Goal: Task Accomplishment & Management: Manage account settings

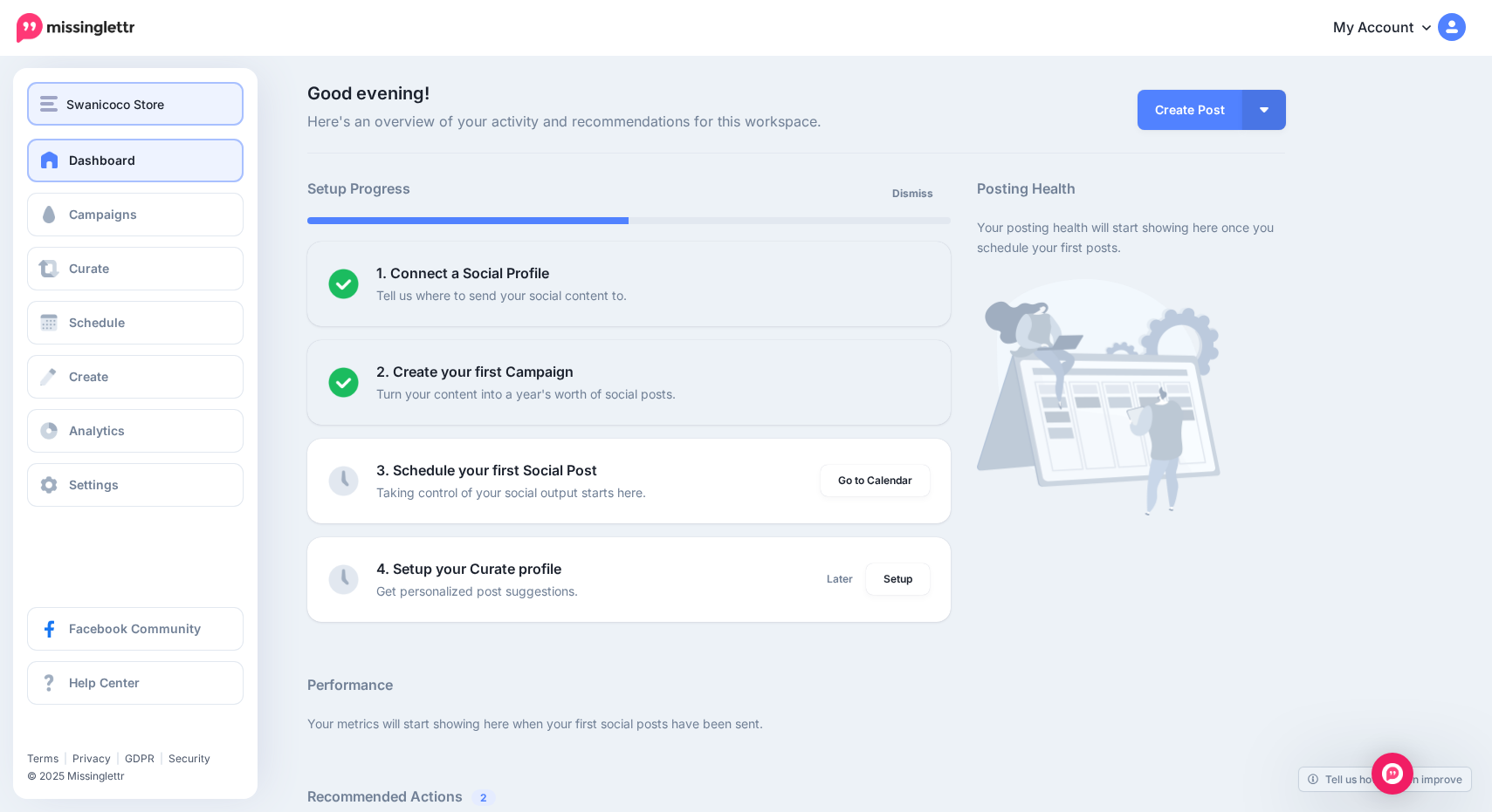
click at [81, 103] on span "Swanicoco Store" at bounding box center [115, 104] width 98 height 20
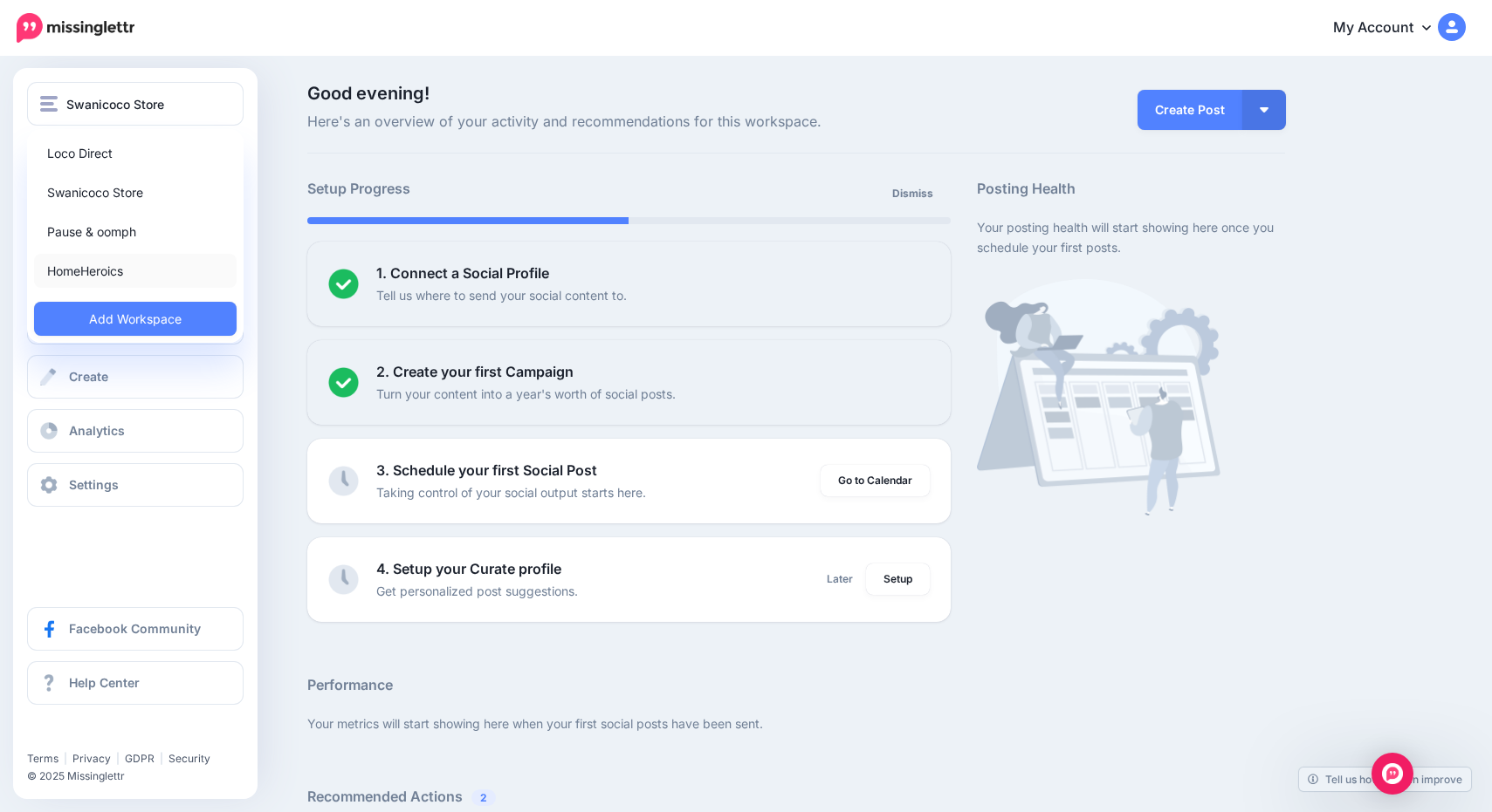
click at [96, 268] on link "HomeHeroics" at bounding box center [135, 271] width 202 height 35
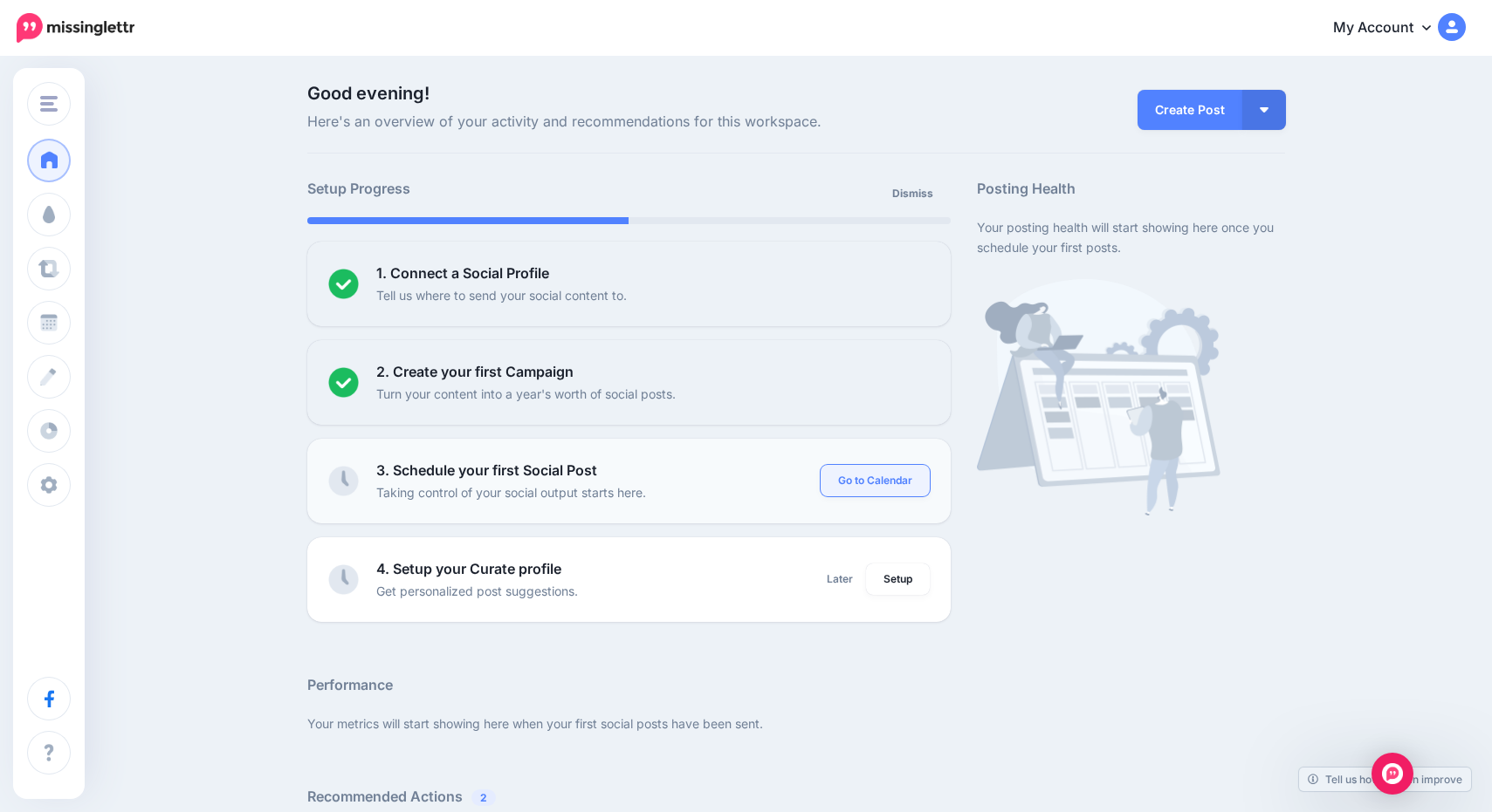
click at [851, 479] on link "Go to Calendar" at bounding box center [875, 480] width 109 height 32
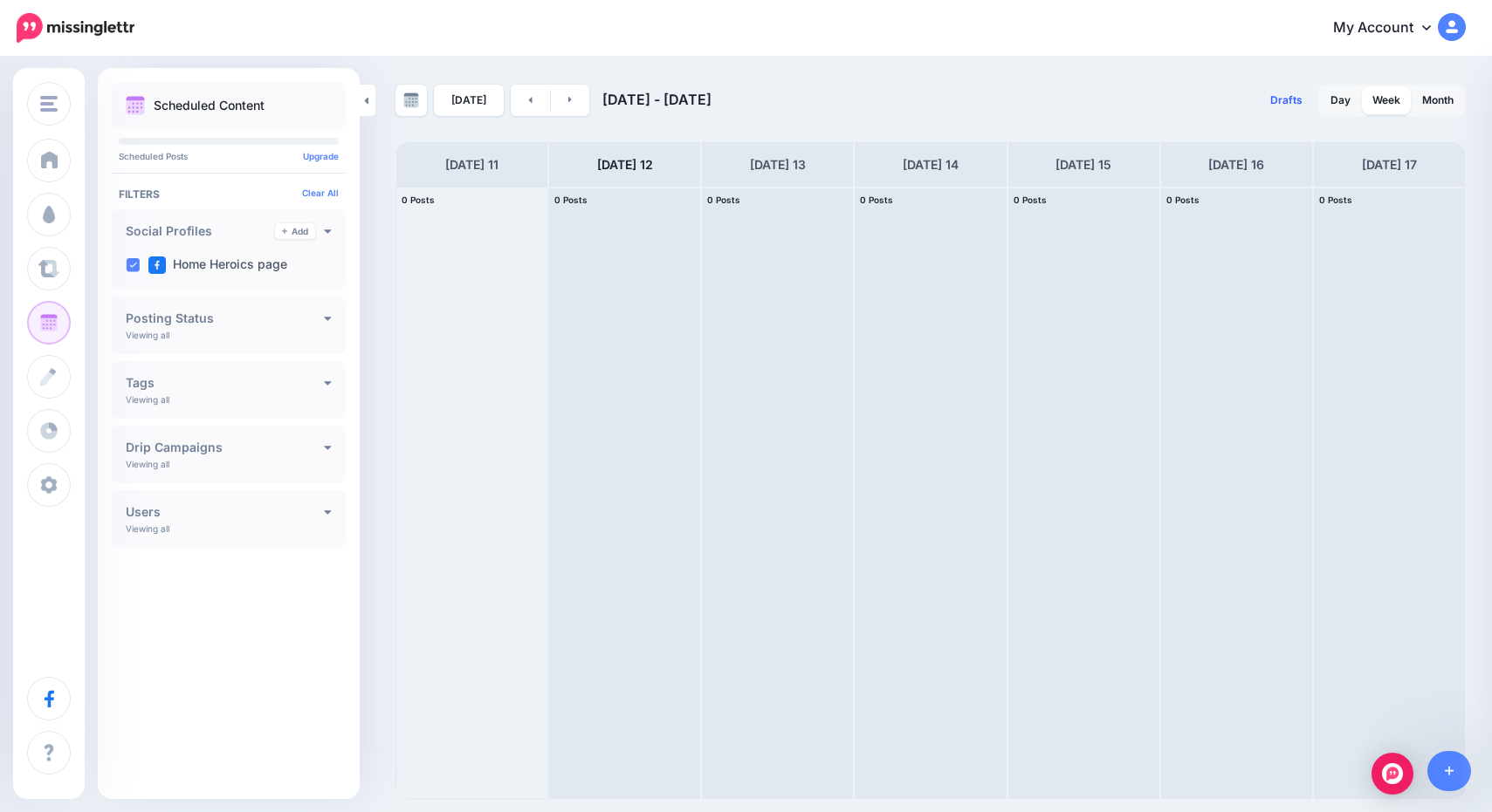
click at [1279, 103] on span "Drafts" at bounding box center [1286, 100] width 33 height 11
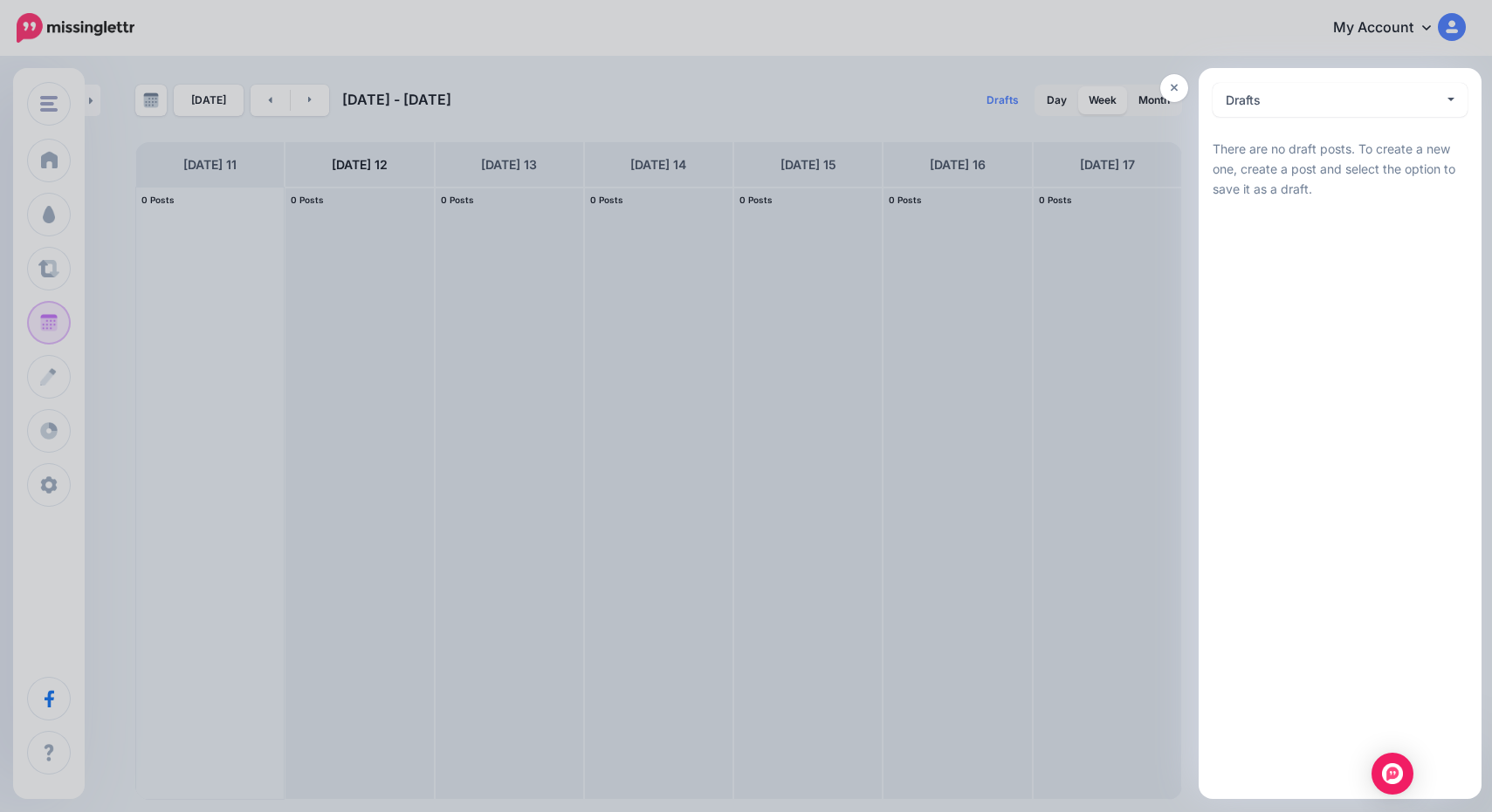
click at [44, 277] on div at bounding box center [746, 406] width 1492 height 812
click at [1178, 92] on link at bounding box center [1174, 87] width 28 height 28
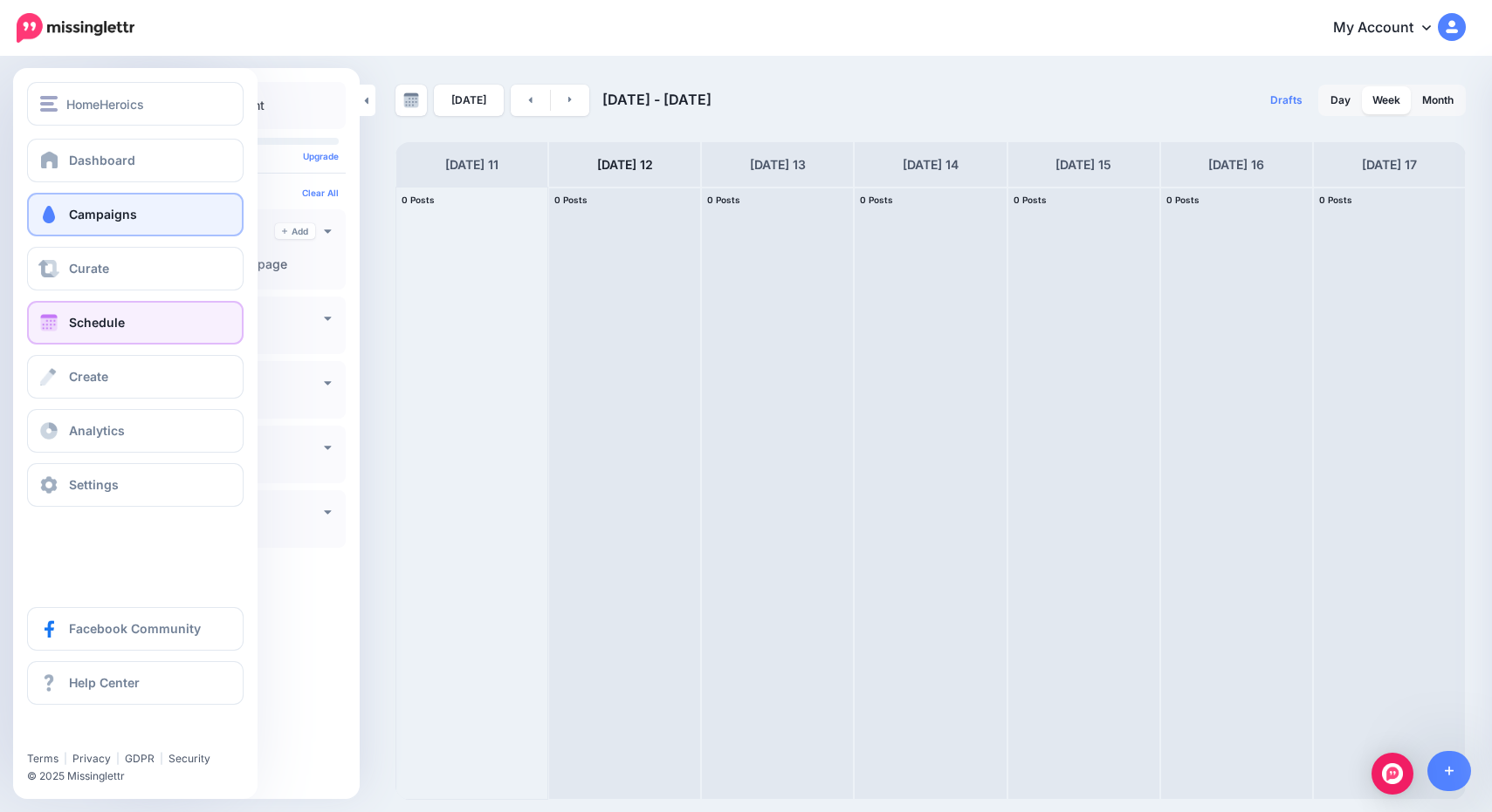
click at [85, 211] on span "Campaigns" at bounding box center [103, 214] width 68 height 14
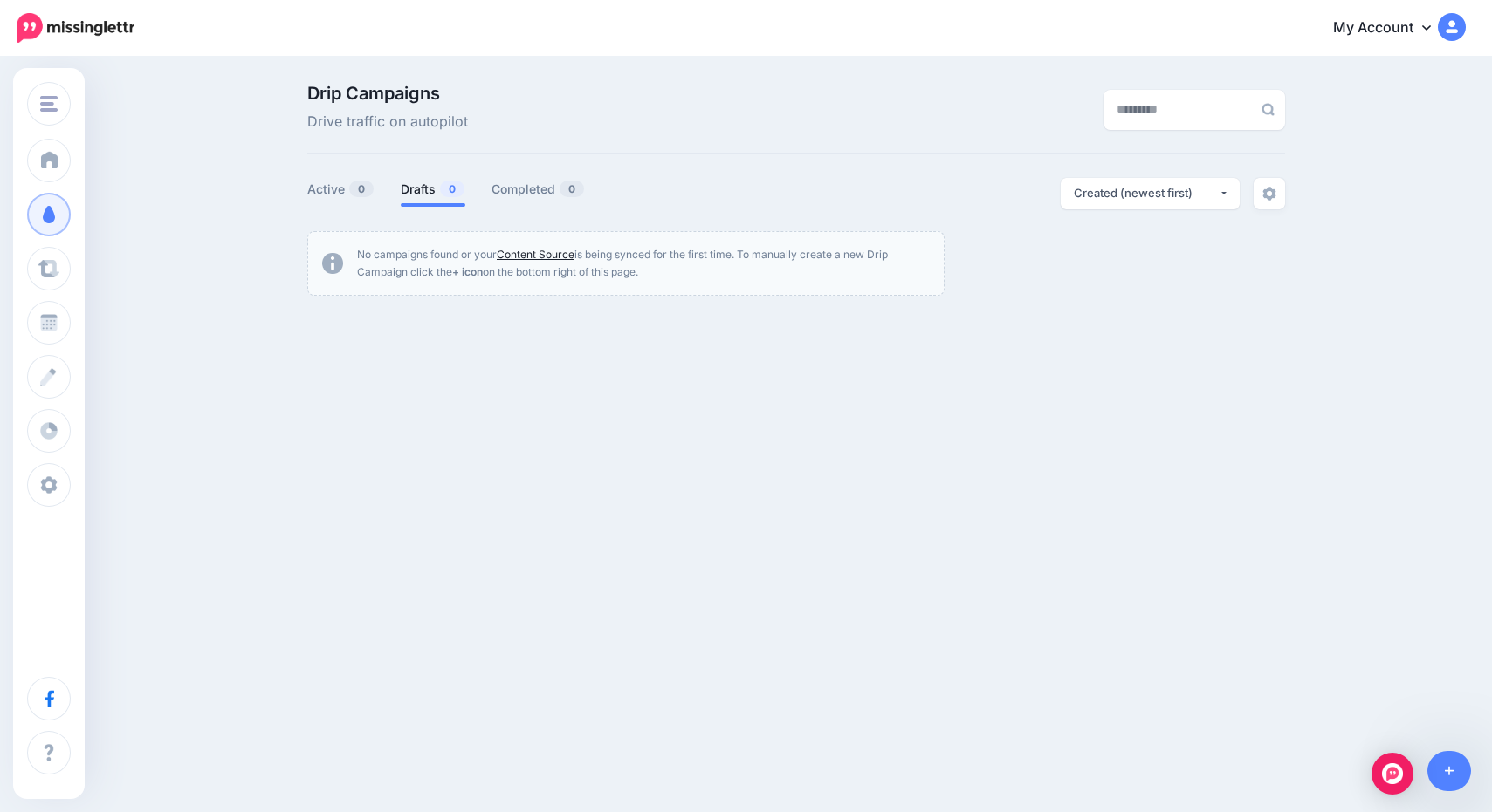
click at [548, 252] on link "Content Source" at bounding box center [535, 255] width 78 height 13
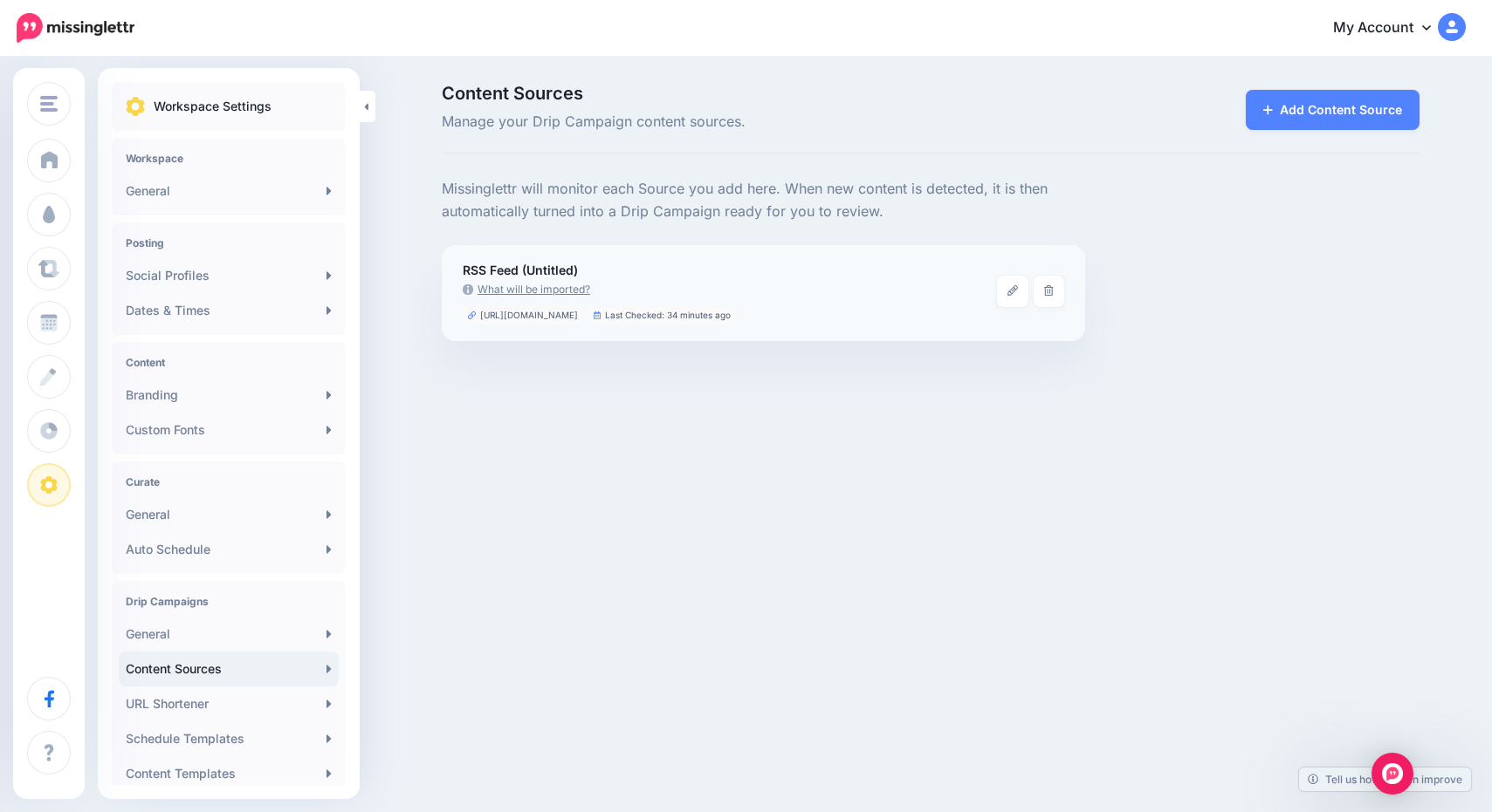
click at [548, 290] on link "What will be imported?" at bounding box center [729, 290] width 534 height 17
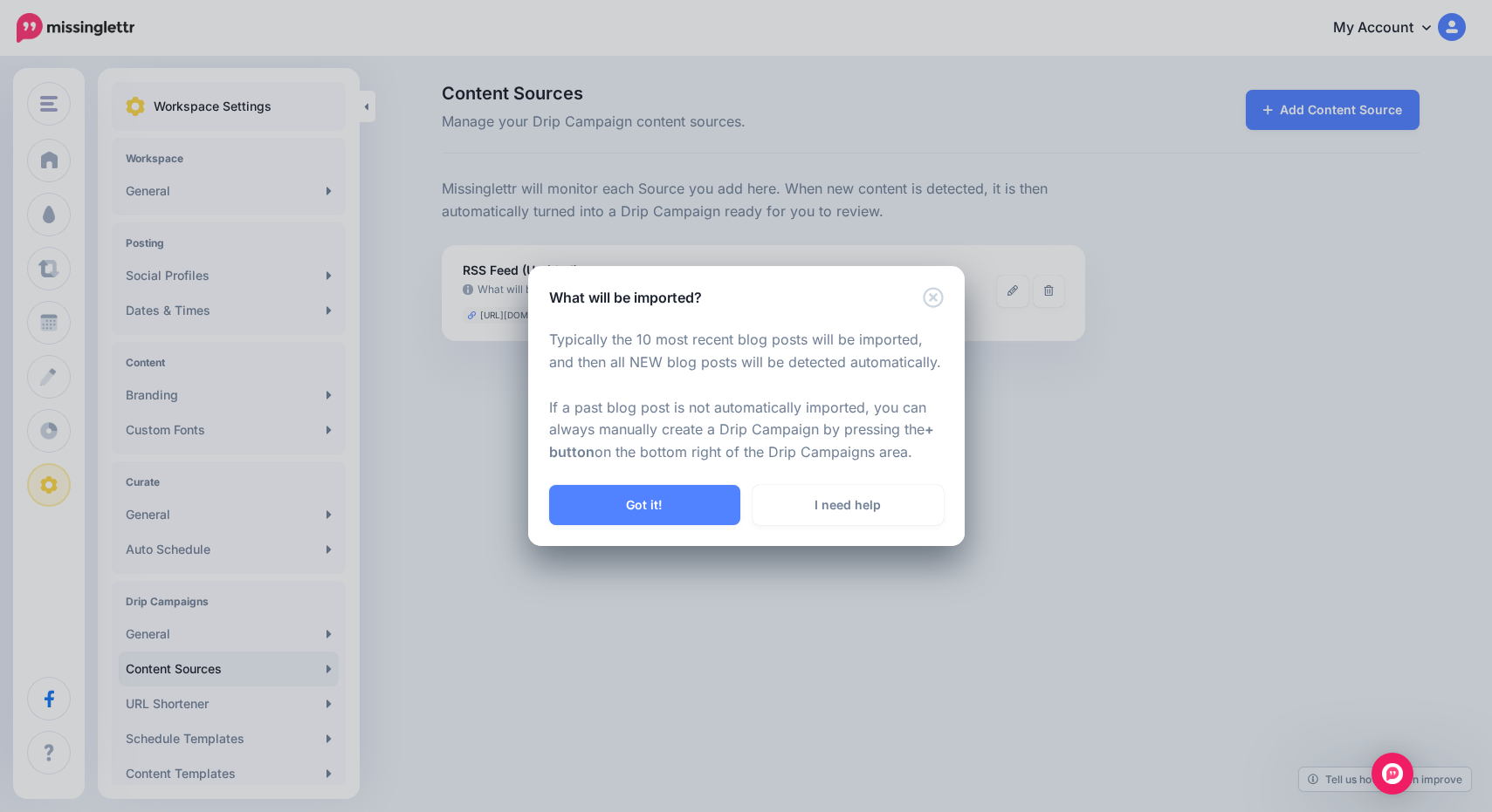
click at [934, 301] on icon "Close" at bounding box center [932, 296] width 20 height 20
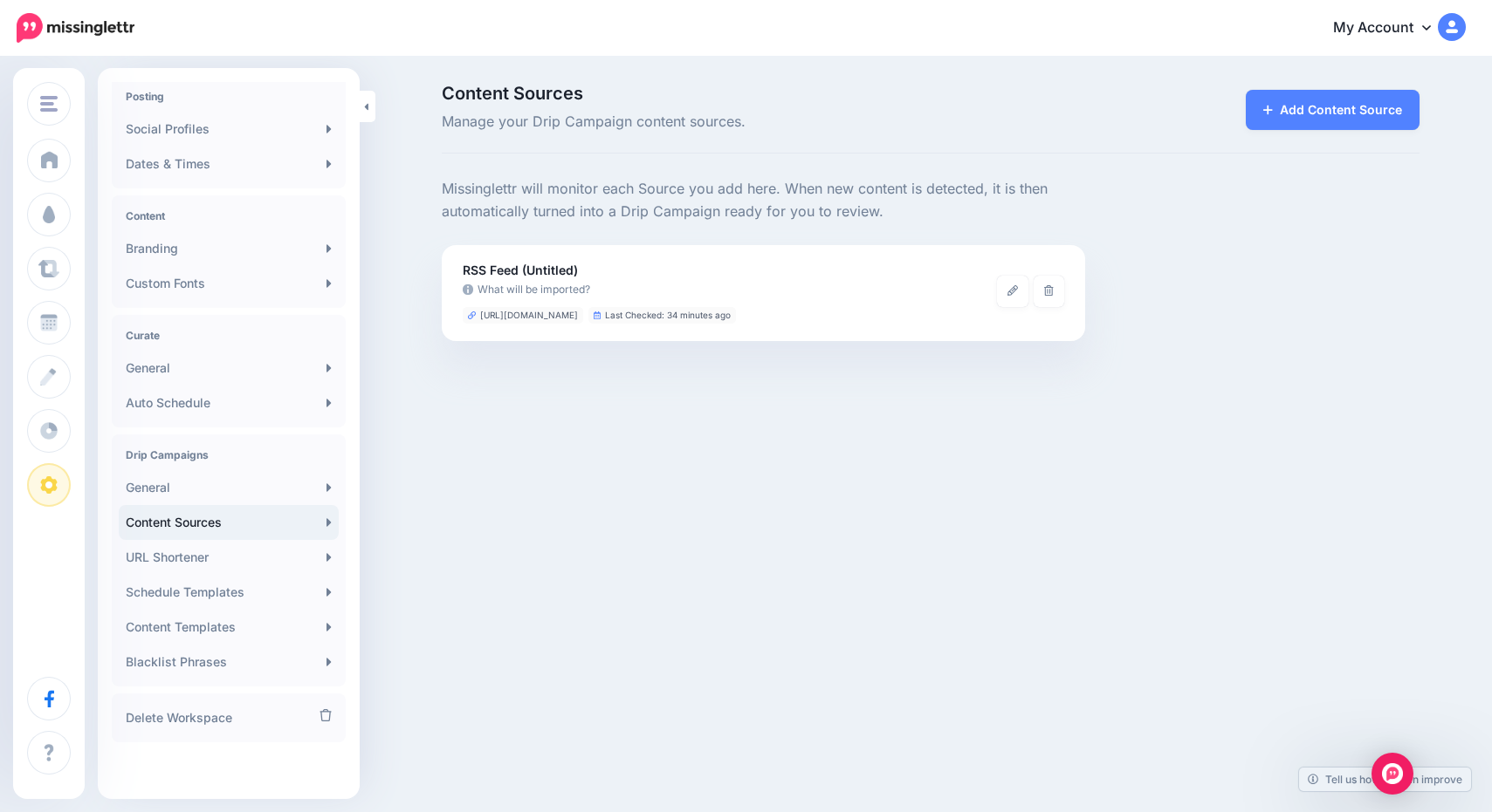
scroll to position [147, 0]
click at [178, 493] on link "General" at bounding box center [228, 488] width 220 height 35
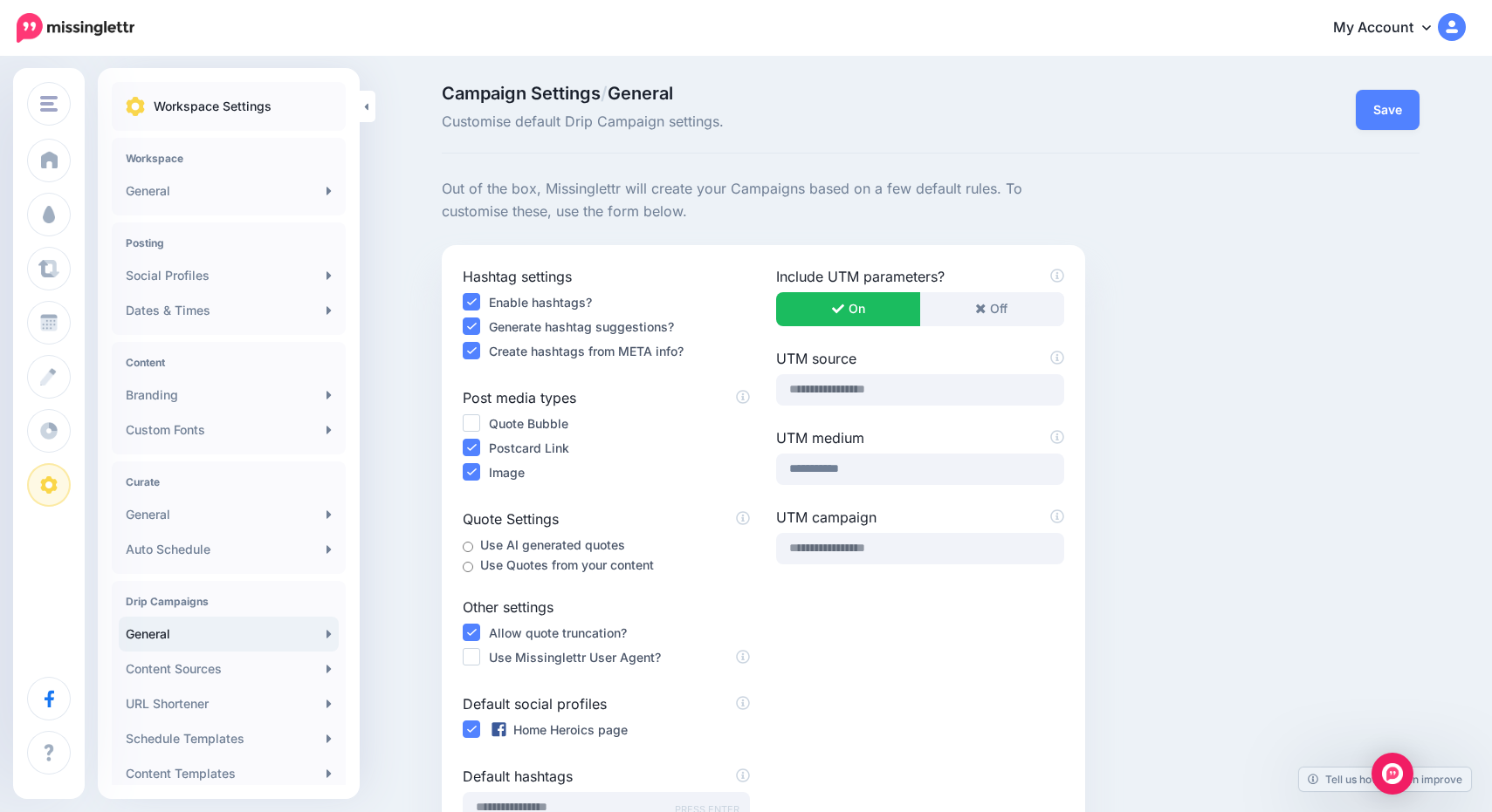
click at [198, 487] on h4 "Curate" at bounding box center [228, 482] width 206 height 13
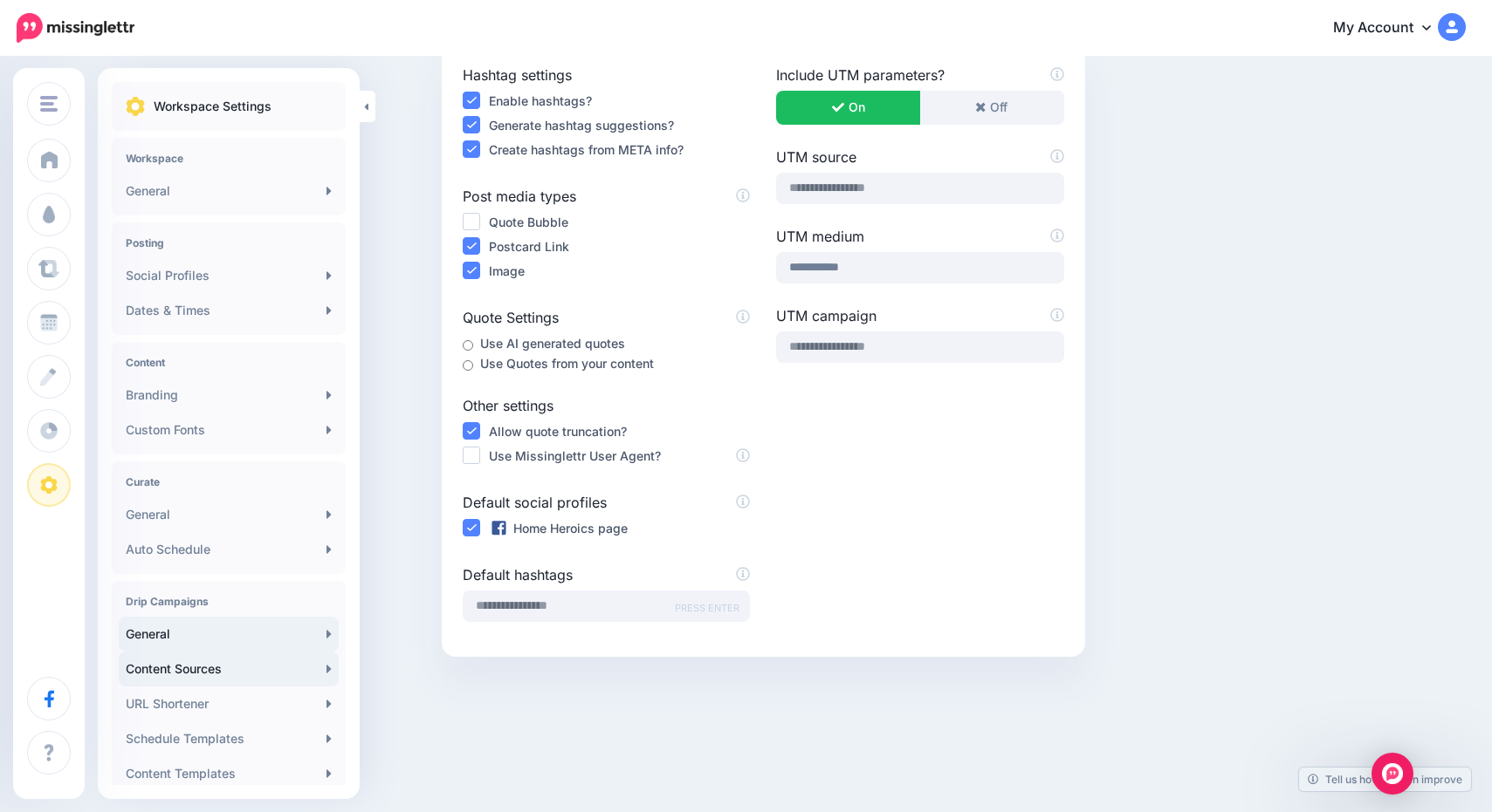
scroll to position [200, 0]
click at [183, 741] on link "Schedule Templates" at bounding box center [228, 739] width 220 height 35
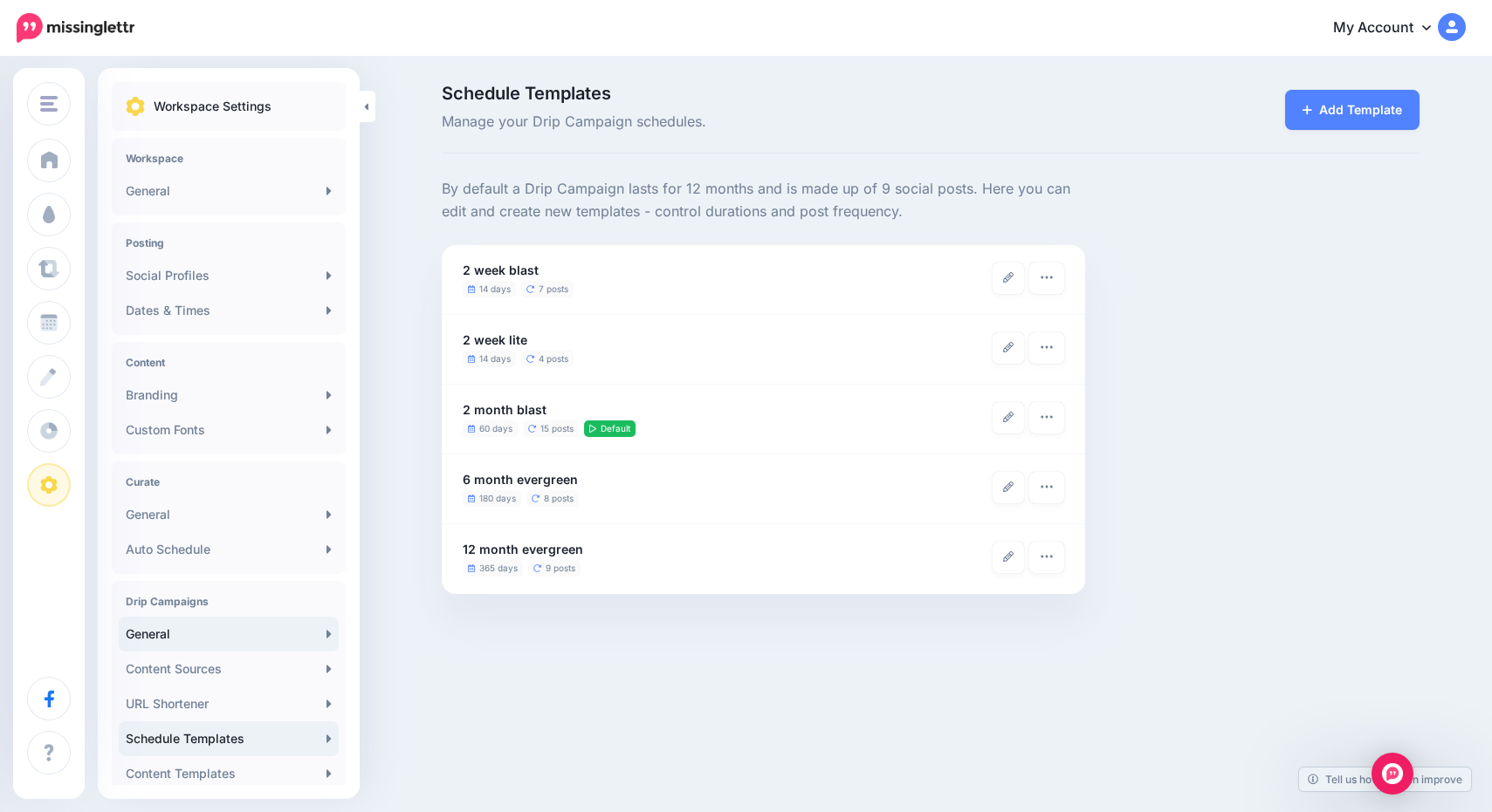
click at [227, 638] on link "General" at bounding box center [228, 635] width 220 height 35
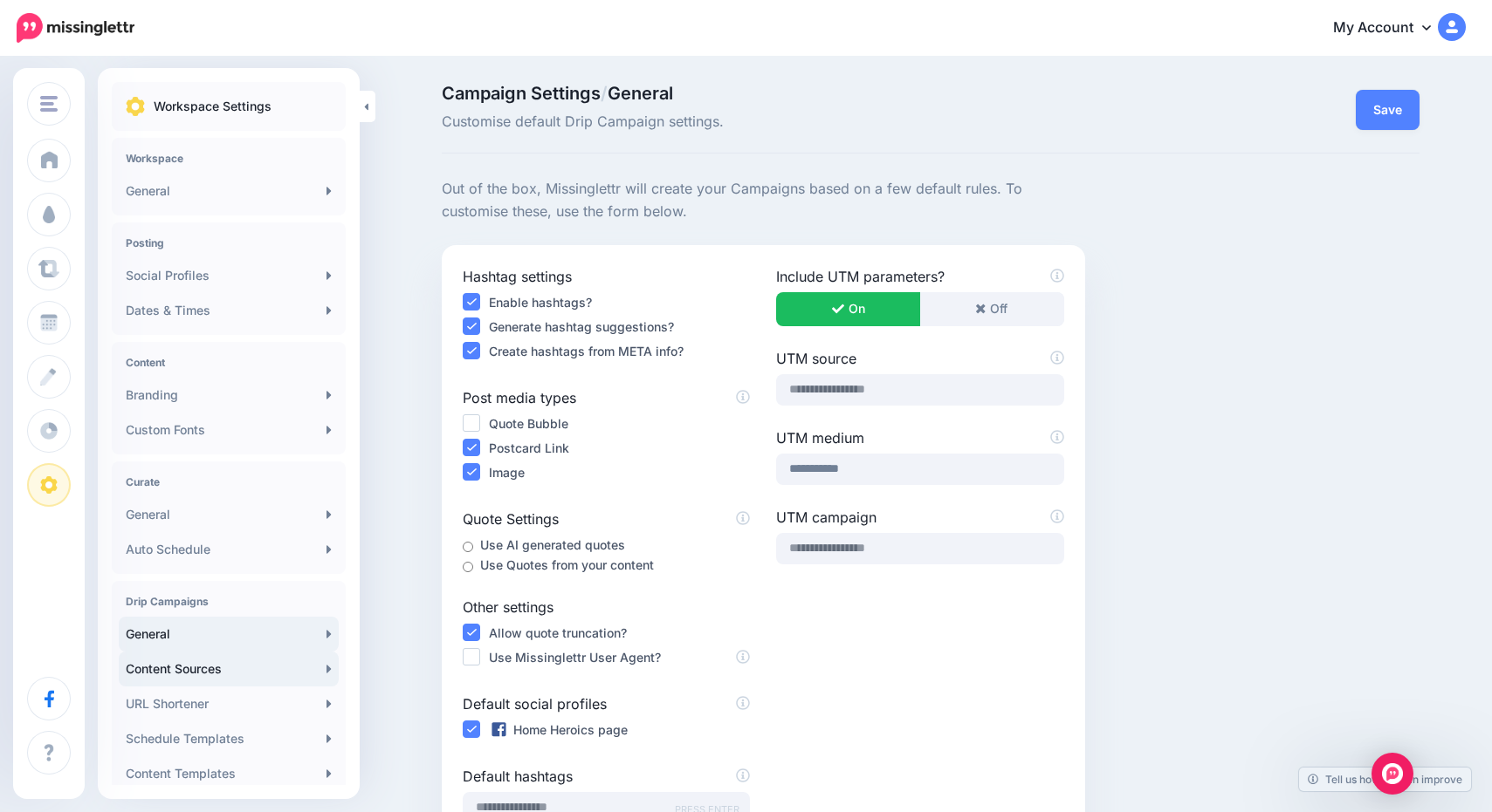
click at [231, 666] on link "Content Sources" at bounding box center [228, 669] width 220 height 35
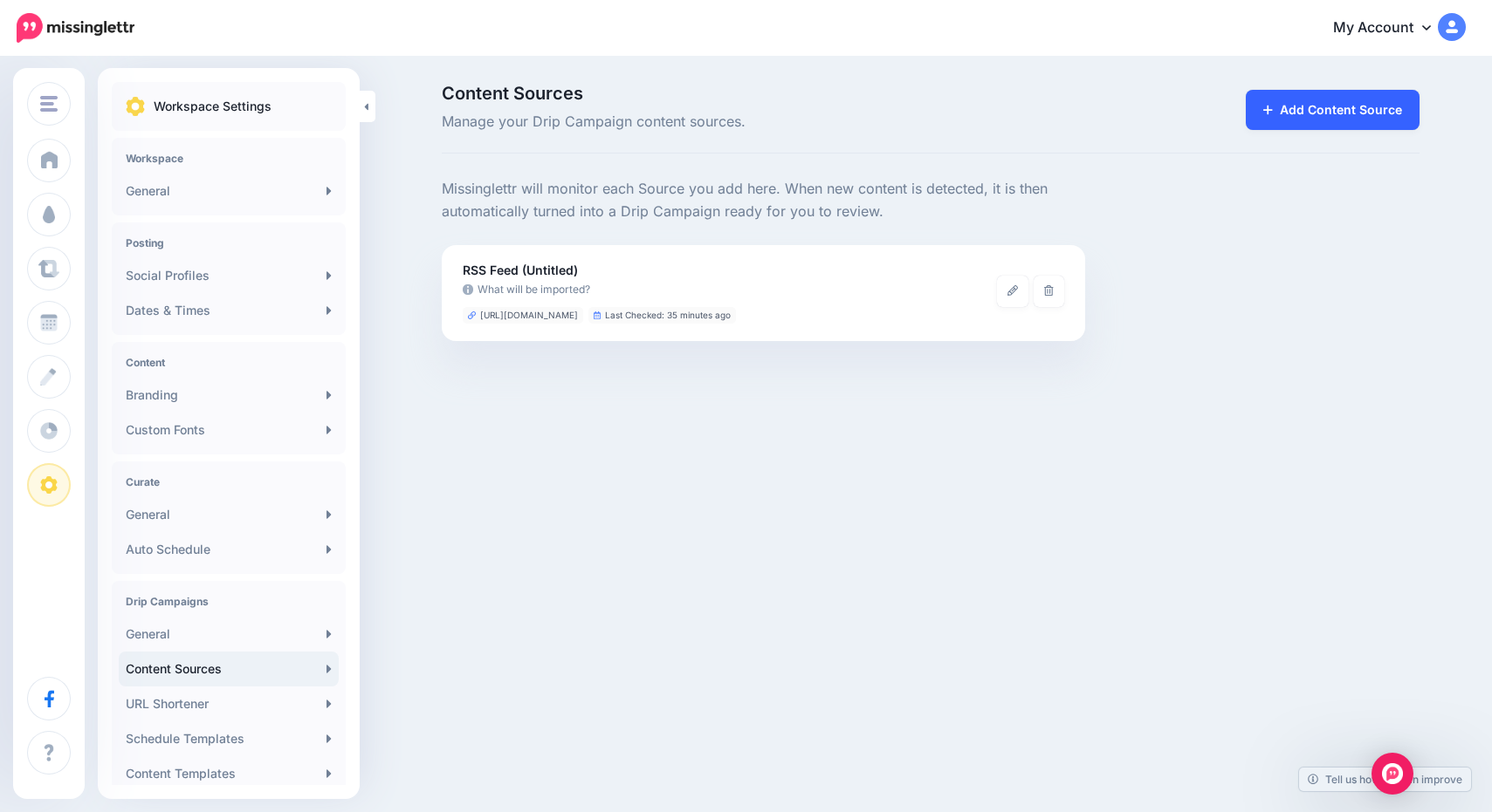
click at [1318, 92] on link "Add Content Source" at bounding box center [1332, 110] width 174 height 40
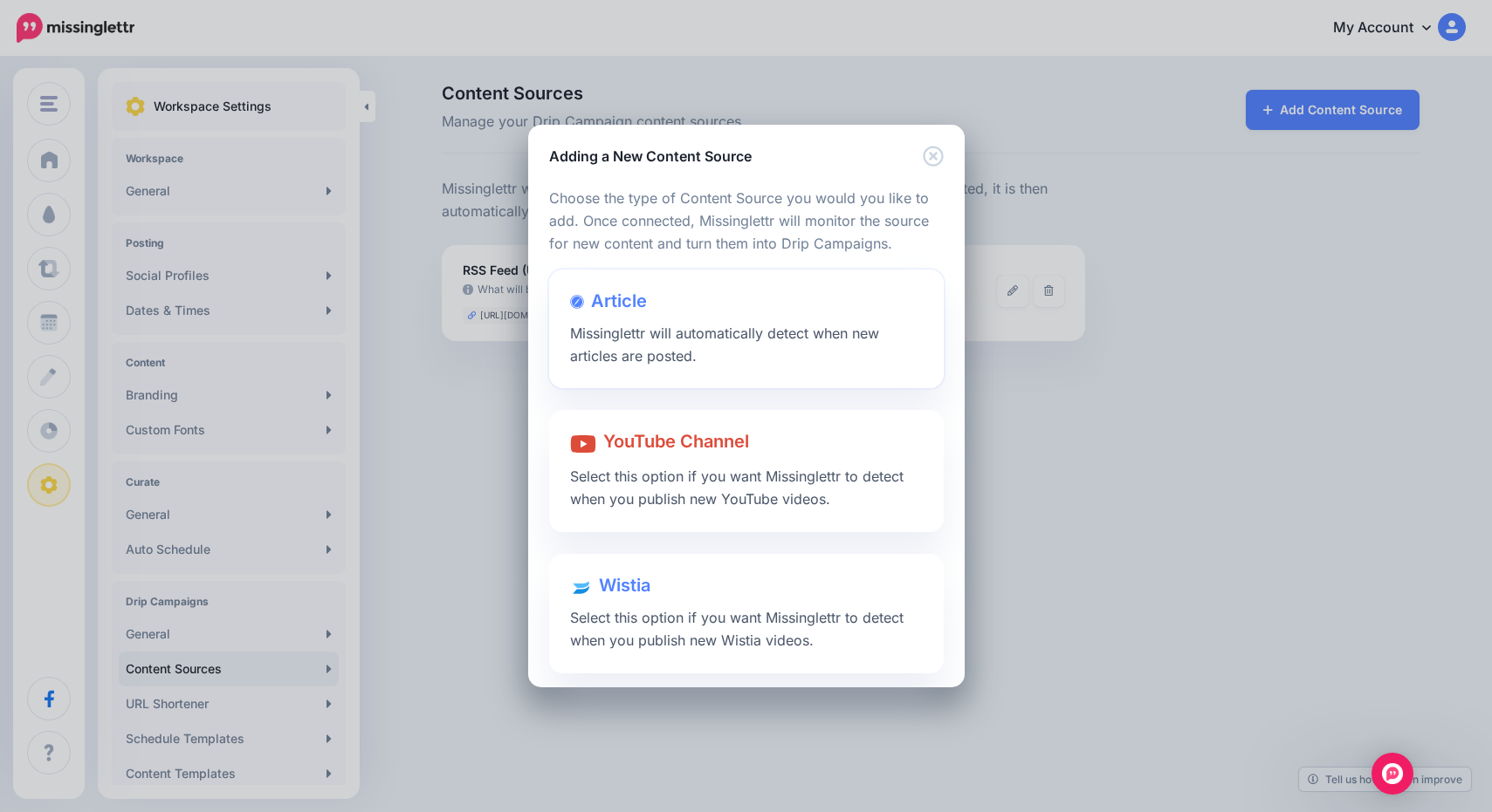
click at [774, 326] on span "Missinglettr will automatically detect when new articles are posted." at bounding box center [724, 345] width 309 height 40
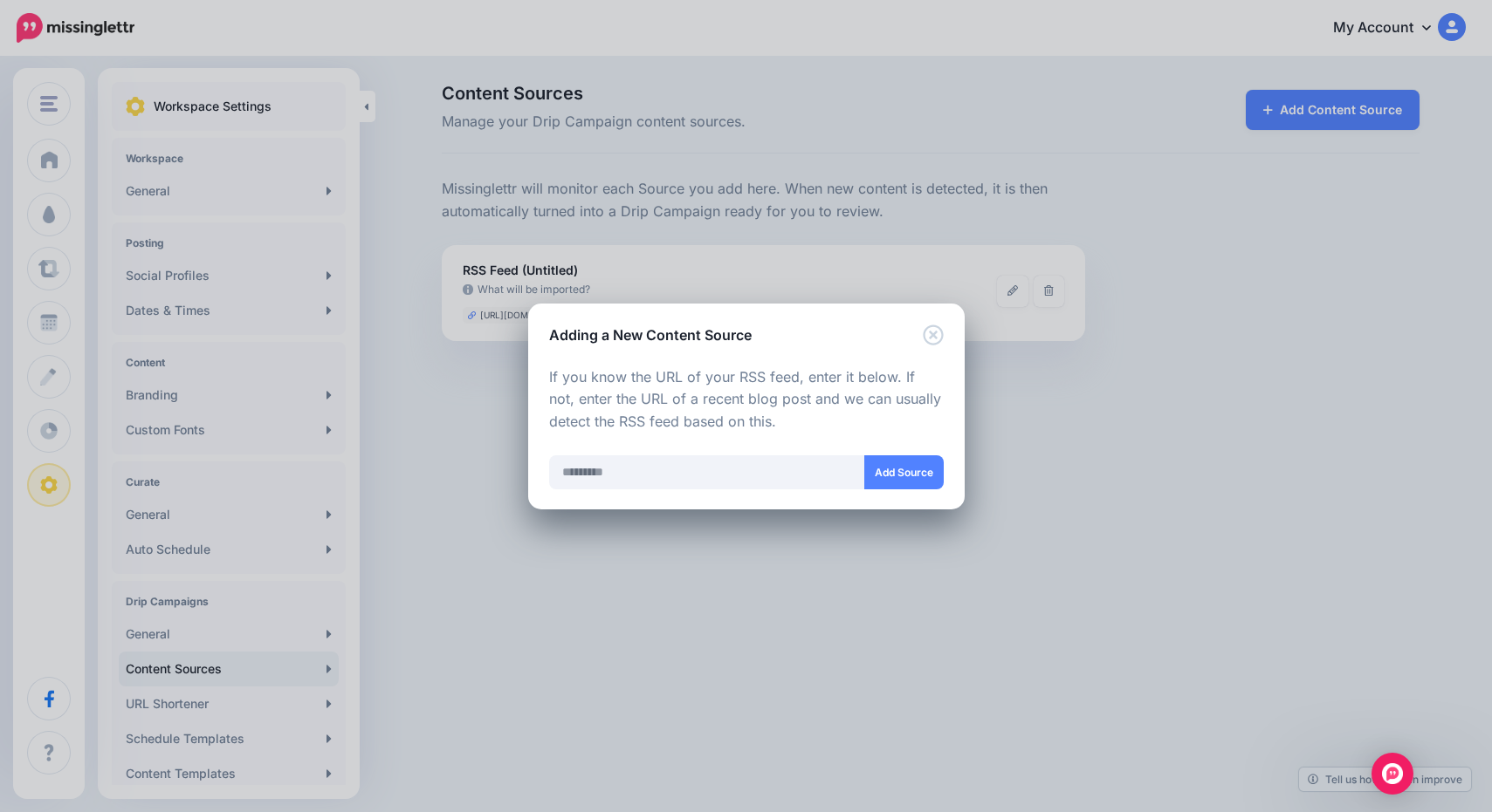
click at [769, 495] on div at bounding box center [746, 500] width 394 height 22
click at [774, 481] on input "text" at bounding box center [708, 473] width 316 height 35
paste input "**********"
type input "**********"
click at [898, 476] on button "Add Source" at bounding box center [903, 473] width 80 height 35
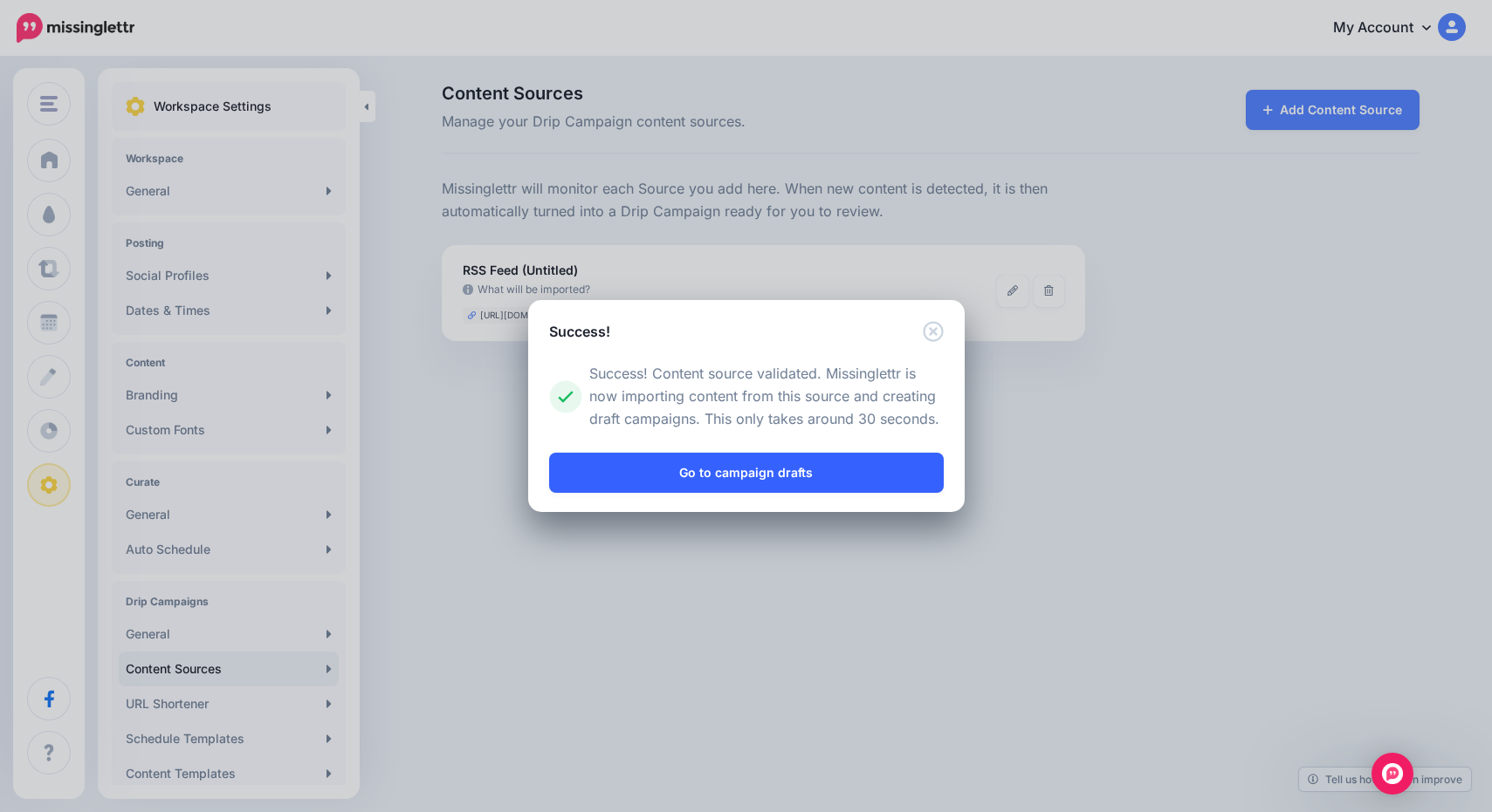
click at [860, 472] on link "Go to campaign drafts" at bounding box center [746, 473] width 394 height 40
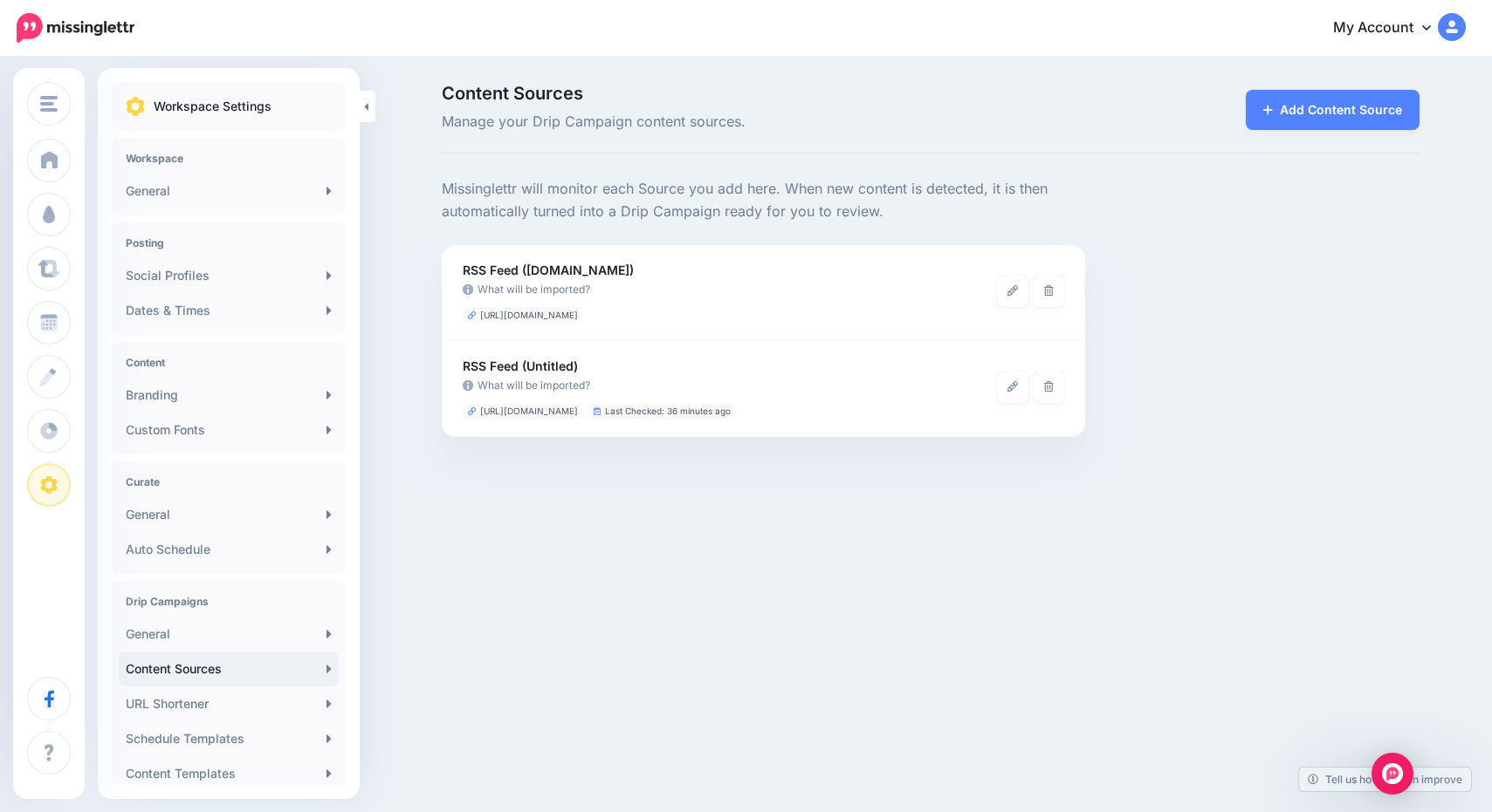
click at [185, 606] on h4 "Drip Campaigns" at bounding box center [228, 602] width 206 height 13
click at [551, 290] on link "What will be imported?" at bounding box center [729, 290] width 534 height 17
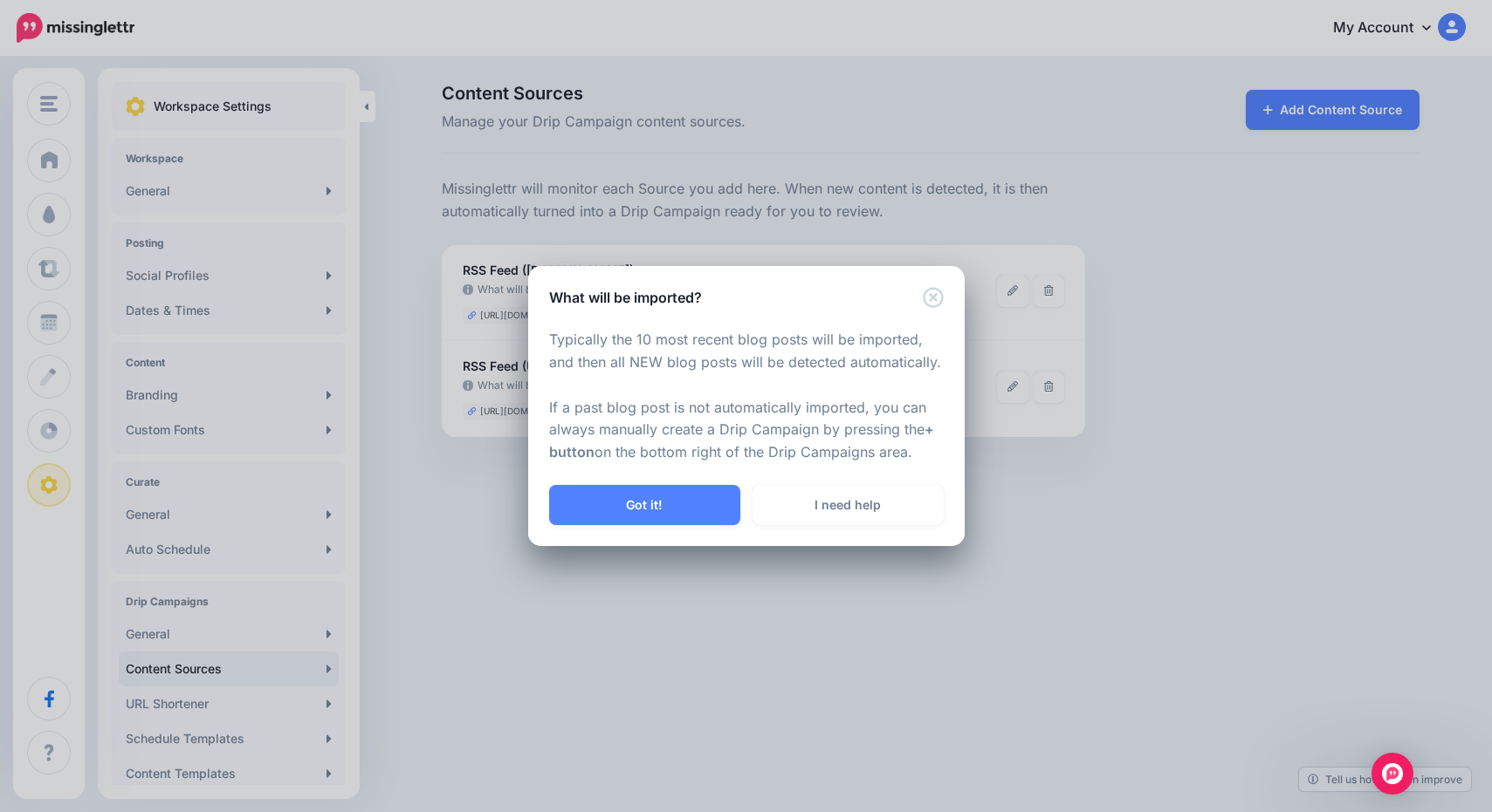
click at [932, 304] on icon "Close" at bounding box center [933, 297] width 21 height 21
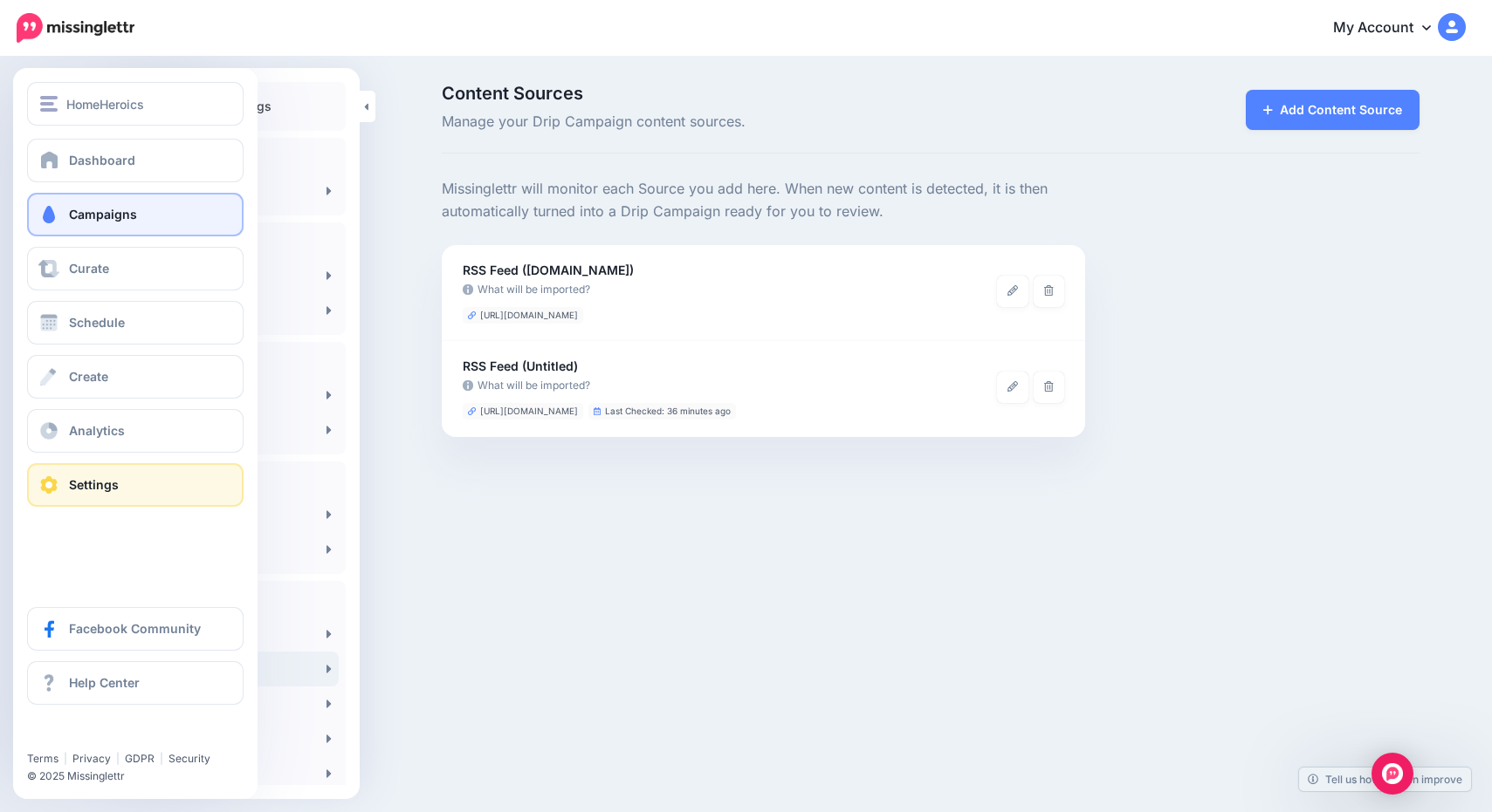
click at [82, 220] on span "Campaigns" at bounding box center [103, 214] width 68 height 14
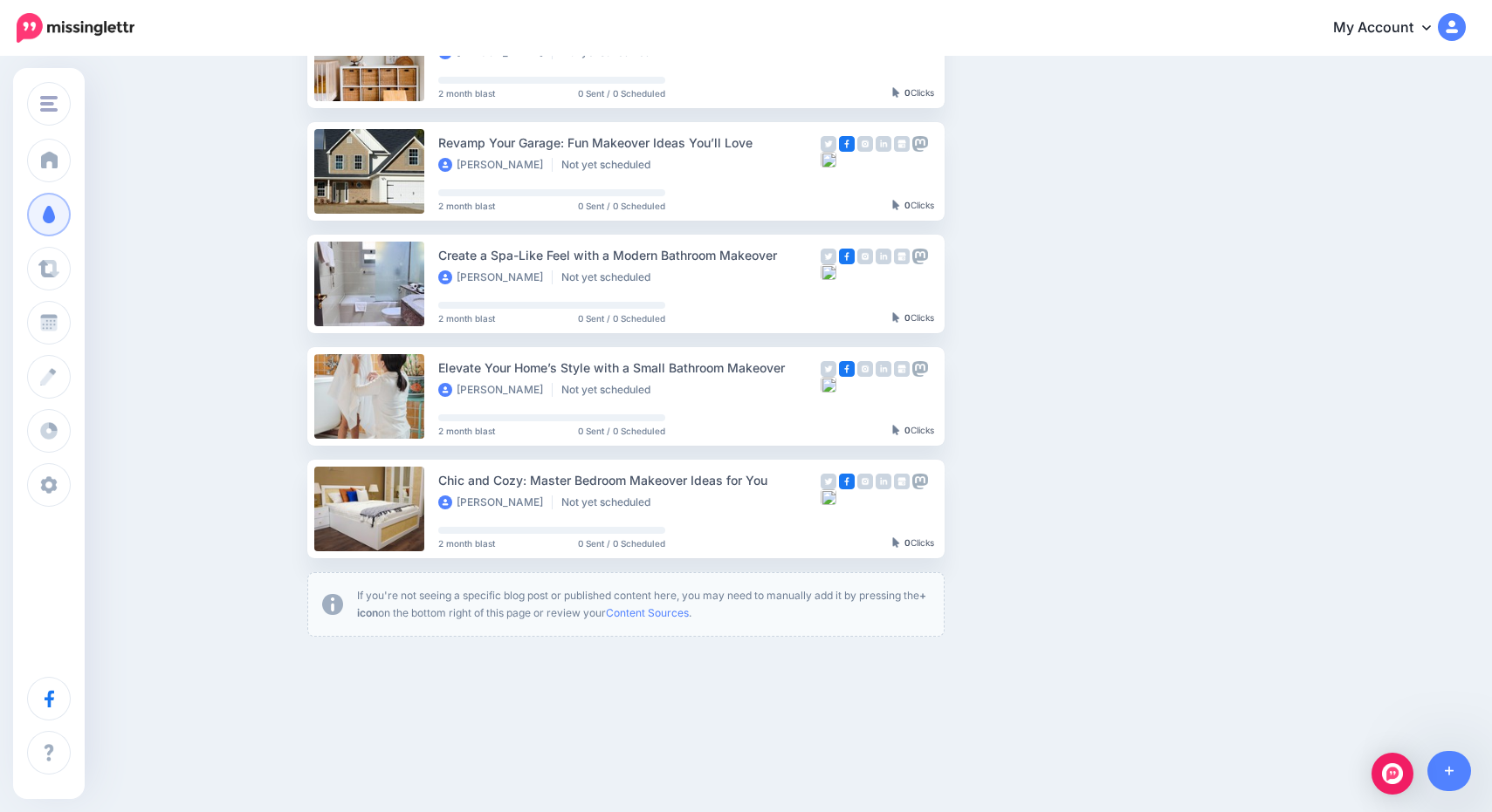
scroll to position [783, 0]
click at [1007, 509] on link "Setup Campaign" at bounding box center [1016, 509] width 119 height 32
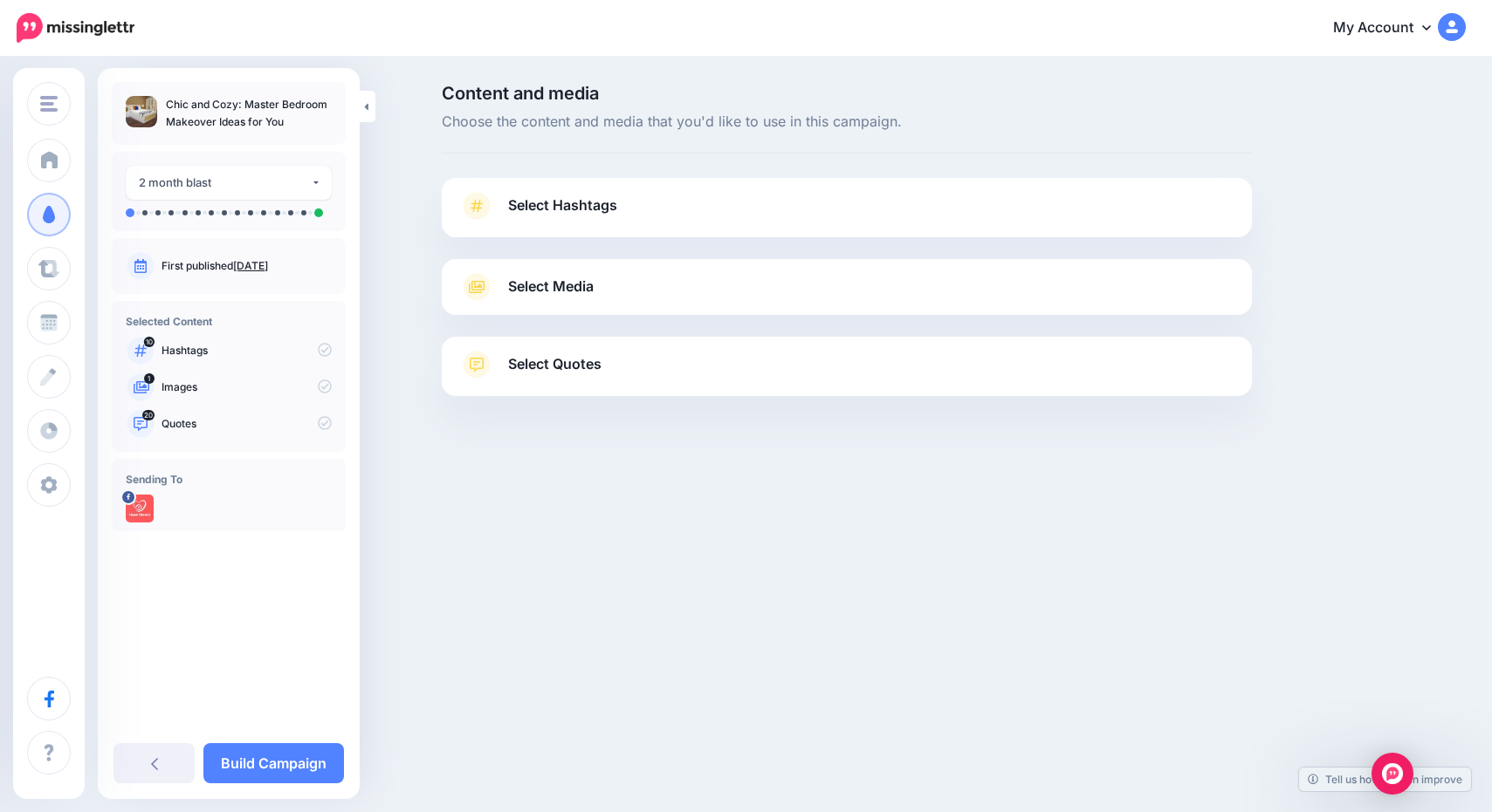
click at [584, 203] on span "Select Hashtags" at bounding box center [563, 205] width 109 height 24
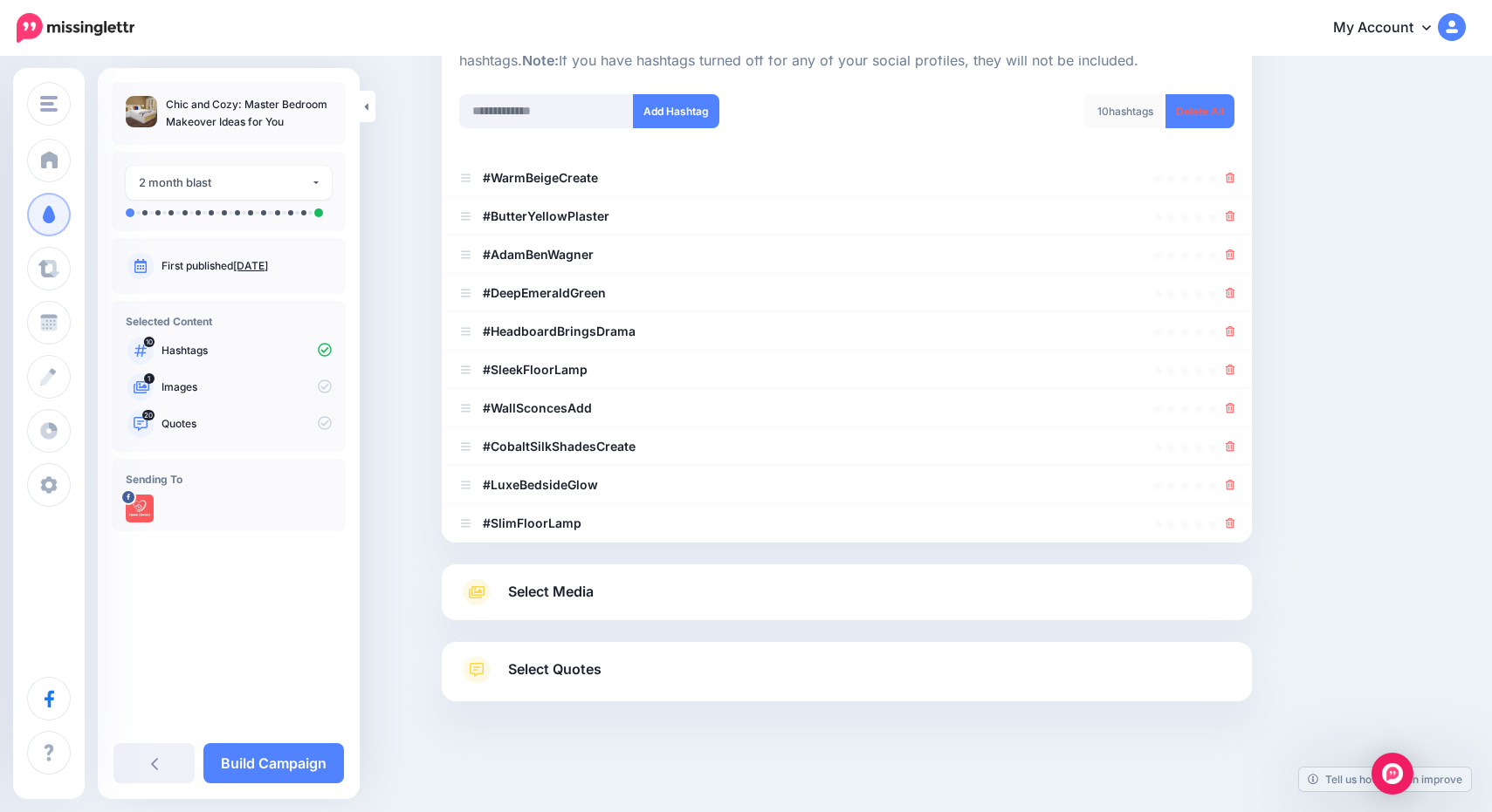
click at [604, 589] on link "Select Media" at bounding box center [847, 592] width 775 height 28
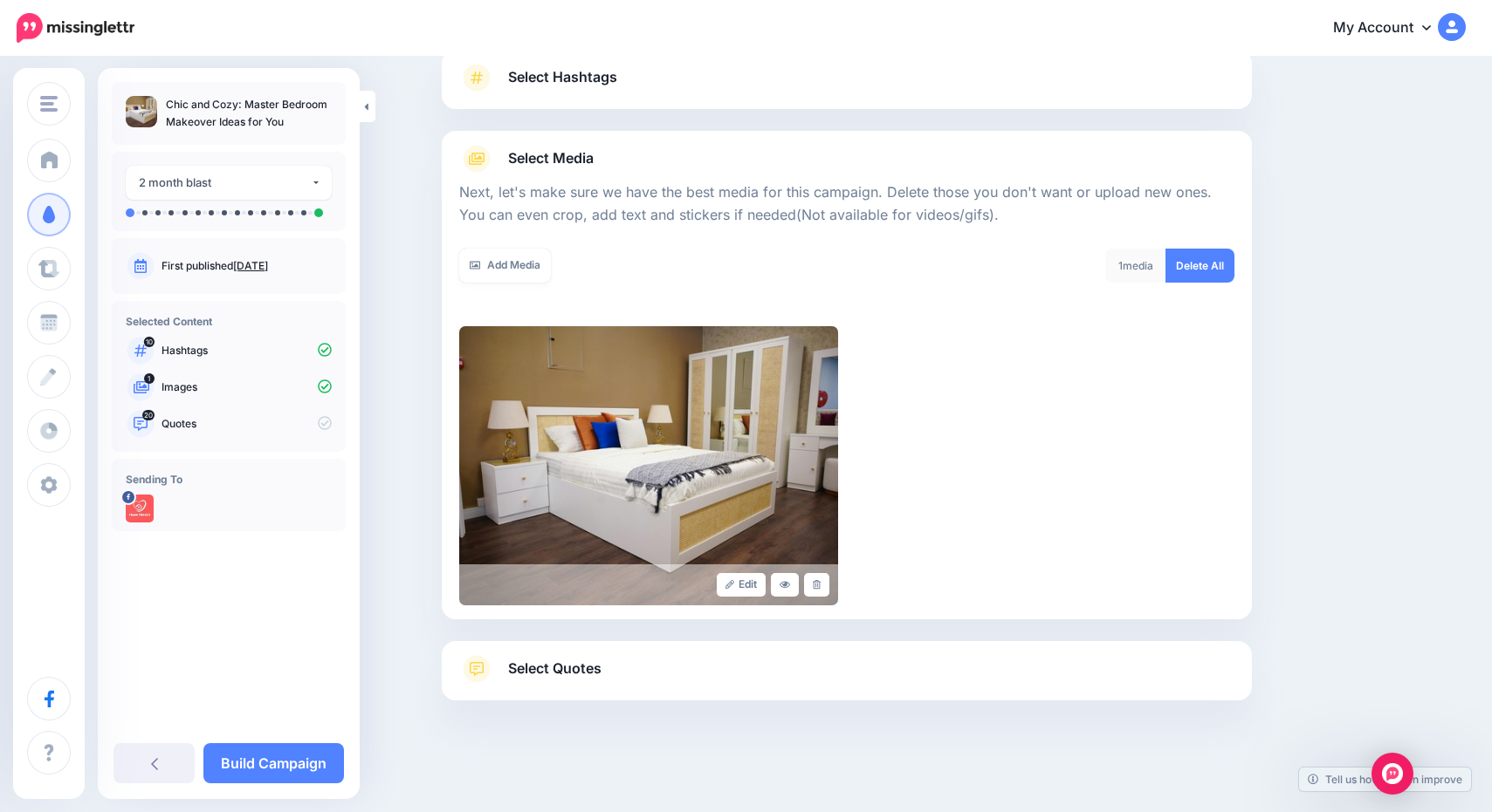
scroll to position [128, 0]
click at [535, 682] on link "Select Quotes" at bounding box center [847, 679] width 775 height 45
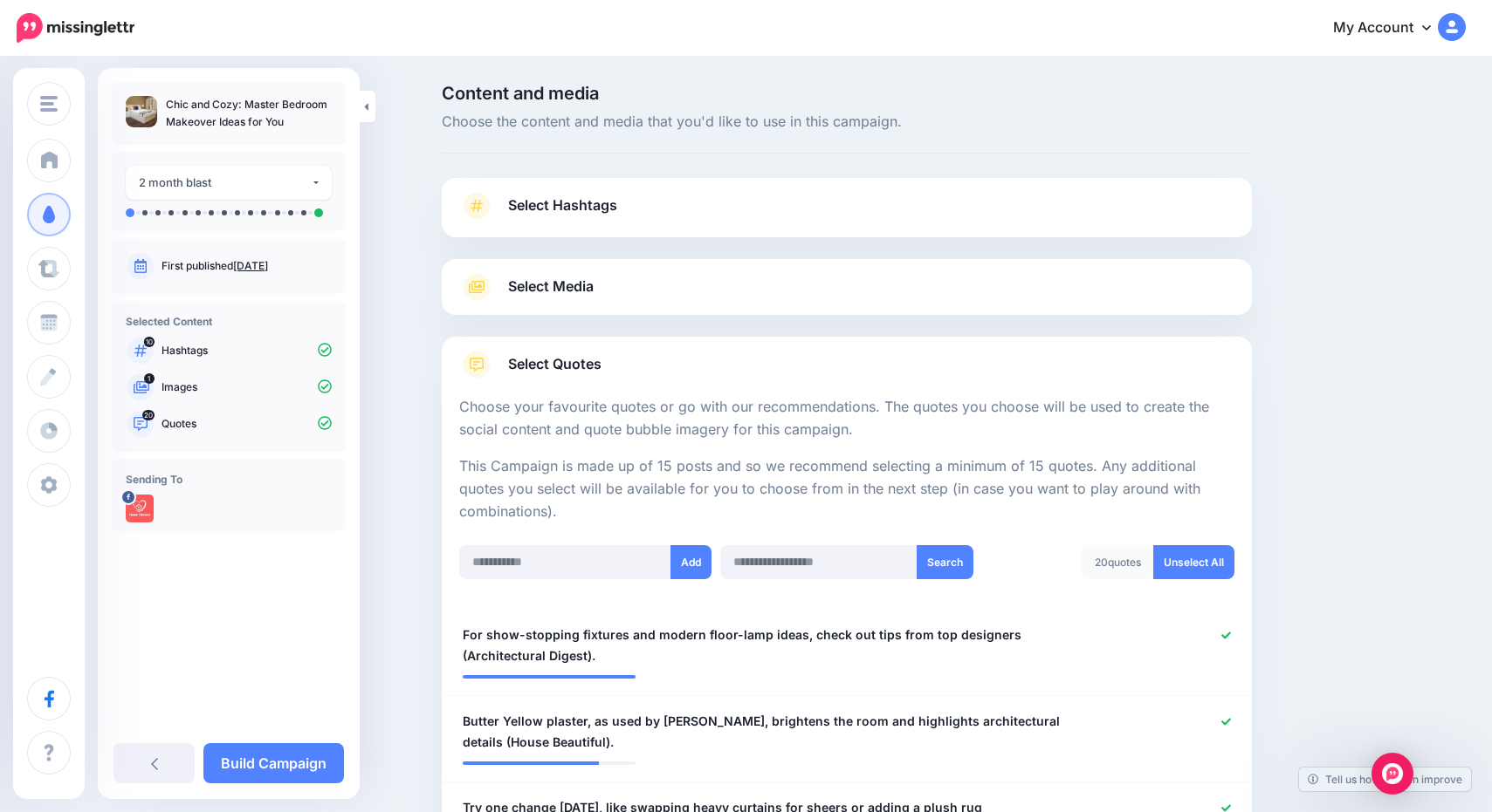
scroll to position [0, 0]
click at [314, 179] on button "2 month blast" at bounding box center [228, 183] width 206 height 35
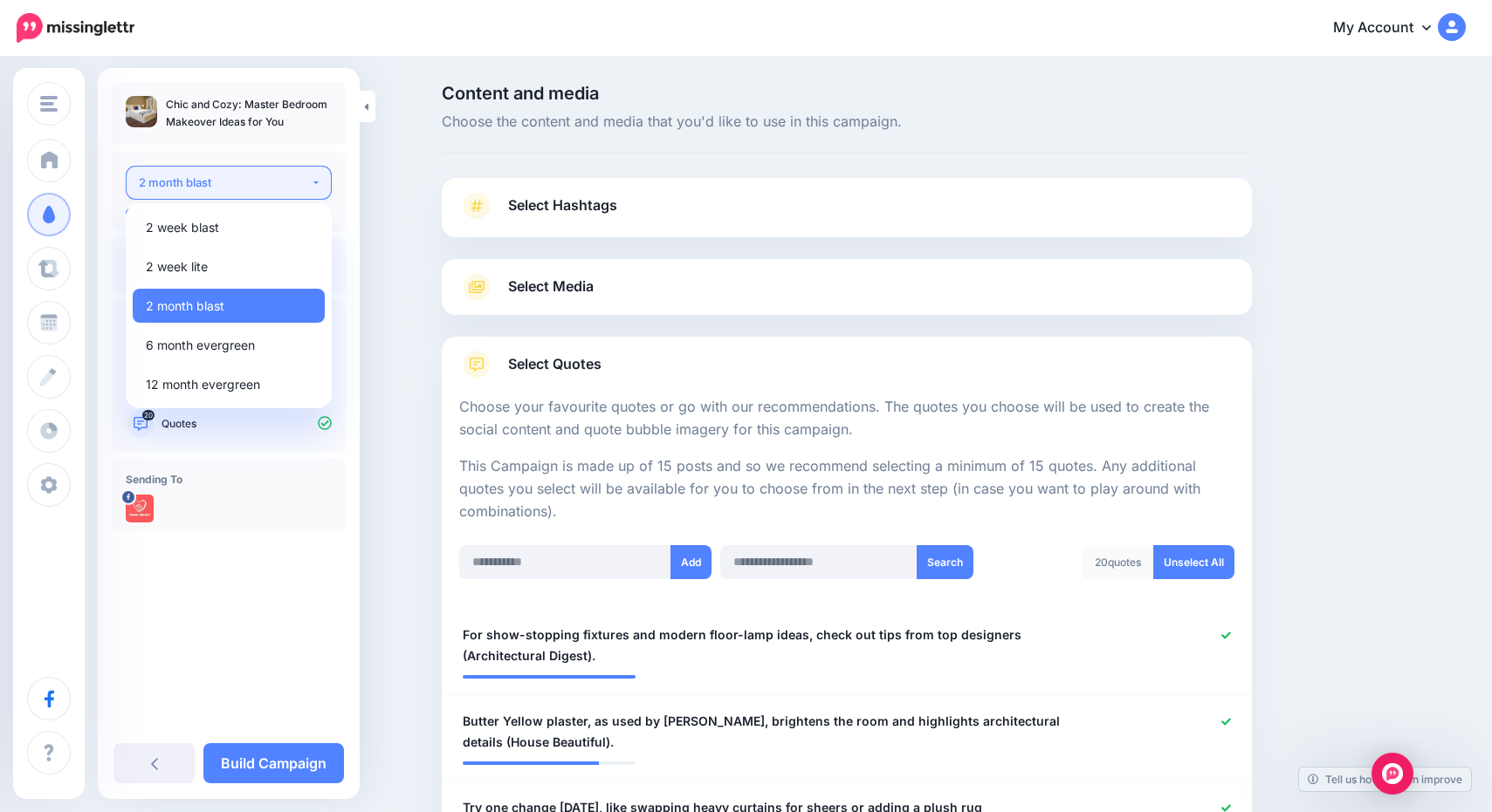
click at [313, 180] on button "2 month blast" at bounding box center [228, 183] width 206 height 35
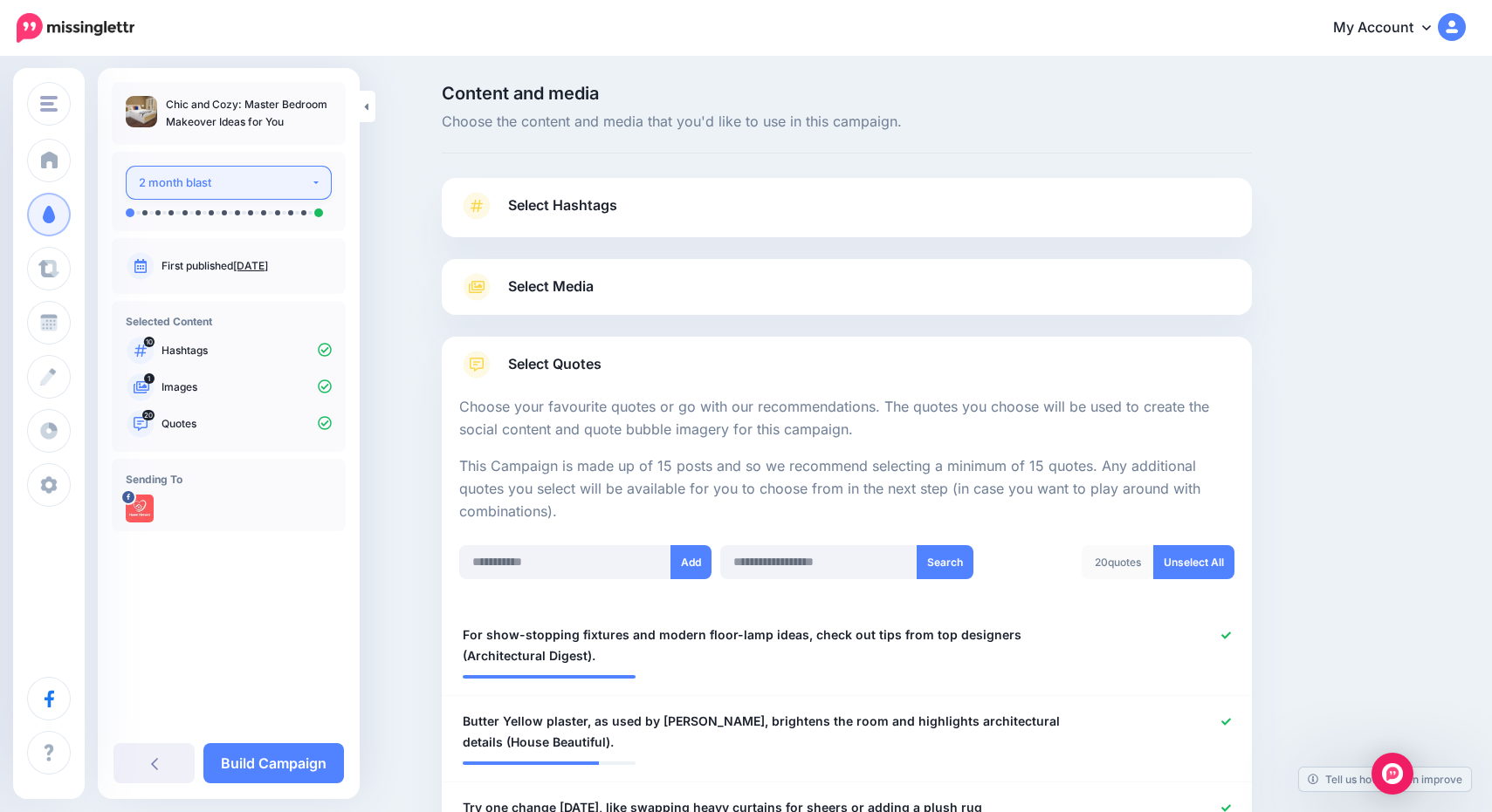
click at [315, 184] on button "2 month blast" at bounding box center [228, 183] width 206 height 35
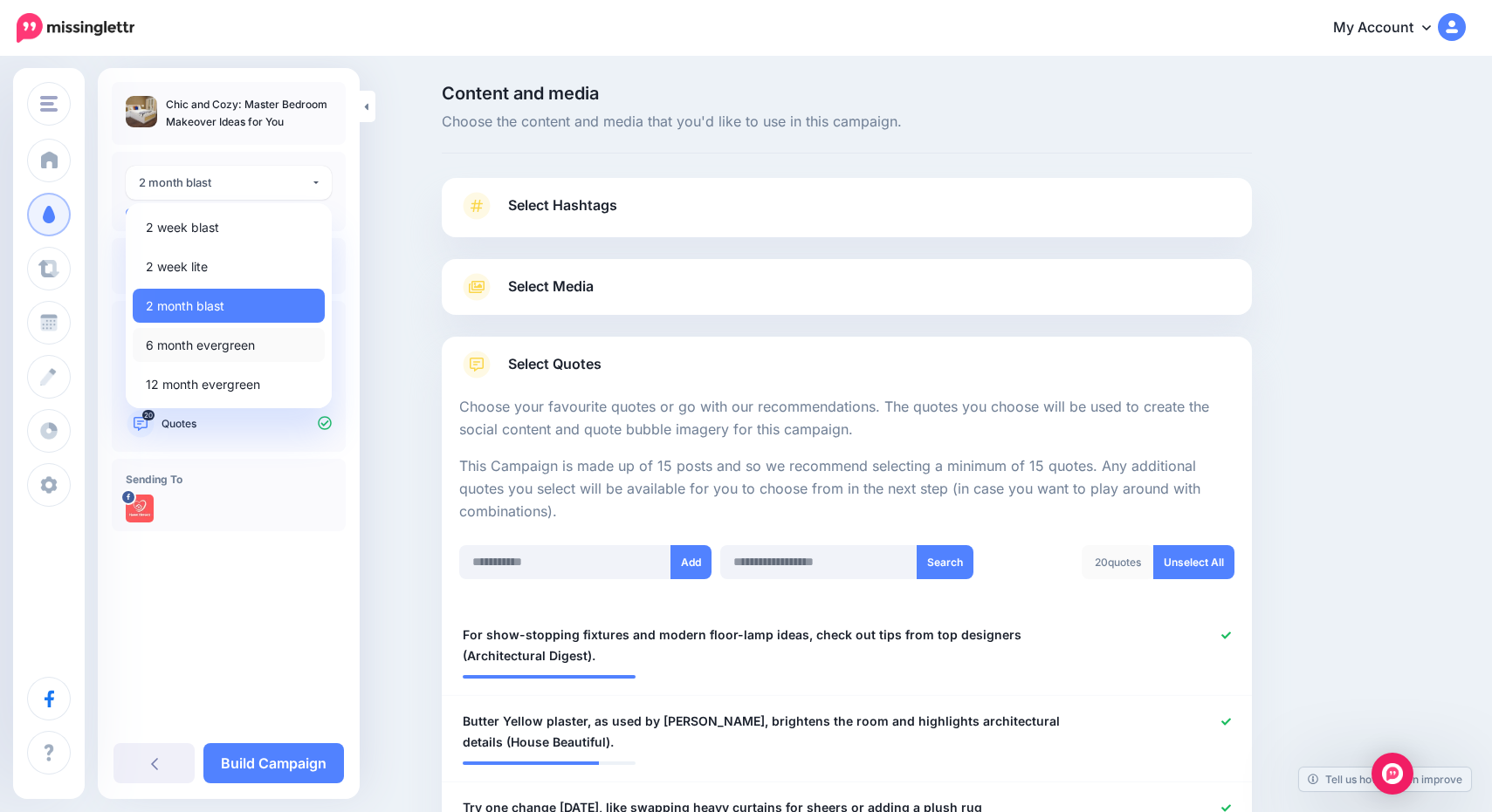
click at [271, 345] on link "6 month evergreen" at bounding box center [228, 345] width 192 height 35
select select "******"
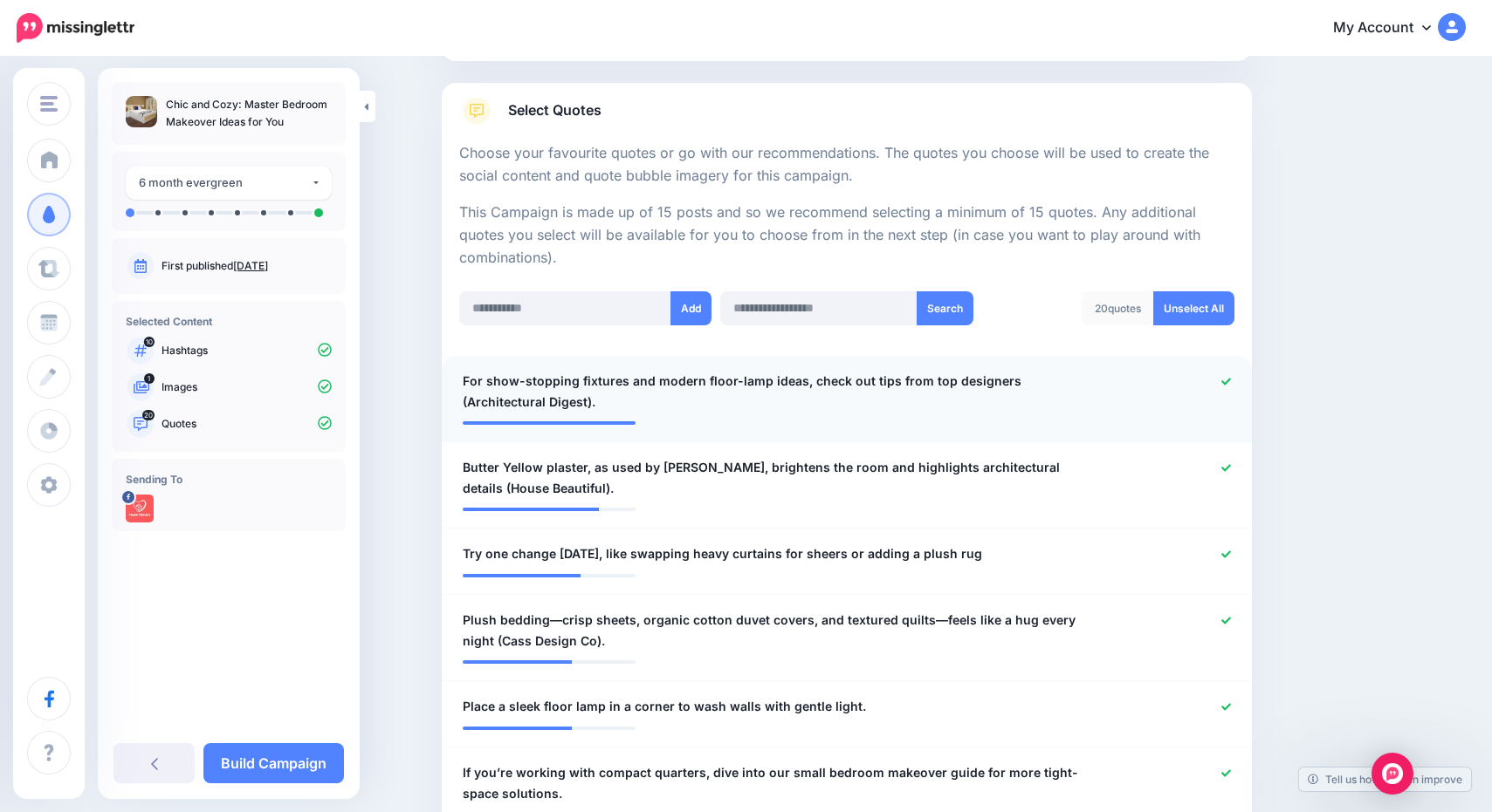
scroll to position [255, 0]
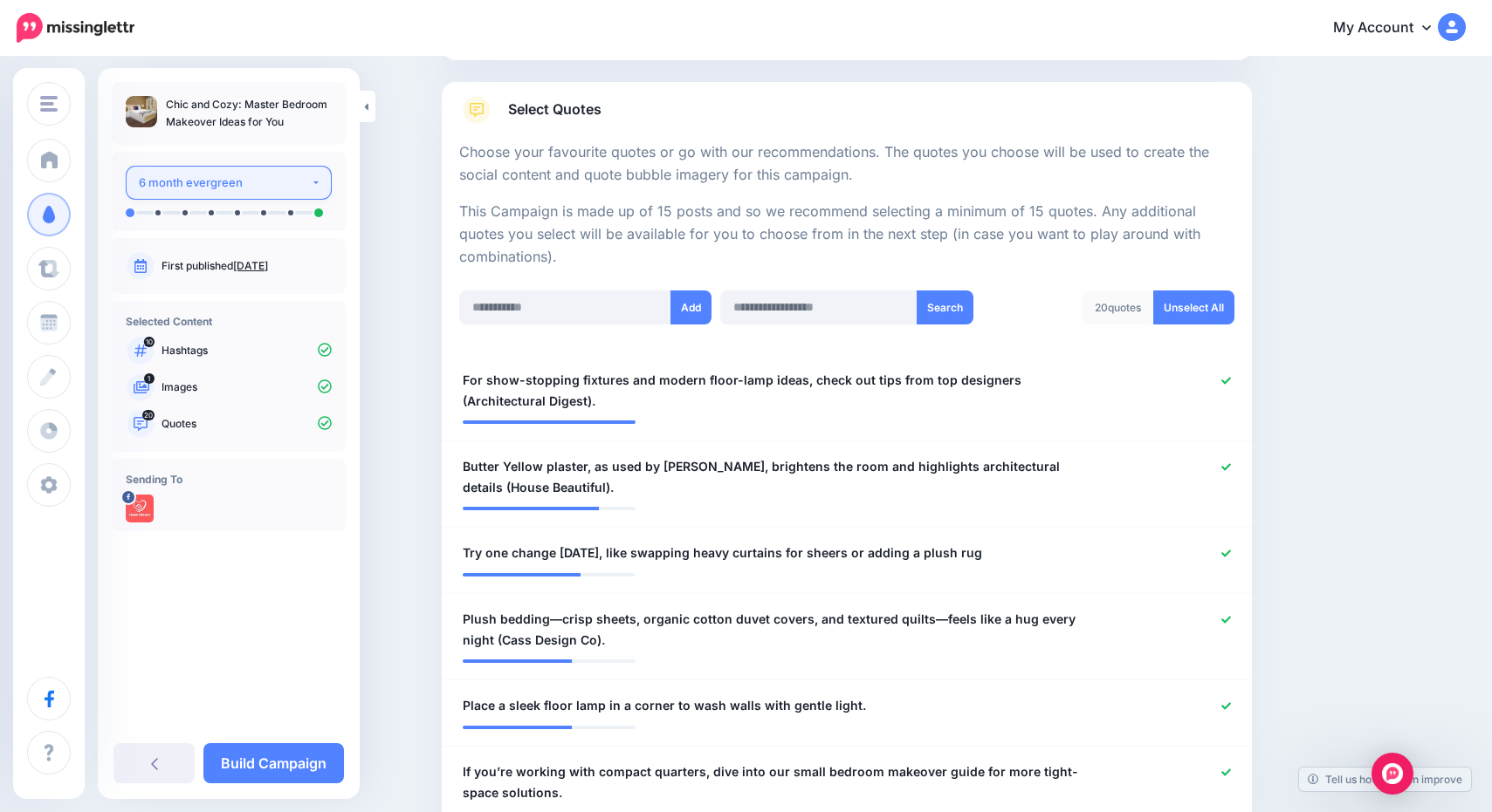
click at [311, 180] on button "6 month evergreen" at bounding box center [228, 183] width 206 height 35
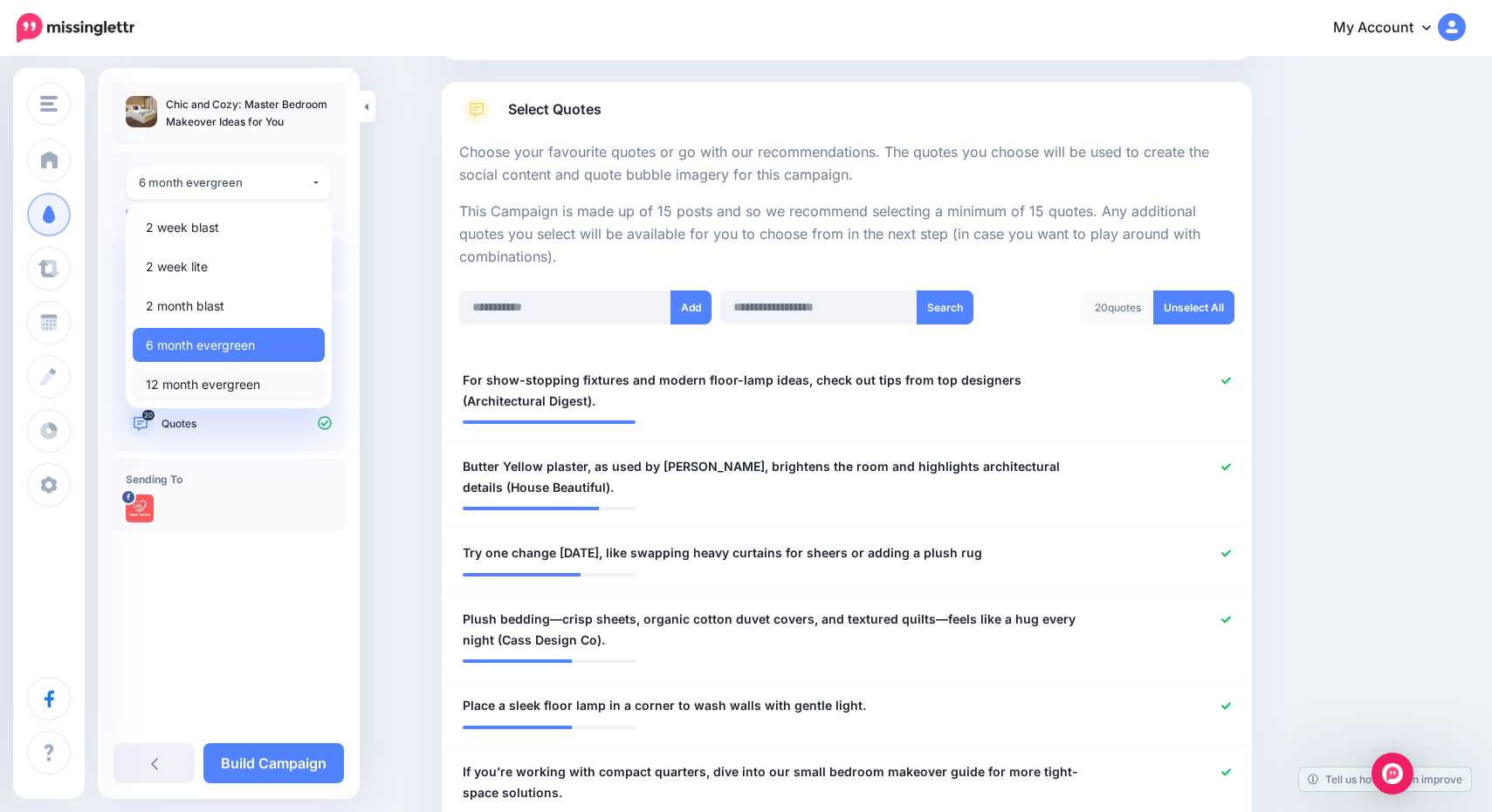
click at [276, 385] on link "12 month evergreen" at bounding box center [228, 384] width 192 height 35
select select "******"
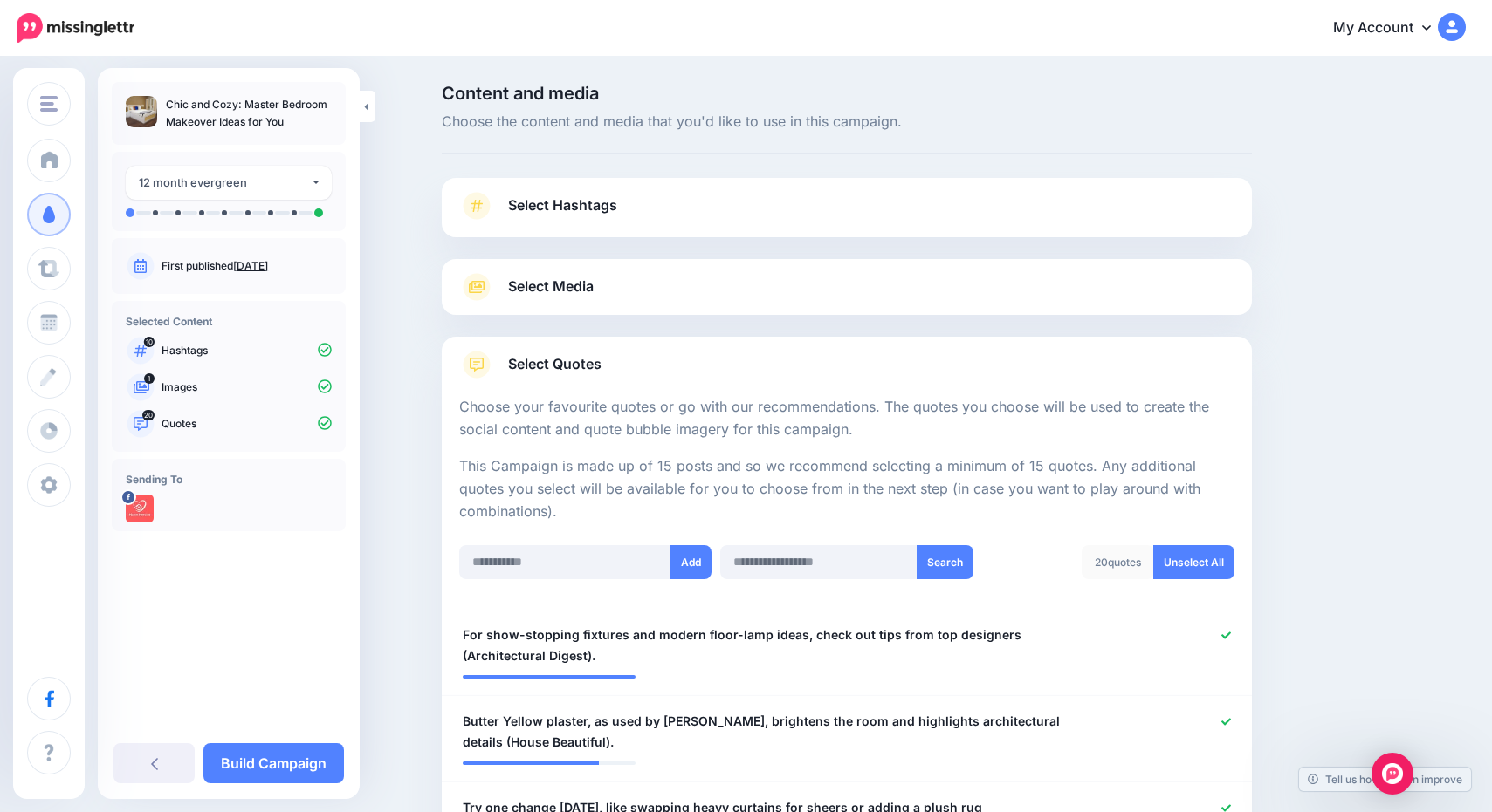
scroll to position [0, 0]
click at [309, 767] on link "Build Campaign" at bounding box center [273, 764] width 141 height 40
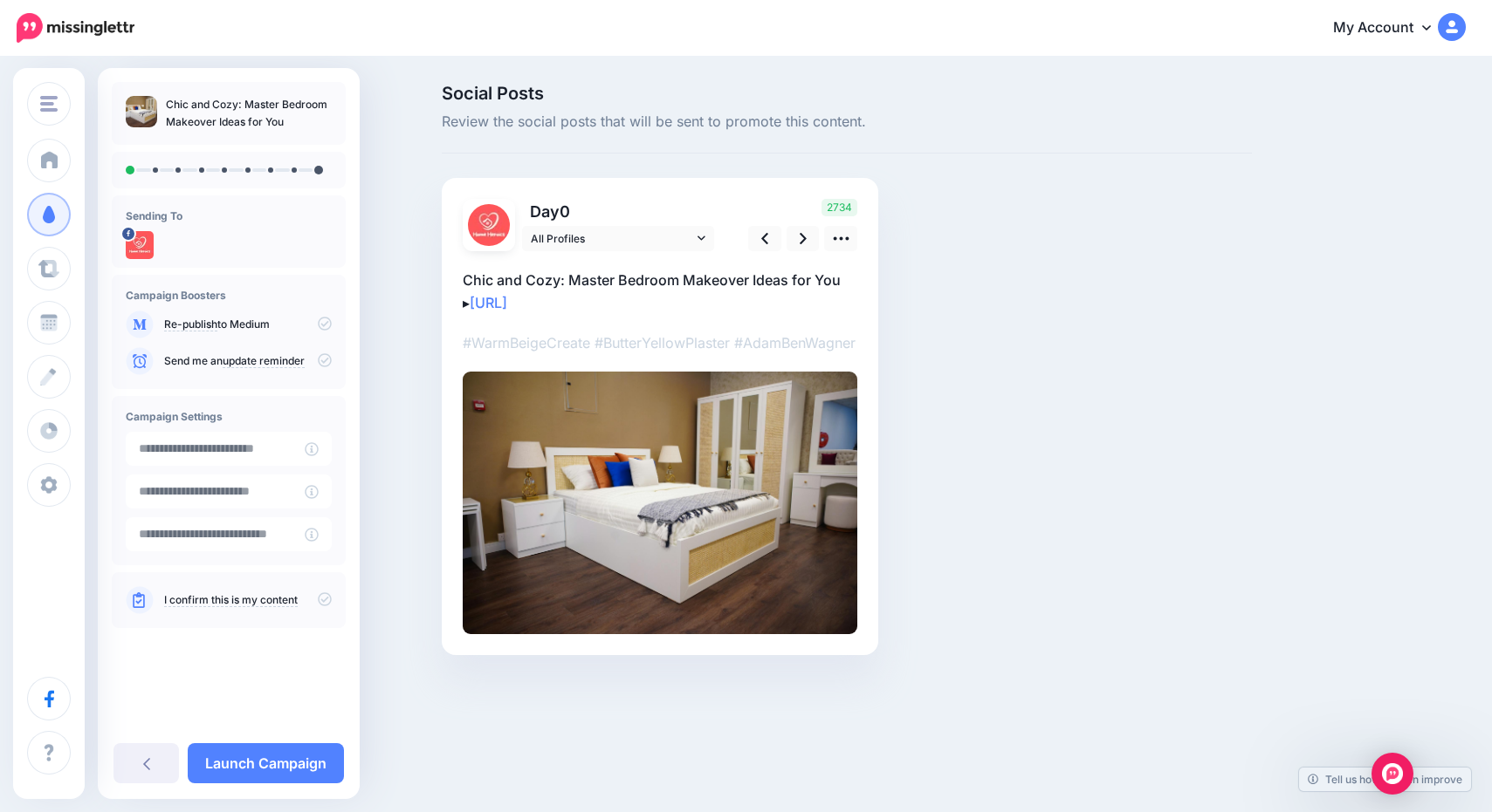
click at [322, 325] on icon at bounding box center [324, 323] width 14 height 14
click at [322, 326] on icon at bounding box center [324, 323] width 14 height 14
click at [328, 601] on icon at bounding box center [324, 599] width 14 height 14
click at [293, 769] on link "Launch Campaign" at bounding box center [266, 764] width 156 height 40
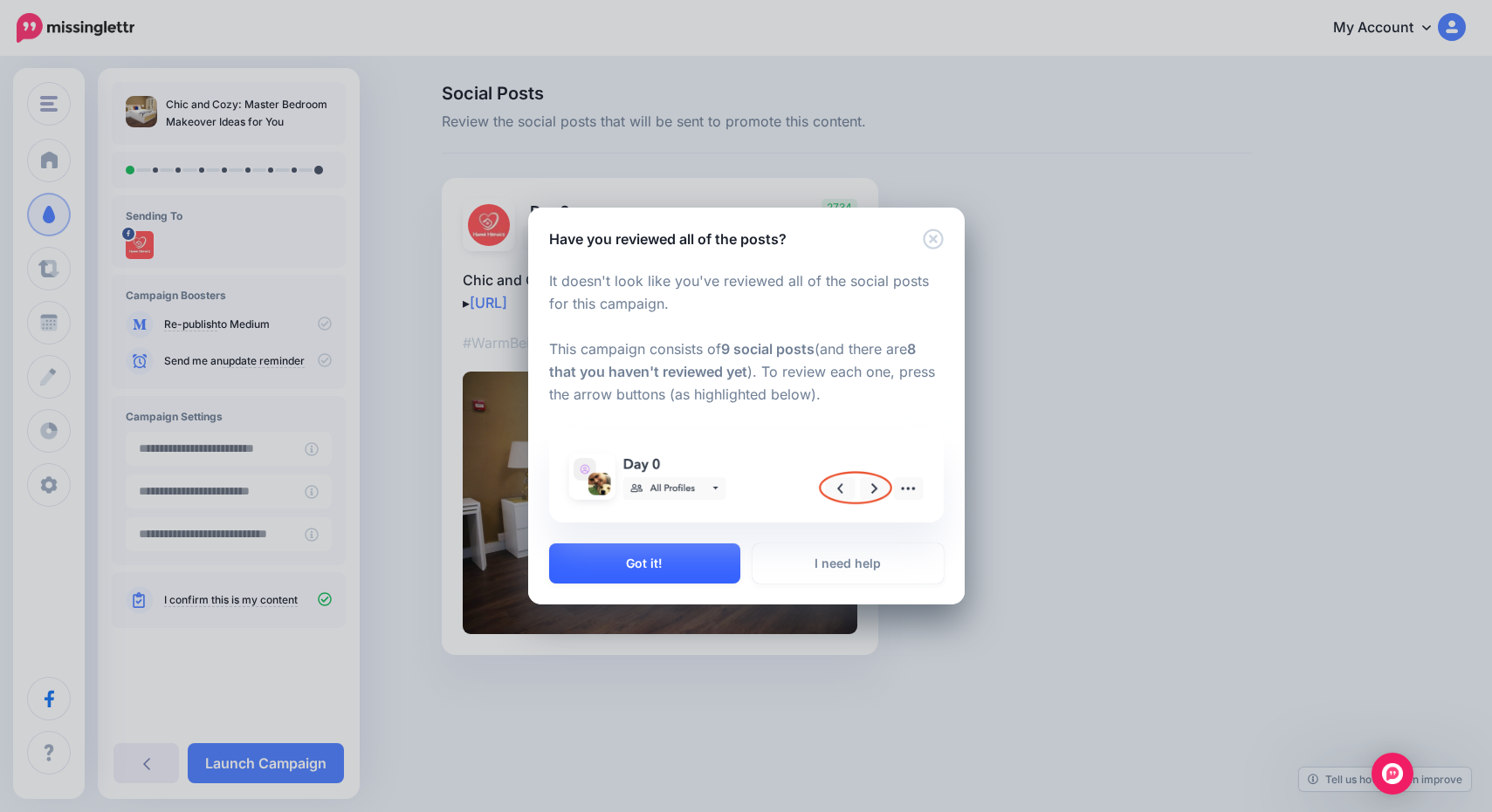
click at [704, 561] on button "Got it!" at bounding box center [644, 564] width 191 height 40
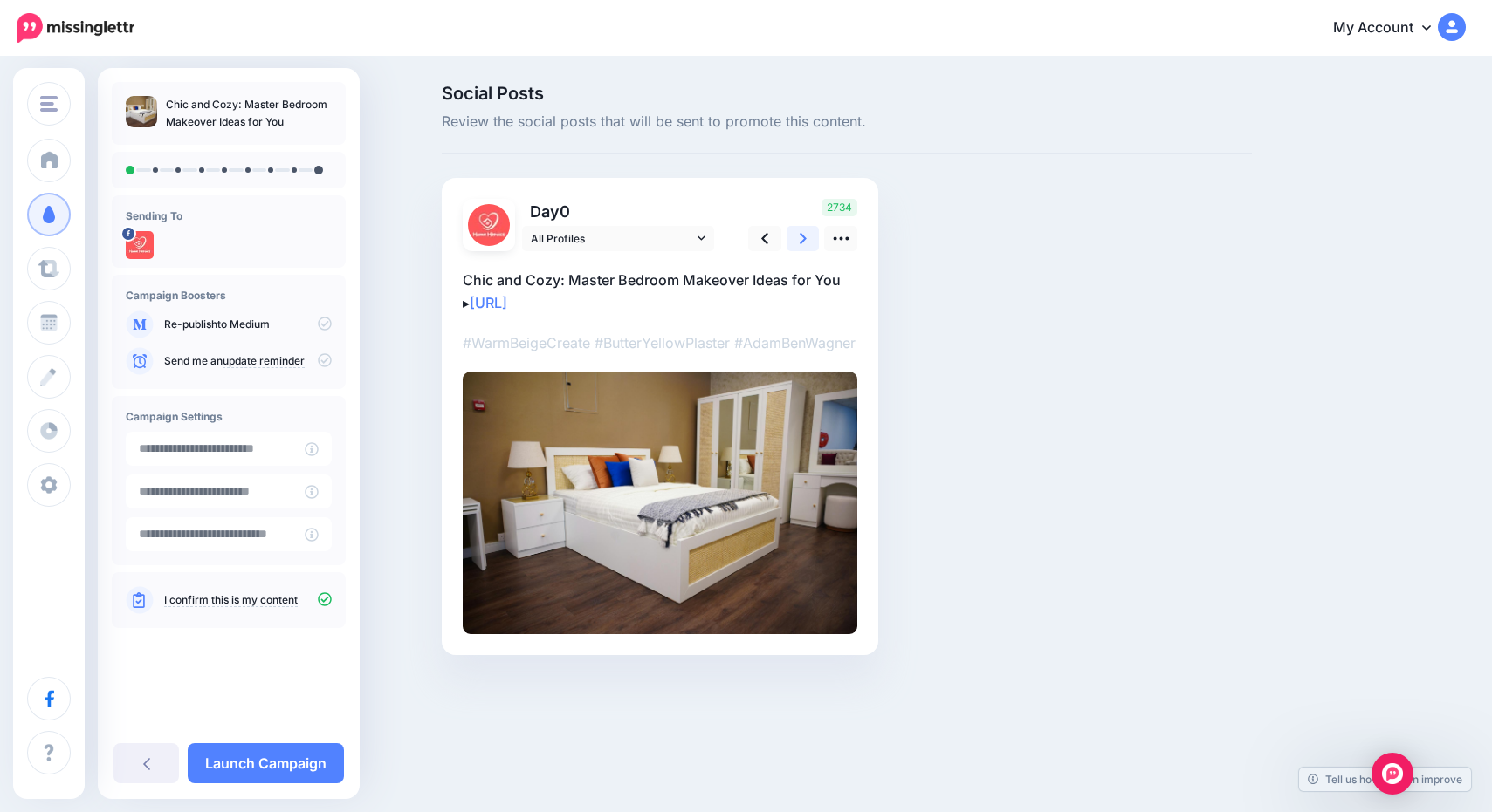
click at [800, 238] on icon at bounding box center [803, 238] width 7 height 18
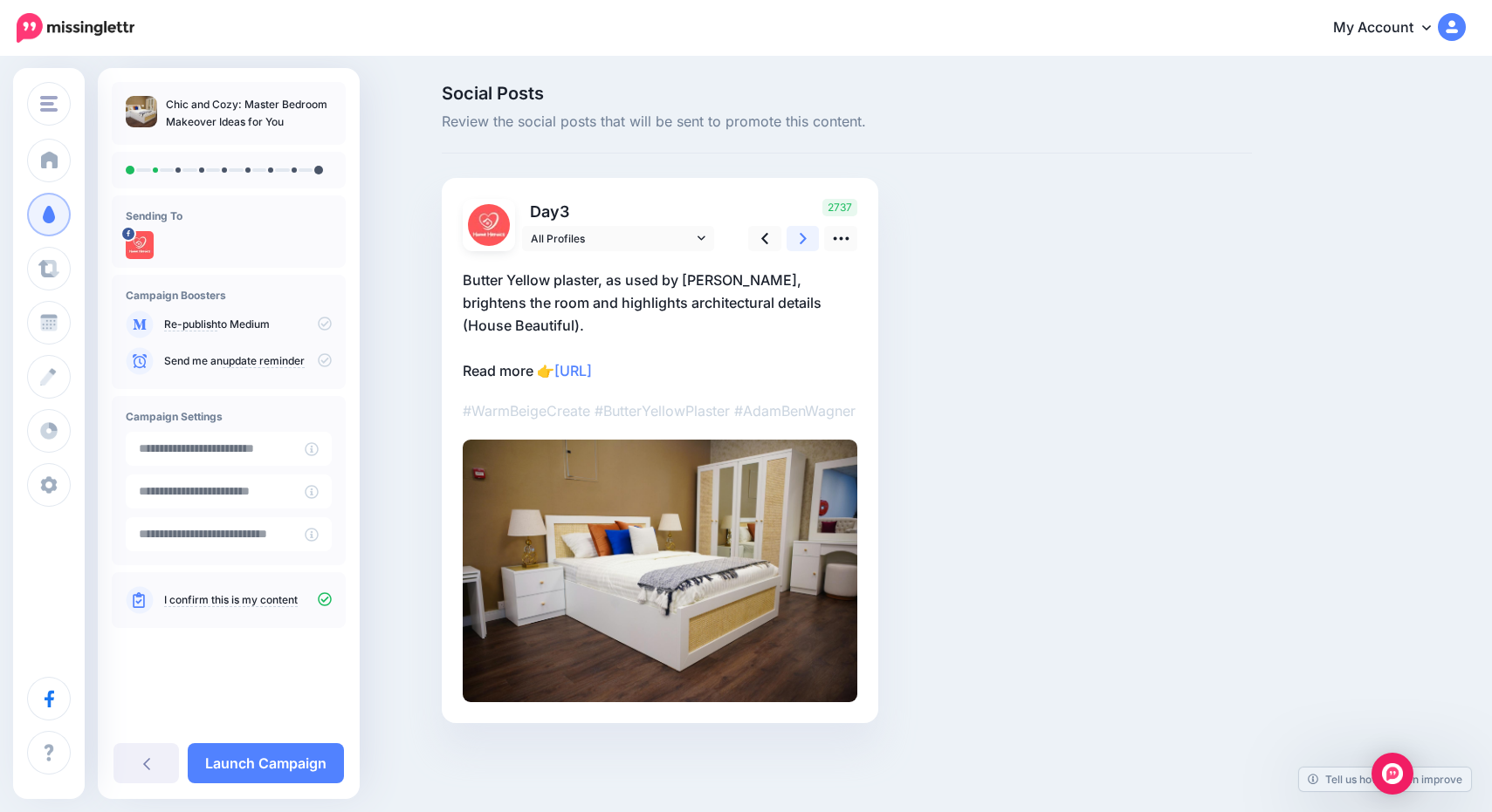
click at [800, 238] on icon at bounding box center [803, 238] width 7 height 18
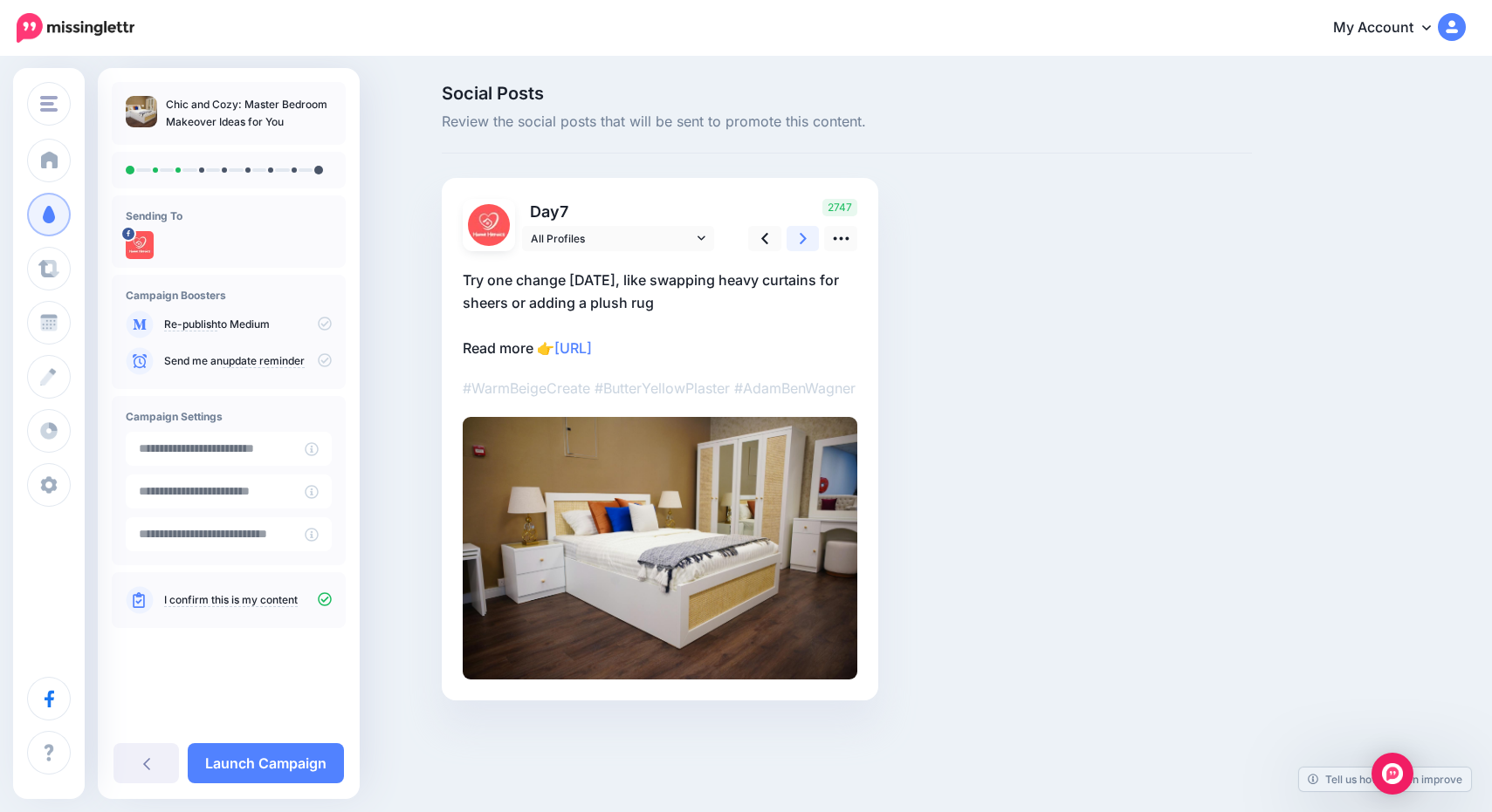
click at [800, 238] on icon at bounding box center [803, 238] width 7 height 18
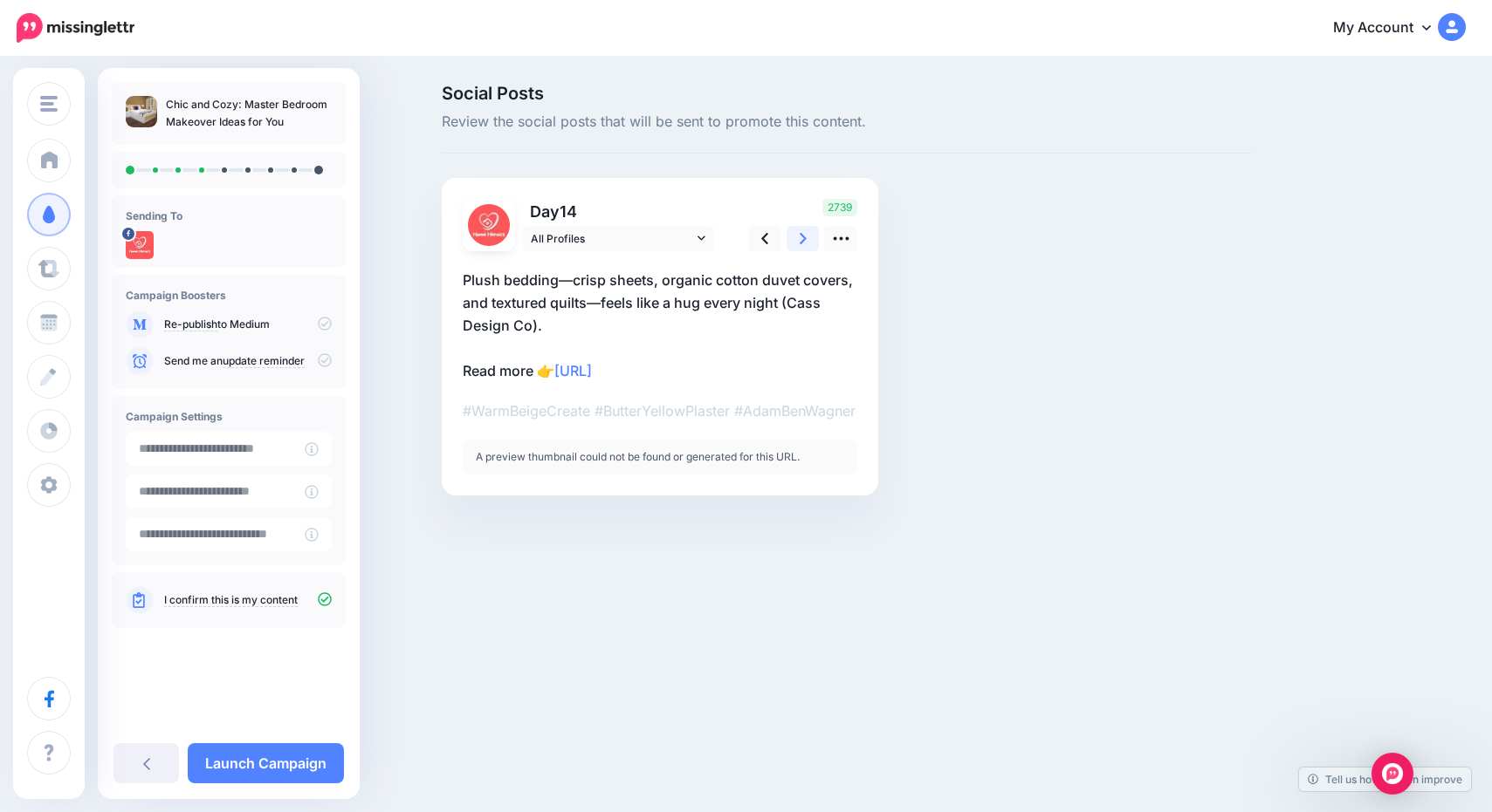
click at [802, 238] on icon at bounding box center [803, 238] width 7 height 18
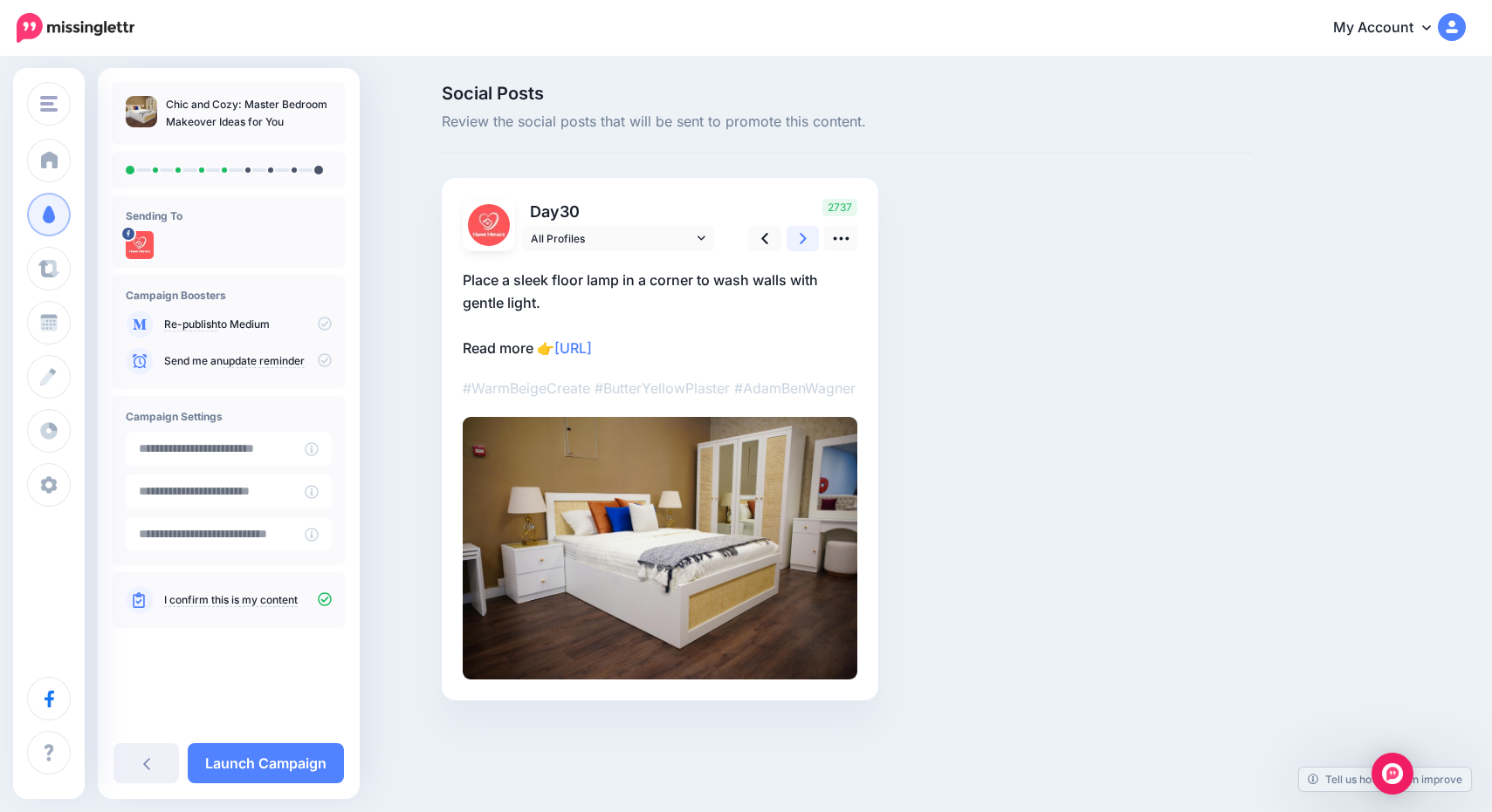
click at [803, 237] on icon at bounding box center [803, 239] width 7 height 12
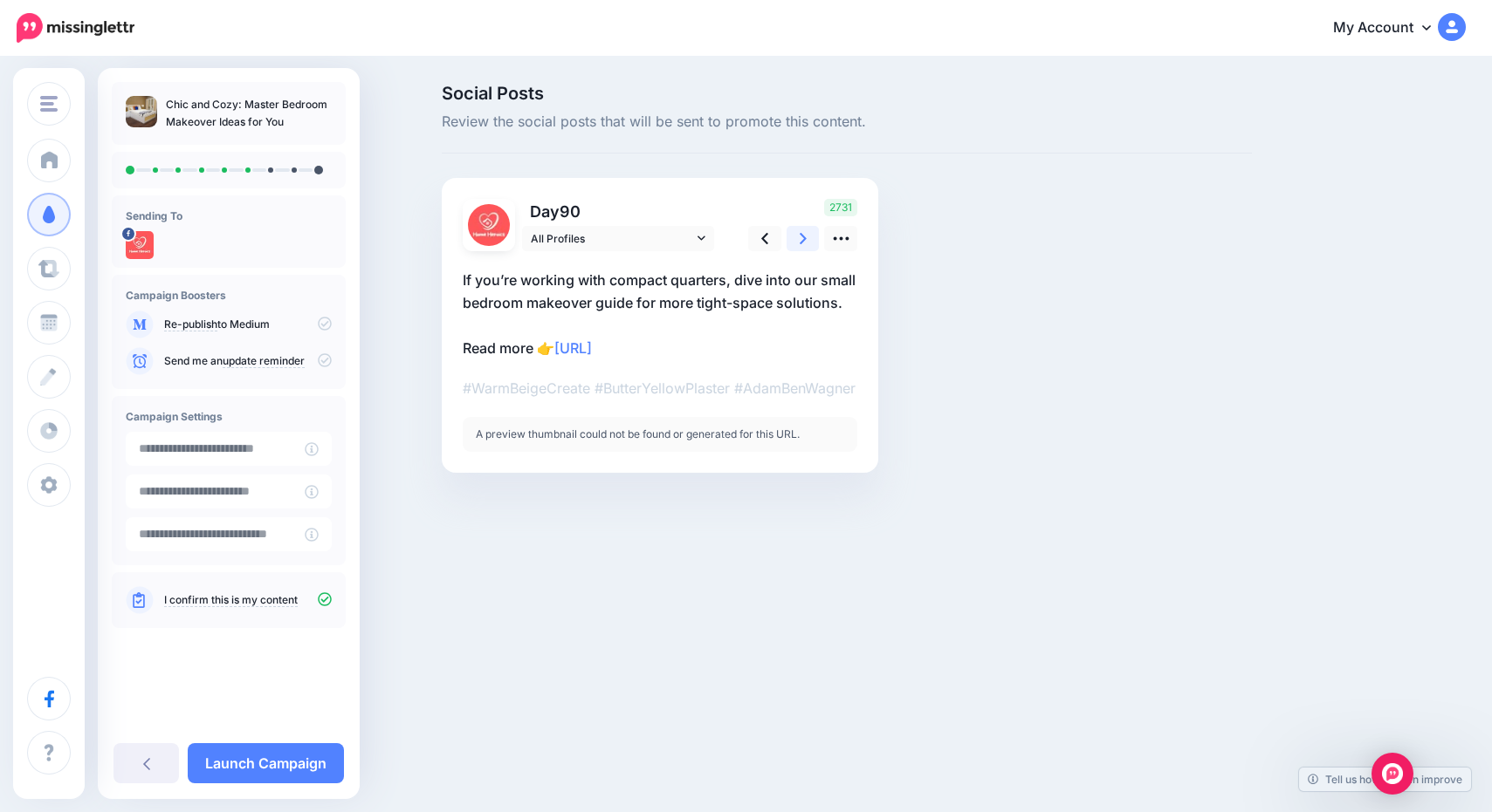
click at [803, 236] on icon at bounding box center [803, 239] width 7 height 12
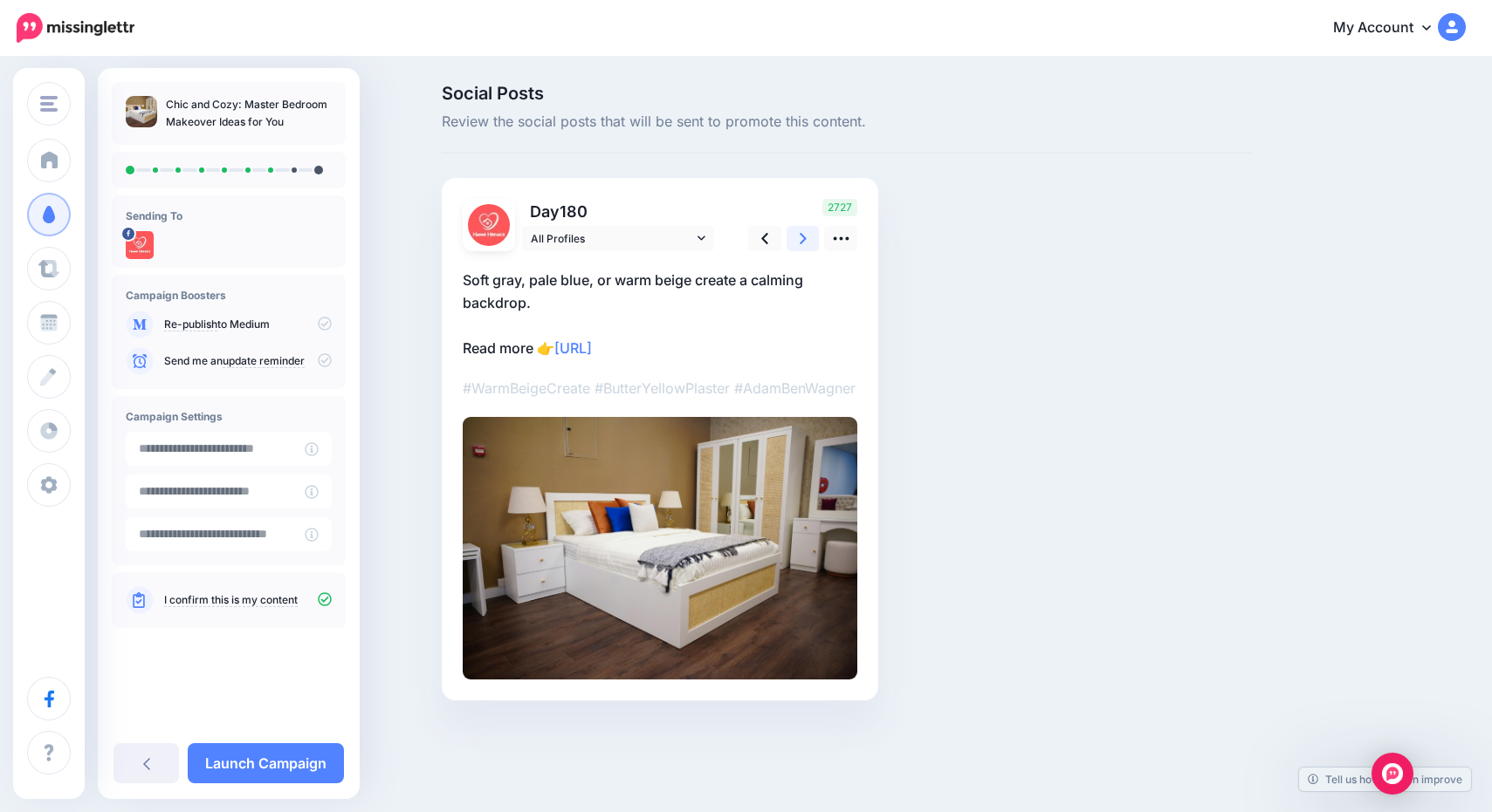
click at [803, 237] on icon at bounding box center [803, 239] width 7 height 12
click at [804, 237] on icon at bounding box center [803, 239] width 7 height 12
click at [811, 244] on link at bounding box center [803, 239] width 34 height 25
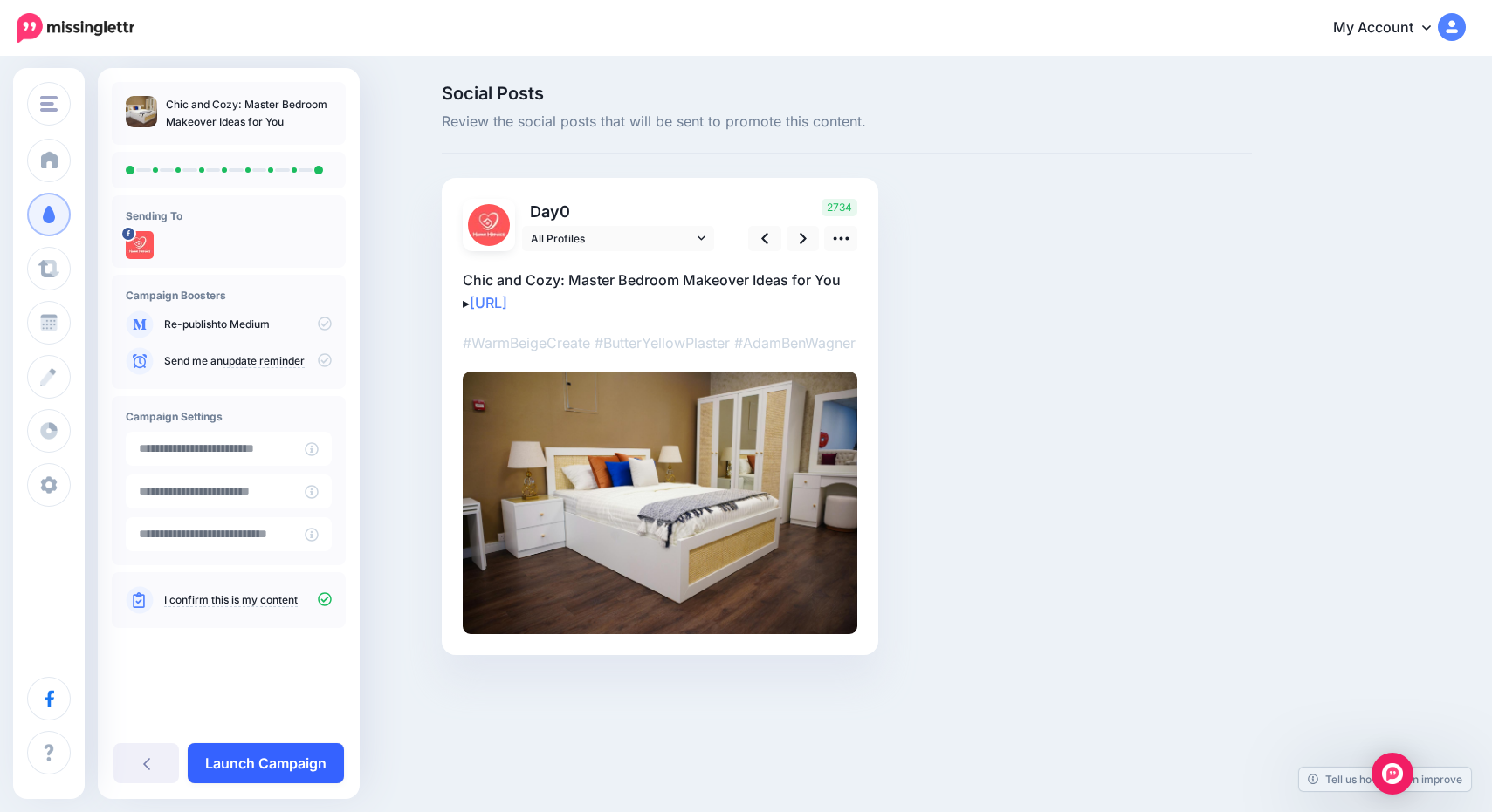
click at [256, 758] on link "Launch Campaign" at bounding box center [266, 764] width 156 height 40
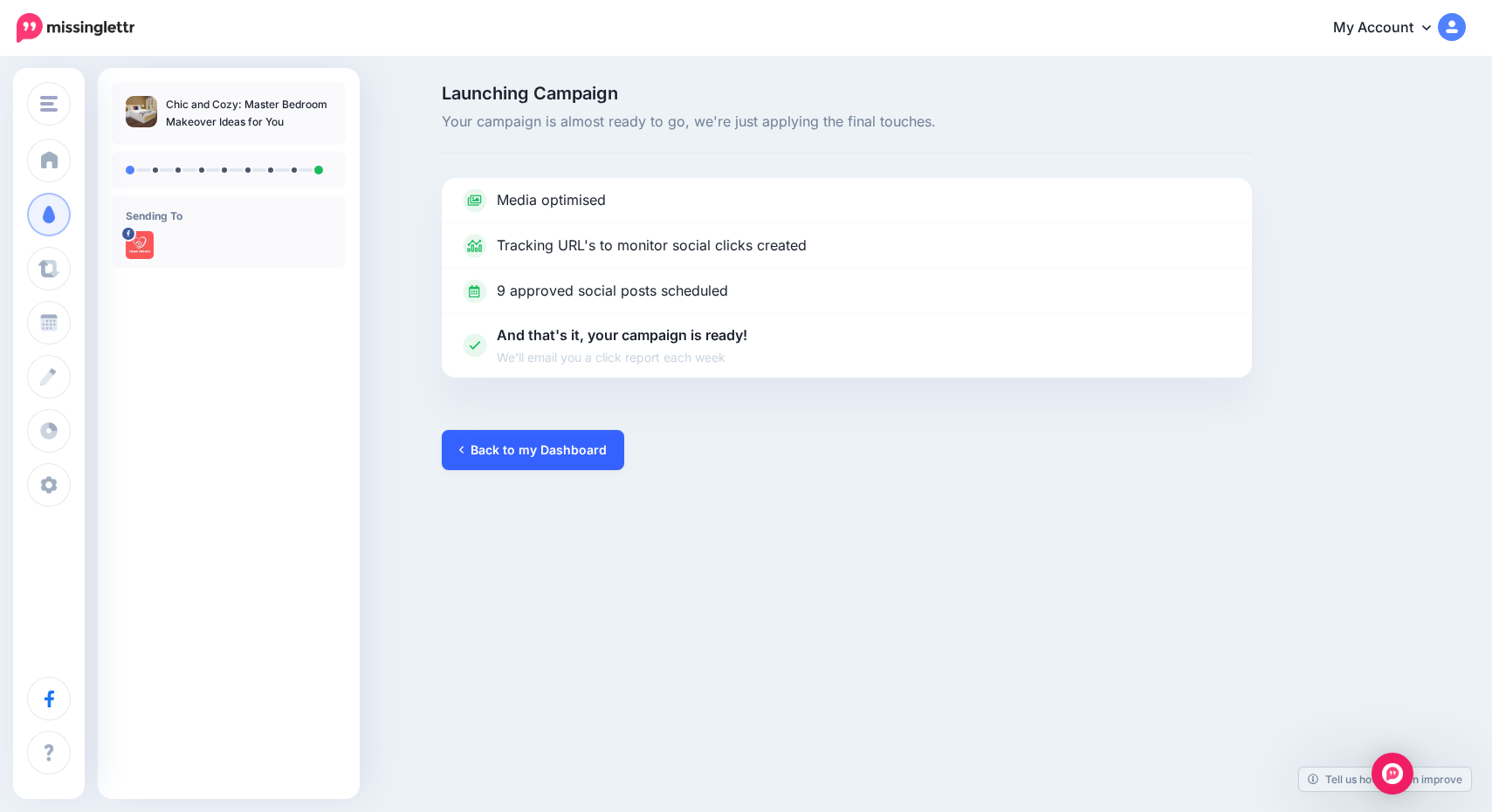
click at [586, 448] on link "Back to my Dashboard" at bounding box center [533, 451] width 182 height 40
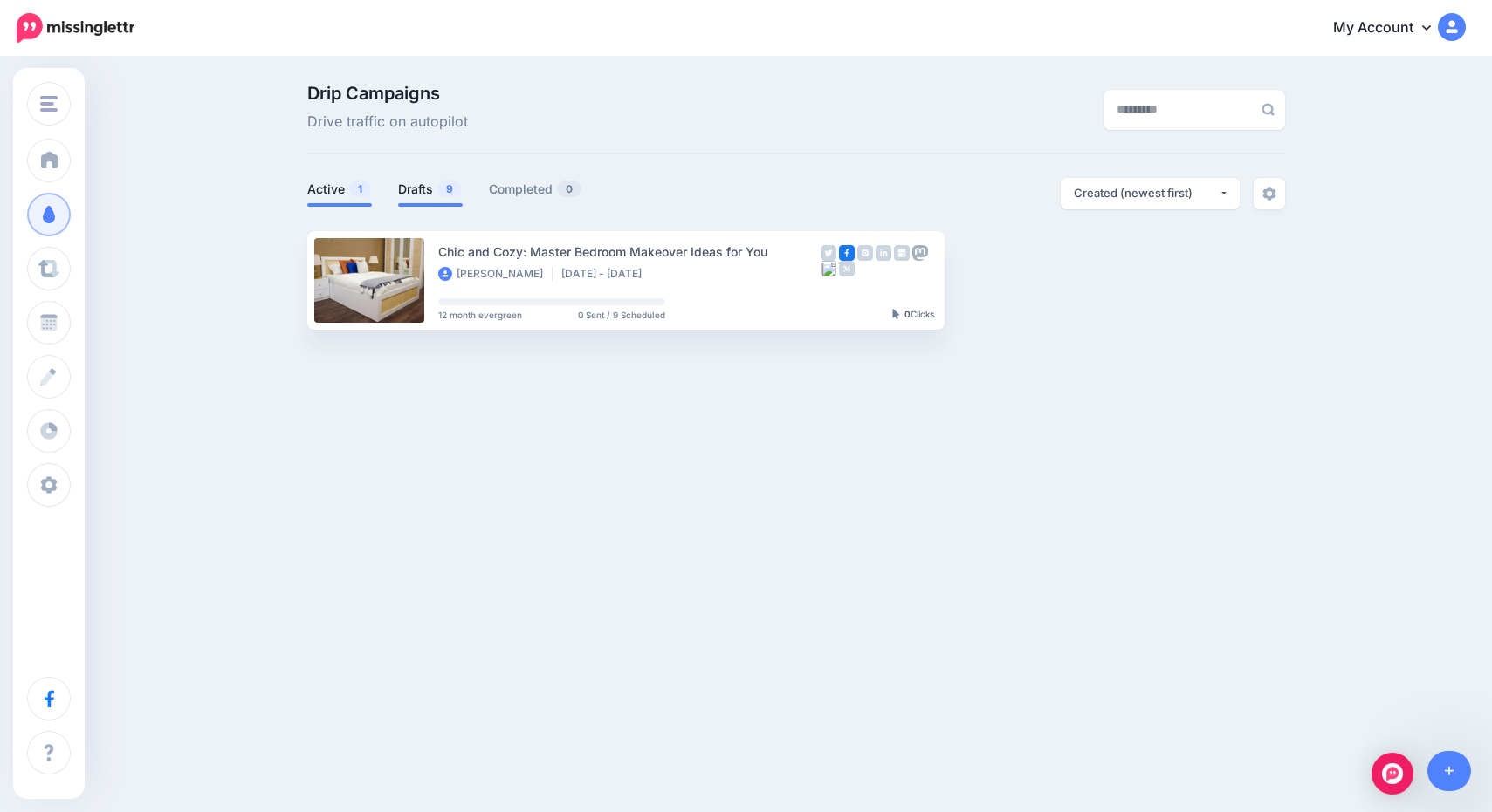
click at [429, 189] on link "Drafts 9" at bounding box center [430, 190] width 64 height 21
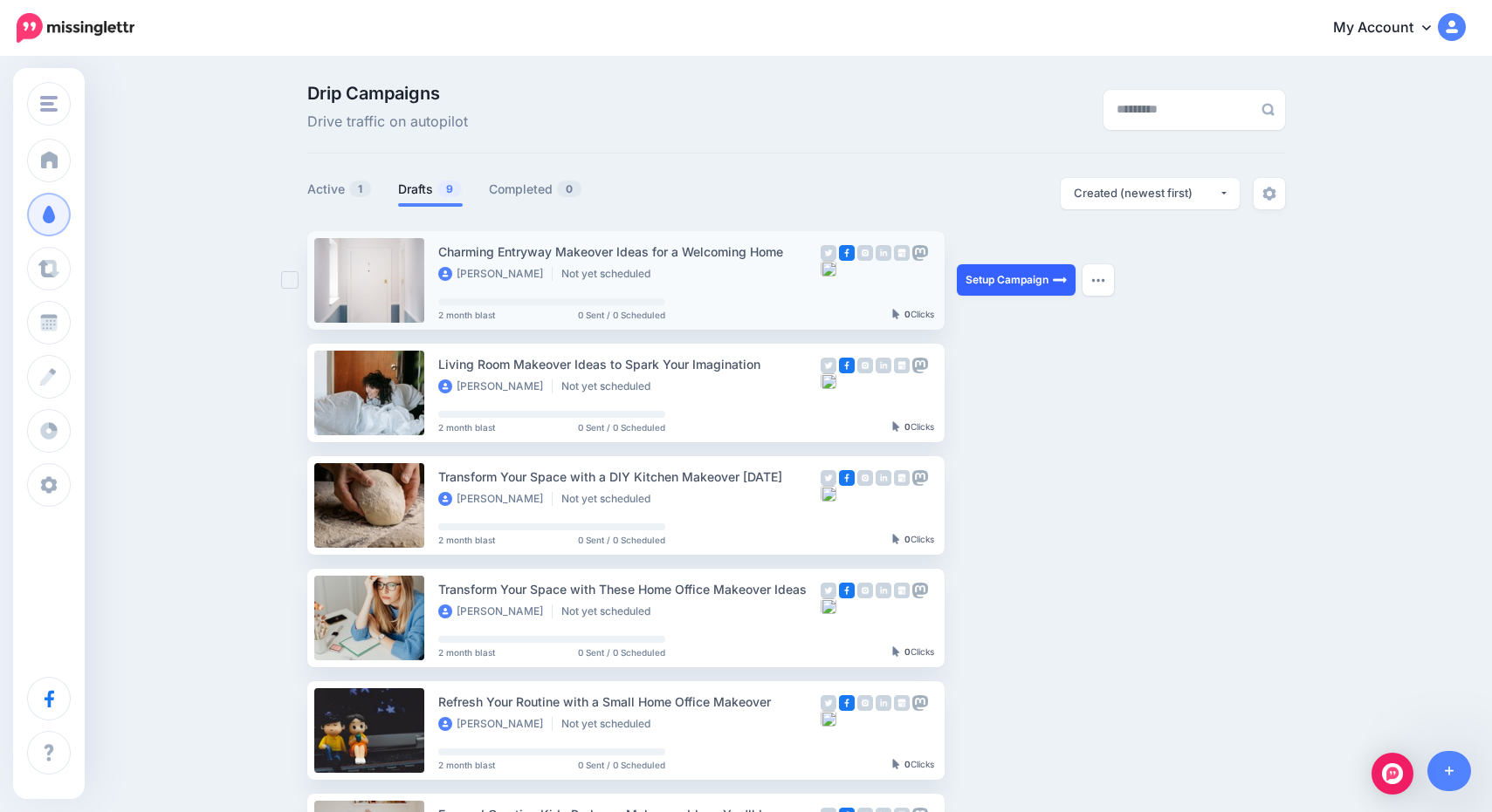
click at [1029, 280] on link "Setup Campaign" at bounding box center [1016, 280] width 119 height 32
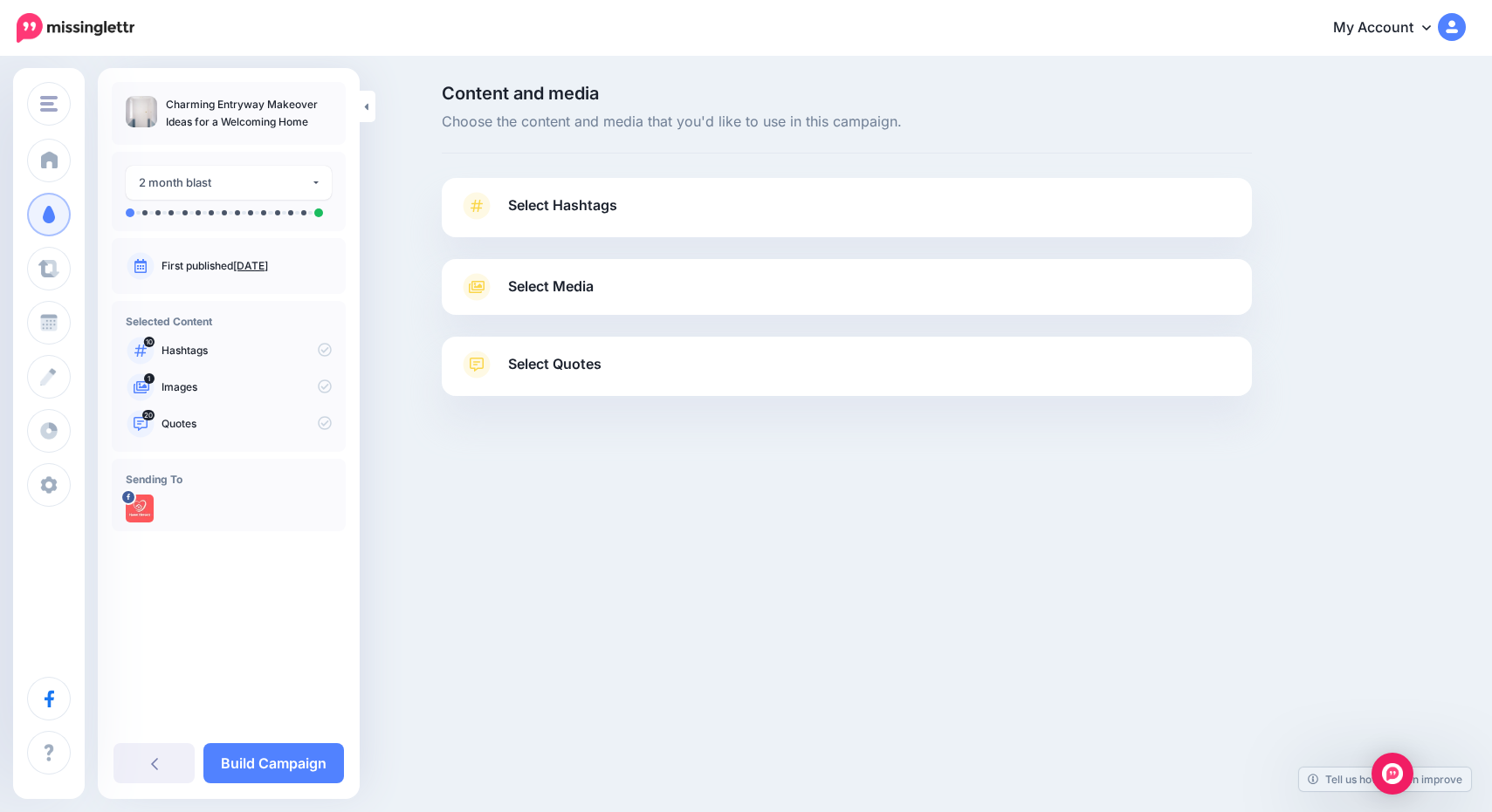
click at [647, 212] on link "Select Hashtags" at bounding box center [847, 214] width 775 height 45
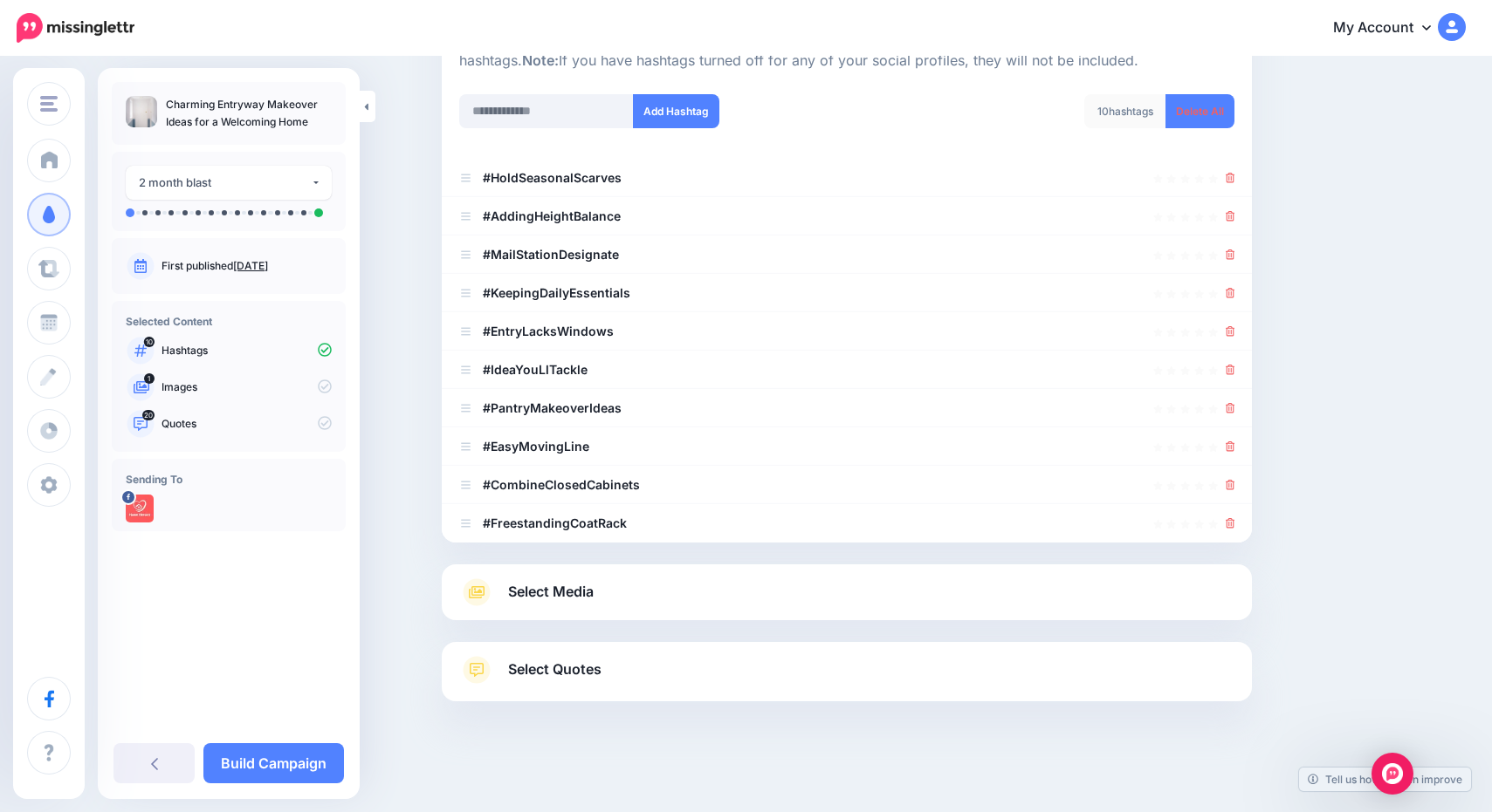
click at [760, 581] on link "Select Media" at bounding box center [847, 592] width 775 height 28
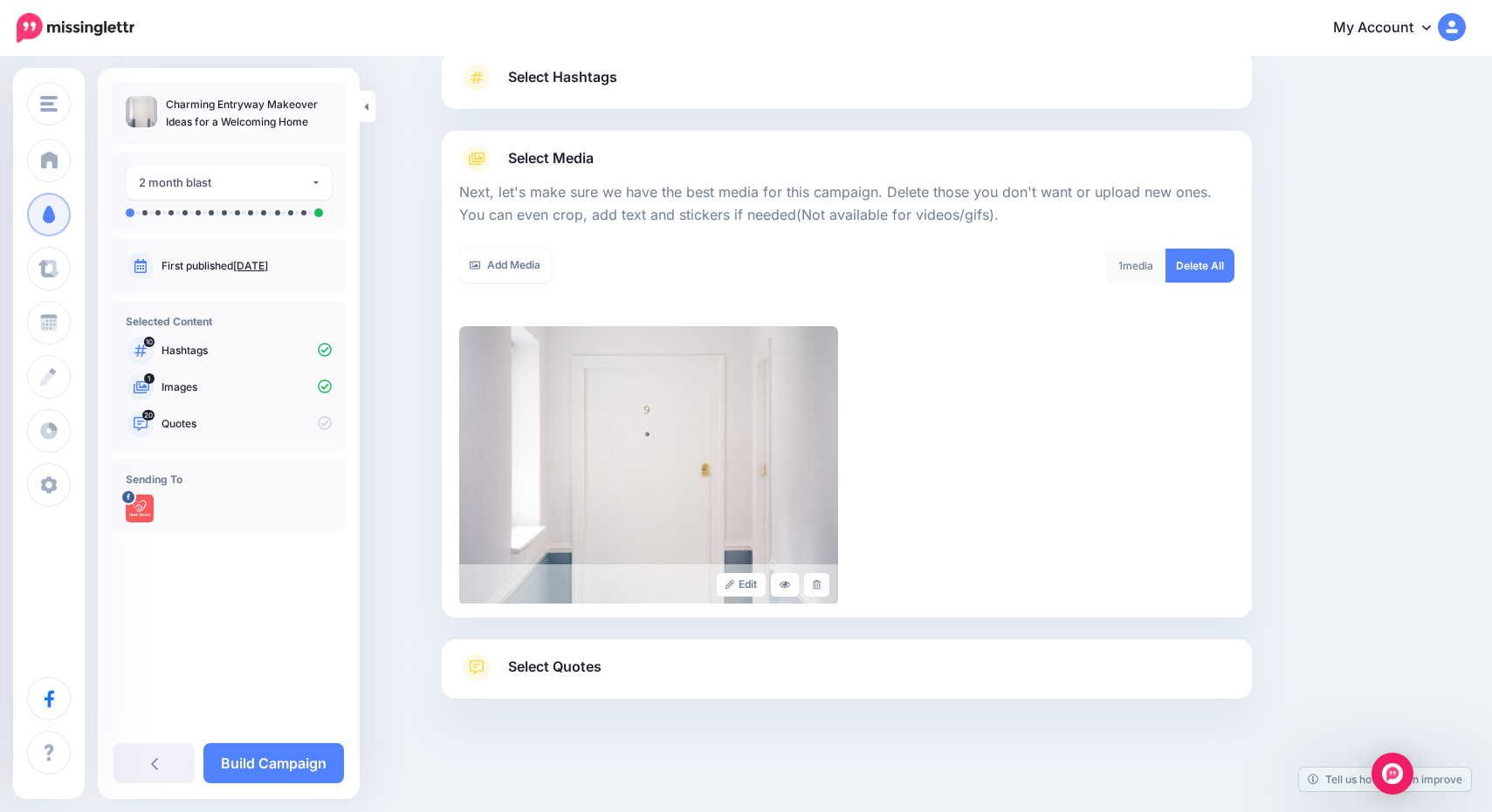
scroll to position [128, 0]
click at [791, 681] on link "Select Quotes" at bounding box center [847, 679] width 775 height 45
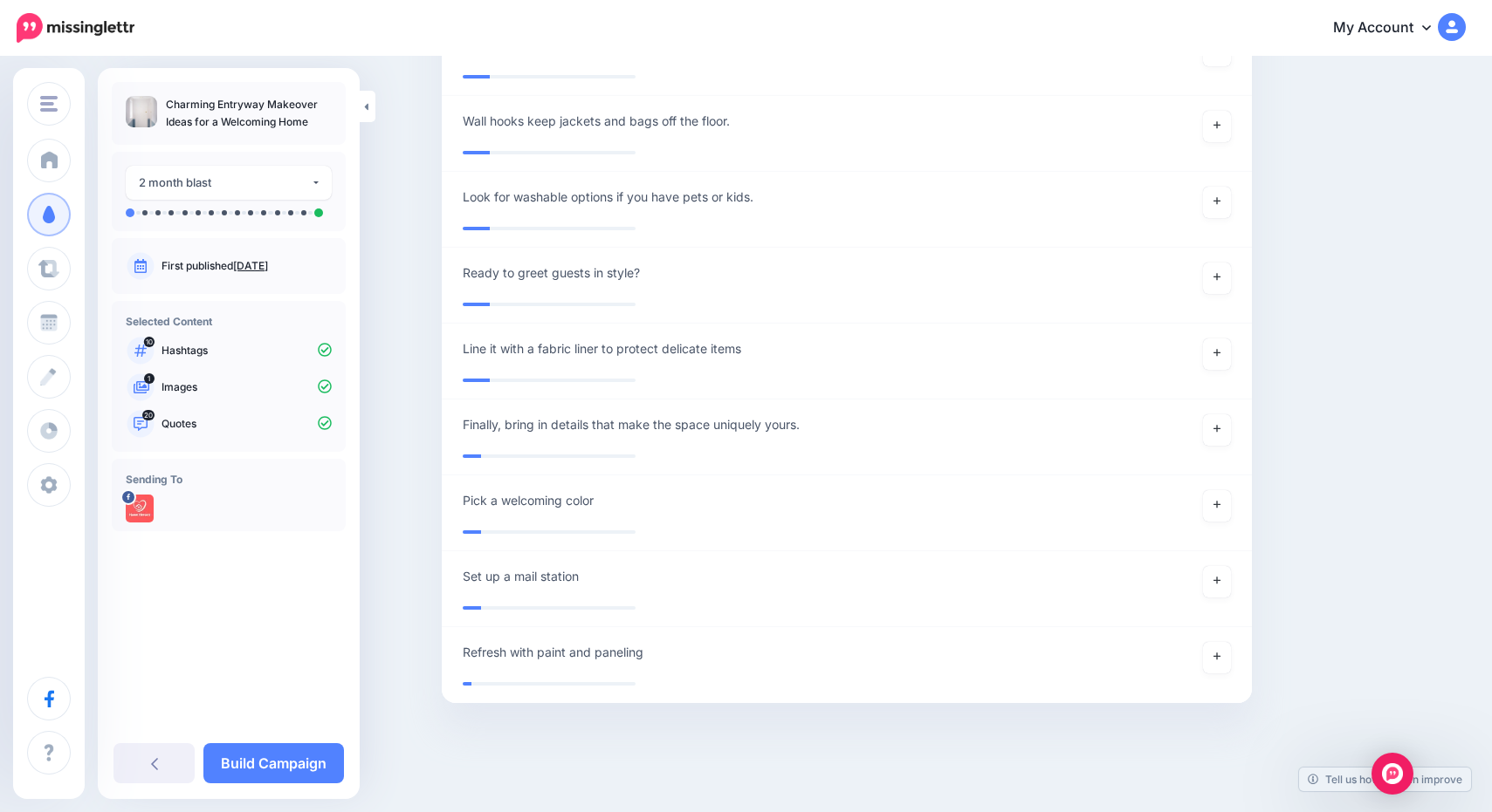
scroll to position [4082, 0]
click at [286, 762] on link "Build Campaign" at bounding box center [273, 764] width 141 height 40
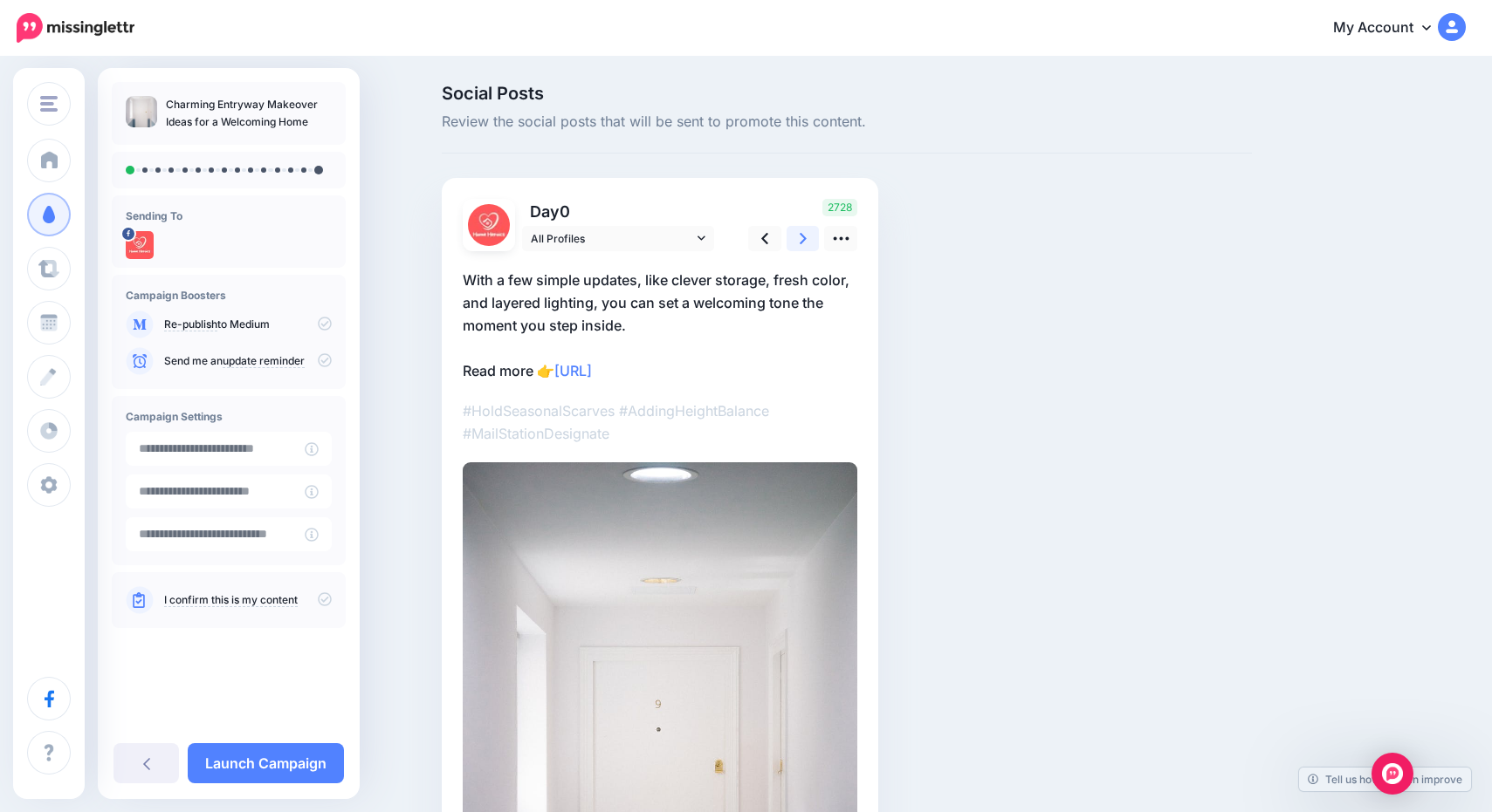
click at [803, 235] on icon at bounding box center [803, 239] width 7 height 12
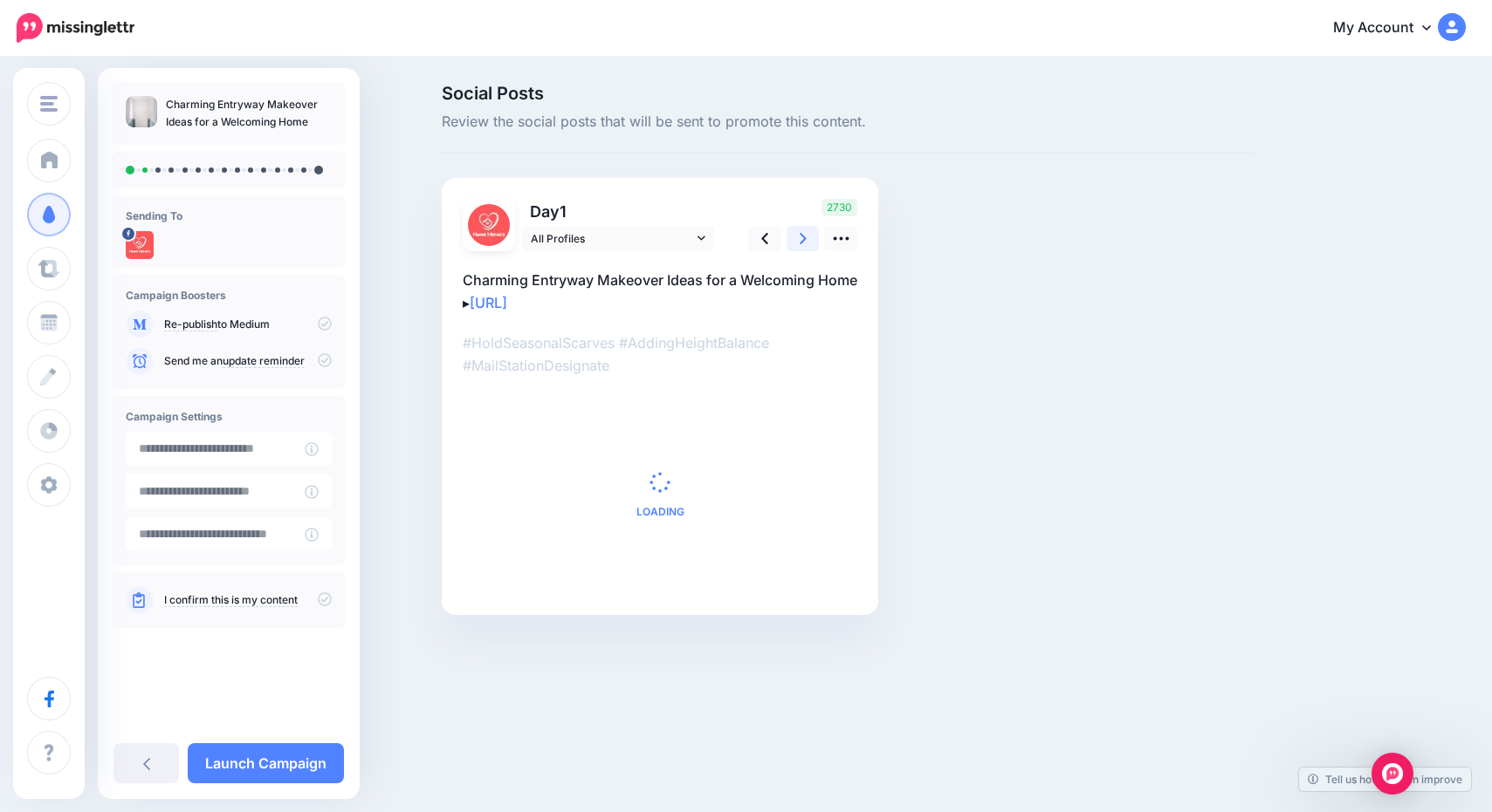
click at [803, 235] on icon at bounding box center [803, 239] width 7 height 12
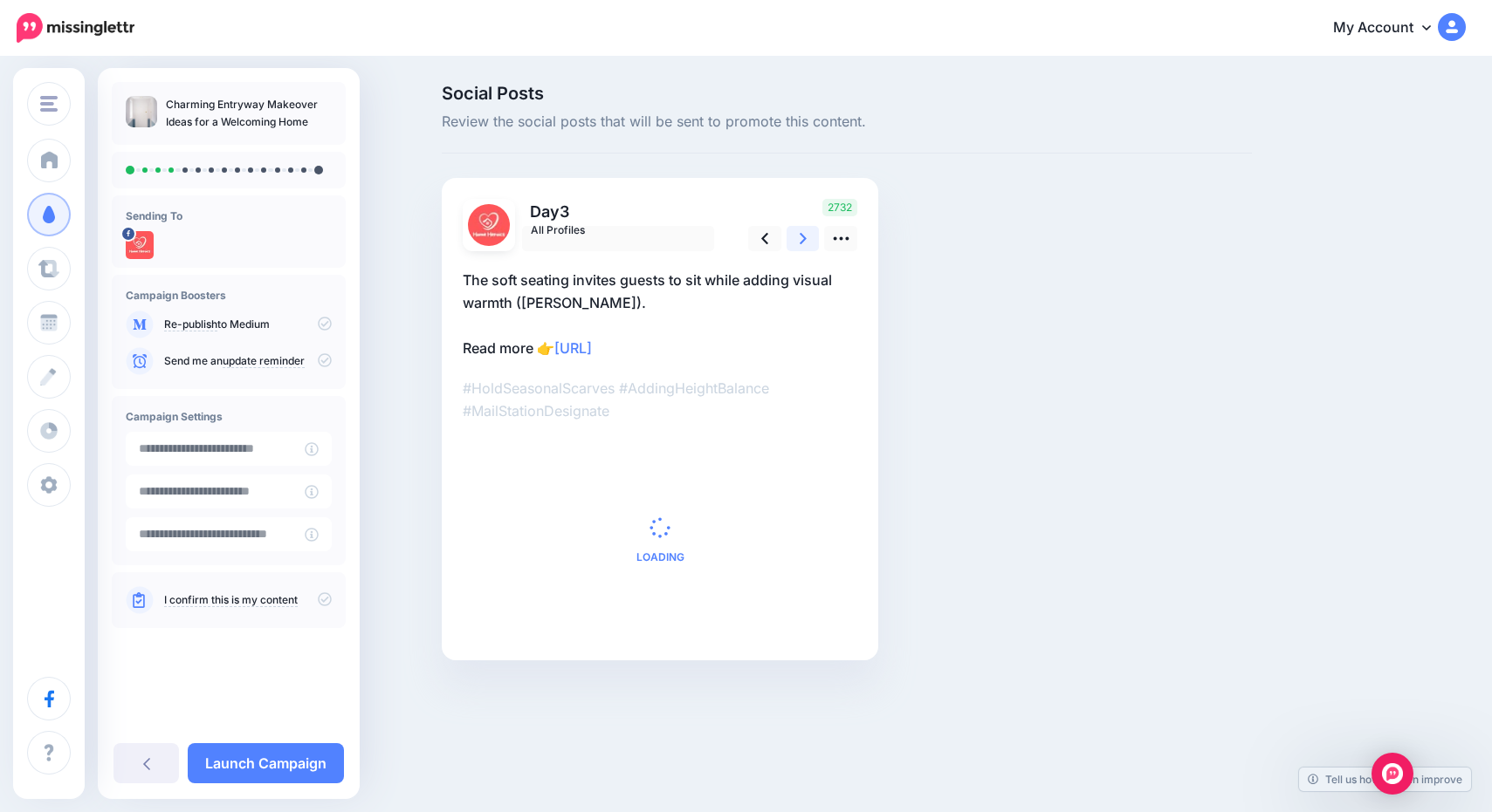
click at [803, 235] on icon at bounding box center [803, 239] width 7 height 12
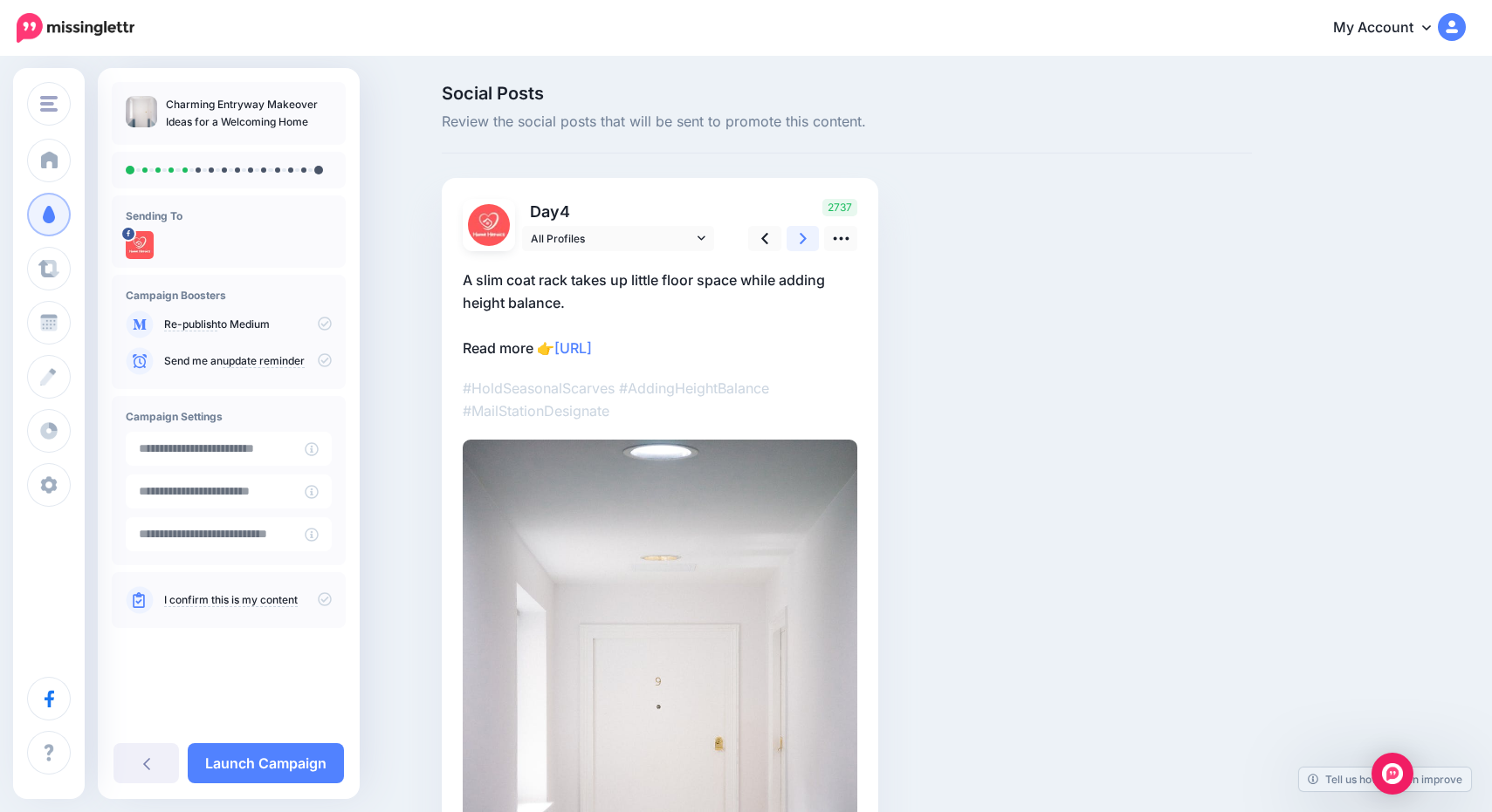
click at [803, 235] on icon at bounding box center [803, 239] width 7 height 12
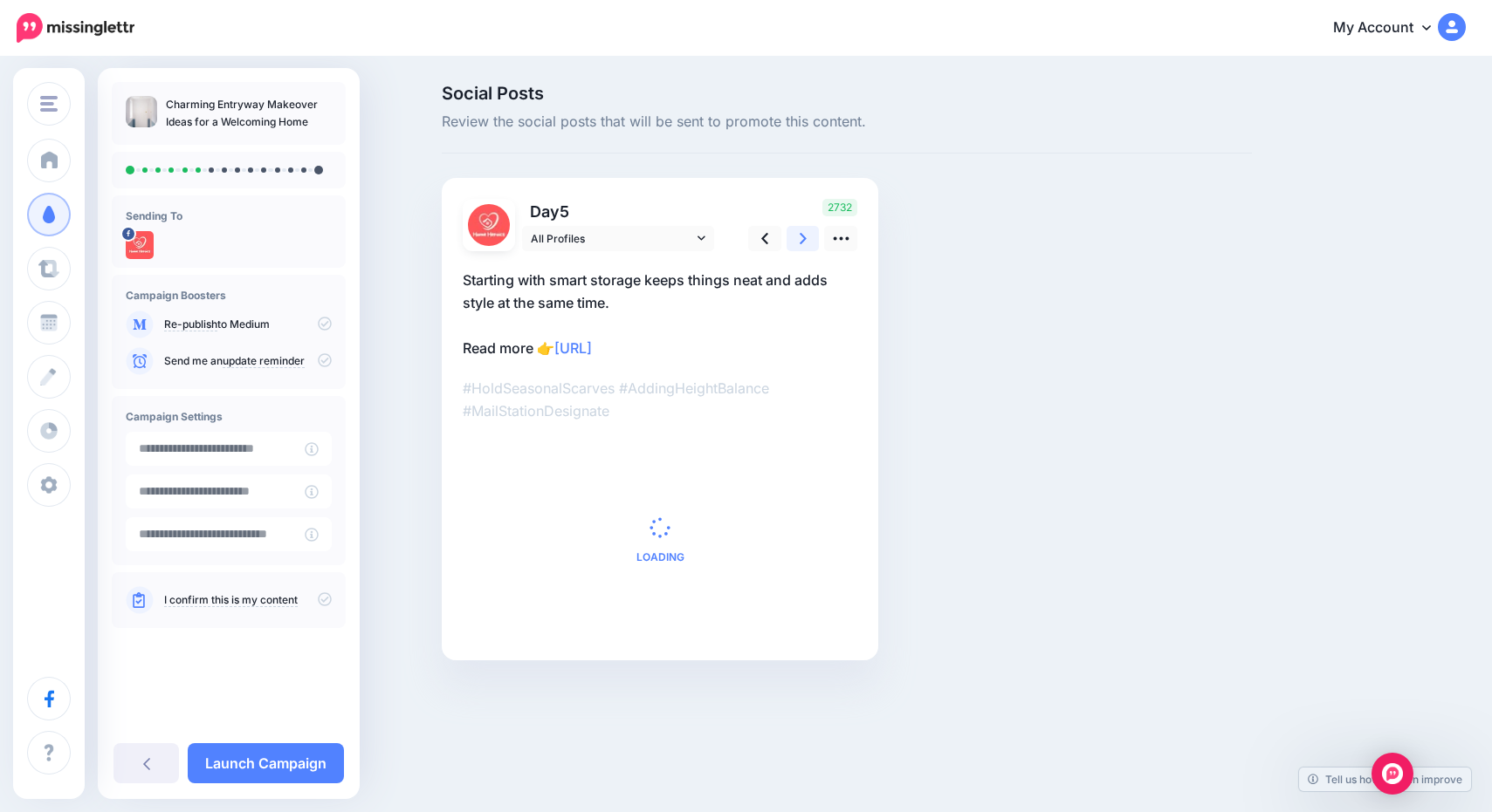
click at [803, 235] on icon at bounding box center [803, 239] width 7 height 12
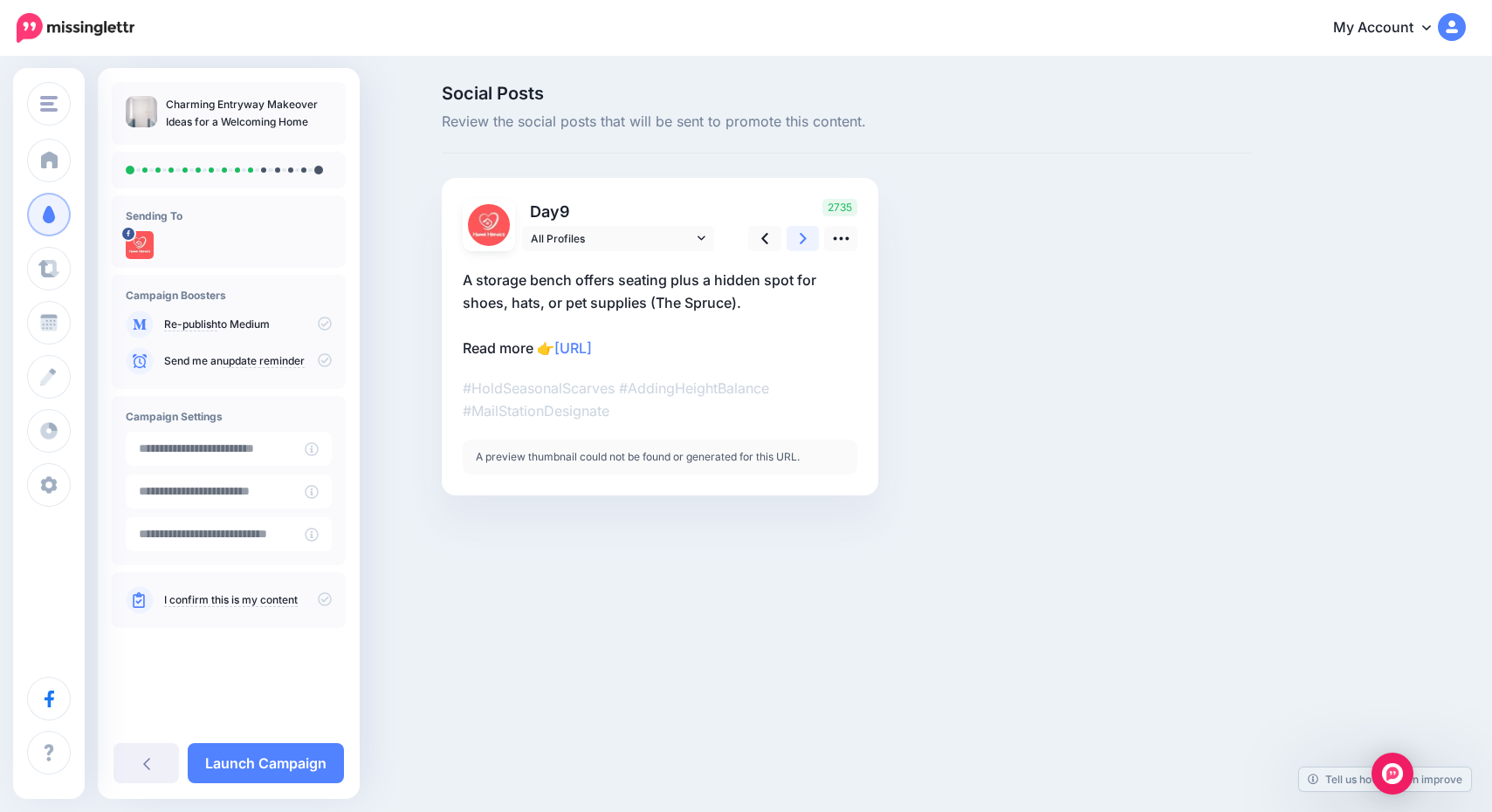
click at [803, 235] on icon at bounding box center [803, 239] width 7 height 12
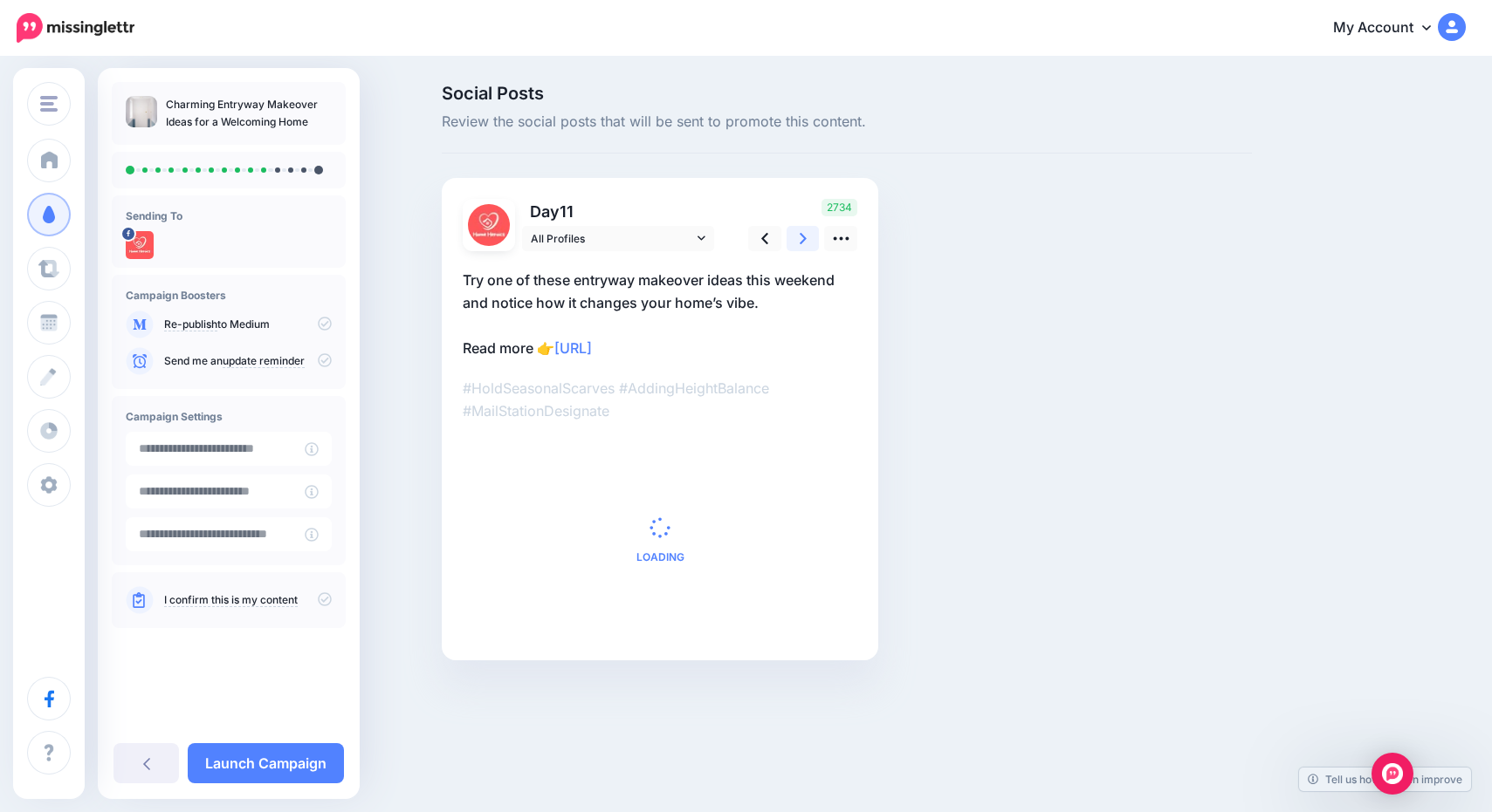
click at [803, 235] on icon at bounding box center [803, 239] width 7 height 12
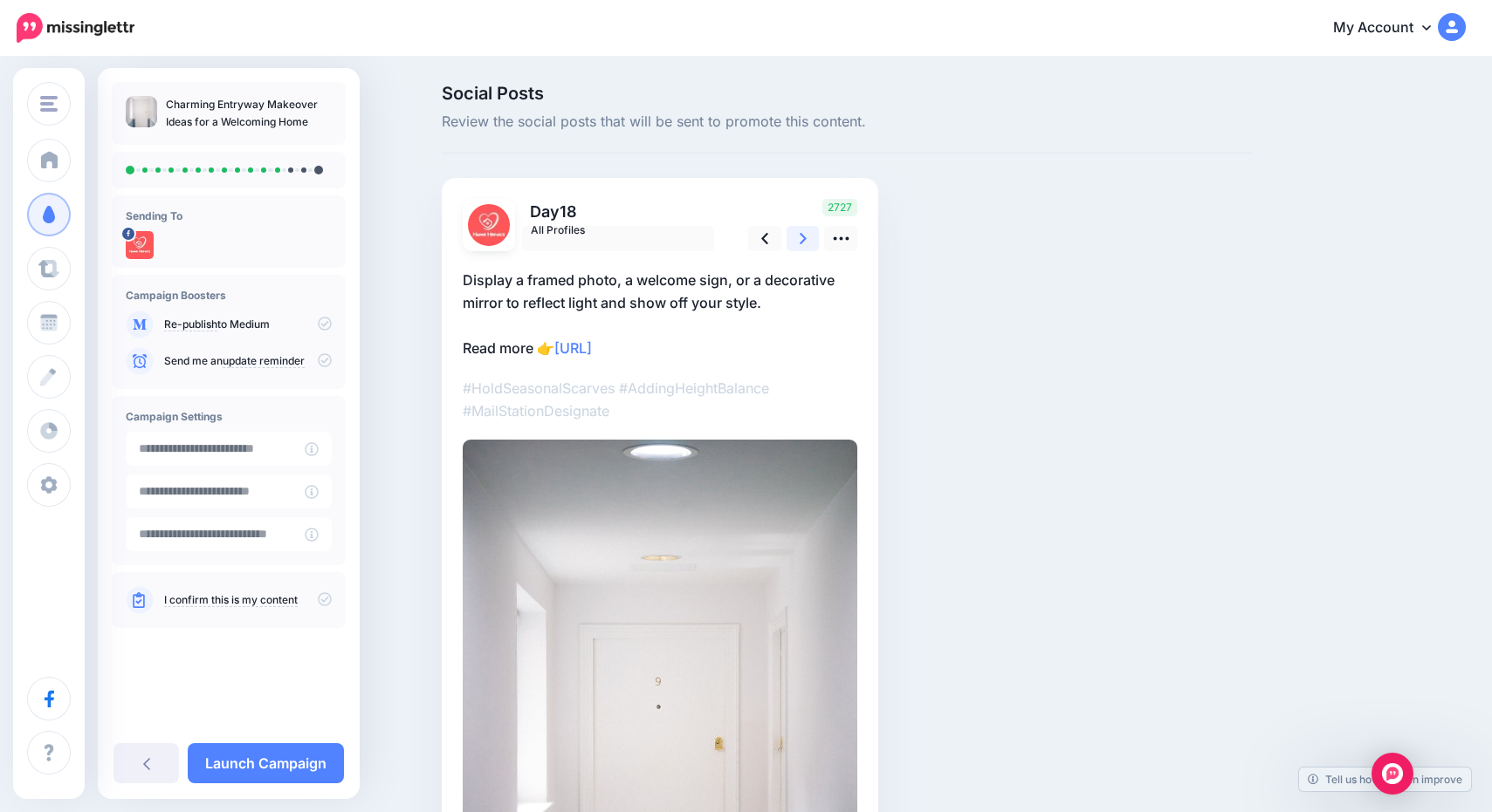
click at [803, 235] on icon at bounding box center [803, 239] width 7 height 12
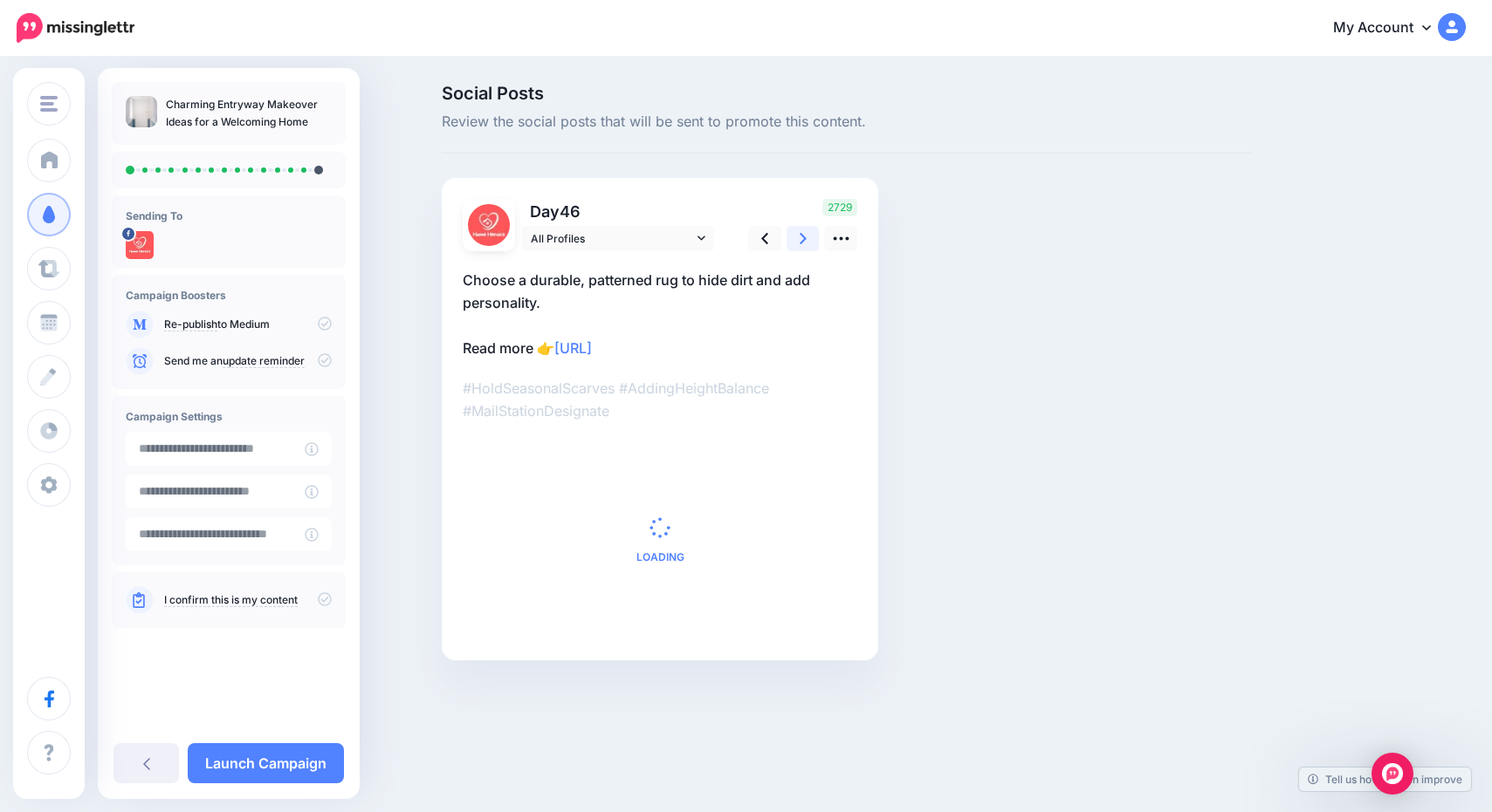
click at [803, 235] on icon at bounding box center [803, 239] width 7 height 12
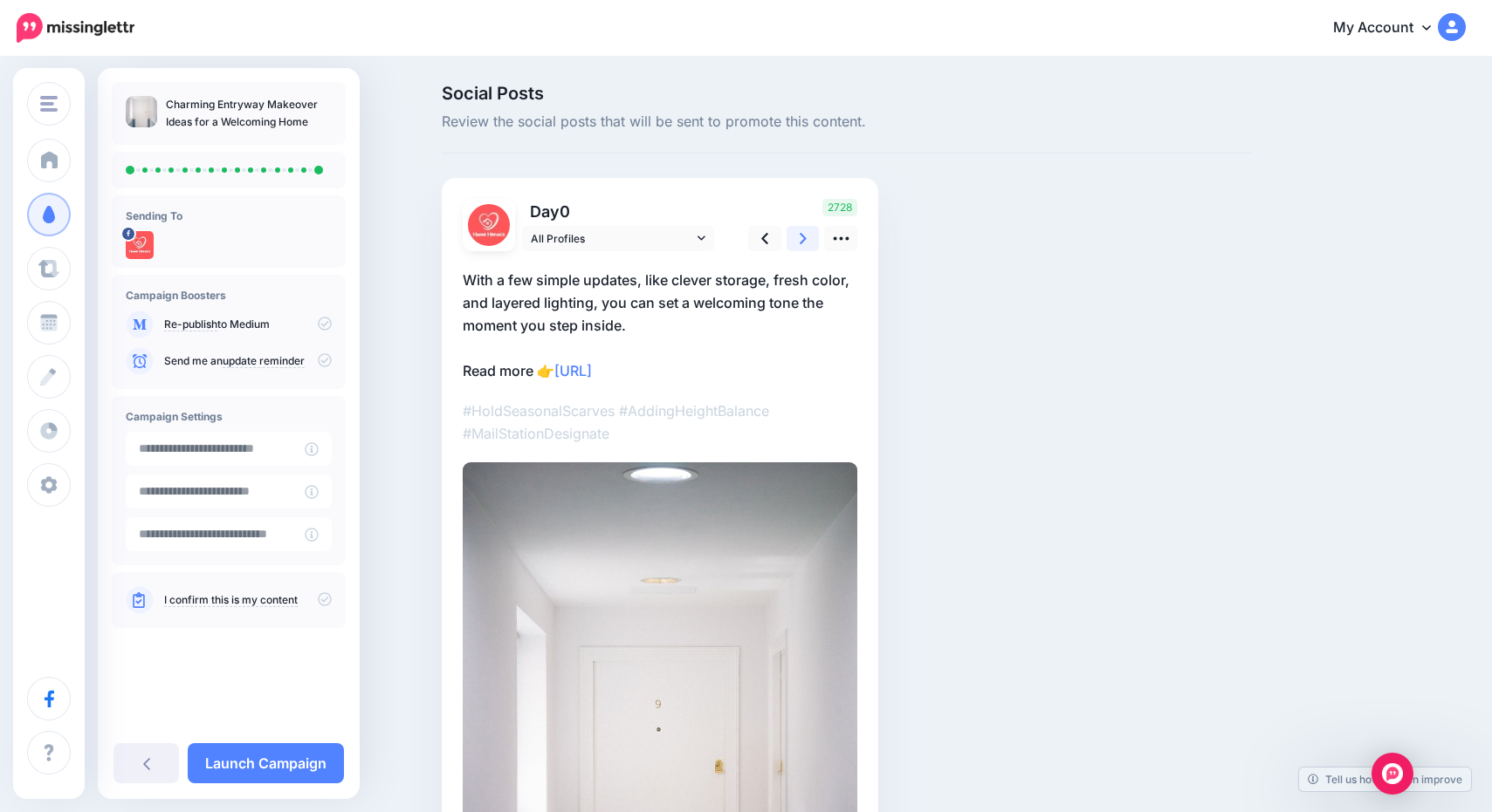
click at [803, 235] on icon at bounding box center [803, 239] width 7 height 12
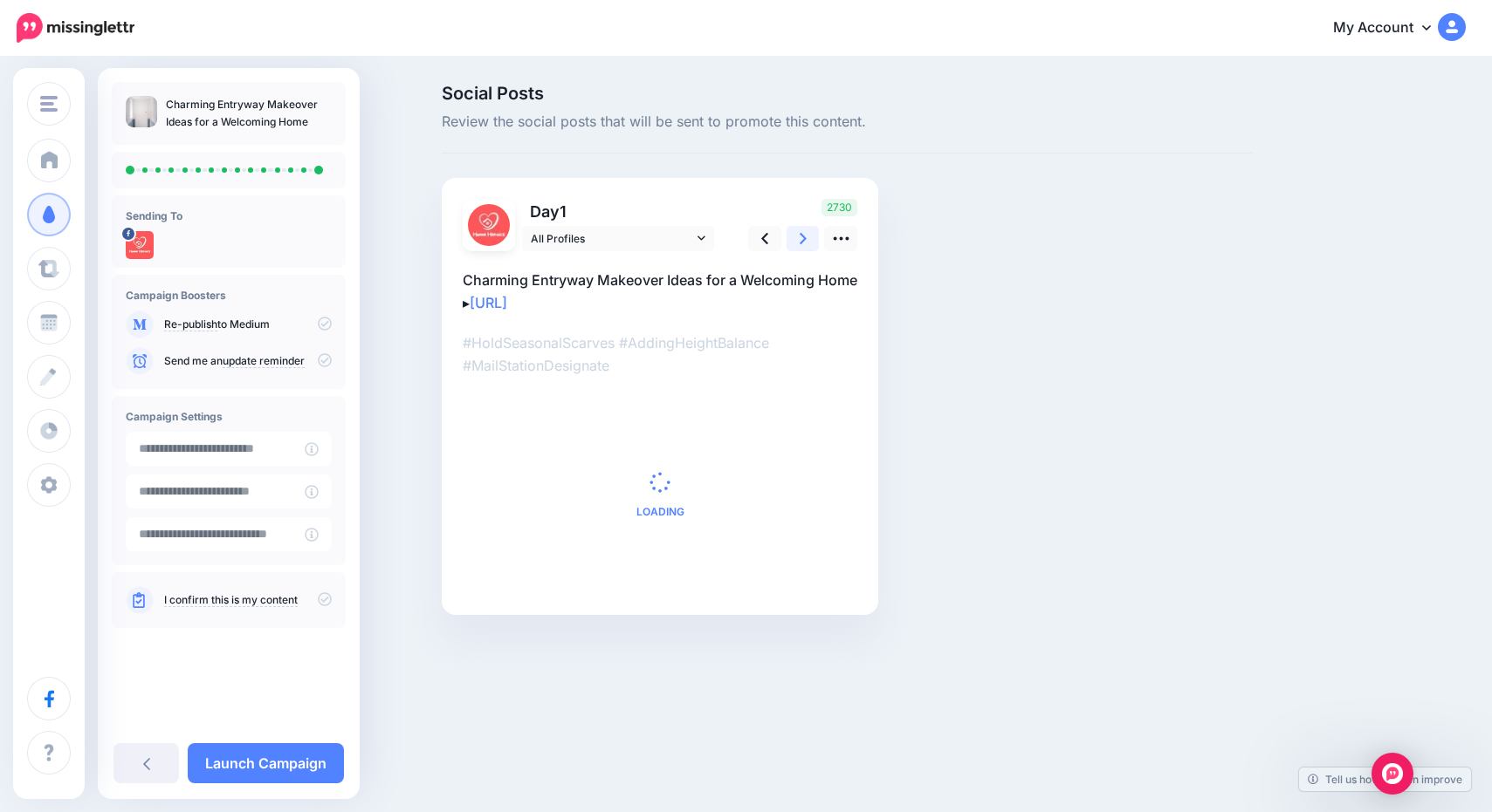
click at [803, 235] on icon at bounding box center [803, 239] width 7 height 12
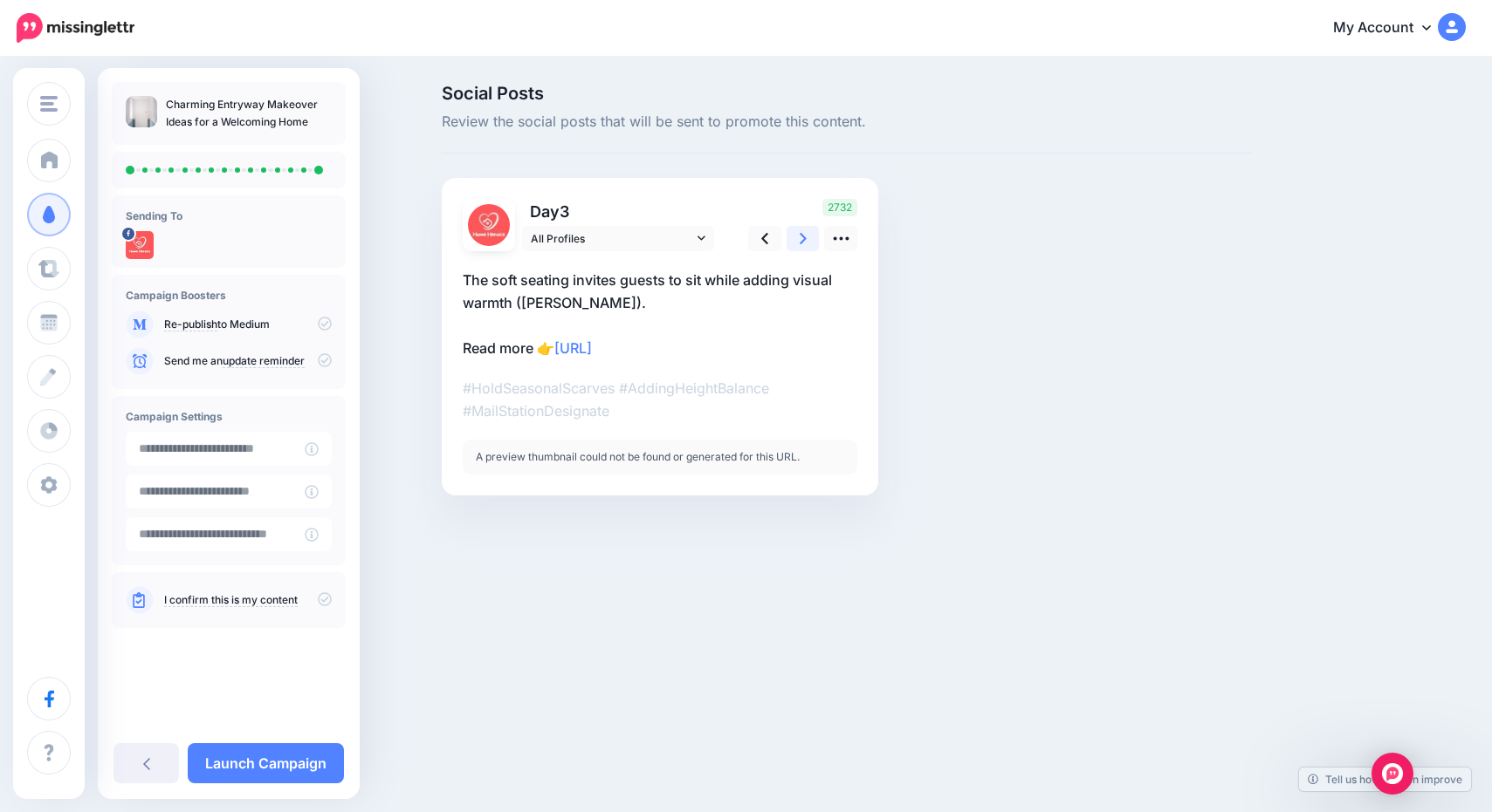
click at [807, 240] on link at bounding box center [803, 239] width 34 height 25
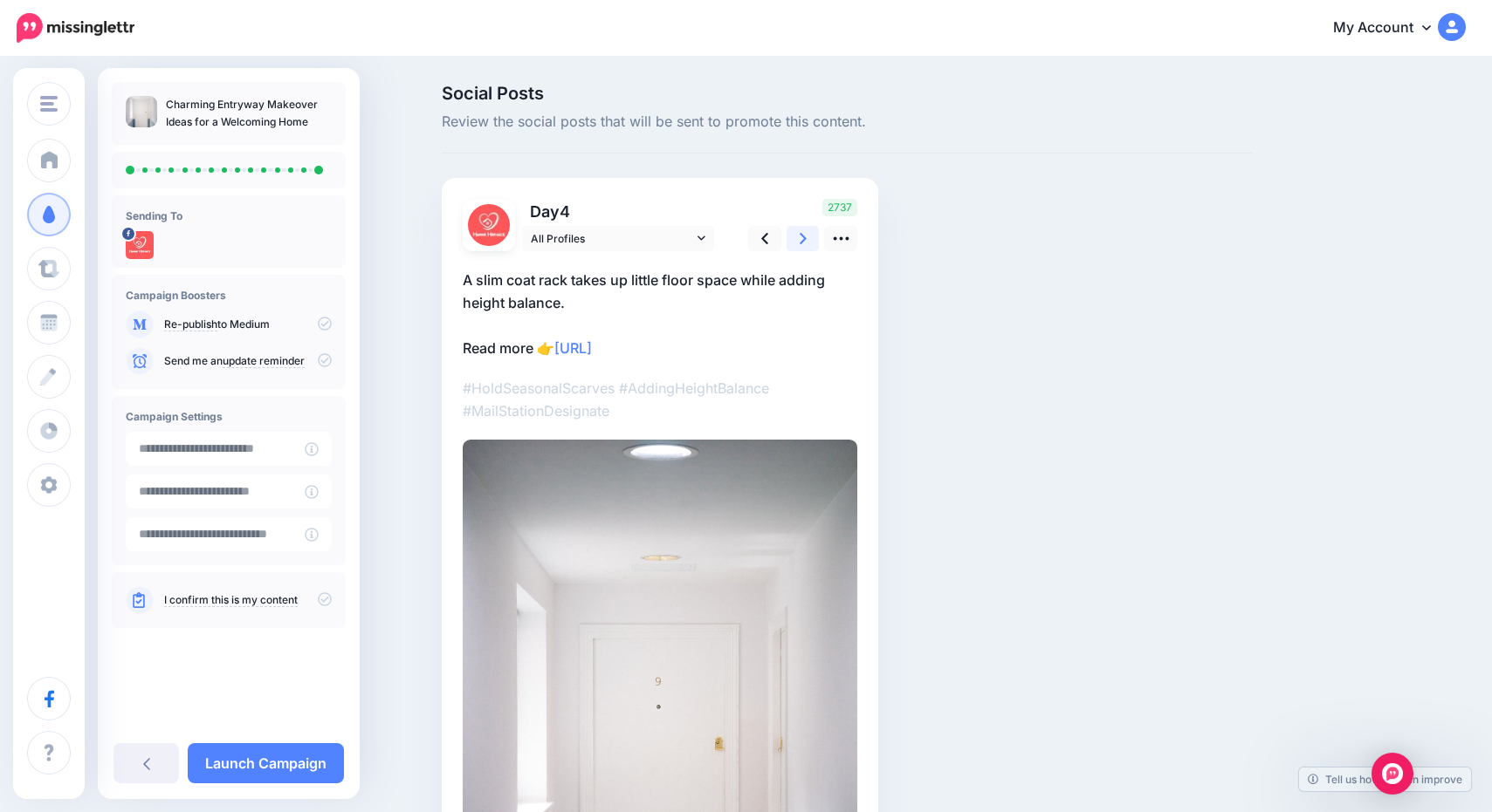
click at [807, 240] on link at bounding box center [803, 239] width 34 height 25
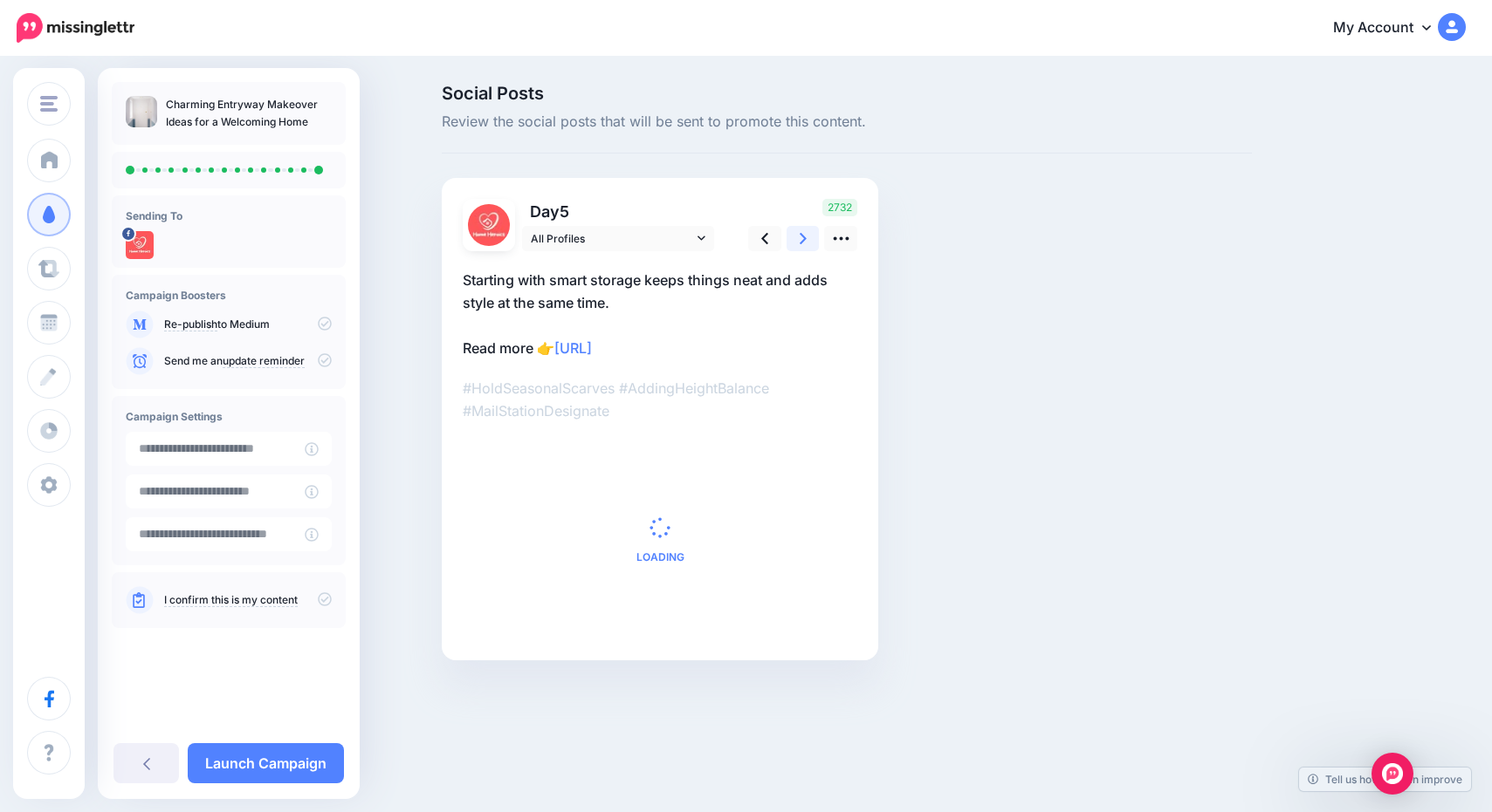
click at [807, 240] on link at bounding box center [803, 239] width 34 height 25
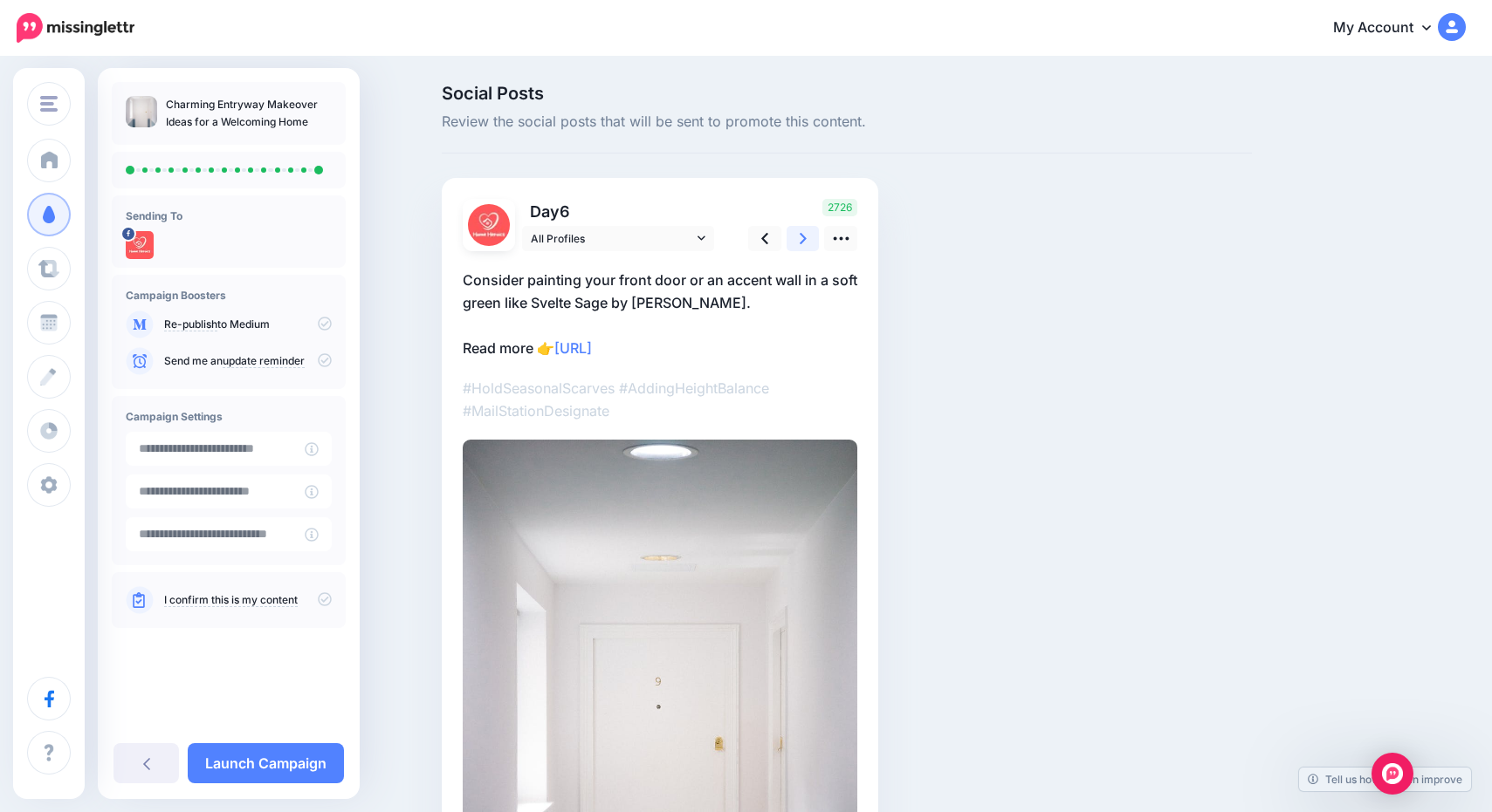
click at [807, 240] on link at bounding box center [803, 239] width 34 height 25
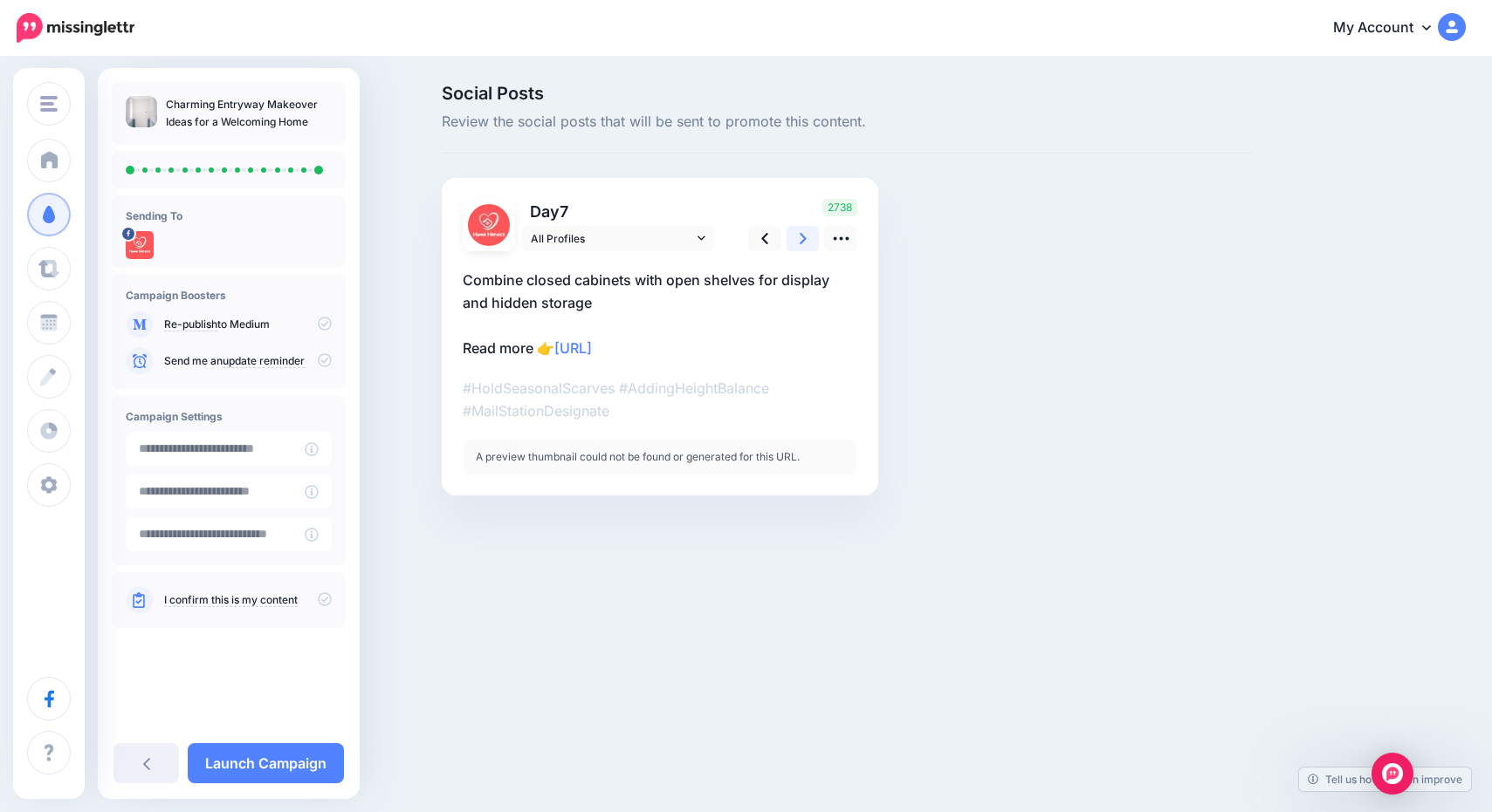
click at [807, 240] on link at bounding box center [803, 239] width 34 height 25
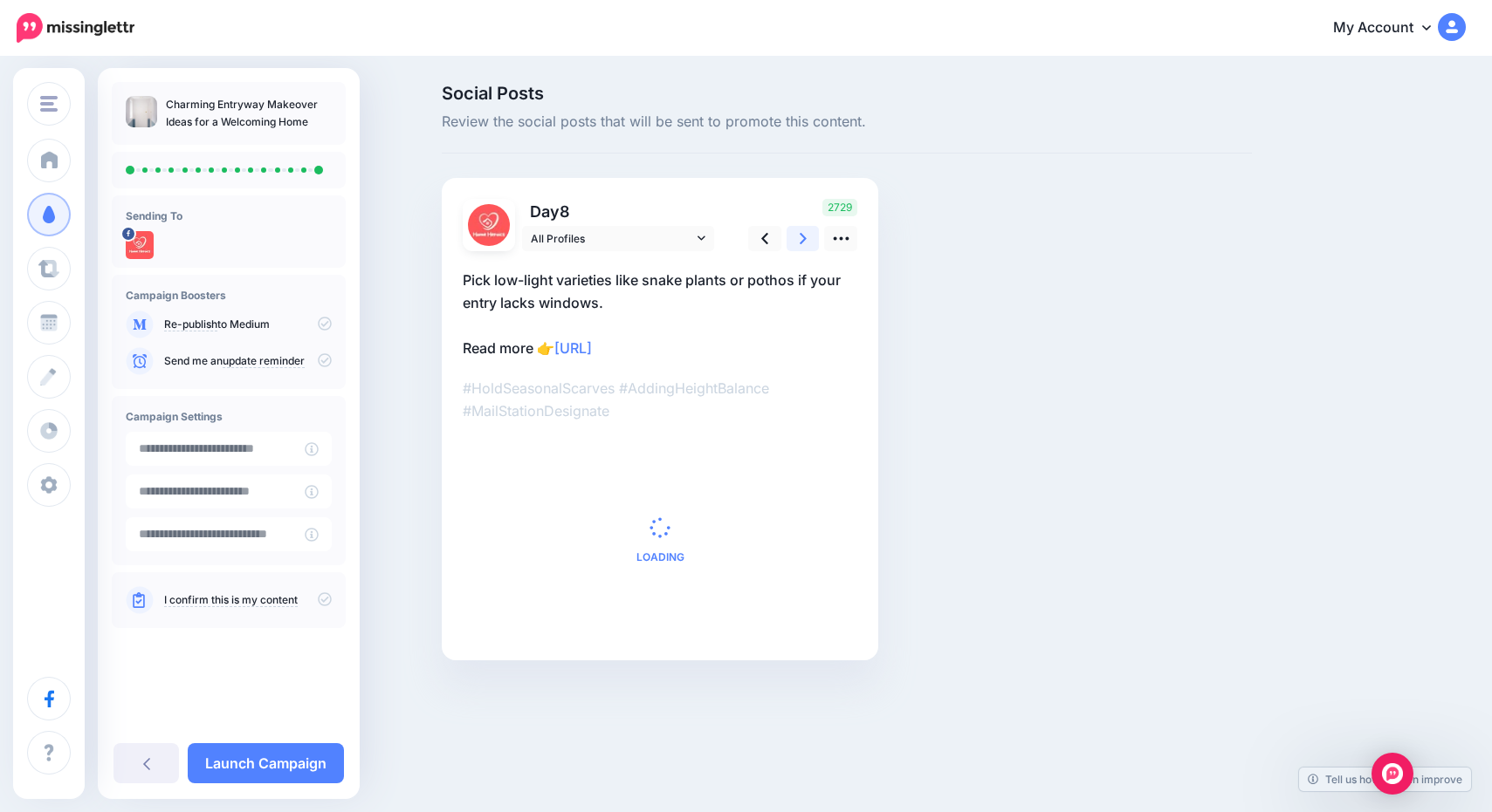
click at [807, 240] on link at bounding box center [803, 239] width 34 height 25
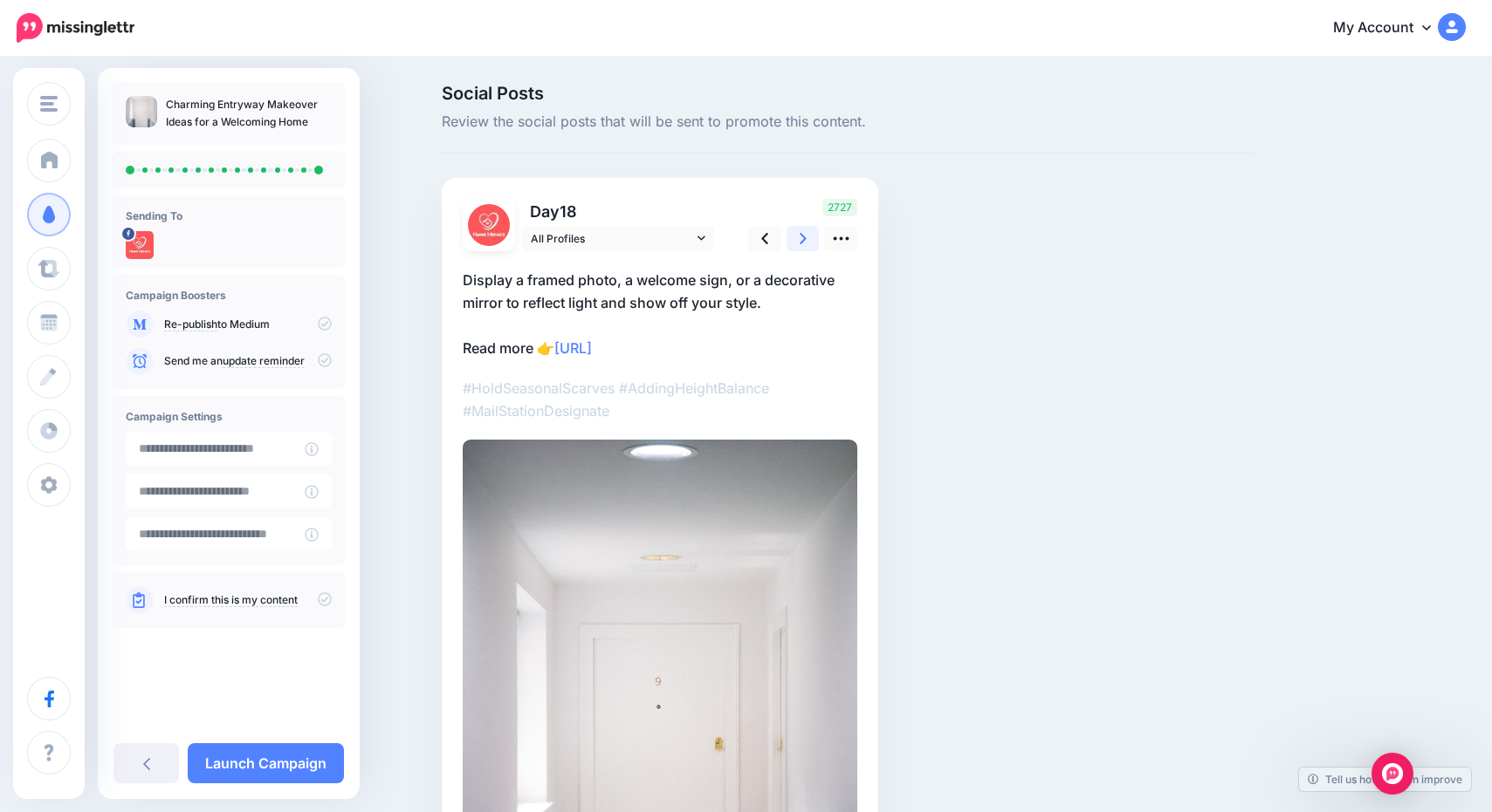
click at [807, 240] on link at bounding box center [803, 239] width 34 height 25
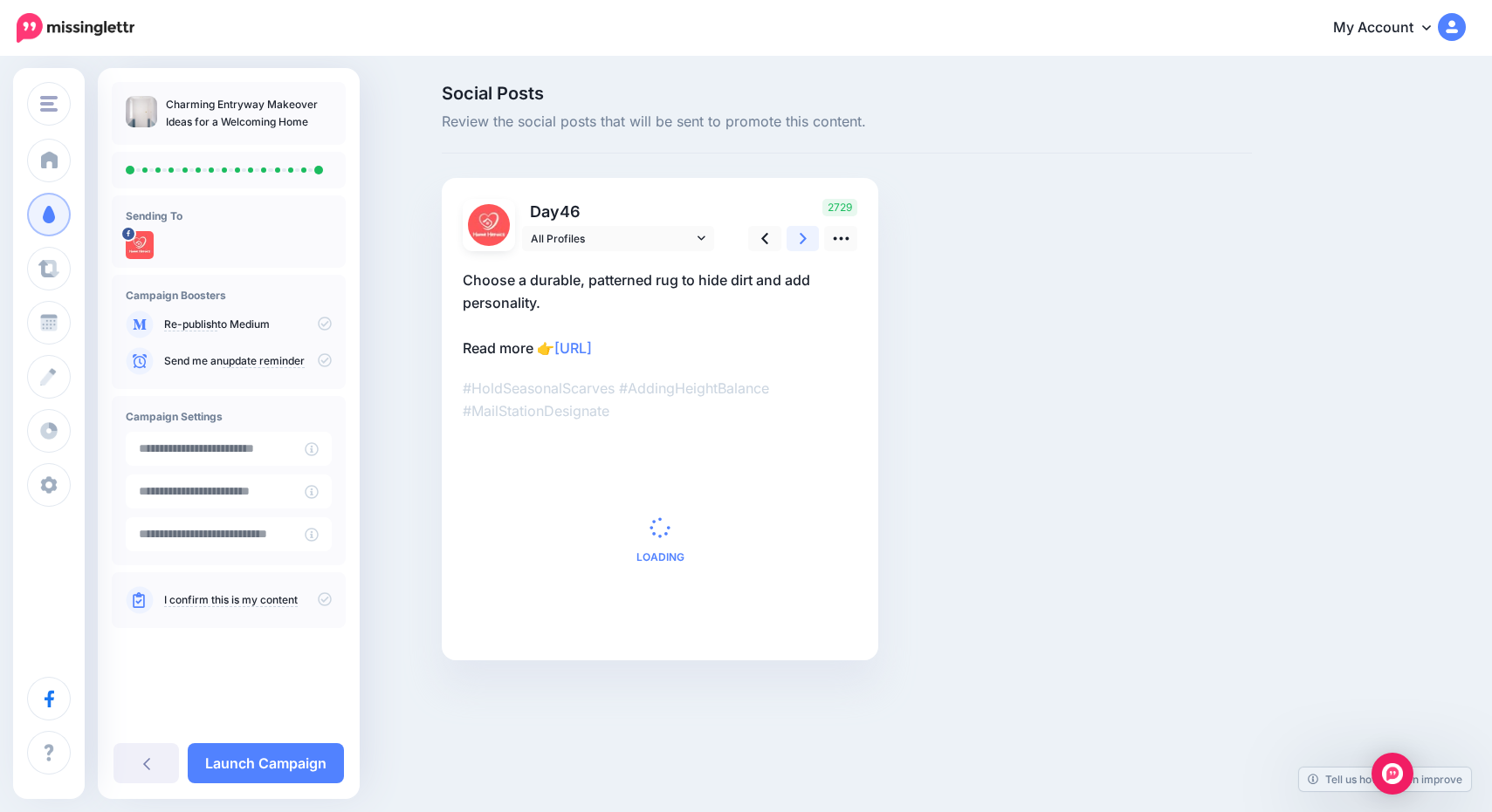
click at [807, 240] on link at bounding box center [803, 239] width 34 height 25
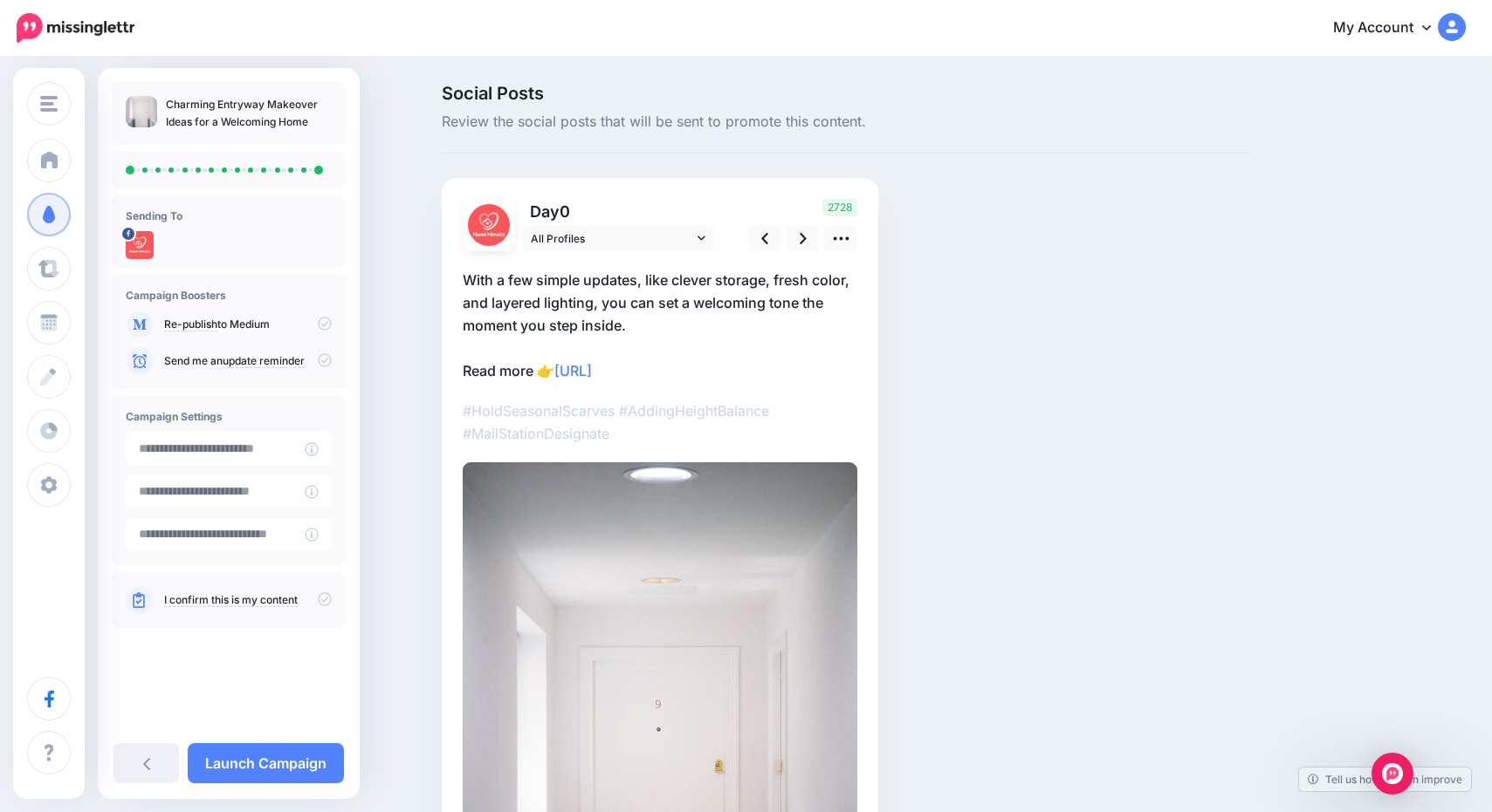
click at [320, 598] on icon at bounding box center [324, 599] width 14 height 14
click at [271, 754] on link "Launch Campaign" at bounding box center [266, 764] width 156 height 40
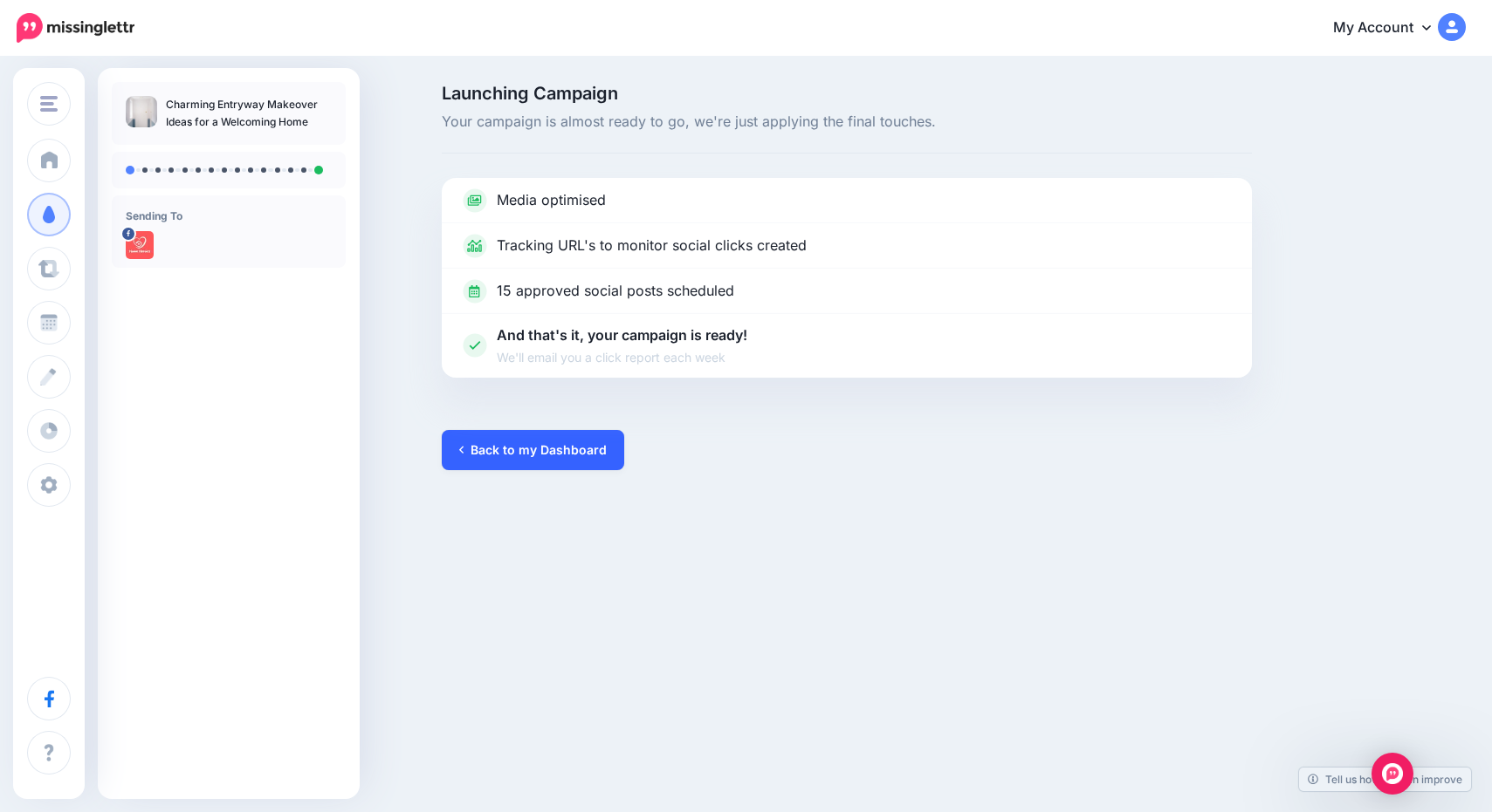
click at [557, 452] on link "Back to my Dashboard" at bounding box center [533, 451] width 182 height 40
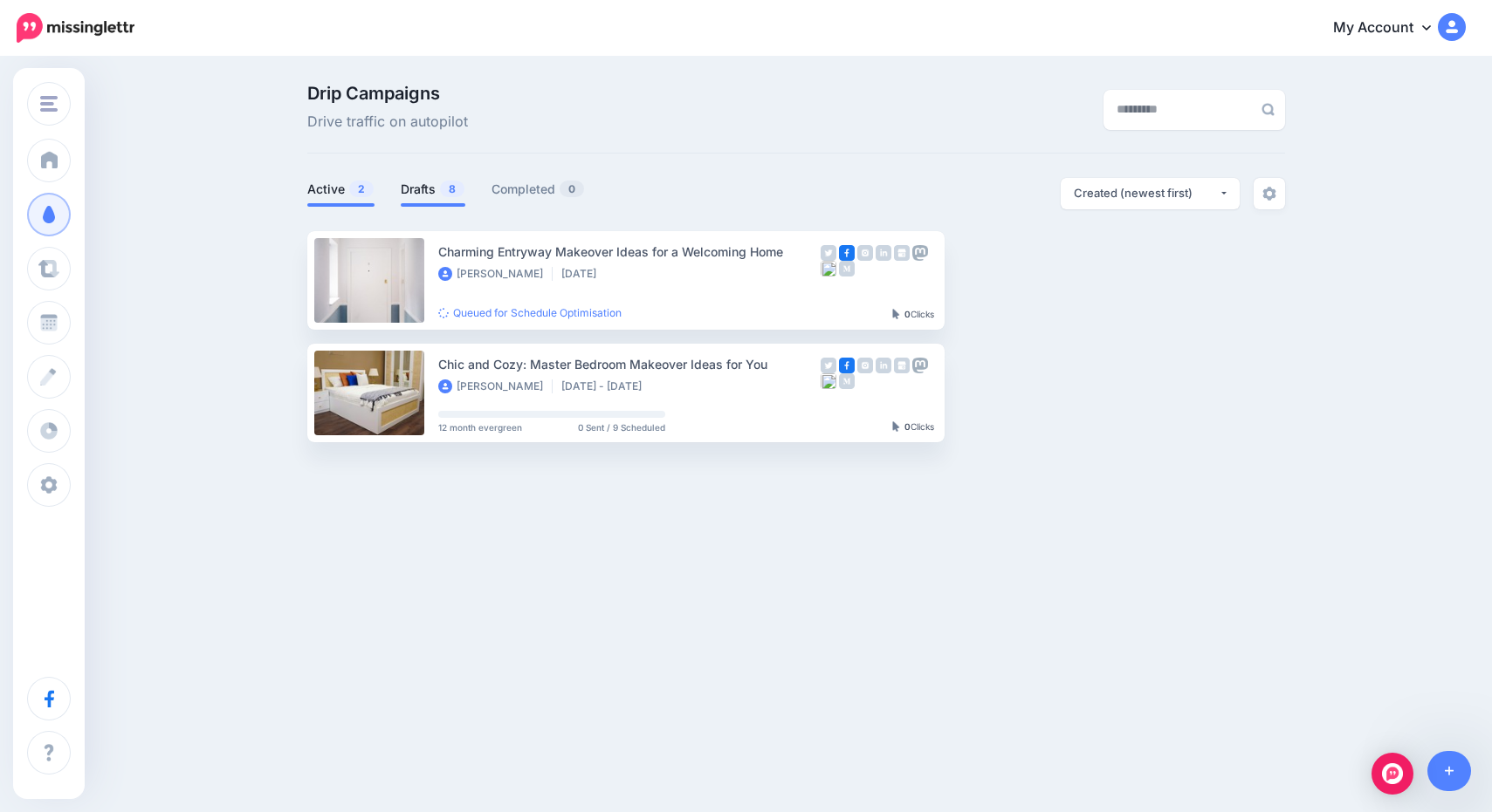
click at [426, 192] on link "Drafts 8" at bounding box center [432, 190] width 64 height 21
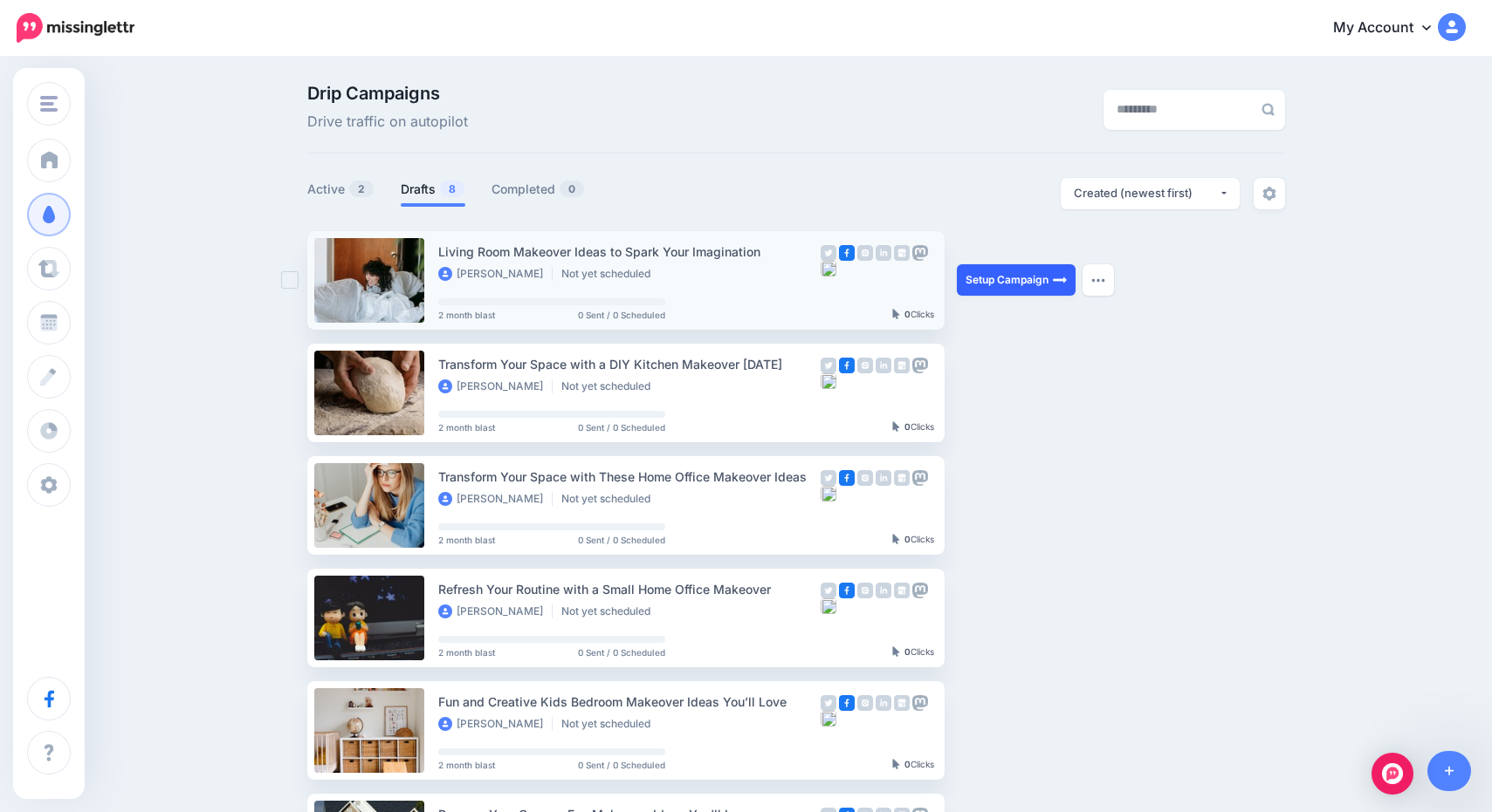
click at [978, 274] on link "Setup Campaign" at bounding box center [1016, 280] width 119 height 32
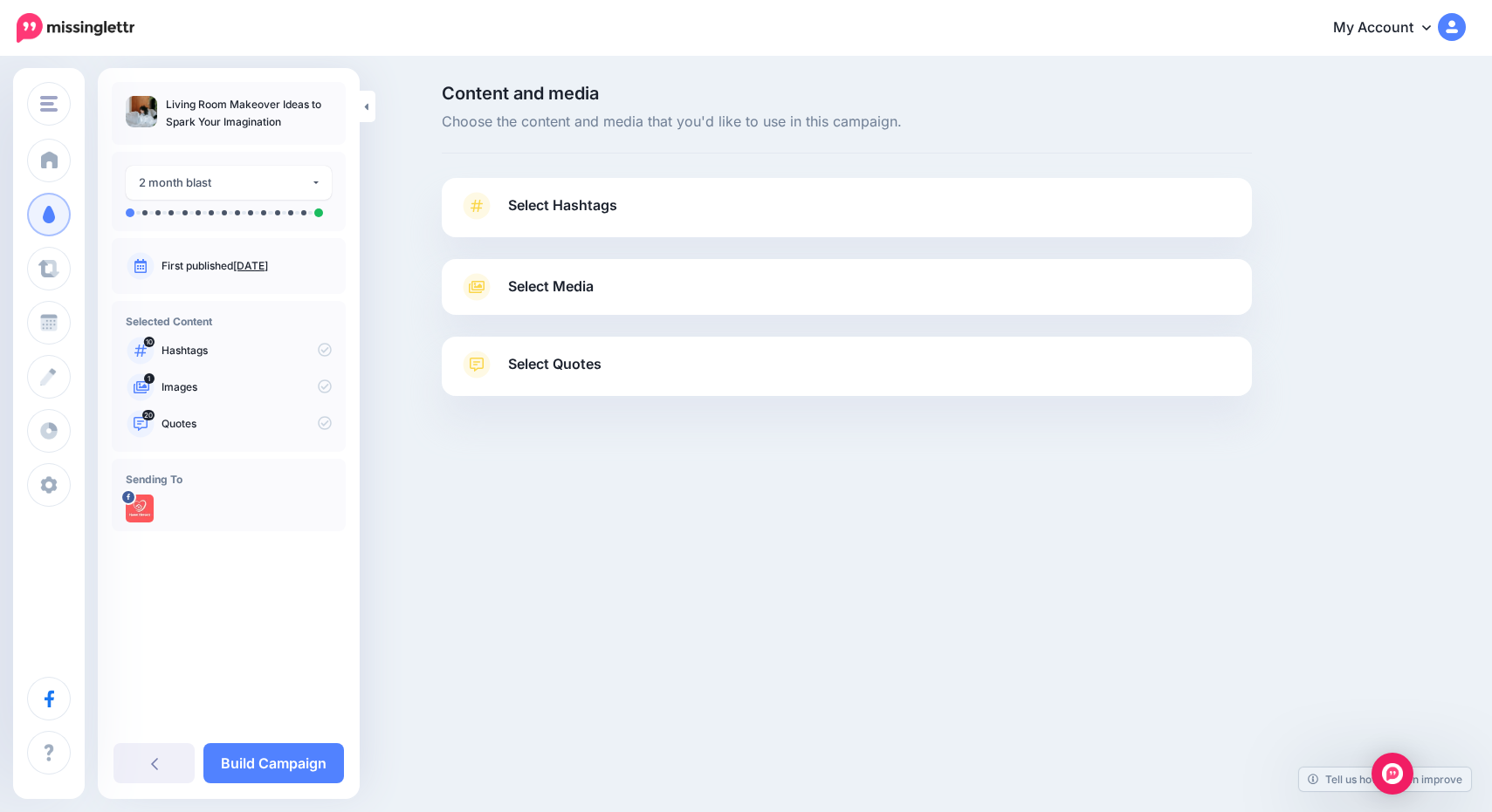
click at [628, 211] on link "Select Hashtags" at bounding box center [847, 214] width 775 height 45
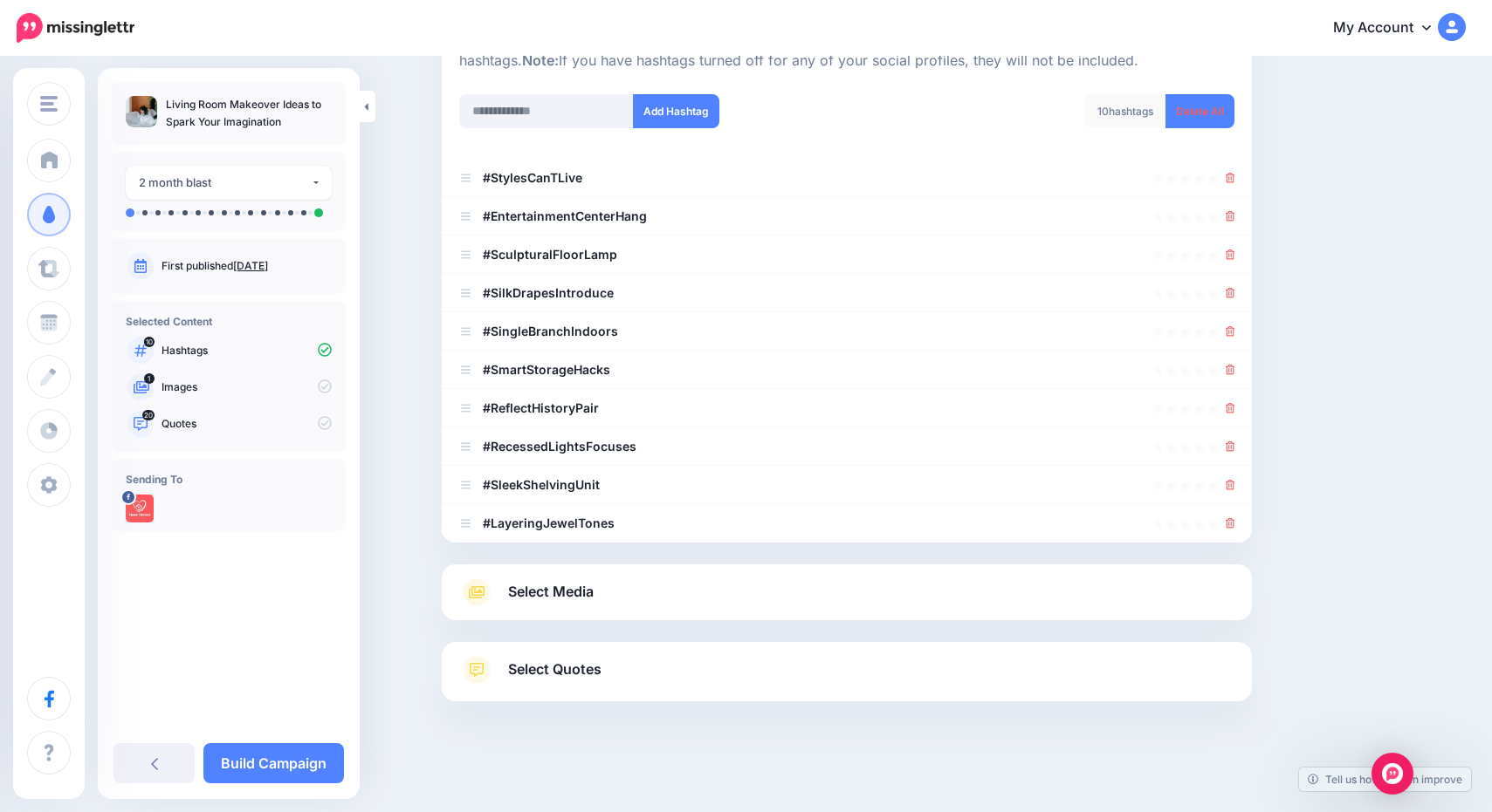
click at [582, 590] on span "Select Media" at bounding box center [550, 592] width 85 height 24
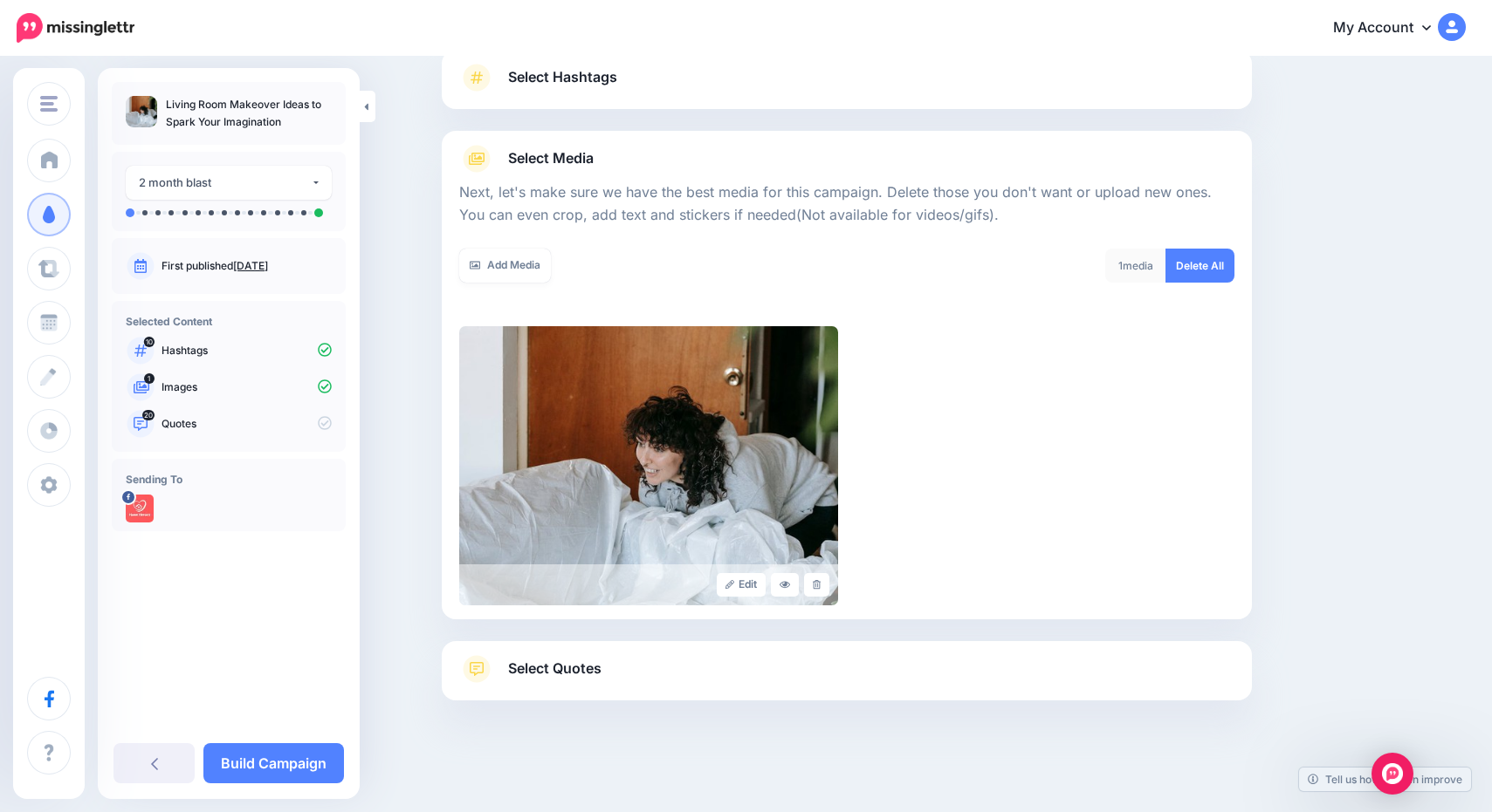
scroll to position [128, 0]
click at [549, 683] on link "Select Quotes" at bounding box center [847, 679] width 775 height 45
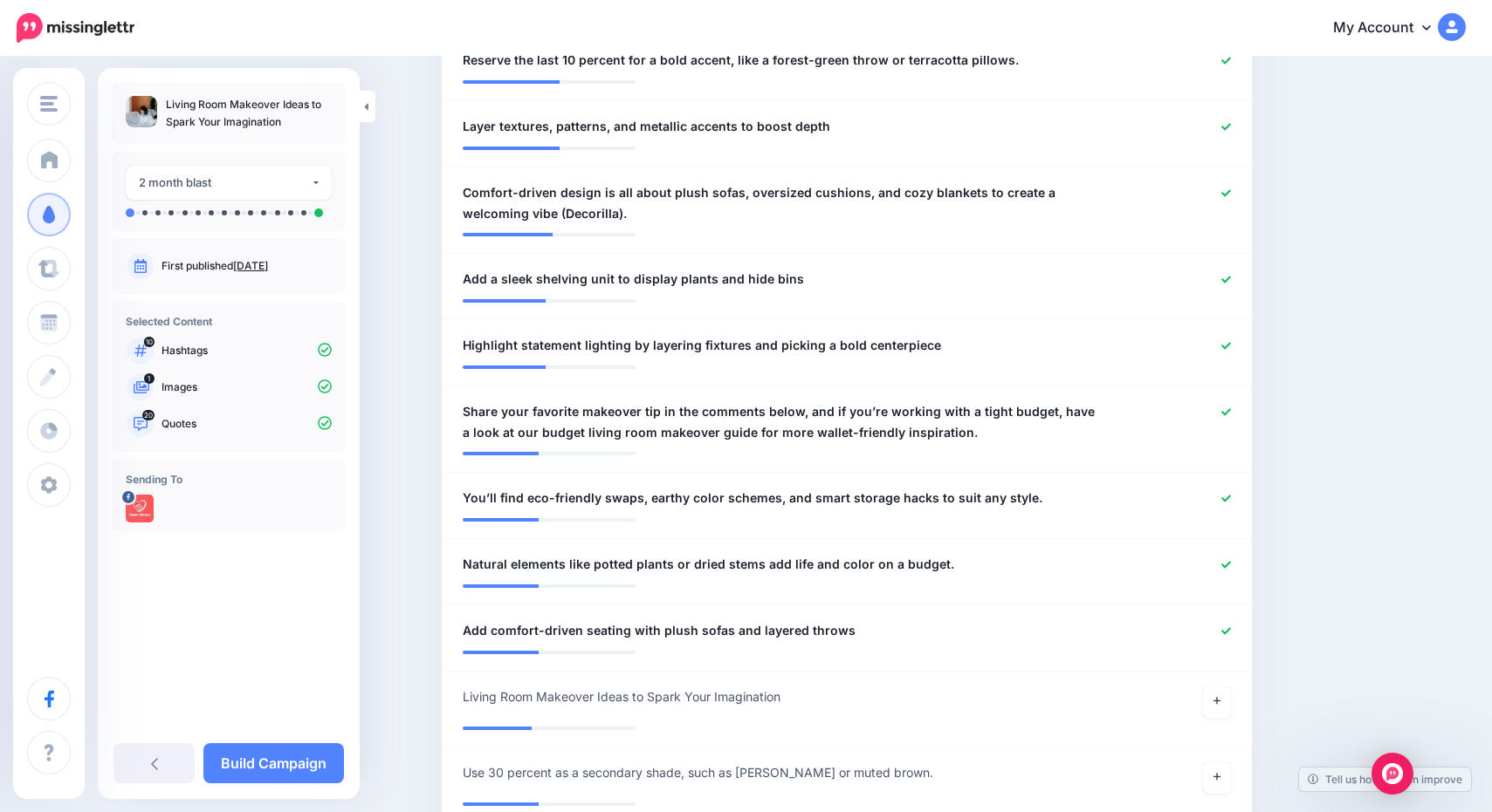
scroll to position [1370, 0]
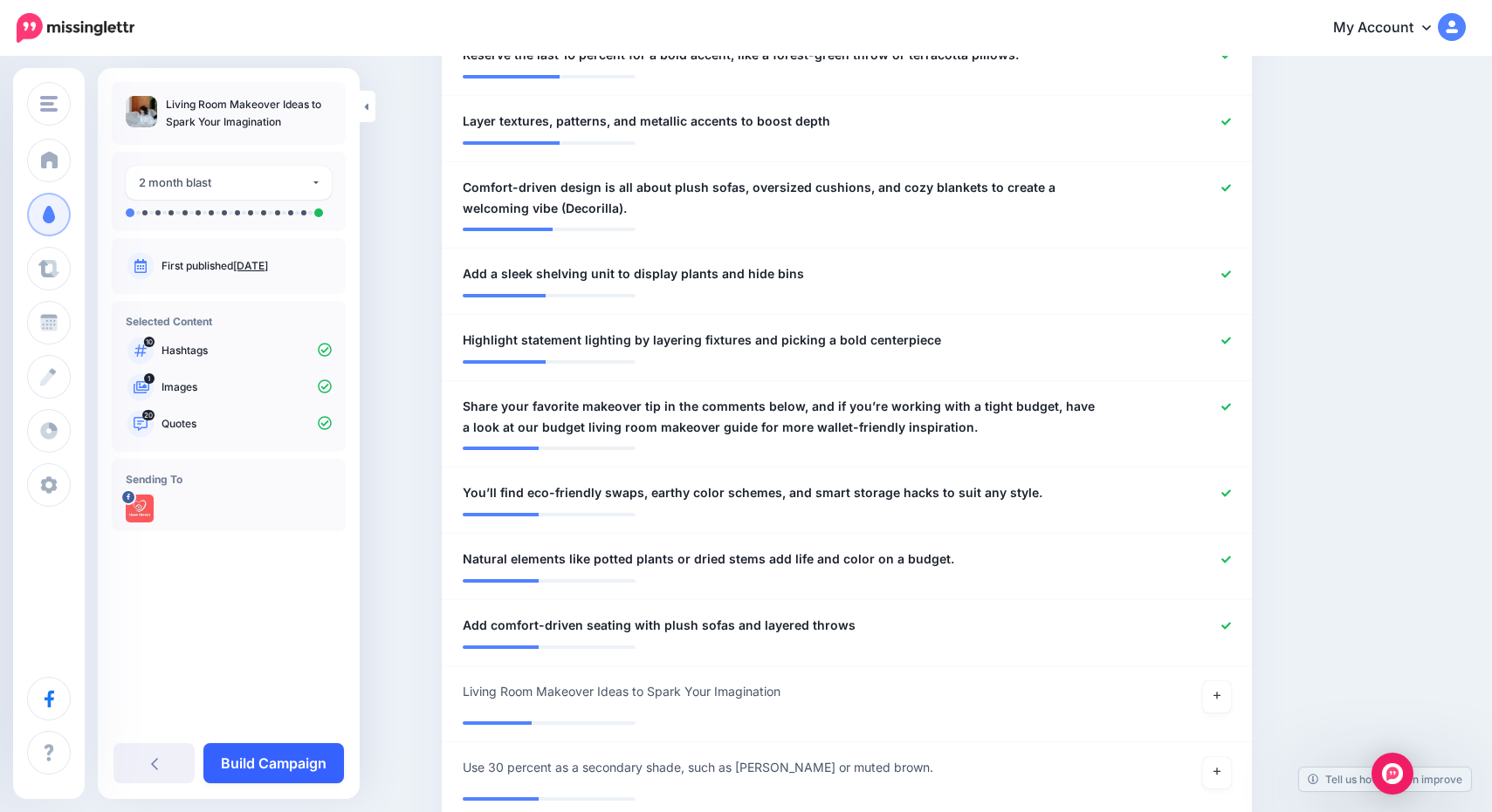
click at [324, 770] on link "Build Campaign" at bounding box center [273, 764] width 141 height 40
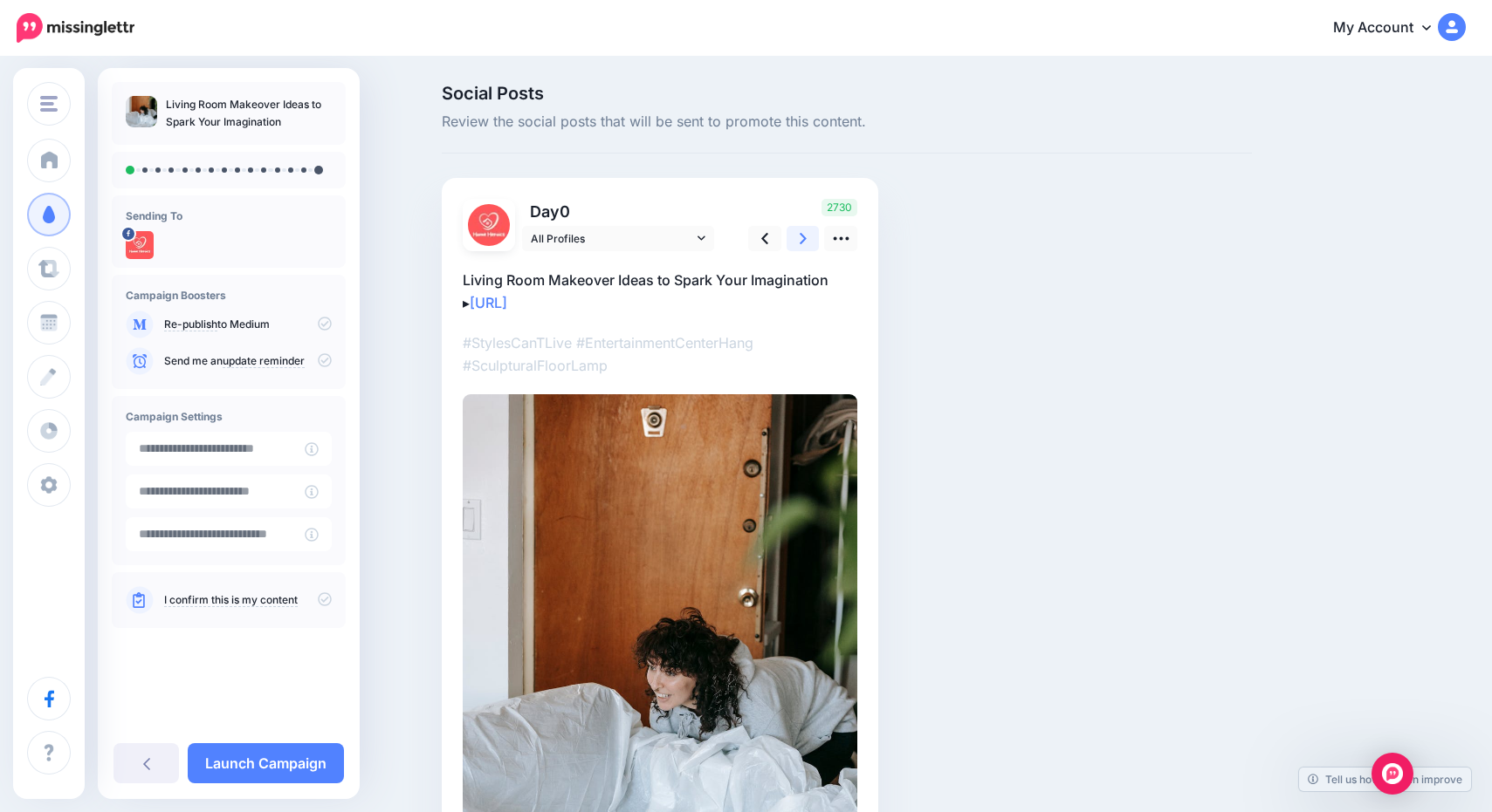
click at [809, 243] on link at bounding box center [803, 239] width 34 height 25
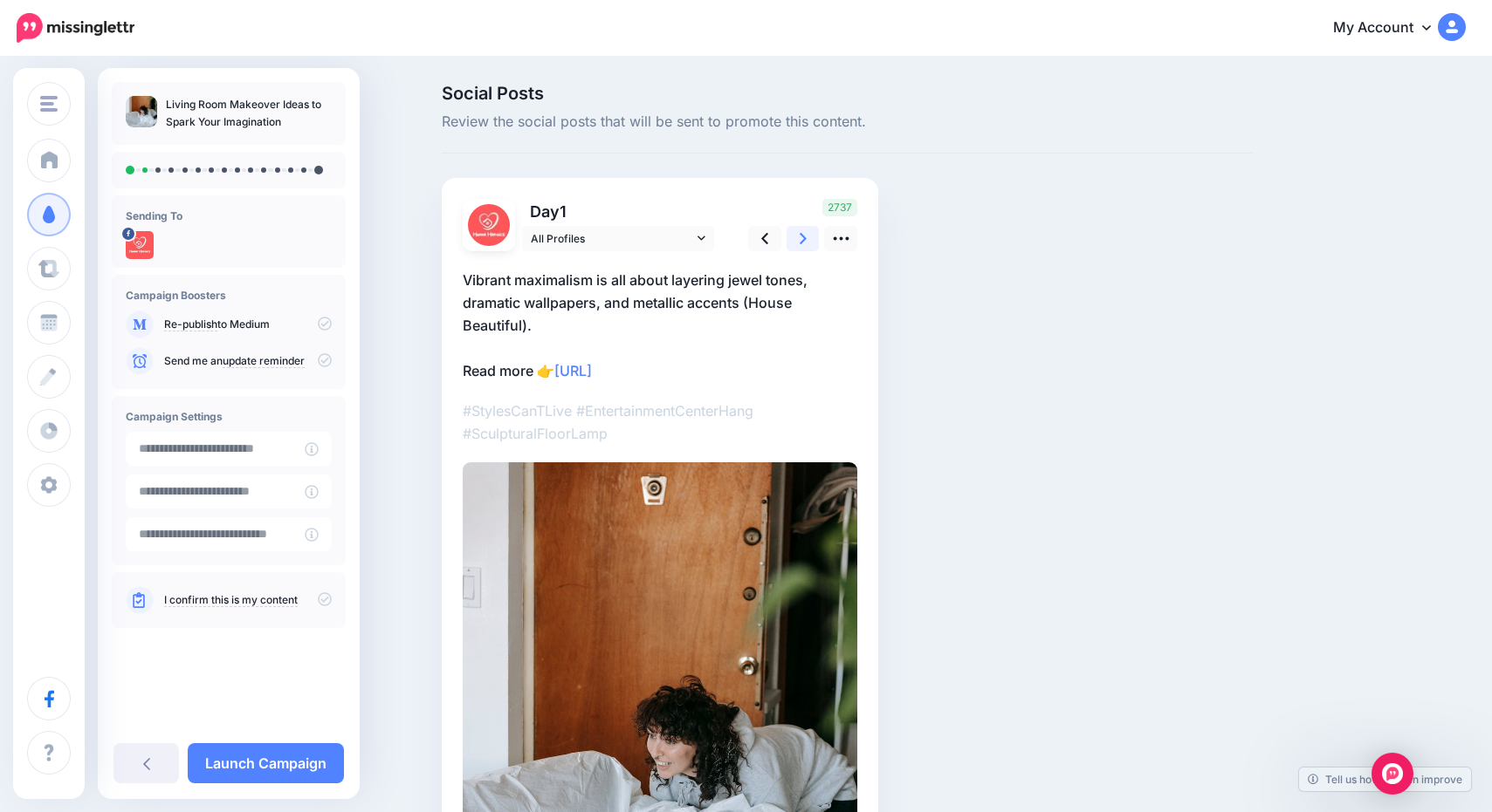
click at [809, 243] on link at bounding box center [803, 239] width 34 height 25
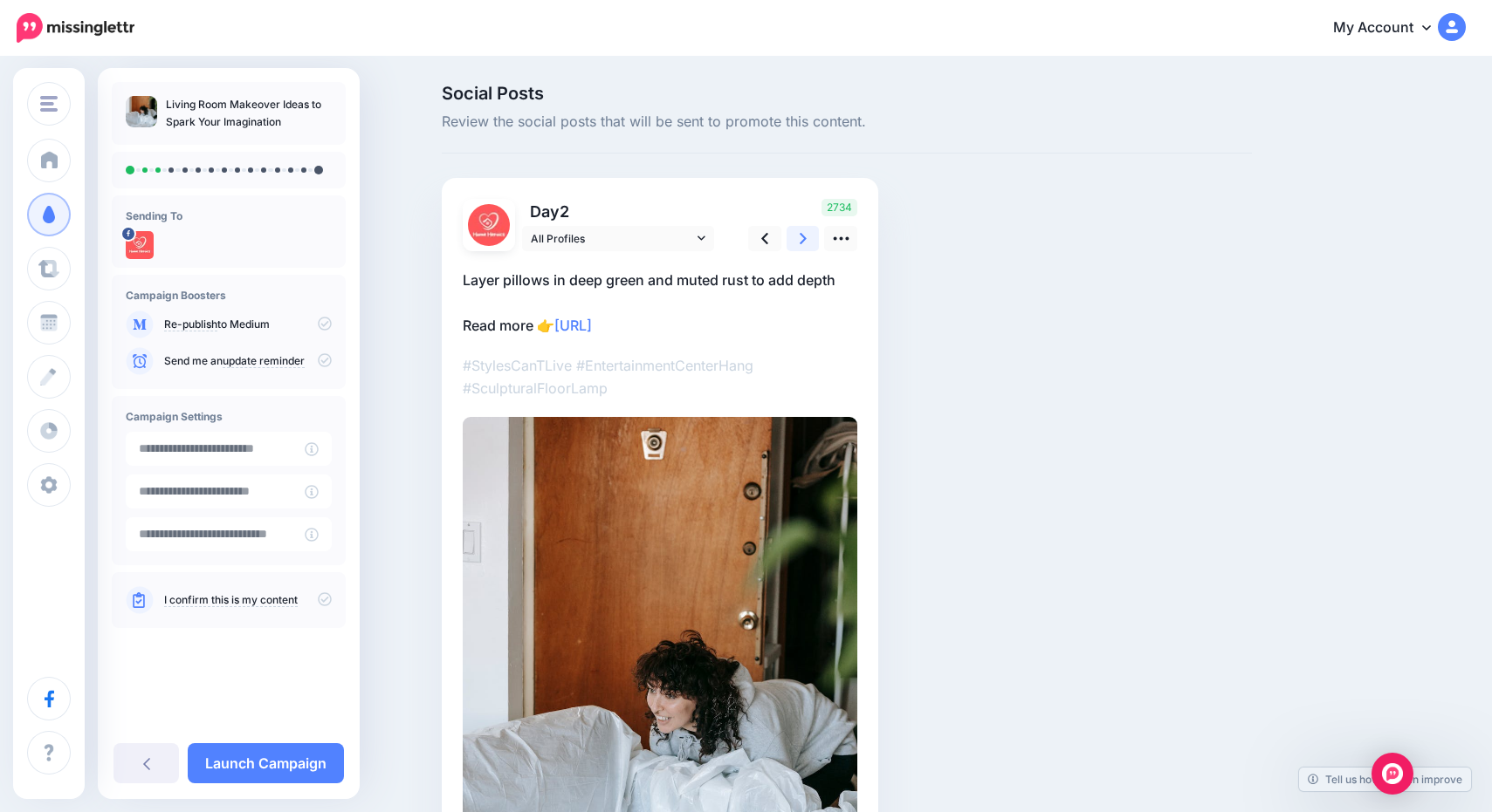
click at [809, 243] on link at bounding box center [803, 239] width 34 height 25
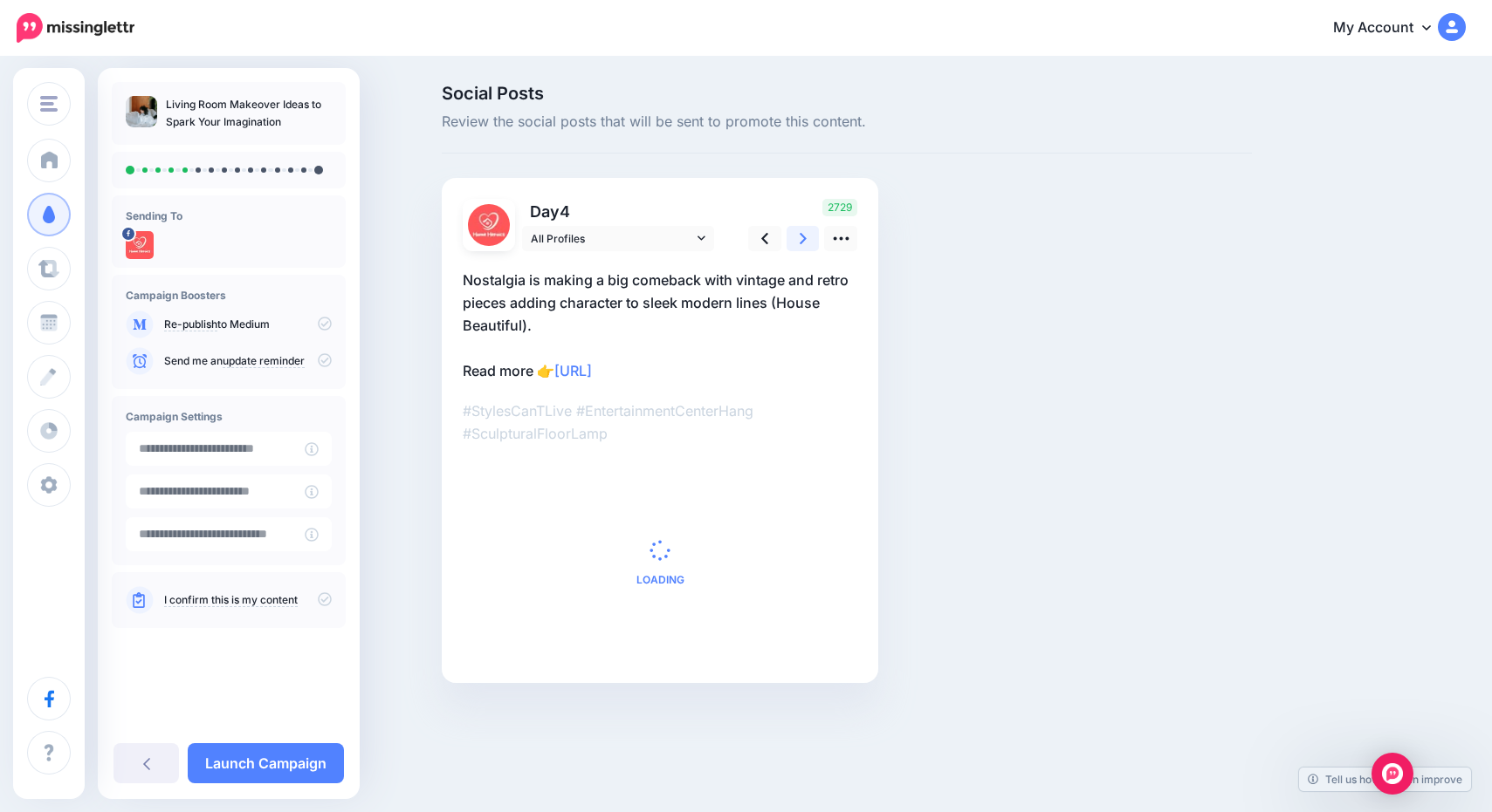
click at [809, 243] on link at bounding box center [803, 239] width 34 height 25
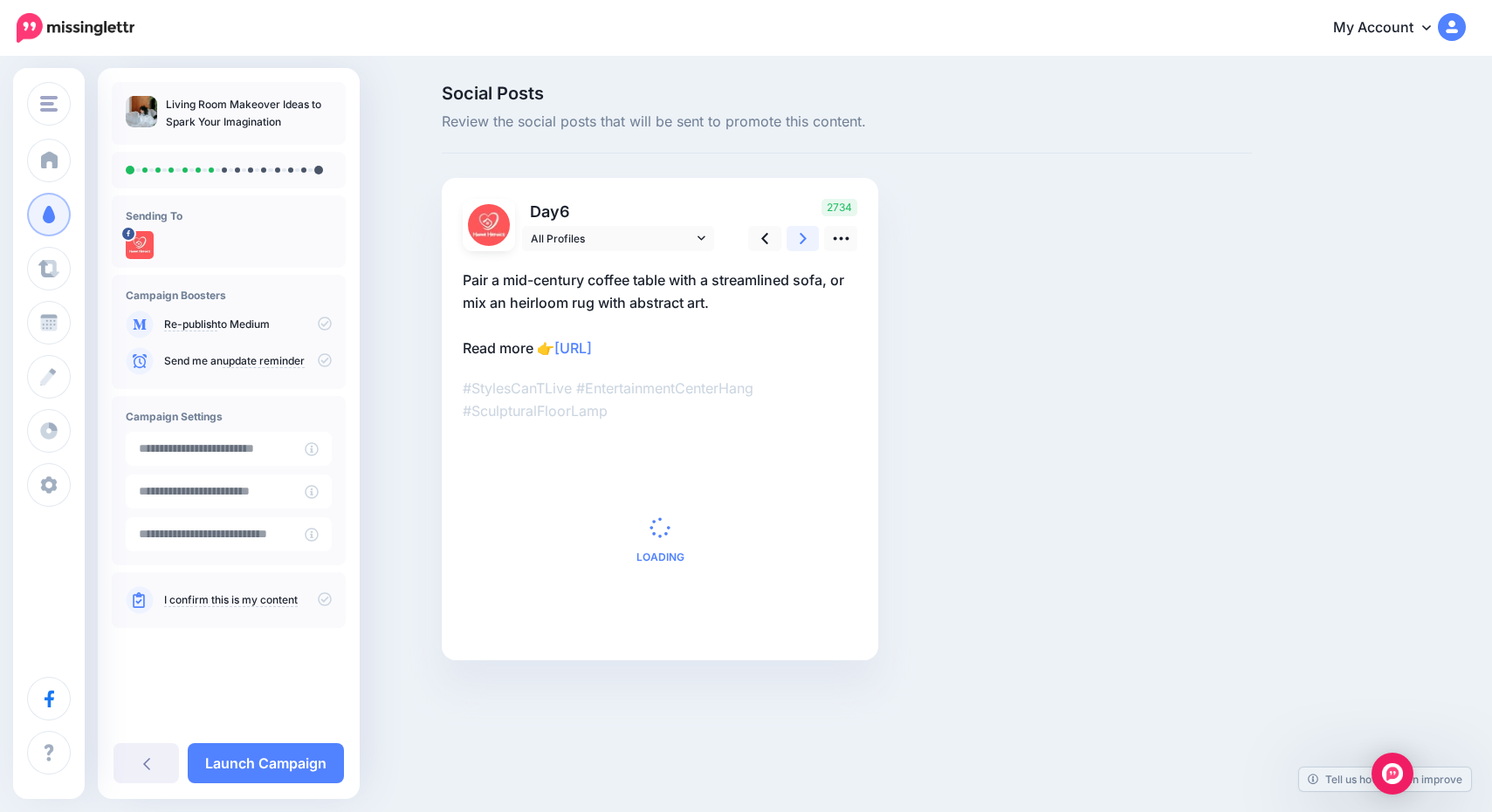
click at [809, 243] on link at bounding box center [803, 239] width 34 height 25
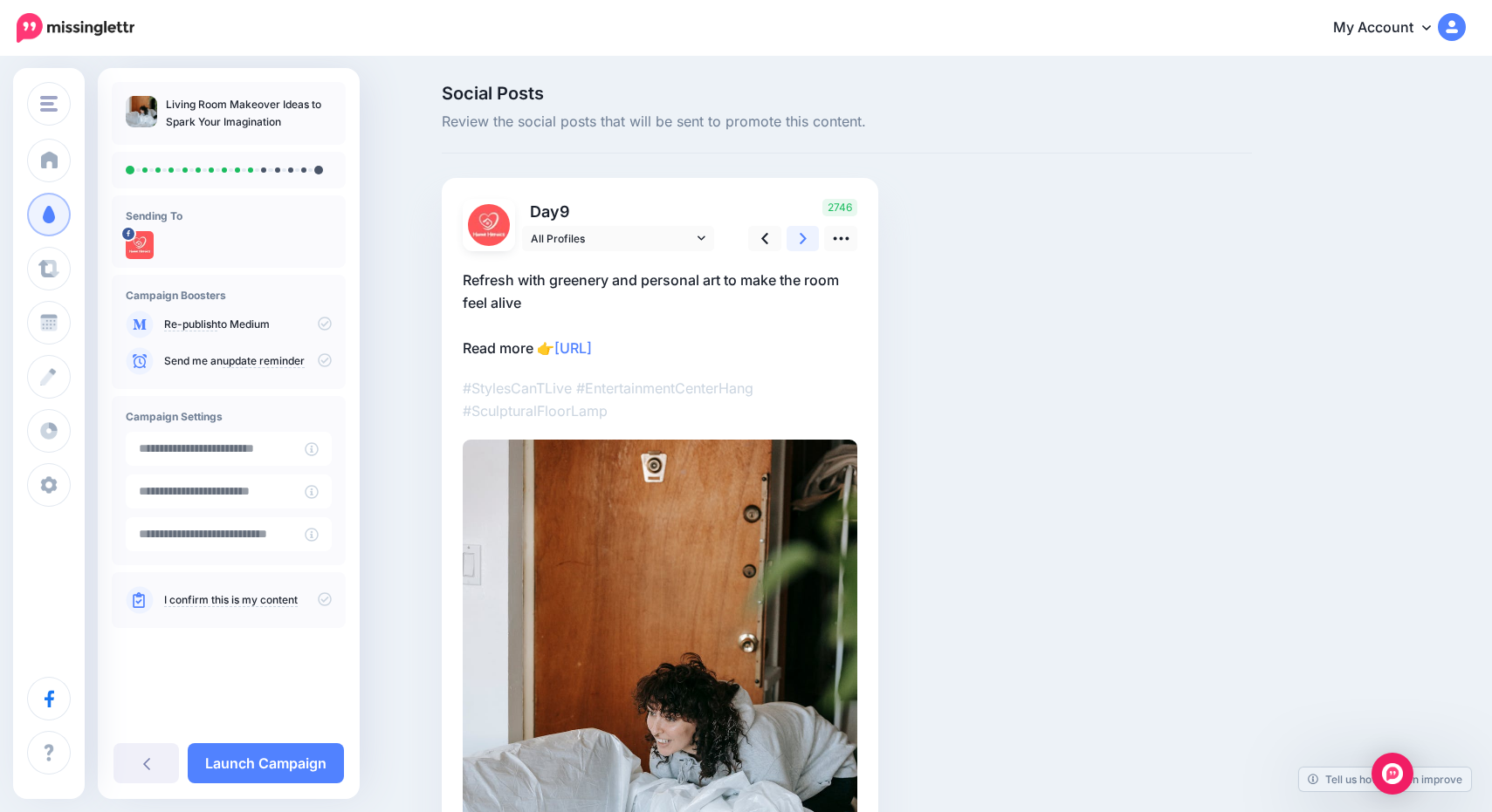
click at [809, 243] on link at bounding box center [803, 239] width 34 height 25
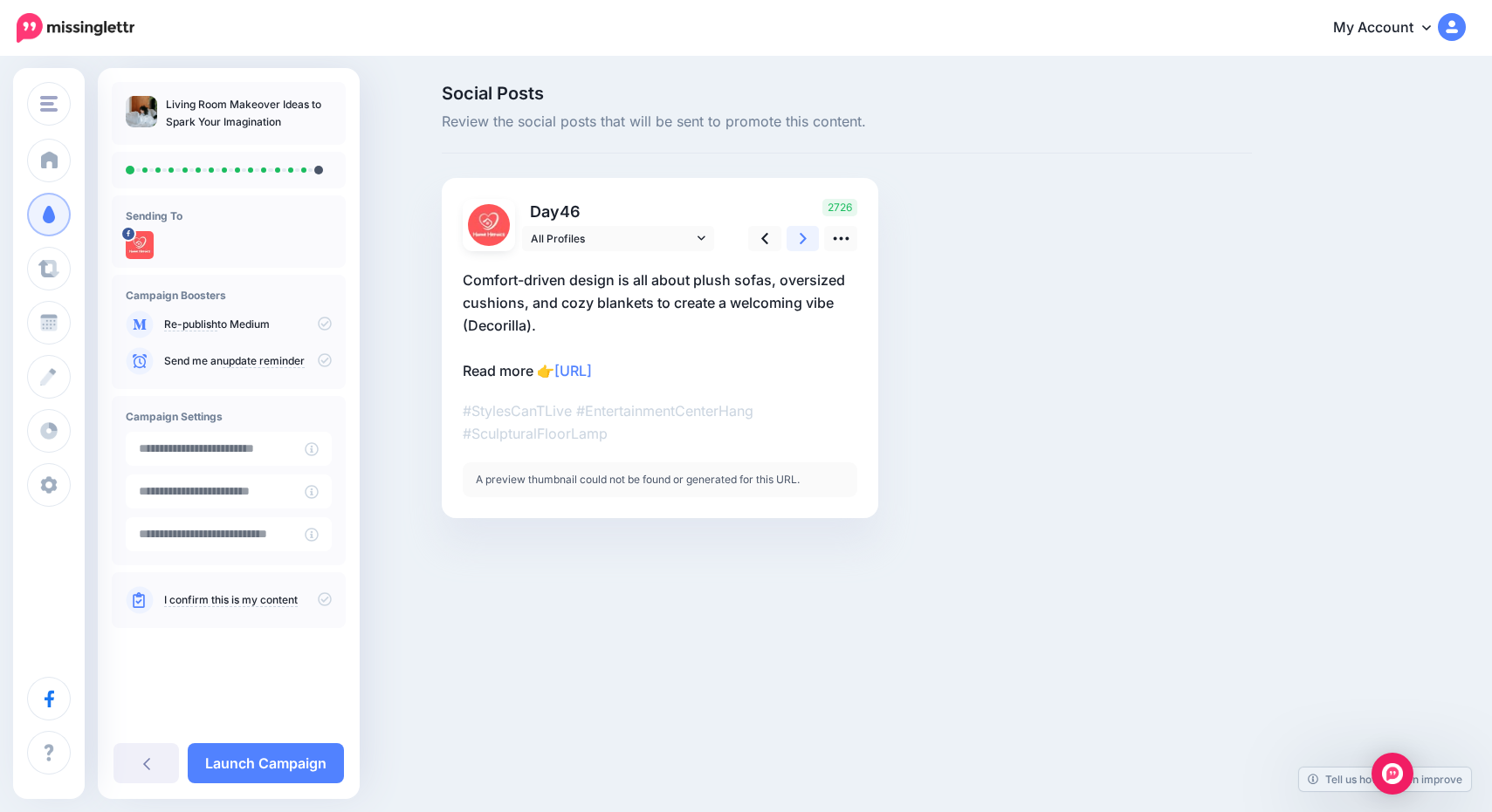
click at [809, 243] on link at bounding box center [803, 239] width 34 height 25
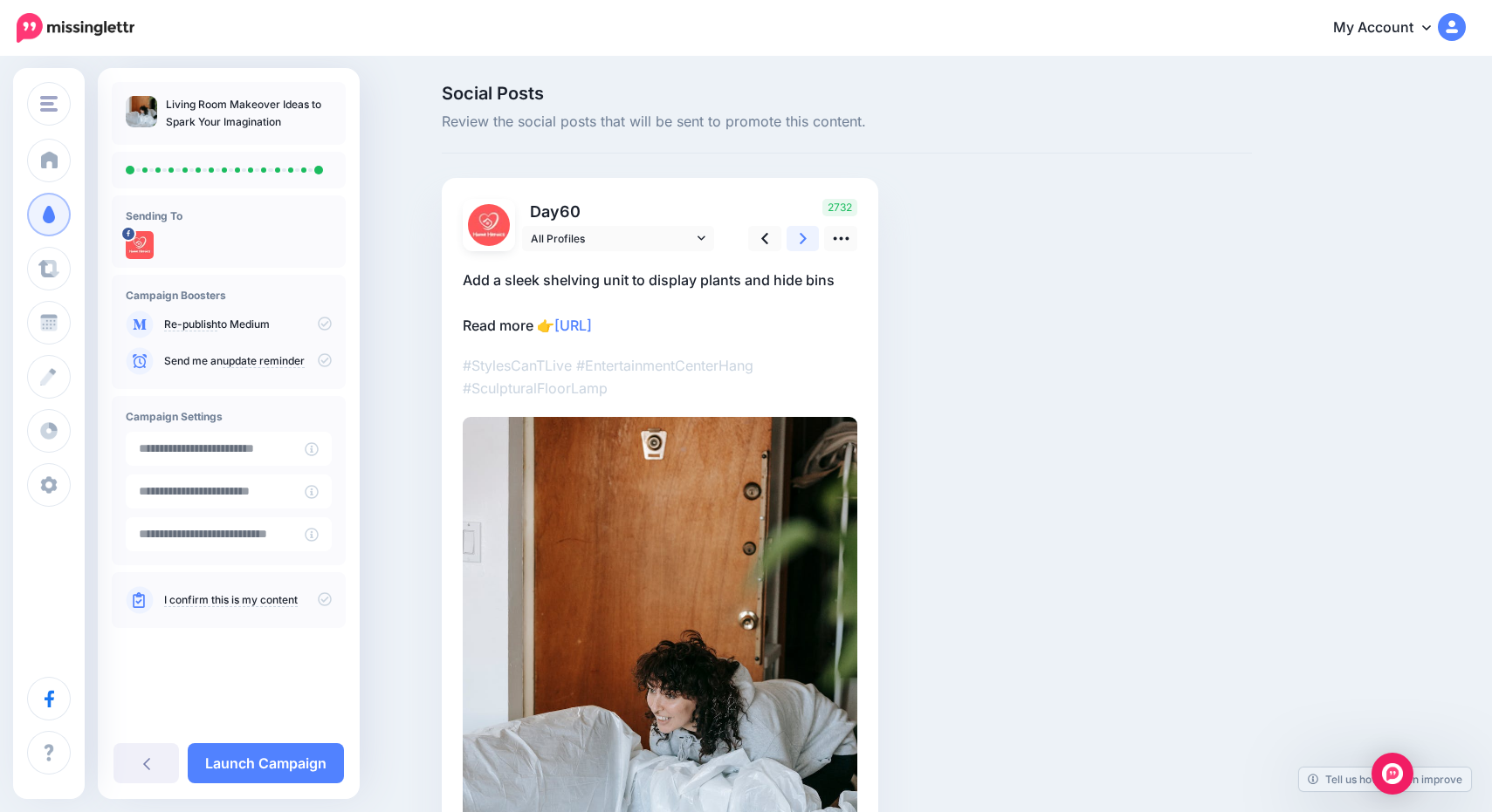
click at [809, 243] on link at bounding box center [803, 239] width 34 height 25
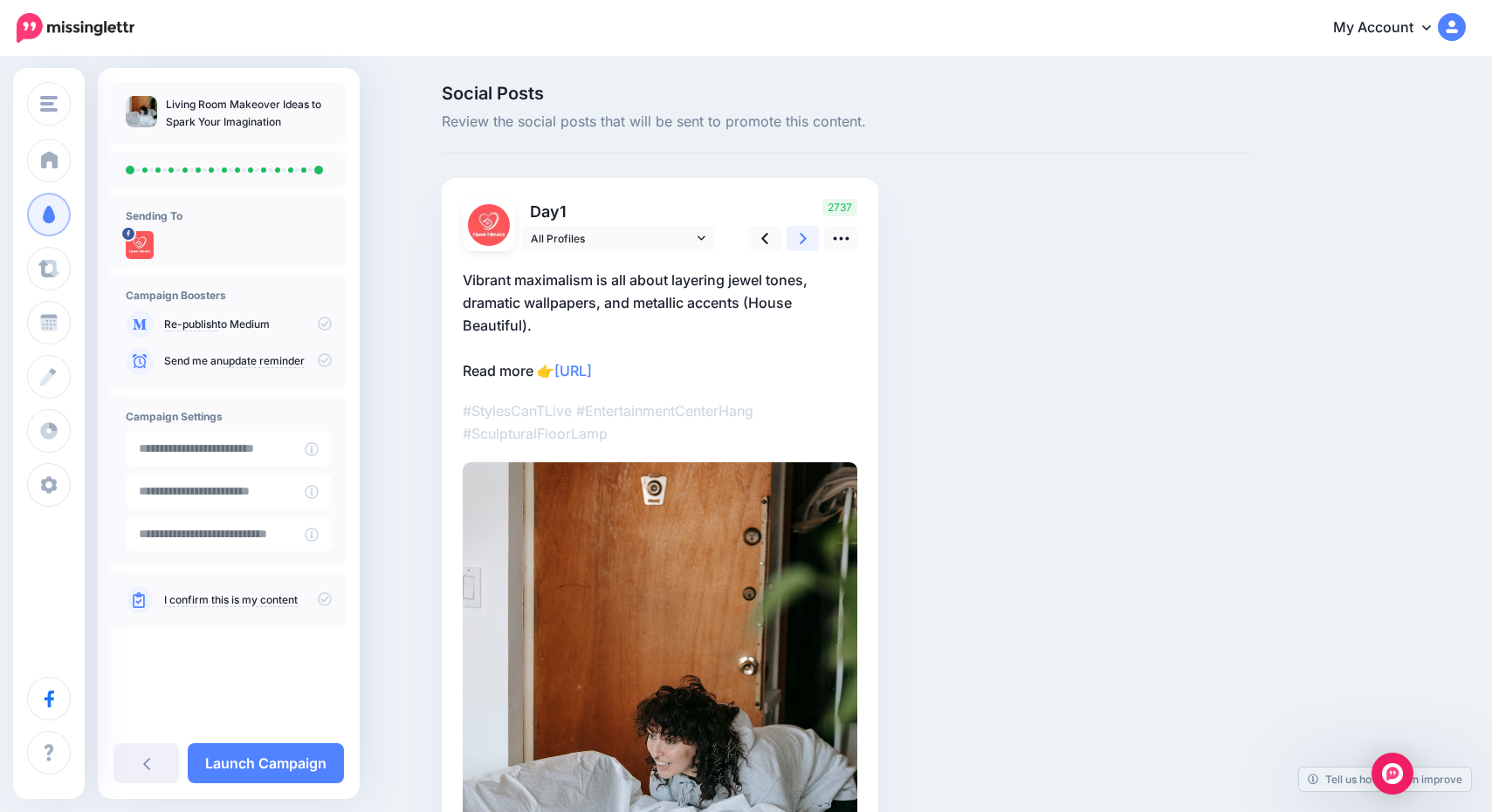
click at [809, 243] on link at bounding box center [803, 239] width 34 height 25
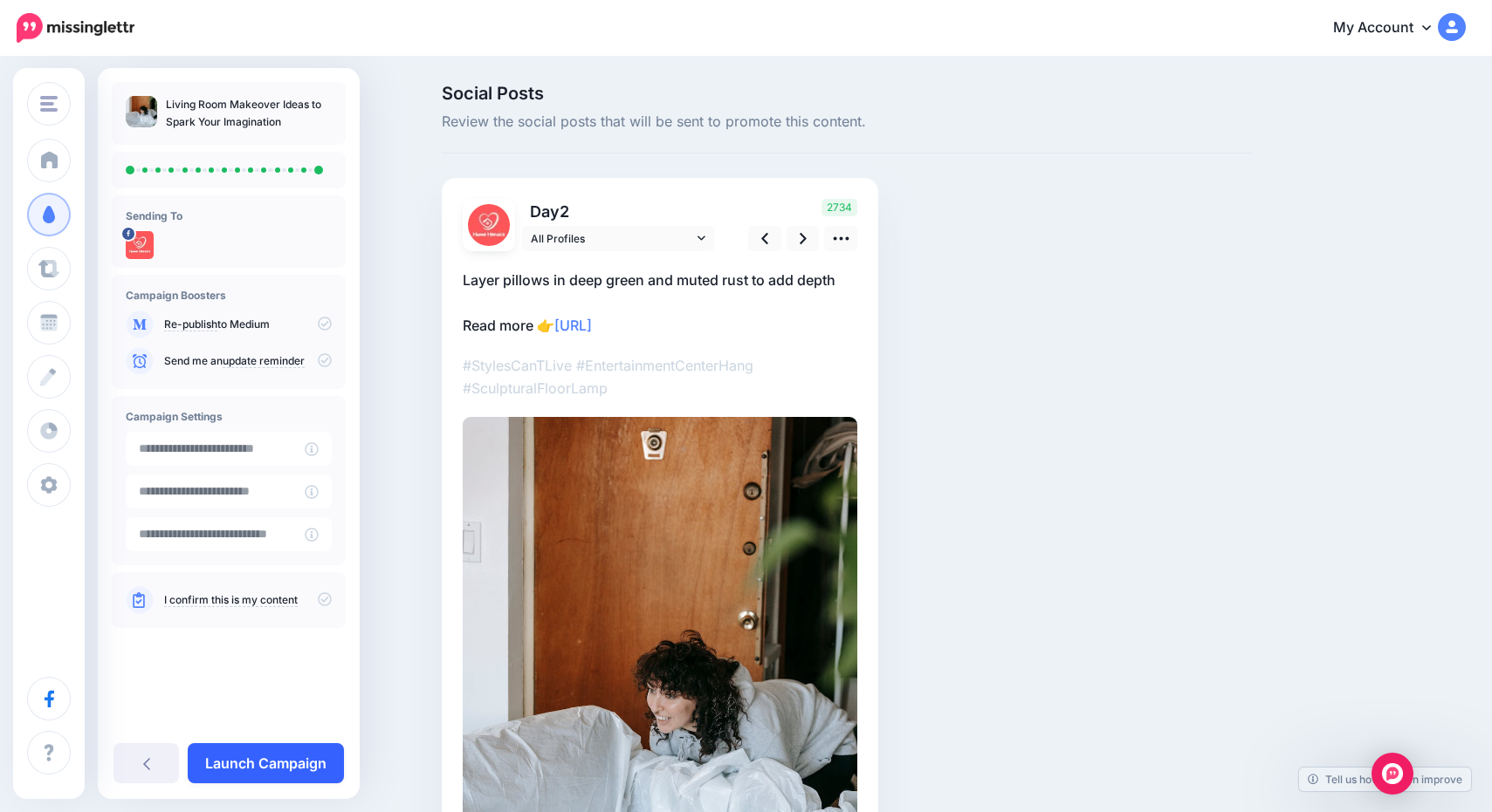
click at [282, 767] on link "Launch Campaign" at bounding box center [266, 764] width 156 height 40
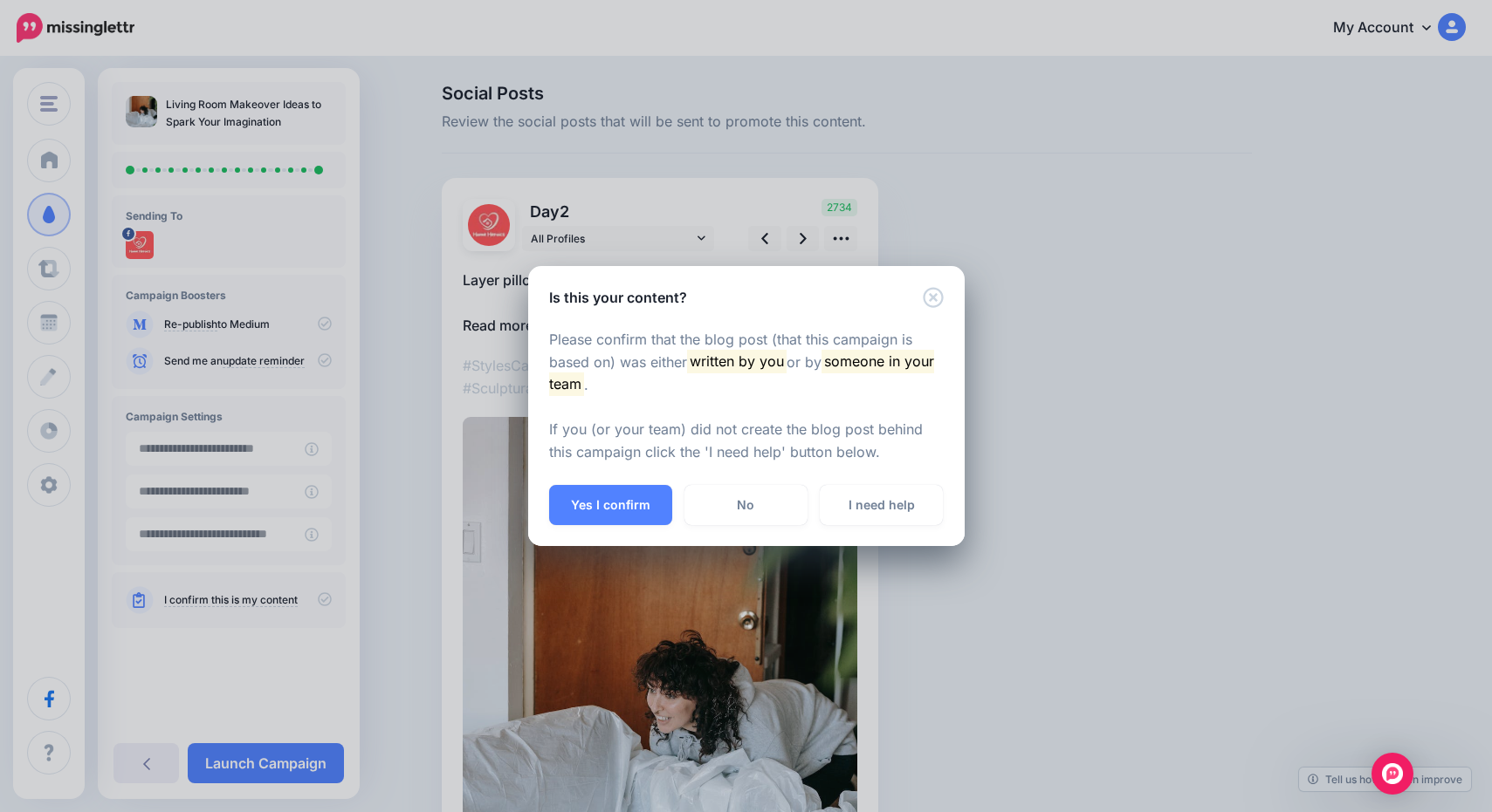
click at [934, 299] on icon "Close" at bounding box center [933, 297] width 21 height 21
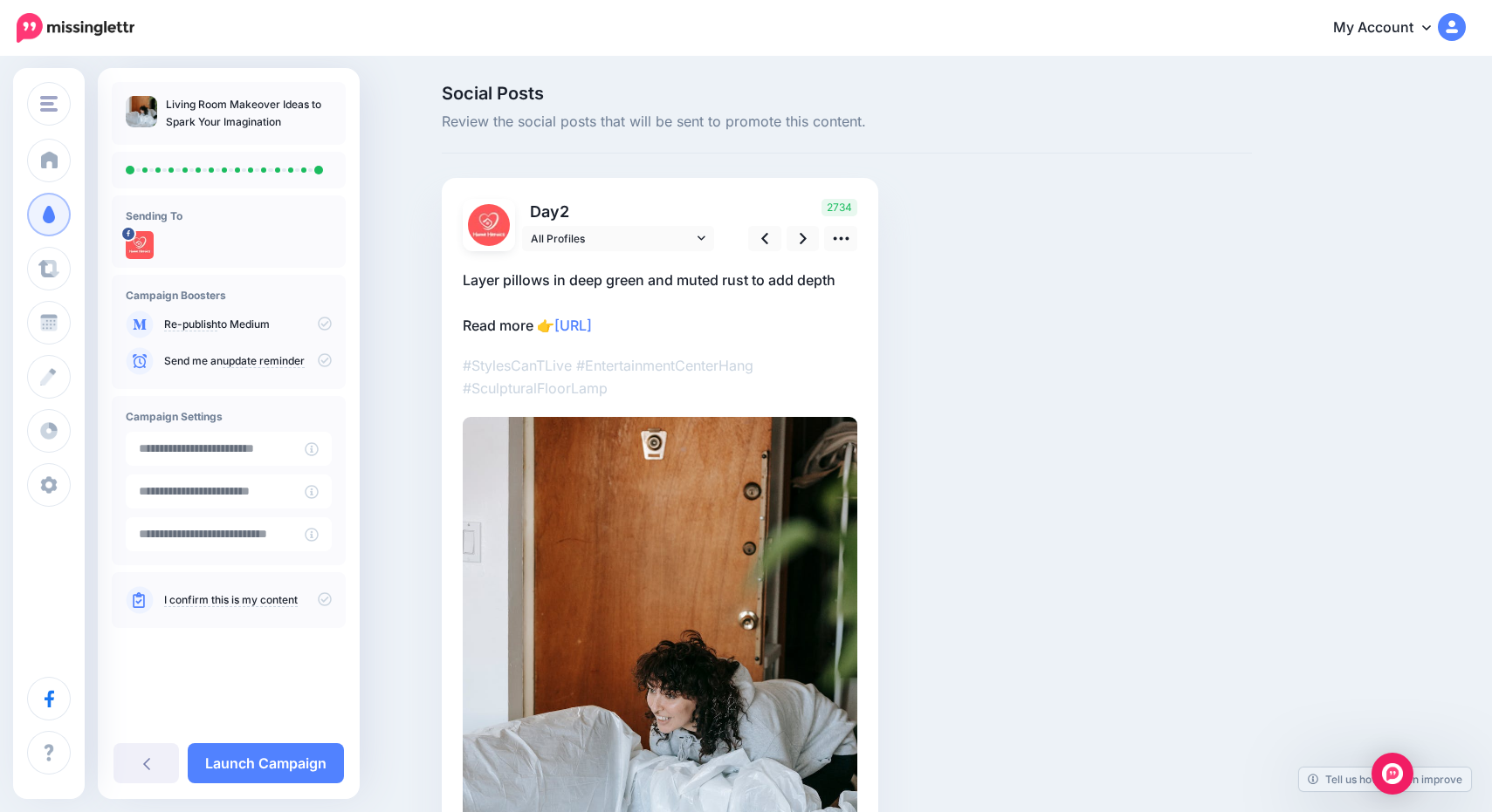
click at [315, 602] on p "I confirm this is my content" at bounding box center [247, 600] width 168 height 15
click at [327, 600] on icon at bounding box center [324, 599] width 14 height 14
click at [310, 761] on link "Launch Campaign" at bounding box center [266, 764] width 156 height 40
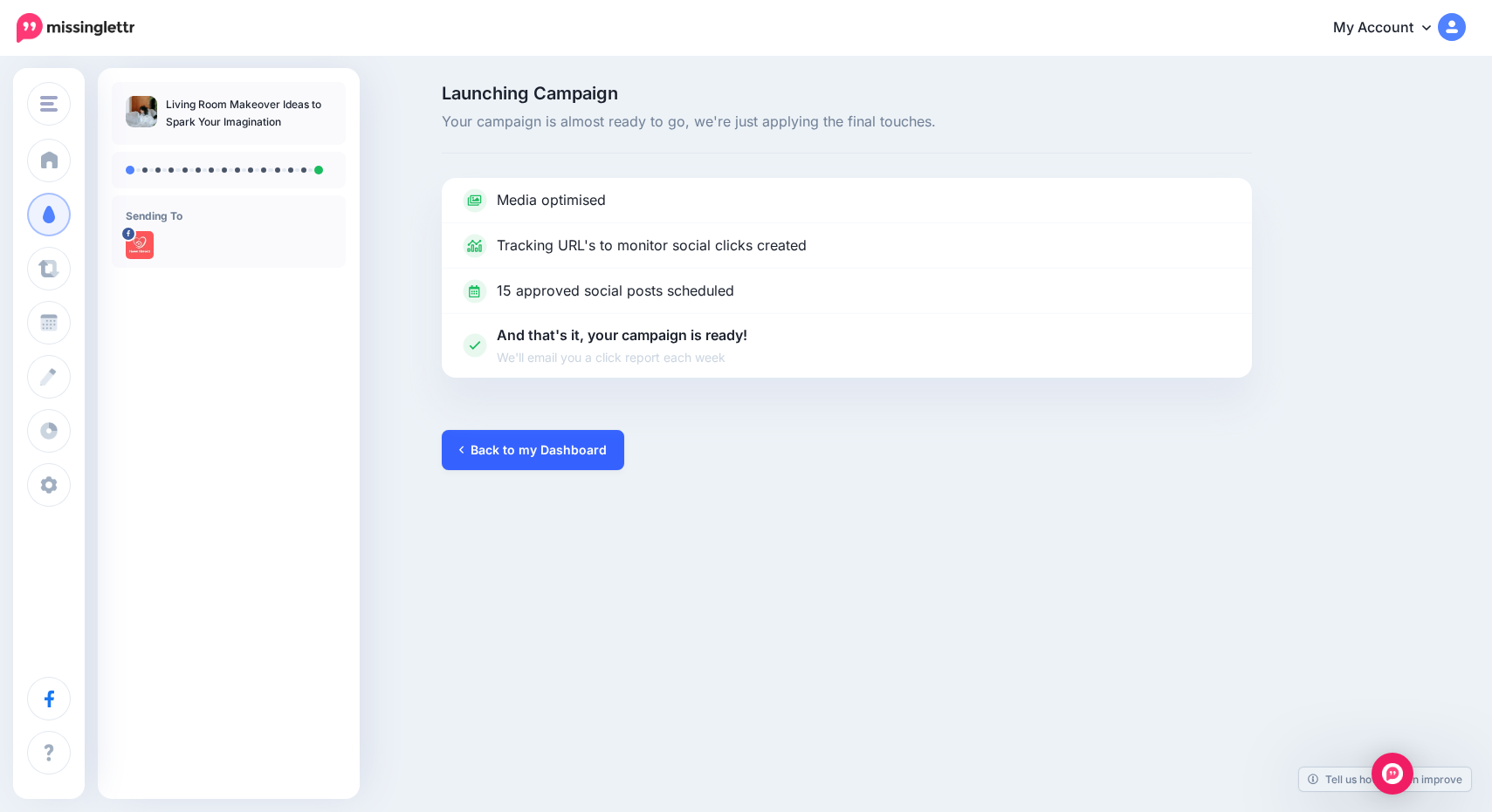
click at [560, 453] on link "Back to my Dashboard" at bounding box center [533, 451] width 182 height 40
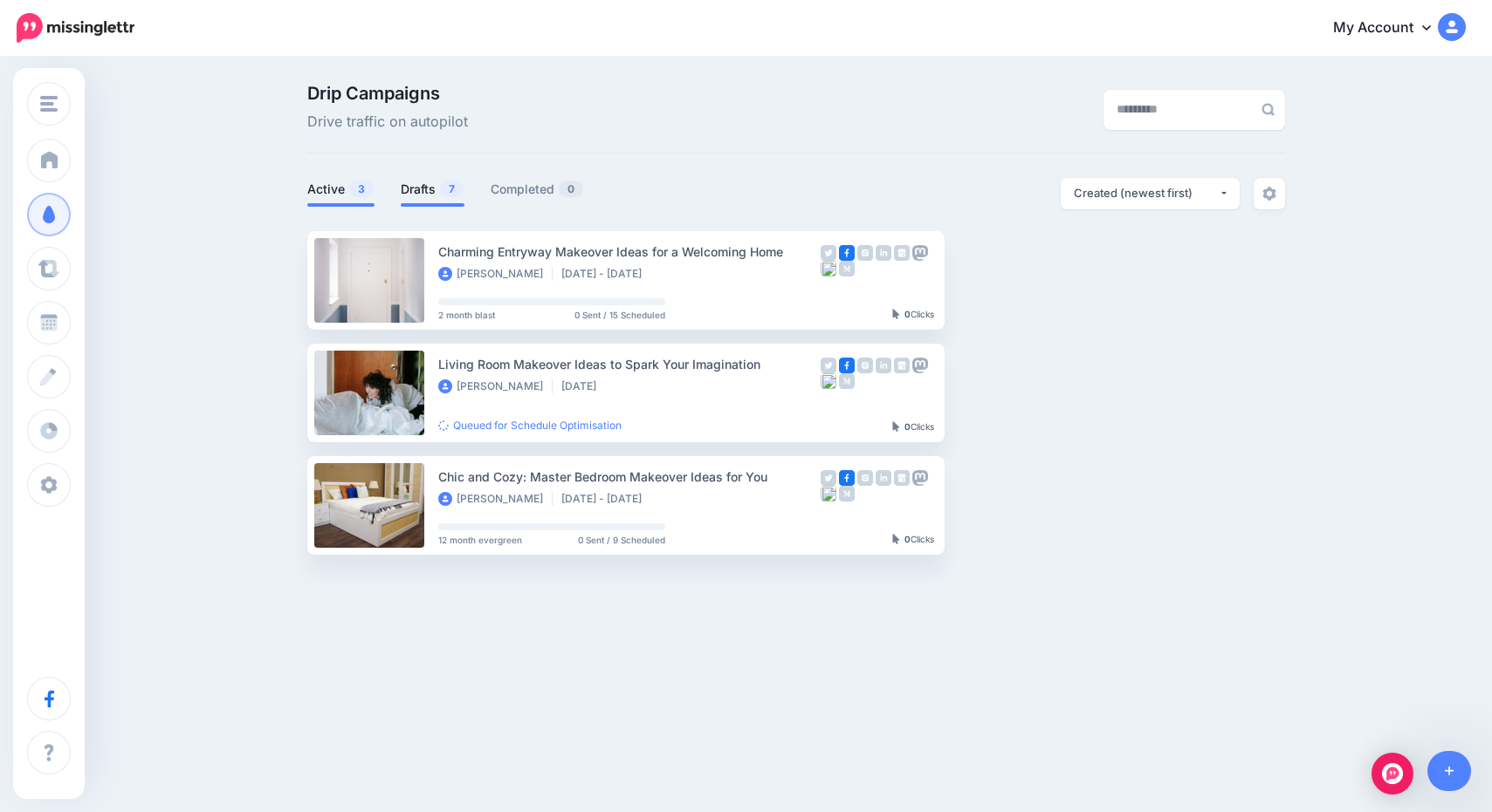
click at [434, 185] on link "Drafts 7" at bounding box center [432, 190] width 63 height 21
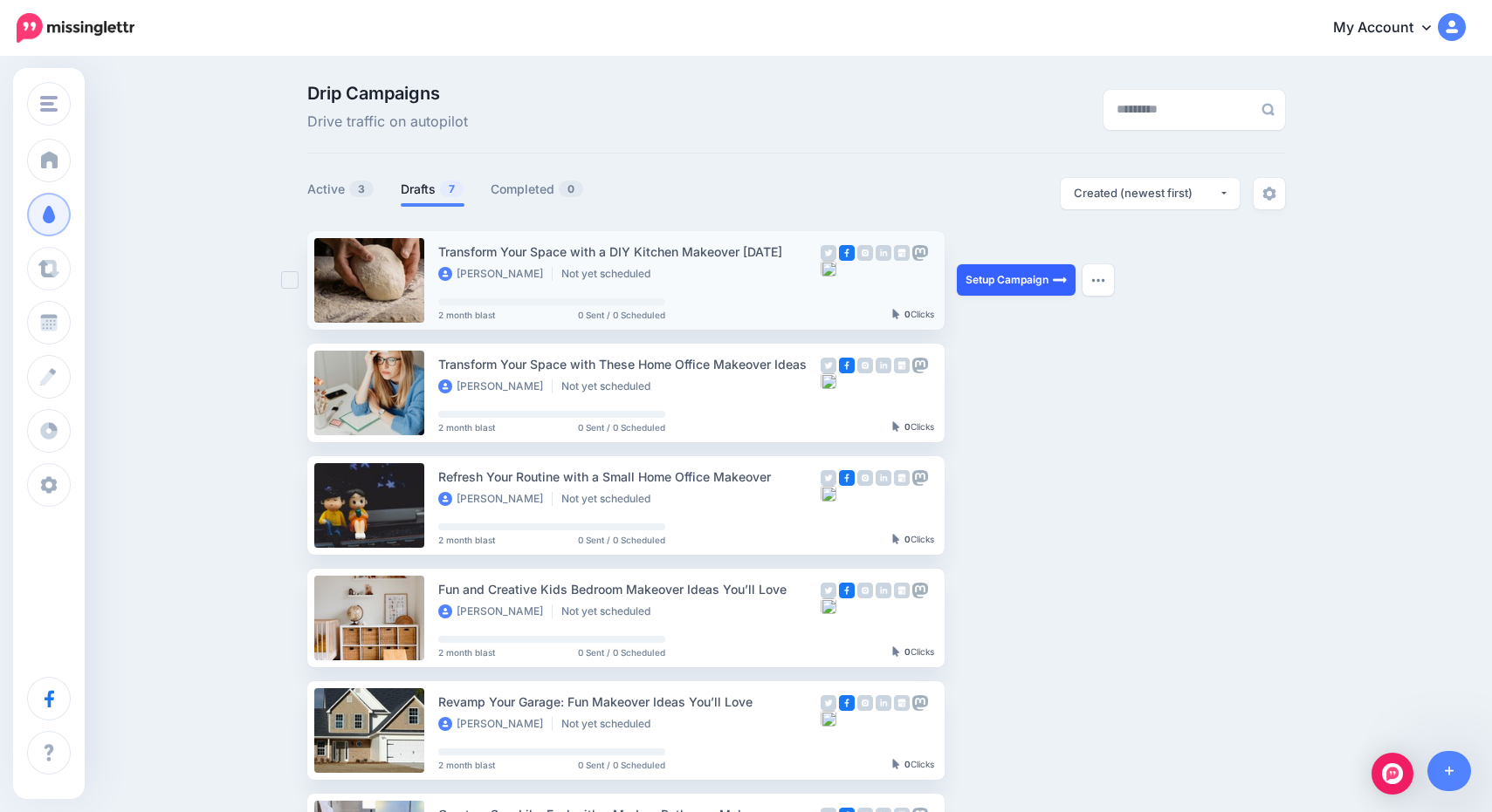
click at [1021, 278] on link "Setup Campaign" at bounding box center [1016, 280] width 119 height 32
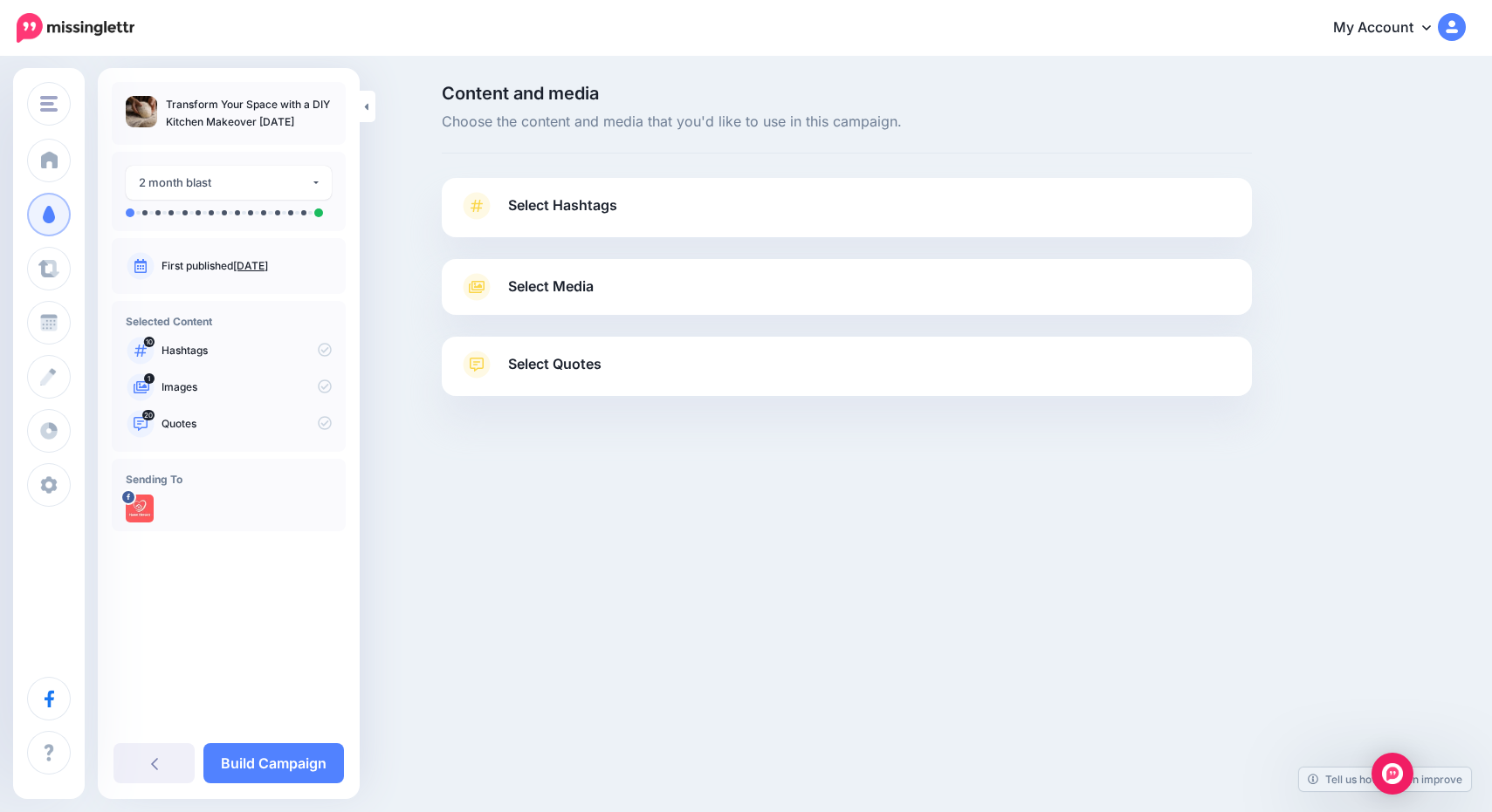
click at [914, 217] on link "Select Hashtags" at bounding box center [847, 214] width 775 height 45
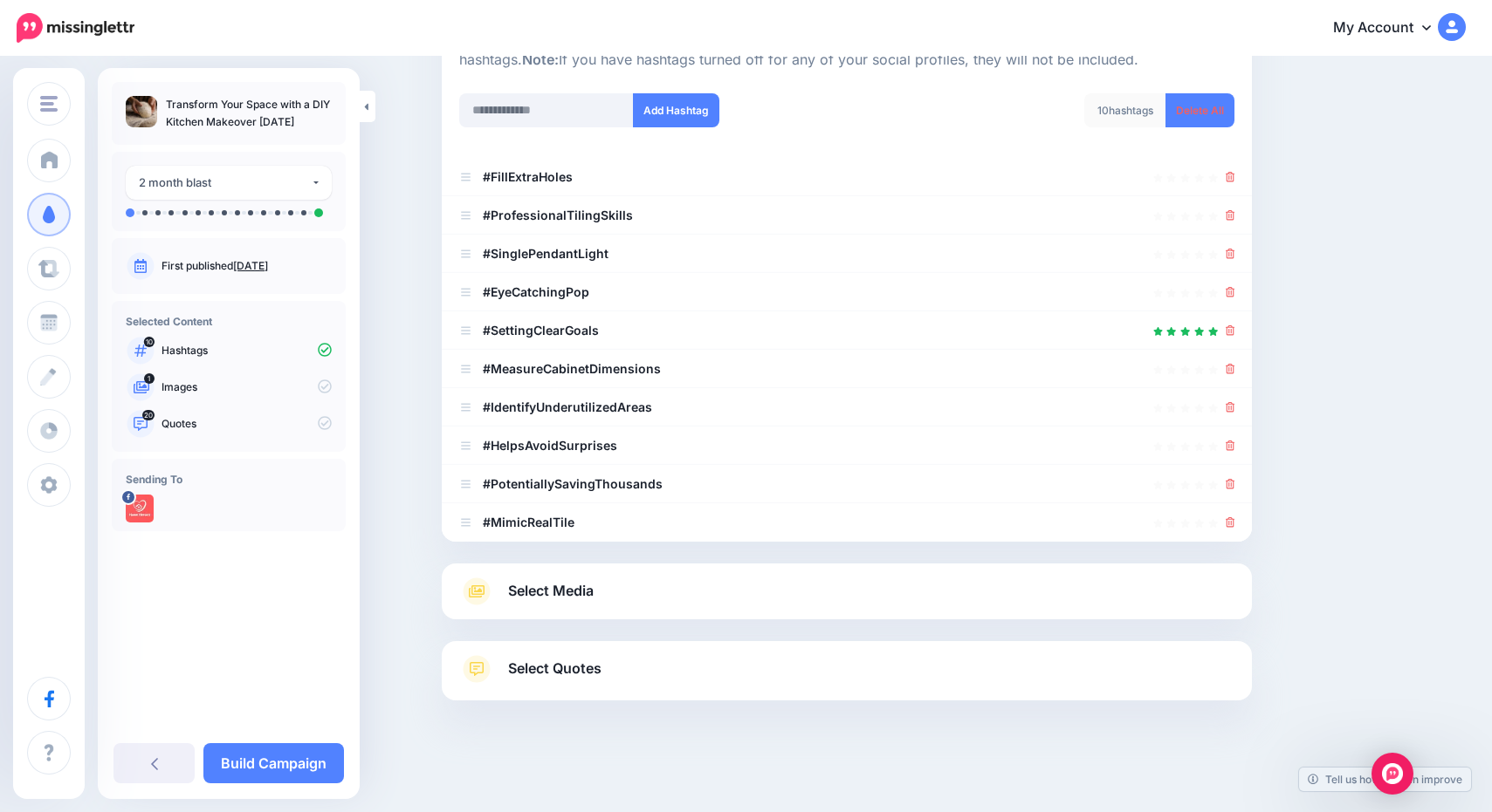
scroll to position [210, 0]
click at [290, 760] on link "Build Campaign" at bounding box center [273, 764] width 141 height 40
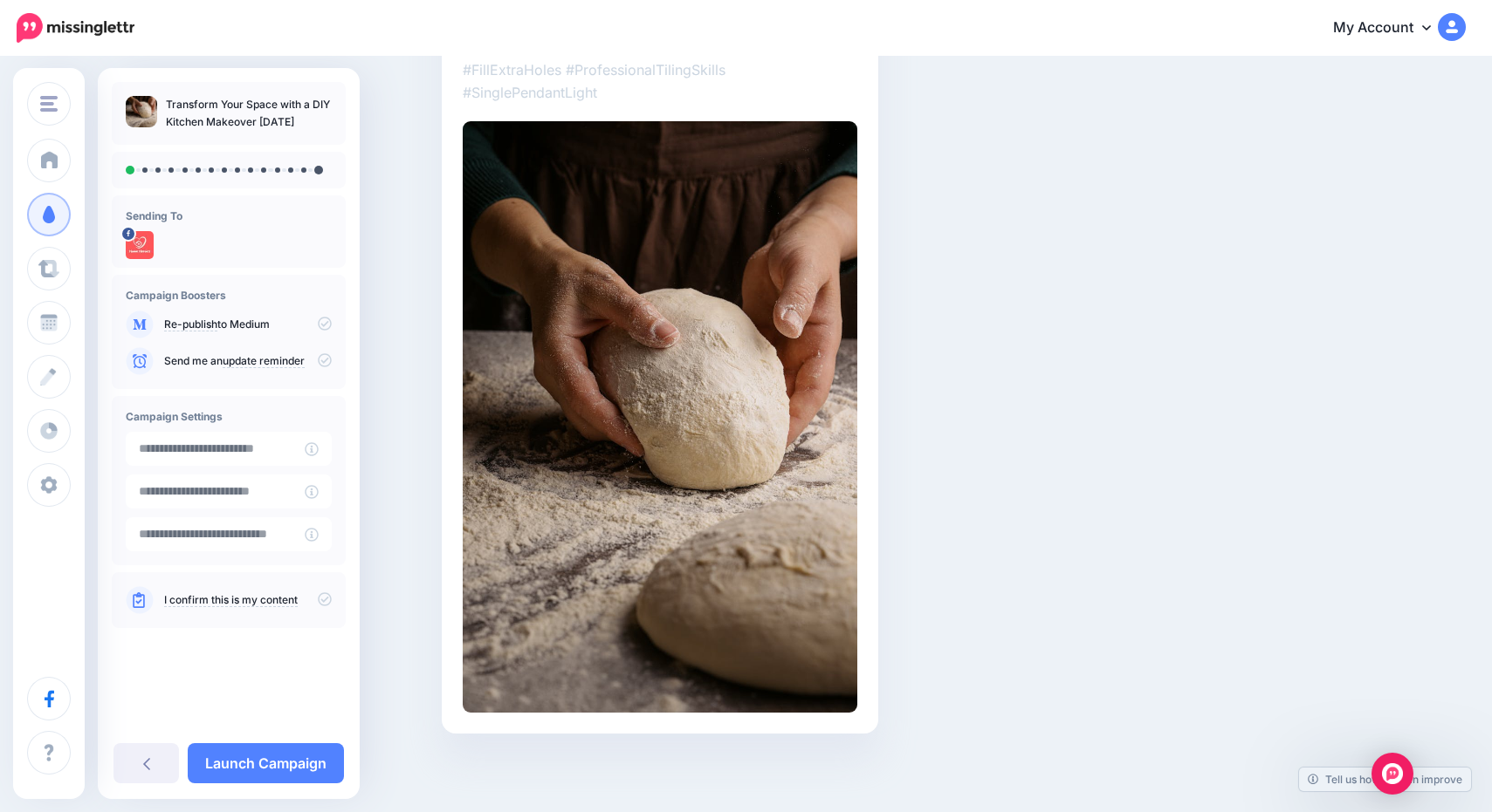
scroll to position [272, 0]
click at [330, 594] on icon at bounding box center [324, 599] width 14 height 14
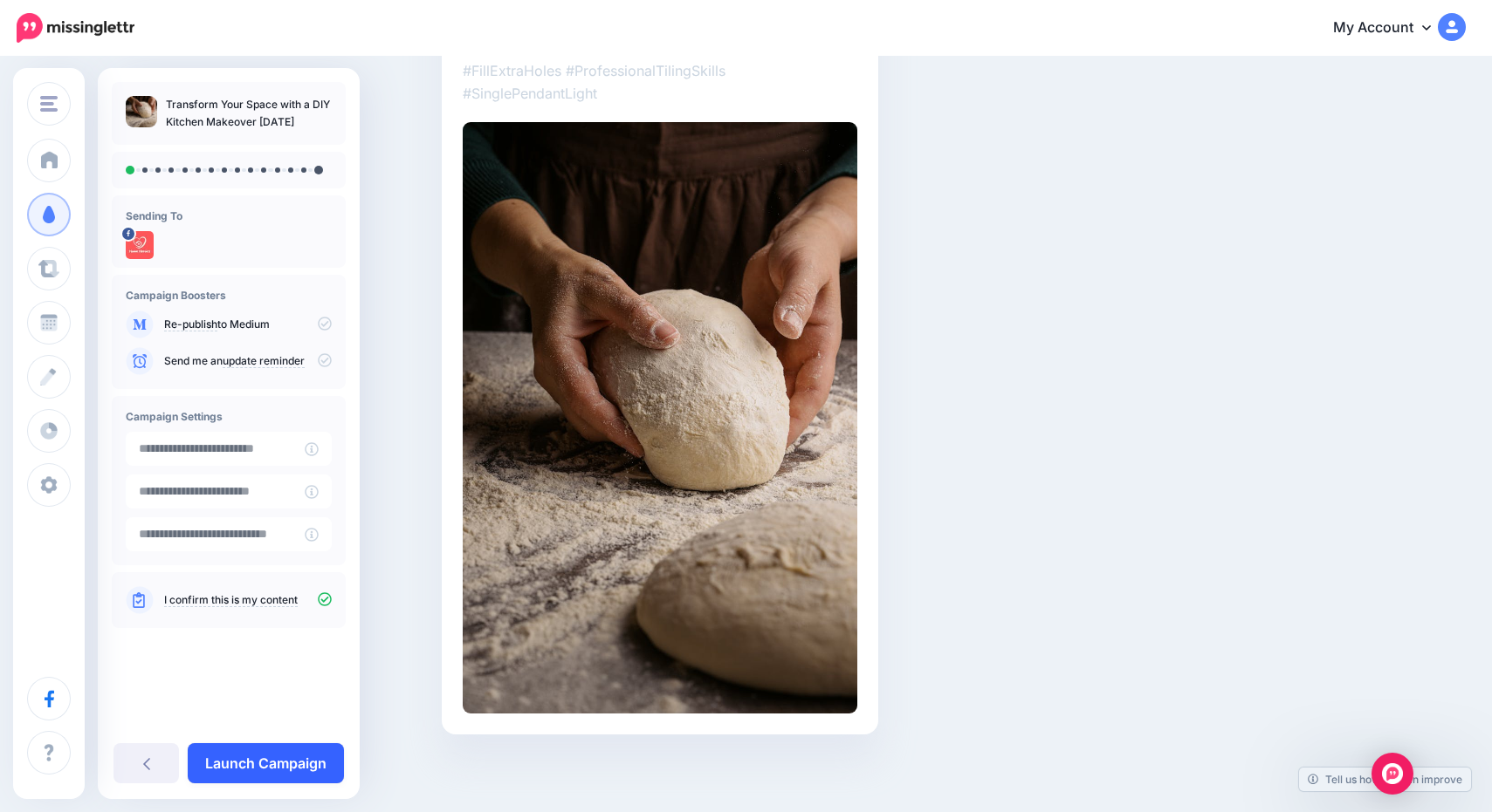
click at [275, 766] on link "Launch Campaign" at bounding box center [266, 764] width 156 height 40
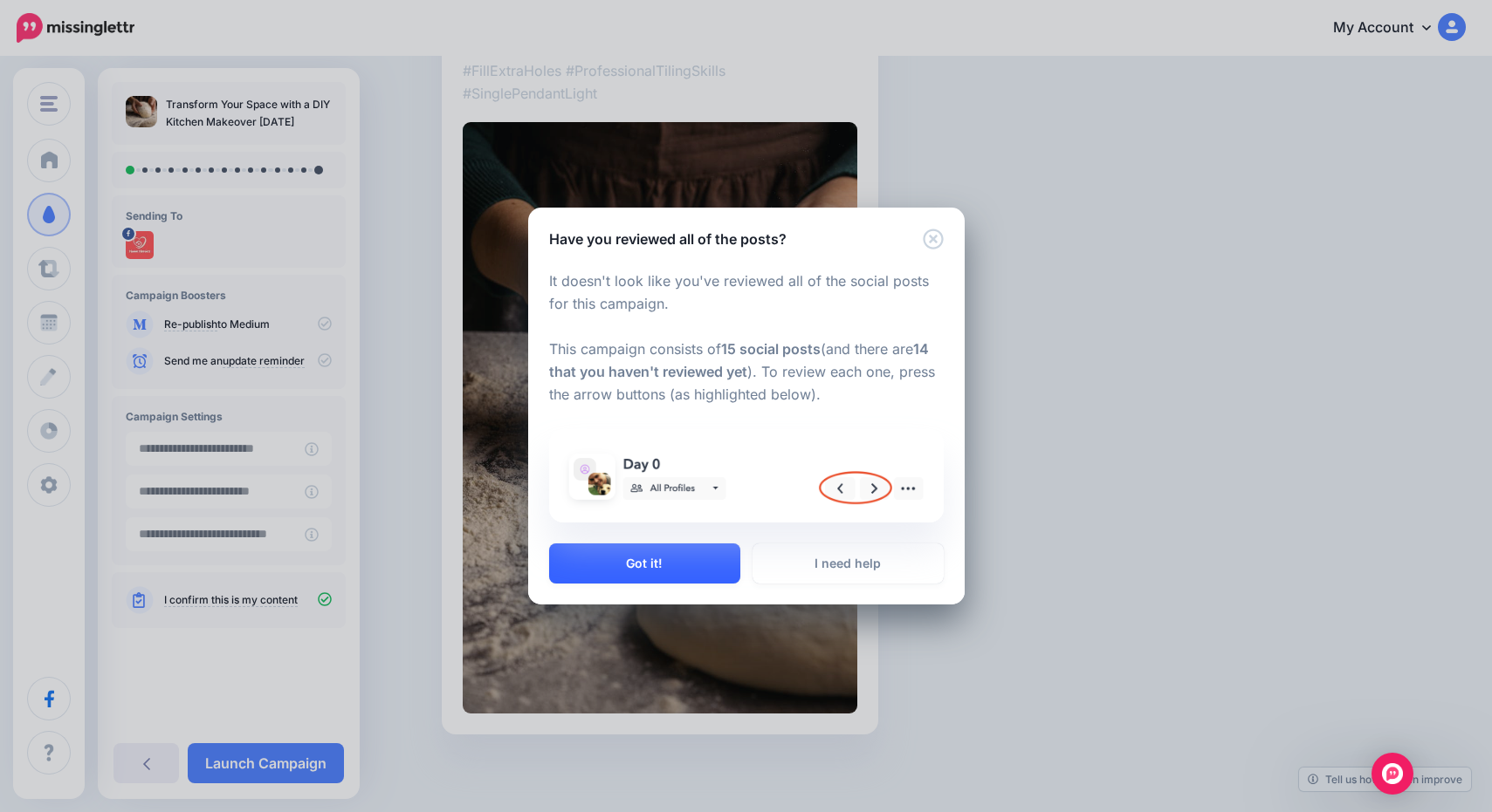
click at [702, 565] on button "Got it!" at bounding box center [644, 564] width 191 height 40
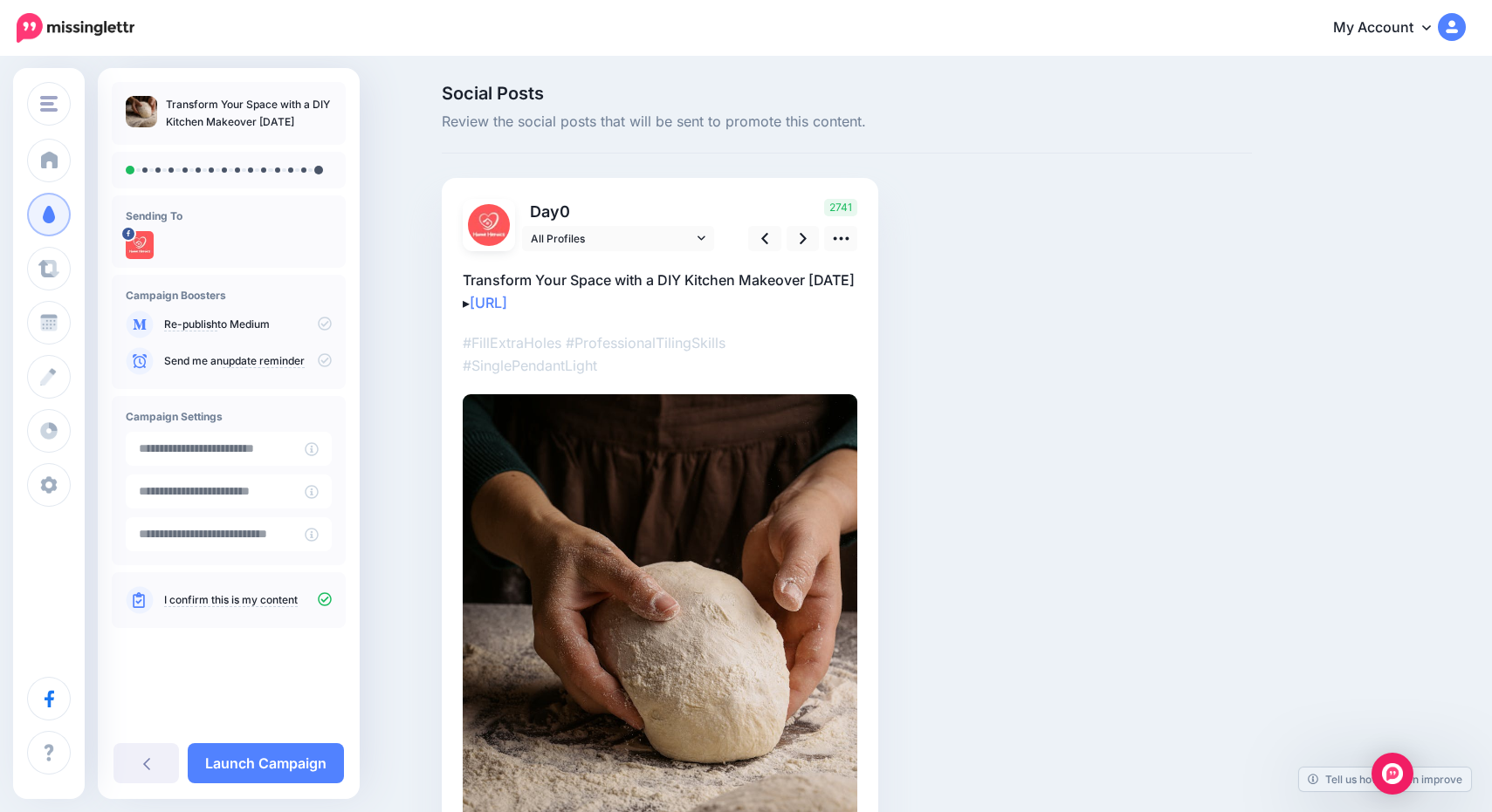
scroll to position [0, 0]
click at [802, 236] on icon at bounding box center [803, 238] width 7 height 18
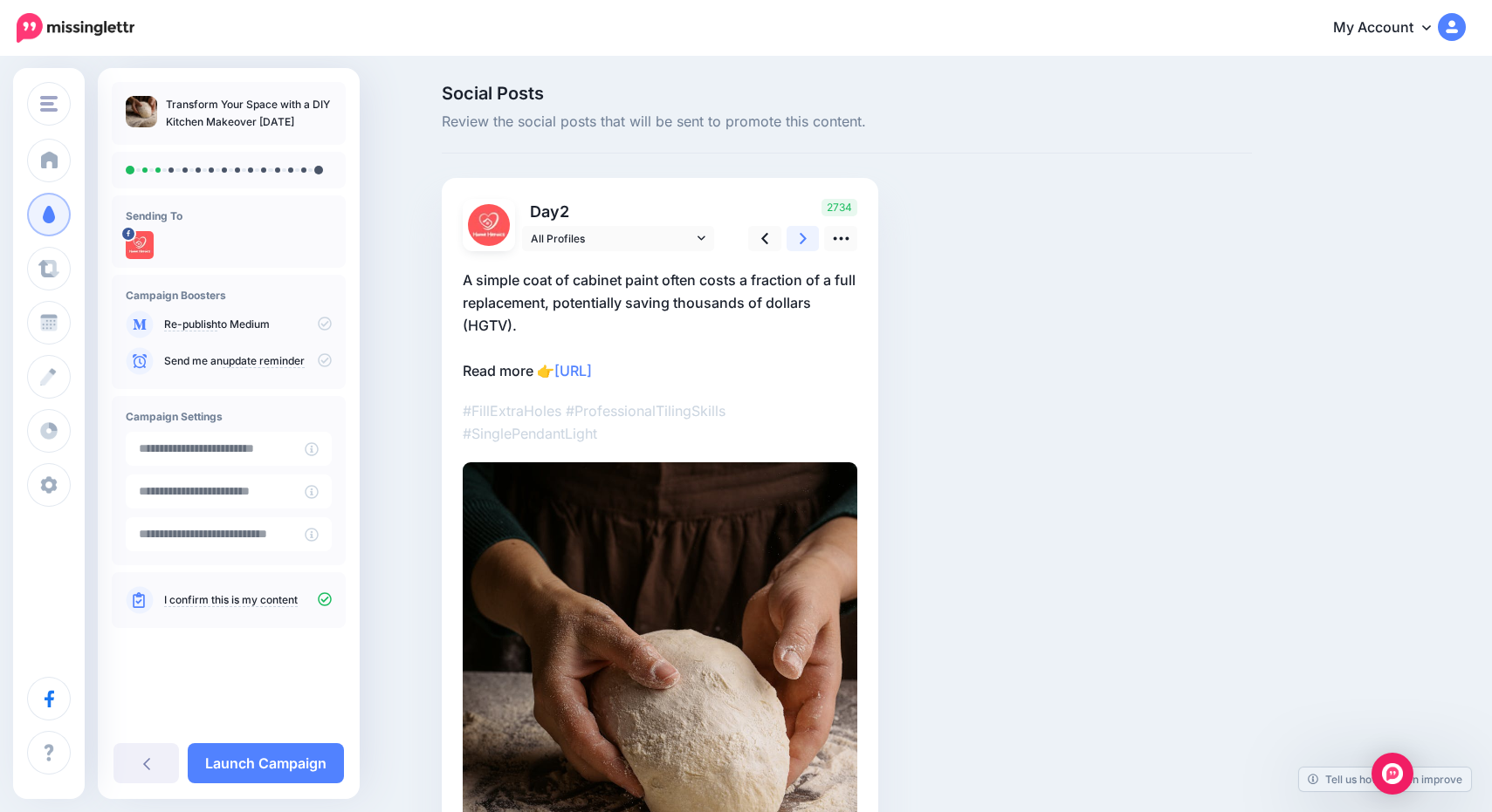
click at [802, 236] on icon at bounding box center [803, 238] width 7 height 18
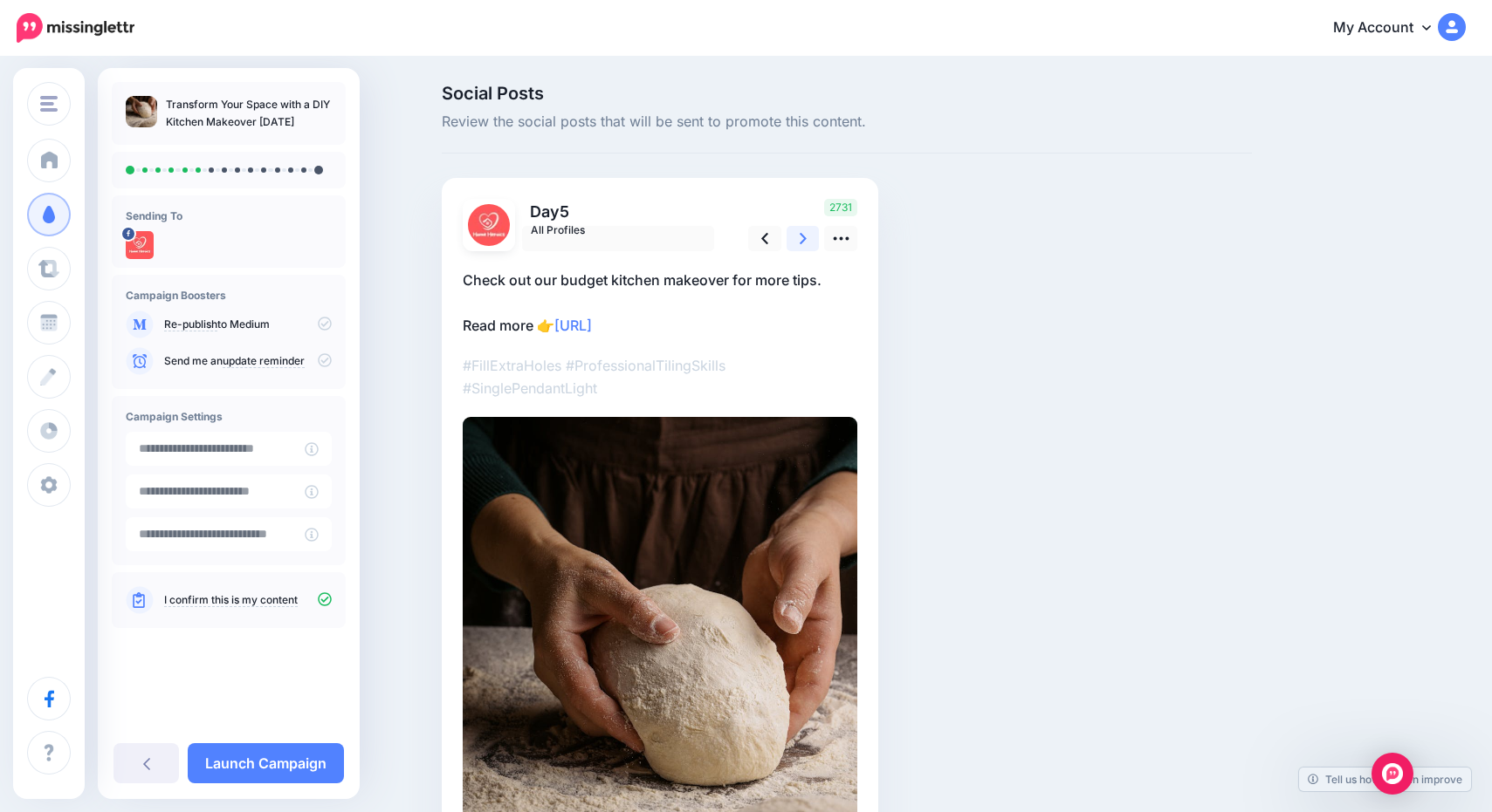
click at [802, 236] on icon at bounding box center [803, 238] width 7 height 18
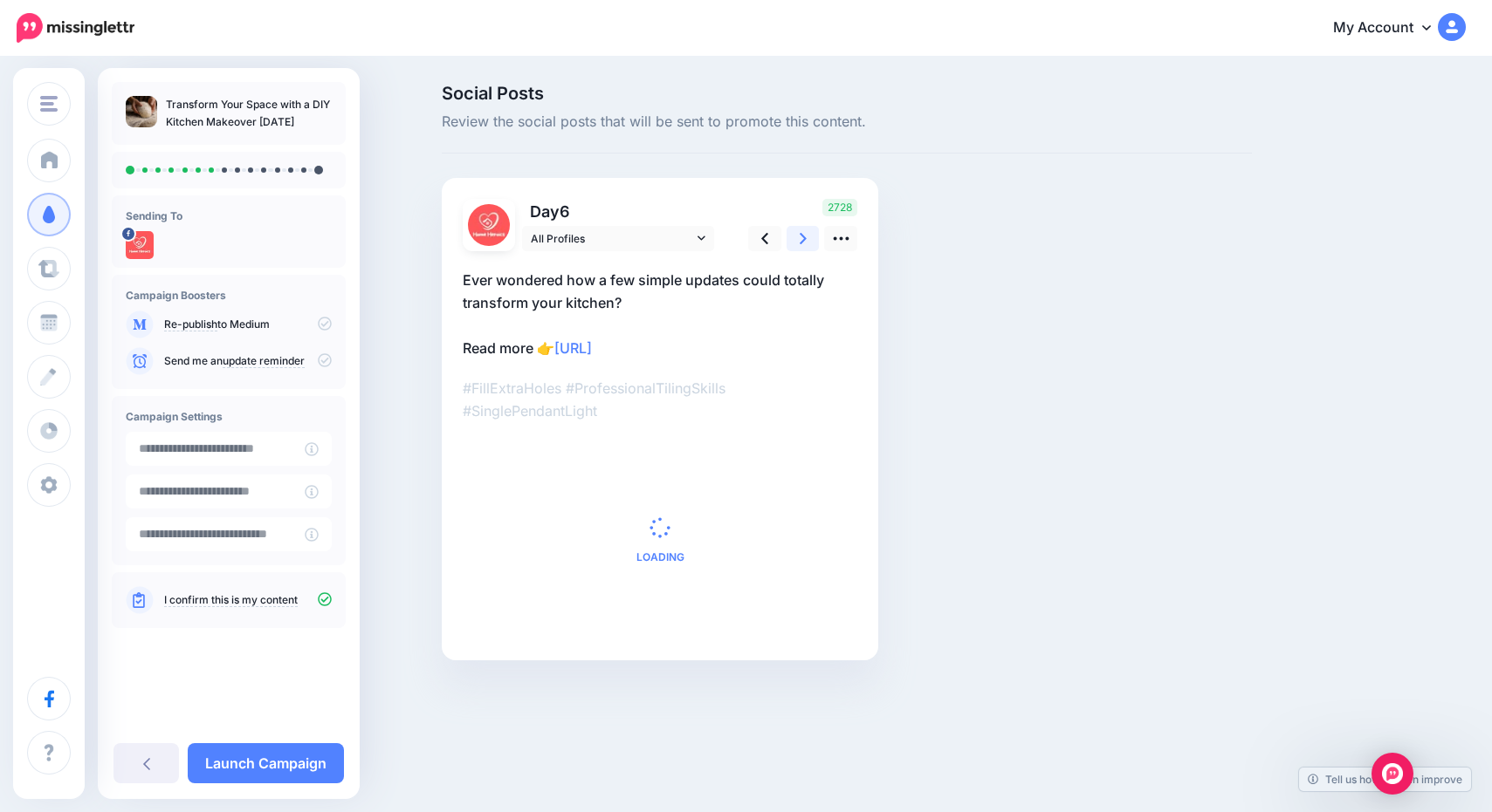
click at [802, 236] on icon at bounding box center [803, 238] width 7 height 18
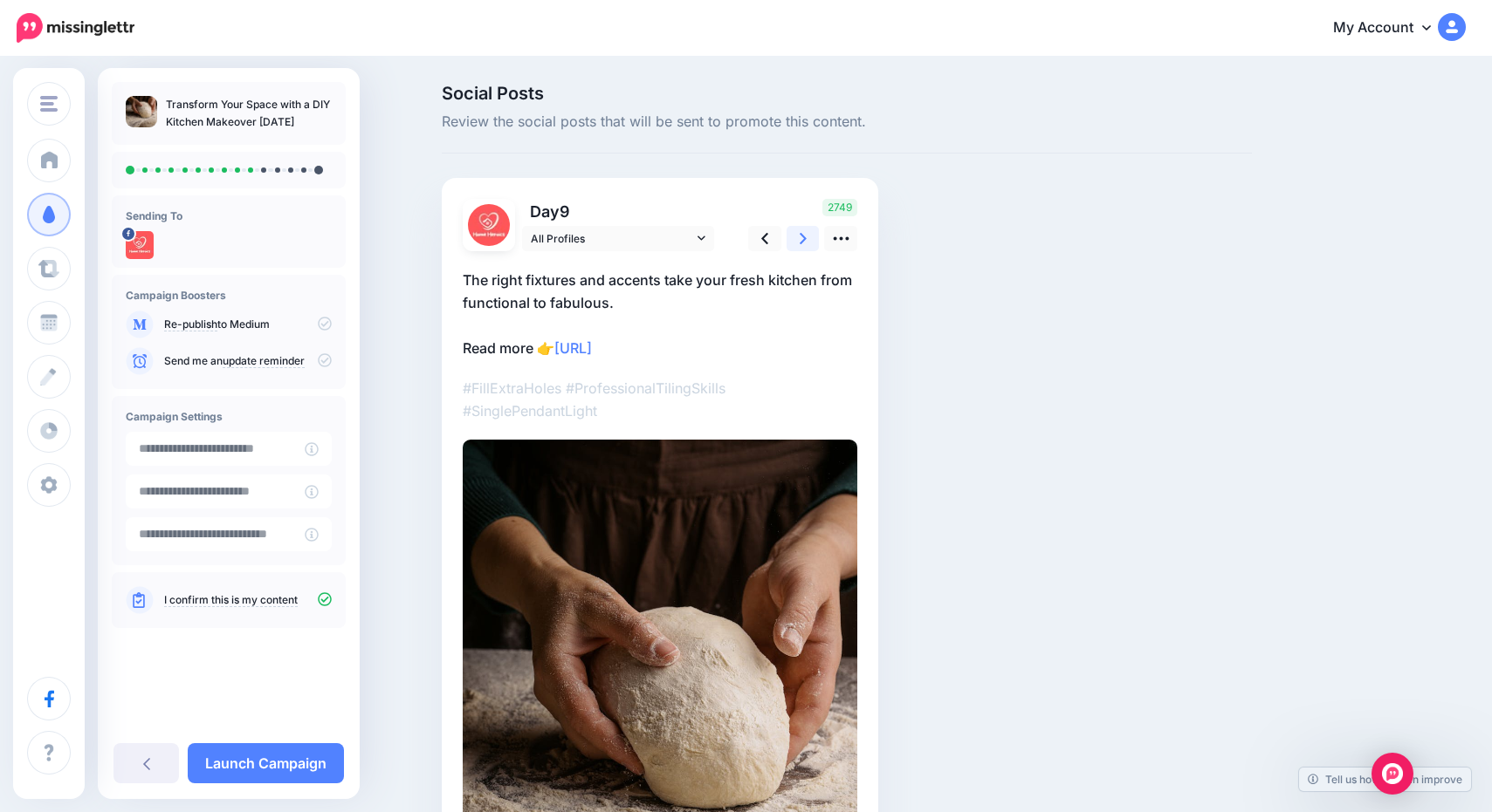
click at [802, 236] on icon at bounding box center [803, 238] width 7 height 18
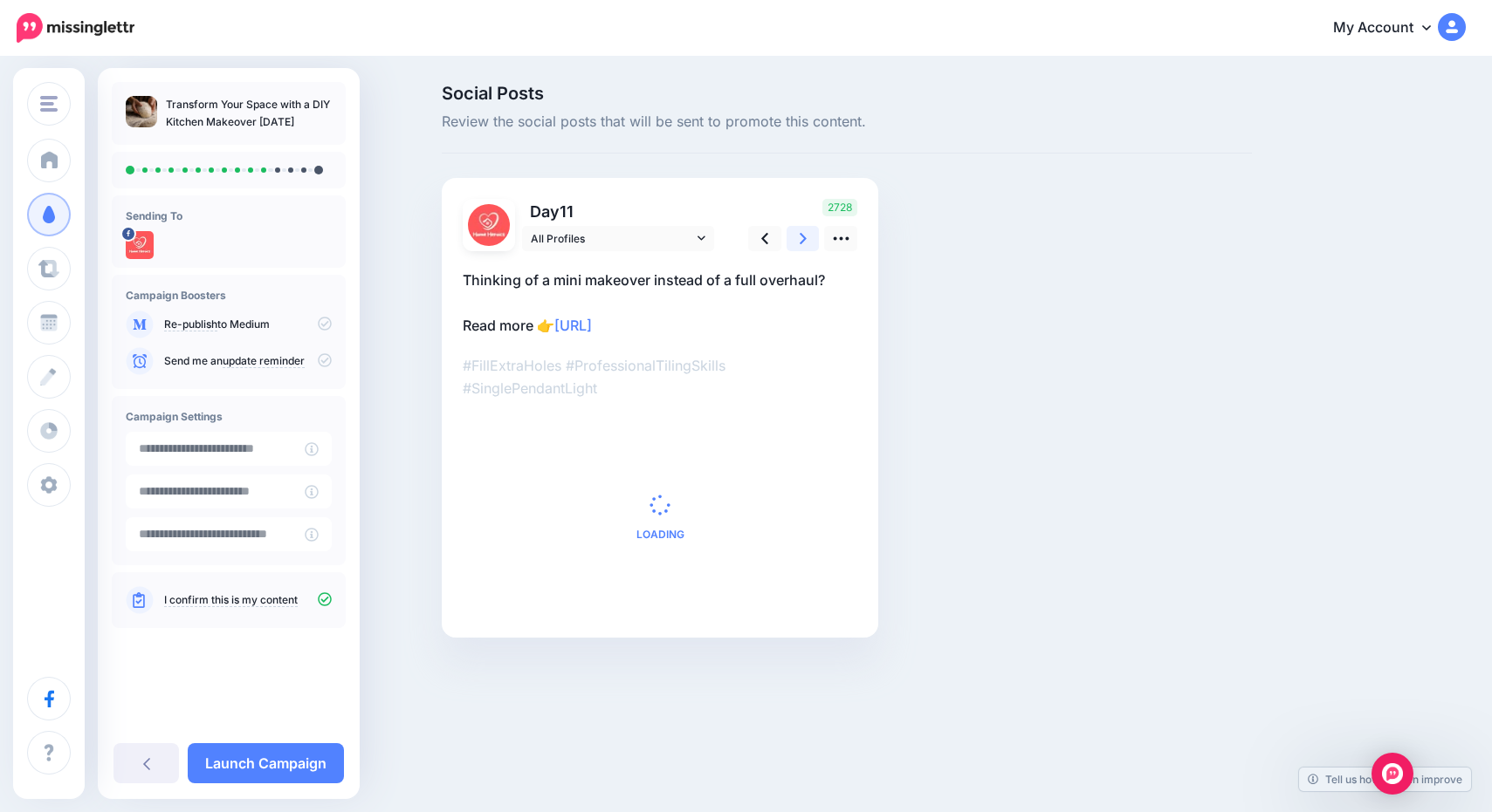
click at [802, 236] on icon at bounding box center [803, 238] width 7 height 18
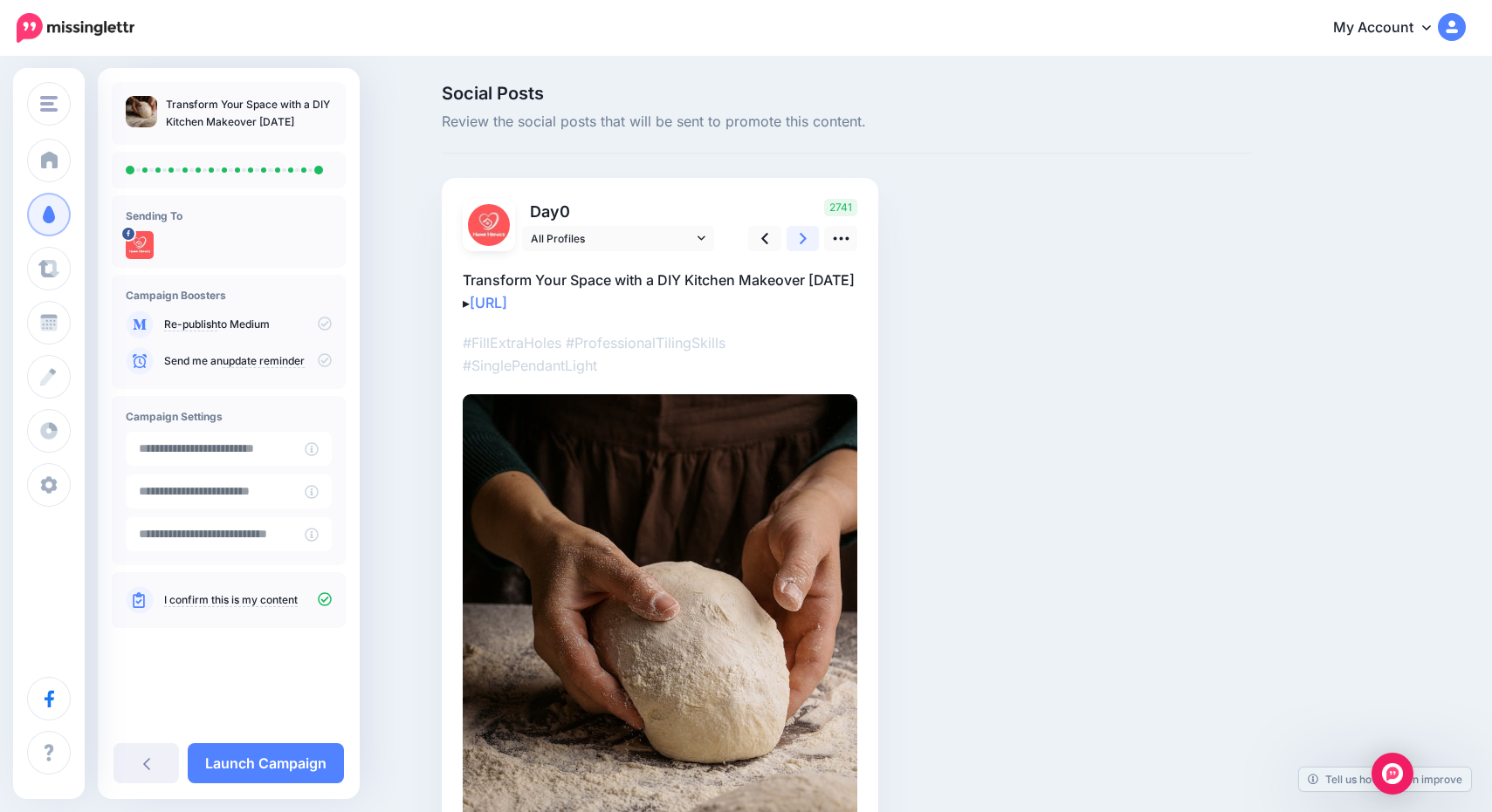
click at [802, 236] on icon at bounding box center [803, 238] width 7 height 18
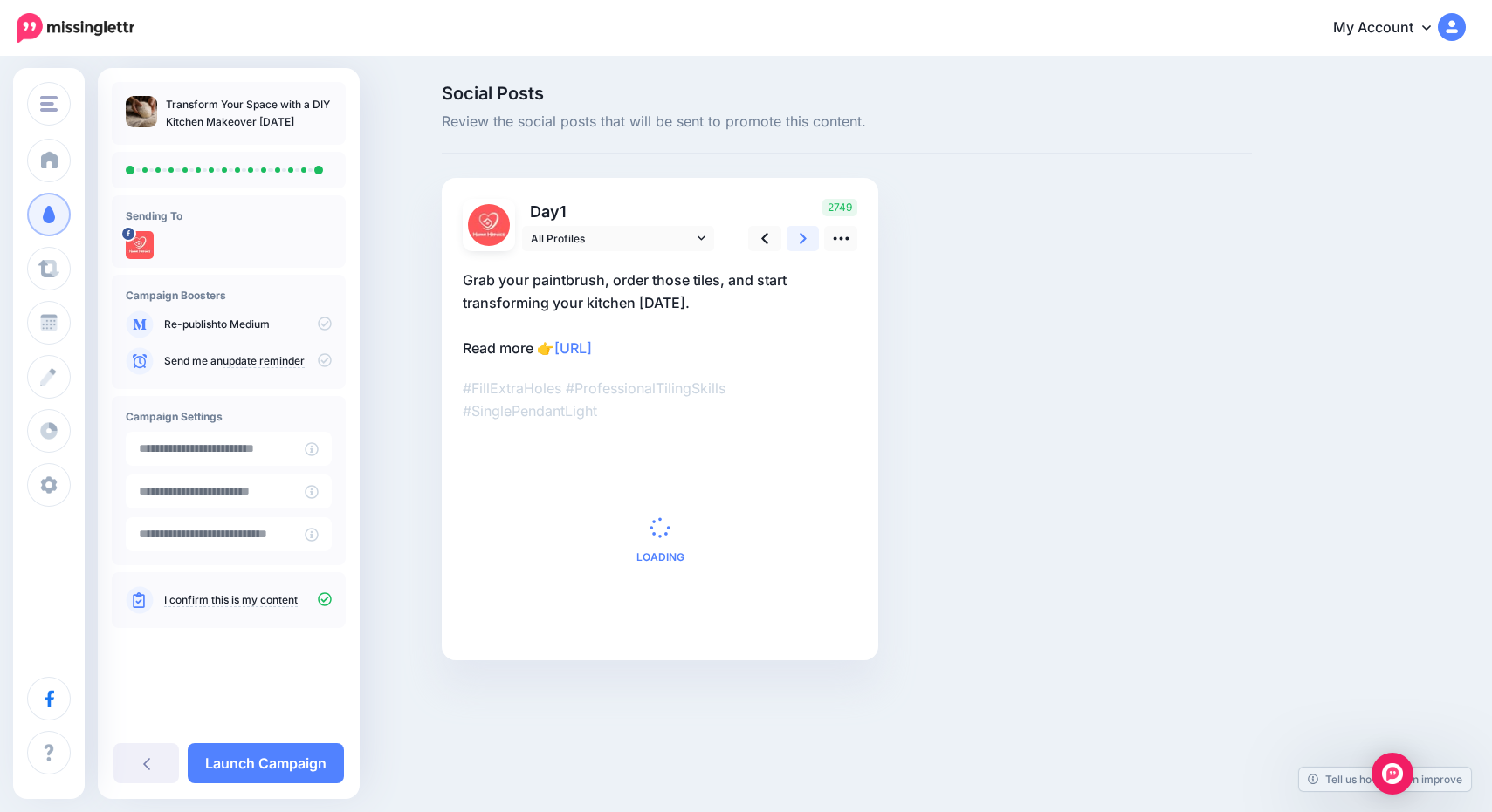
click at [802, 236] on icon at bounding box center [803, 238] width 7 height 18
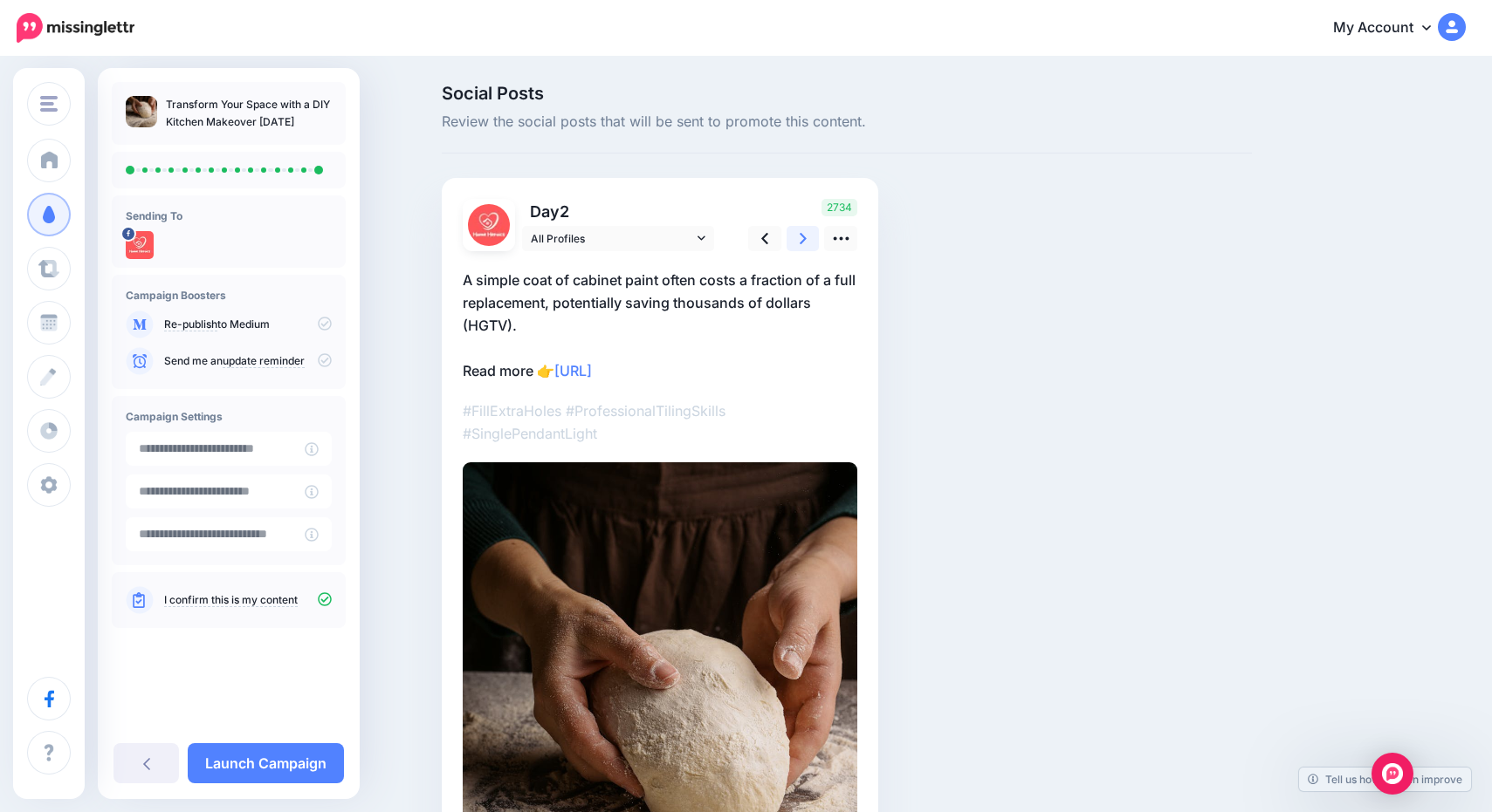
click at [802, 236] on icon at bounding box center [803, 238] width 7 height 18
click at [809, 229] on link at bounding box center [803, 239] width 34 height 25
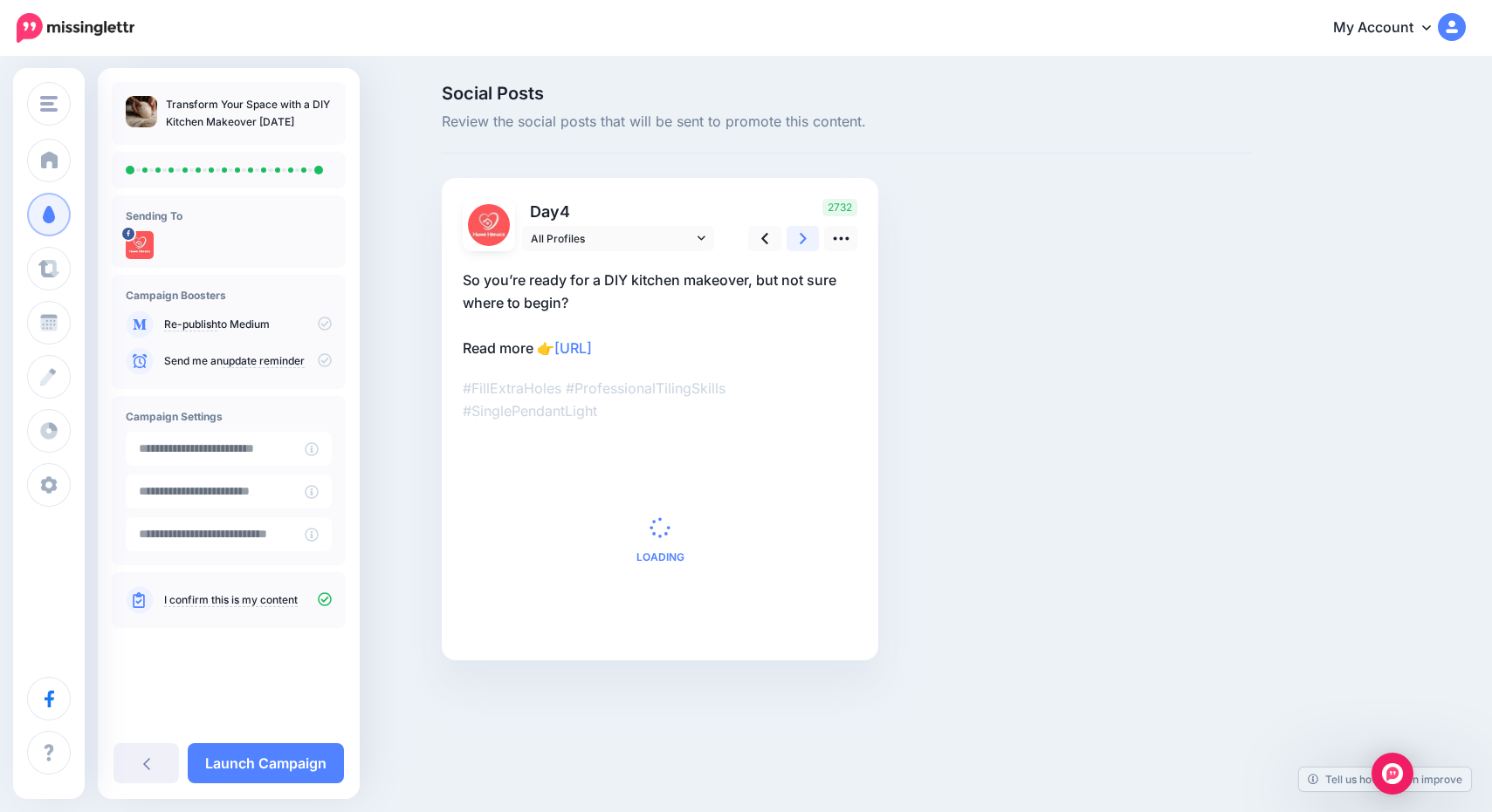
click at [809, 229] on link at bounding box center [803, 239] width 34 height 25
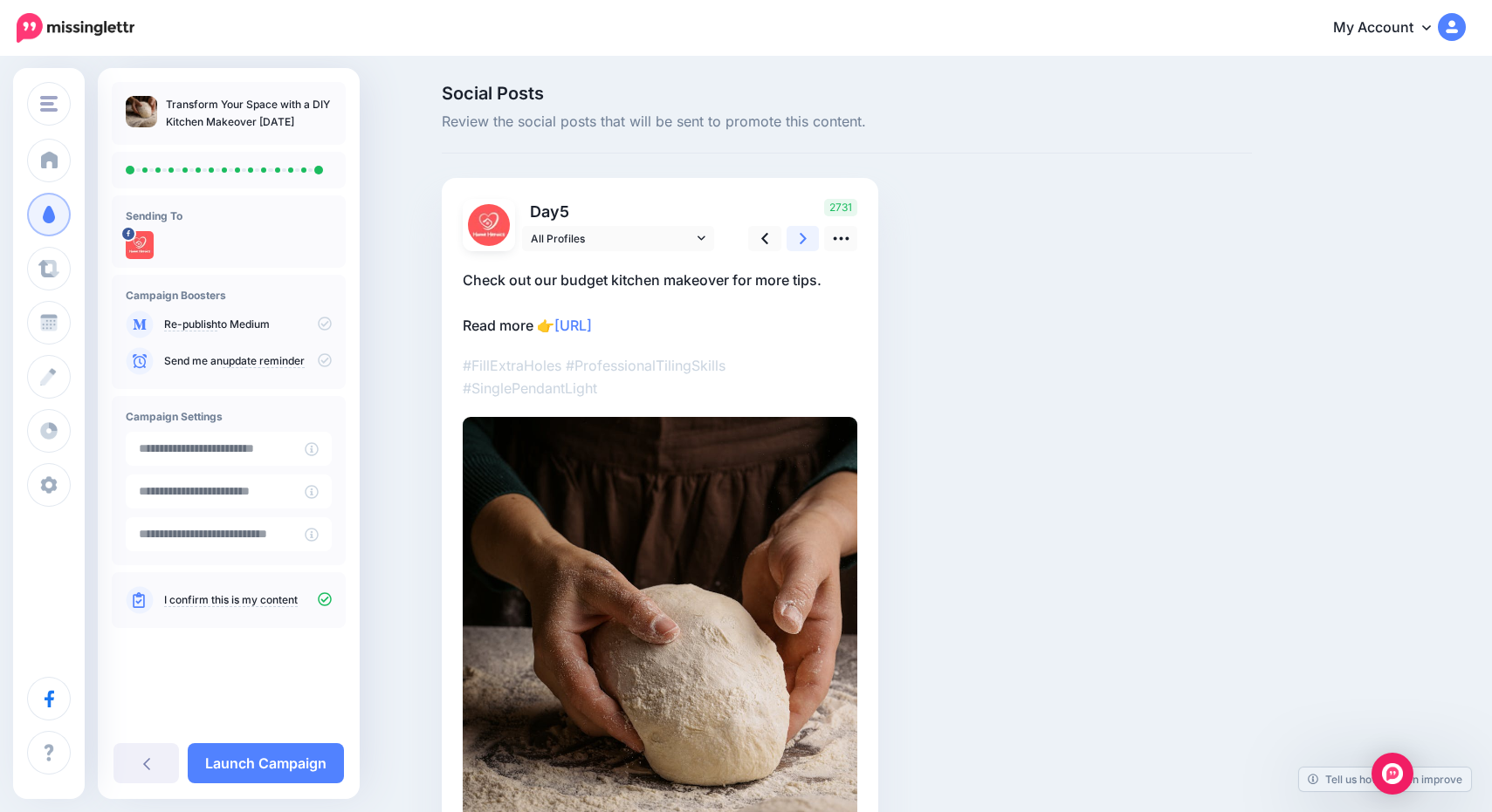
click at [809, 229] on link at bounding box center [803, 239] width 34 height 25
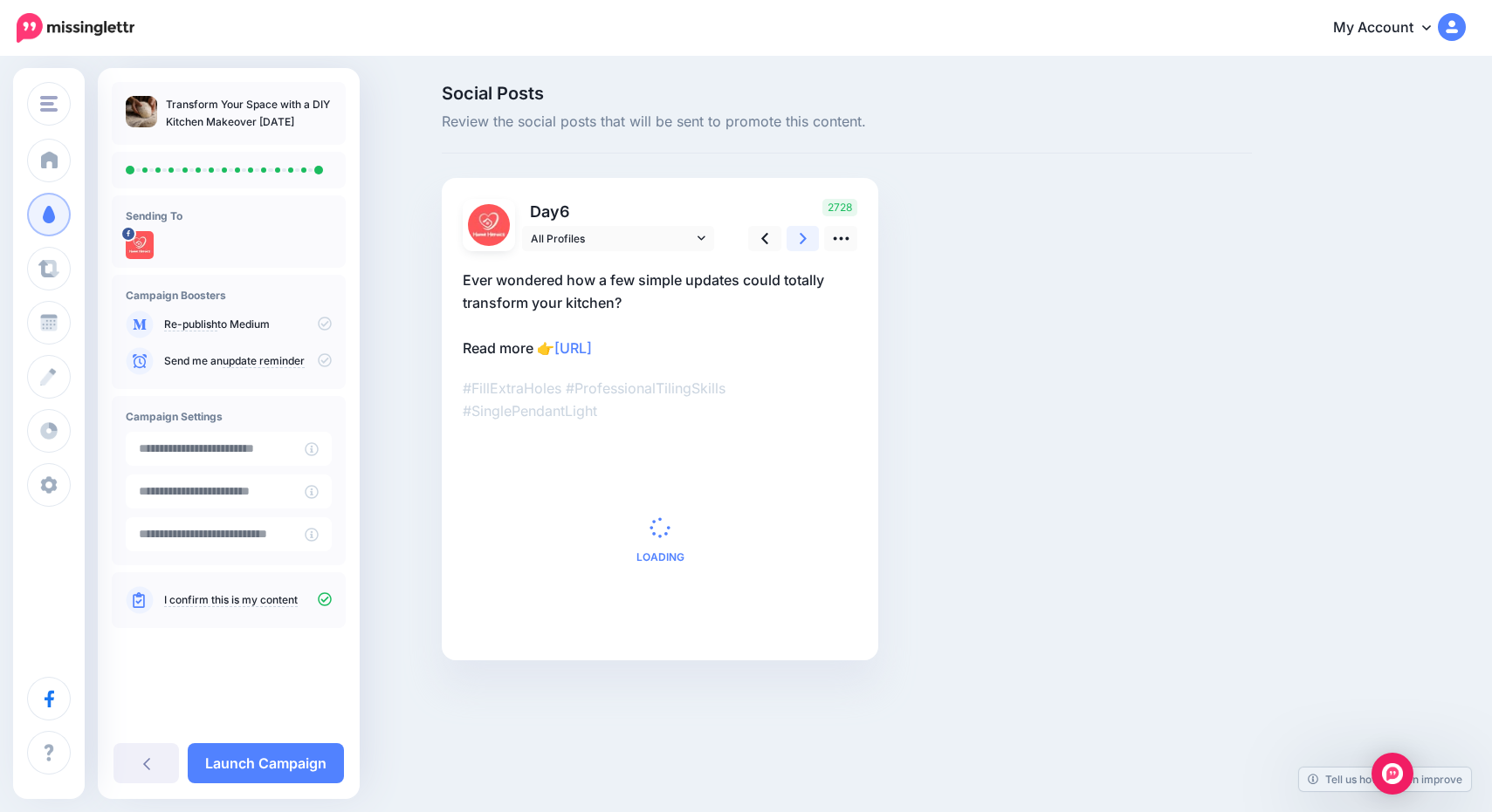
click at [809, 229] on link at bounding box center [803, 239] width 34 height 25
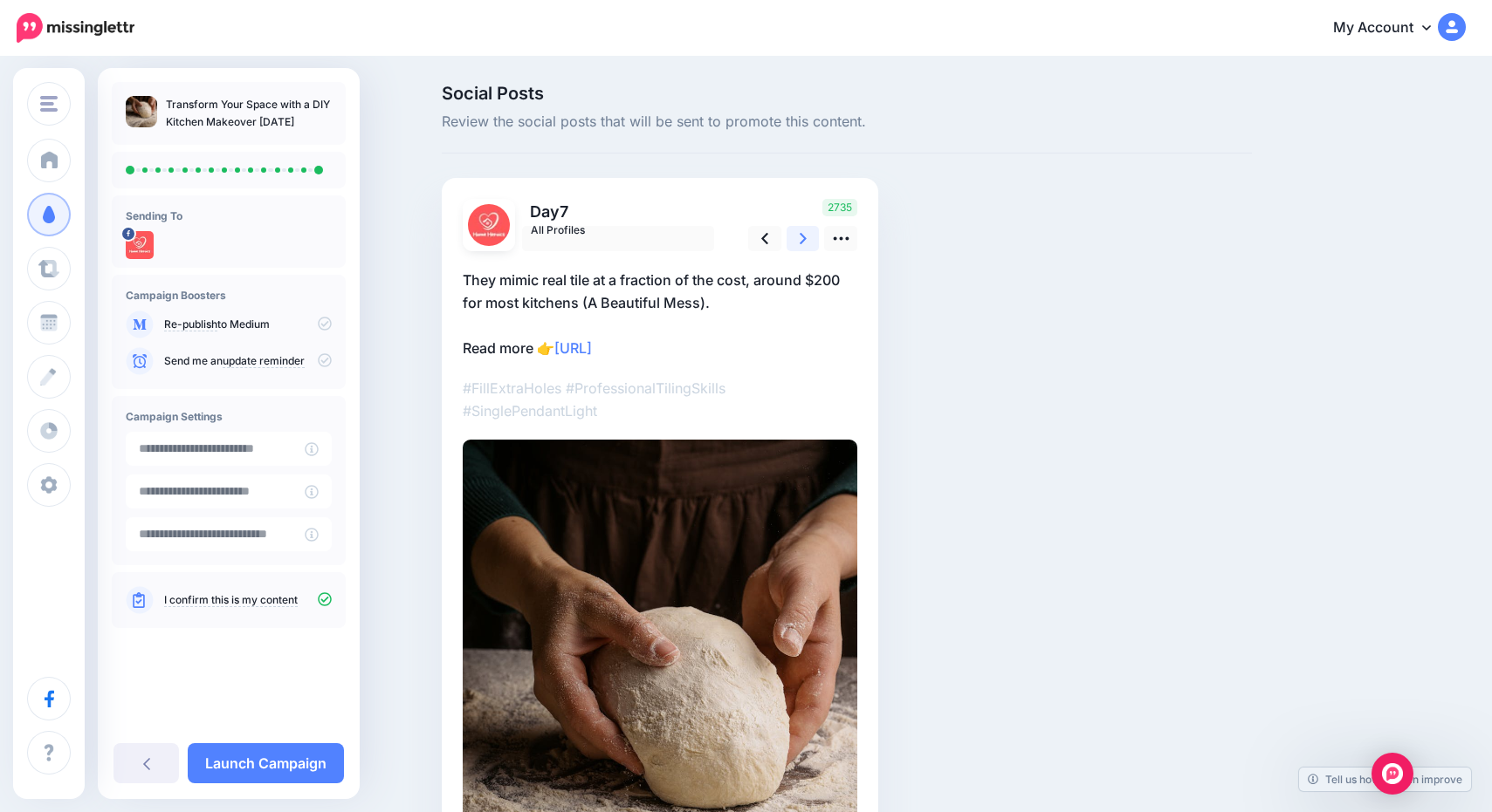
click at [809, 229] on link at bounding box center [803, 239] width 34 height 25
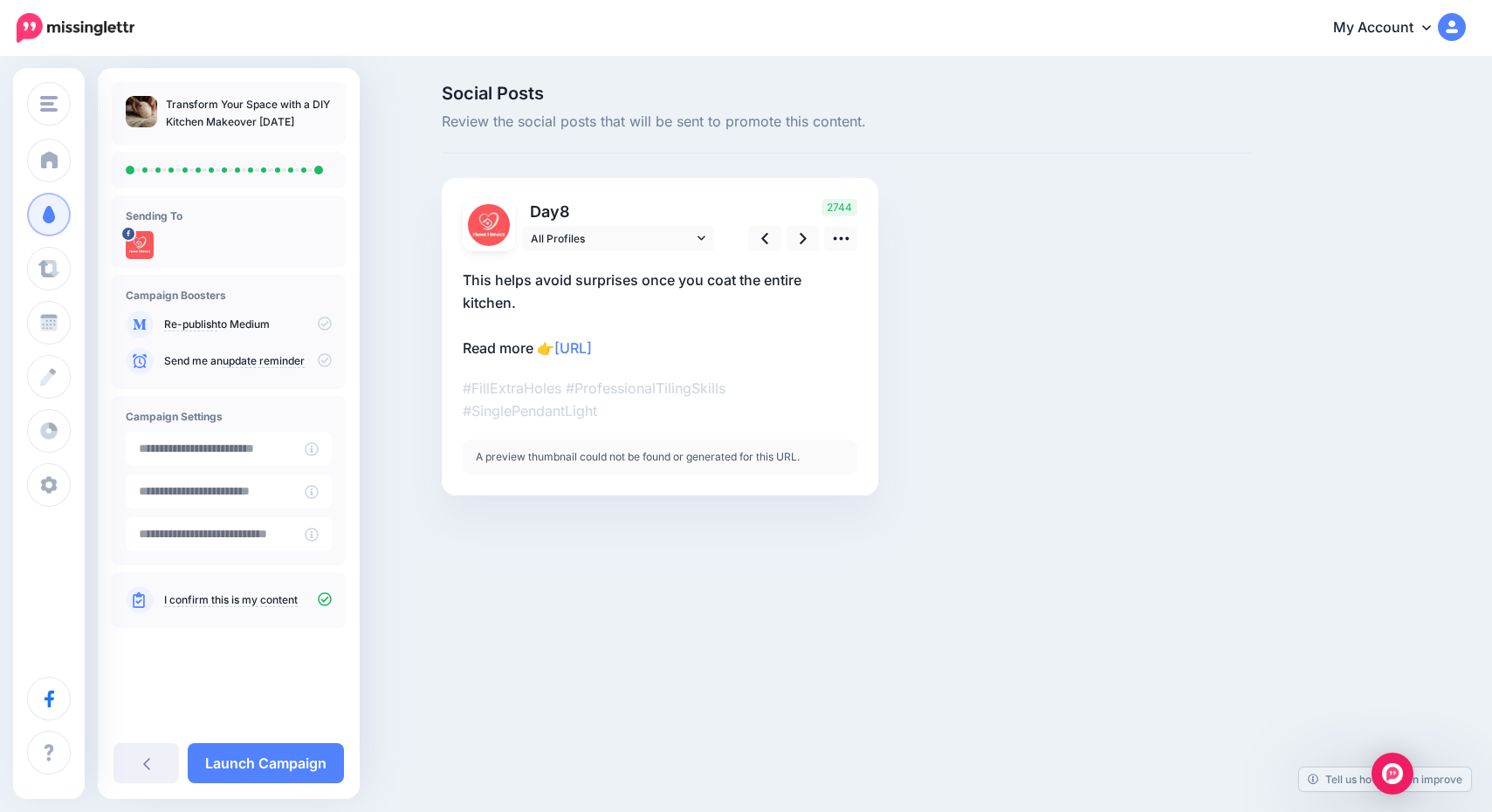
click at [268, 738] on div "Transform Your Space with a DIY Kitchen Makeover Today Sending To" at bounding box center [228, 433] width 262 height 731
click at [246, 769] on link "Launch Campaign" at bounding box center [266, 764] width 156 height 40
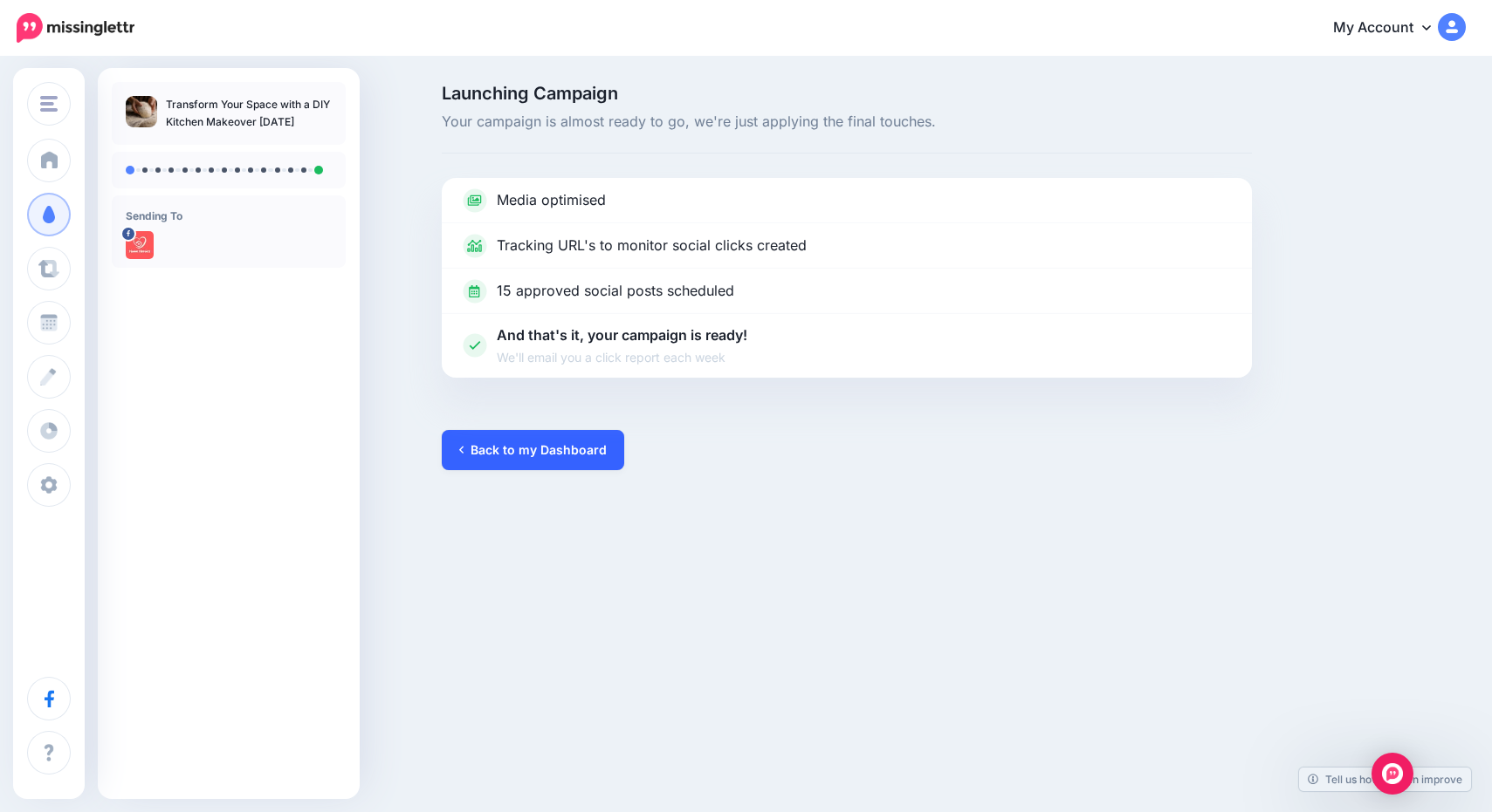
click at [531, 448] on link "Back to my Dashboard" at bounding box center [533, 451] width 182 height 40
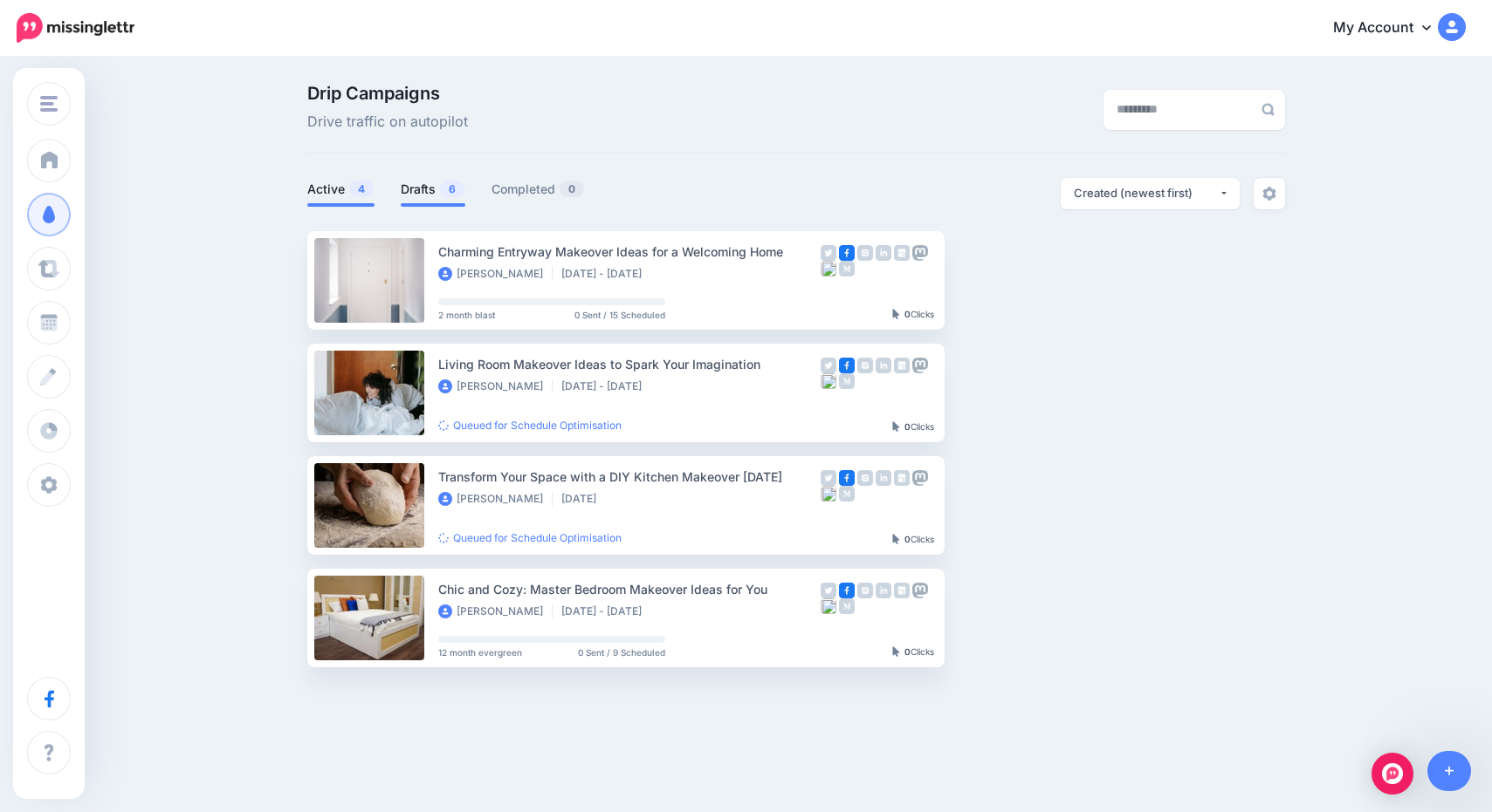
click at [438, 198] on link "Drafts 6" at bounding box center [432, 190] width 64 height 21
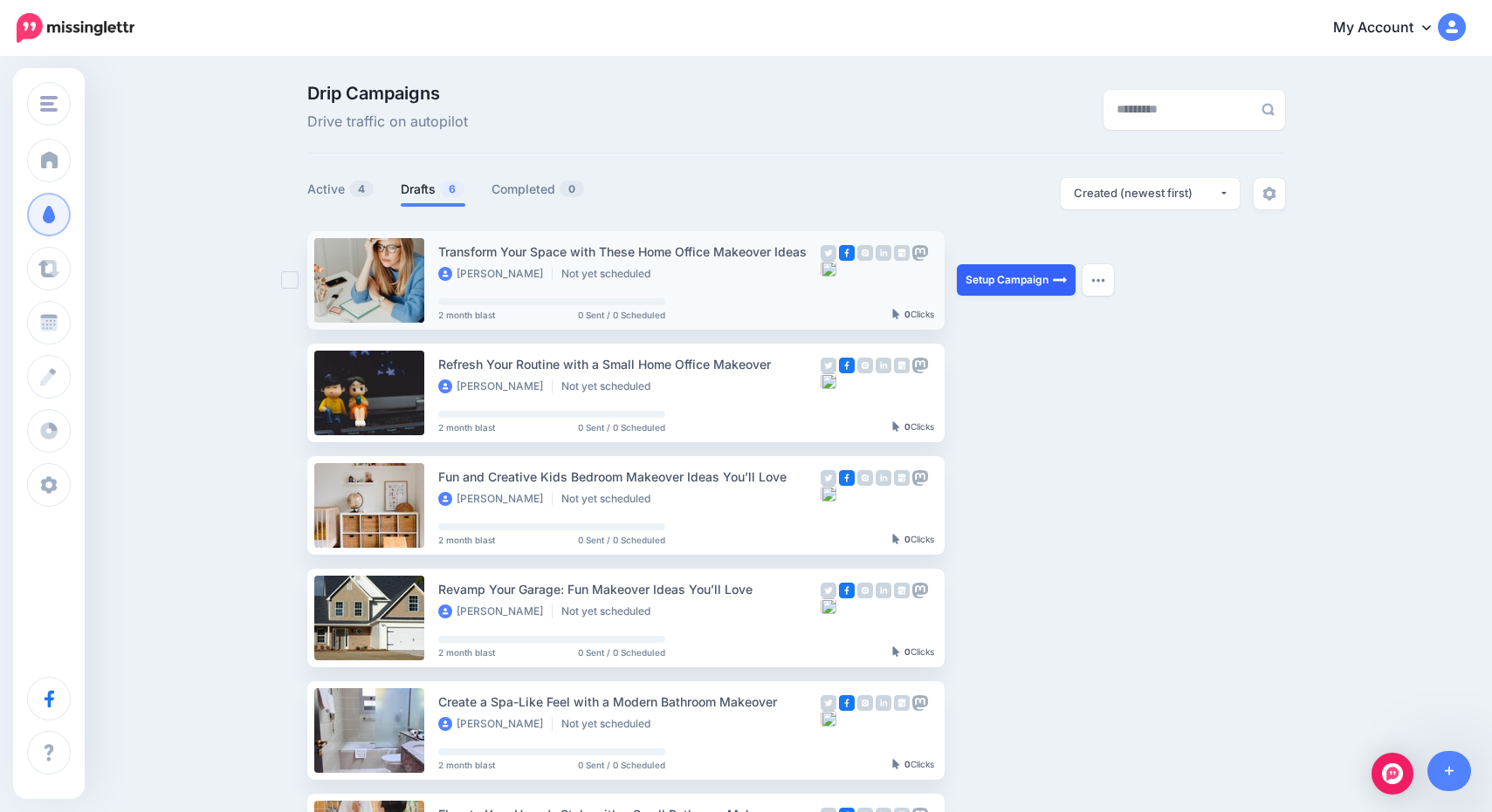
click at [998, 280] on link "Setup Campaign" at bounding box center [1016, 280] width 119 height 32
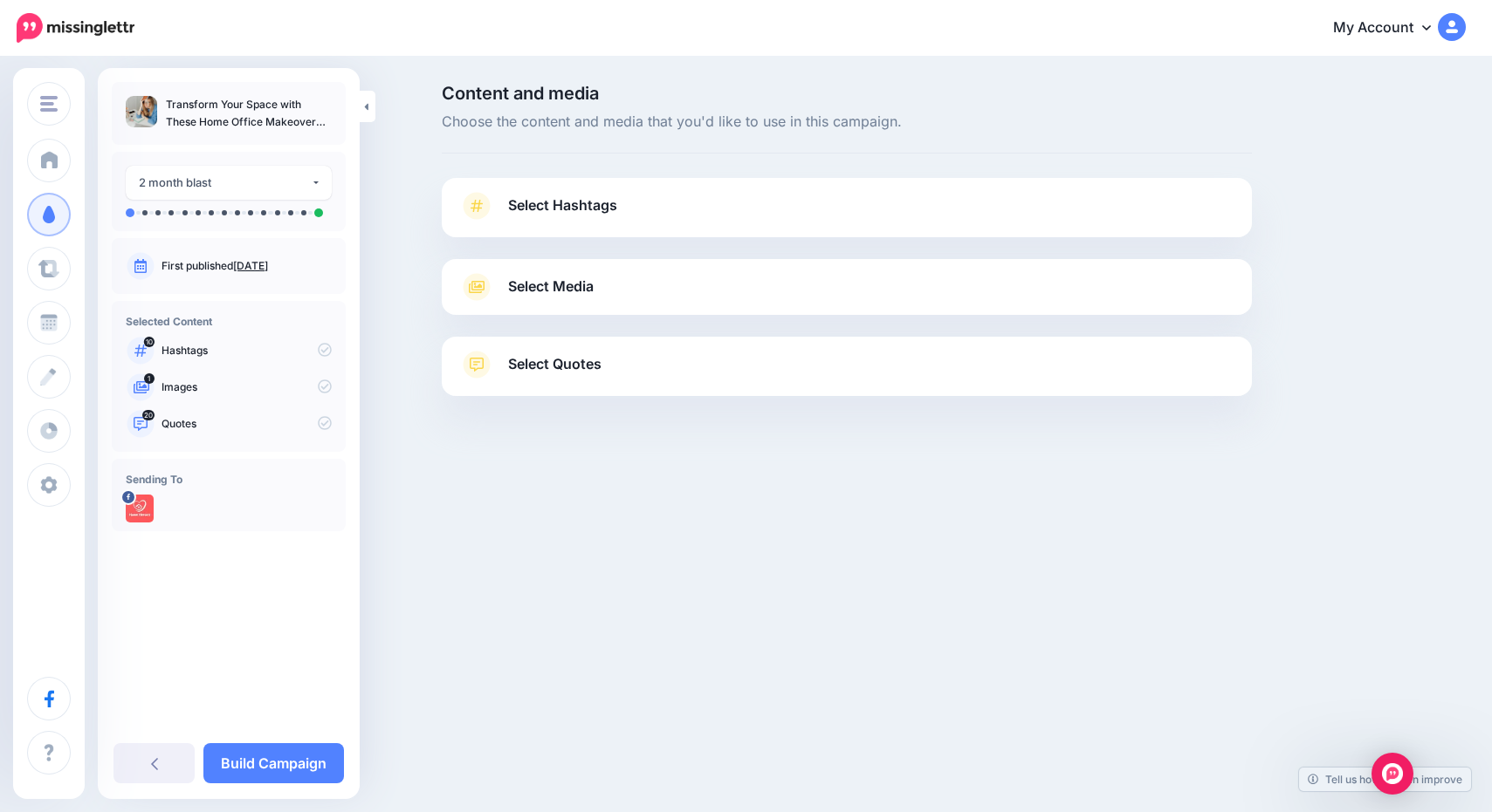
click at [560, 212] on span "Select Hashtags" at bounding box center [563, 205] width 109 height 24
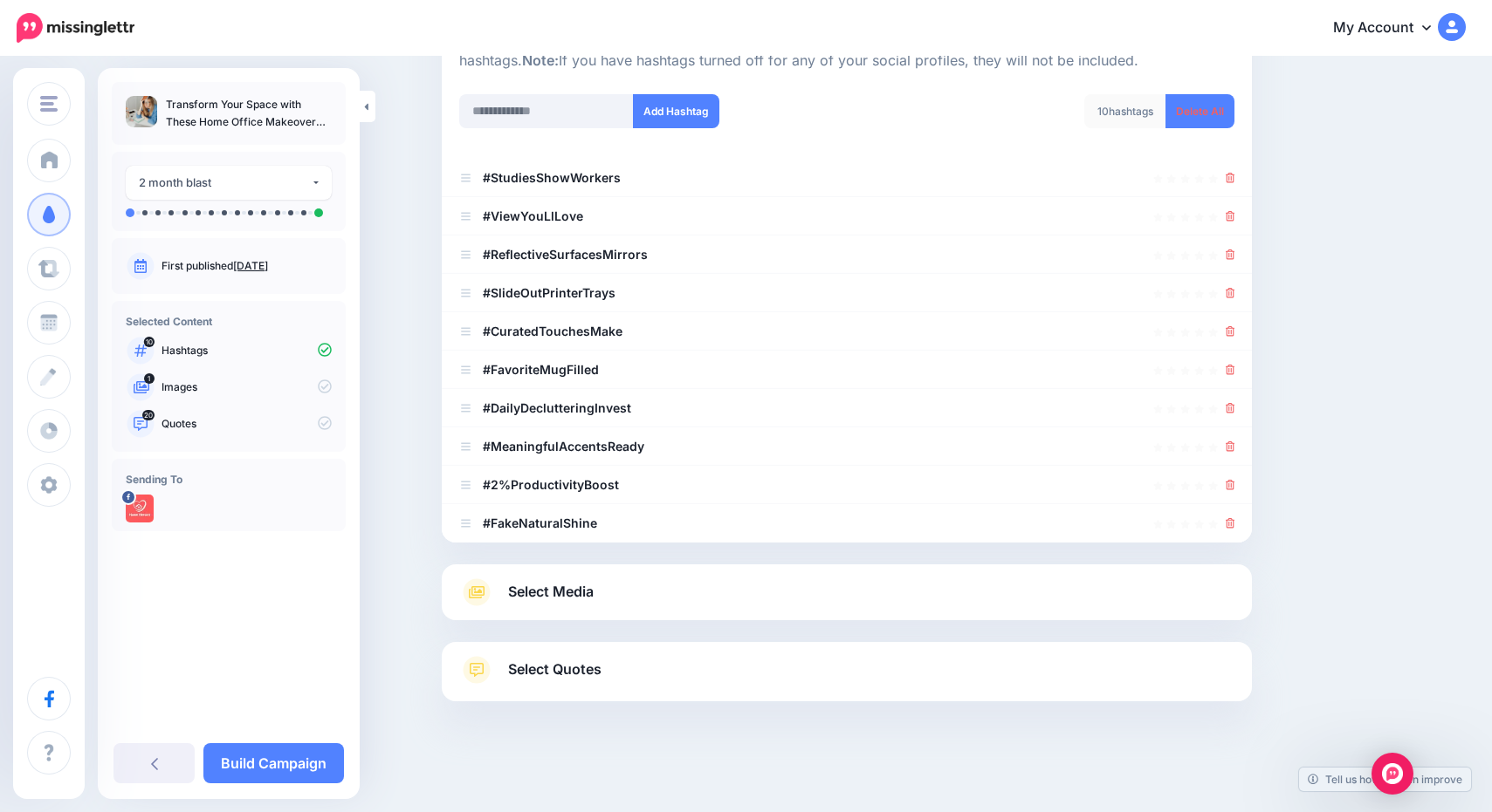
click at [589, 607] on div "Select Media Next, let's make sure we have the best media for this campaign. De…" at bounding box center [847, 592] width 810 height 56
click at [601, 591] on link "Select Media" at bounding box center [847, 592] width 775 height 28
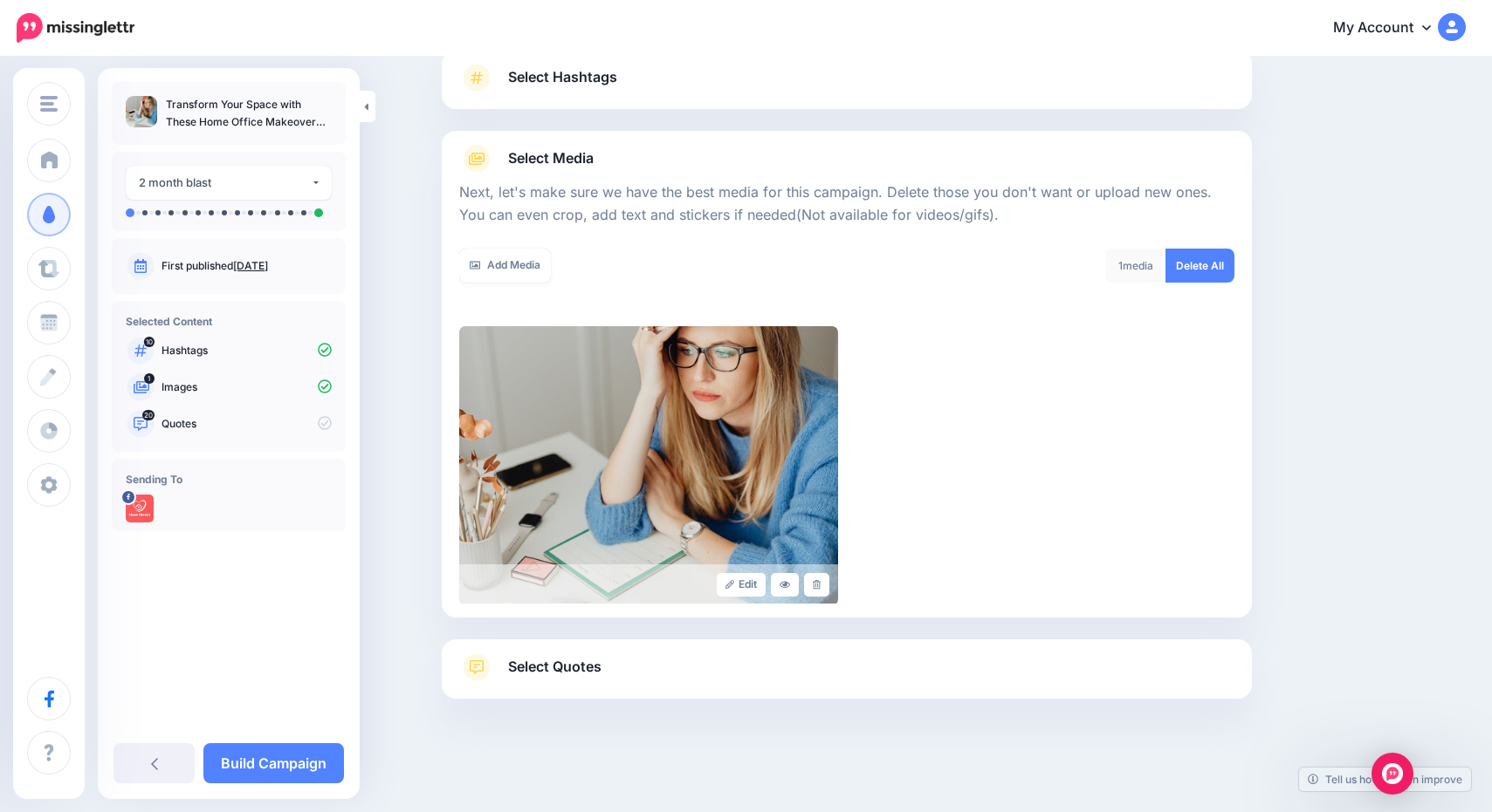
scroll to position [128, 0]
click at [584, 662] on span "Select Quotes" at bounding box center [554, 669] width 93 height 24
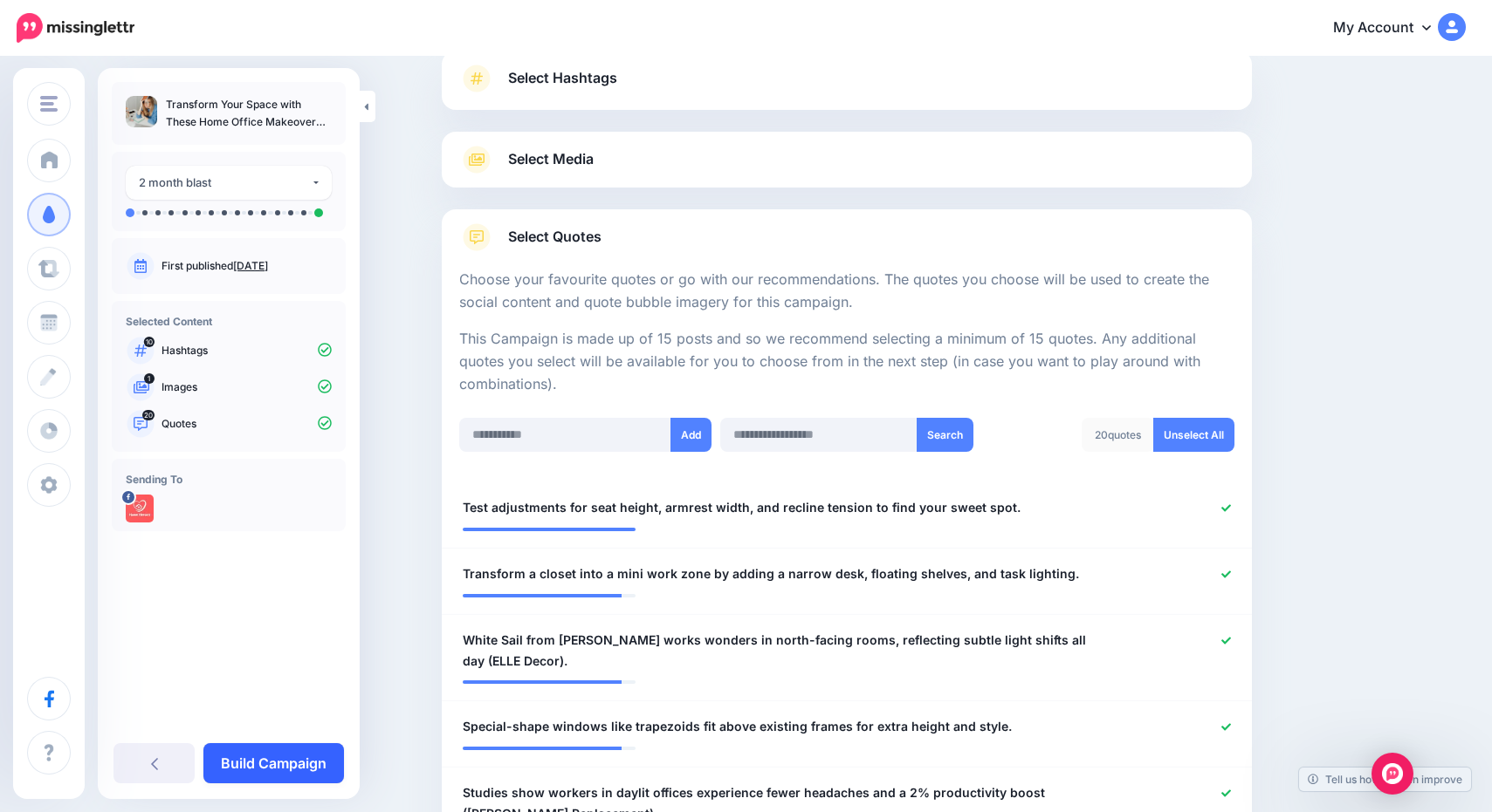
click at [297, 757] on link "Build Campaign" at bounding box center [273, 764] width 141 height 40
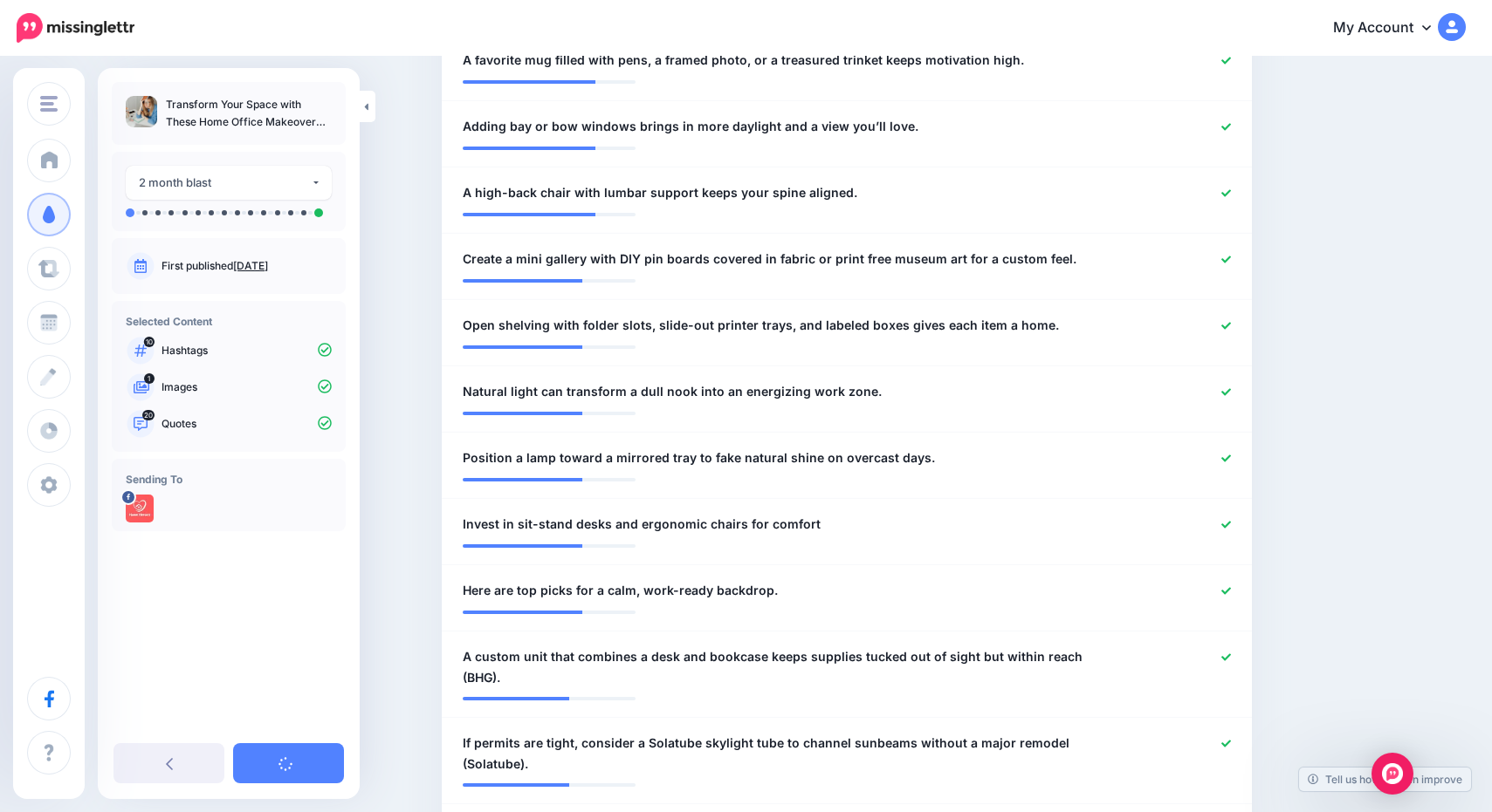
scroll to position [1080, 0]
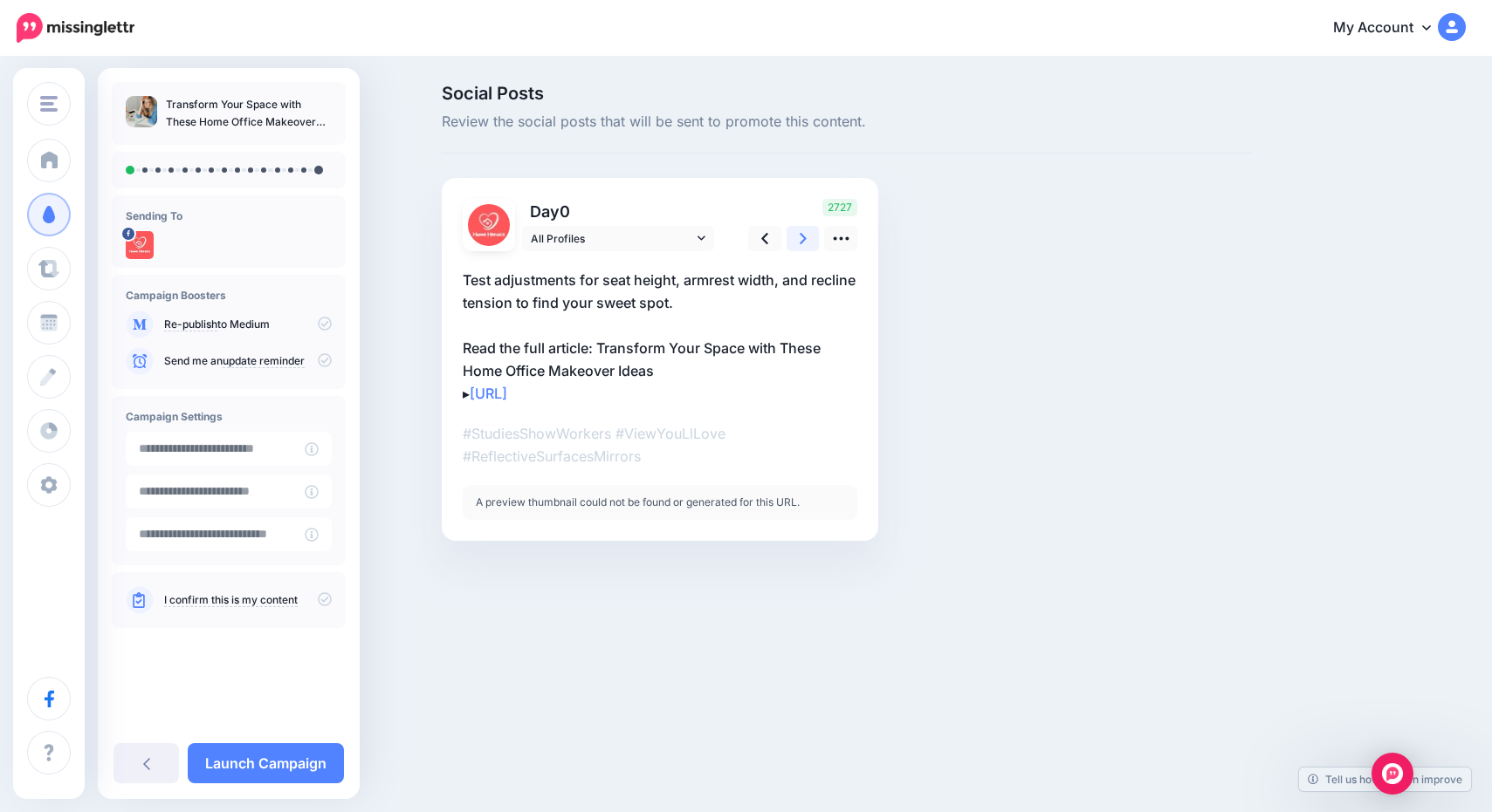
click at [803, 243] on icon at bounding box center [803, 238] width 7 height 18
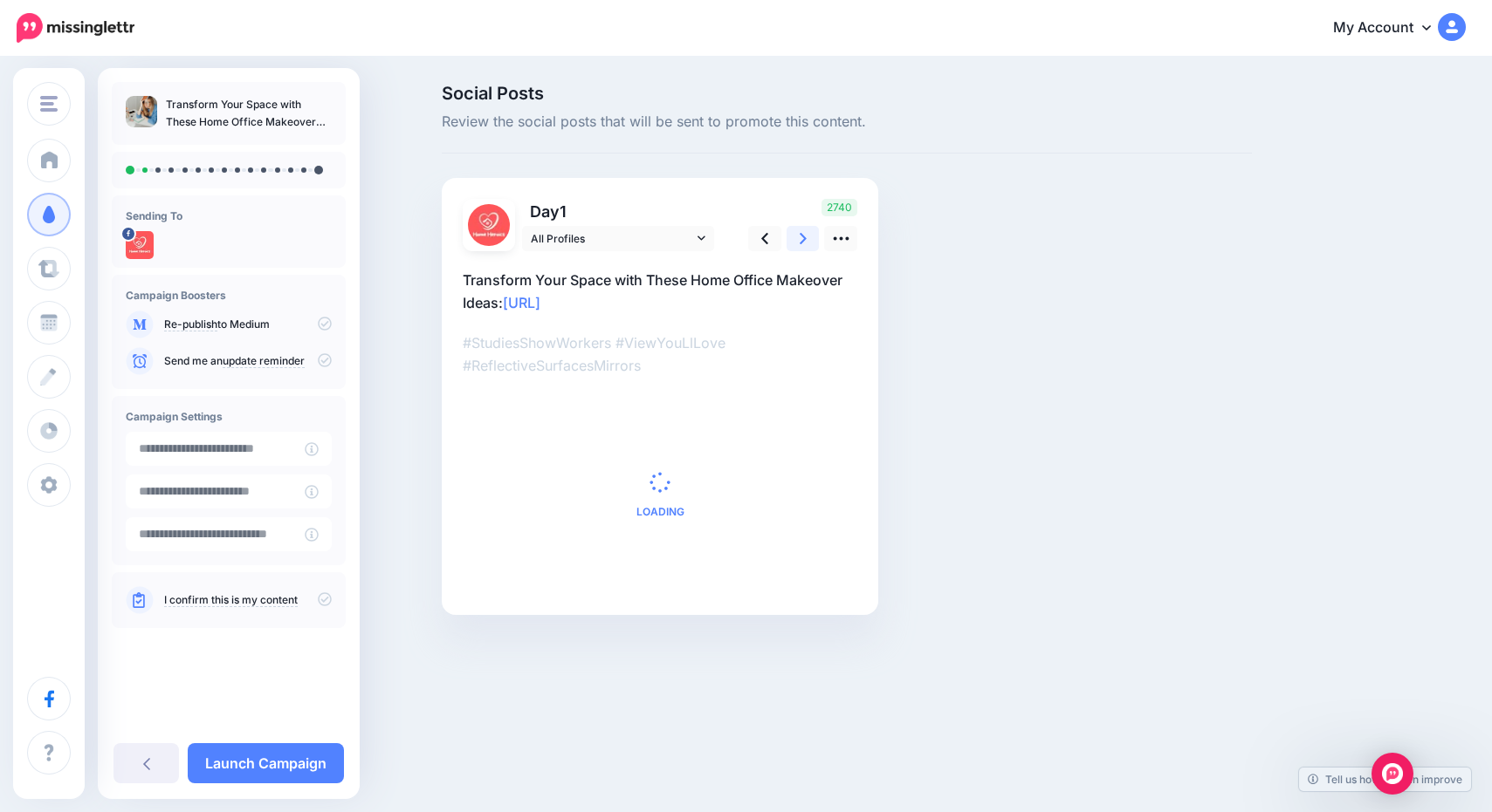
click at [803, 243] on icon at bounding box center [803, 238] width 7 height 18
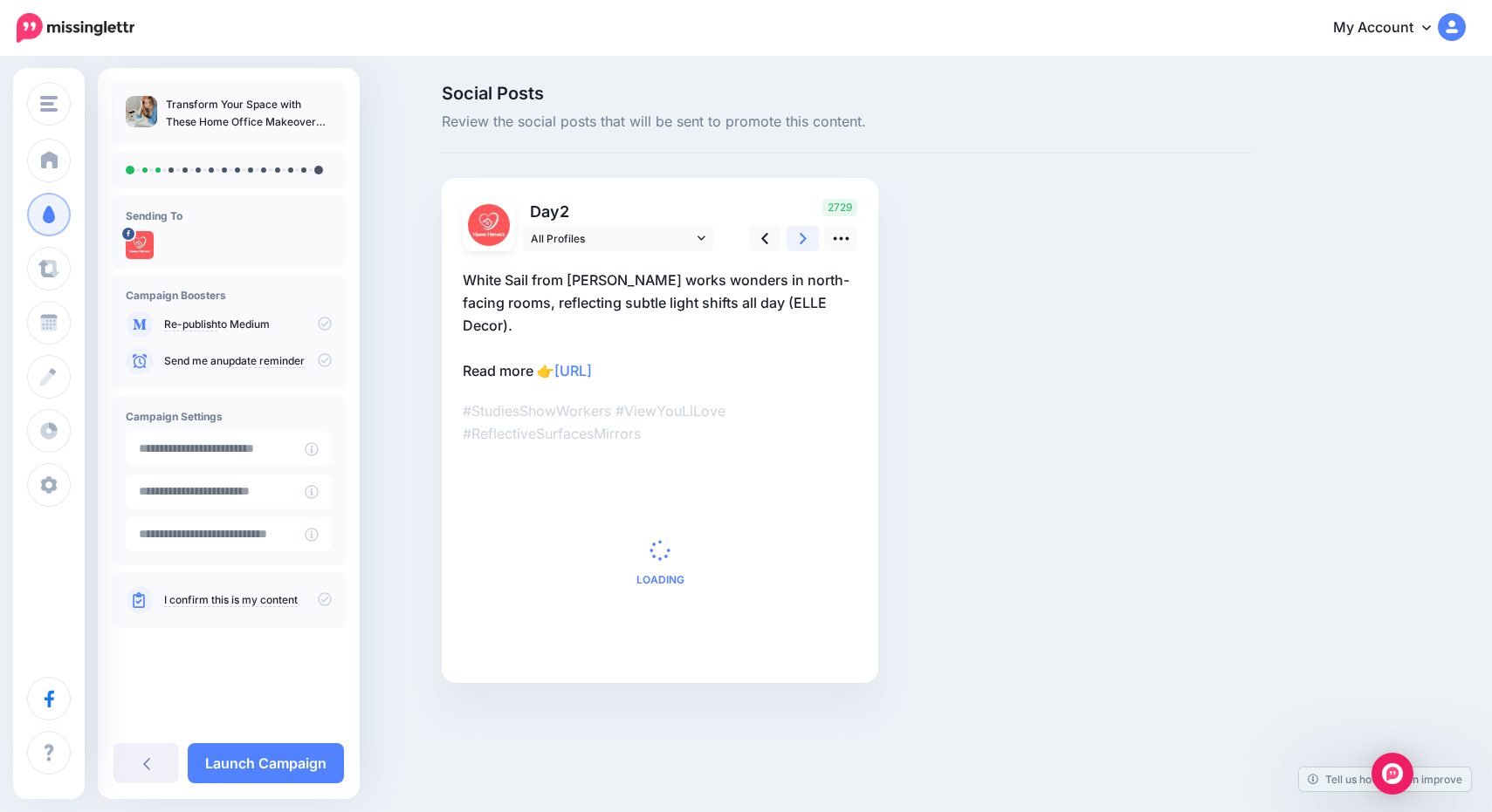
click at [803, 243] on icon at bounding box center [803, 238] width 7 height 18
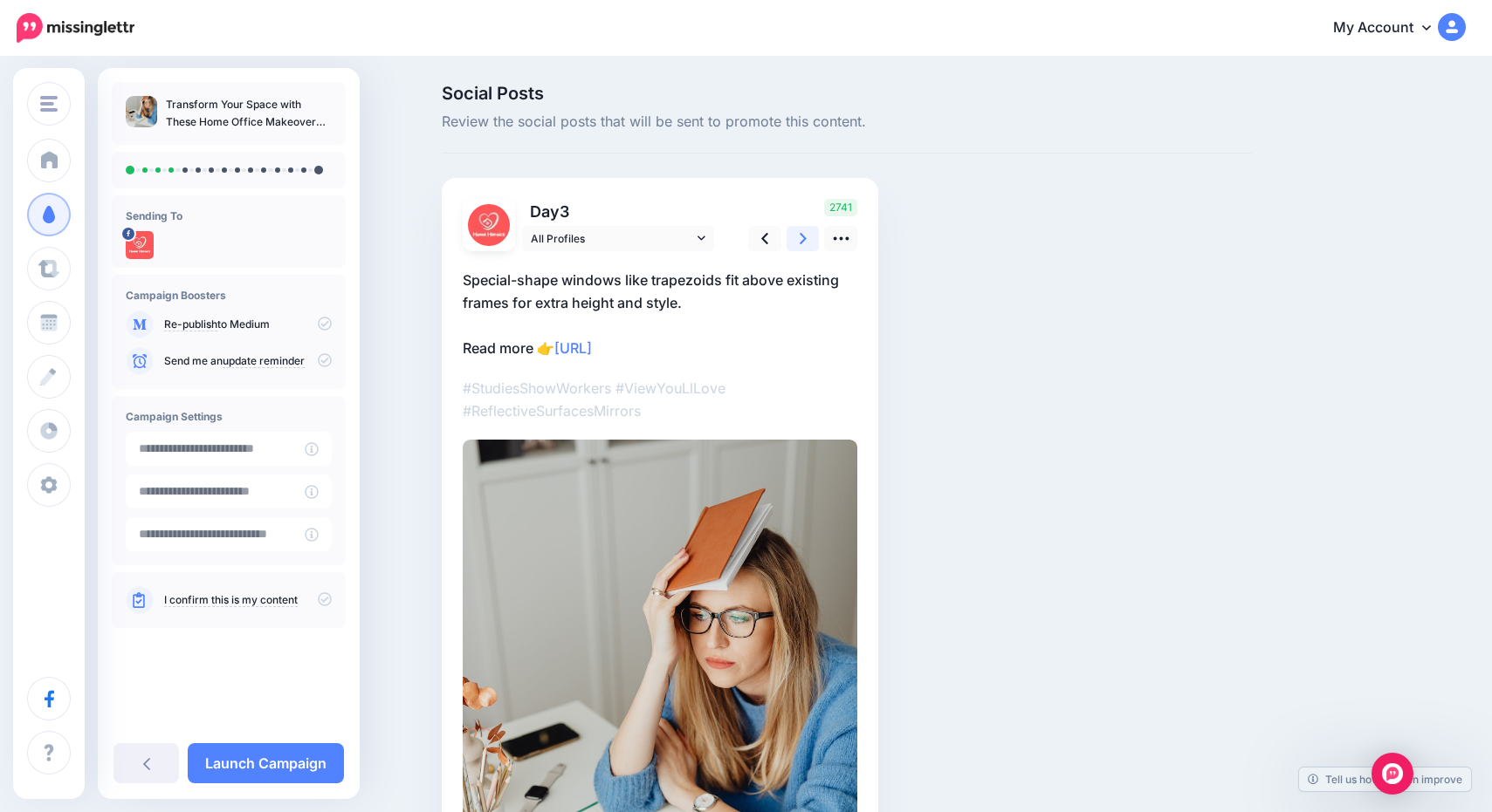
click at [803, 243] on icon at bounding box center [803, 238] width 7 height 18
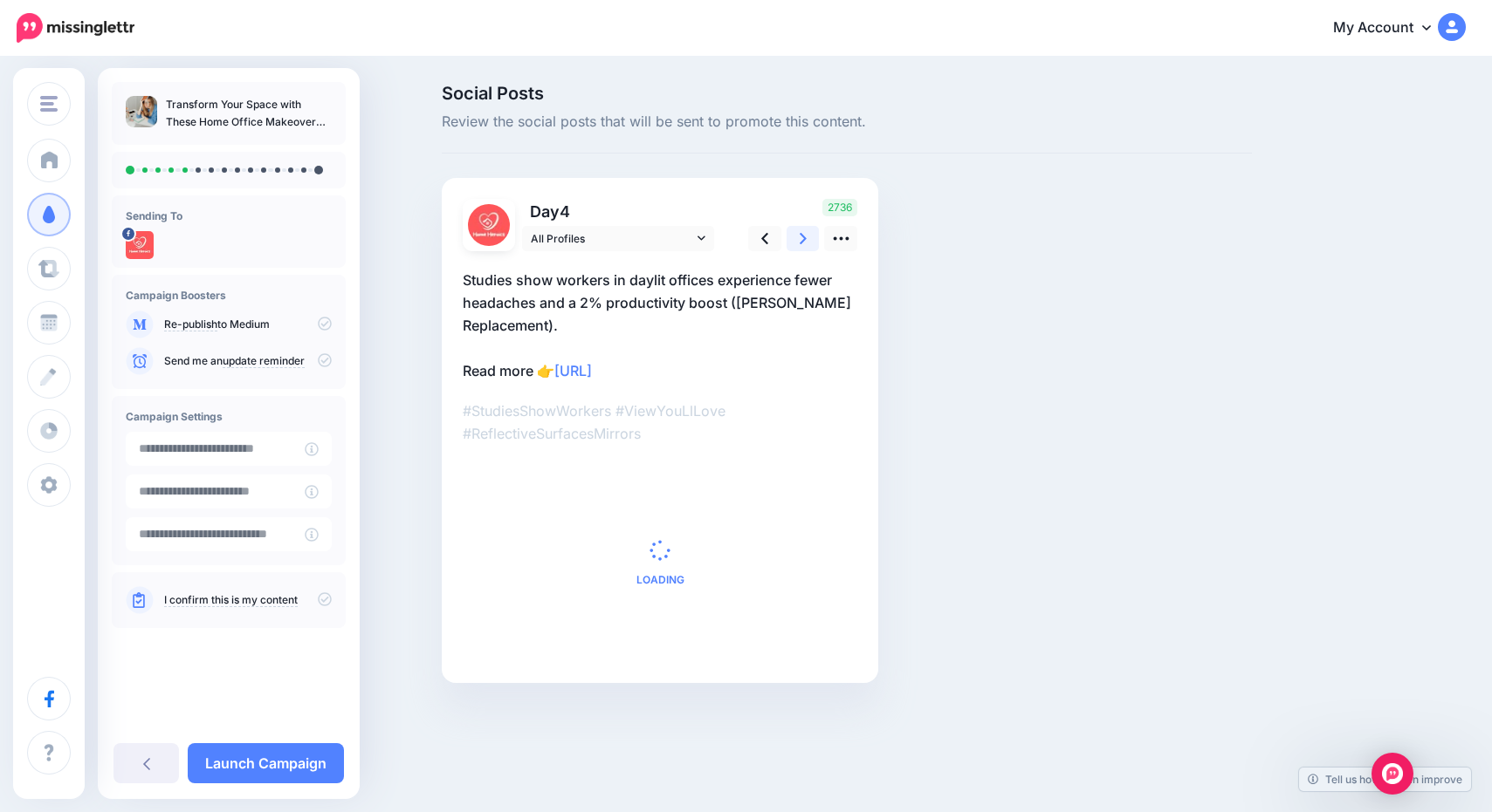
click at [803, 243] on icon at bounding box center [803, 238] width 7 height 18
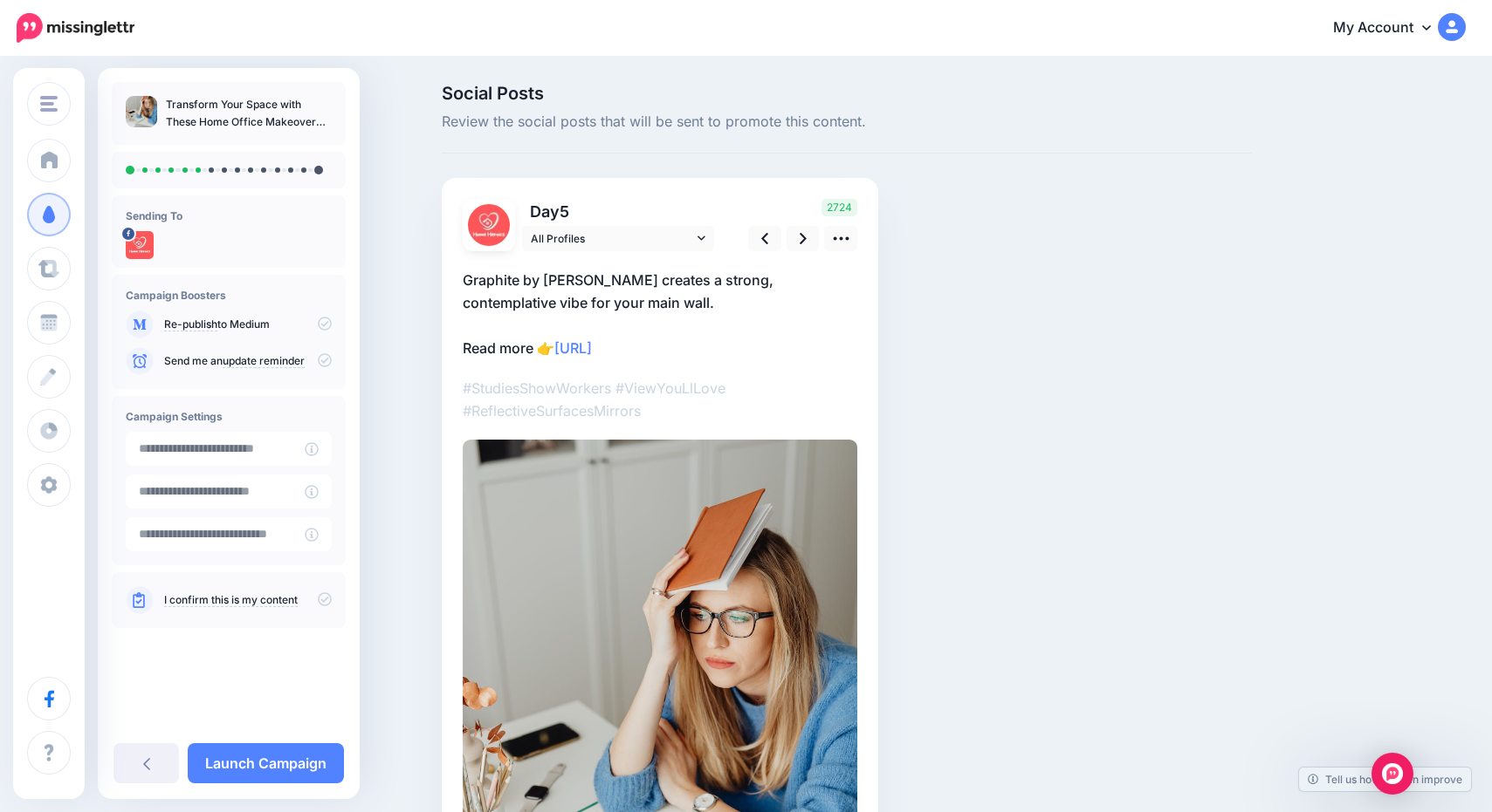
click at [318, 598] on icon at bounding box center [324, 599] width 14 height 14
click at [800, 234] on icon at bounding box center [803, 238] width 7 height 18
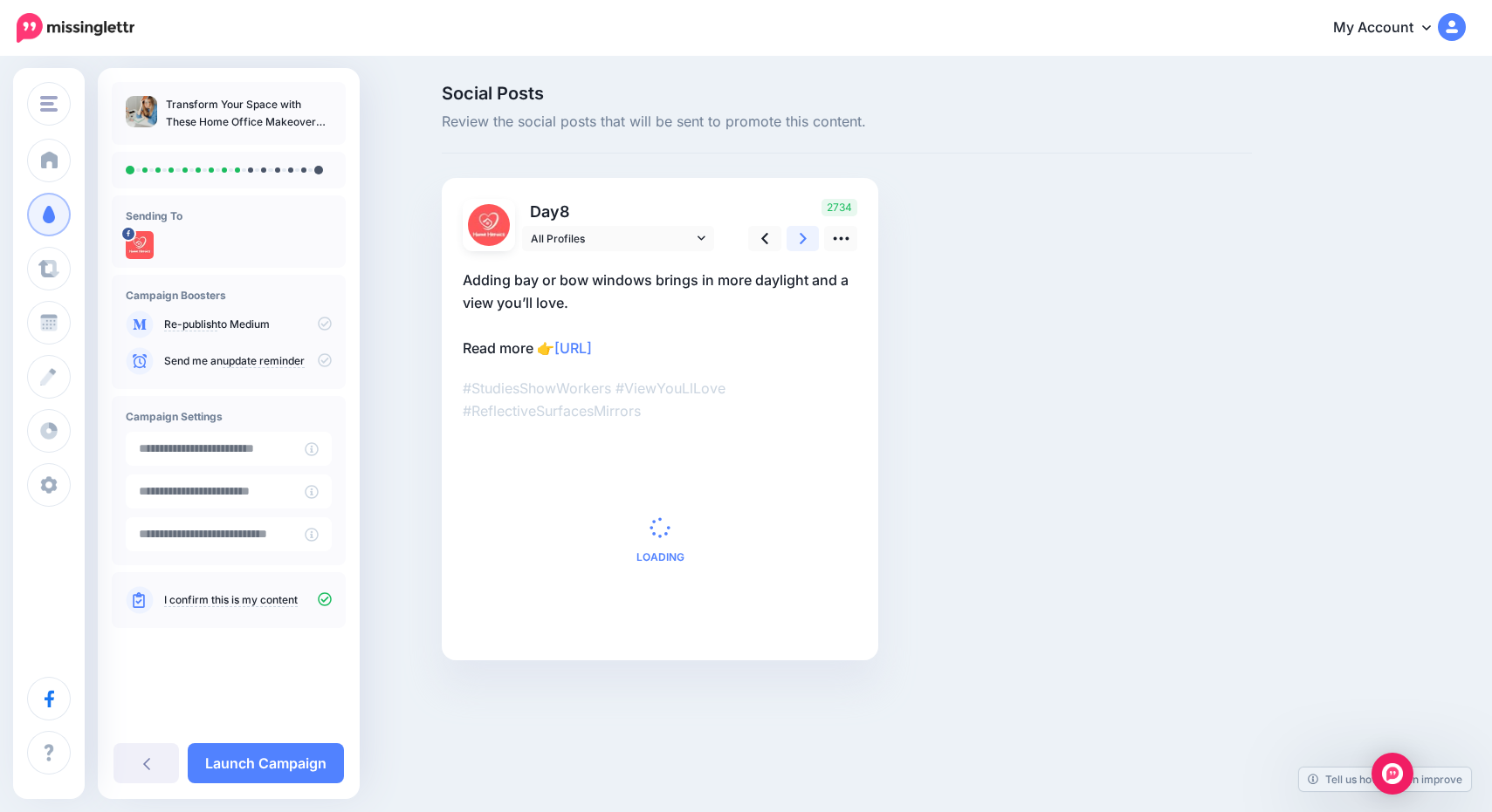
click at [800, 234] on icon at bounding box center [803, 238] width 7 height 18
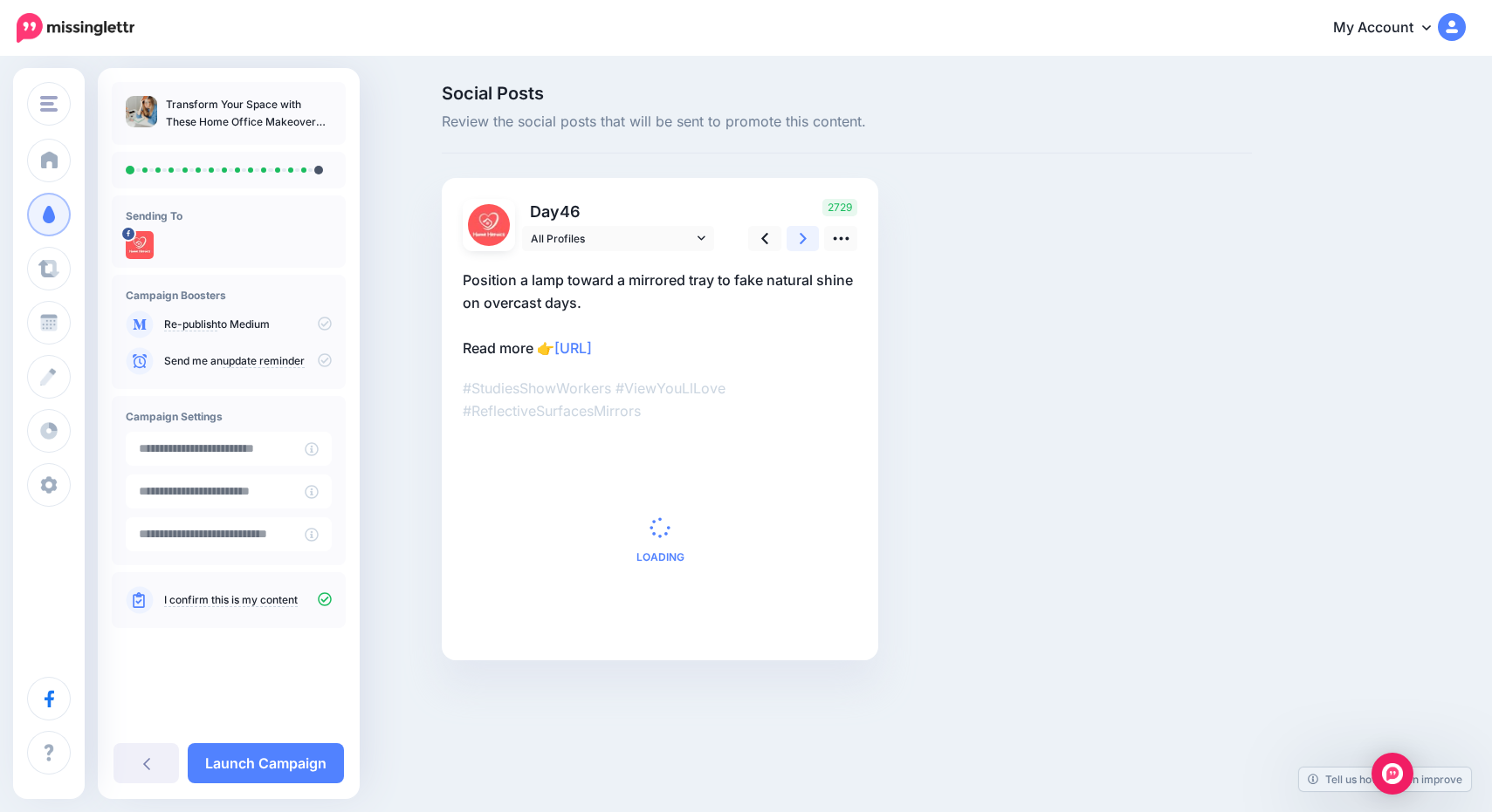
click at [800, 234] on icon at bounding box center [803, 238] width 7 height 18
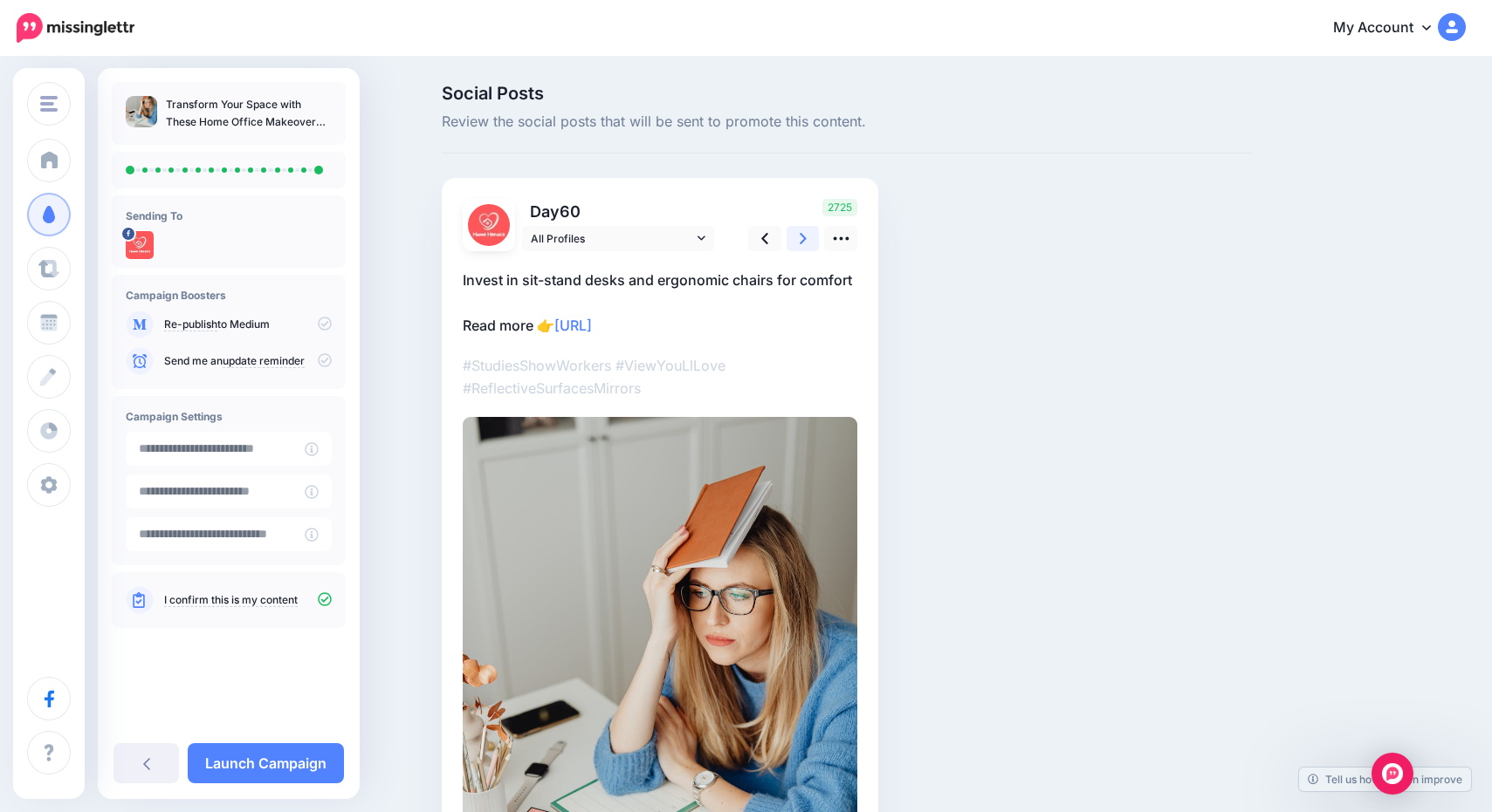
click at [800, 234] on icon at bounding box center [803, 238] width 7 height 18
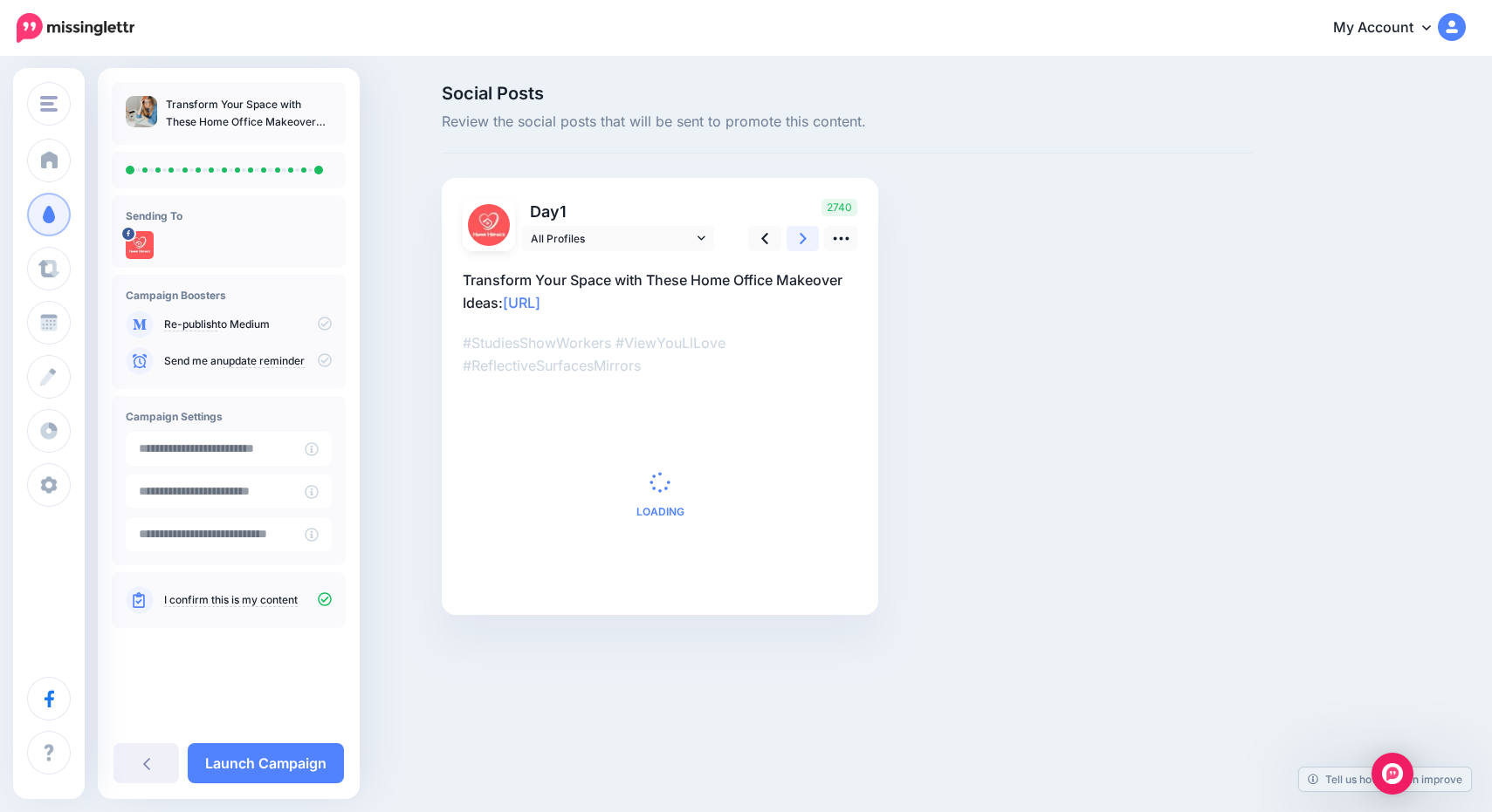
click at [800, 234] on icon at bounding box center [803, 238] width 7 height 18
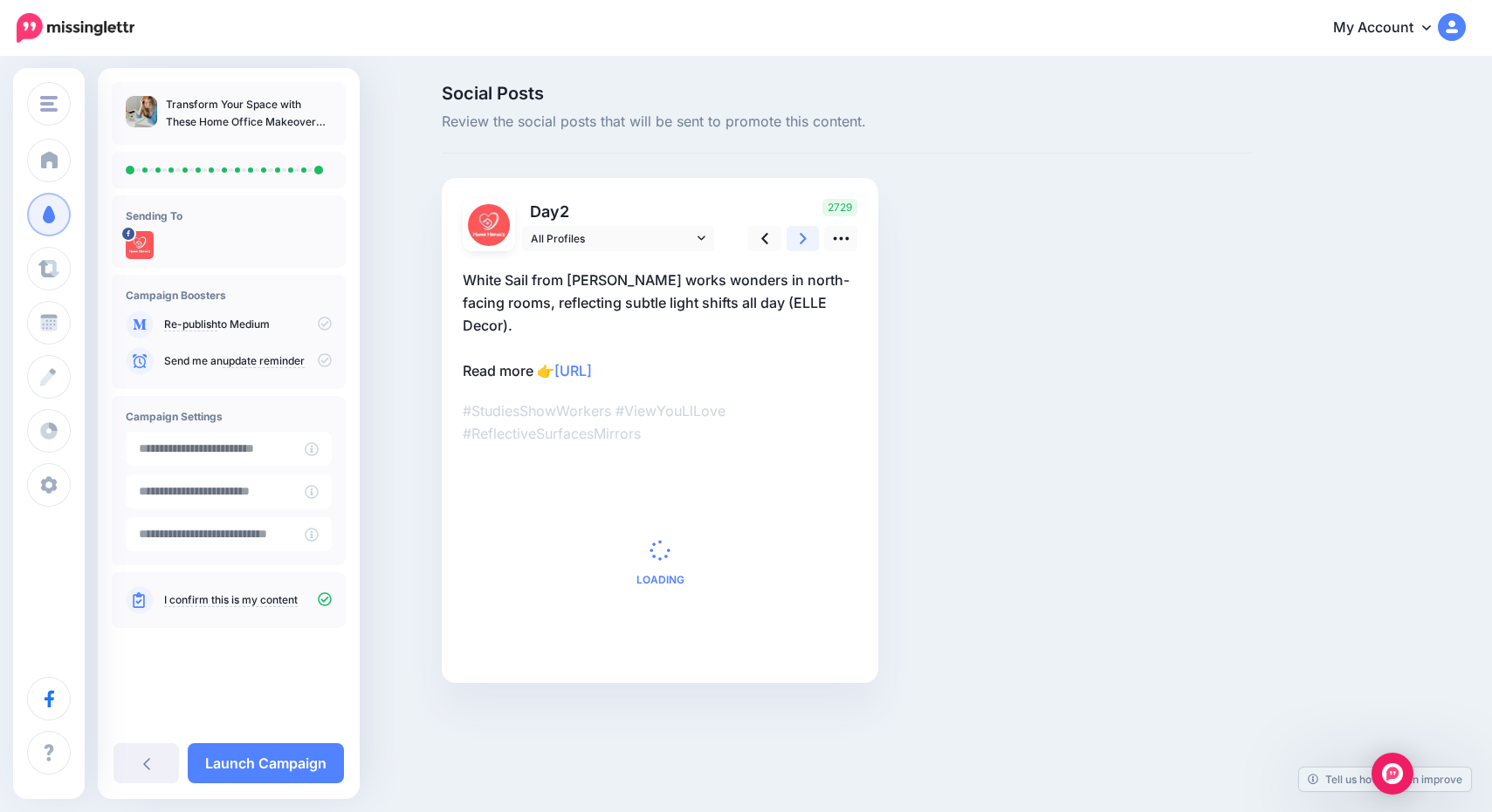
click at [800, 234] on icon at bounding box center [803, 238] width 7 height 18
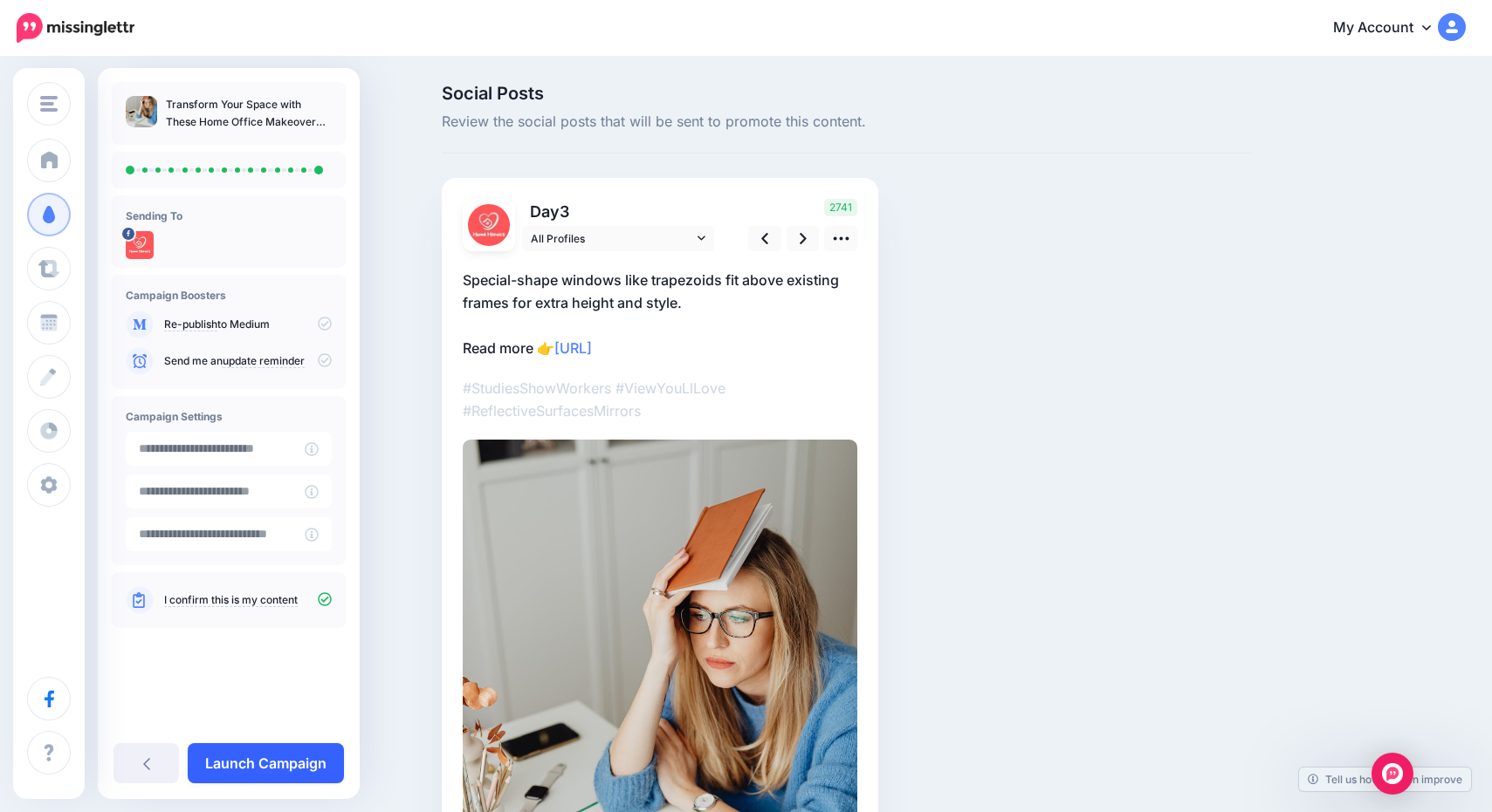
click at [288, 771] on link "Launch Campaign" at bounding box center [266, 764] width 156 height 40
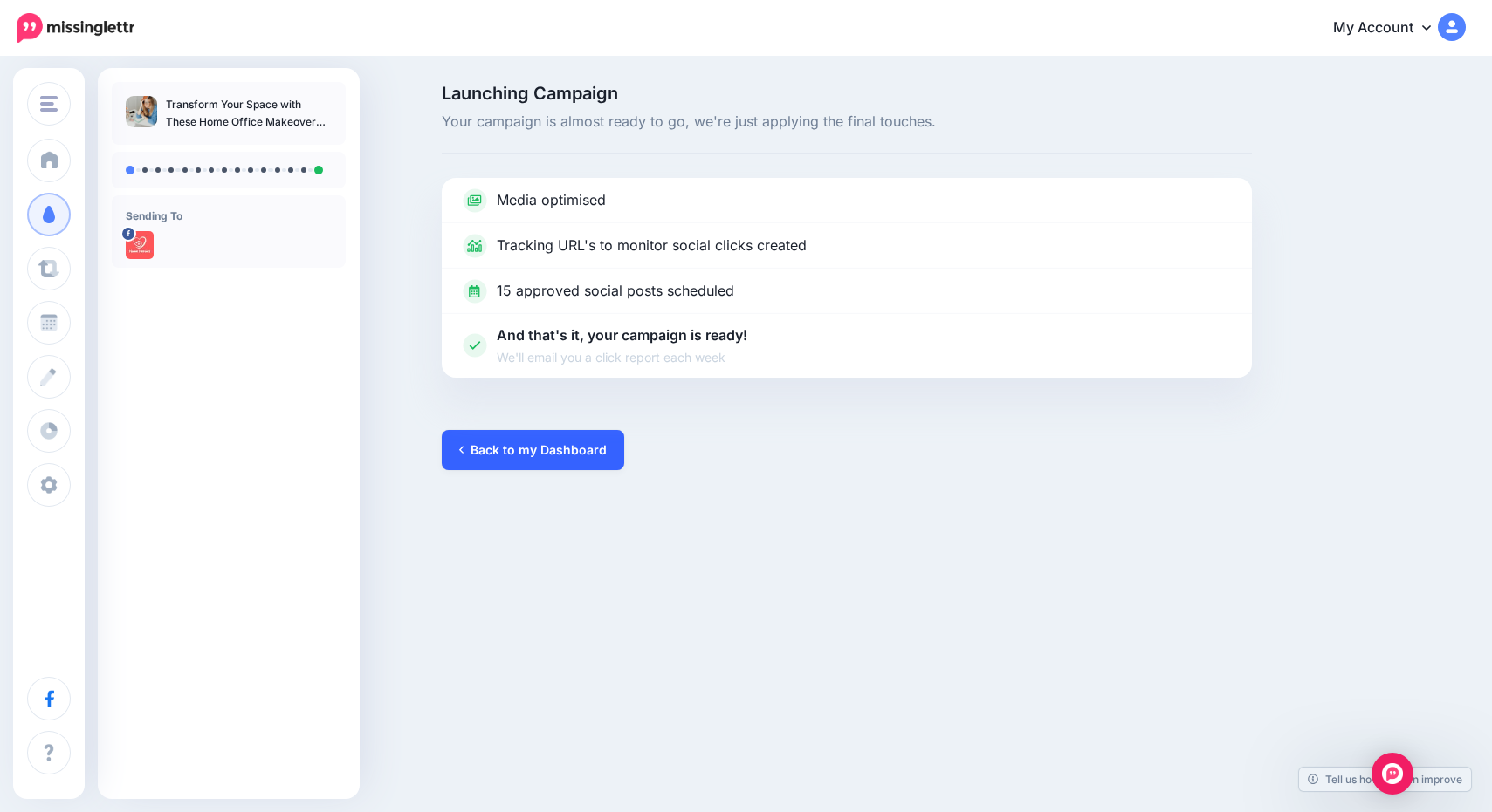
click at [554, 452] on link "Back to my Dashboard" at bounding box center [533, 451] width 182 height 40
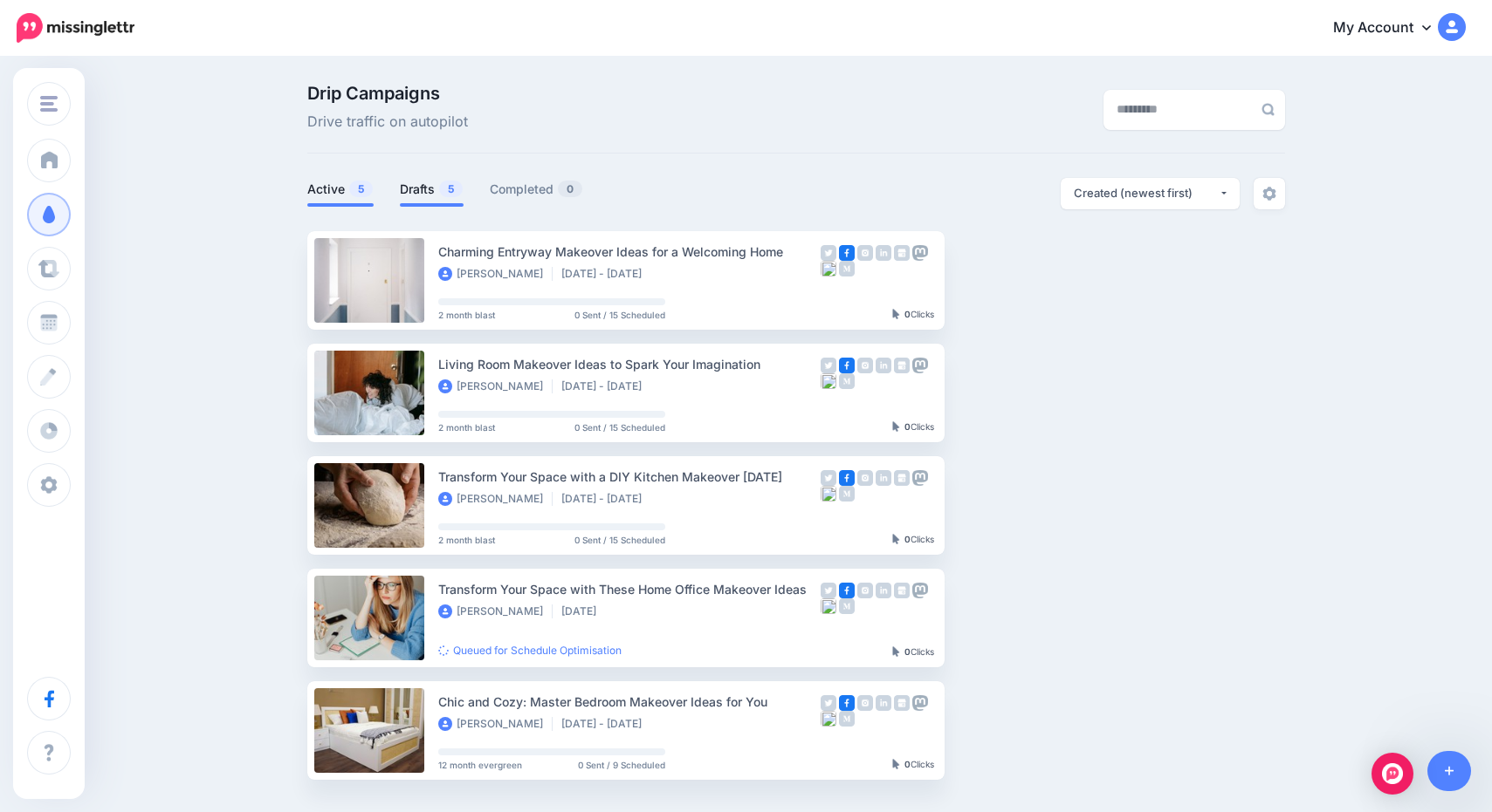
click at [432, 187] on link "Drafts 5" at bounding box center [431, 190] width 63 height 21
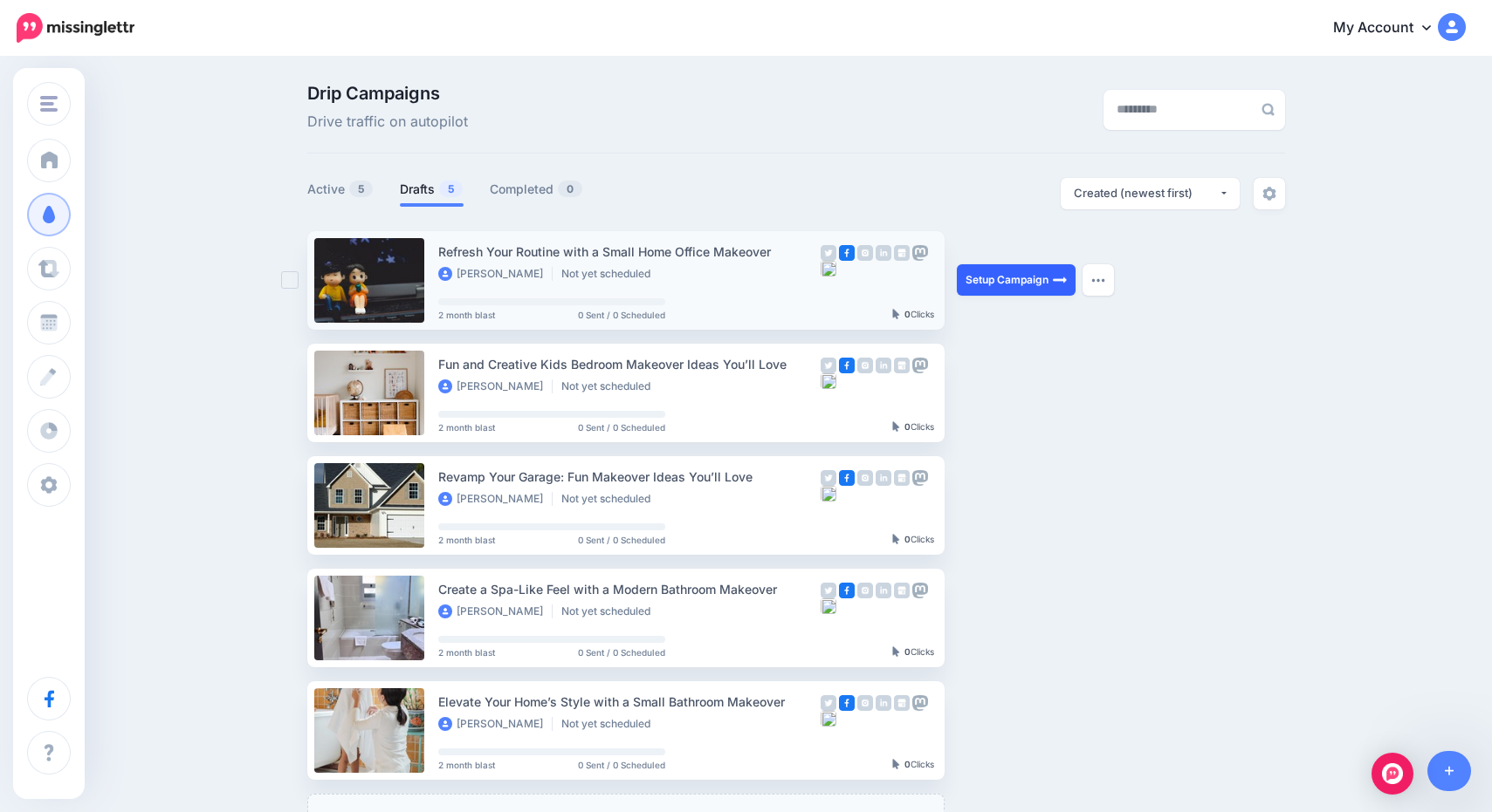
click at [991, 269] on link "Setup Campaign" at bounding box center [1016, 280] width 119 height 32
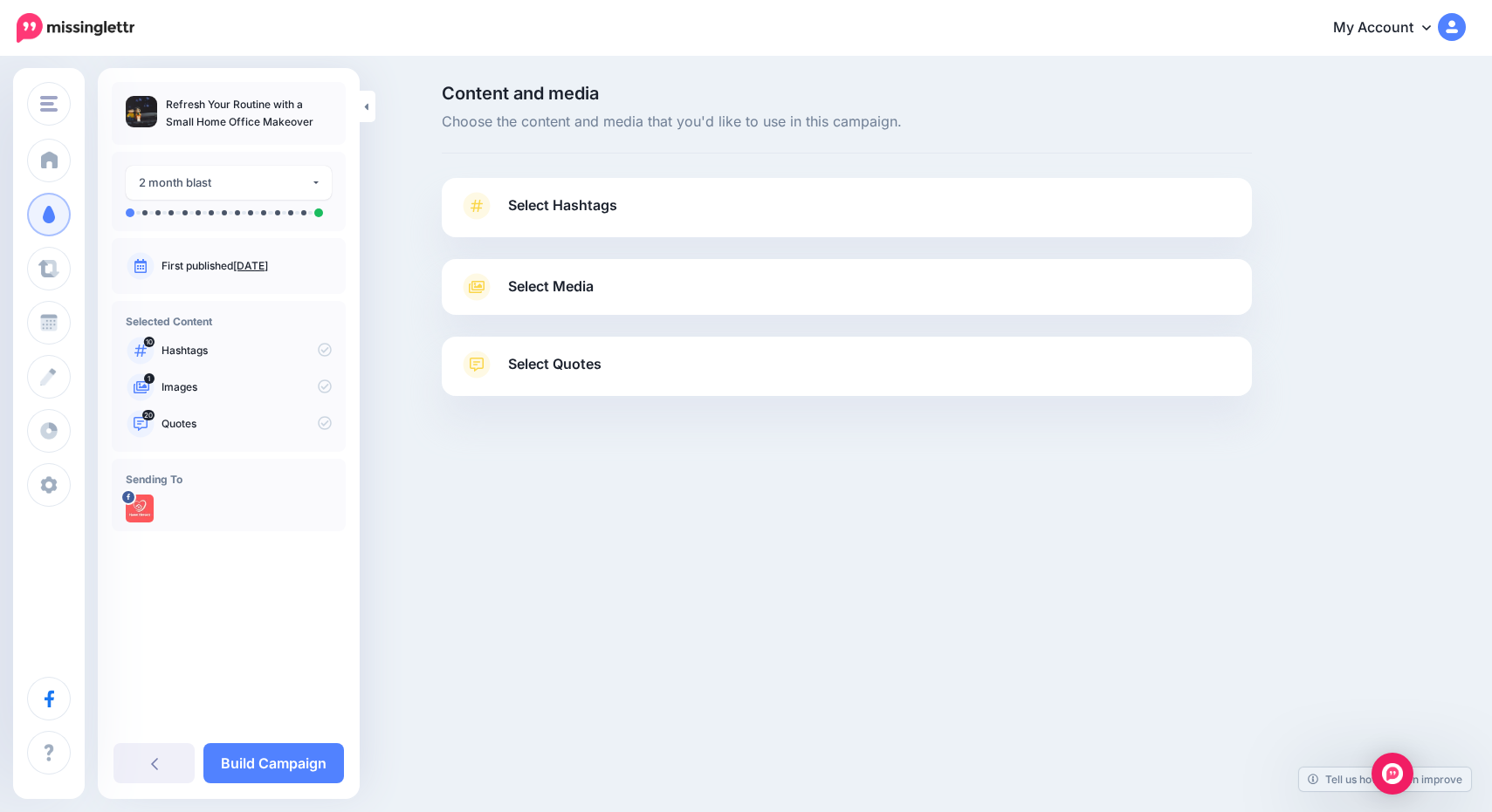
click at [657, 207] on link "Select Hashtags" at bounding box center [847, 214] width 775 height 45
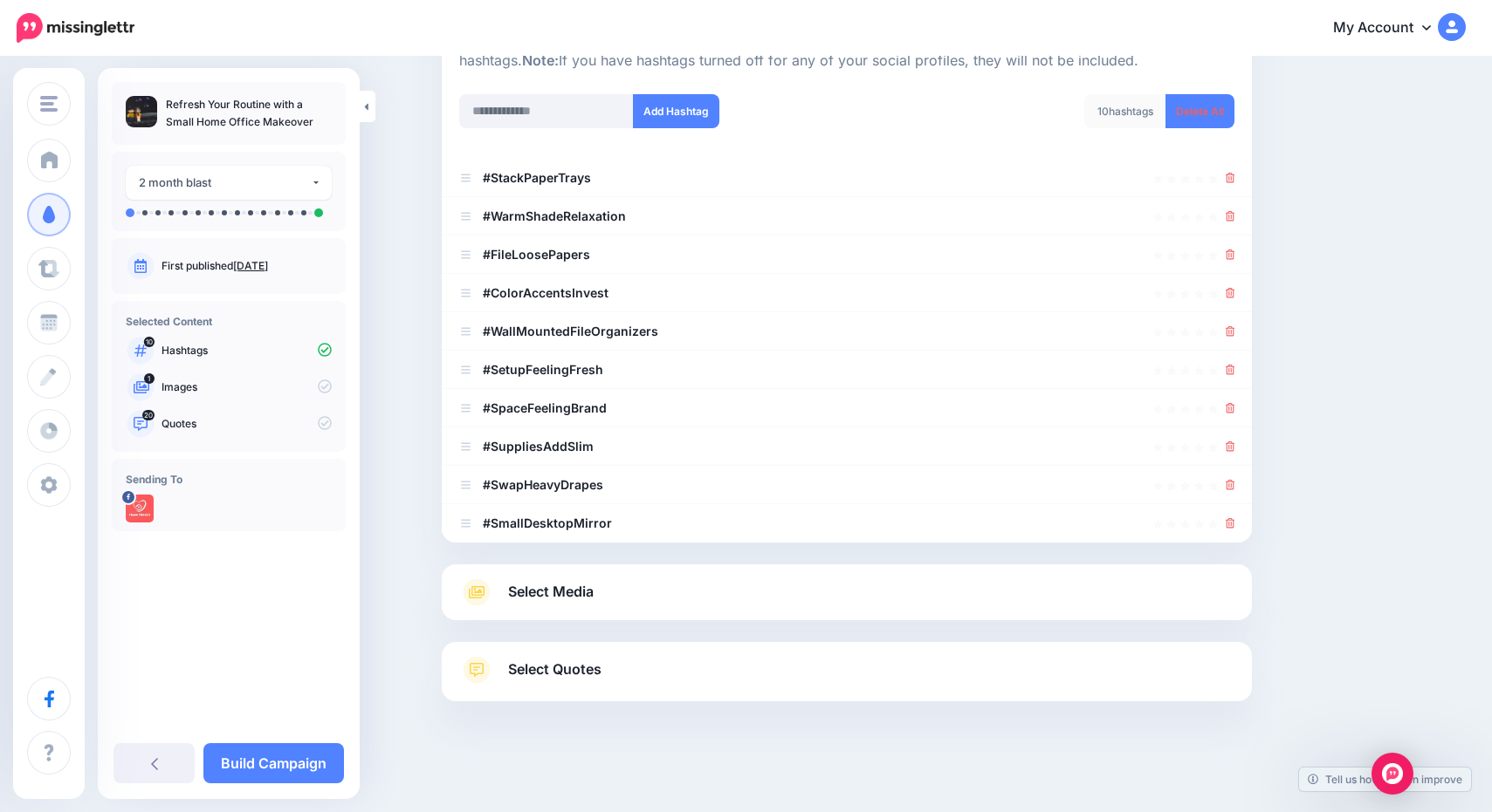
click at [644, 583] on link "Select Media" at bounding box center [847, 592] width 775 height 28
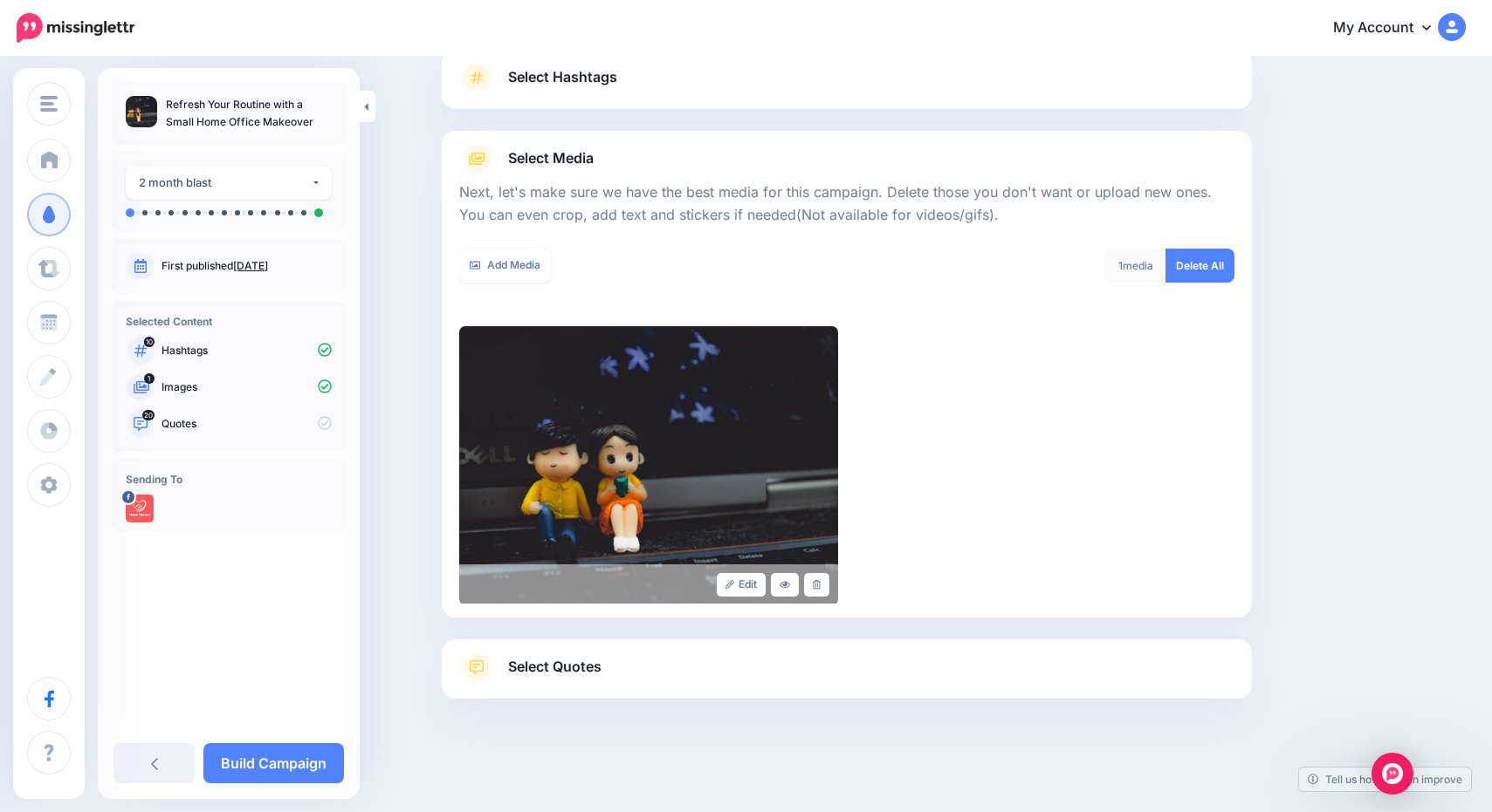
scroll to position [128, 0]
click at [668, 682] on link "Select Quotes" at bounding box center [847, 679] width 775 height 45
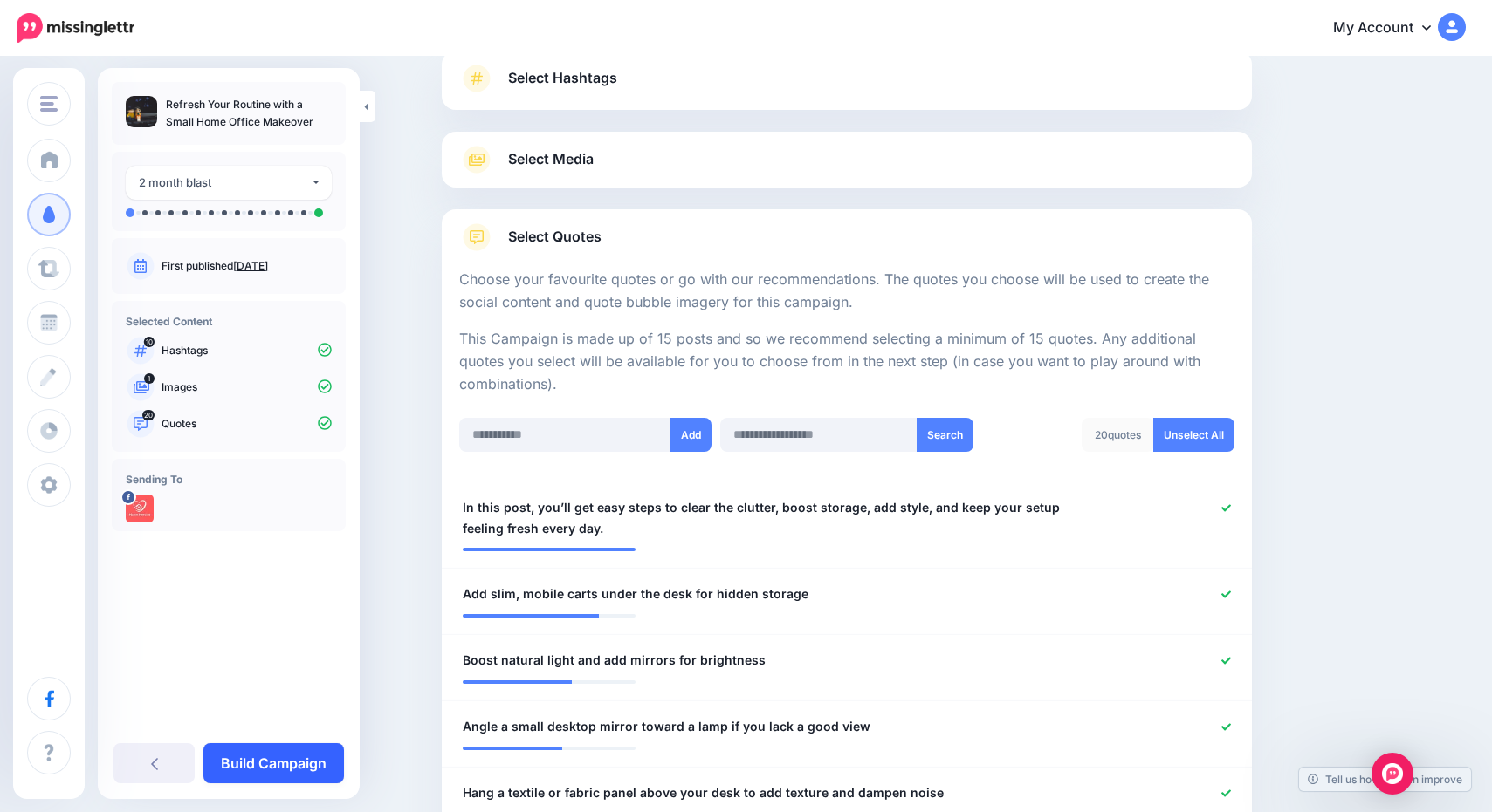
click at [249, 754] on link "Build Campaign" at bounding box center [273, 764] width 141 height 40
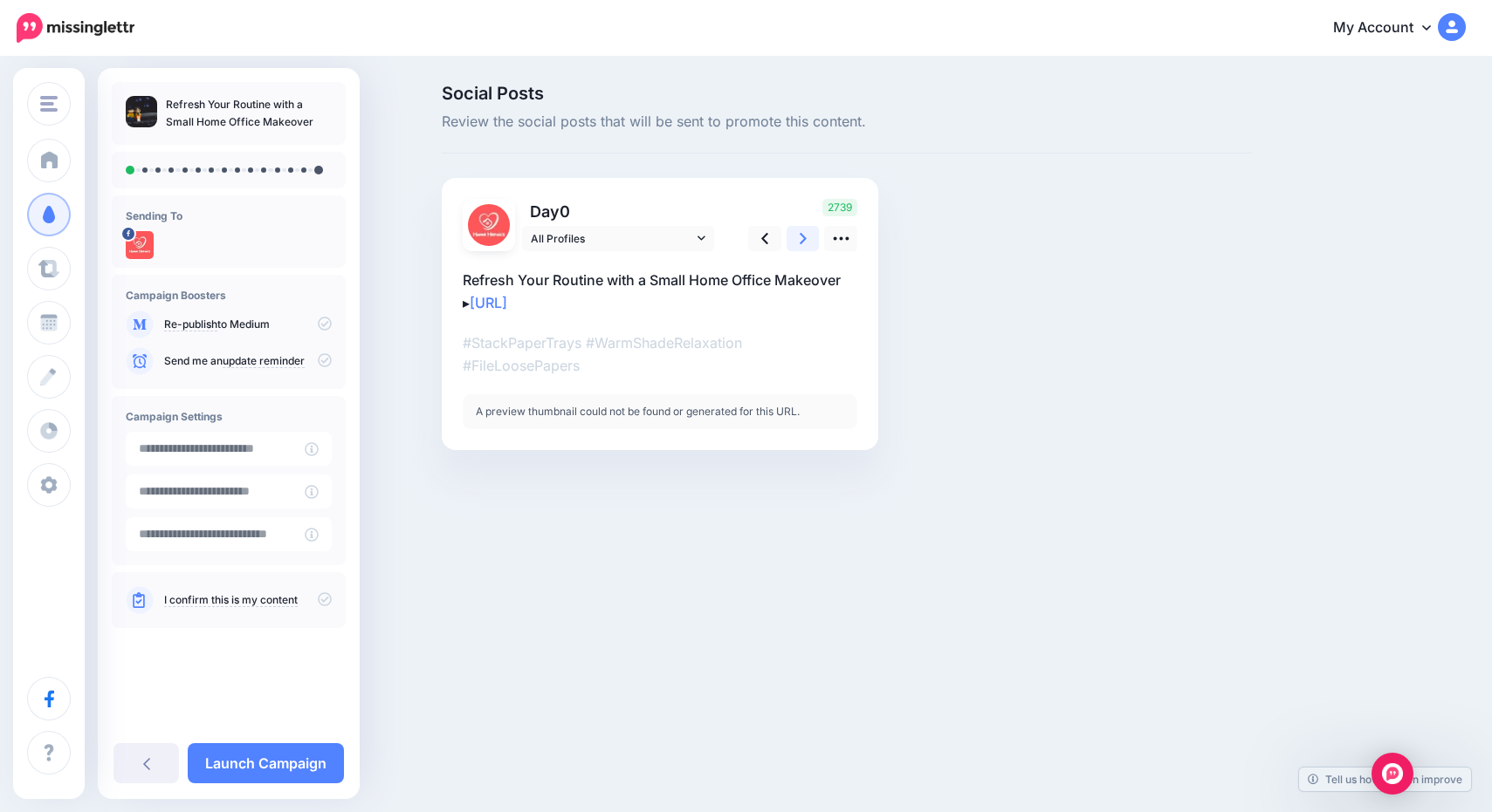
click at [796, 238] on link at bounding box center [803, 239] width 34 height 25
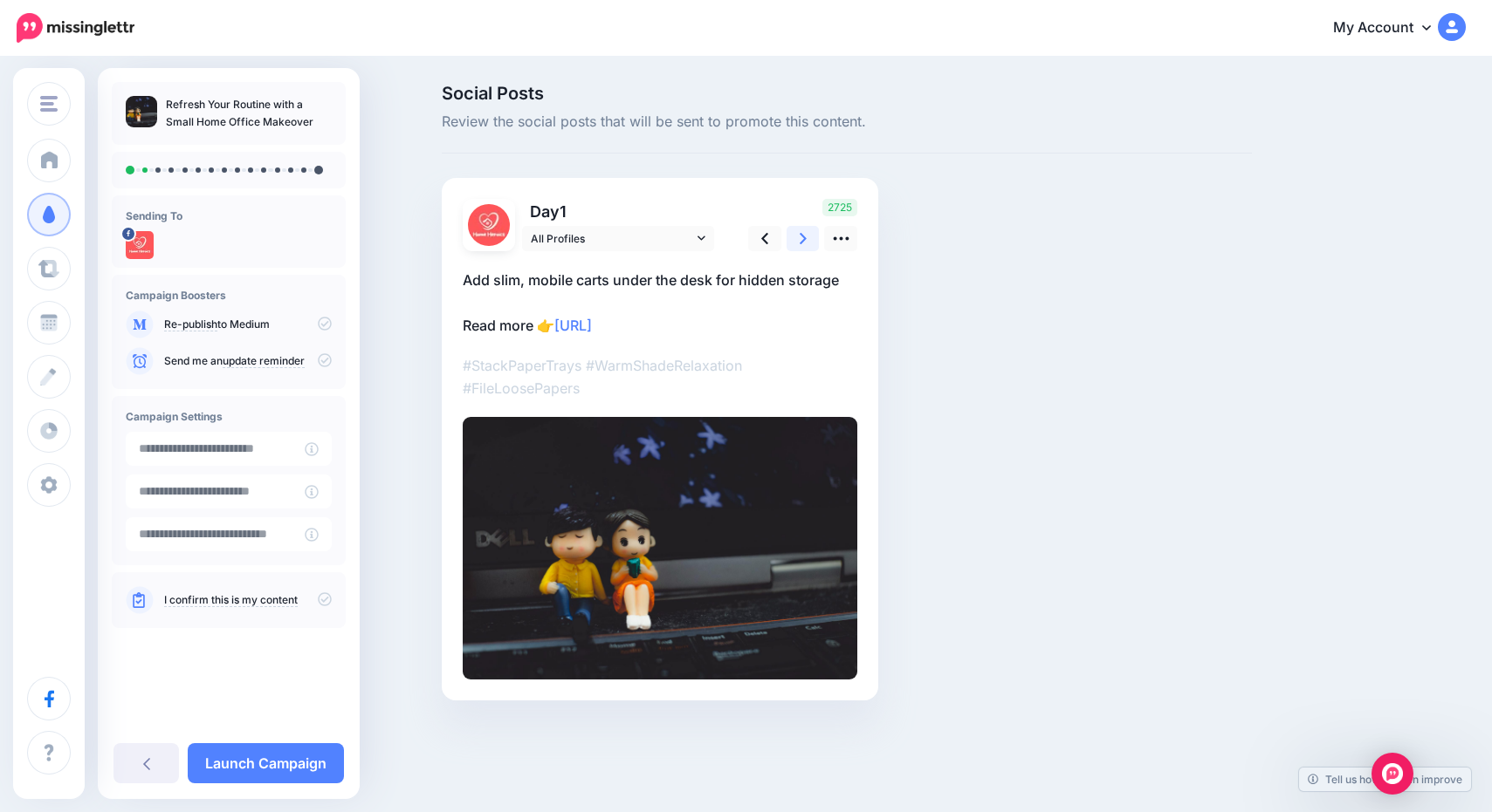
click at [796, 238] on link at bounding box center [803, 239] width 34 height 25
click at [696, 231] on link "All Profiles" at bounding box center [618, 239] width 192 height 25
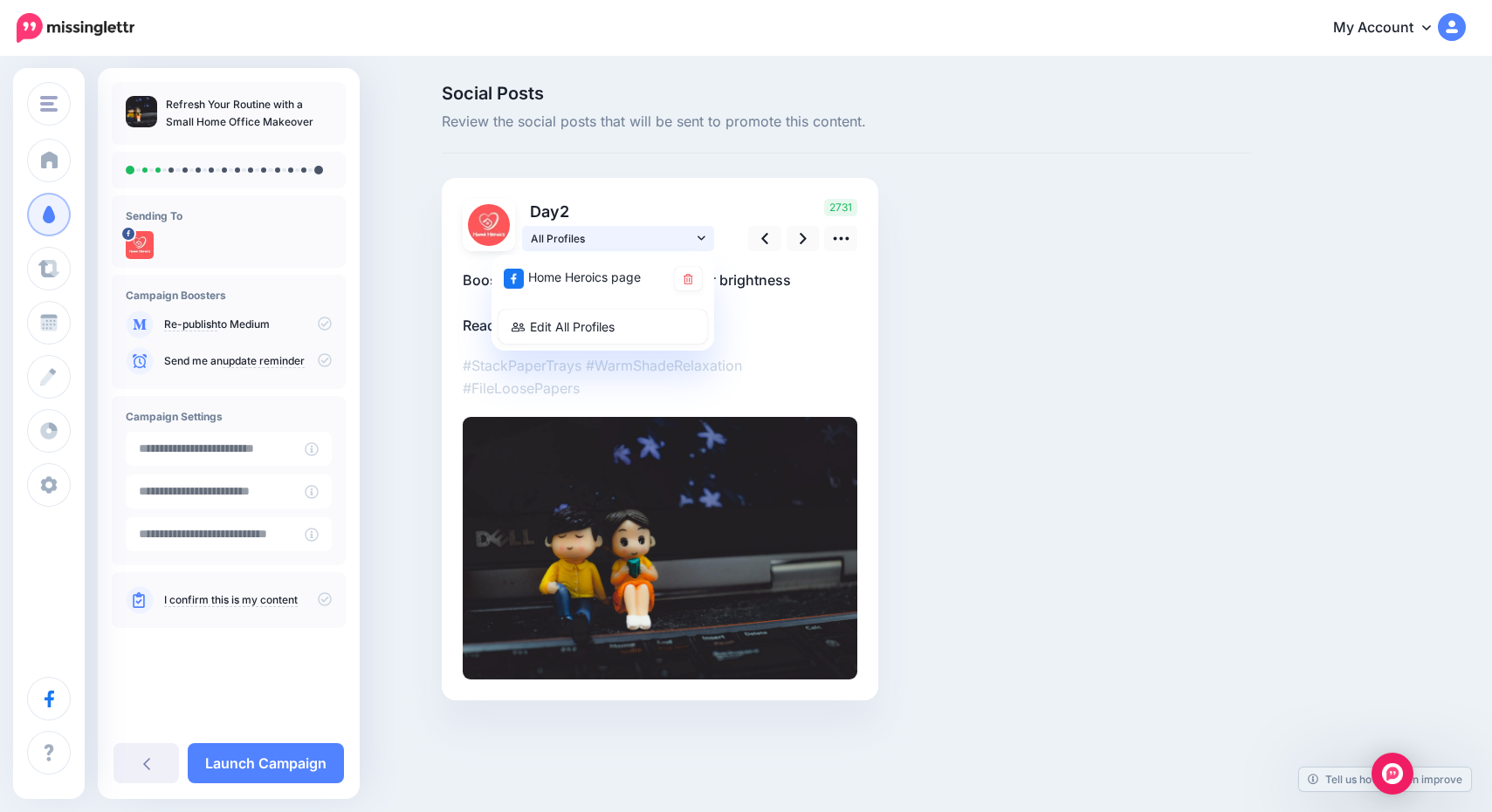
click at [696, 231] on link "All Profiles" at bounding box center [618, 239] width 192 height 25
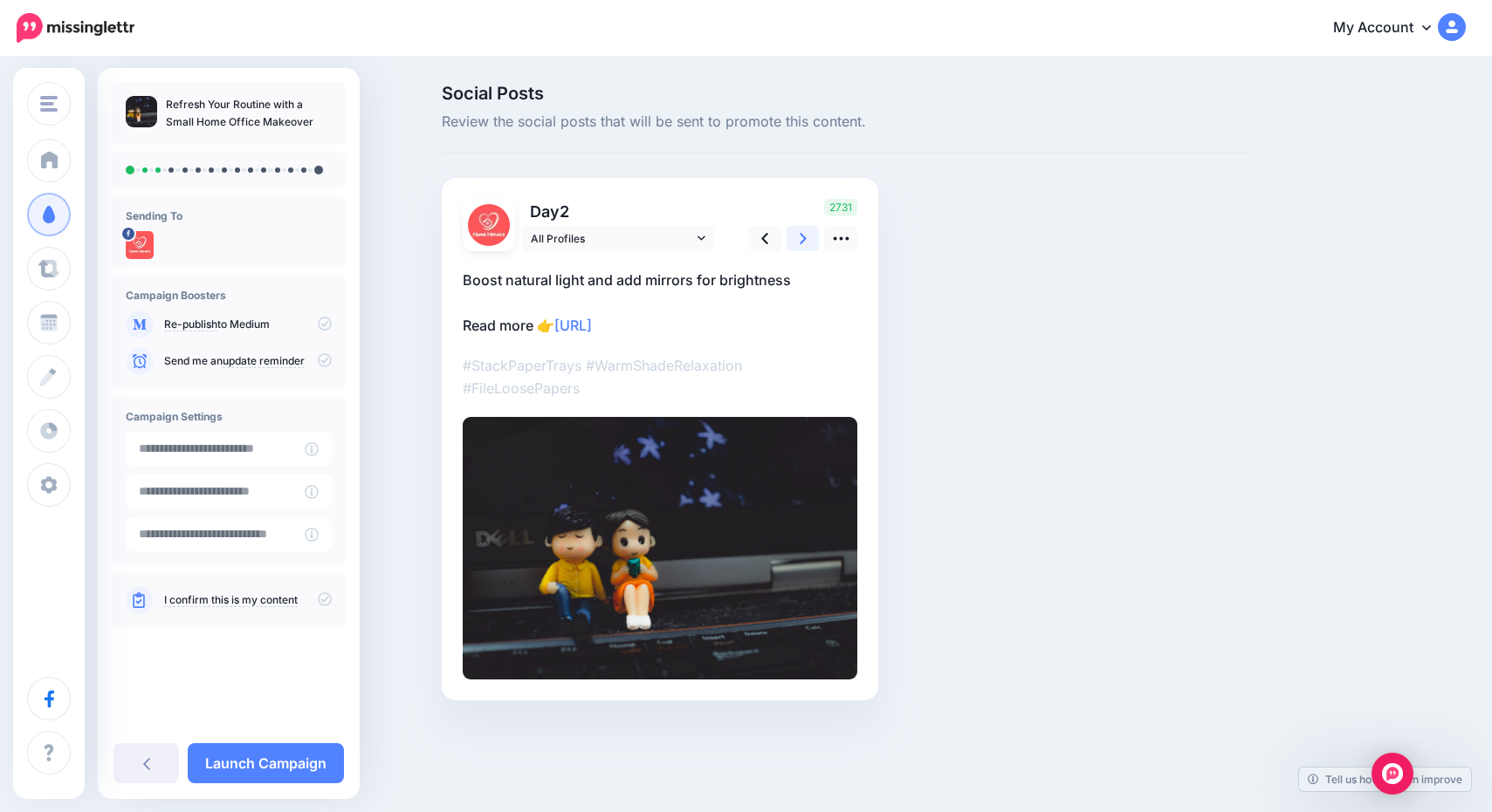
click at [806, 244] on link at bounding box center [803, 239] width 34 height 25
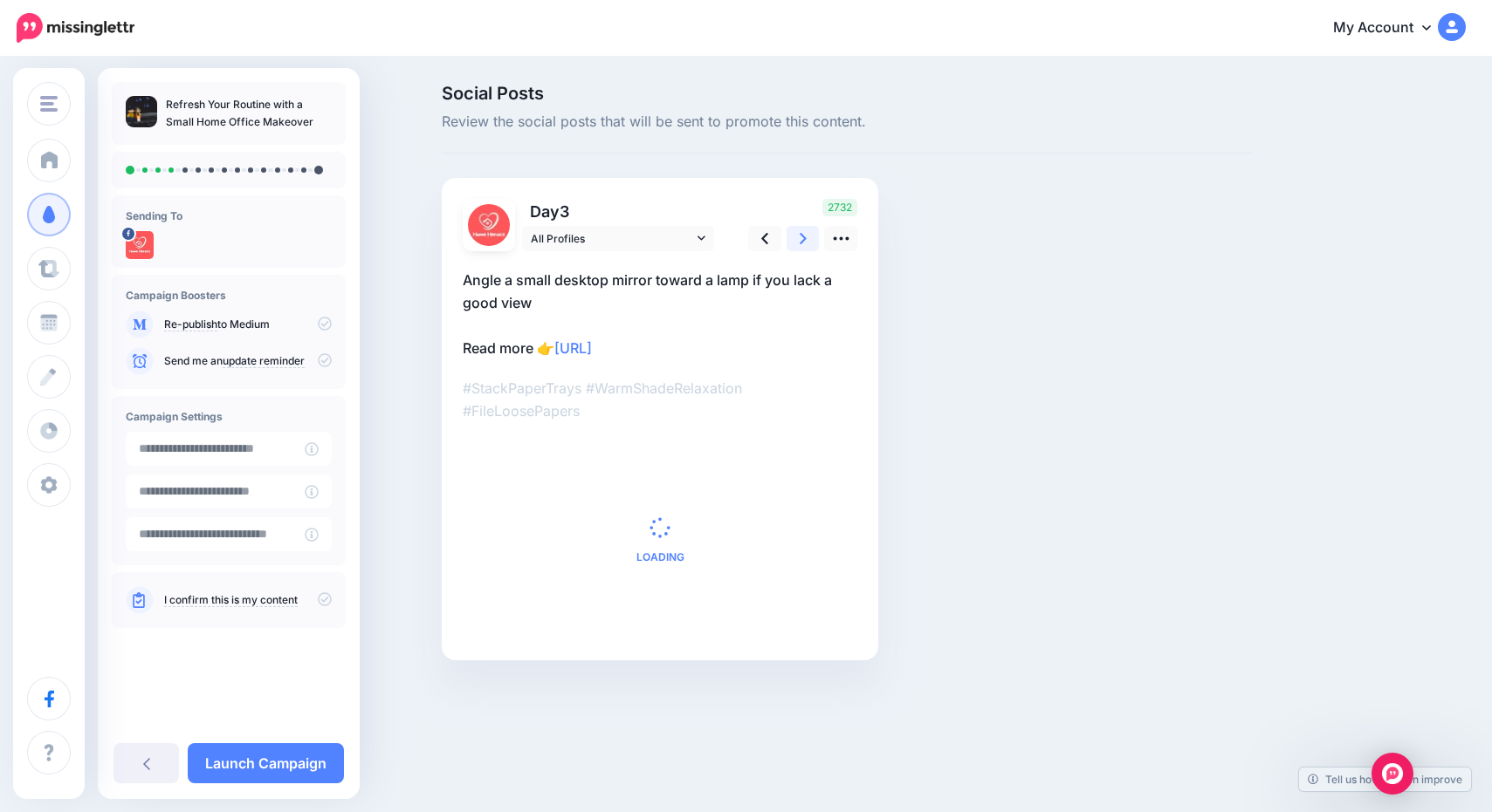
click at [806, 244] on link at bounding box center [803, 239] width 34 height 25
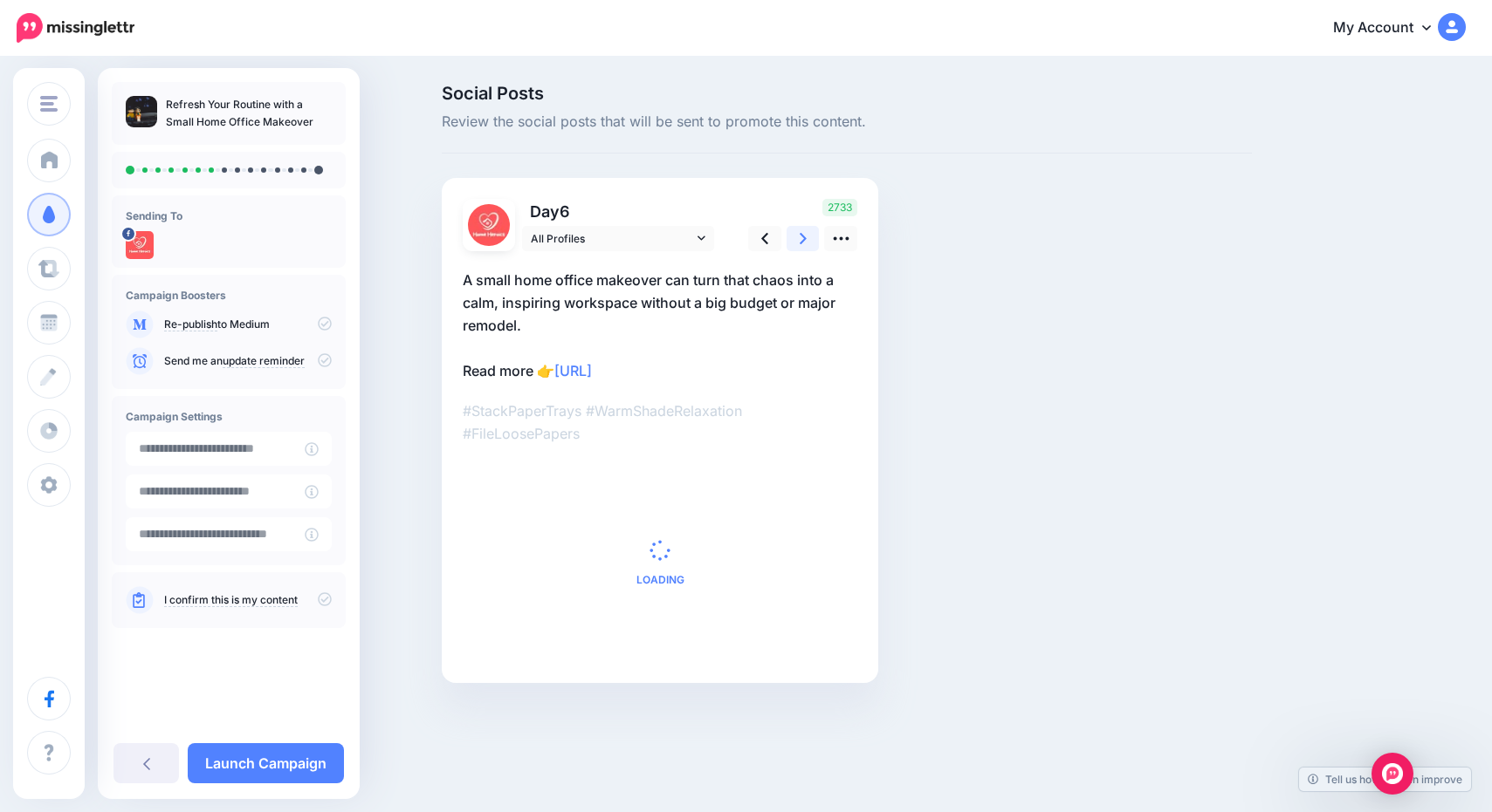
click at [806, 244] on link at bounding box center [803, 239] width 34 height 25
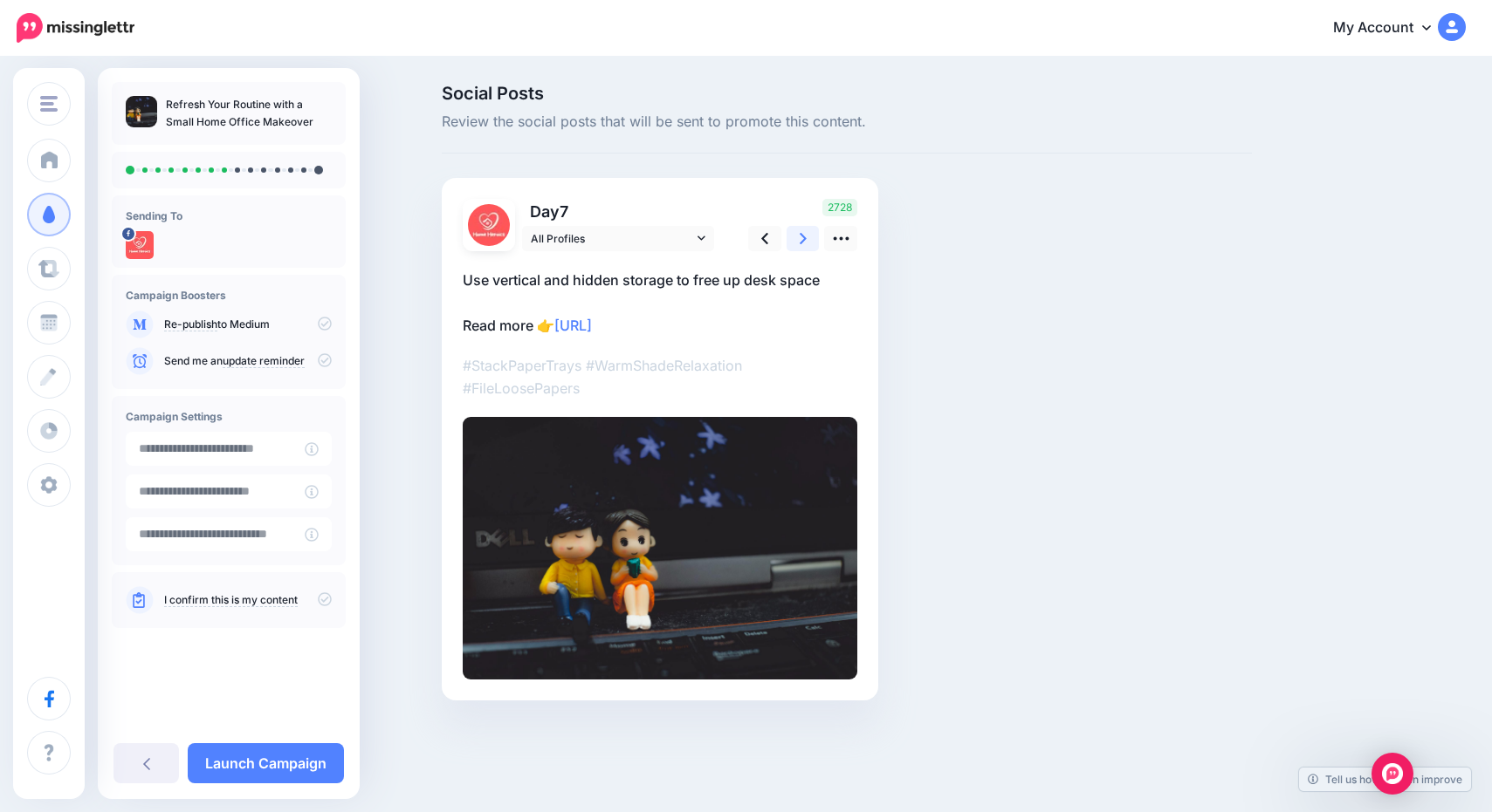
click at [806, 244] on link at bounding box center [803, 239] width 34 height 25
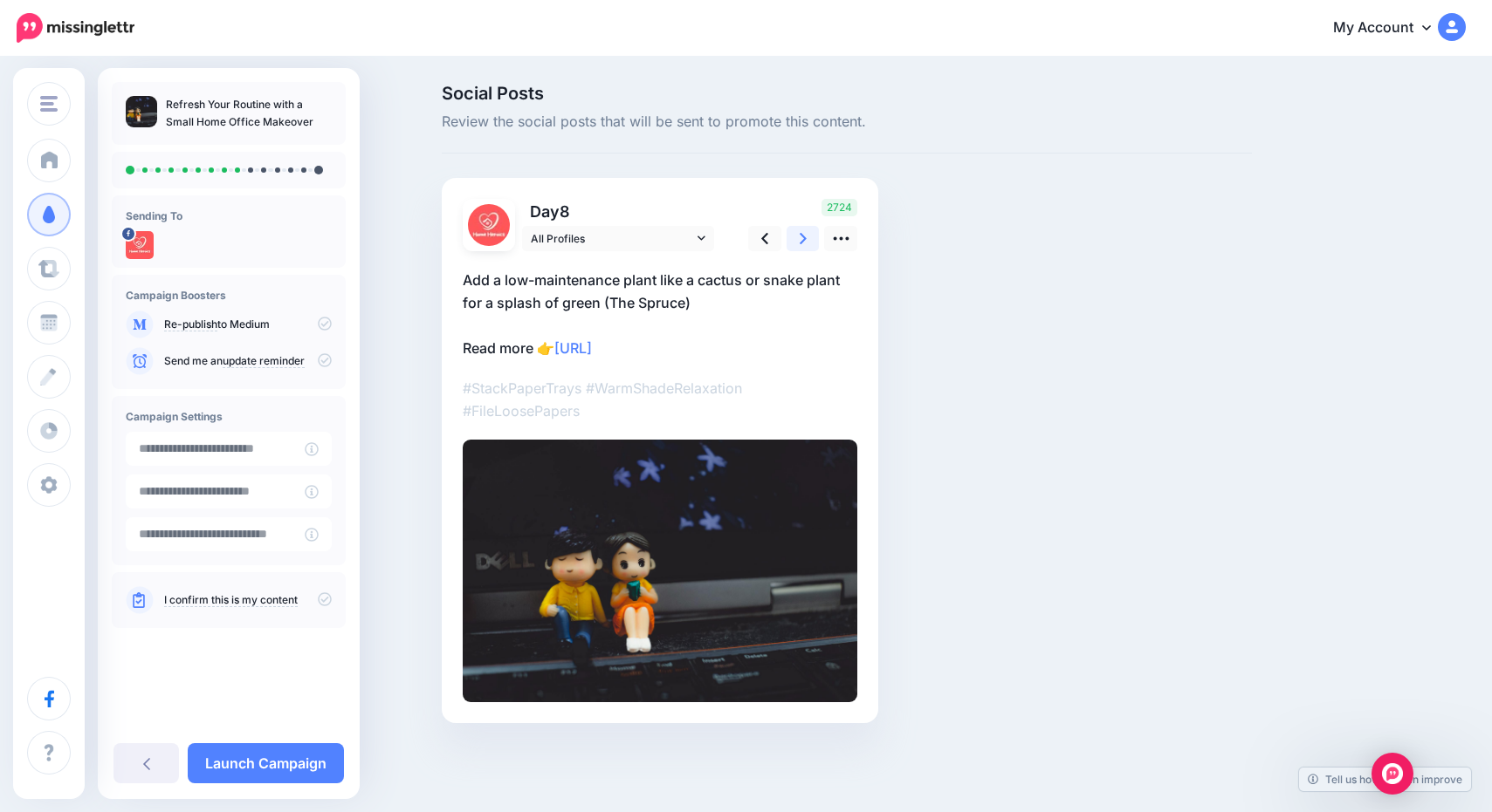
click at [806, 244] on link at bounding box center [803, 239] width 34 height 25
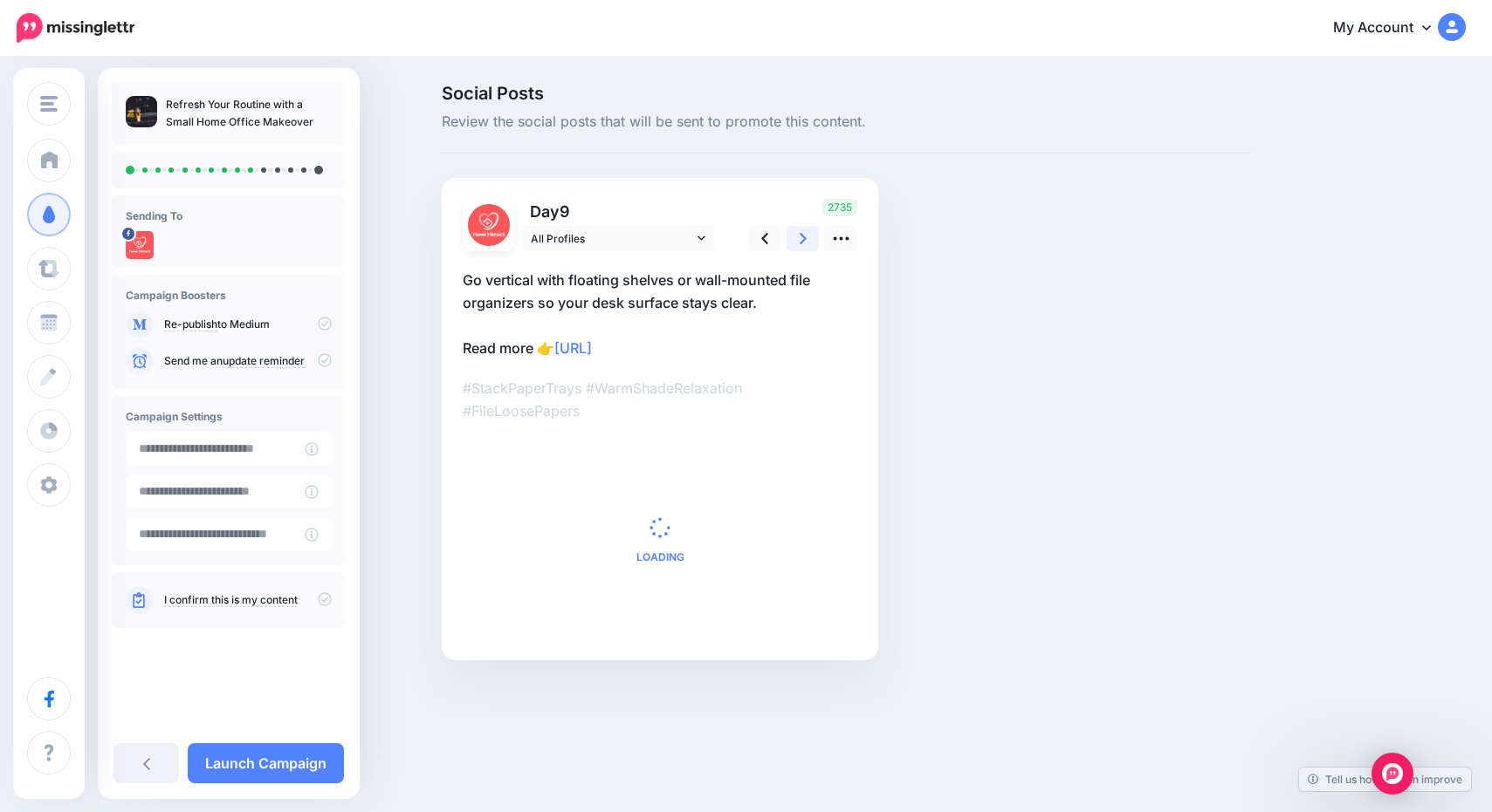
click at [806, 244] on link at bounding box center [803, 239] width 34 height 25
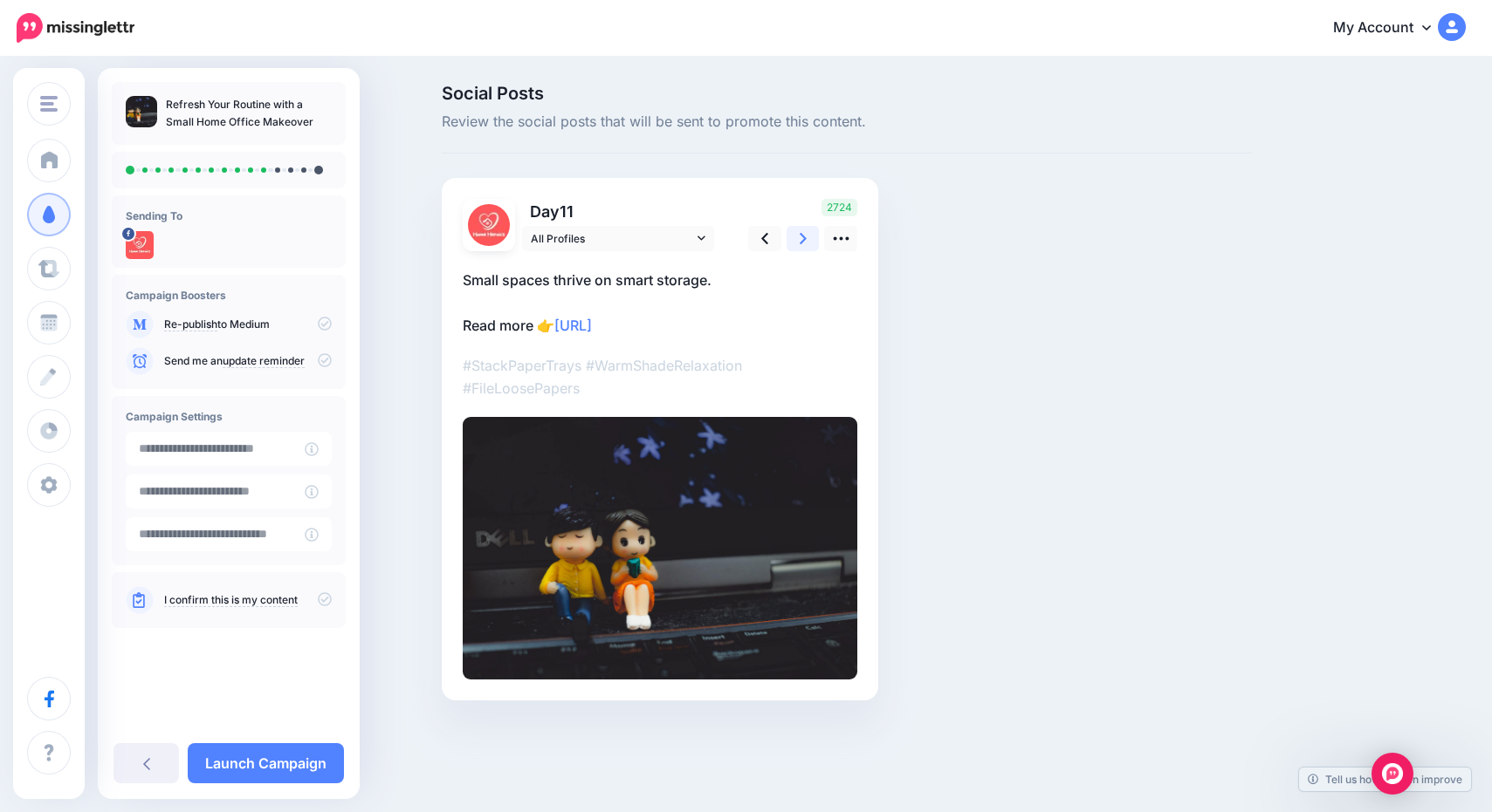
click at [806, 244] on link at bounding box center [803, 239] width 34 height 25
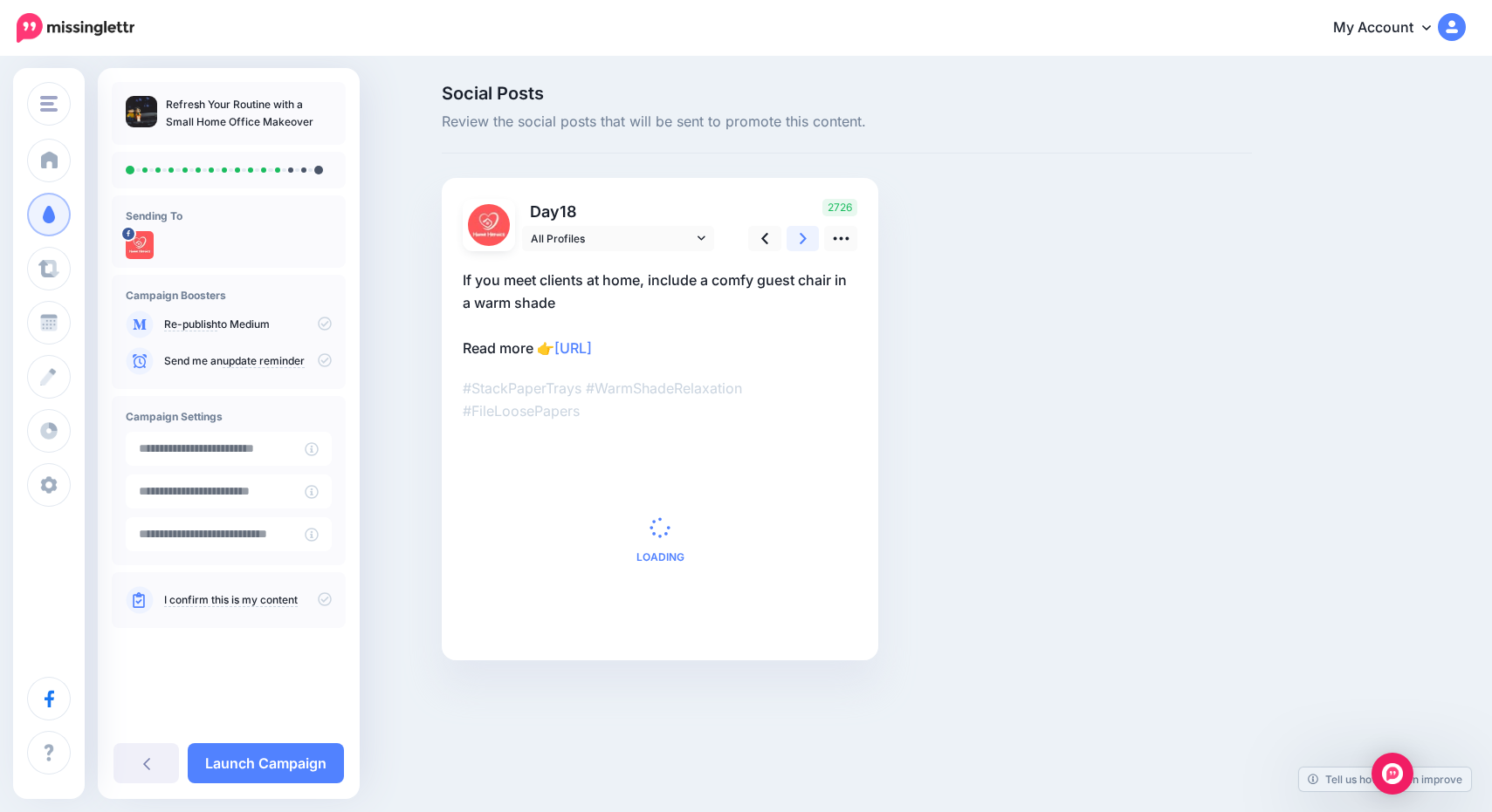
click at [804, 244] on icon at bounding box center [803, 238] width 7 height 18
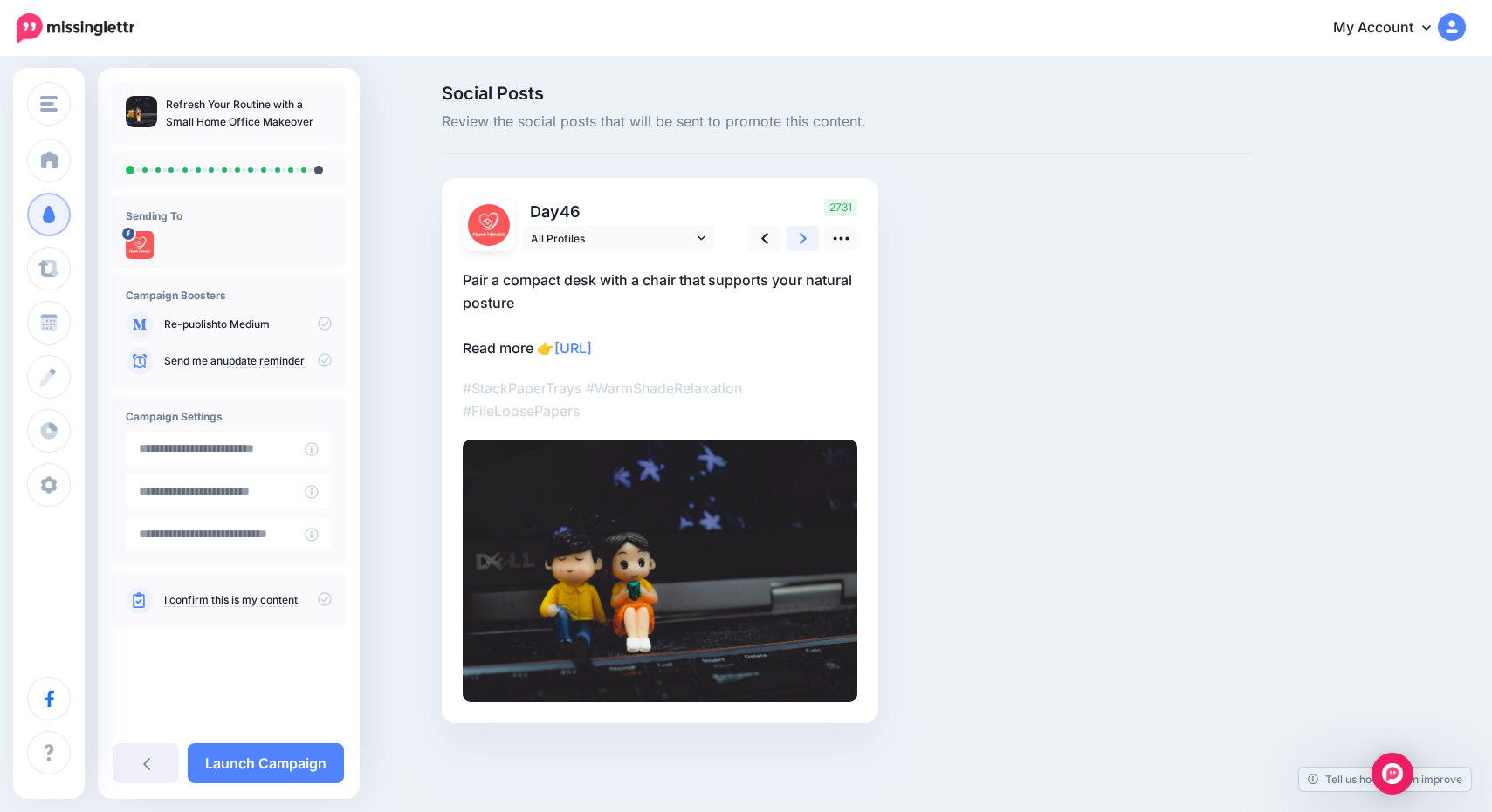
click at [804, 244] on icon at bounding box center [803, 238] width 7 height 18
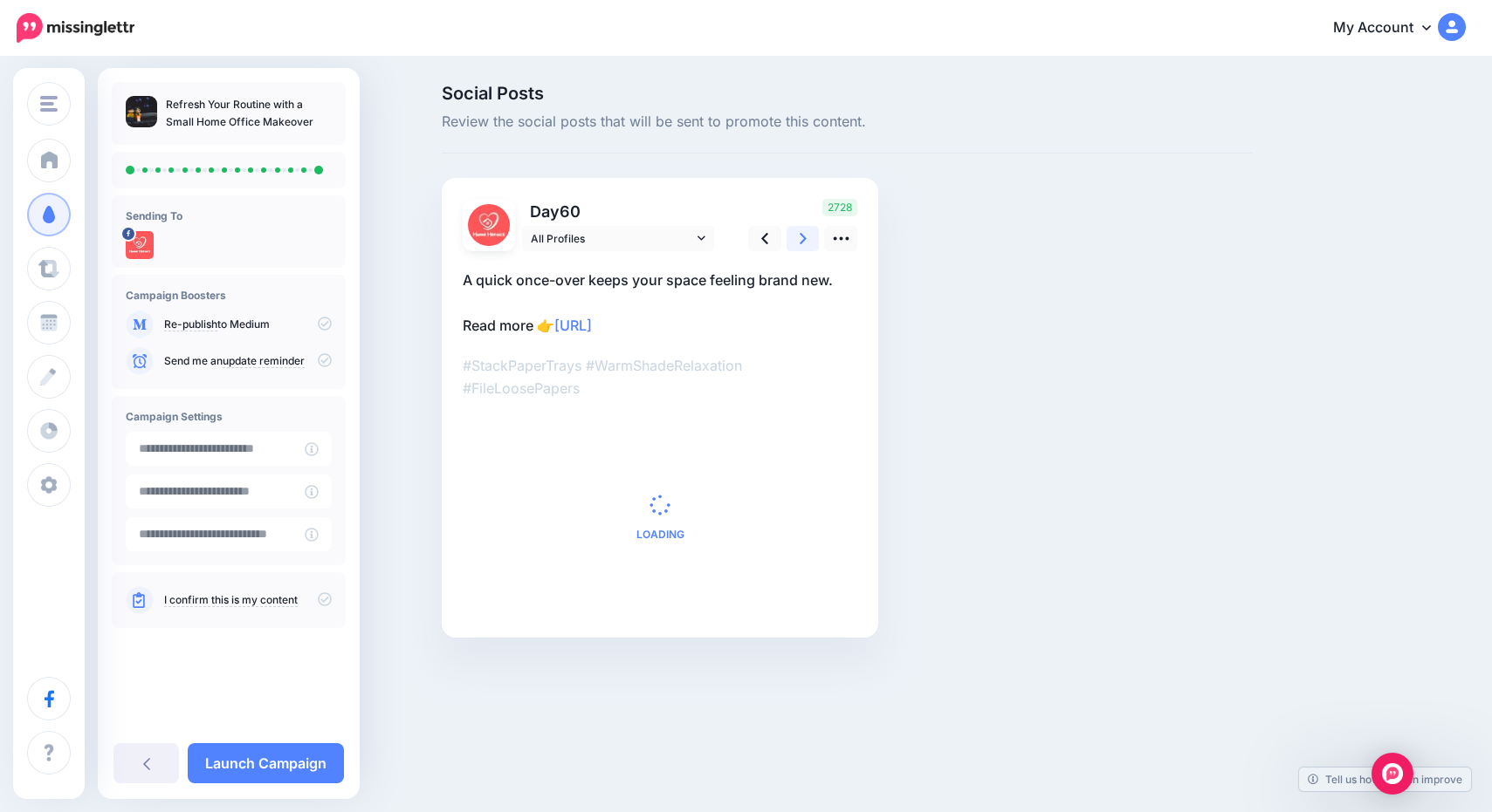
click at [804, 244] on icon at bounding box center [803, 238] width 7 height 18
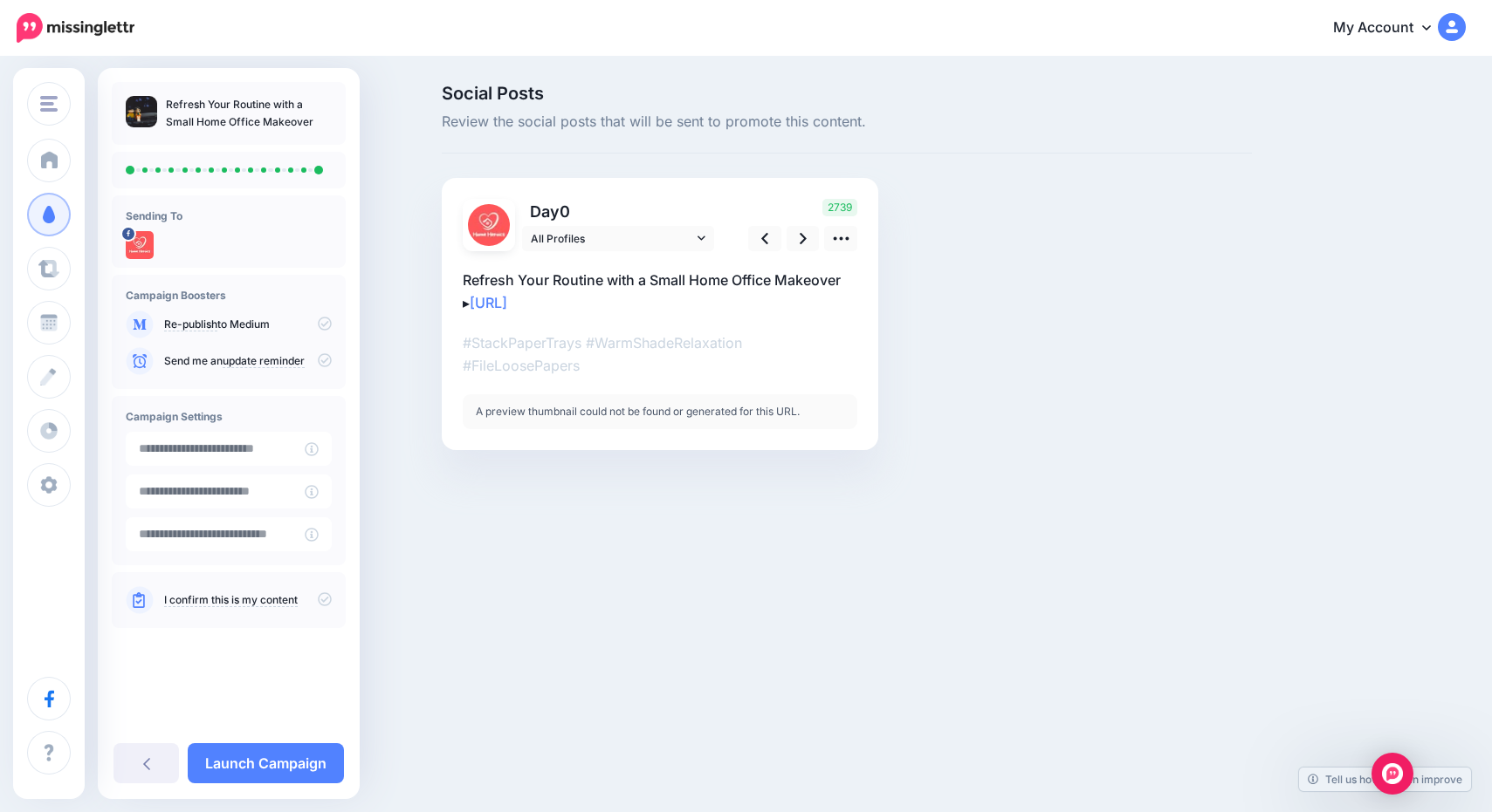
click at [320, 598] on icon at bounding box center [324, 599] width 14 height 14
click at [289, 777] on link "Launch Campaign" at bounding box center [266, 764] width 156 height 40
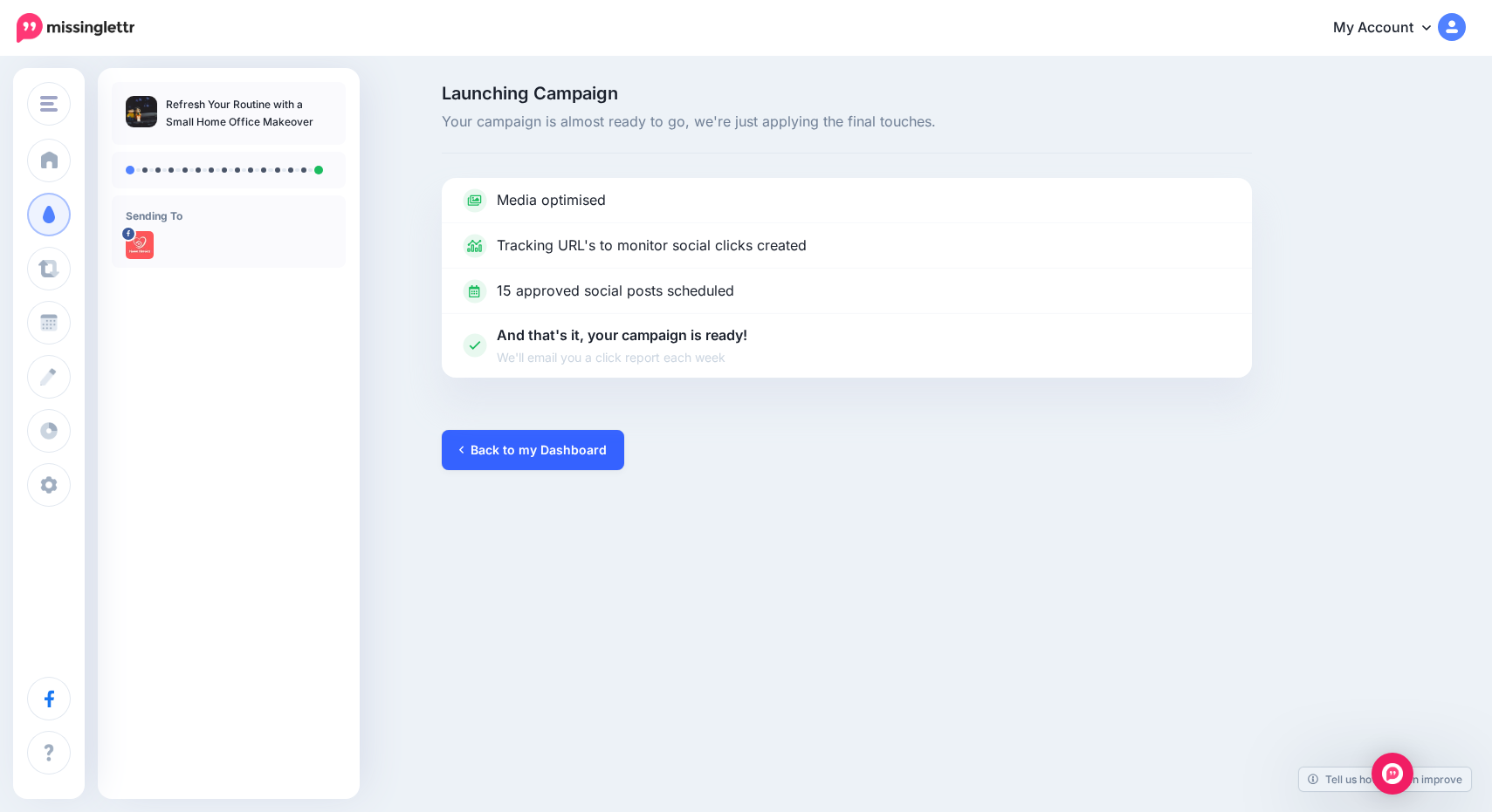
click at [586, 436] on link "Back to my Dashboard" at bounding box center [533, 451] width 182 height 40
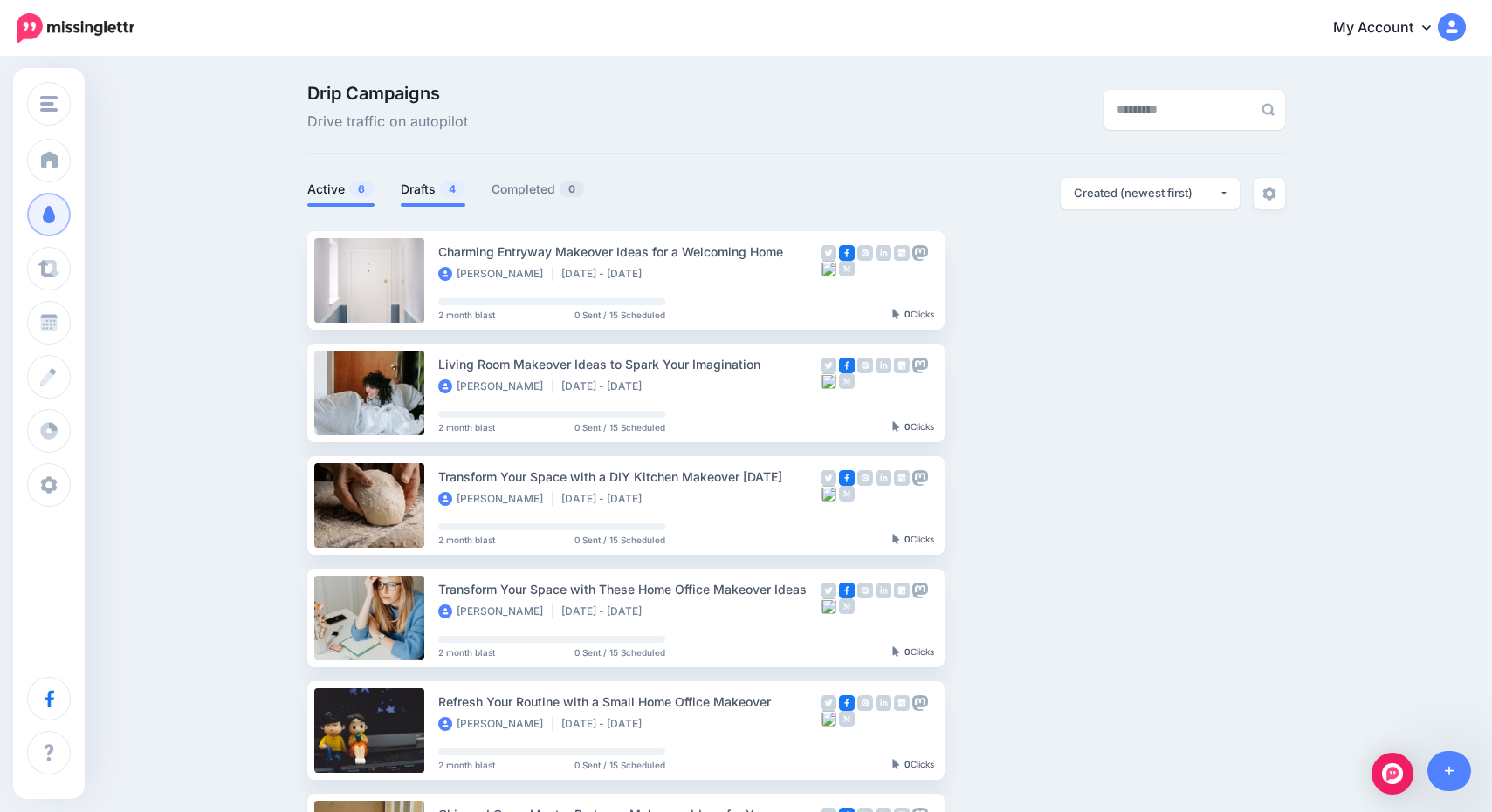
click at [440, 190] on span "4" at bounding box center [452, 188] width 24 height 16
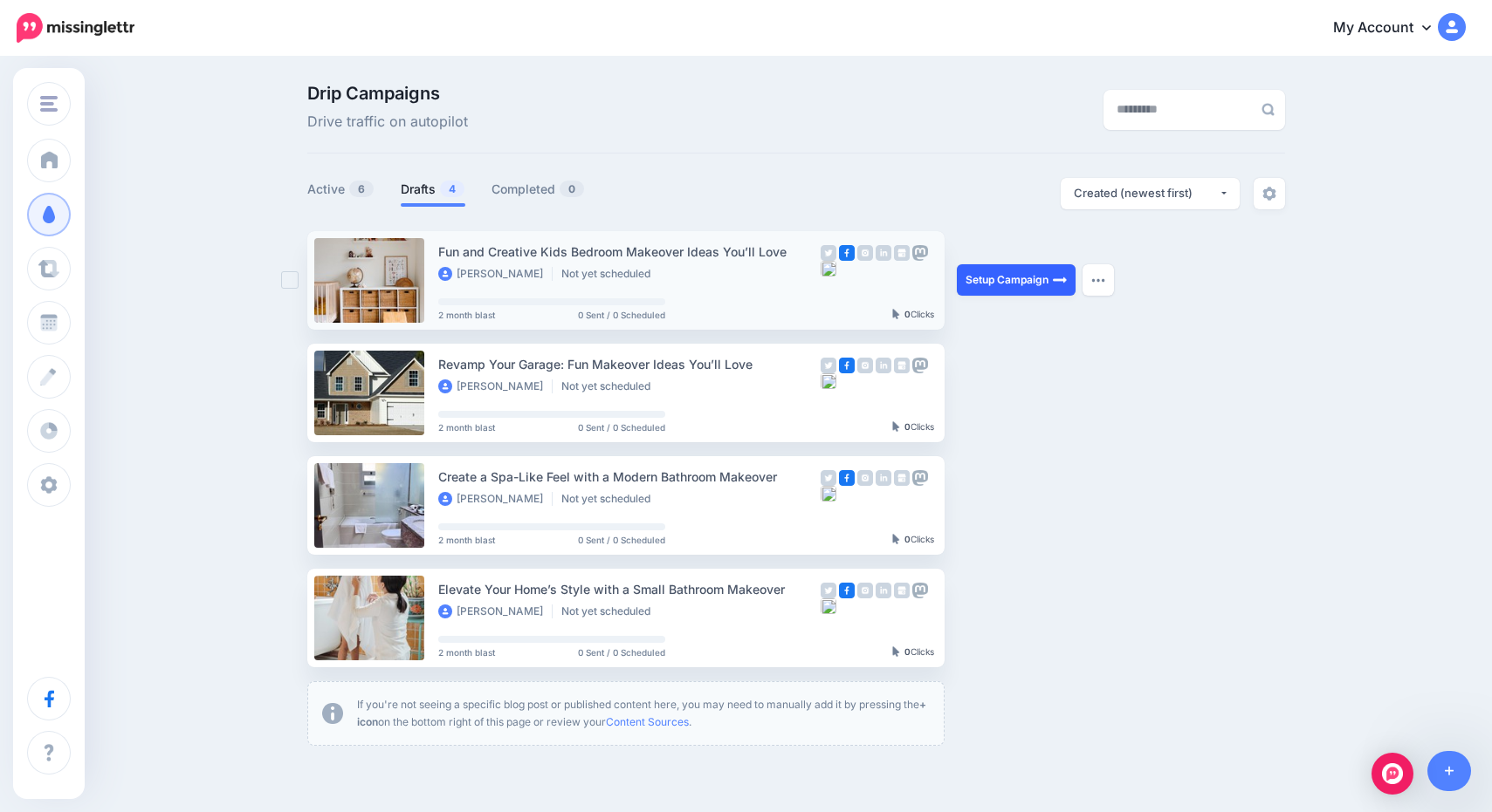
click at [1006, 281] on link "Setup Campaign" at bounding box center [1016, 280] width 119 height 32
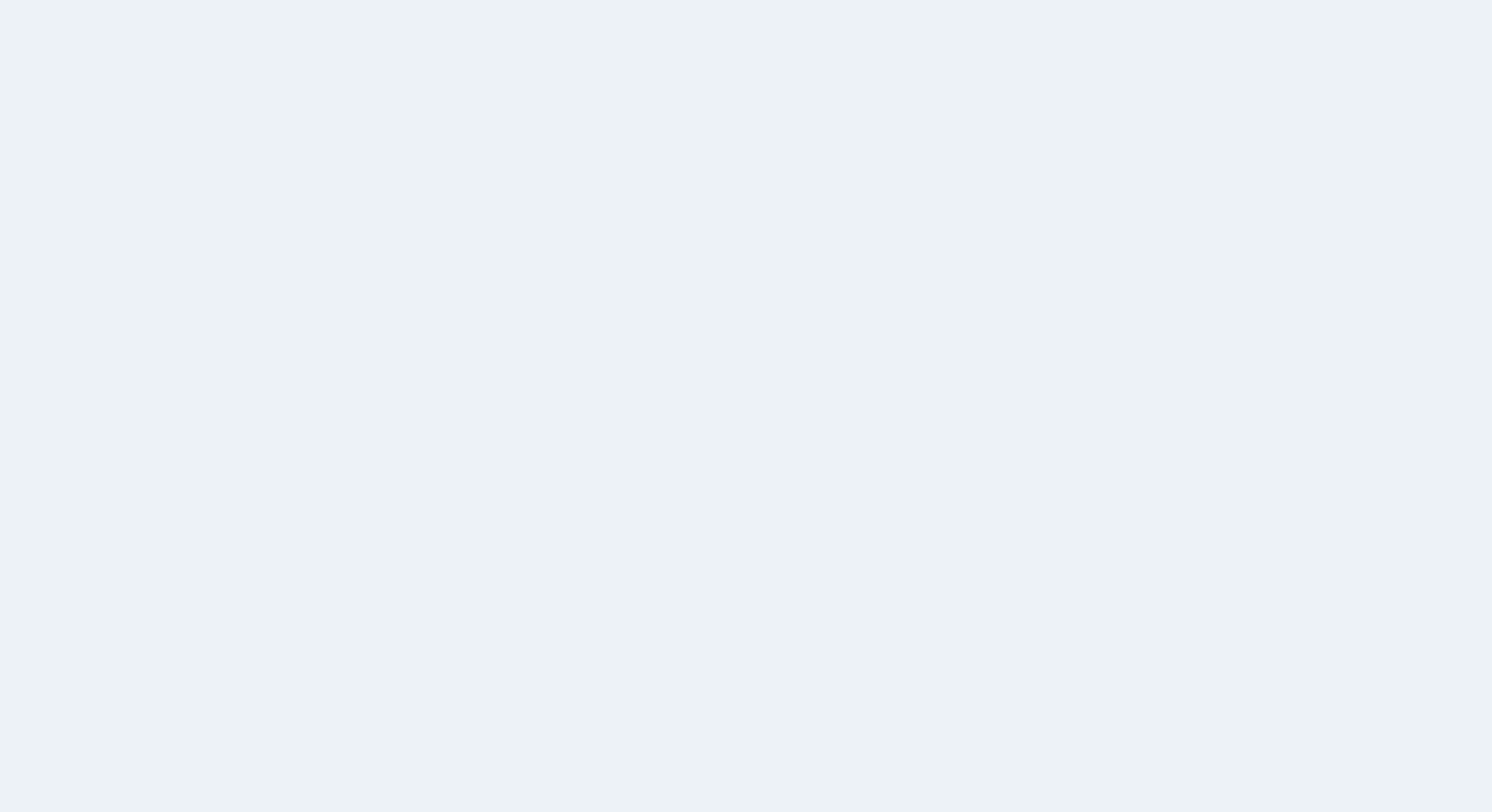
click at [997, 278] on link "Select Media" at bounding box center [847, 287] width 775 height 28
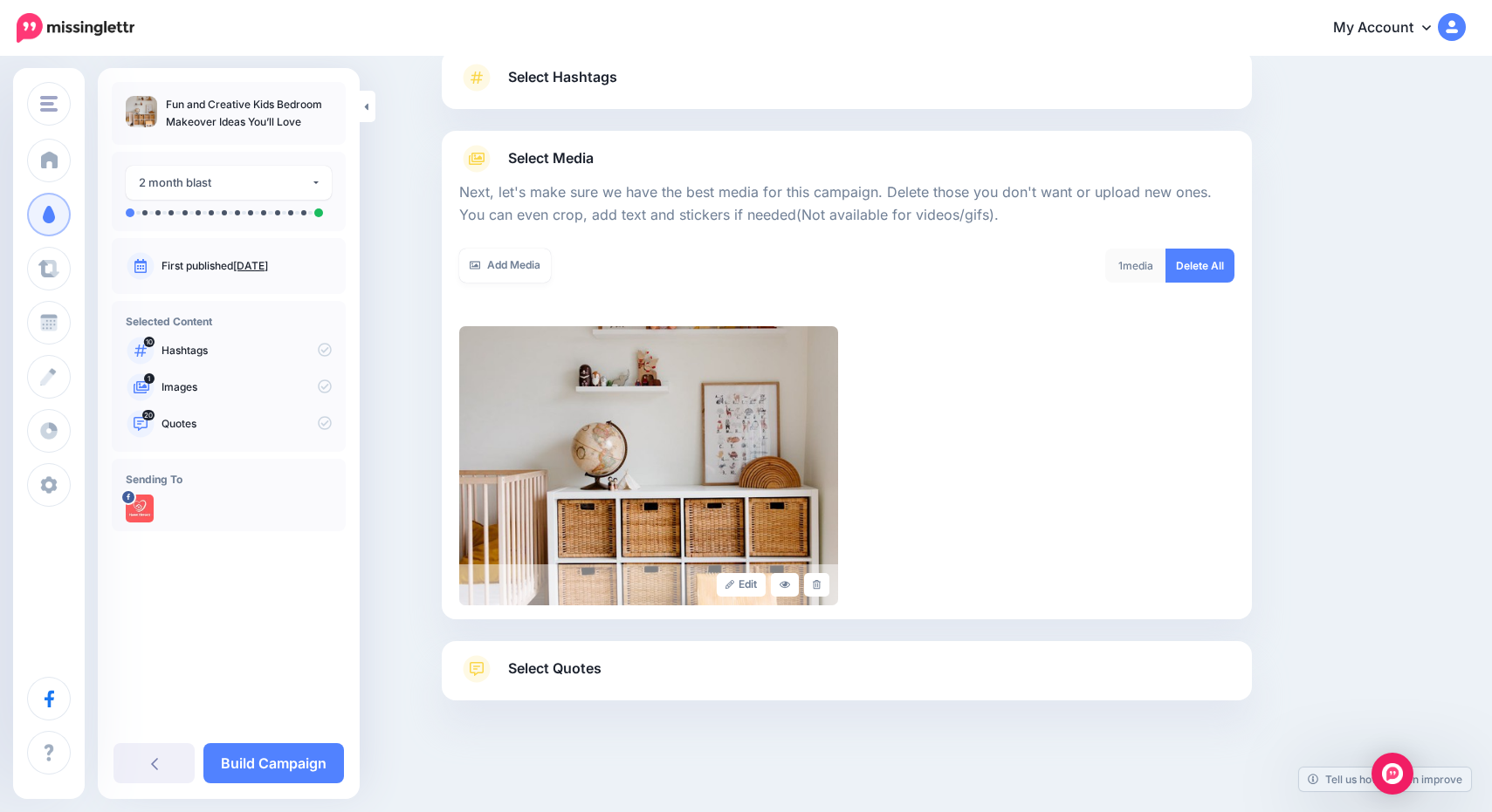
scroll to position [128, 0]
click at [309, 772] on link "Build Campaign" at bounding box center [273, 764] width 141 height 40
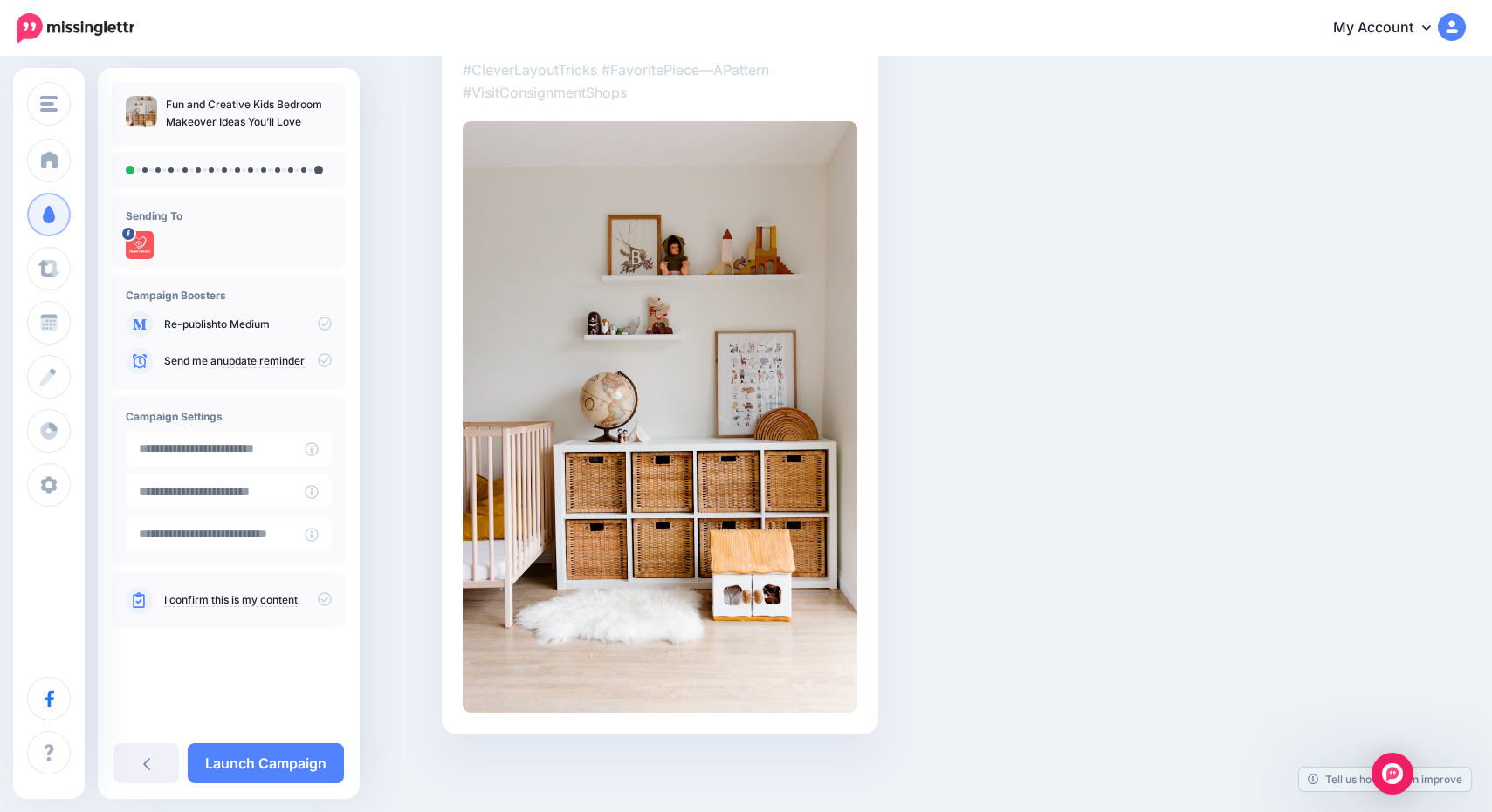
scroll to position [272, 0]
click at [328, 600] on icon at bounding box center [324, 599] width 14 height 14
click at [293, 758] on link "Launch Campaign" at bounding box center [266, 764] width 156 height 40
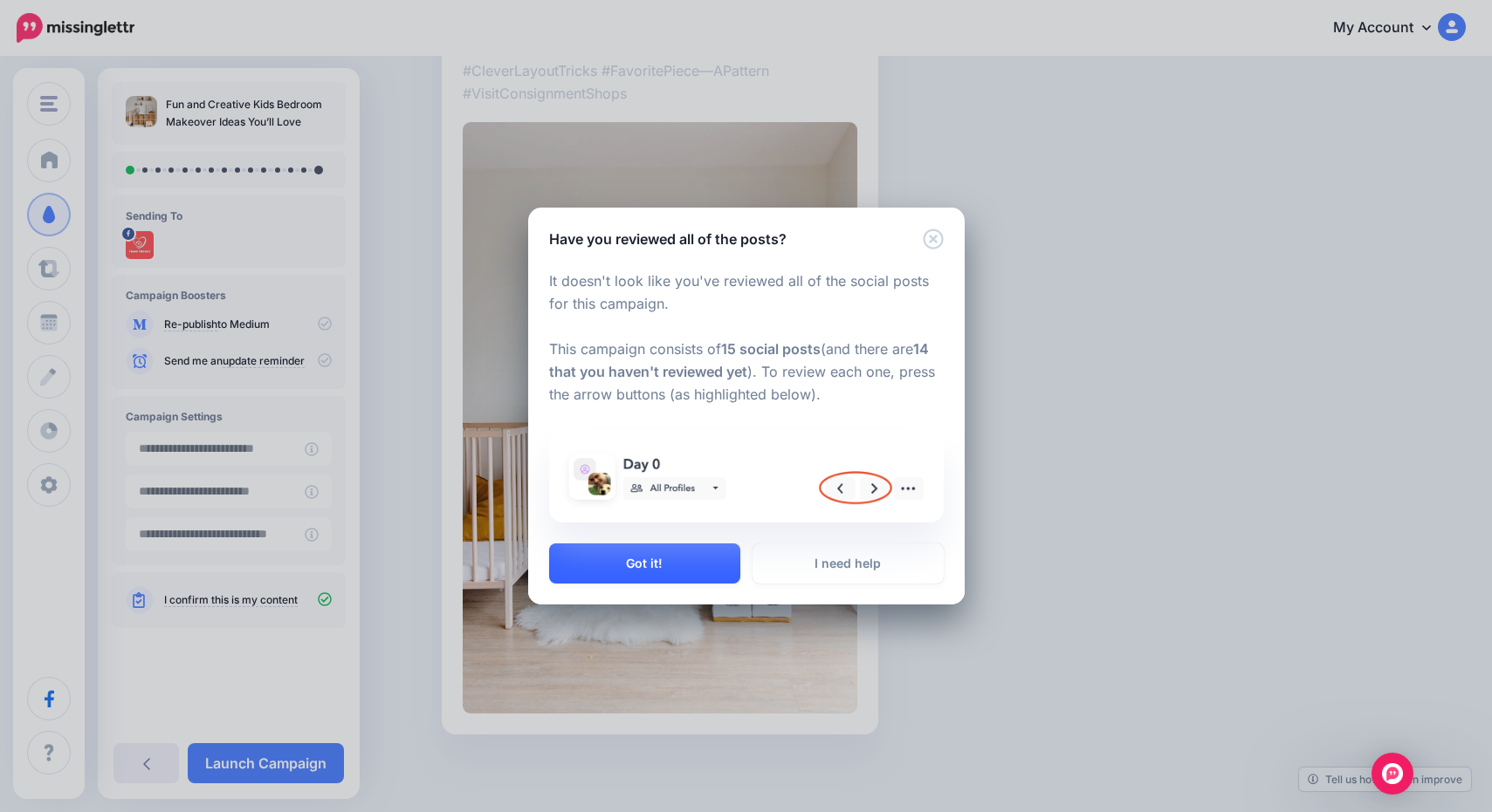
click at [665, 556] on button "Got it!" at bounding box center [644, 564] width 191 height 40
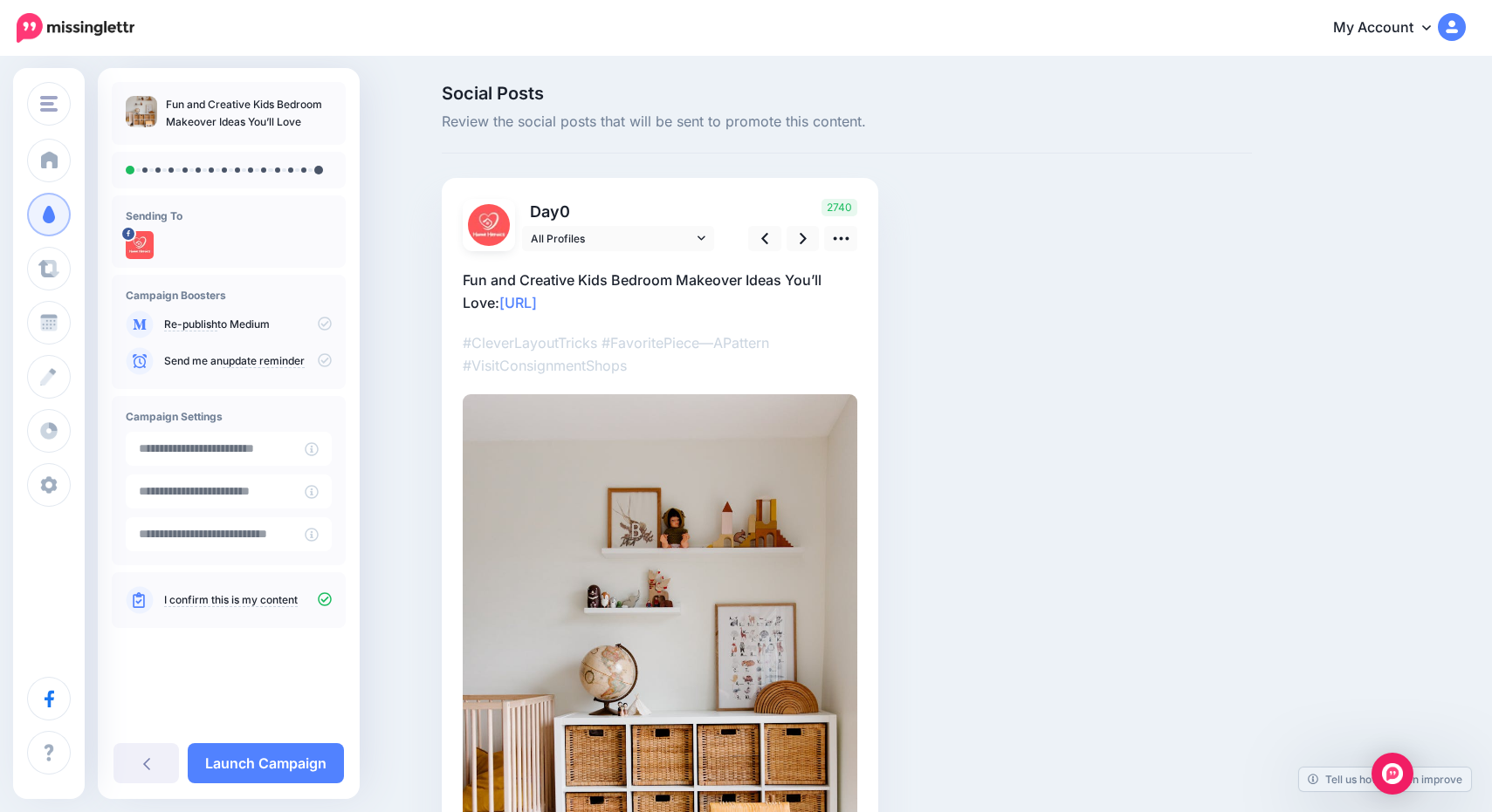
scroll to position [0, 0]
click at [802, 232] on icon at bounding box center [803, 238] width 7 height 18
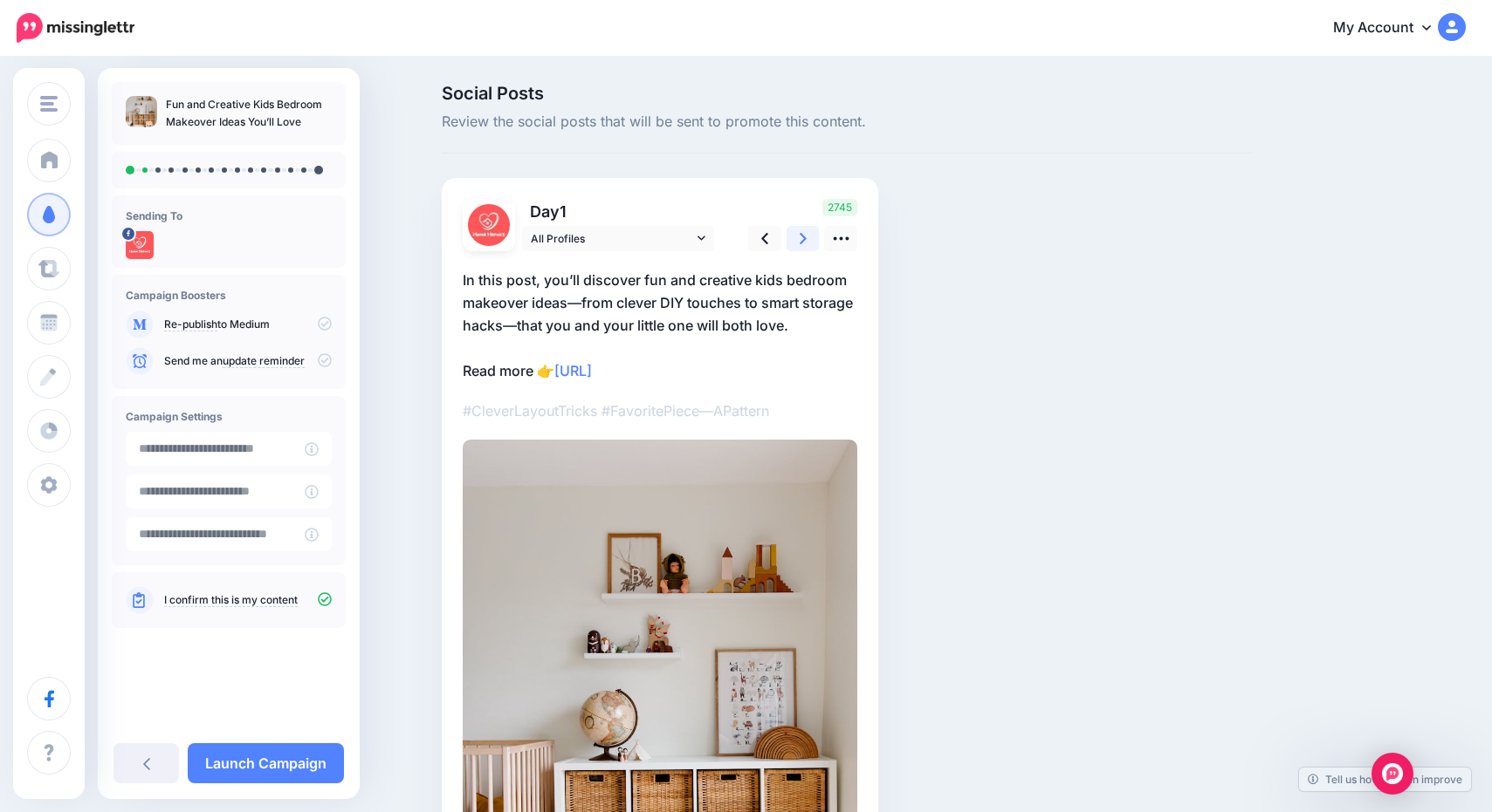
click at [802, 232] on icon at bounding box center [803, 238] width 7 height 18
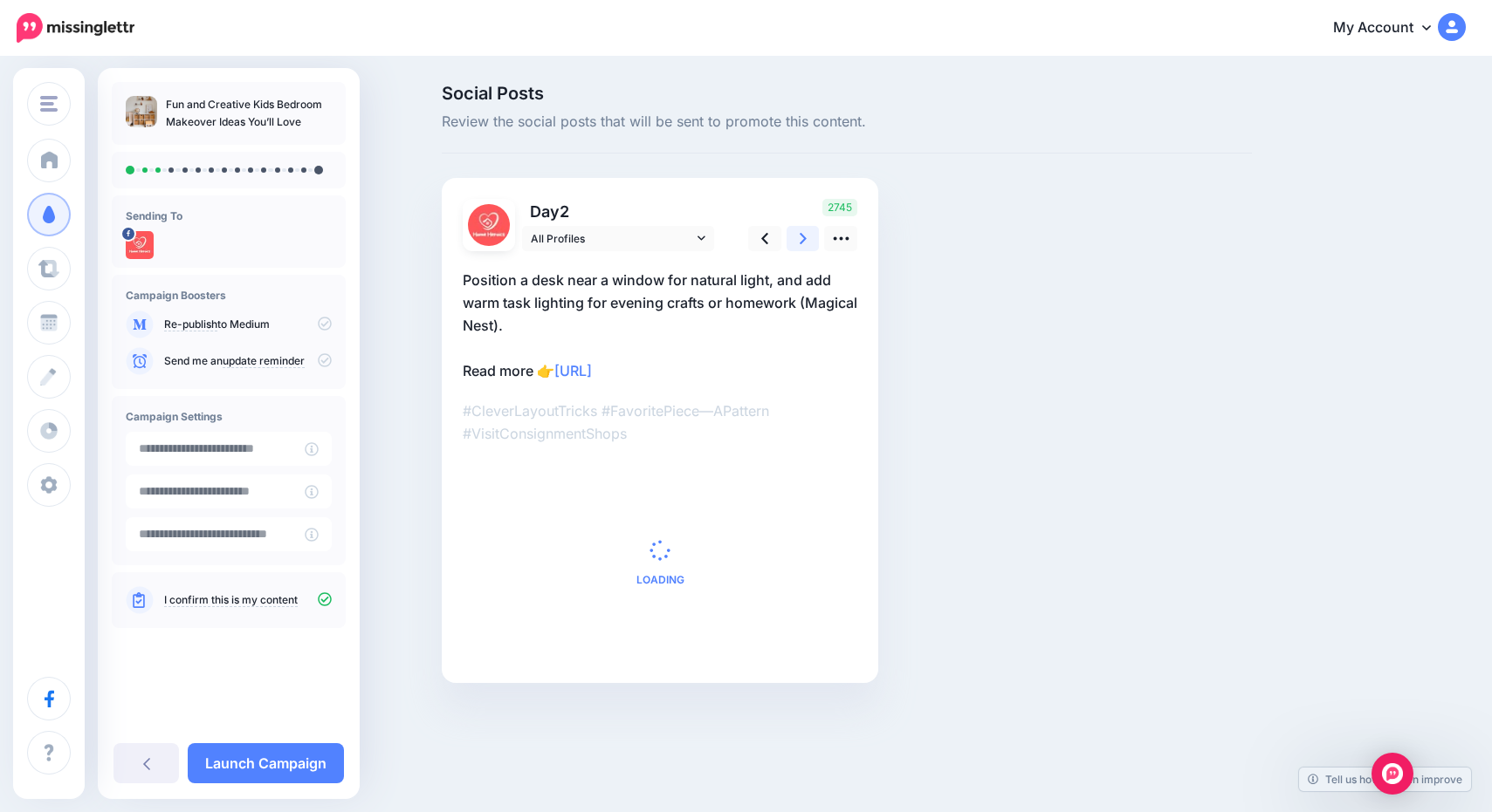
click at [802, 232] on icon at bounding box center [803, 238] width 7 height 18
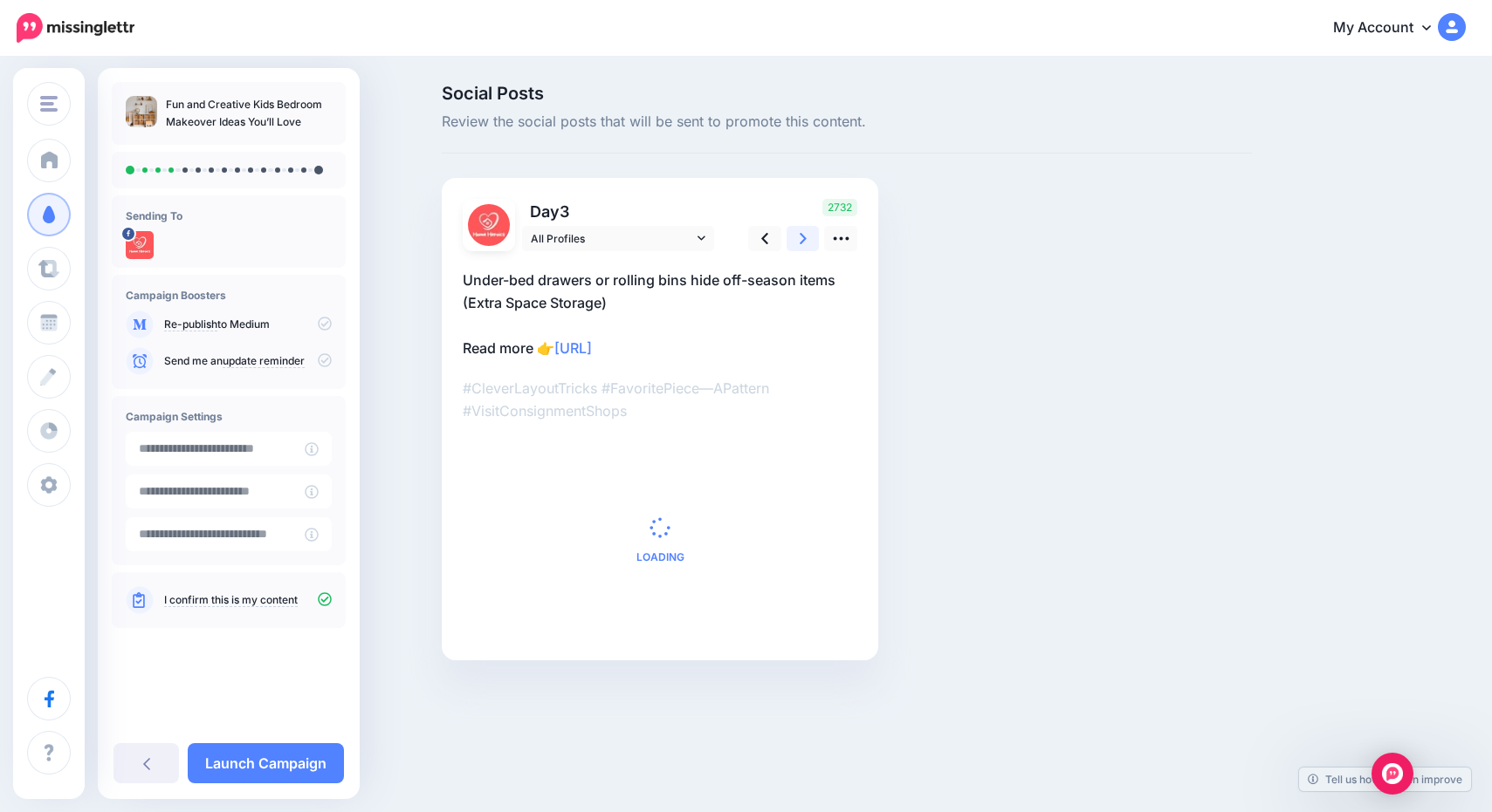
click at [802, 232] on icon at bounding box center [803, 238] width 7 height 18
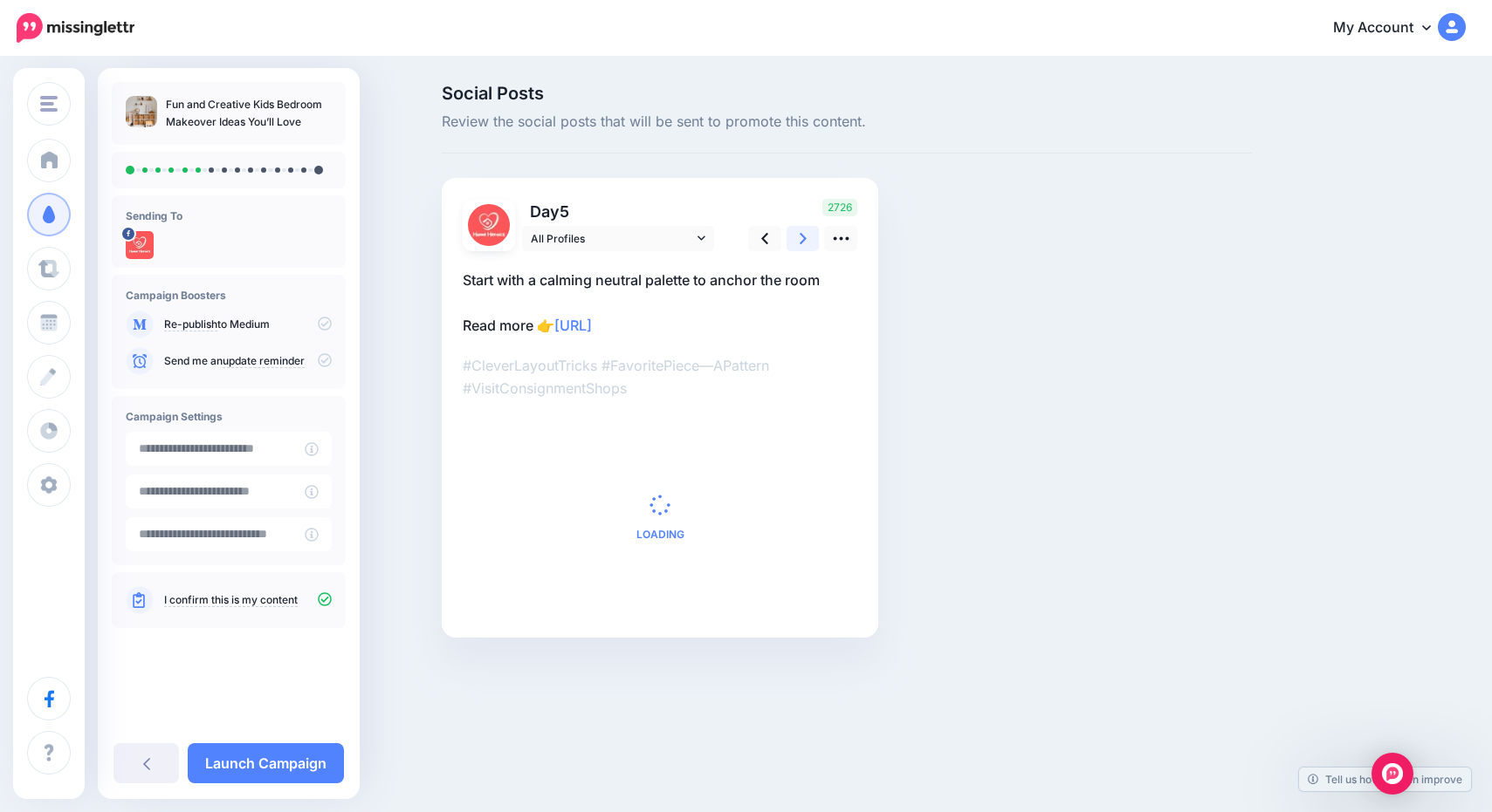
click at [802, 232] on icon at bounding box center [803, 238] width 7 height 18
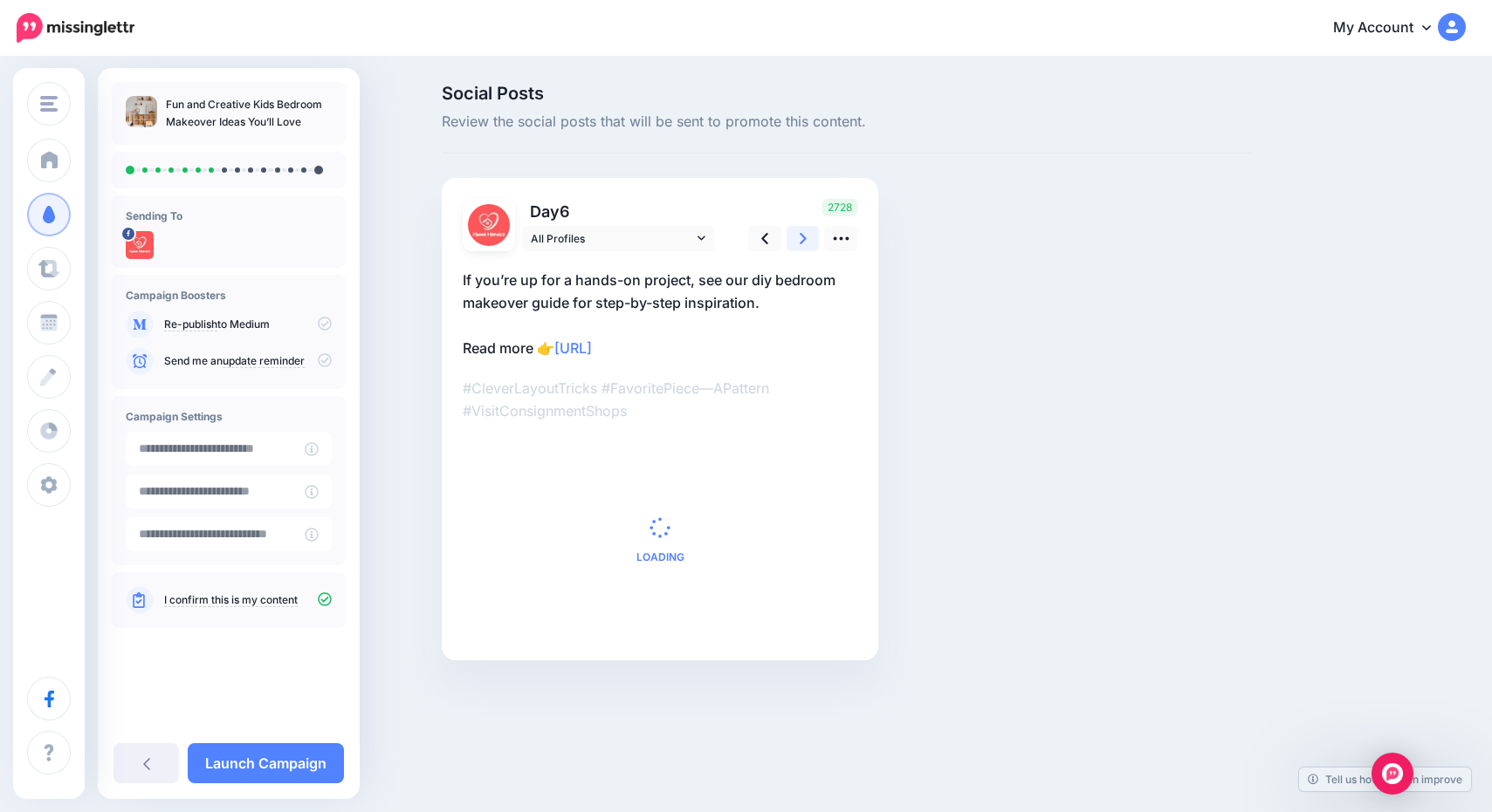
click at [802, 232] on icon at bounding box center [803, 238] width 7 height 18
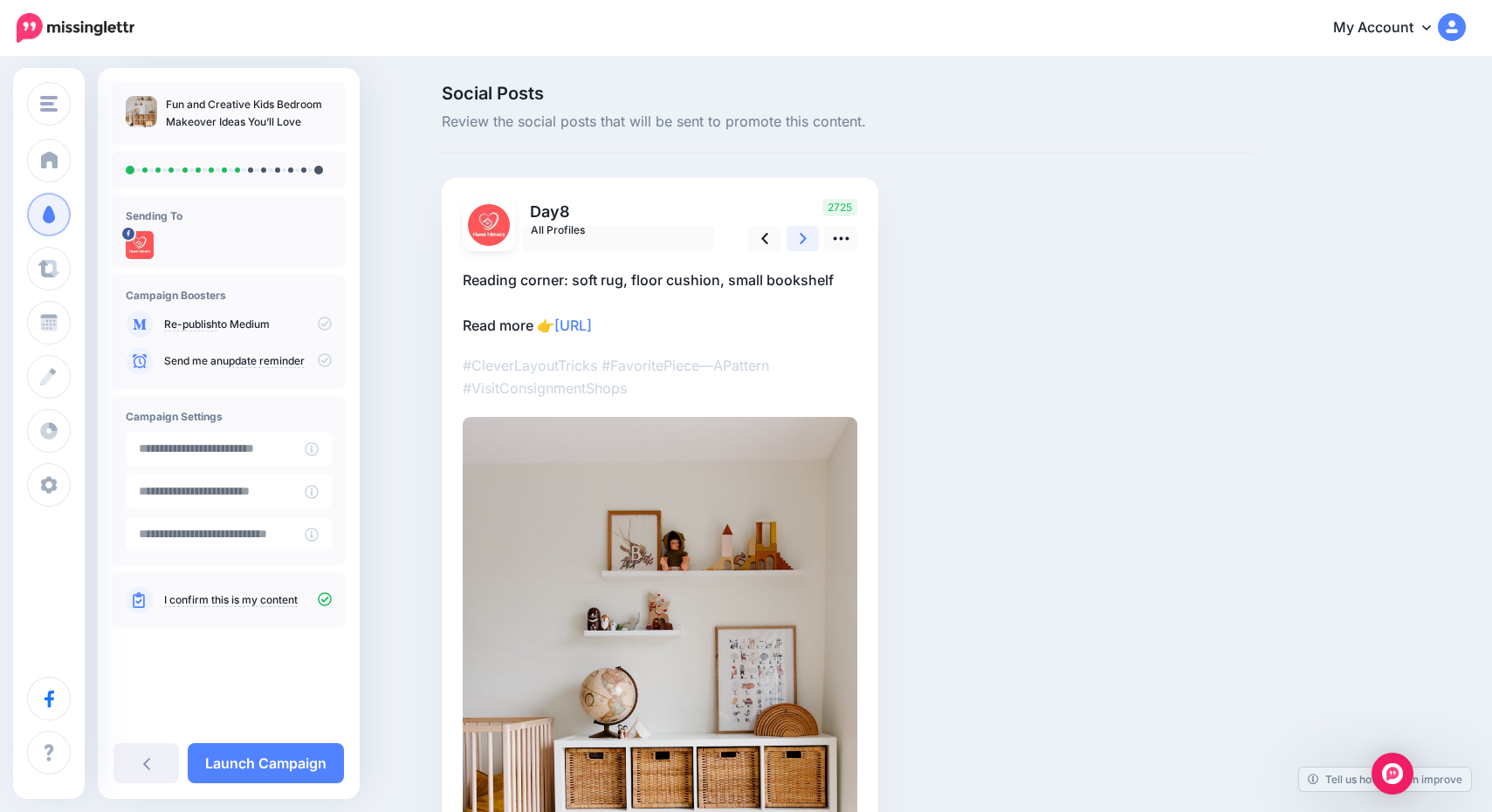
click at [802, 232] on icon at bounding box center [803, 238] width 7 height 18
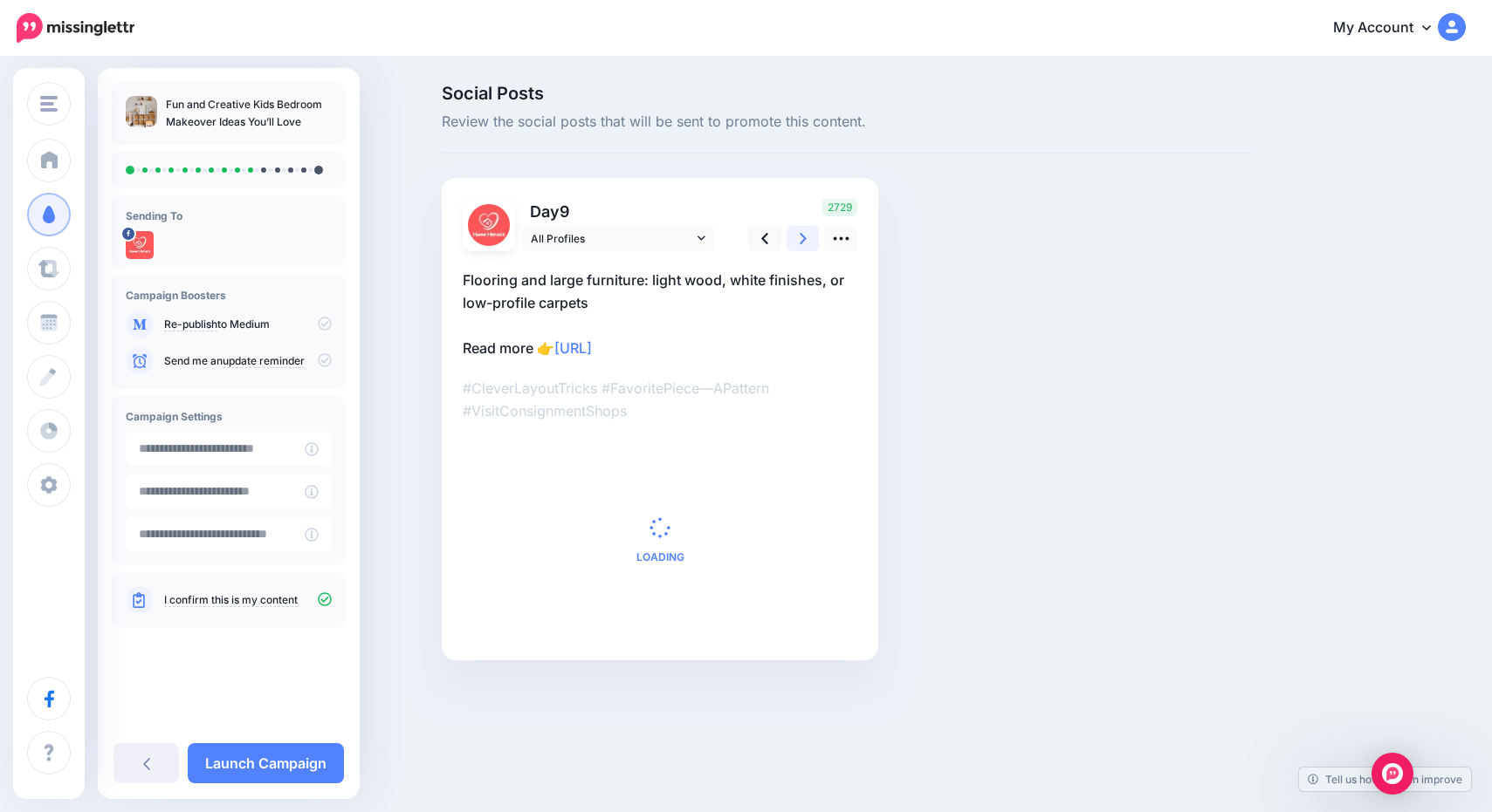
click at [802, 232] on icon at bounding box center [803, 238] width 7 height 18
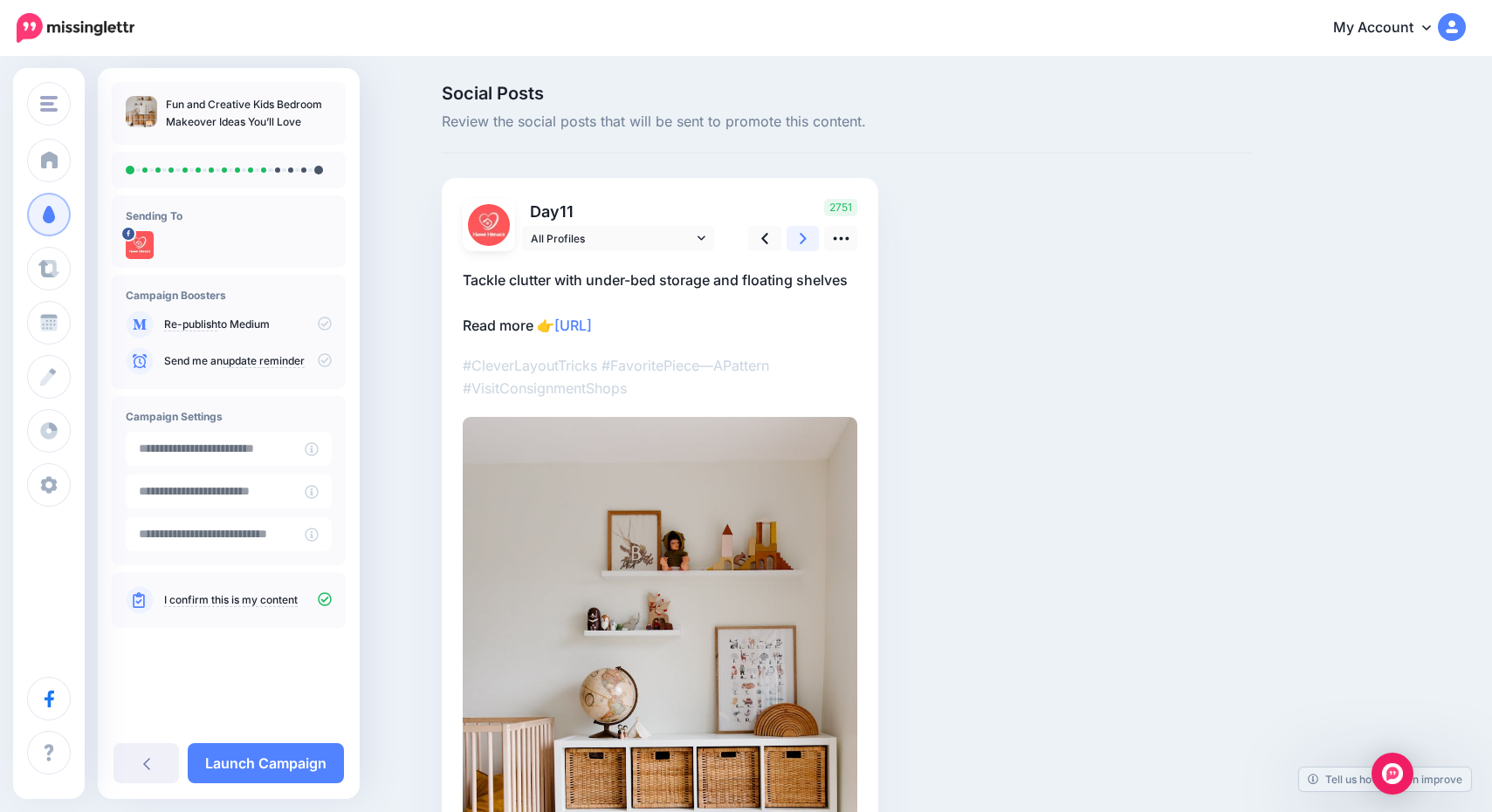
click at [802, 232] on icon at bounding box center [803, 238] width 7 height 18
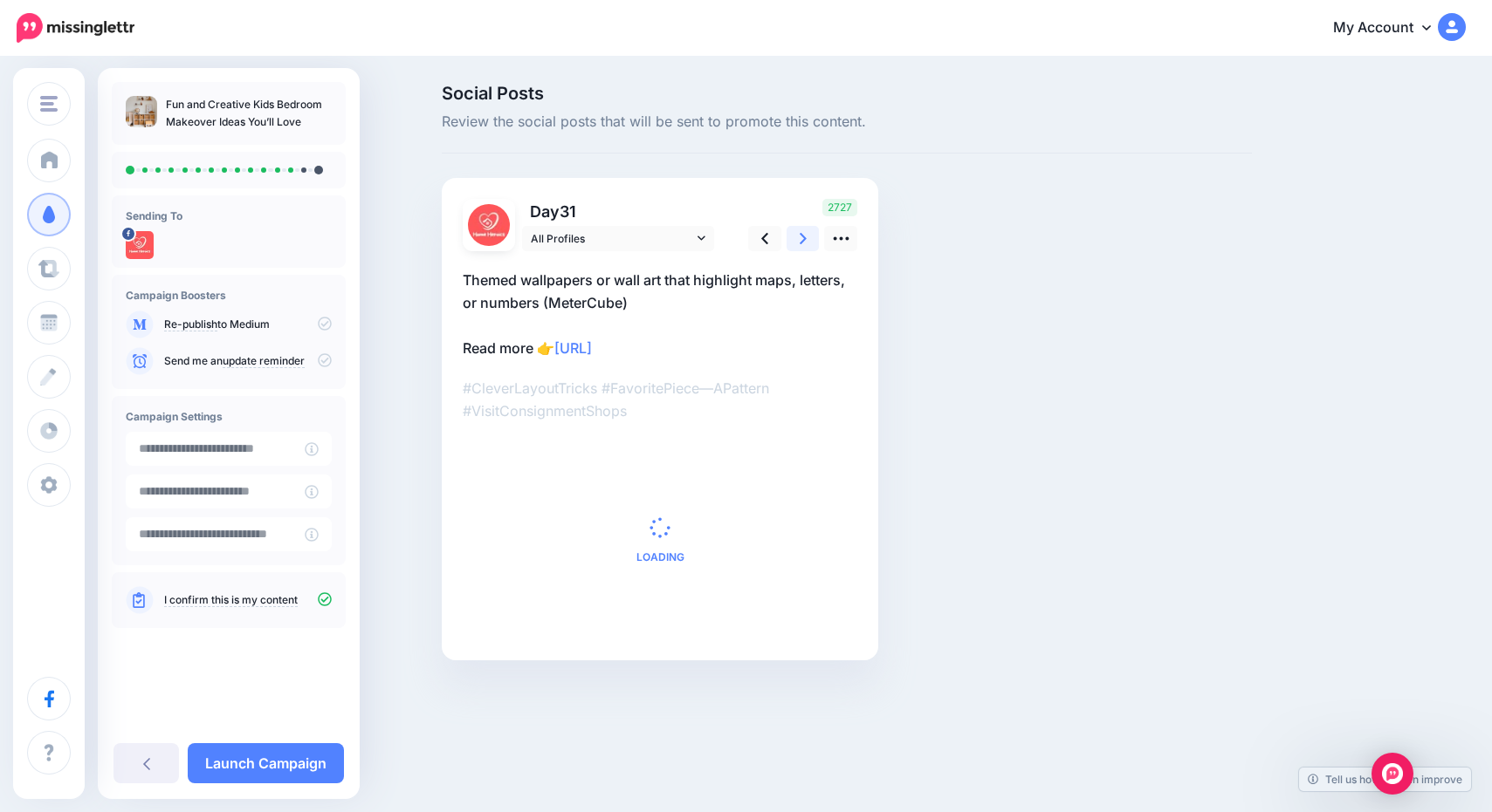
click at [802, 232] on icon at bounding box center [803, 238] width 7 height 18
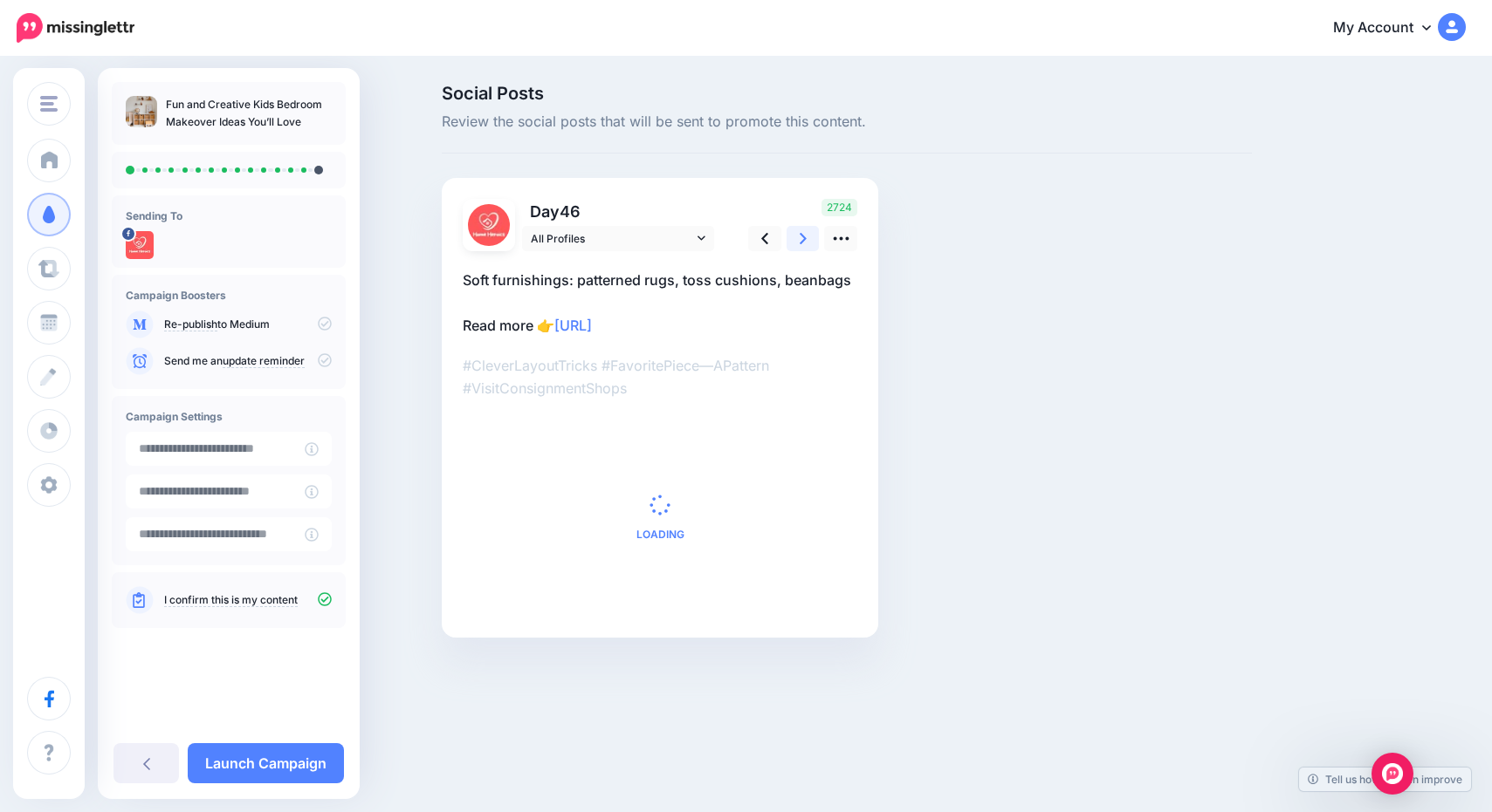
click at [802, 232] on icon at bounding box center [803, 238] width 7 height 18
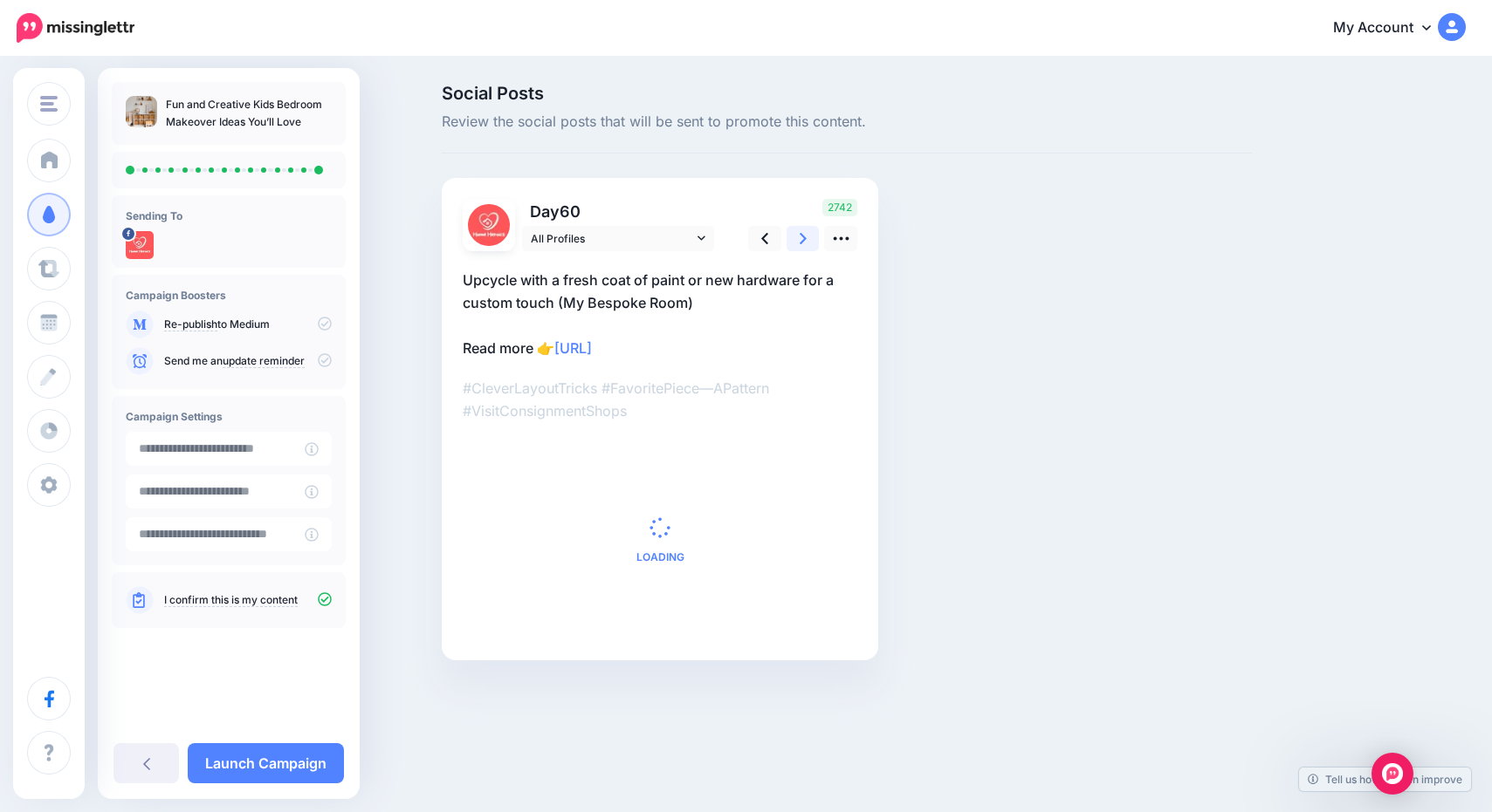
click at [802, 232] on icon at bounding box center [803, 238] width 7 height 18
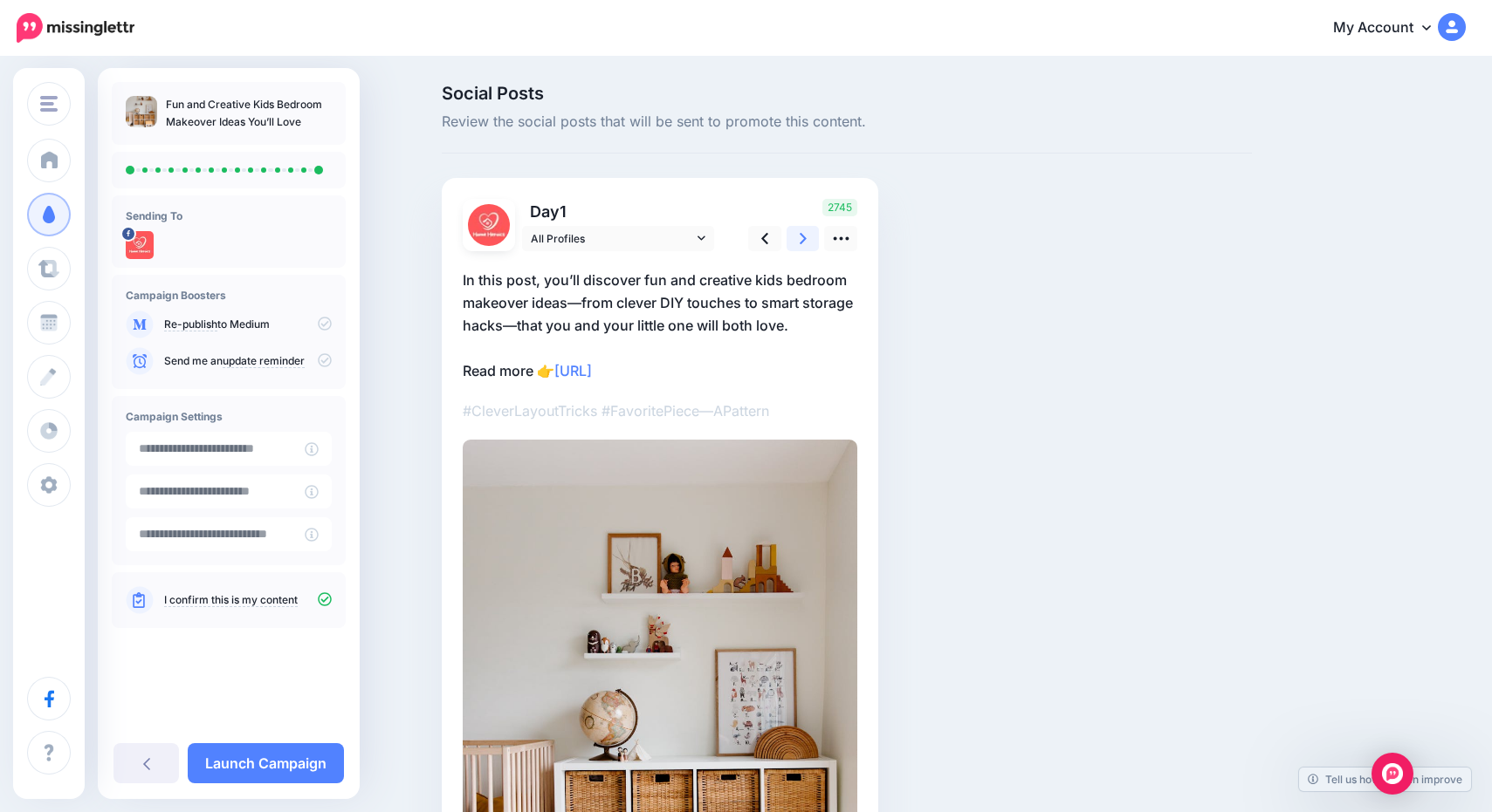
click at [802, 232] on icon at bounding box center [803, 238] width 7 height 18
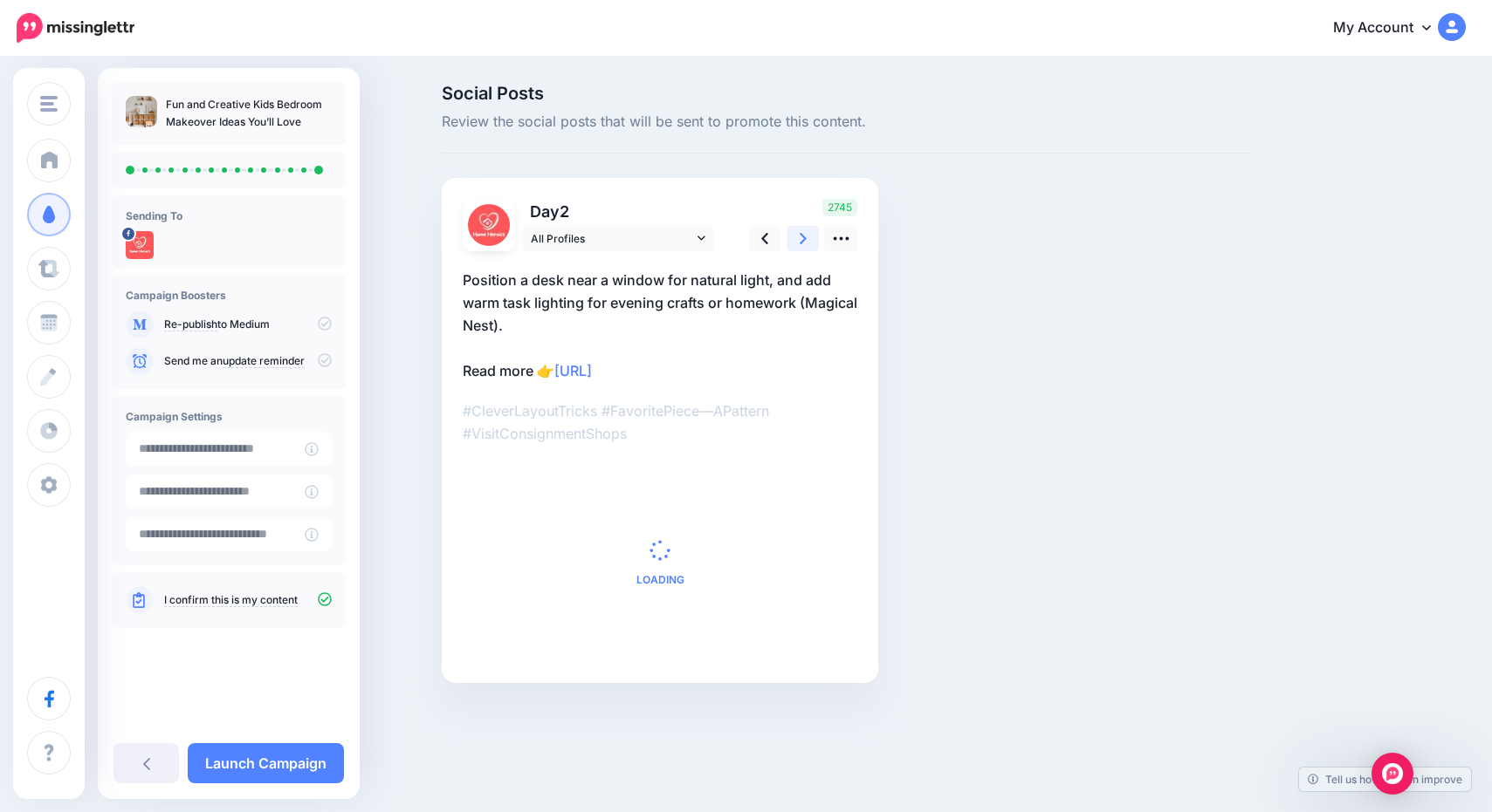
click at [802, 232] on icon at bounding box center [803, 238] width 7 height 18
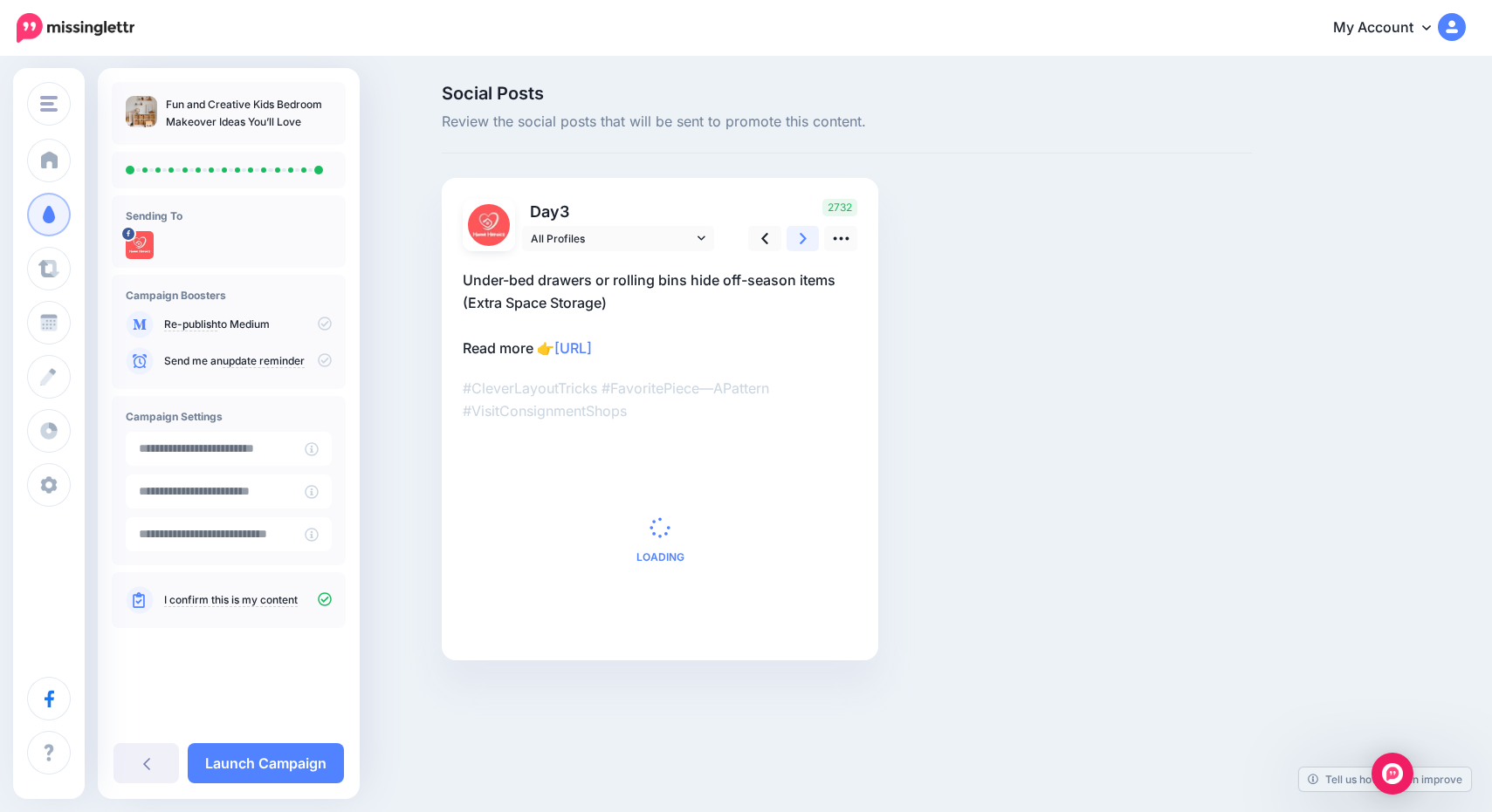
click at [802, 232] on icon at bounding box center [803, 238] width 7 height 18
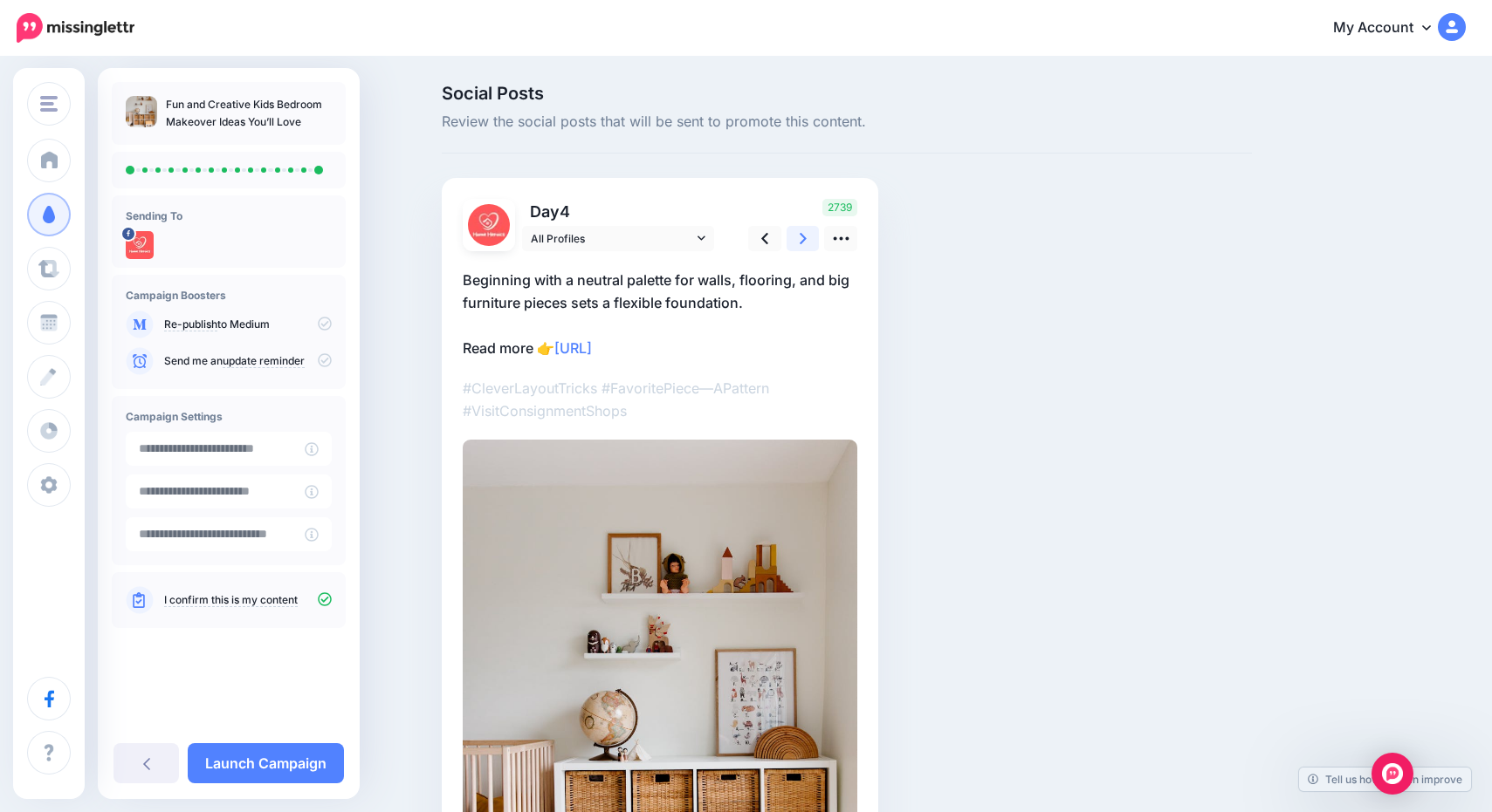
click at [802, 232] on icon at bounding box center [803, 238] width 7 height 18
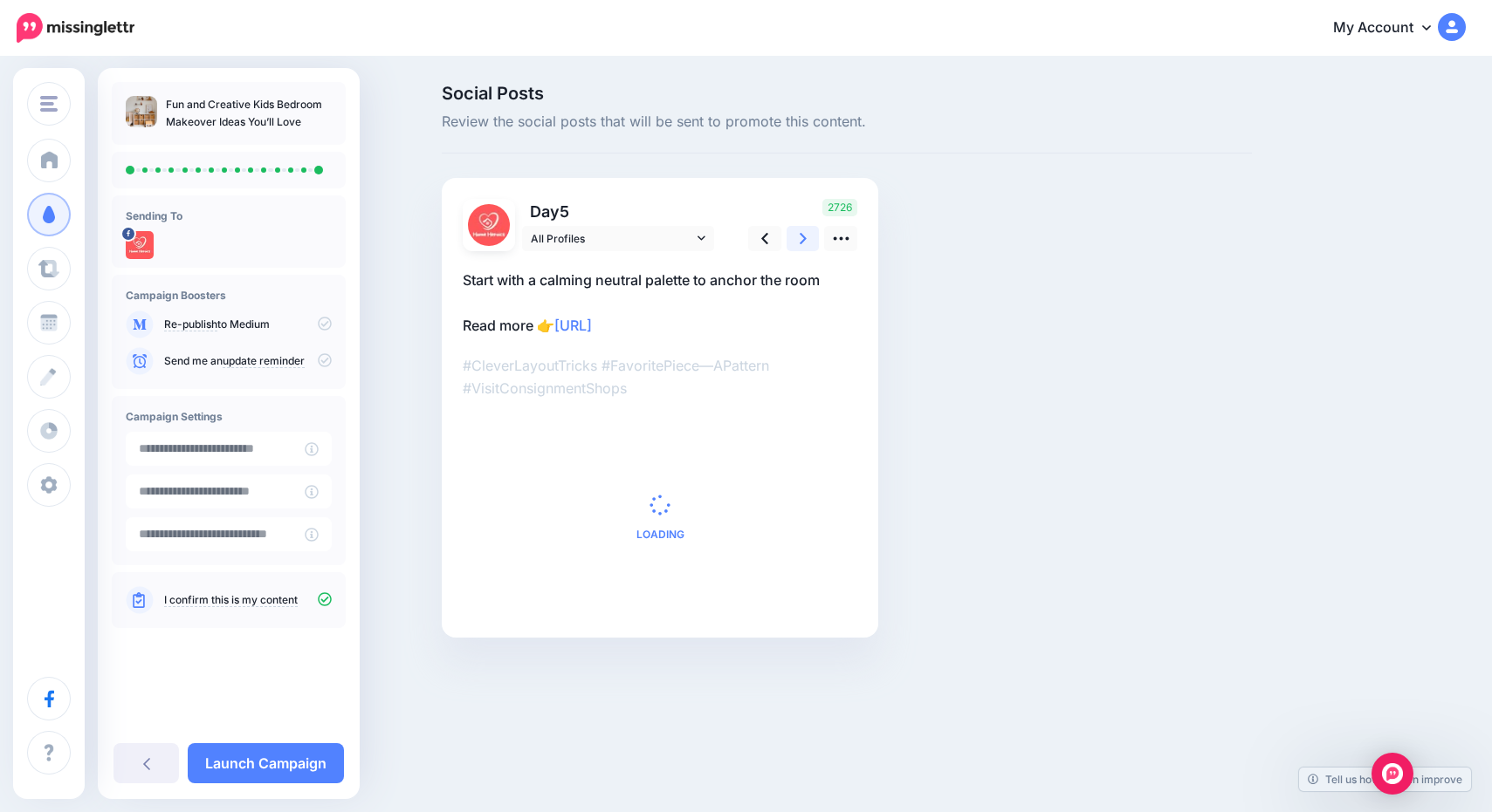
click at [802, 232] on icon at bounding box center [803, 238] width 7 height 18
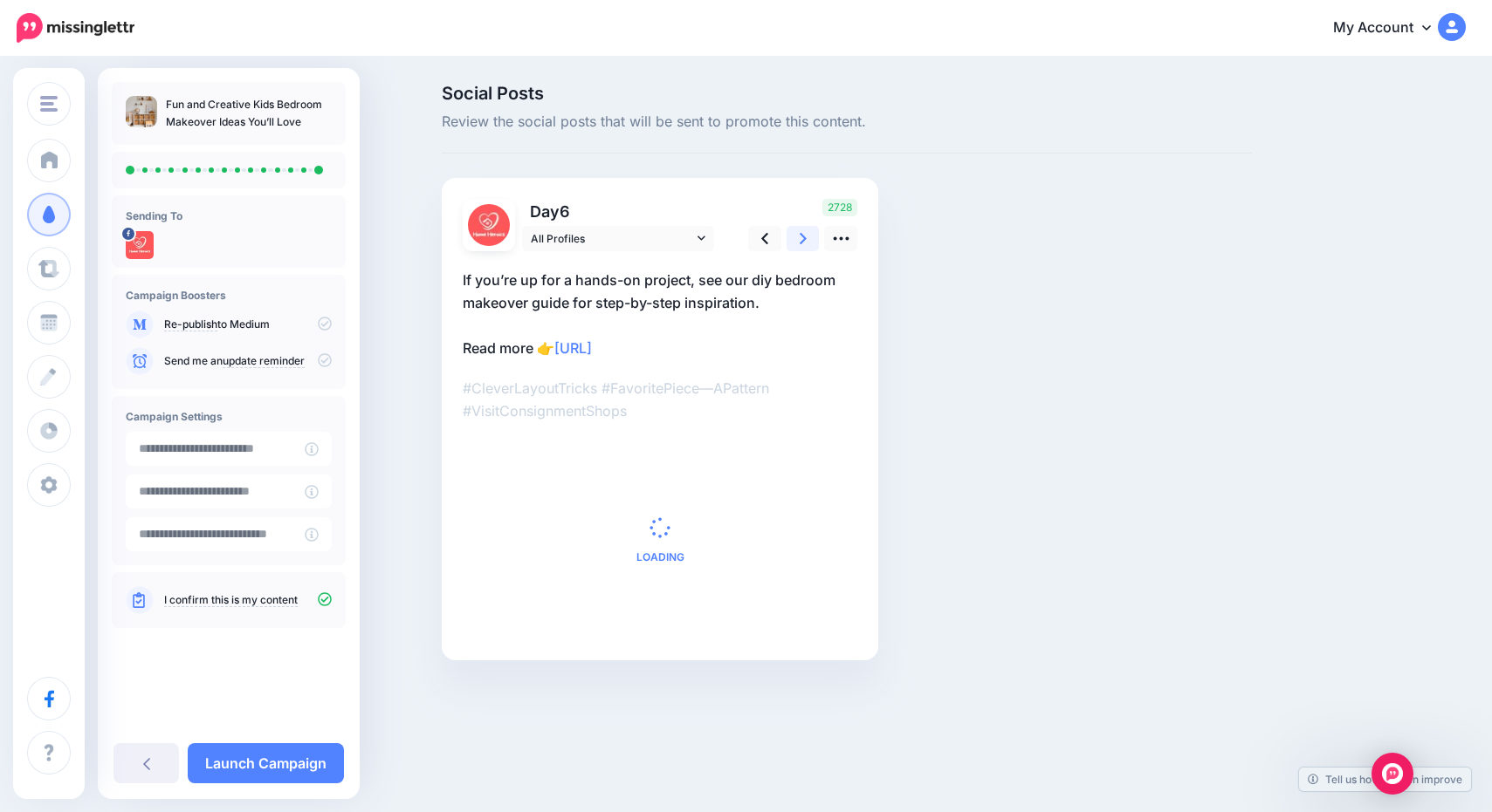
click at [802, 232] on icon at bounding box center [803, 238] width 7 height 18
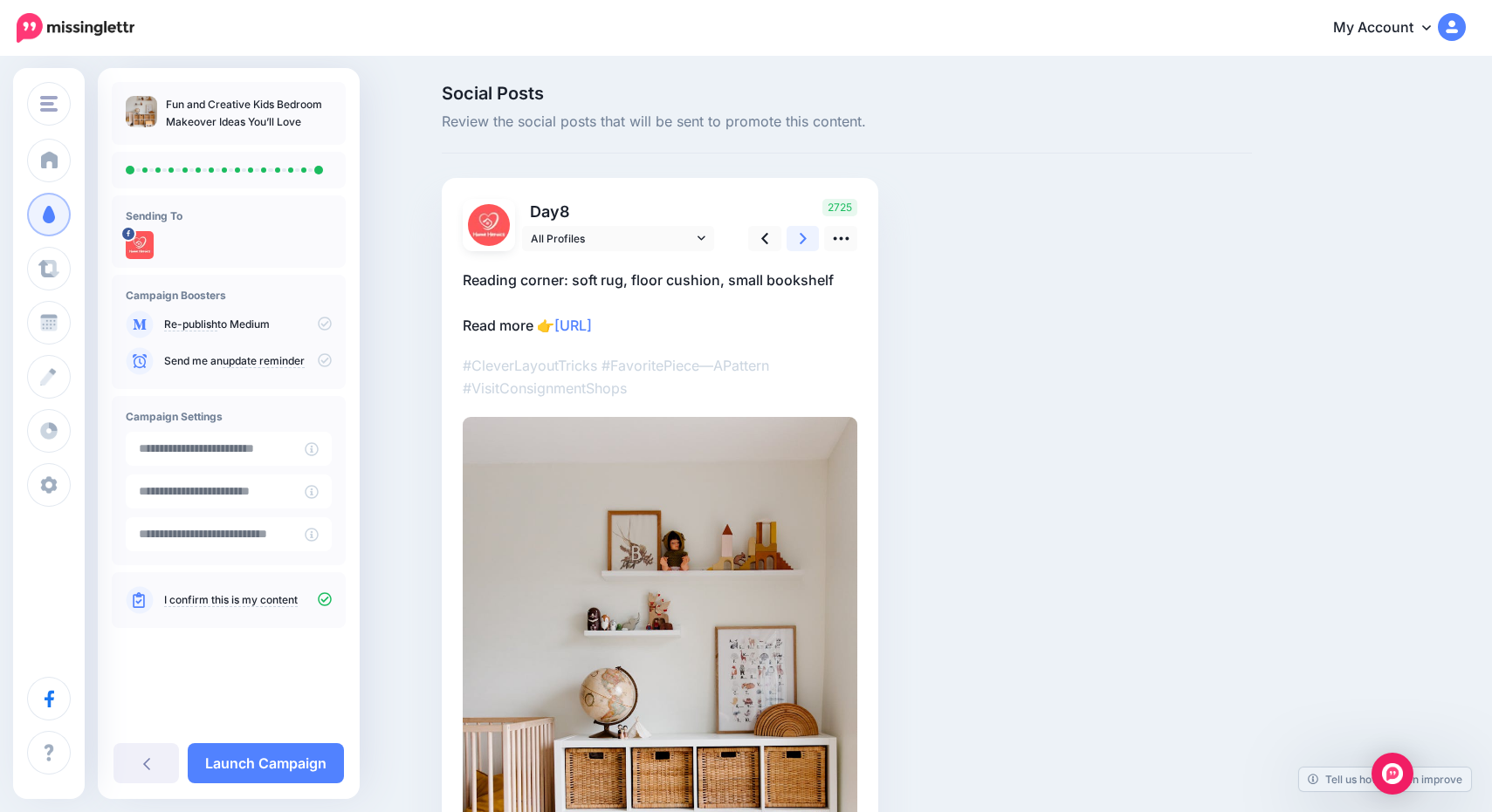
click at [802, 232] on icon at bounding box center [803, 238] width 7 height 18
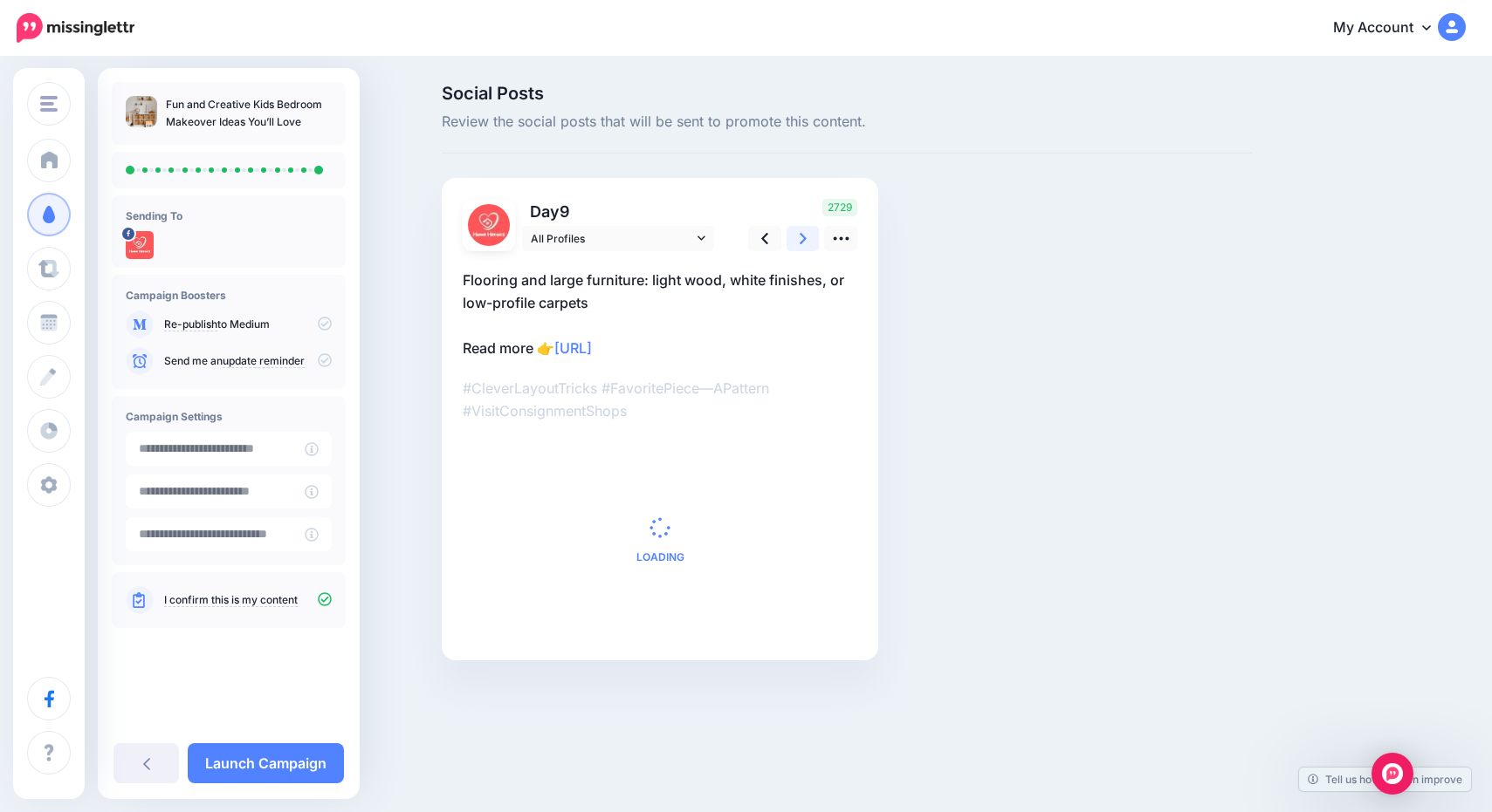
click at [802, 232] on icon at bounding box center [803, 238] width 7 height 18
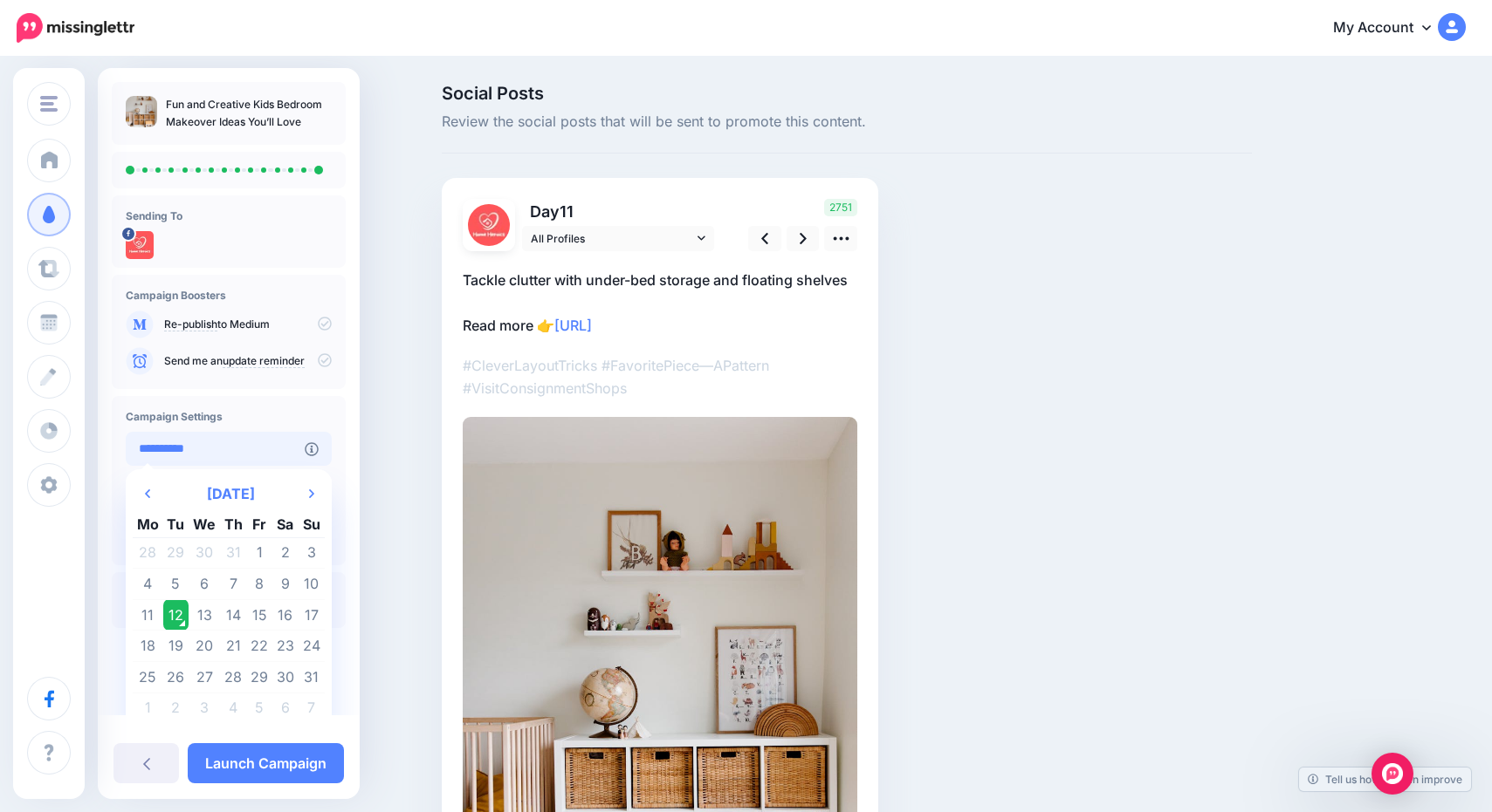
click at [297, 445] on input "**********" at bounding box center [215, 450] width 179 height 35
click at [201, 609] on td "13" at bounding box center [204, 615] width 32 height 32
type input "**********"
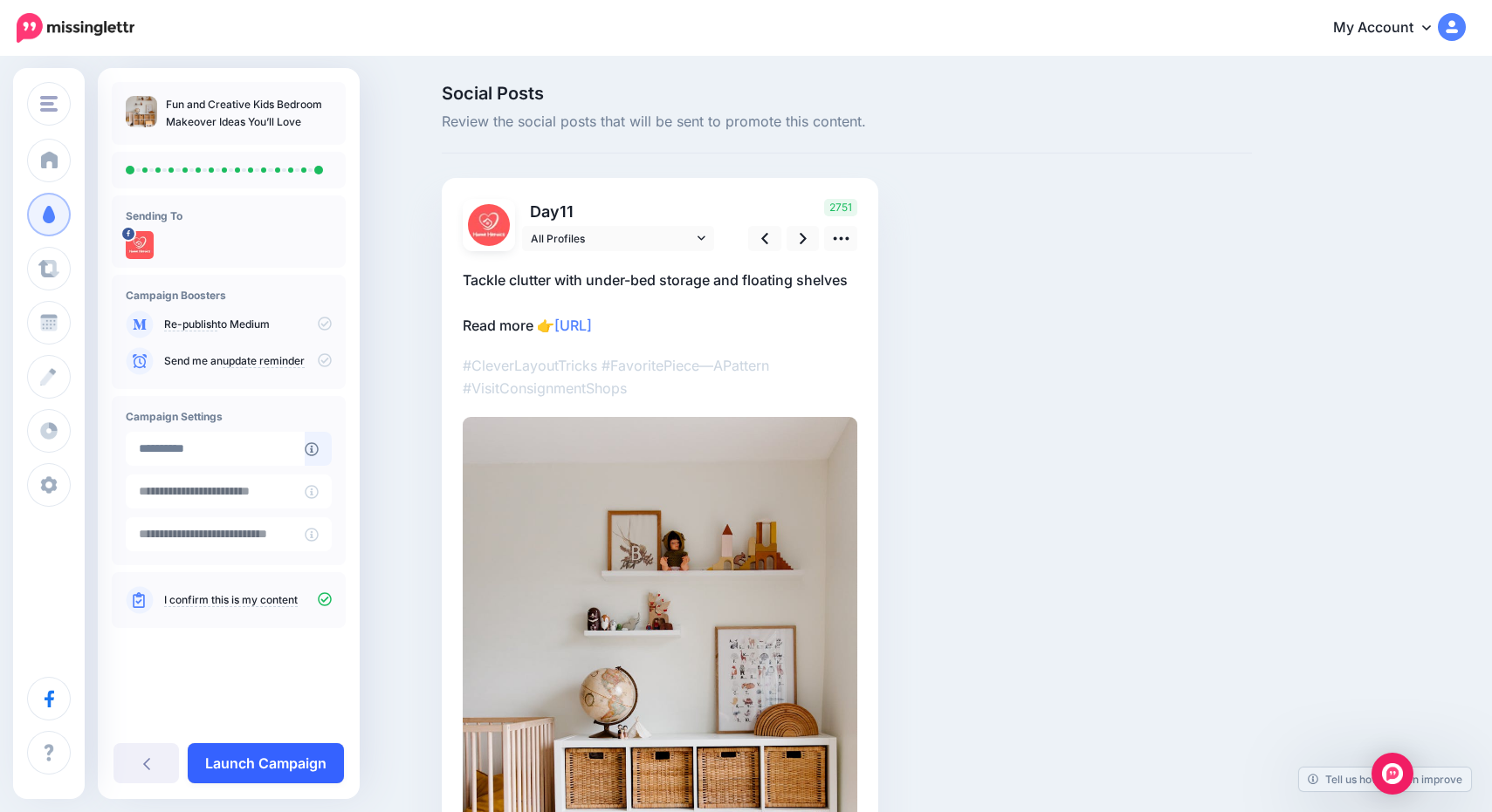
click at [252, 764] on link "Launch Campaign" at bounding box center [266, 764] width 156 height 40
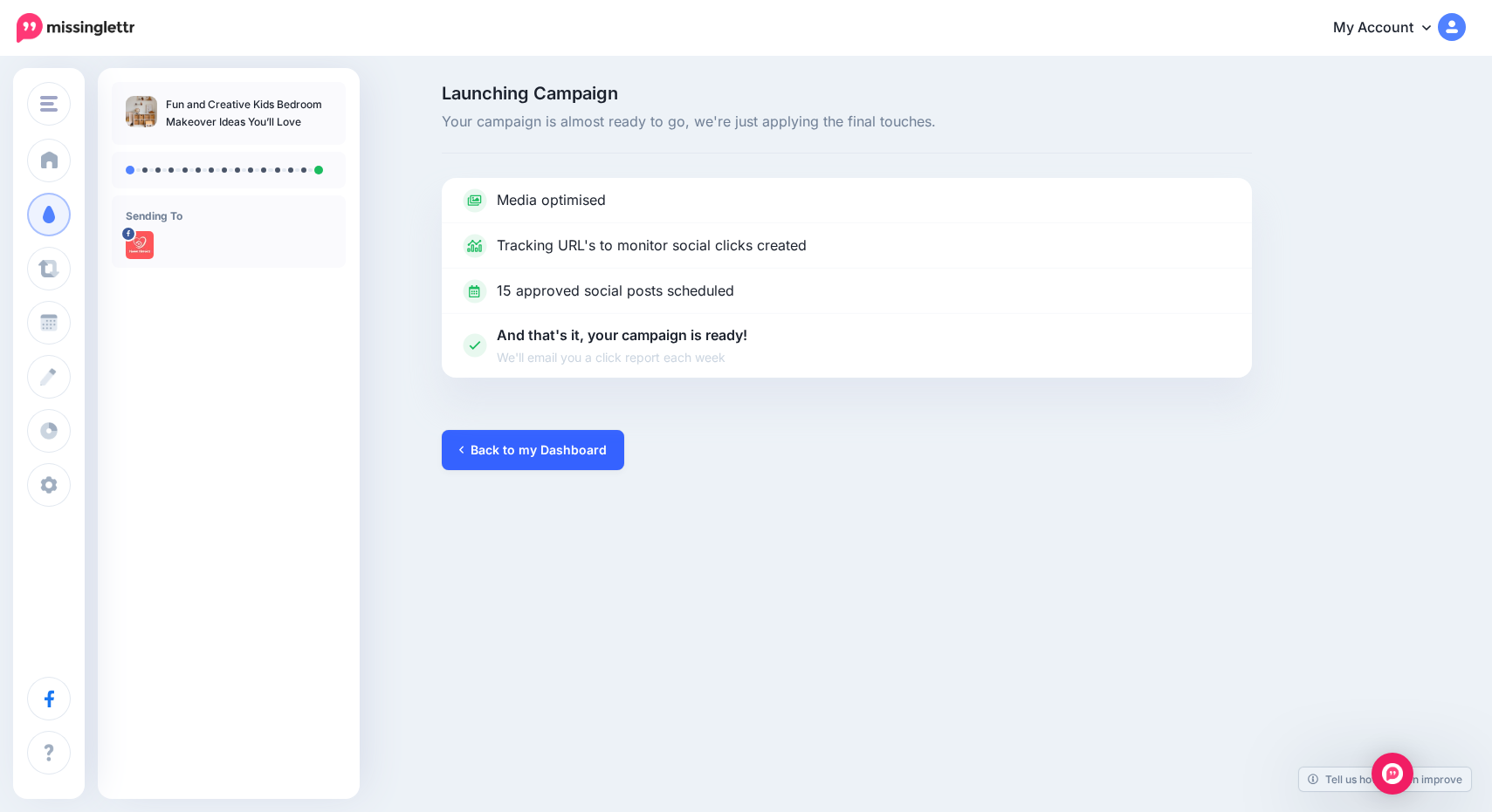
click at [550, 459] on link "Back to my Dashboard" at bounding box center [533, 451] width 182 height 40
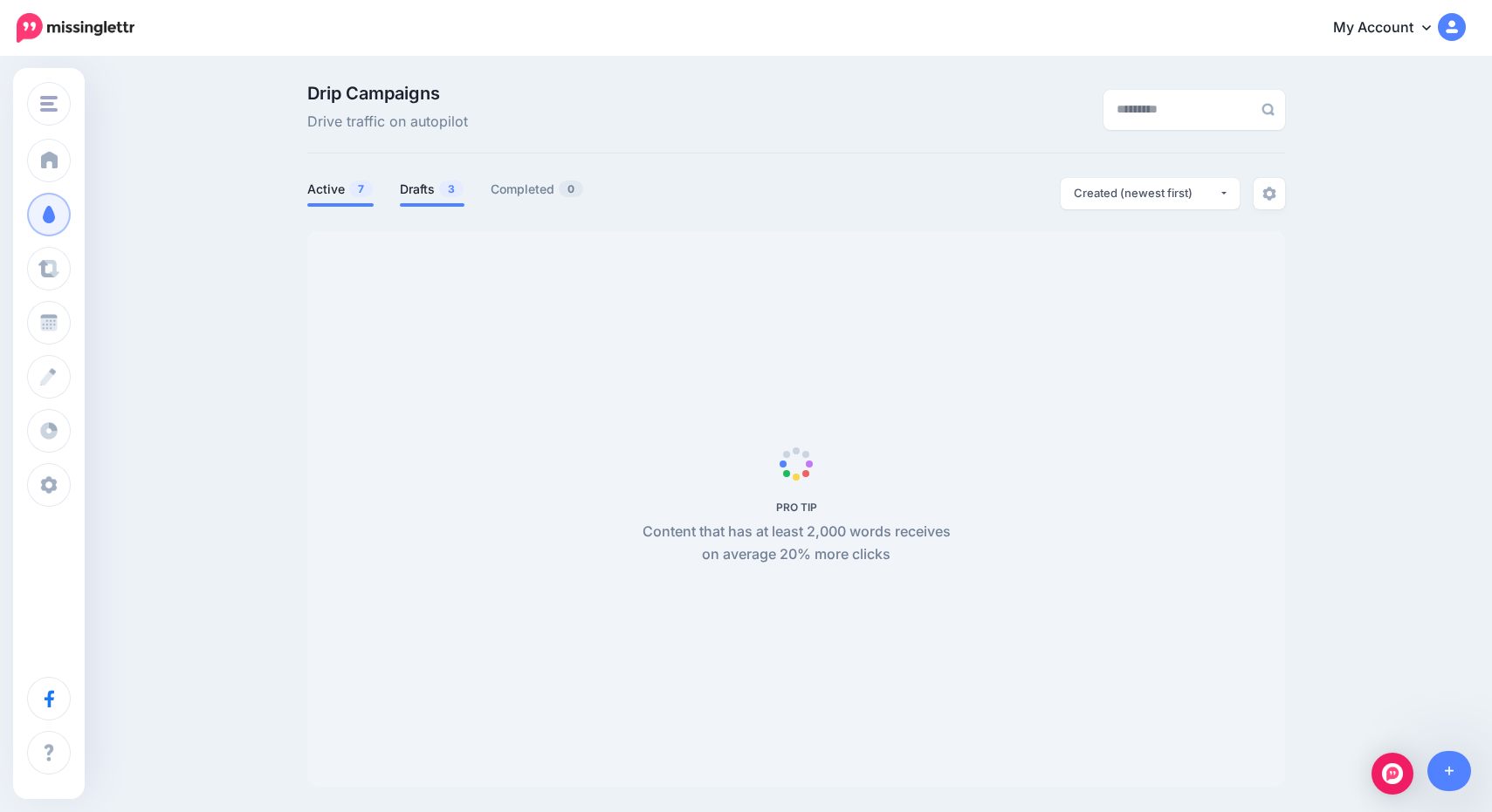
click at [445, 204] on span at bounding box center [431, 205] width 64 height 4
click at [426, 192] on link "Drafts 3" at bounding box center [431, 190] width 64 height 21
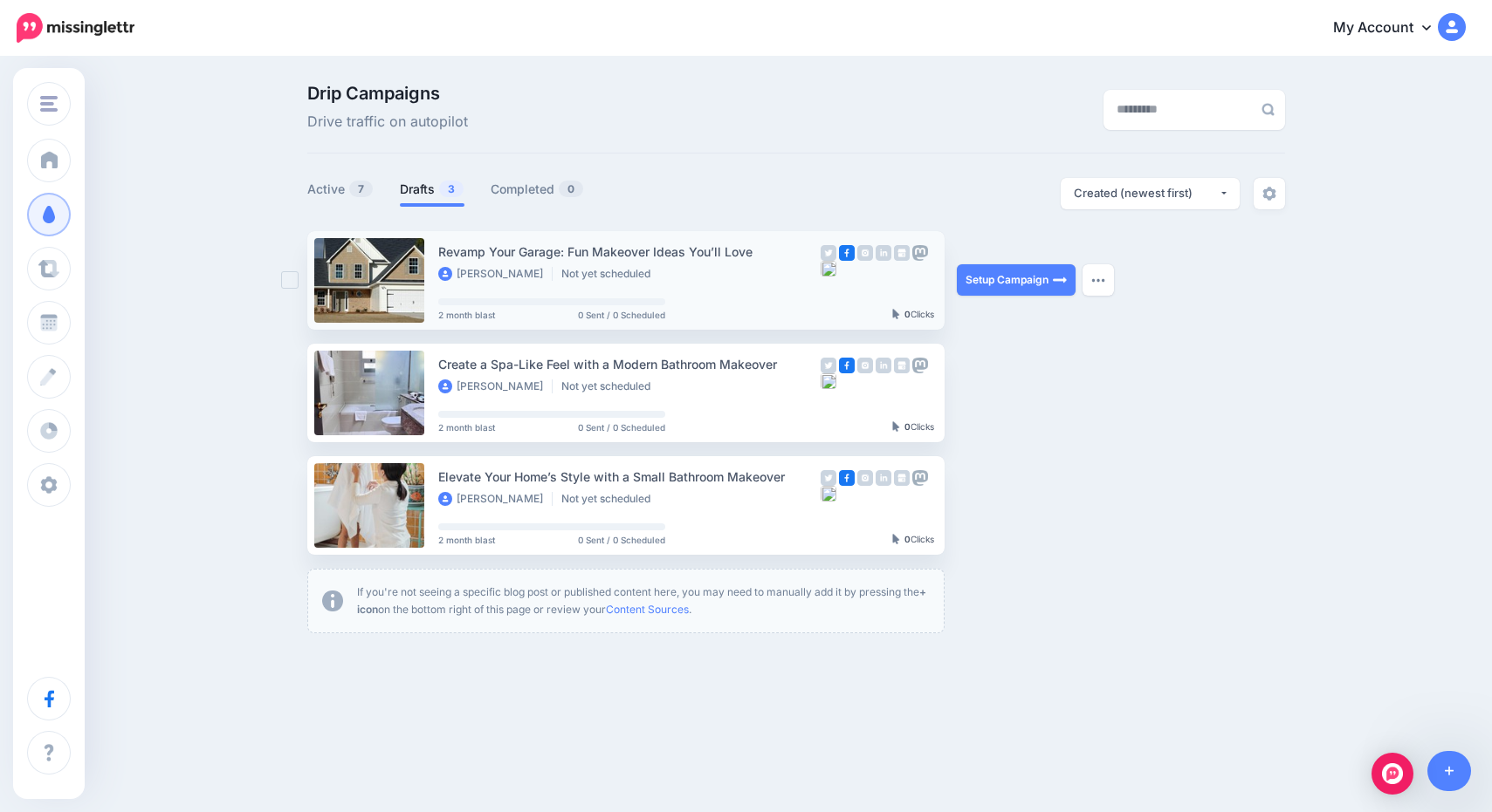
click at [812, 290] on div "Revamp Your Garage: Fun Makeover Ideas You’ll Love [PERSON_NAME] Not yet schedu…" at bounding box center [629, 280] width 383 height 78
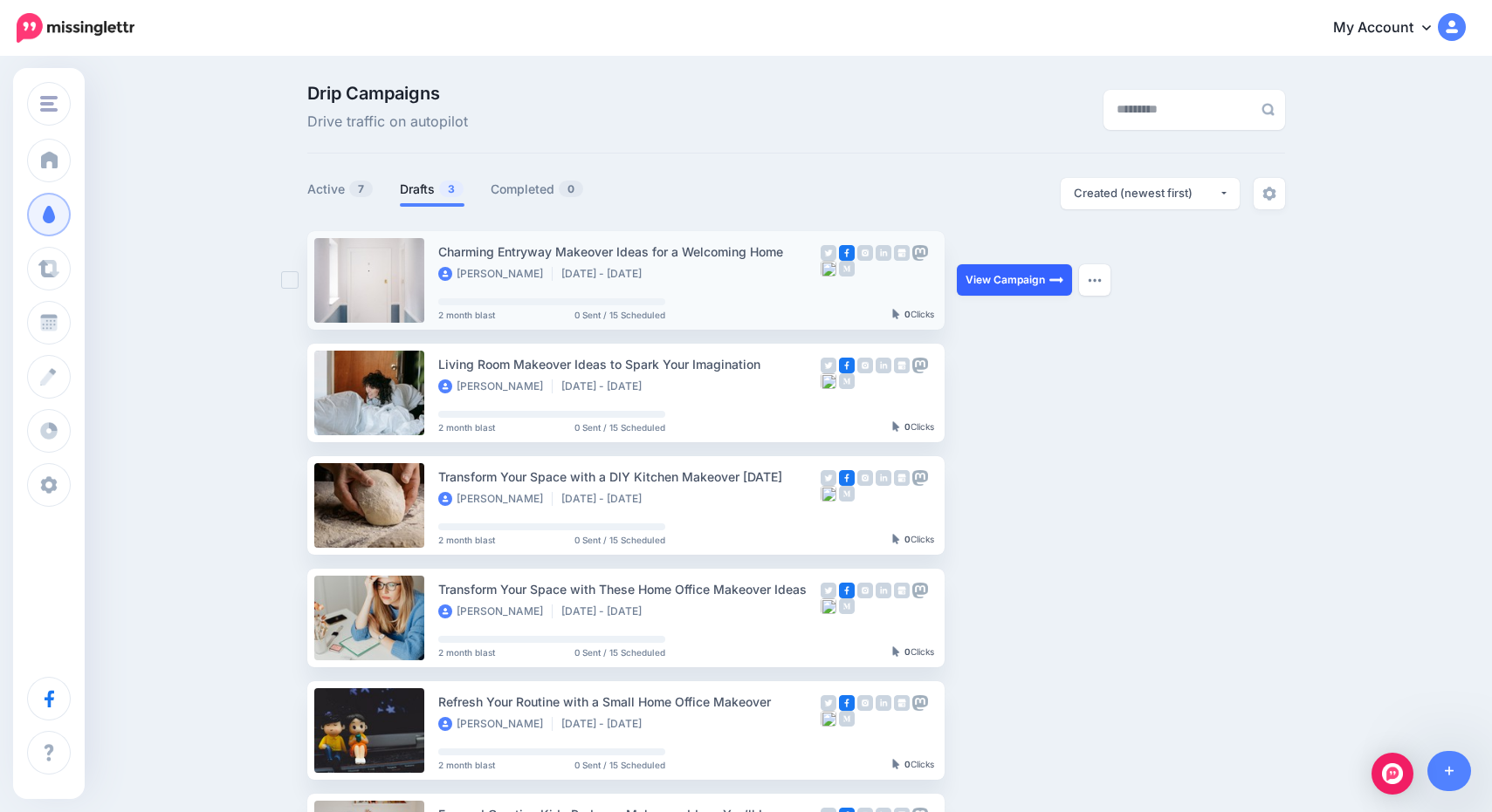
click at [981, 273] on link "View Campaign" at bounding box center [1014, 280] width 115 height 32
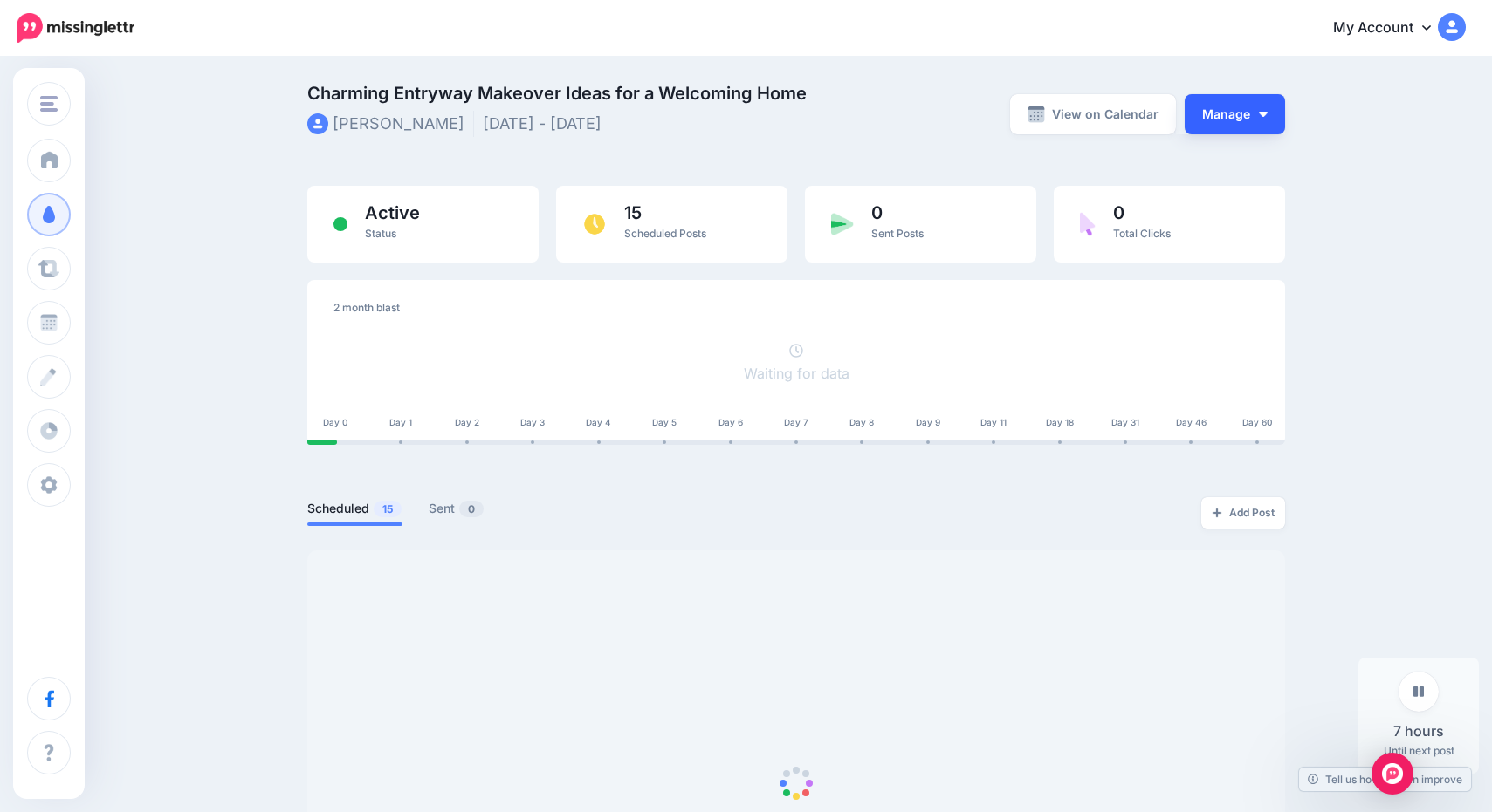
click at [1256, 125] on button "Manage" at bounding box center [1234, 114] width 101 height 40
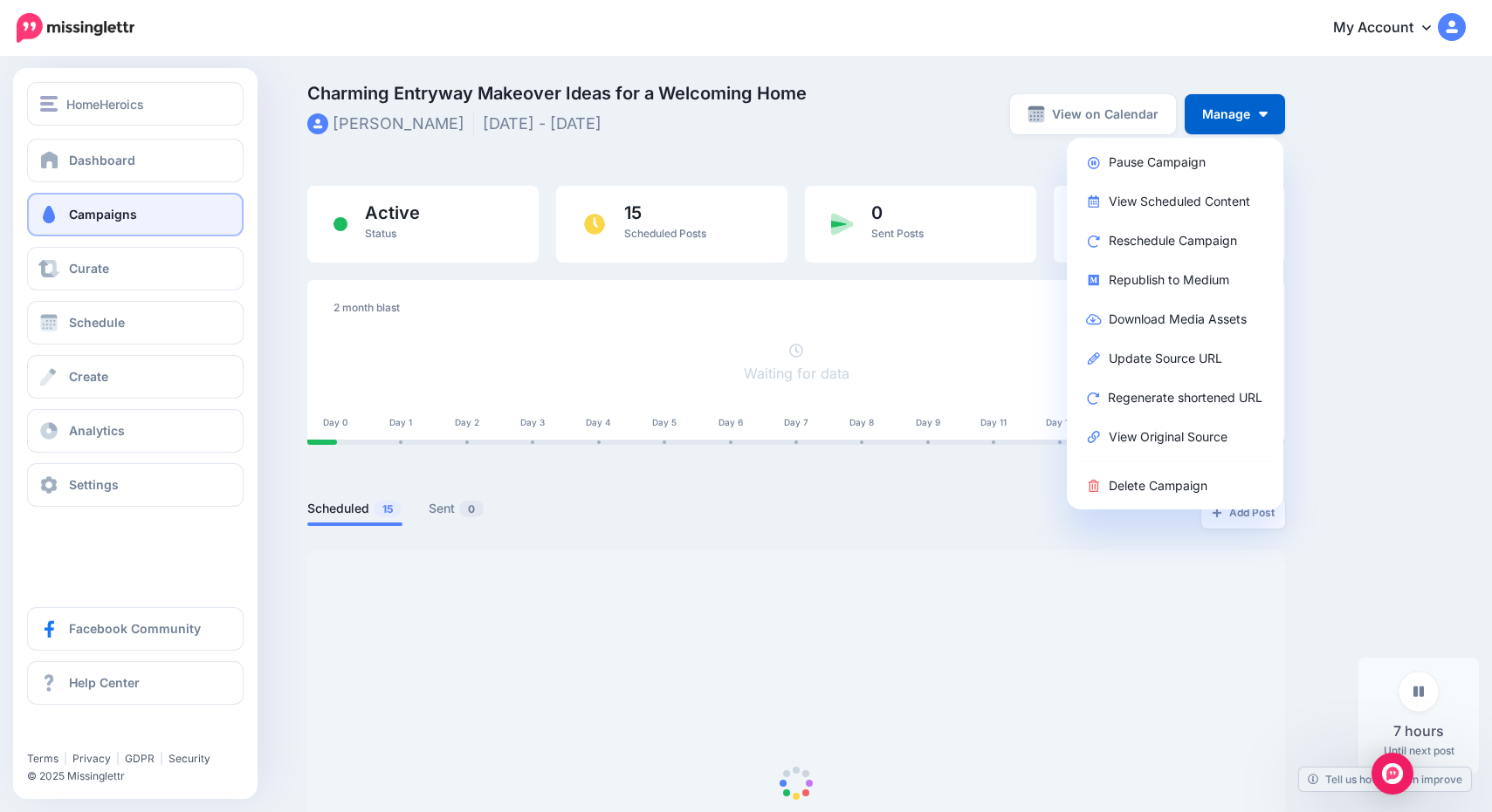
click at [103, 220] on span "Campaigns" at bounding box center [103, 214] width 68 height 14
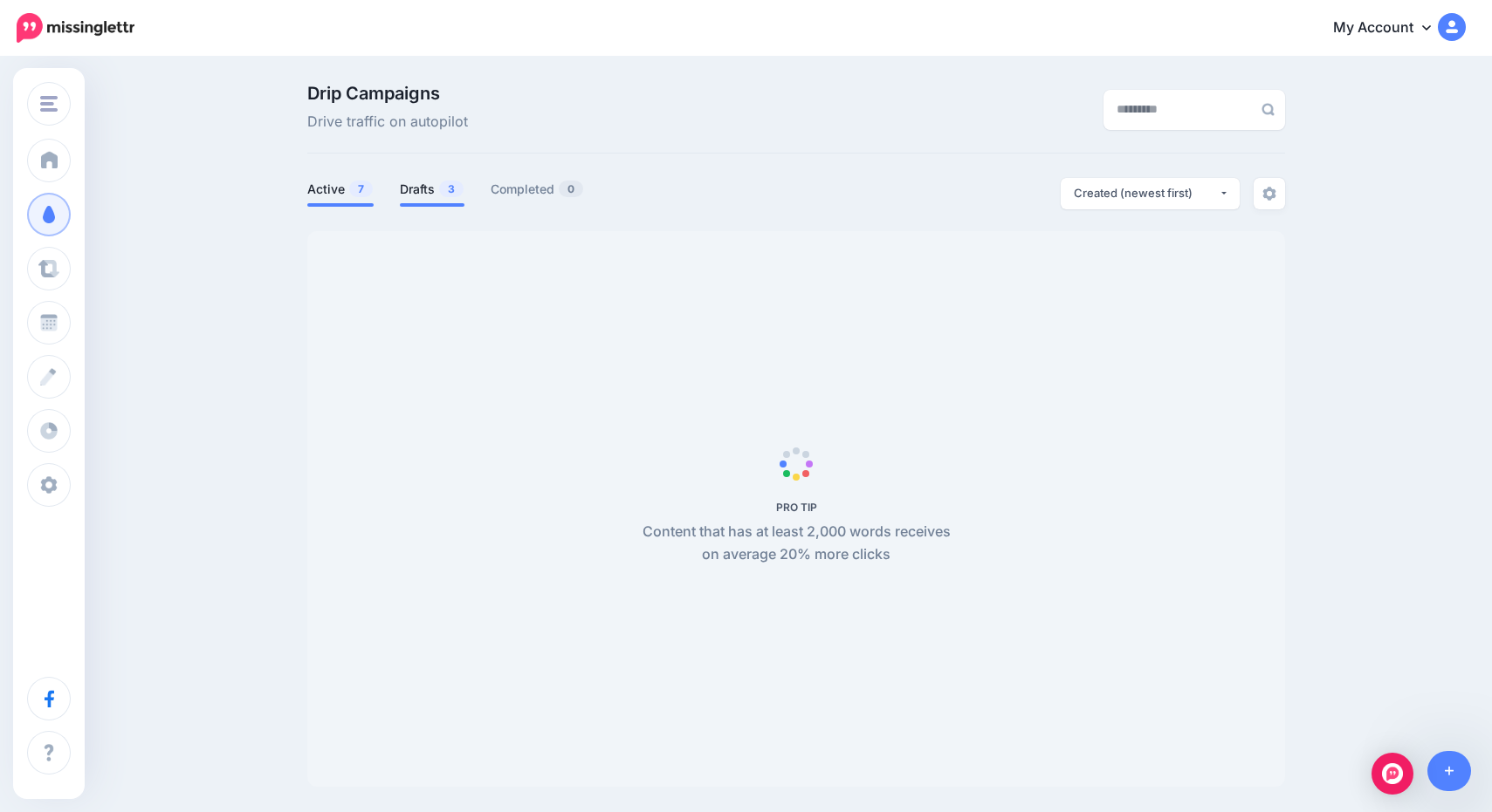
click at [416, 190] on link "Drafts 3" at bounding box center [431, 190] width 64 height 21
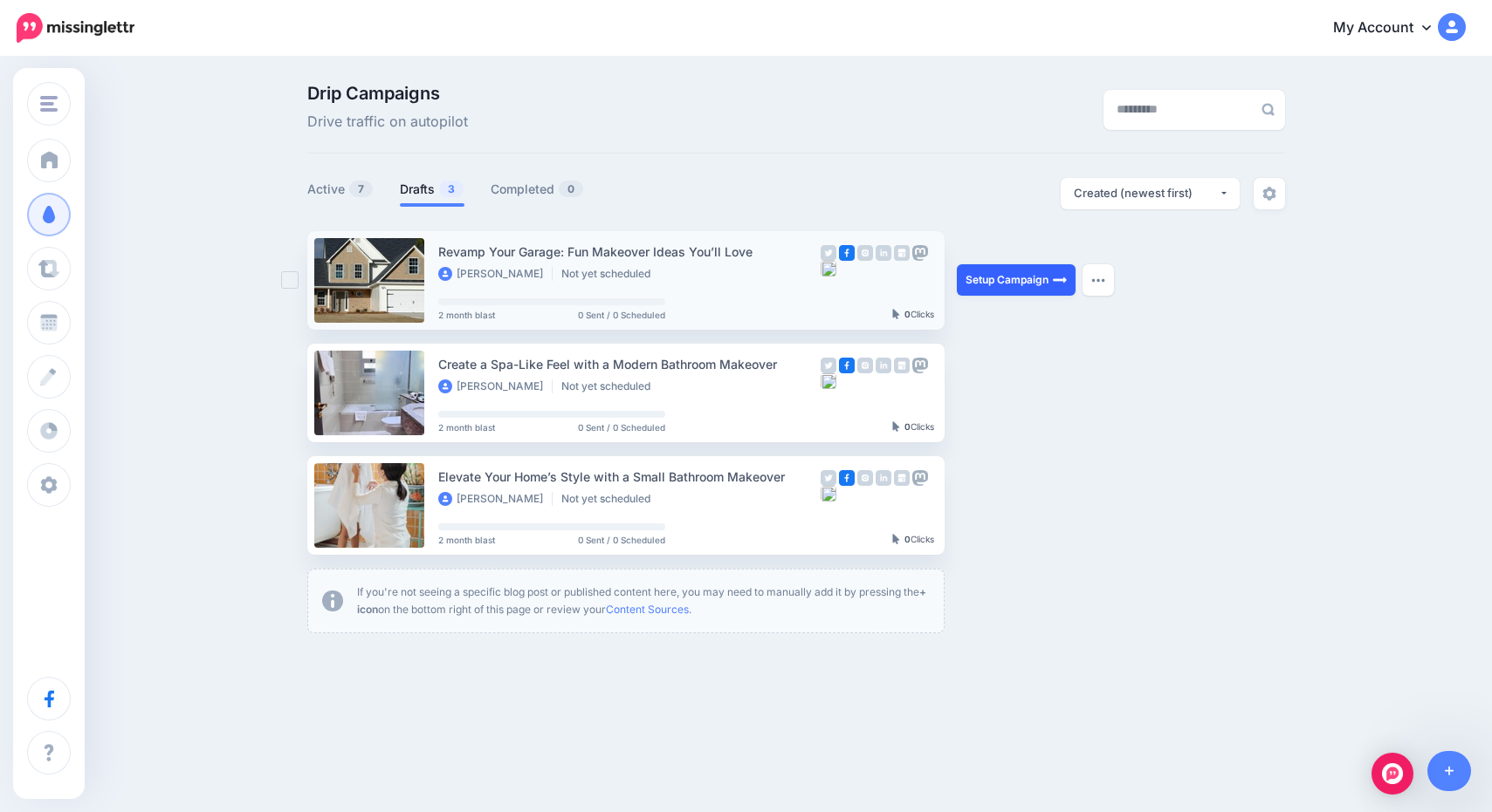
click at [1006, 273] on link "Setup Campaign" at bounding box center [1016, 280] width 119 height 32
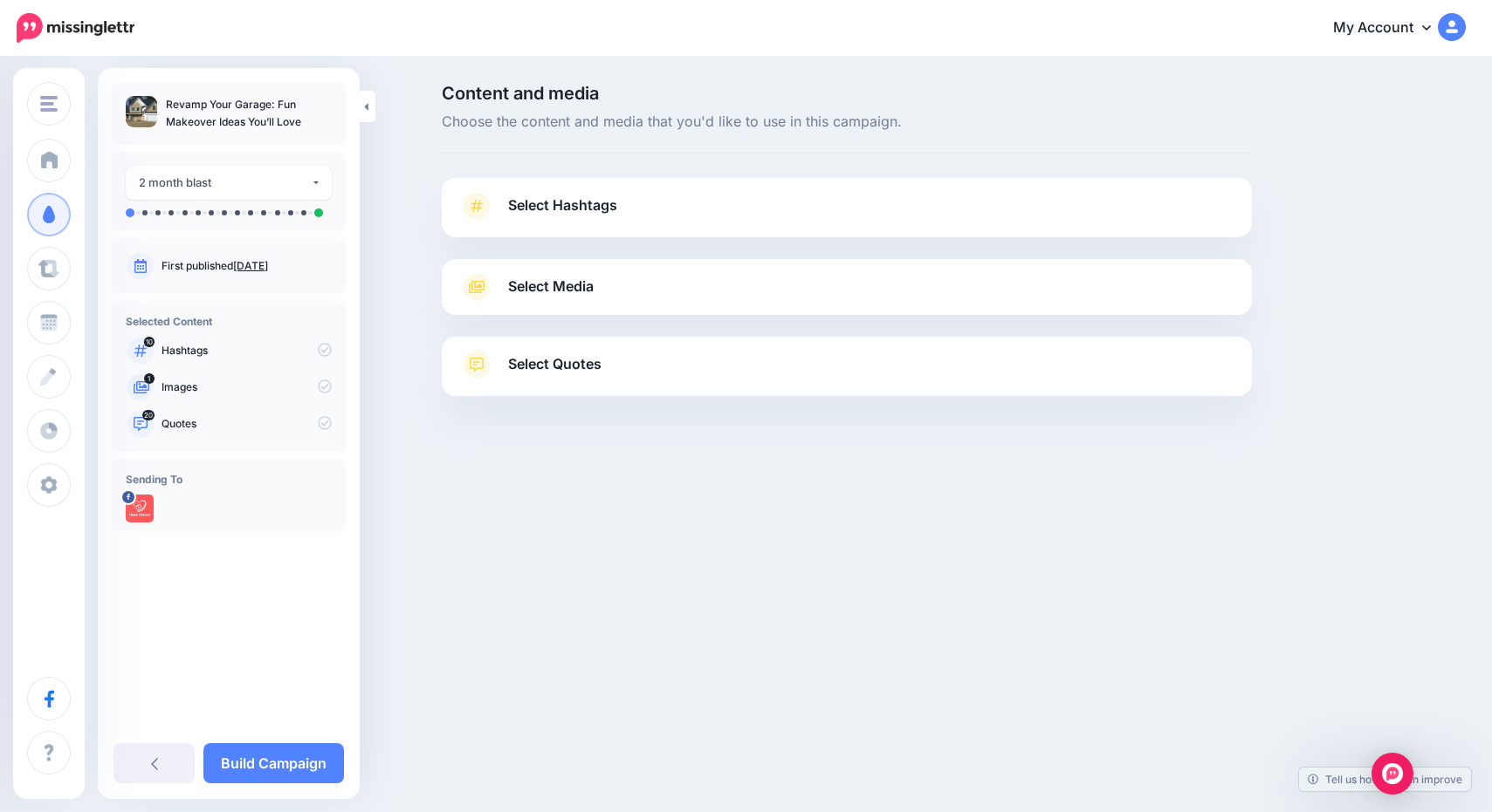
click at [607, 194] on span "Select Hashtags" at bounding box center [563, 205] width 109 height 24
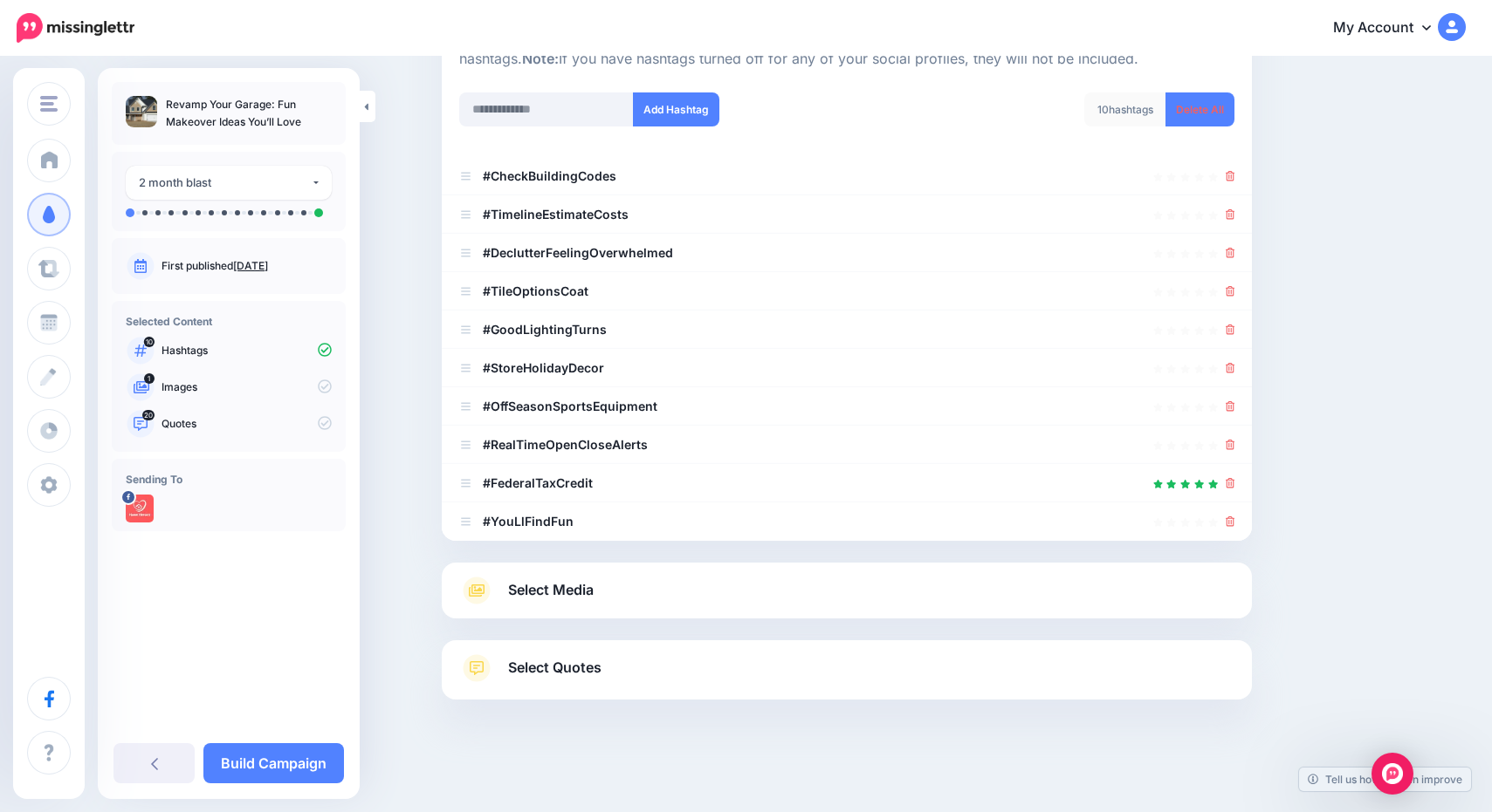
scroll to position [210, 0]
click at [309, 759] on link "Build Campaign" at bounding box center [273, 764] width 141 height 40
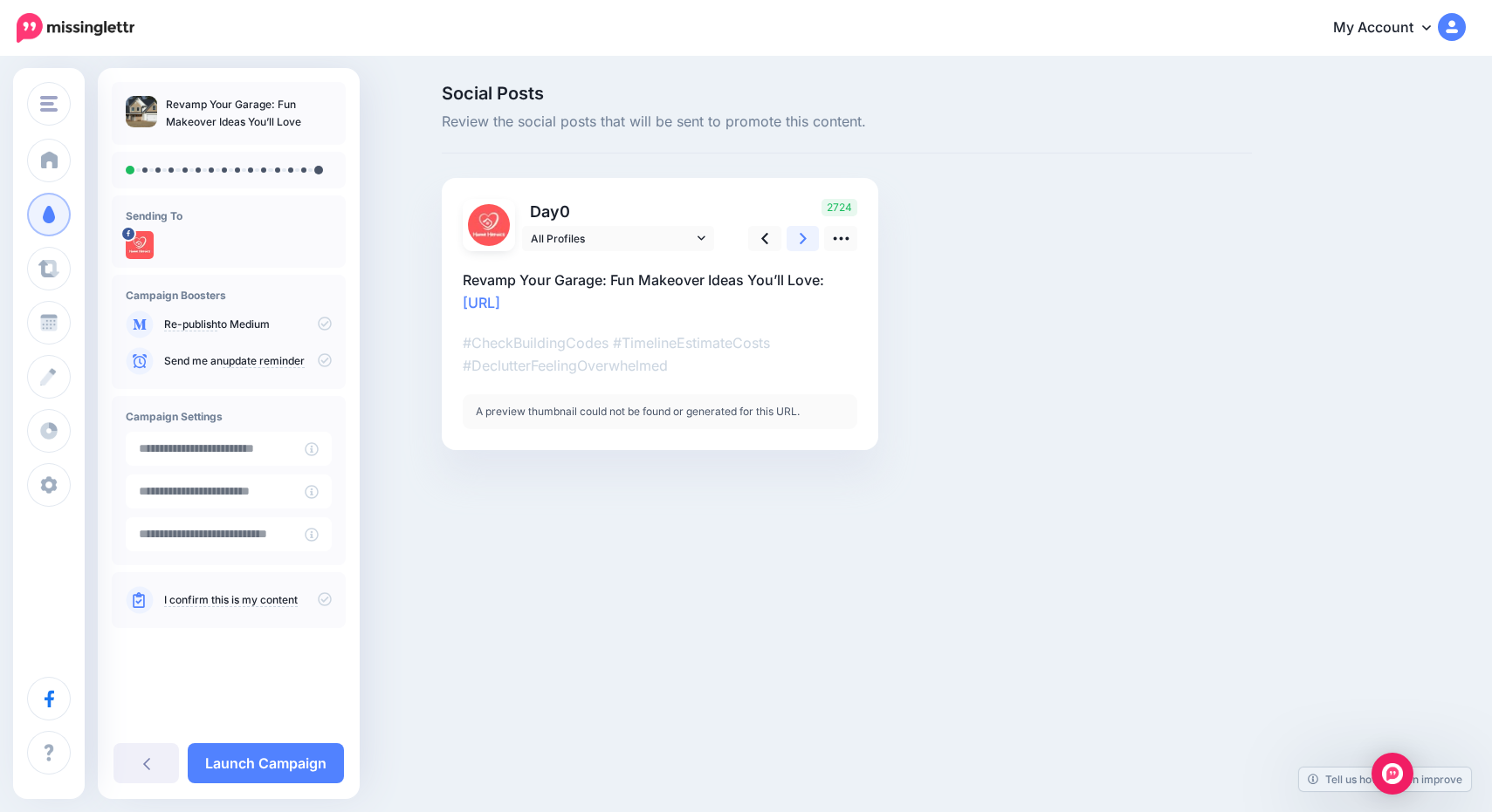
click at [809, 239] on link at bounding box center [803, 239] width 34 height 25
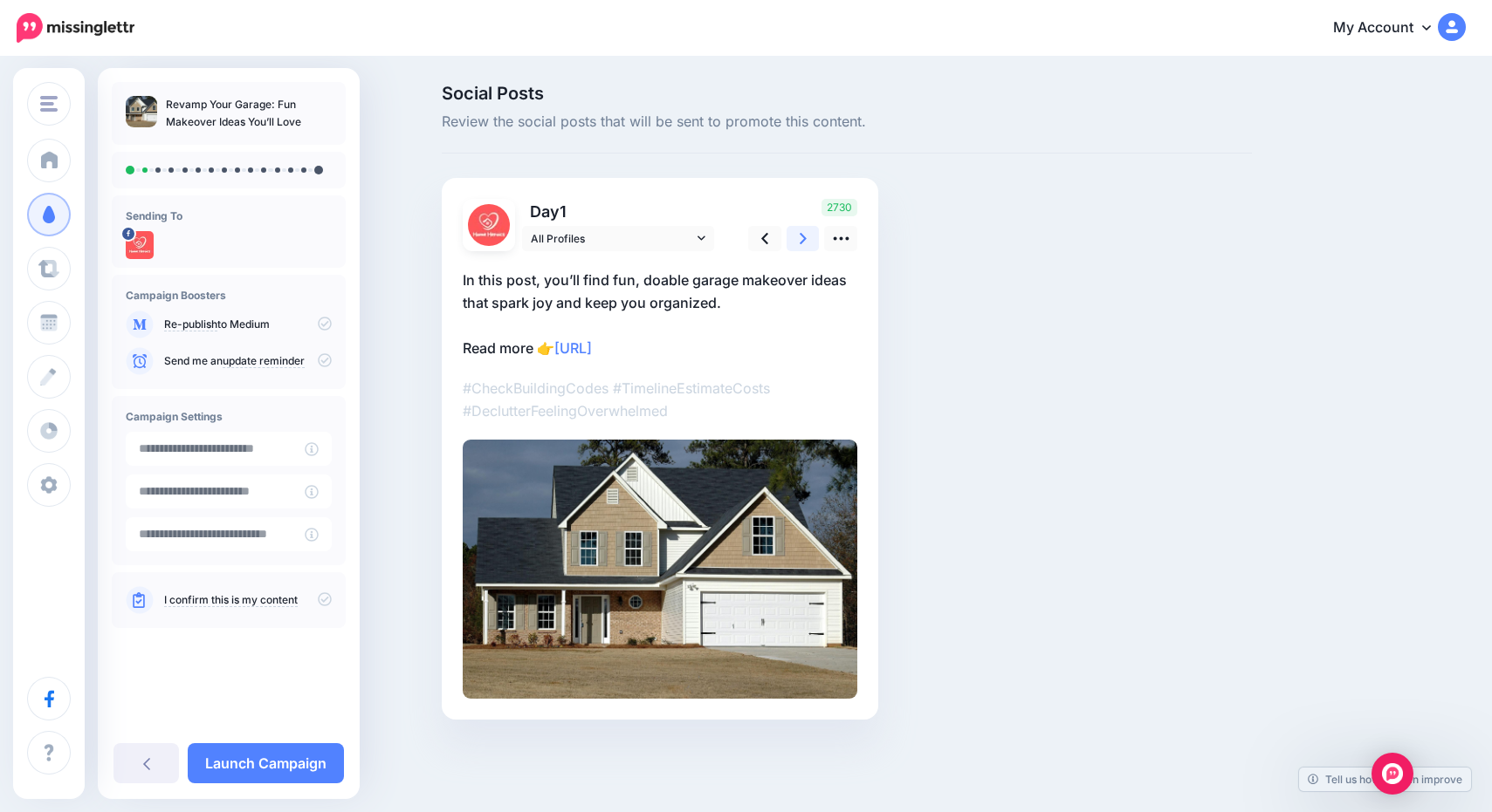
click at [809, 239] on link at bounding box center [803, 239] width 34 height 25
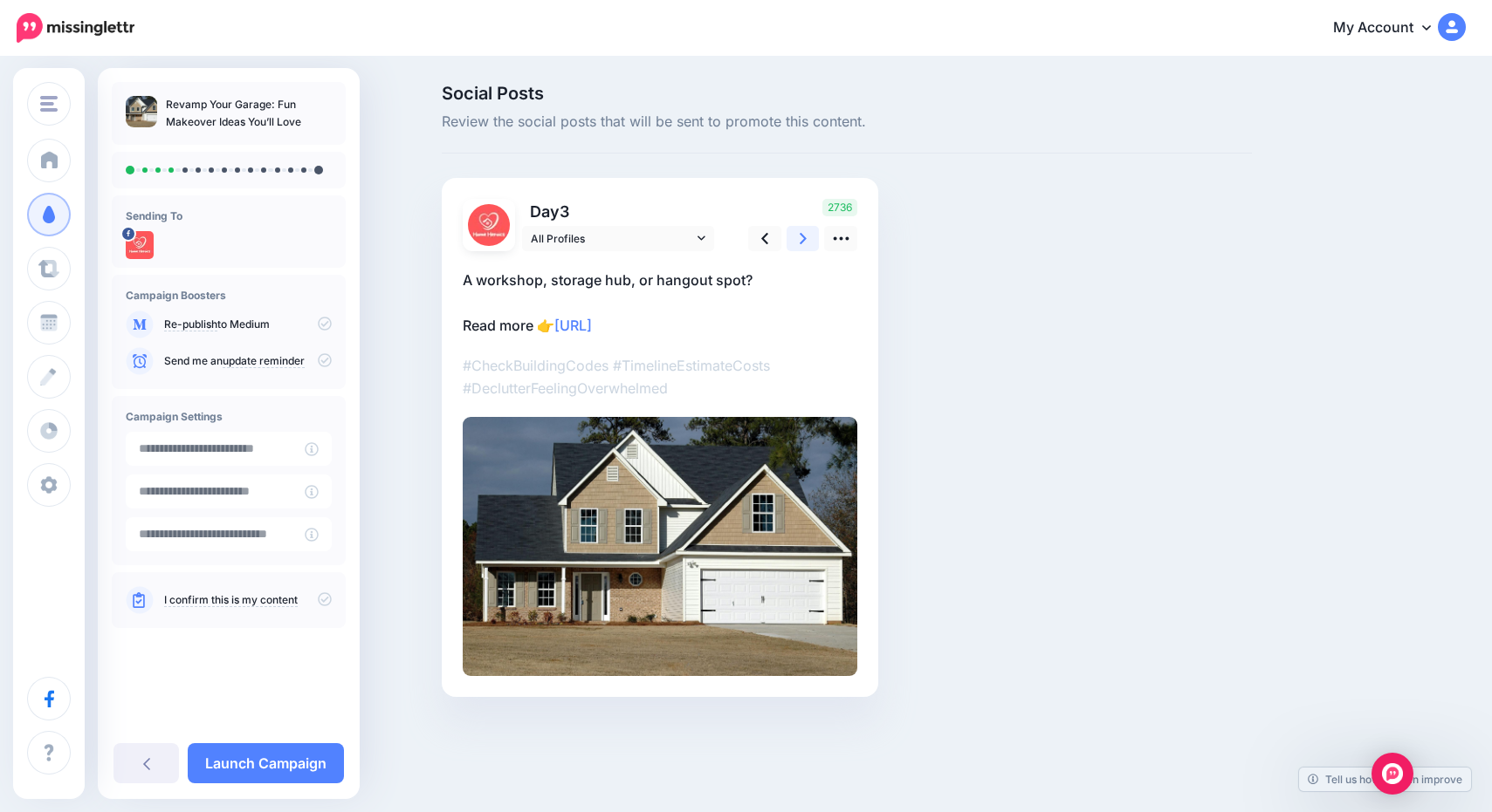
click at [809, 239] on link at bounding box center [803, 239] width 34 height 25
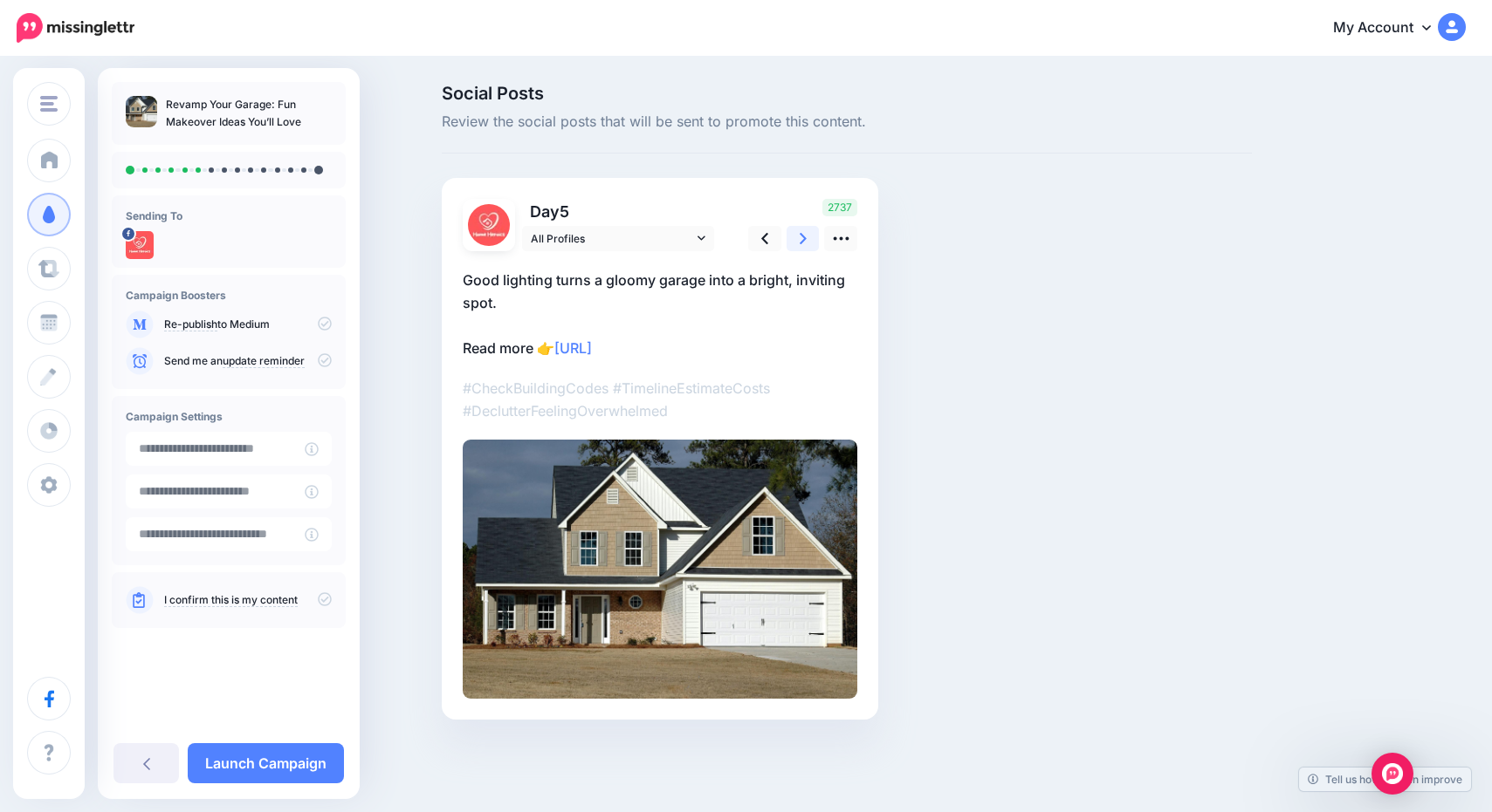
click at [809, 239] on link at bounding box center [803, 239] width 34 height 25
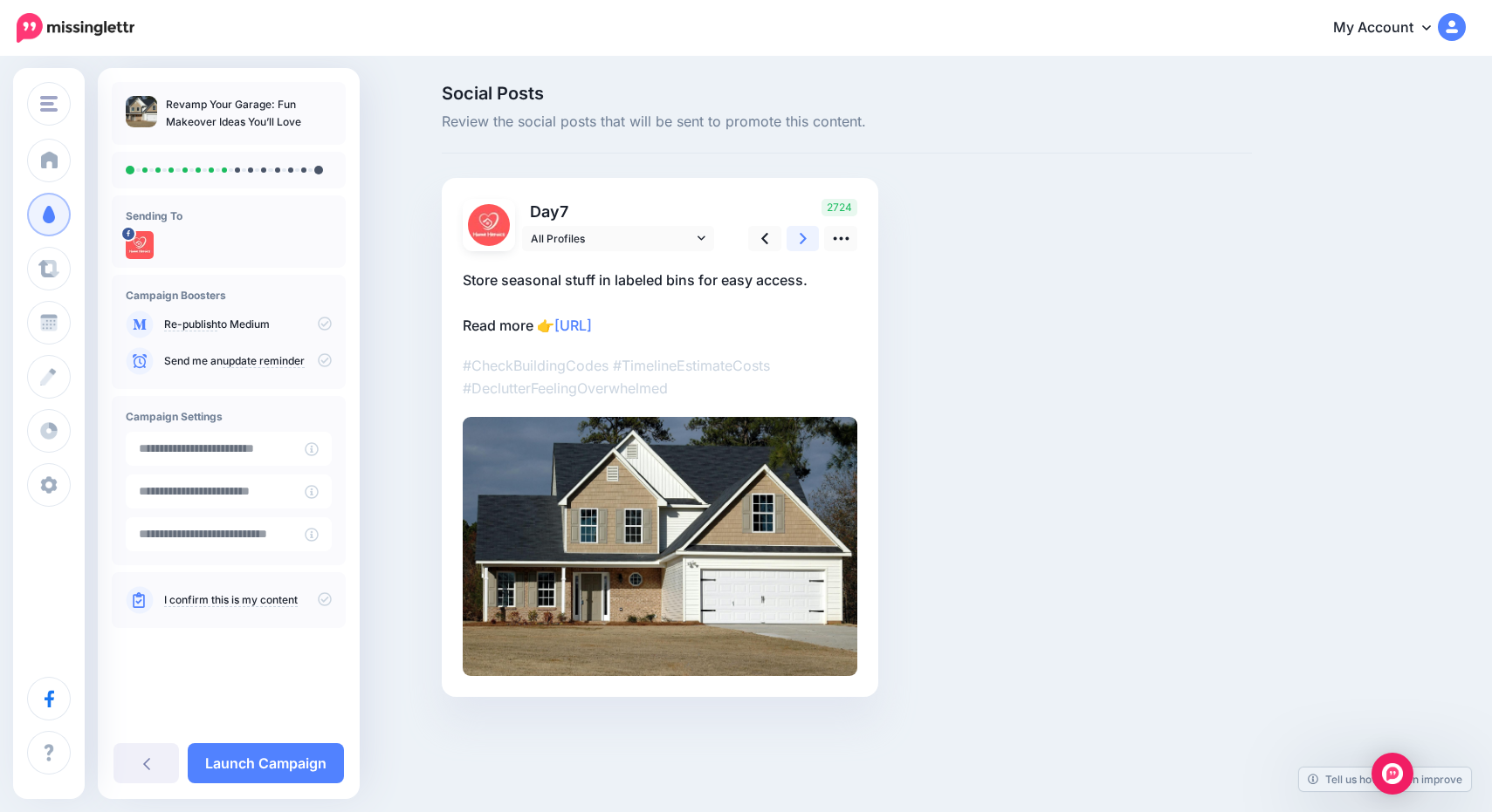
click at [809, 239] on link at bounding box center [803, 239] width 34 height 25
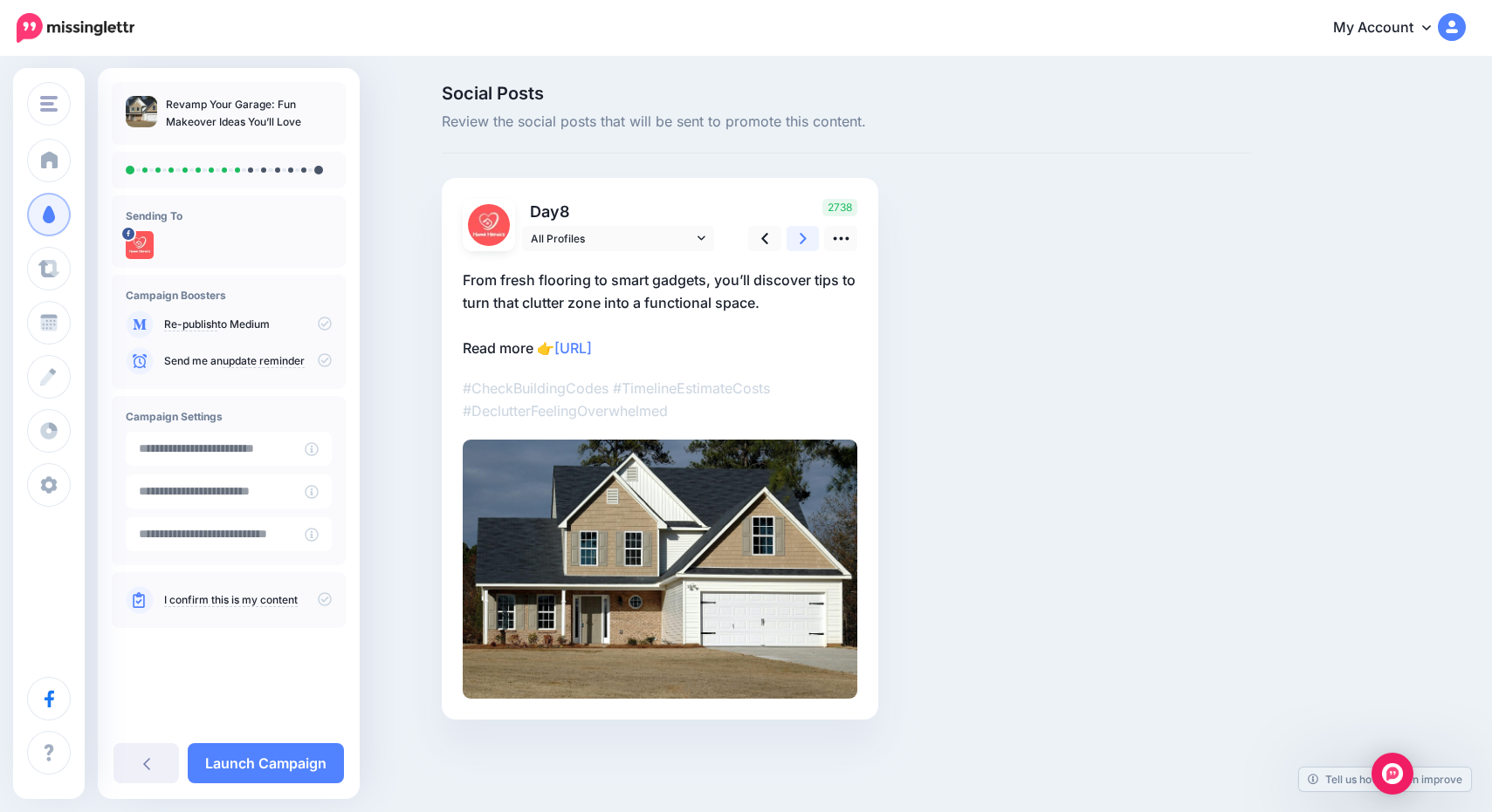
click at [811, 239] on link at bounding box center [803, 239] width 34 height 25
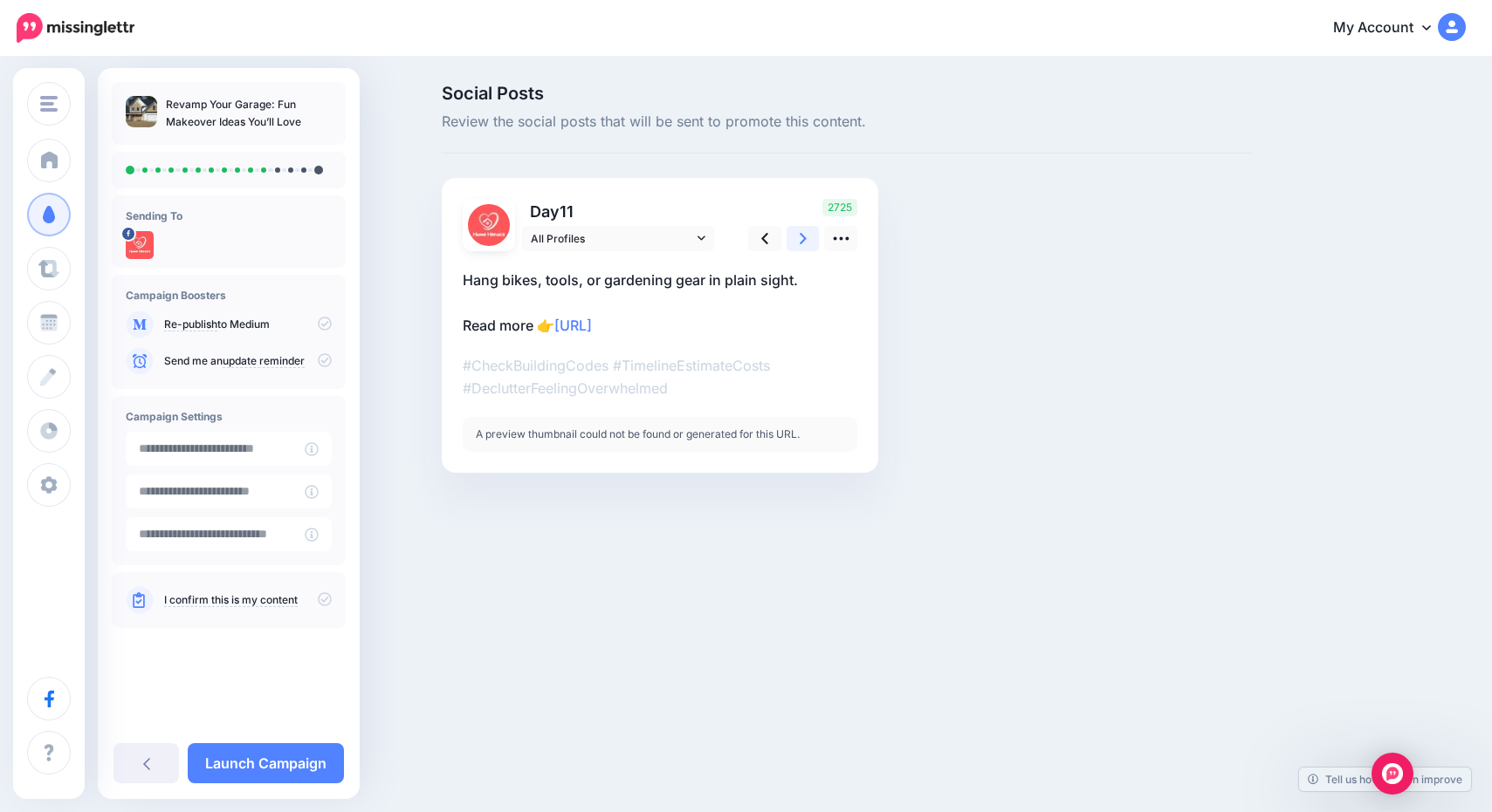
click at [805, 238] on icon at bounding box center [803, 239] width 7 height 12
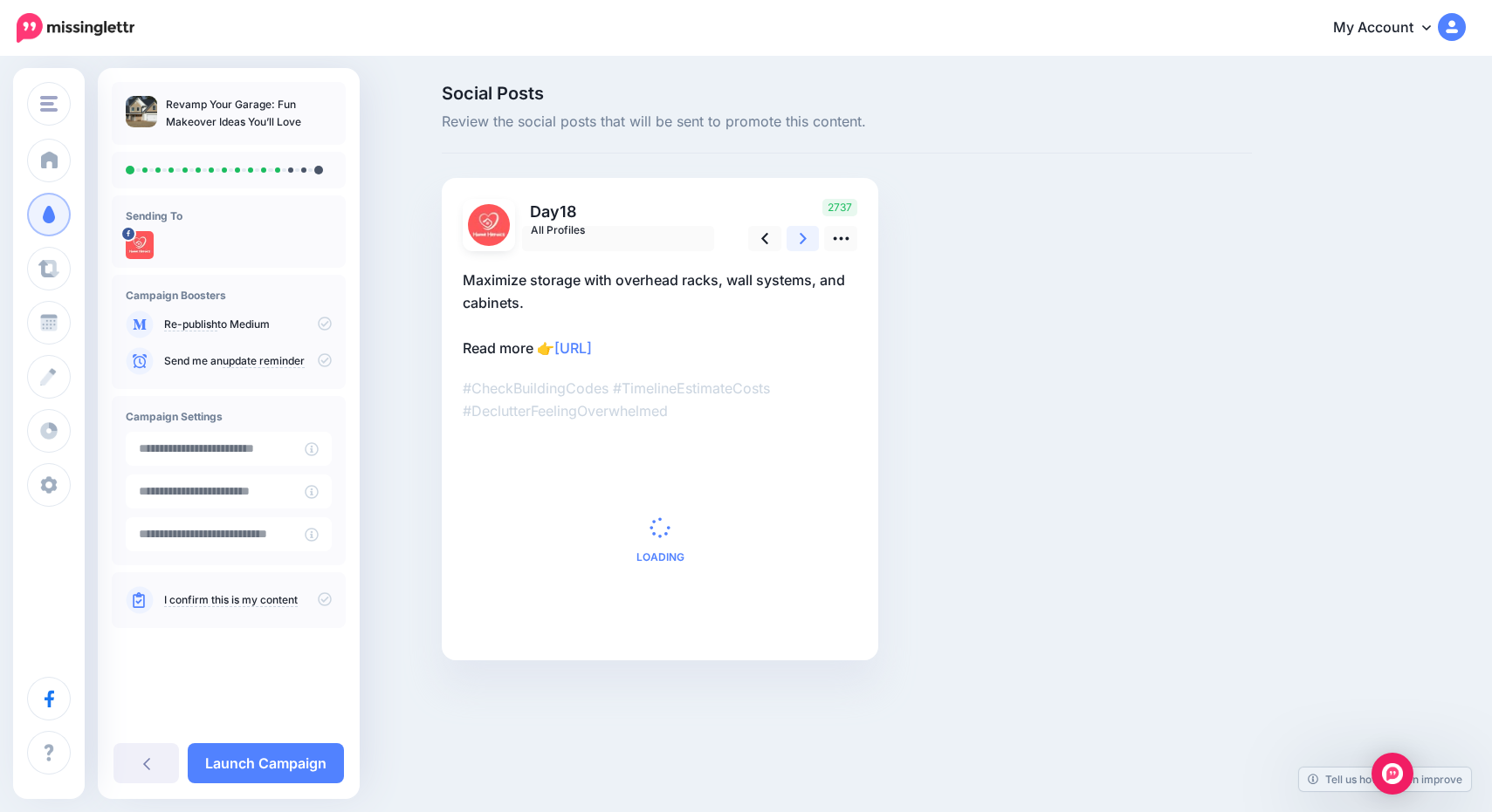
click at [805, 238] on icon at bounding box center [803, 239] width 7 height 12
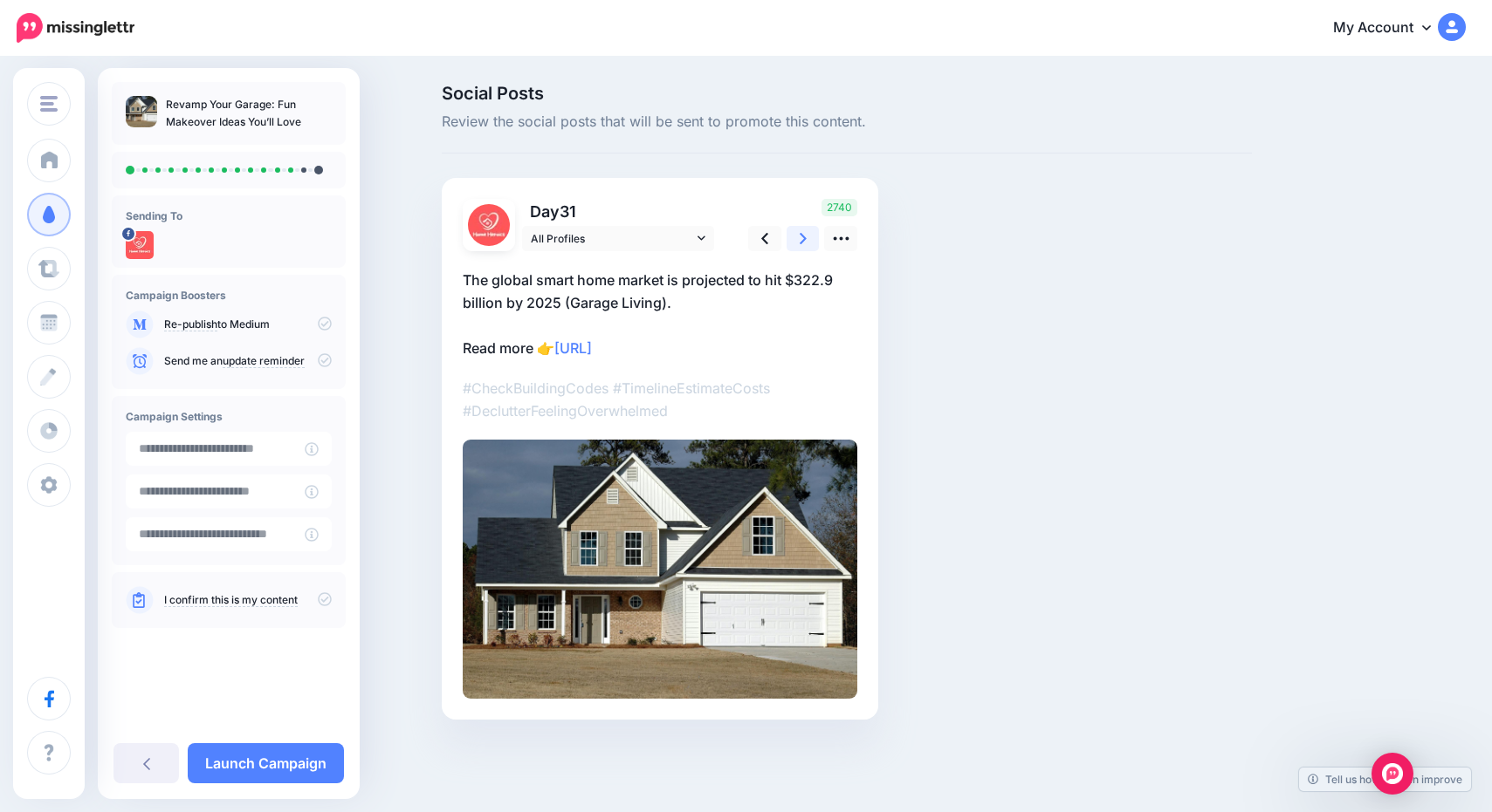
click at [805, 238] on icon at bounding box center [803, 239] width 7 height 12
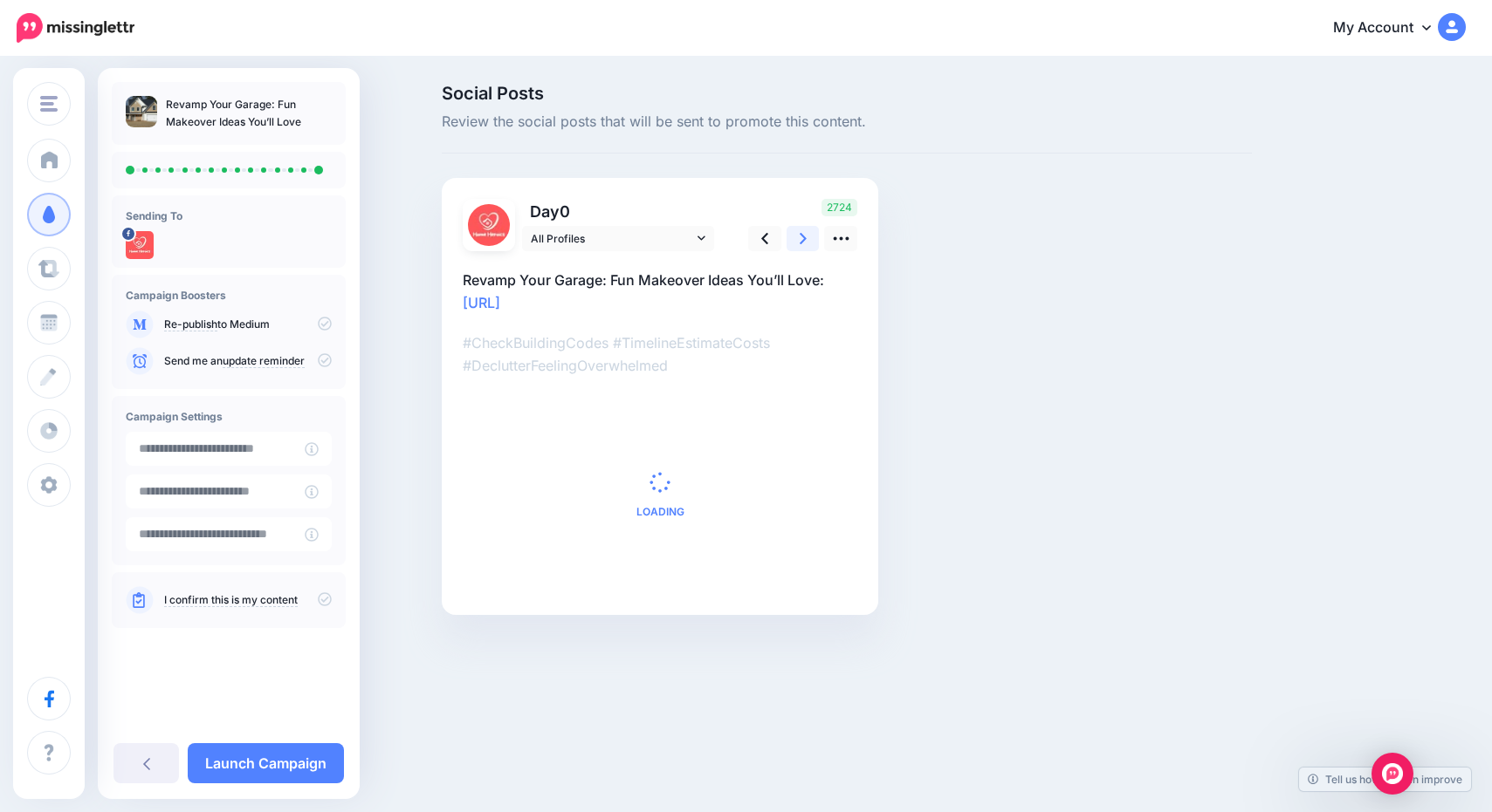
click at [805, 238] on icon at bounding box center [803, 239] width 7 height 12
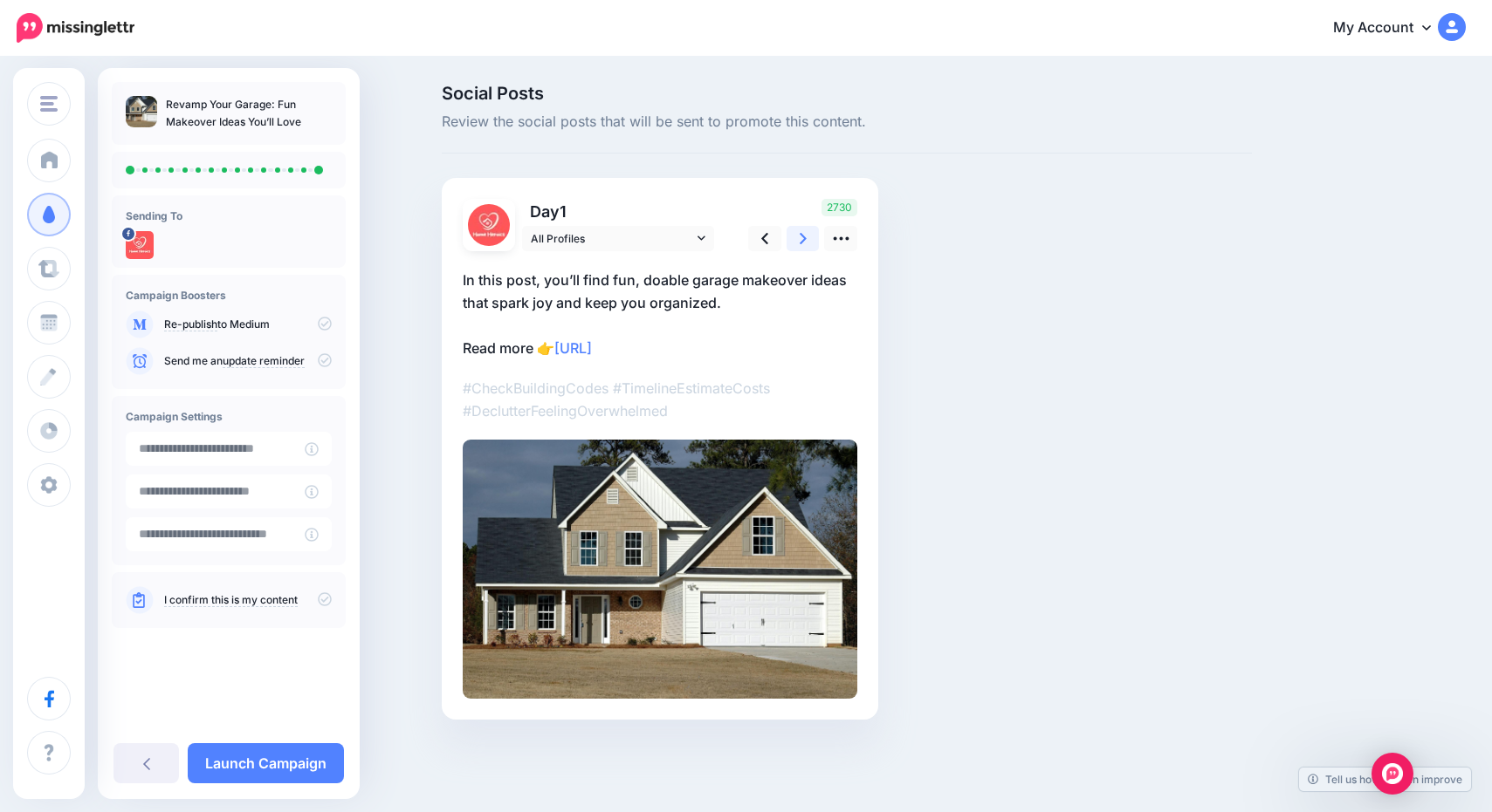
click at [805, 238] on icon at bounding box center [803, 239] width 7 height 12
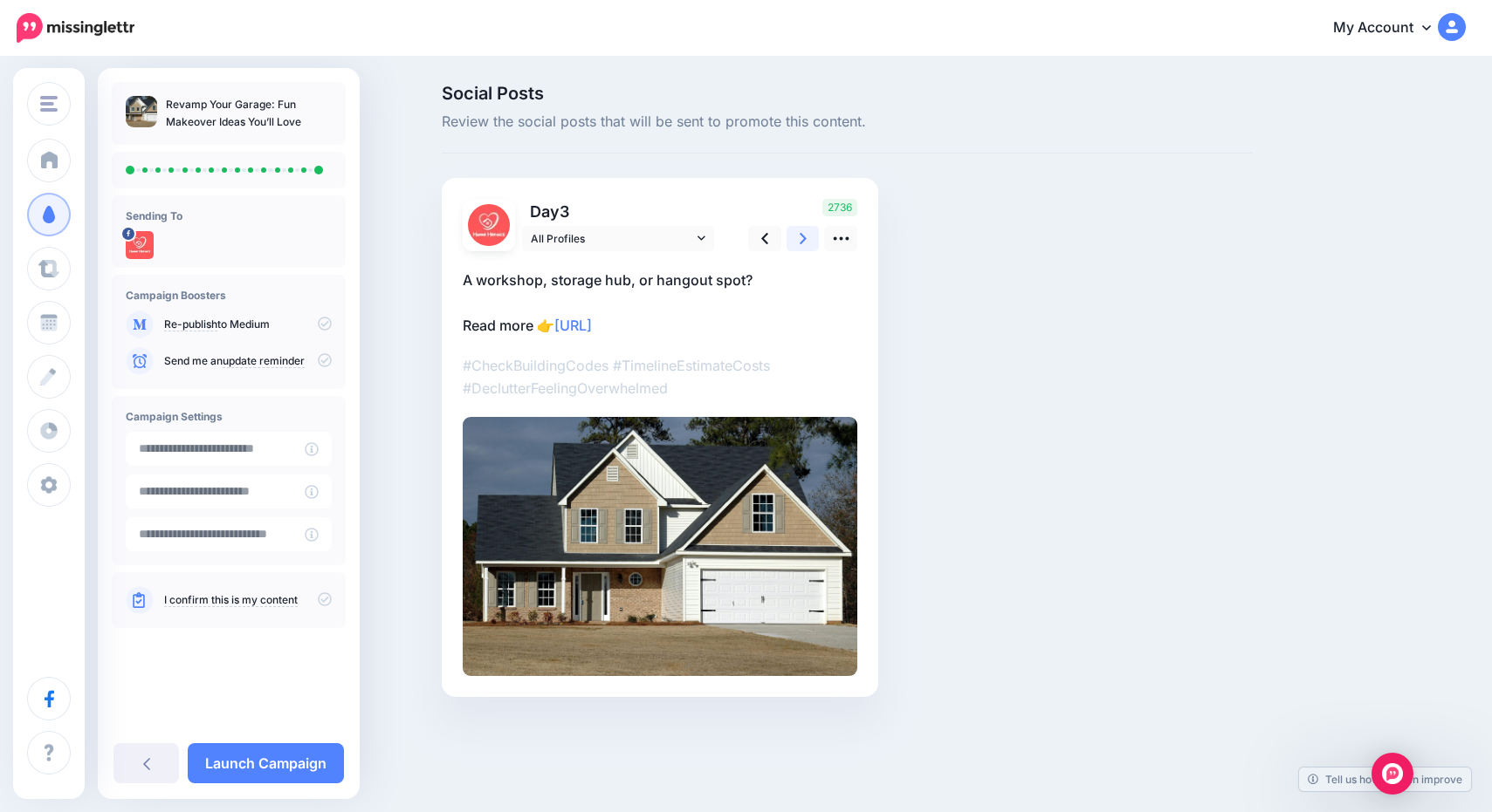
click at [805, 238] on icon at bounding box center [803, 239] width 7 height 12
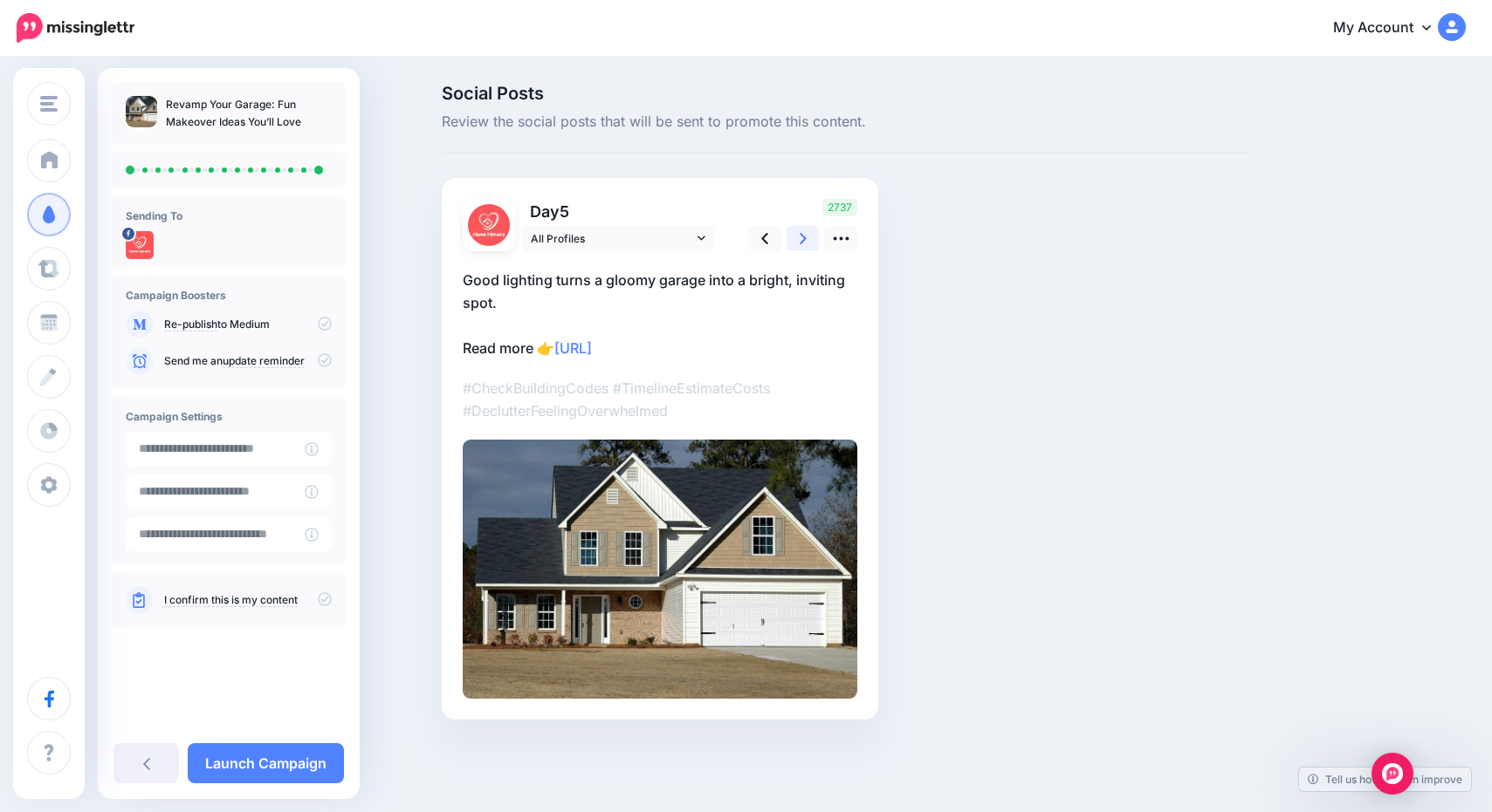
click at [805, 238] on icon at bounding box center [803, 239] width 7 height 12
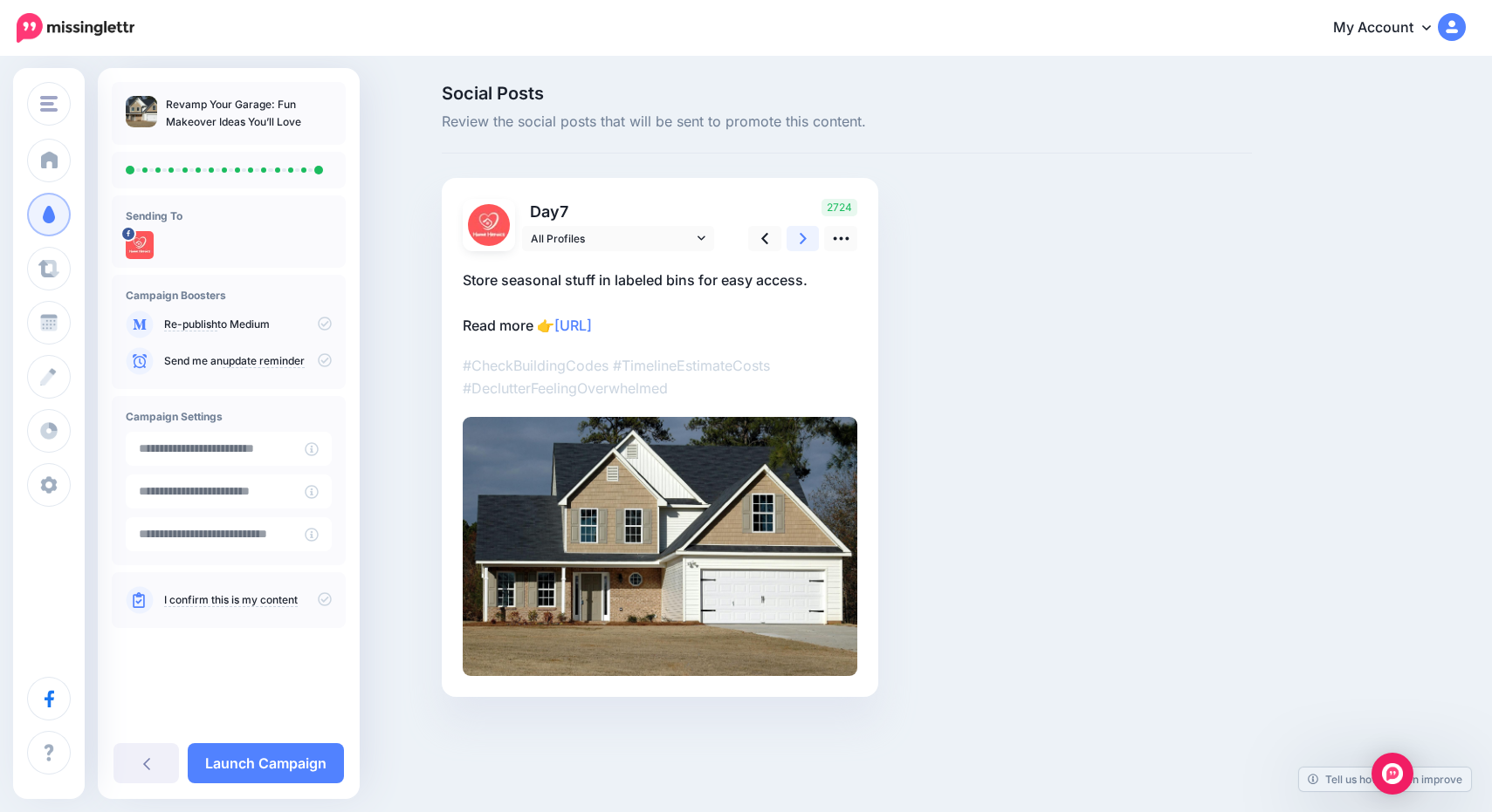
click at [805, 238] on icon at bounding box center [803, 239] width 7 height 12
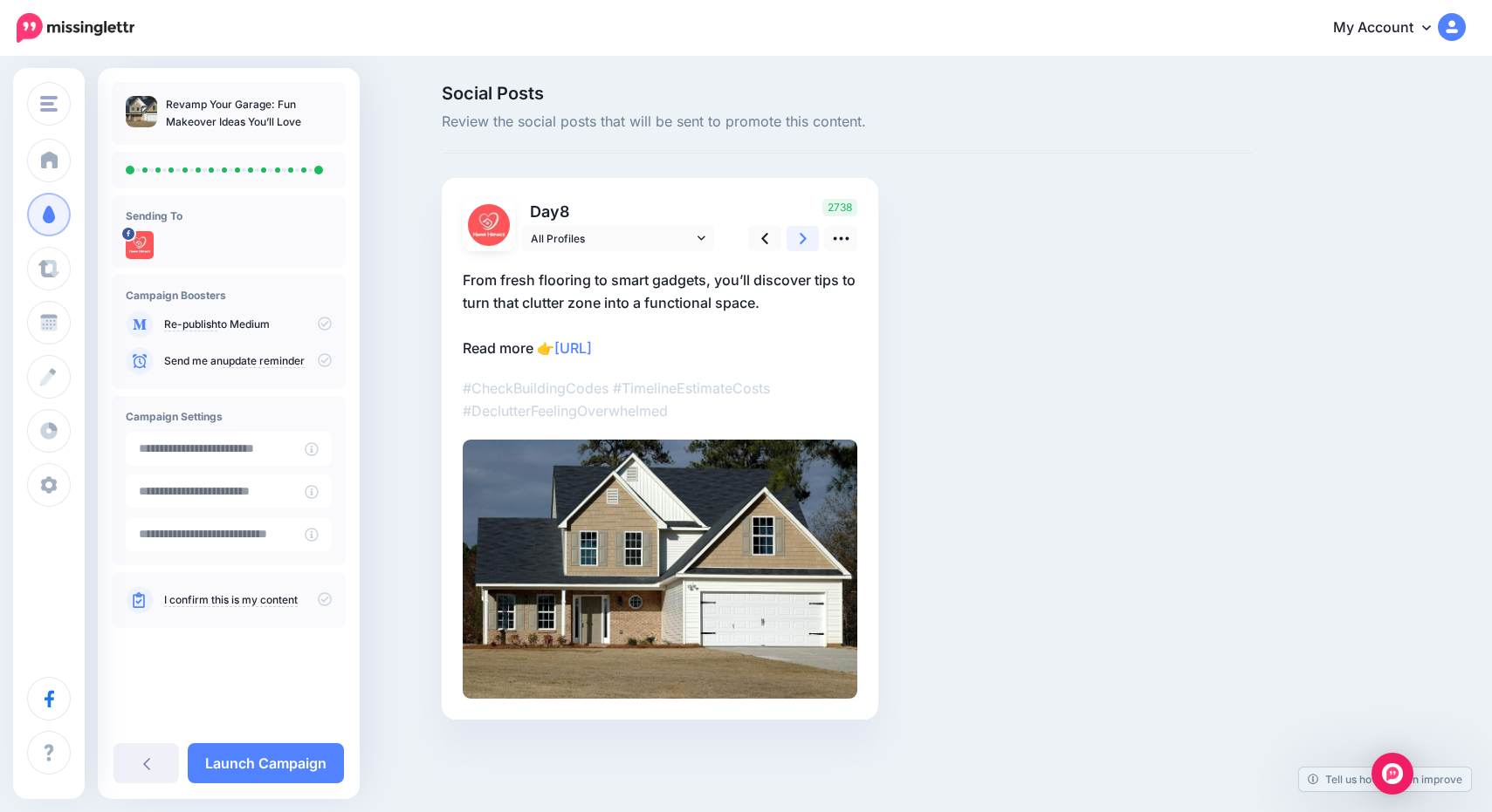
click at [805, 238] on icon at bounding box center [803, 239] width 7 height 12
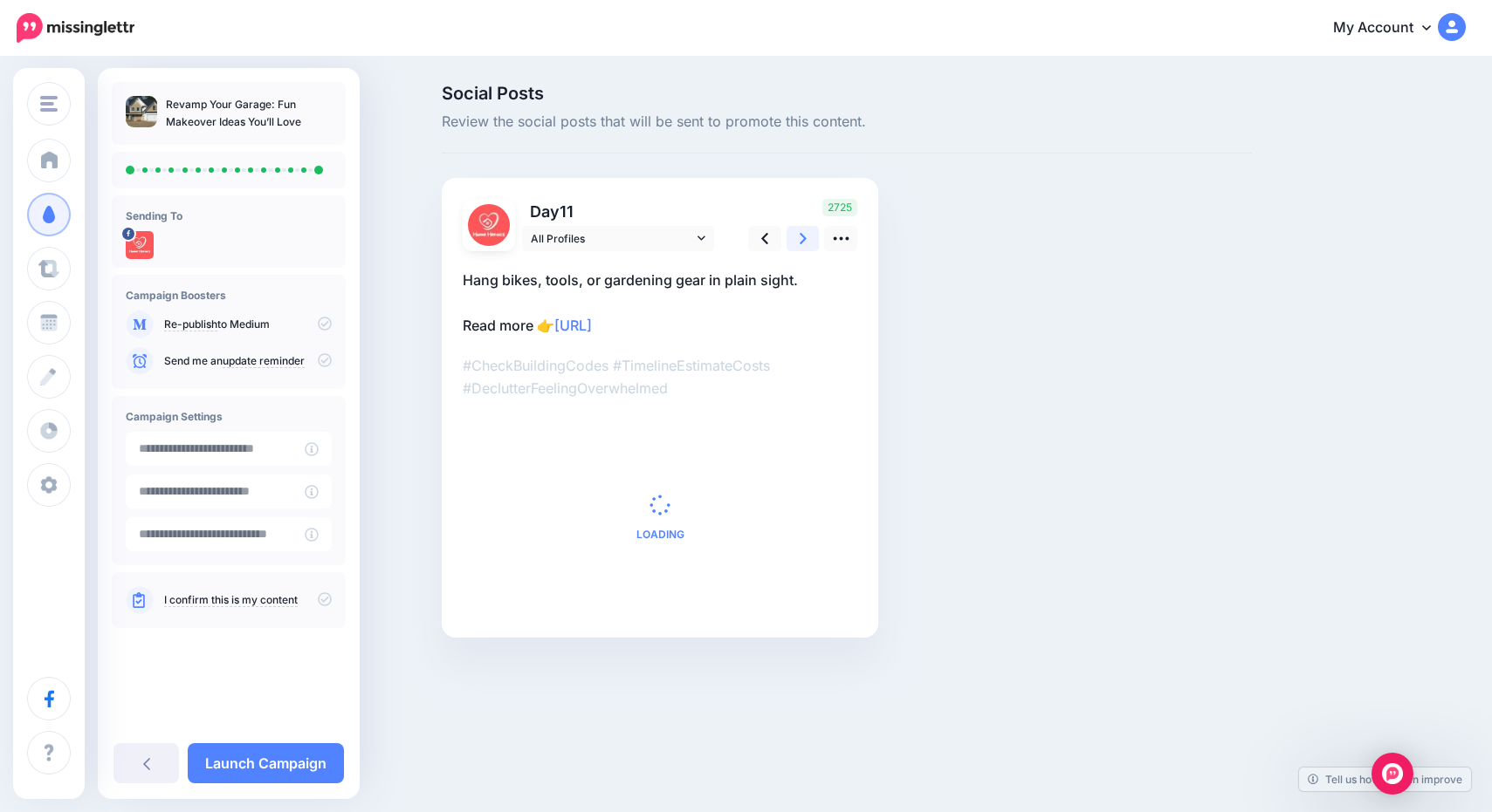
click at [805, 238] on icon at bounding box center [803, 239] width 7 height 12
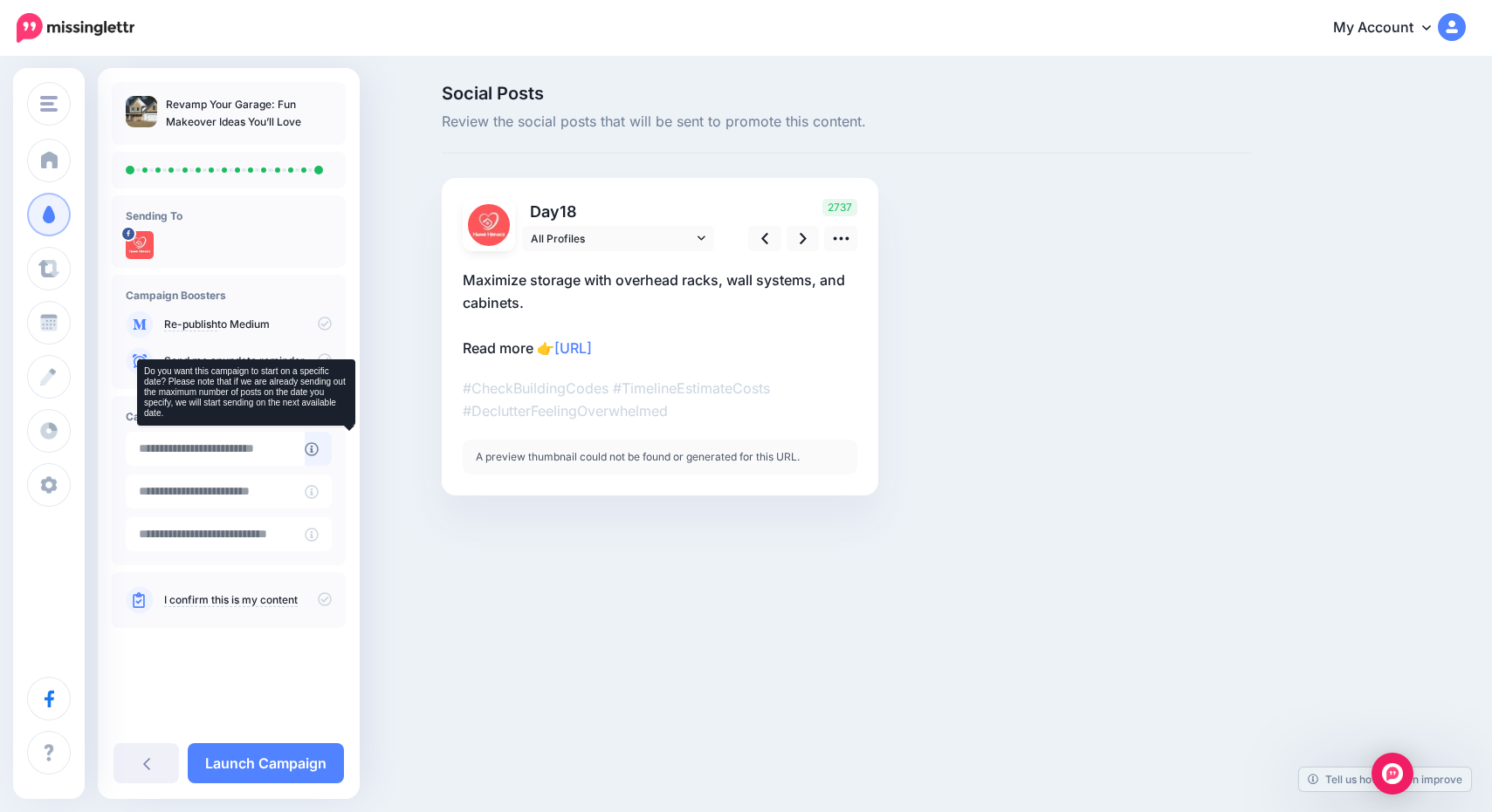
click at [318, 454] on icon at bounding box center [312, 450] width 14 height 14
click at [318, 450] on icon at bounding box center [312, 450] width 14 height 14
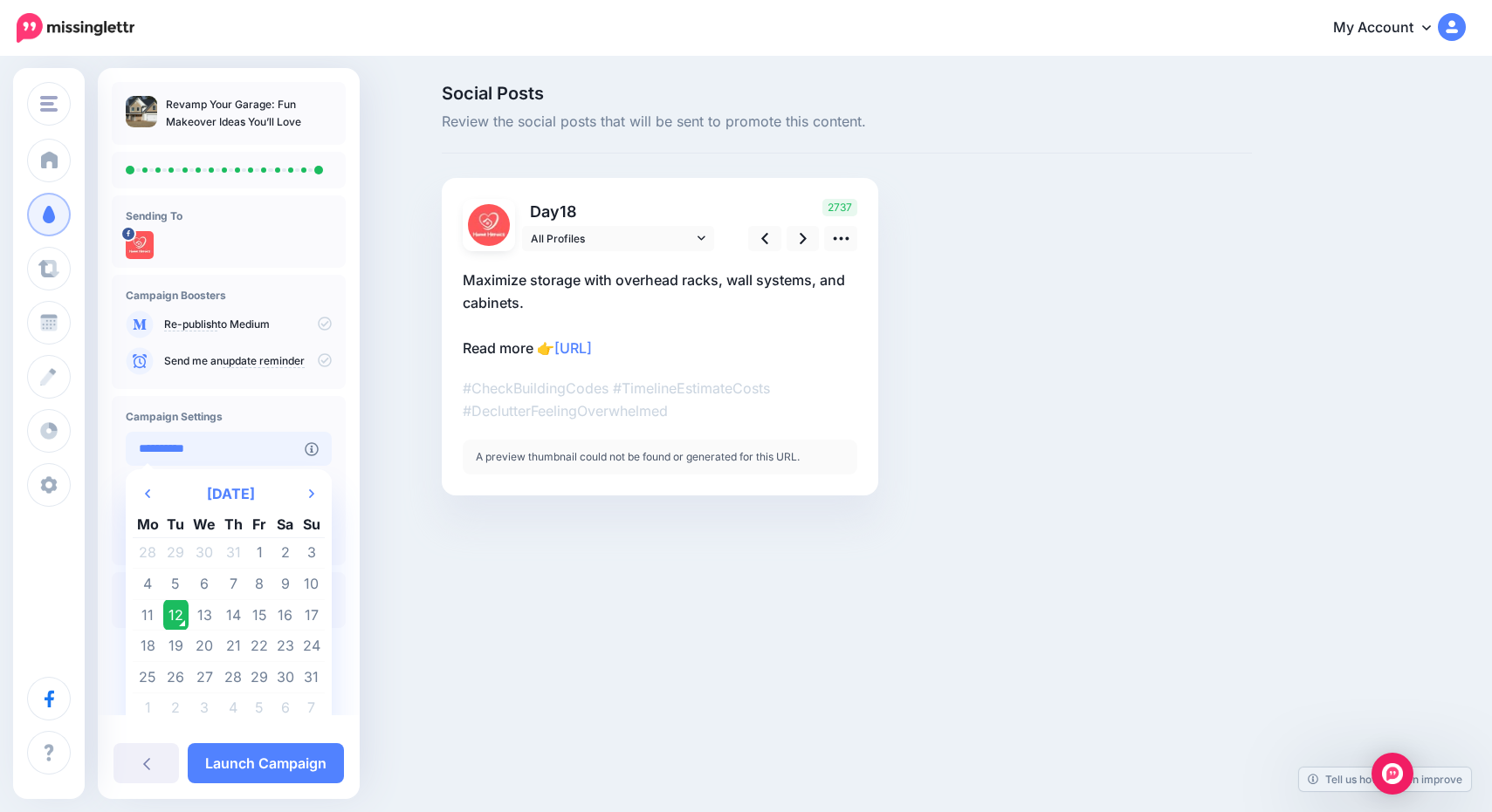
click at [277, 452] on input "**********" at bounding box center [215, 450] width 179 height 35
click at [242, 615] on td "14" at bounding box center [233, 615] width 27 height 32
type input "**********"
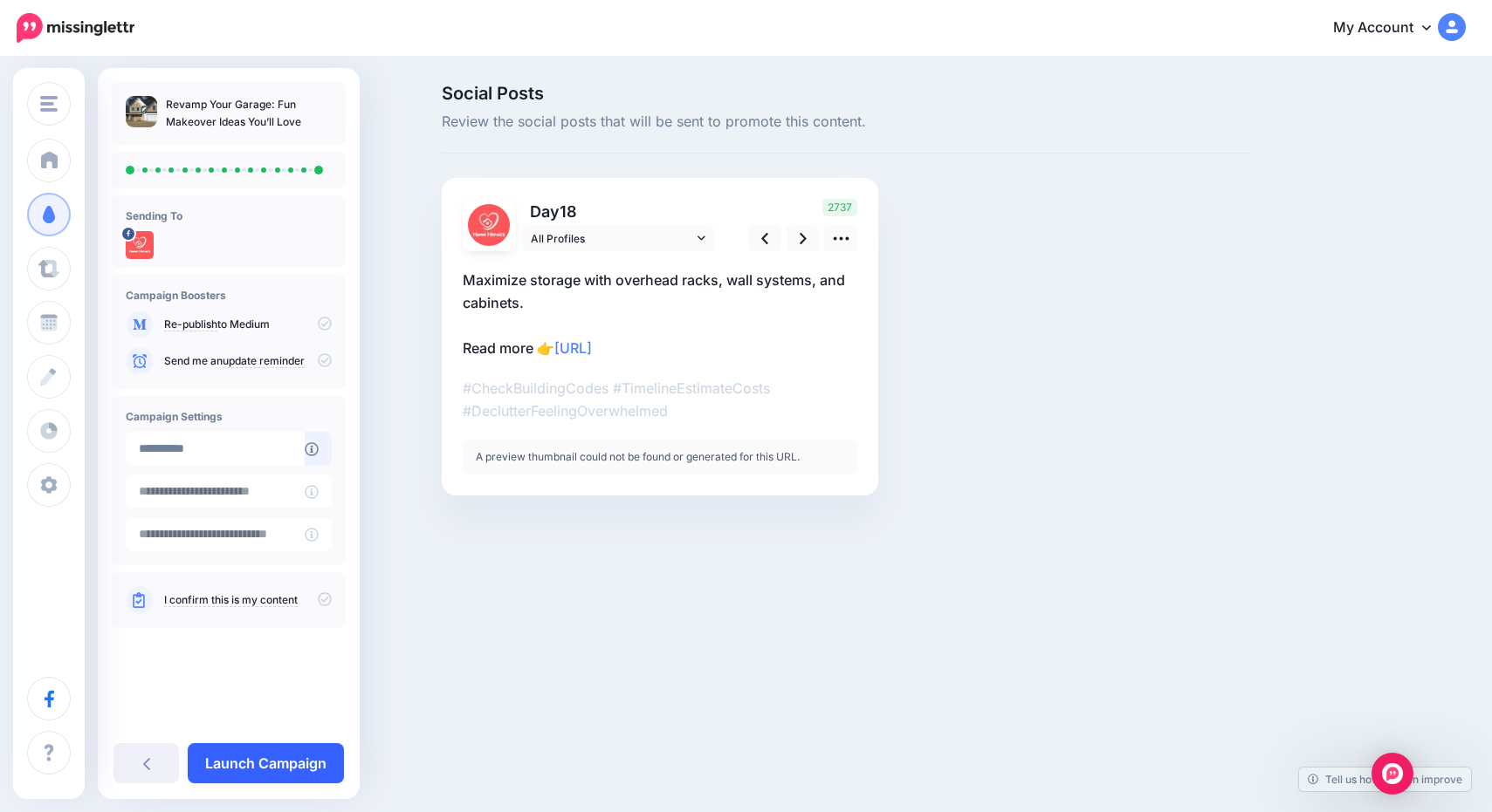
click at [301, 754] on link "Launch Campaign" at bounding box center [266, 764] width 156 height 40
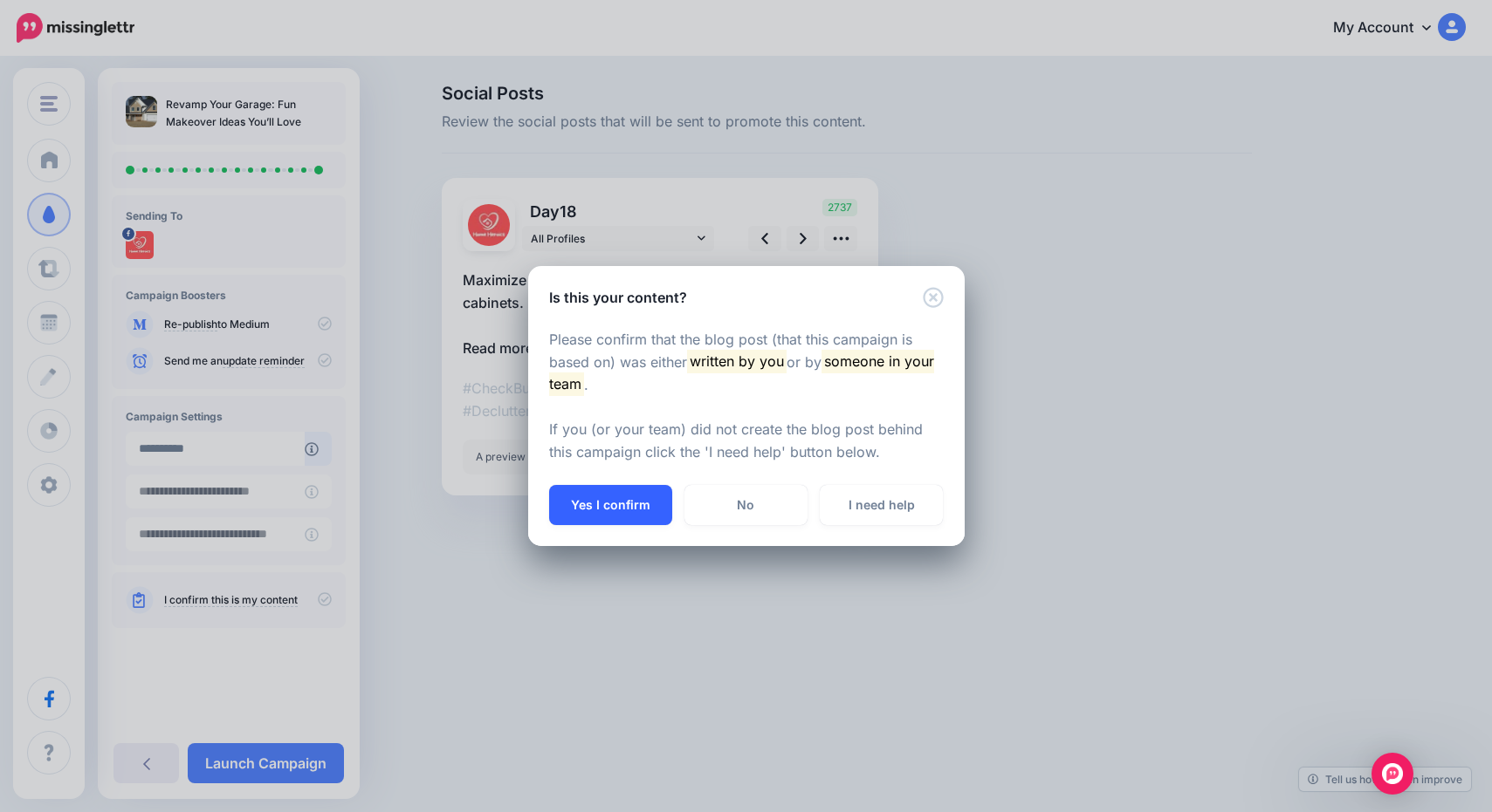
click at [609, 507] on button "Yes I confirm" at bounding box center [611, 505] width 123 height 40
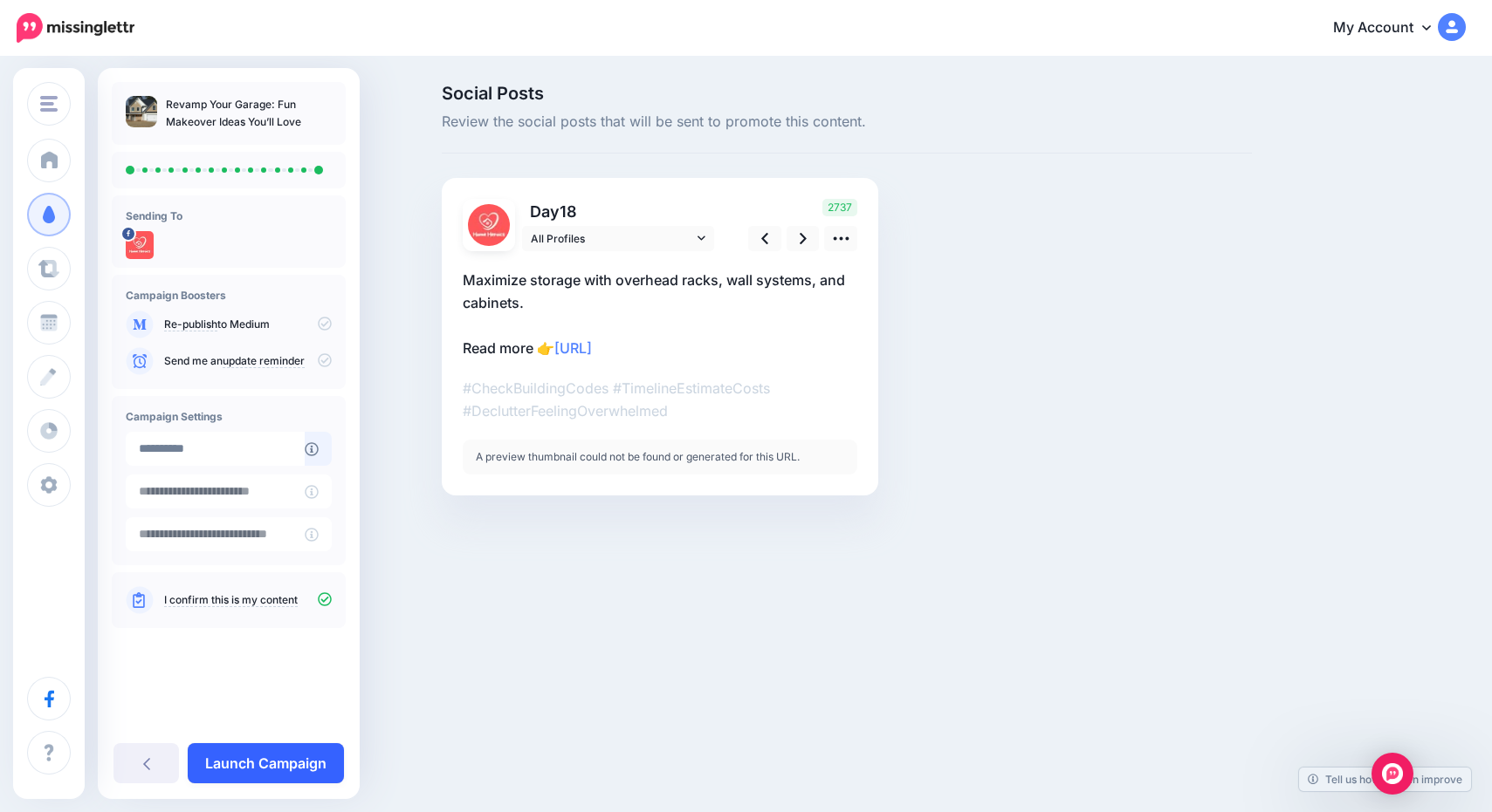
click at [307, 756] on link "Launch Campaign" at bounding box center [266, 764] width 156 height 40
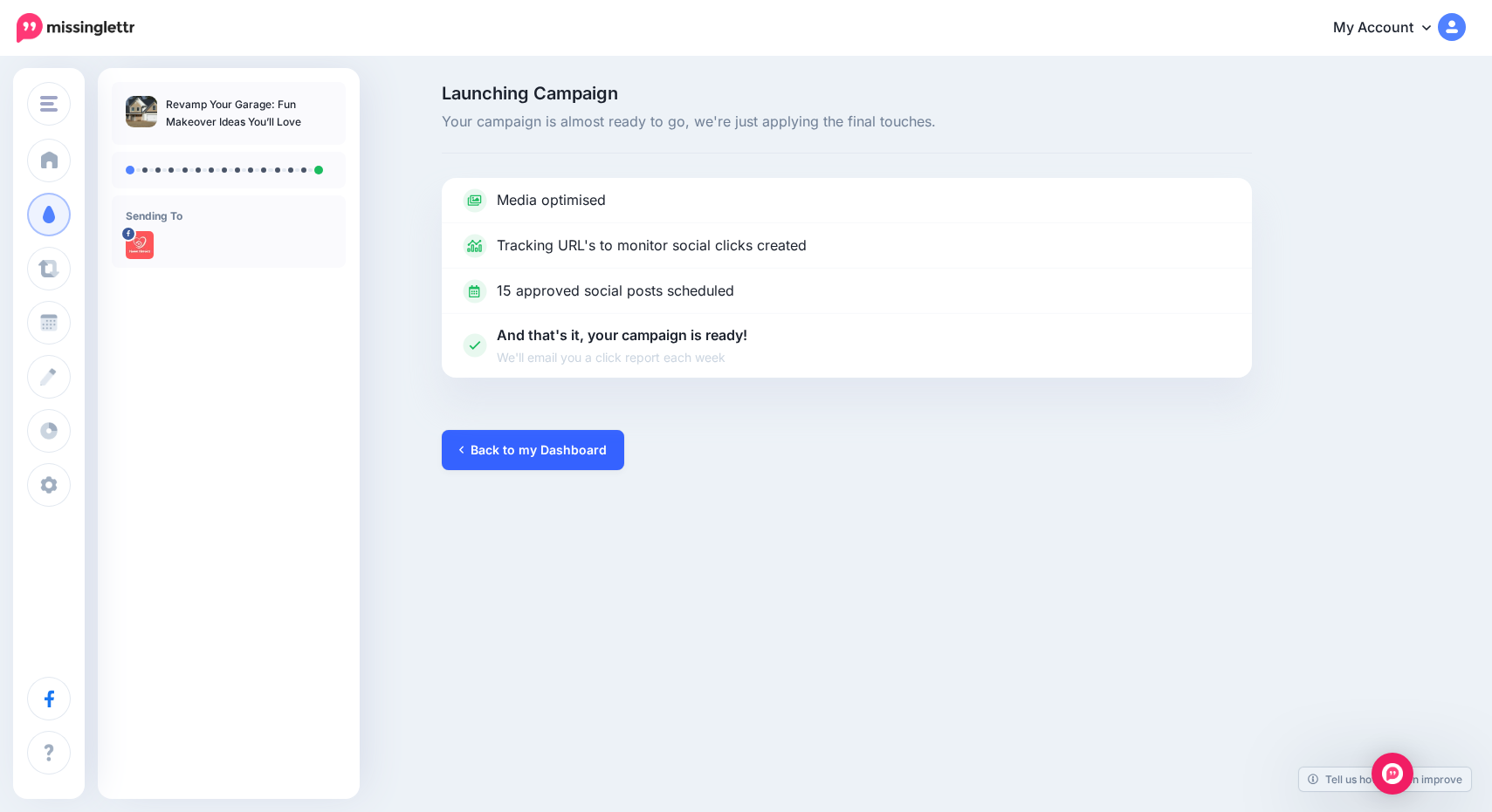
click at [545, 449] on link "Back to my Dashboard" at bounding box center [533, 451] width 182 height 40
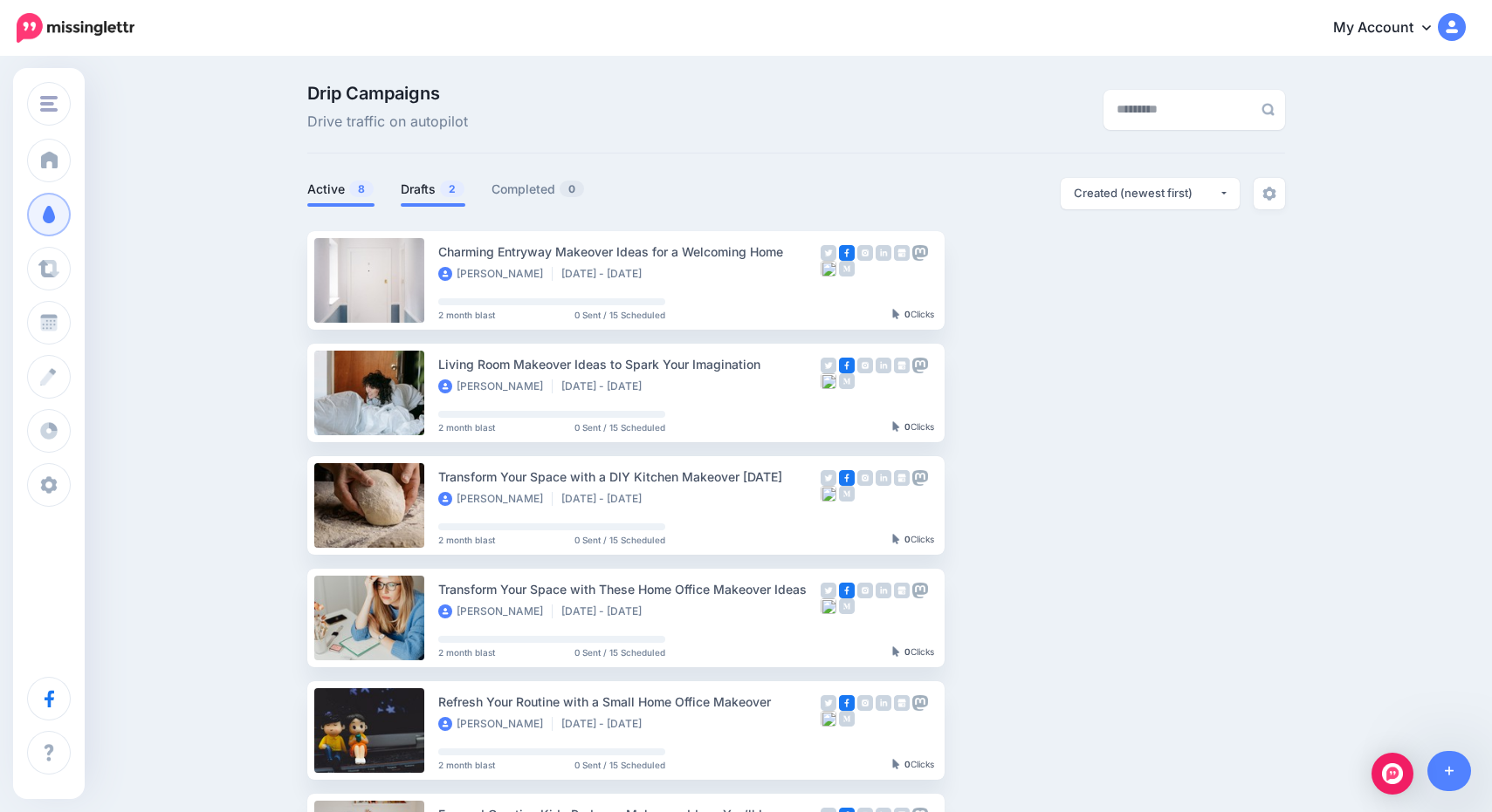
click at [444, 195] on span "2" at bounding box center [452, 188] width 24 height 16
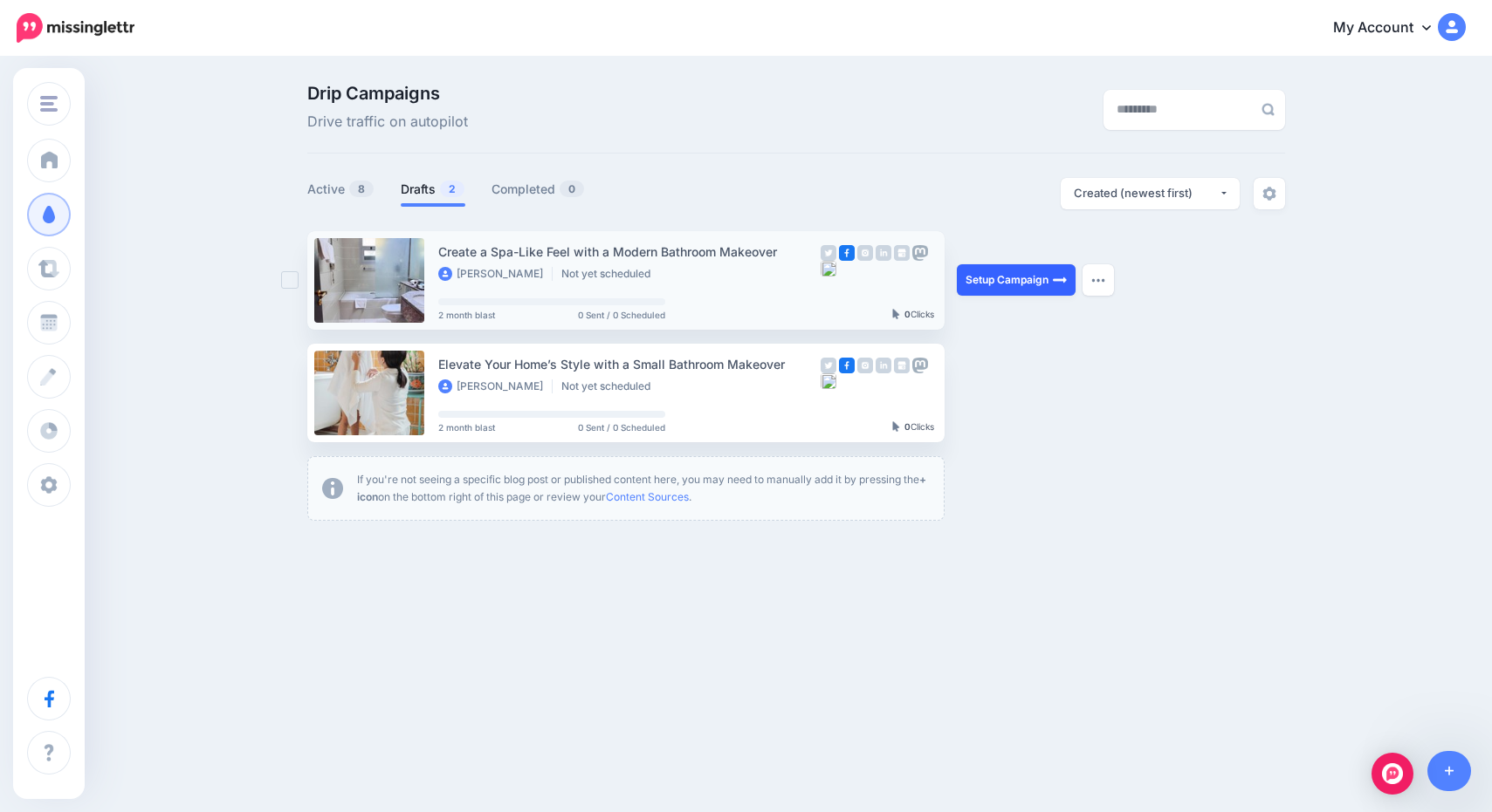
click at [1046, 272] on link "Setup Campaign" at bounding box center [1016, 280] width 119 height 32
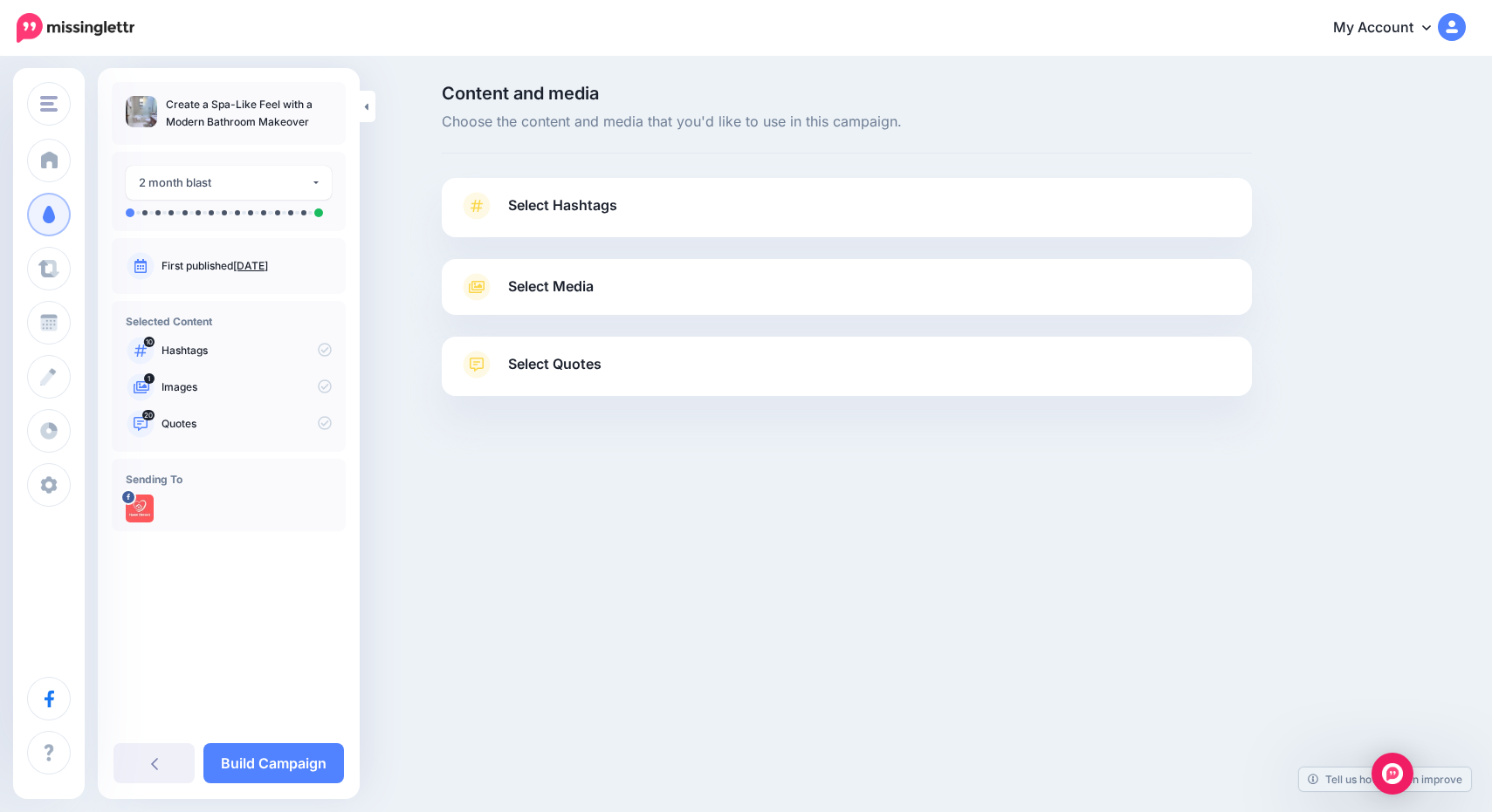
click at [924, 213] on link "Select Hashtags" at bounding box center [847, 214] width 775 height 45
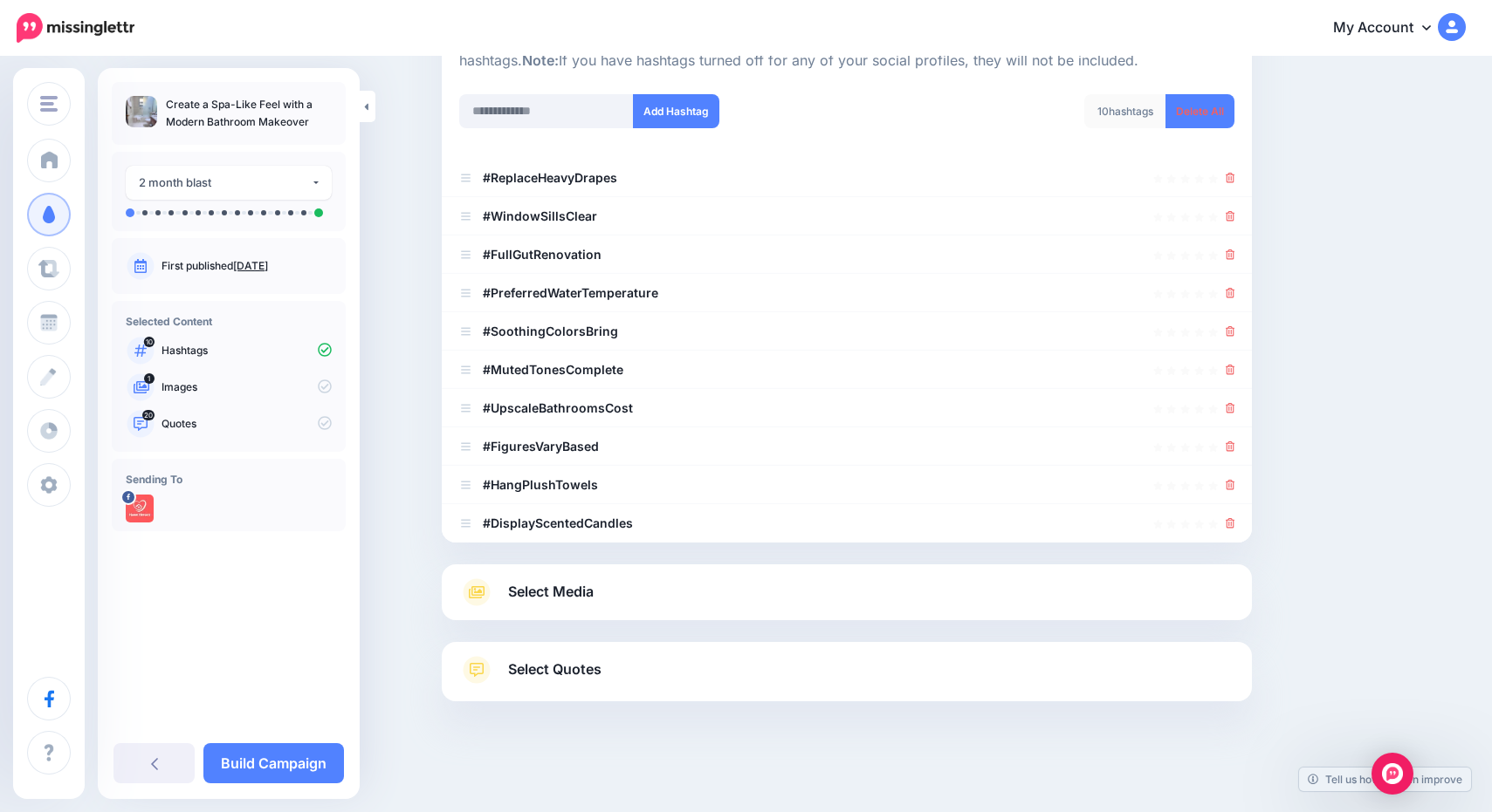
click at [847, 575] on div "Select Media Next, let's make sure we have the best media for this campaign. De…" at bounding box center [847, 592] width 810 height 56
click at [849, 600] on link "Select Media" at bounding box center [847, 592] width 775 height 28
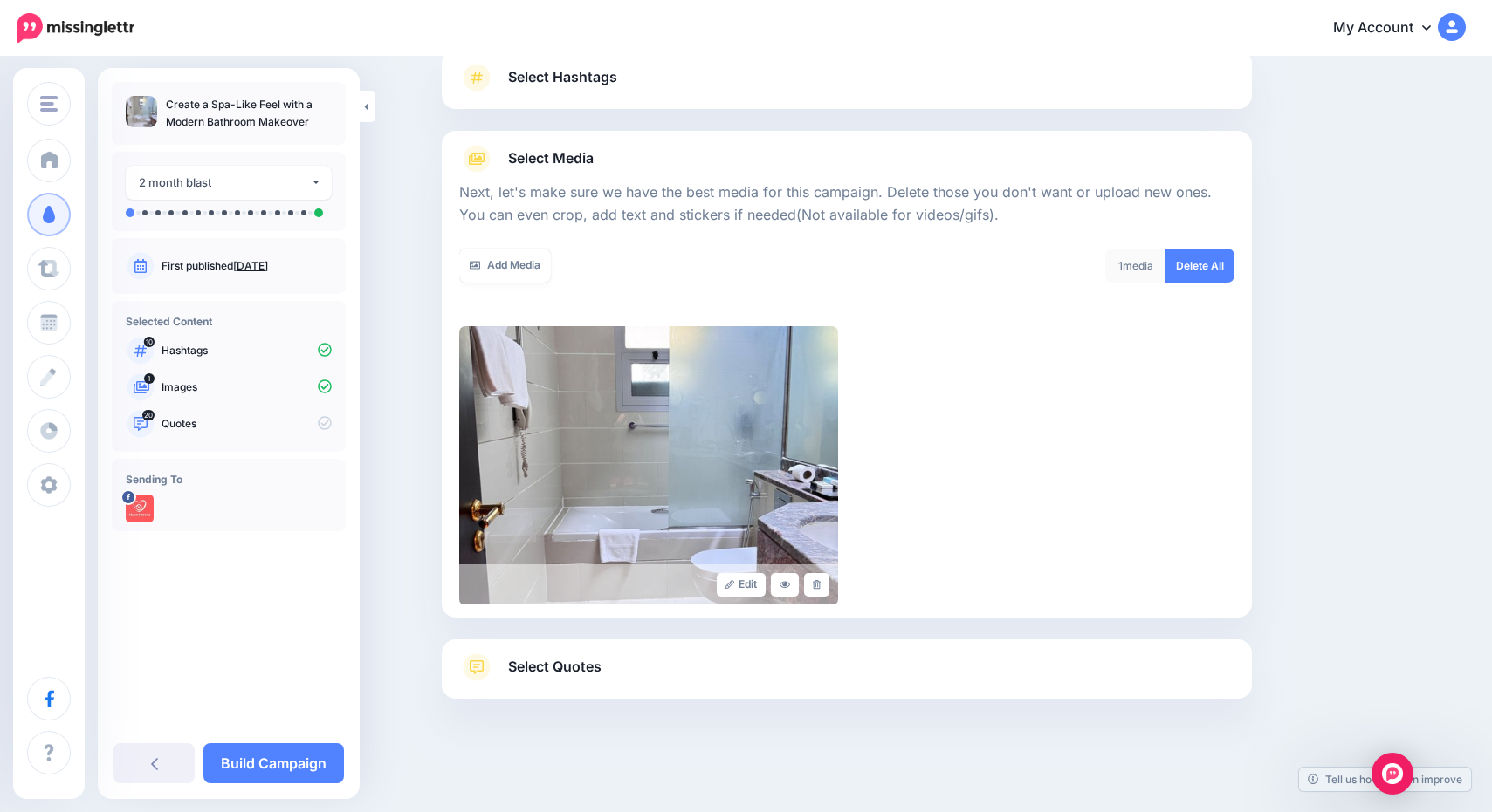
scroll to position [128, 0]
click at [846, 670] on link "Select Quotes" at bounding box center [847, 679] width 775 height 45
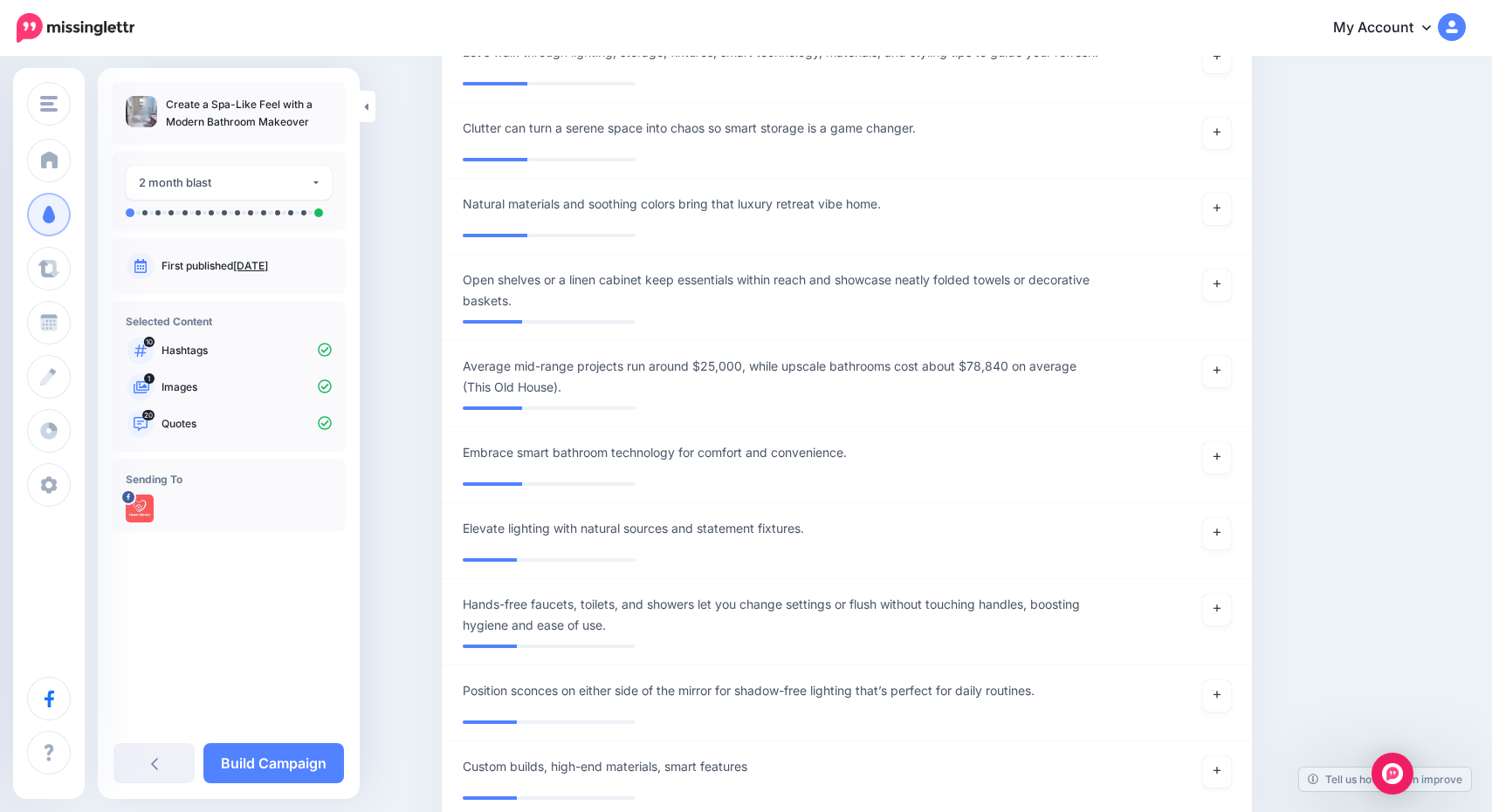
scroll to position [2233, 0]
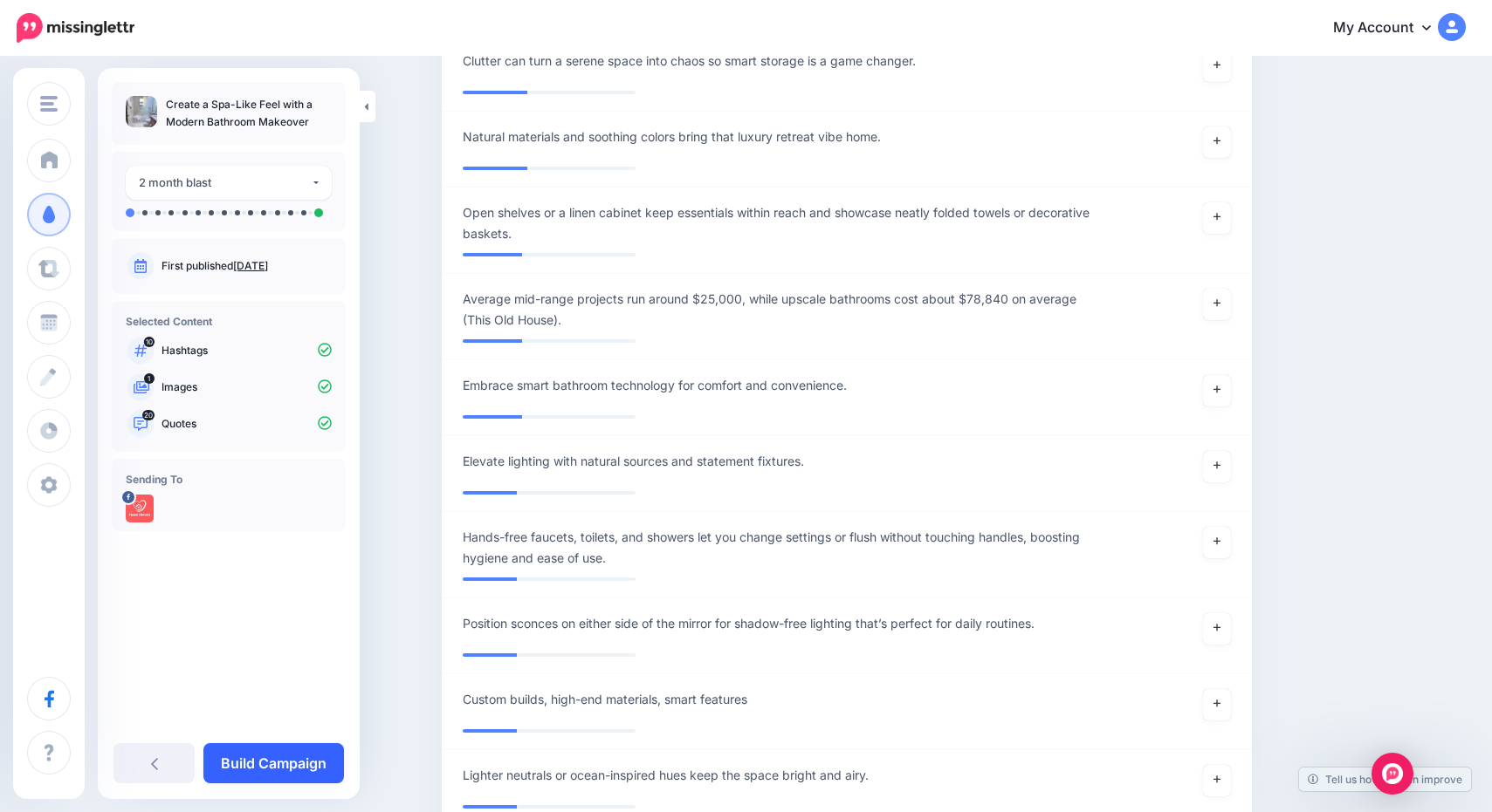
click at [288, 759] on link "Build Campaign" at bounding box center [273, 764] width 141 height 40
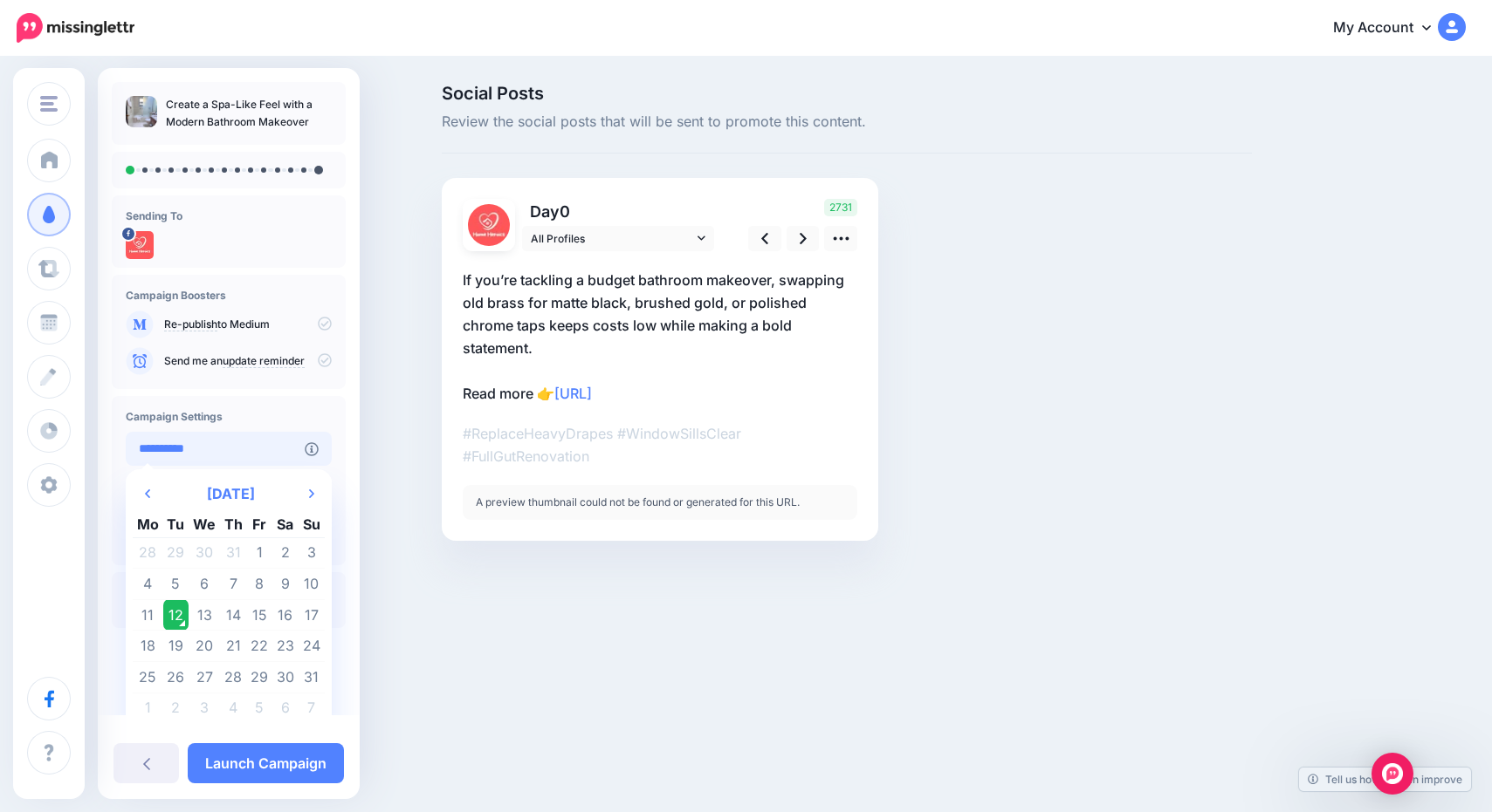
click at [282, 455] on input "**********" at bounding box center [215, 450] width 179 height 35
click at [268, 617] on td "15" at bounding box center [259, 615] width 26 height 32
type input "**********"
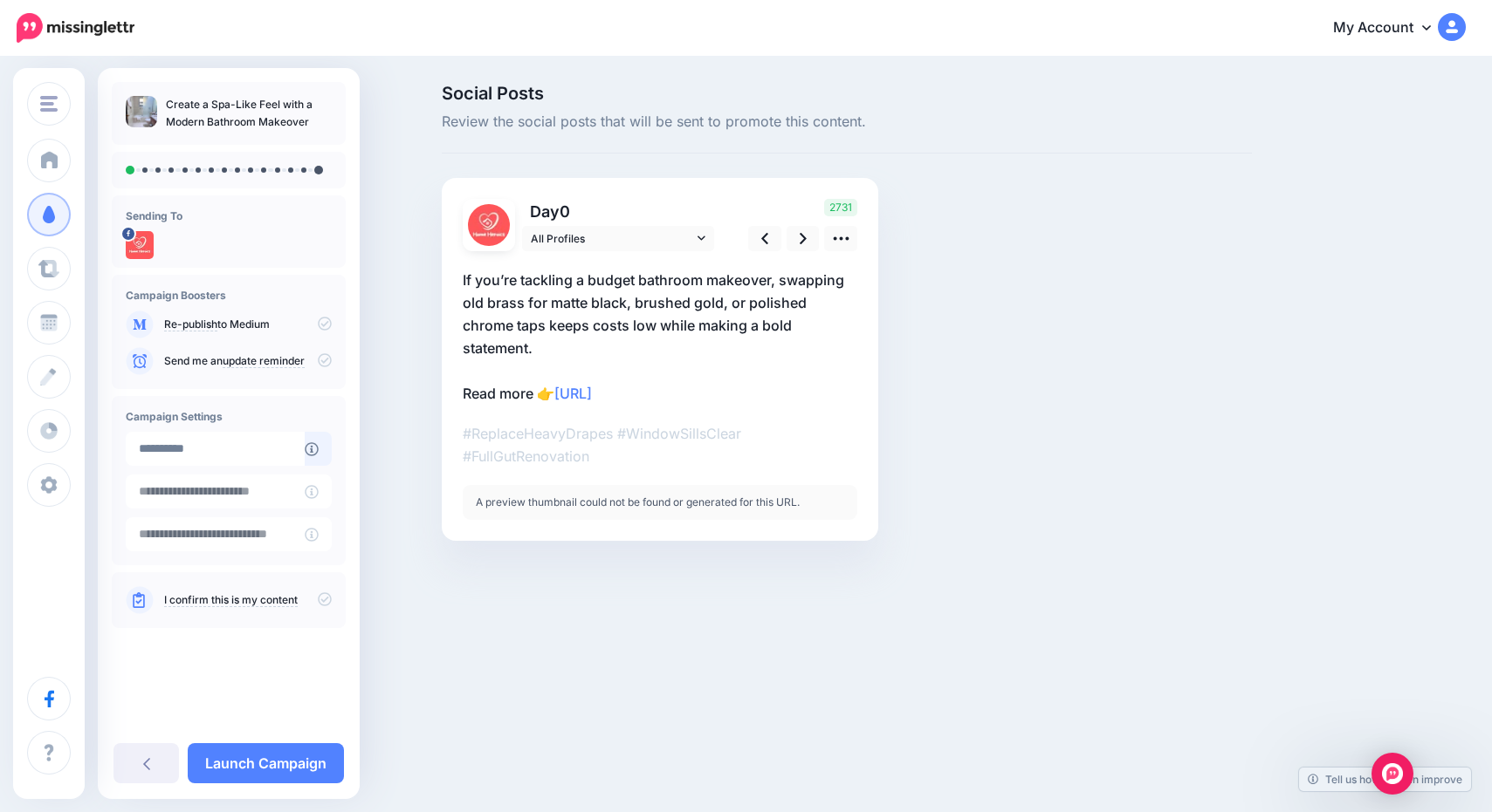
click at [325, 599] on icon at bounding box center [324, 599] width 14 height 14
click at [802, 238] on icon at bounding box center [803, 238] width 7 height 18
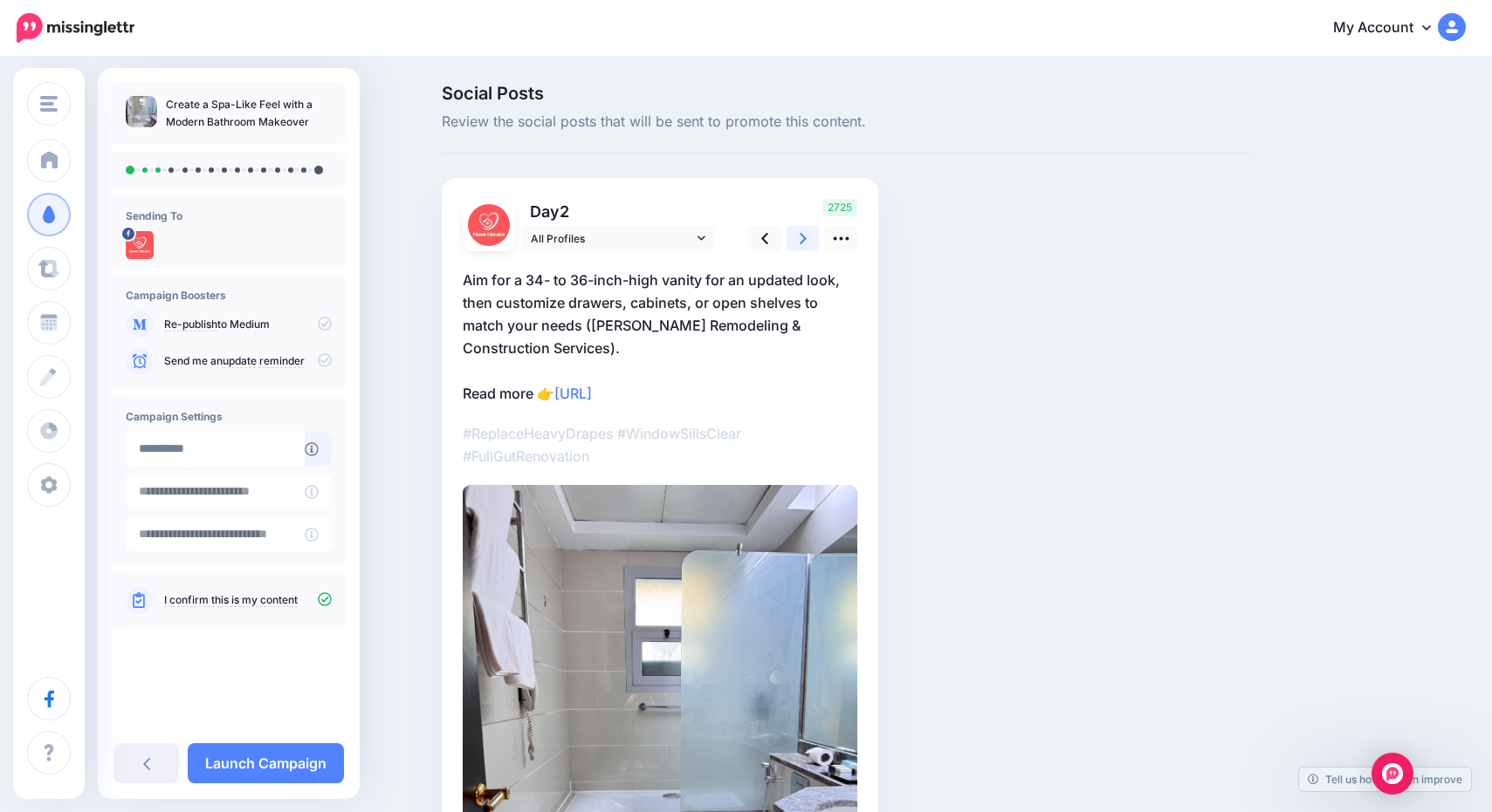
click at [802, 238] on icon at bounding box center [803, 238] width 7 height 18
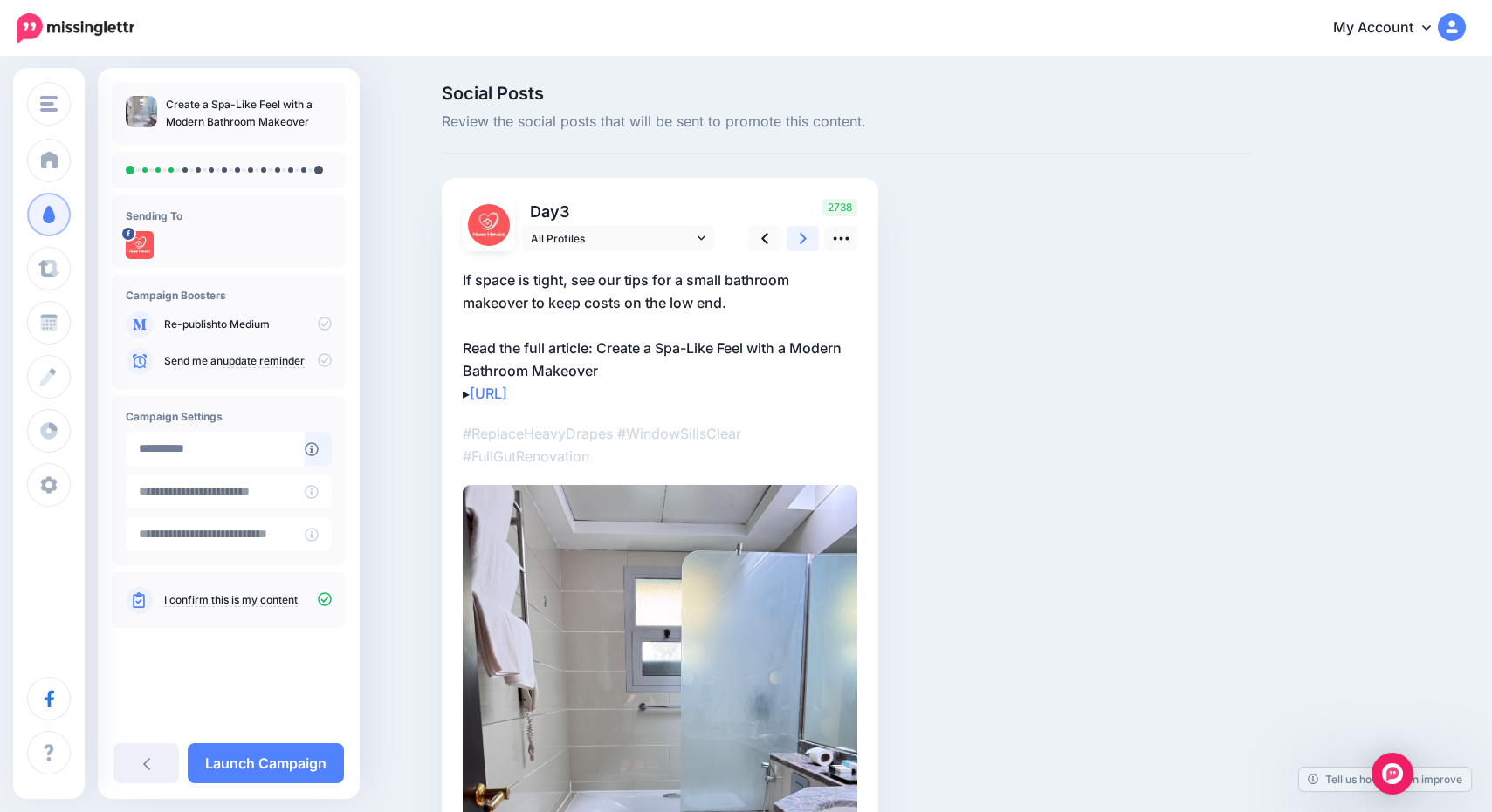
click at [802, 238] on icon at bounding box center [803, 238] width 7 height 18
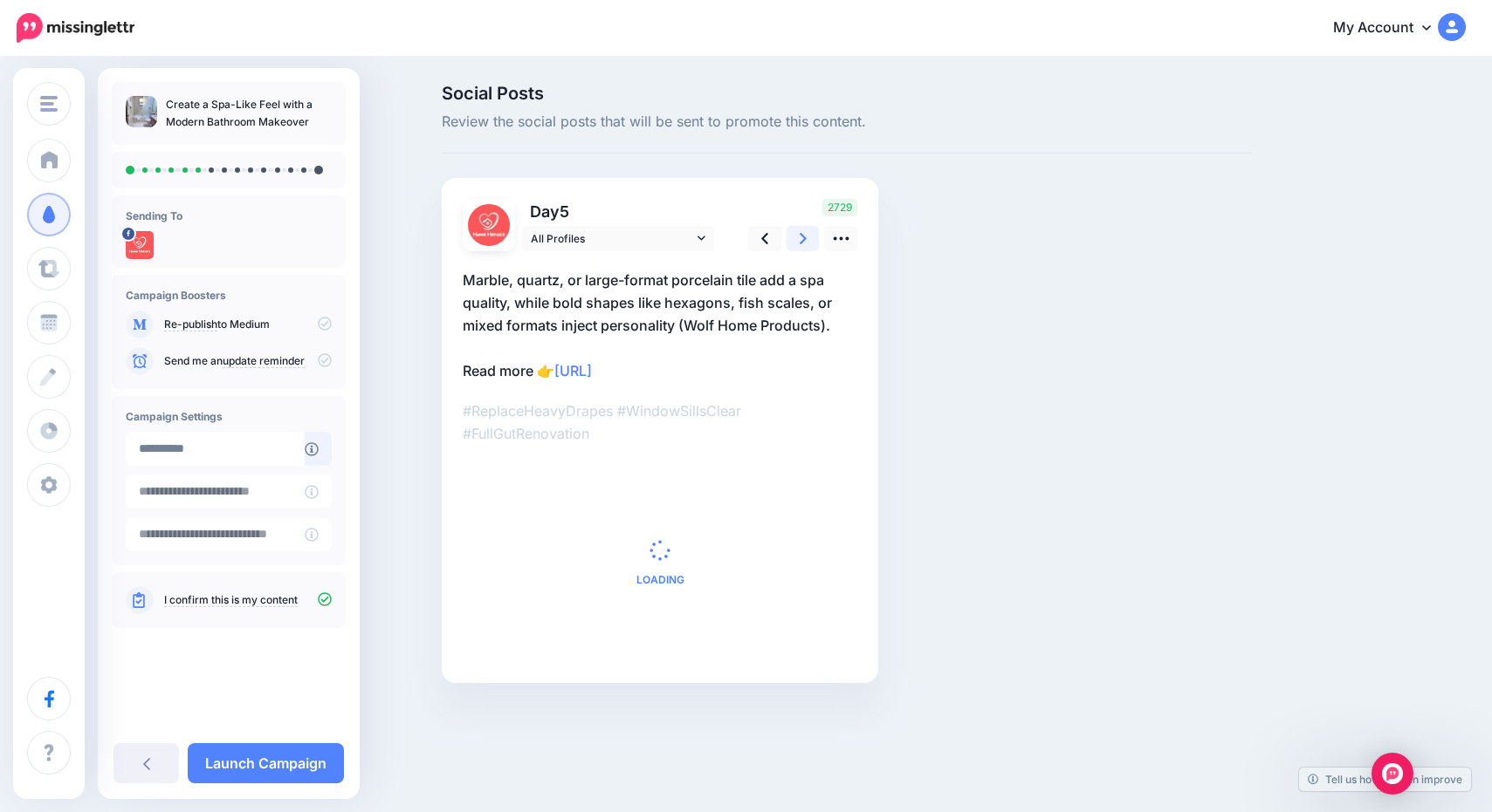
click at [802, 238] on icon at bounding box center [803, 238] width 7 height 18
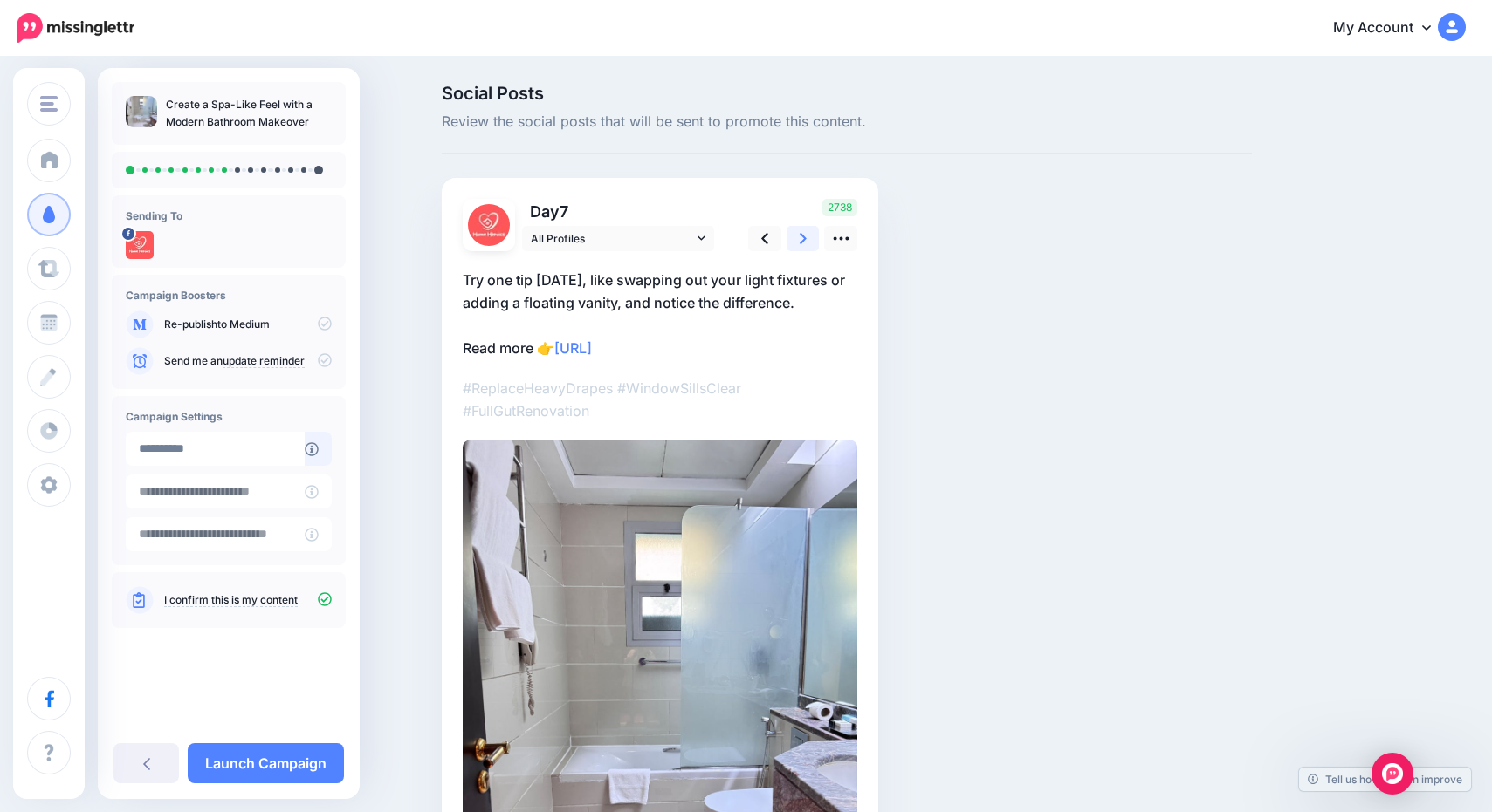
click at [802, 238] on icon at bounding box center [803, 238] width 7 height 18
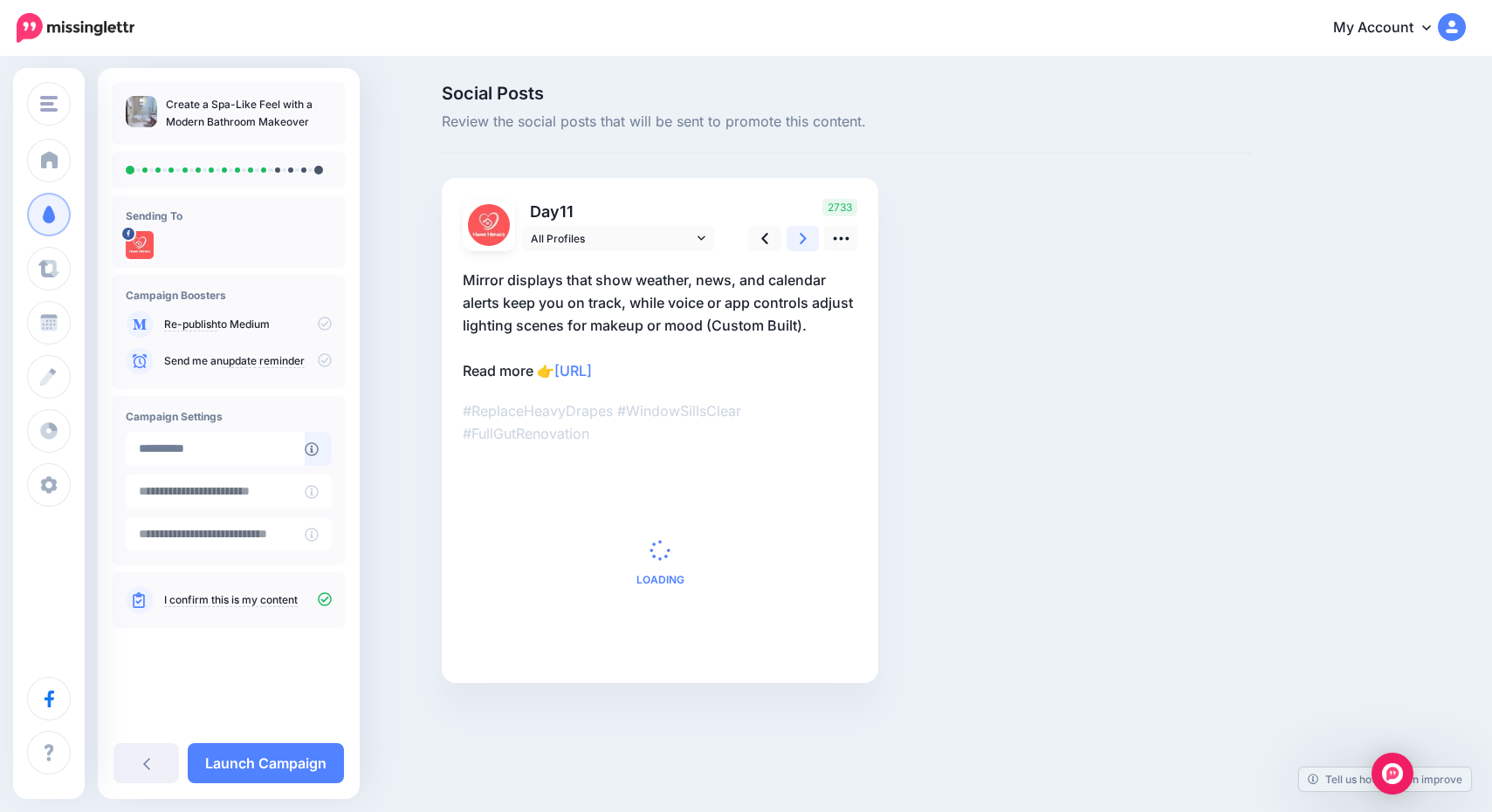
click at [802, 238] on icon at bounding box center [803, 238] width 7 height 18
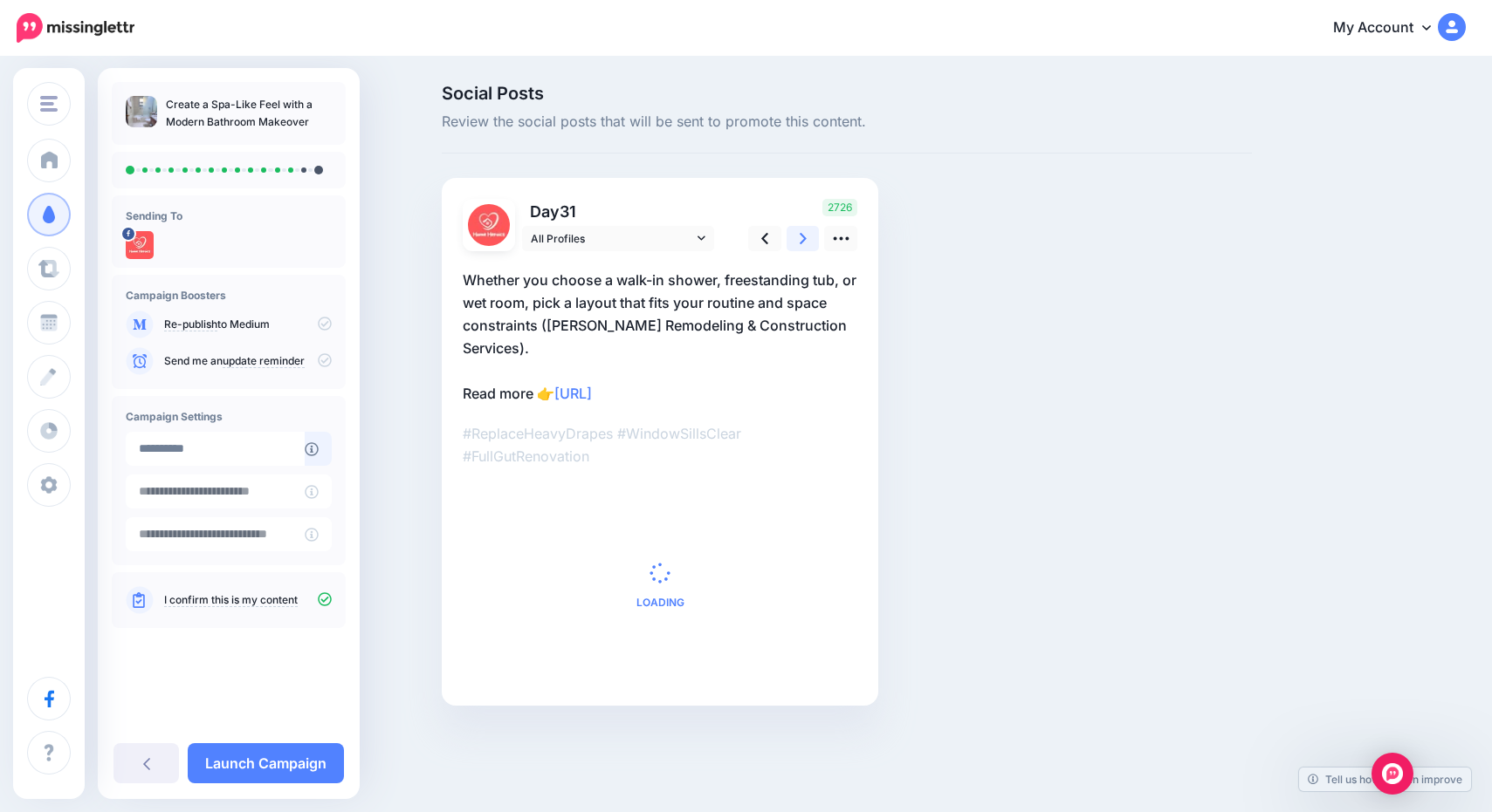
click at [802, 238] on icon at bounding box center [803, 238] width 7 height 18
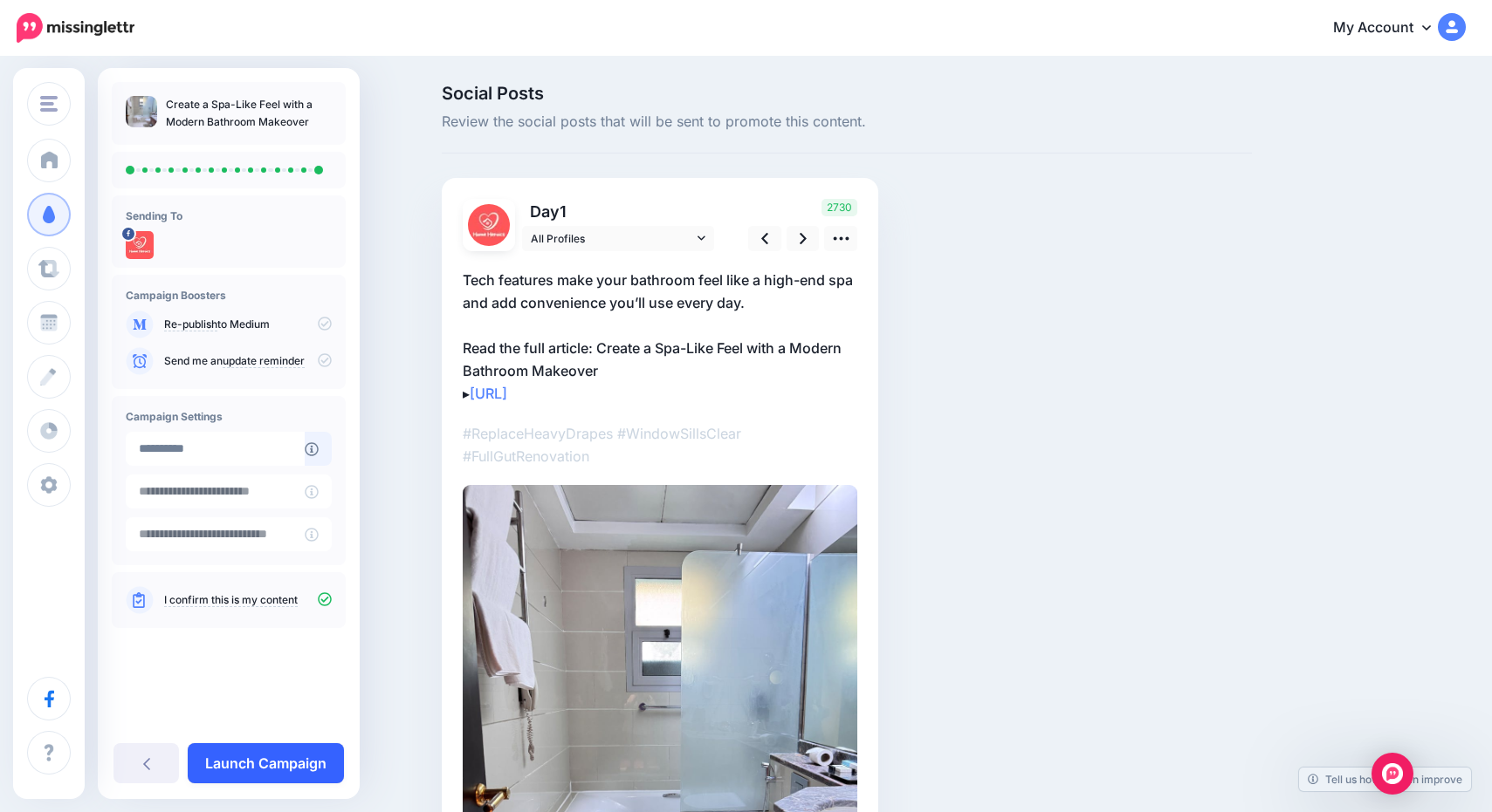
click at [245, 765] on link "Launch Campaign" at bounding box center [266, 764] width 156 height 40
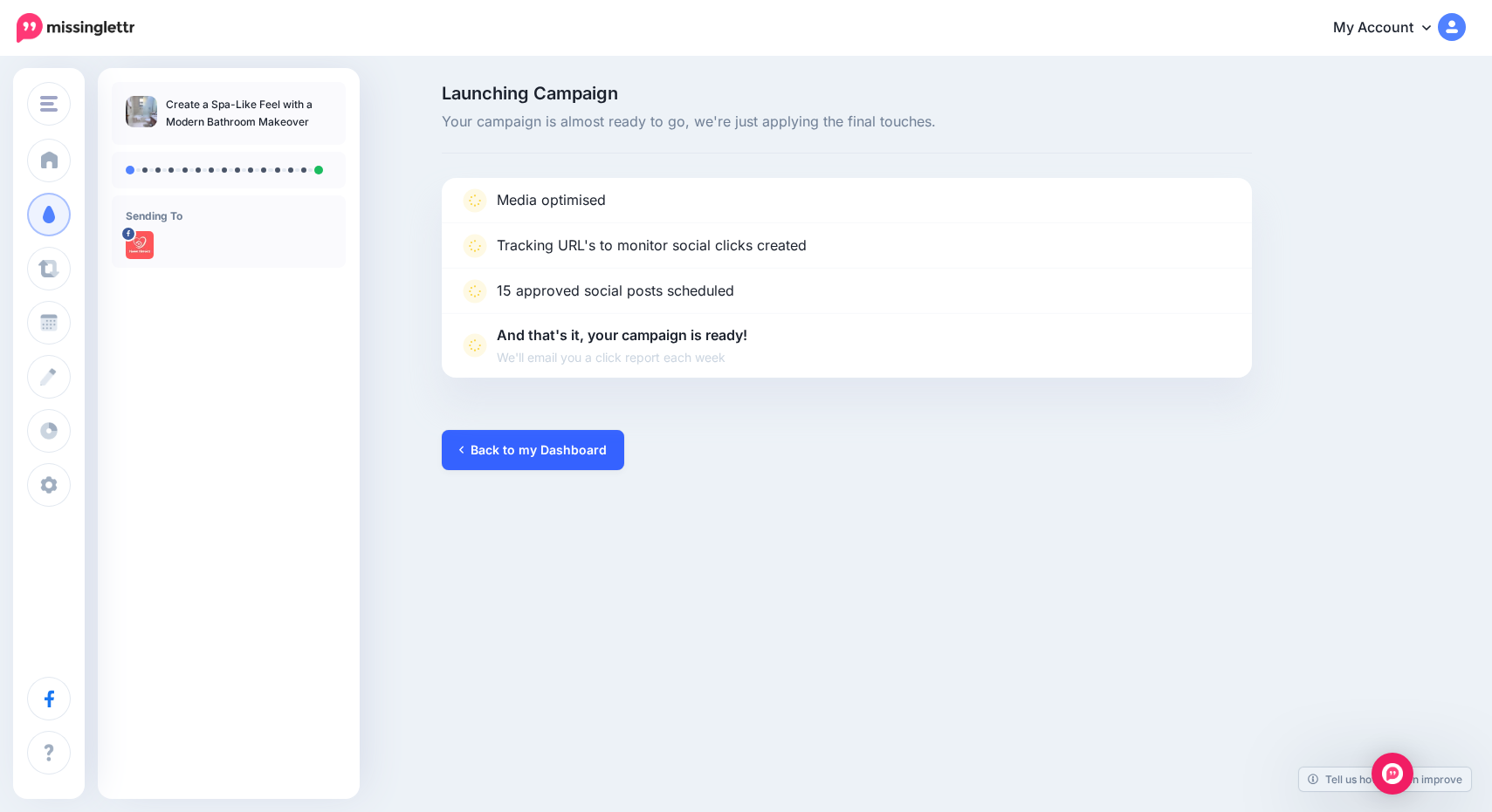
click at [569, 456] on link "Back to my Dashboard" at bounding box center [533, 451] width 182 height 40
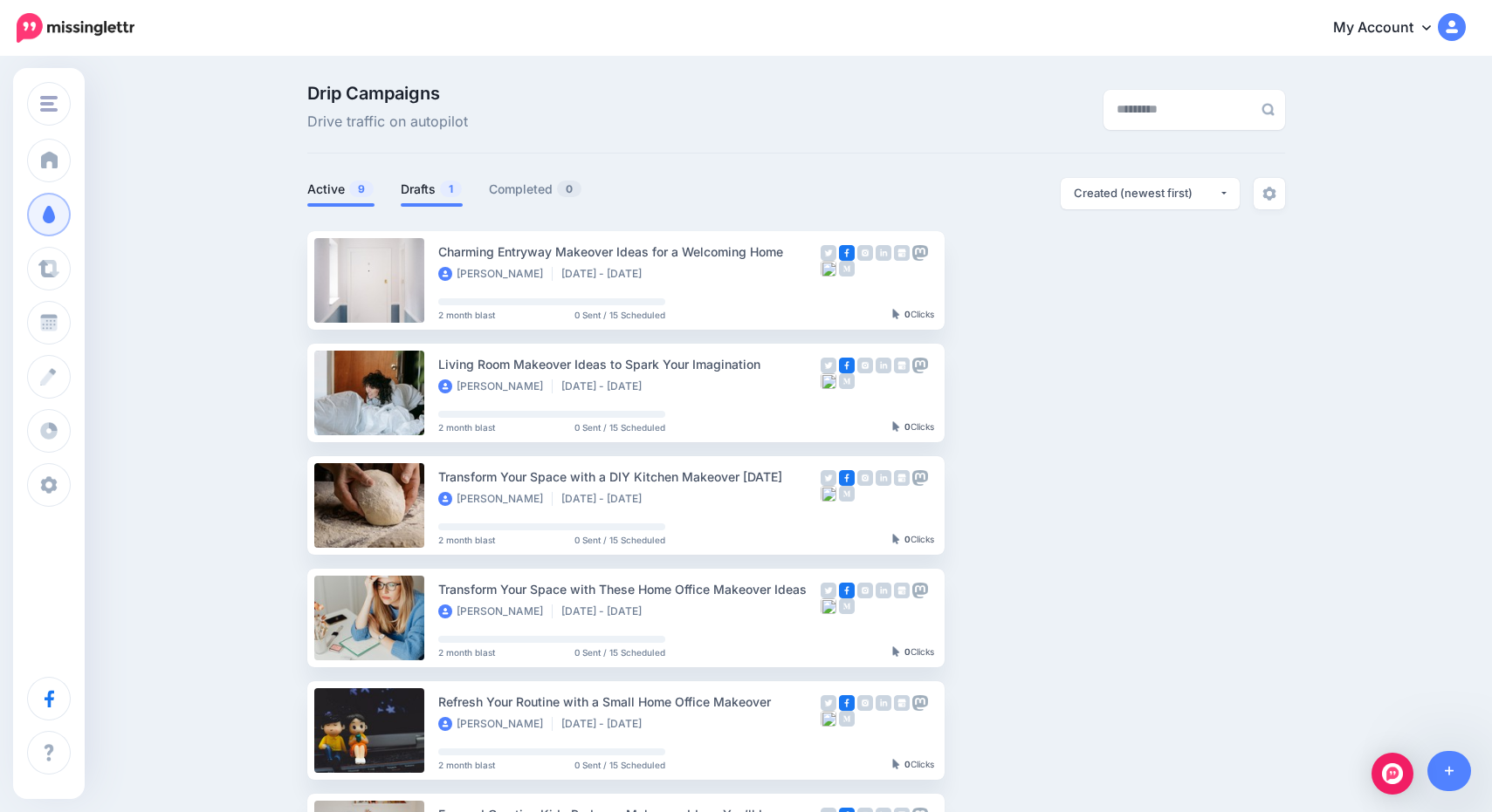
click at [426, 185] on link "Drafts 1" at bounding box center [431, 190] width 62 height 21
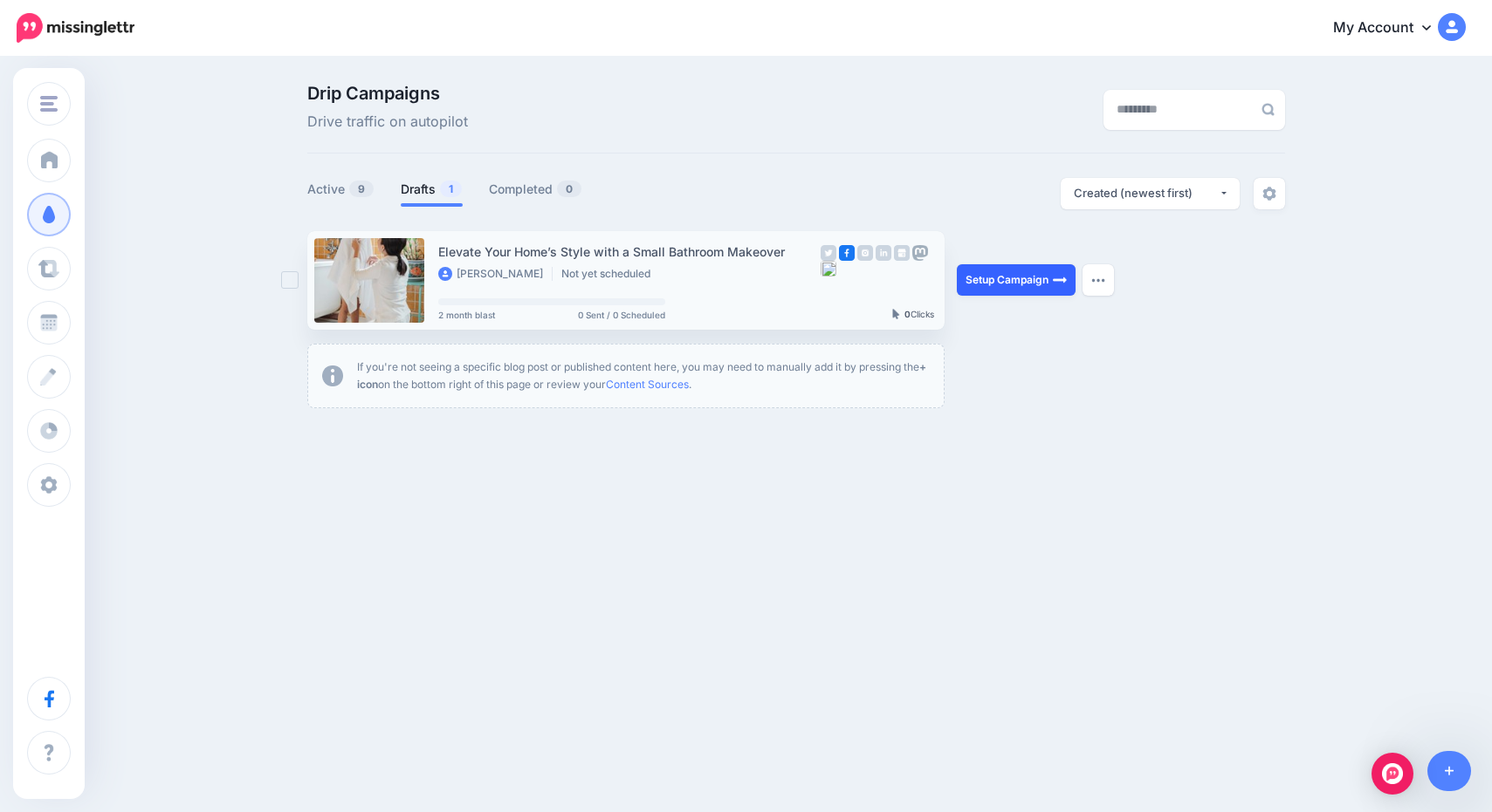
click at [998, 285] on link "Setup Campaign" at bounding box center [1016, 280] width 119 height 32
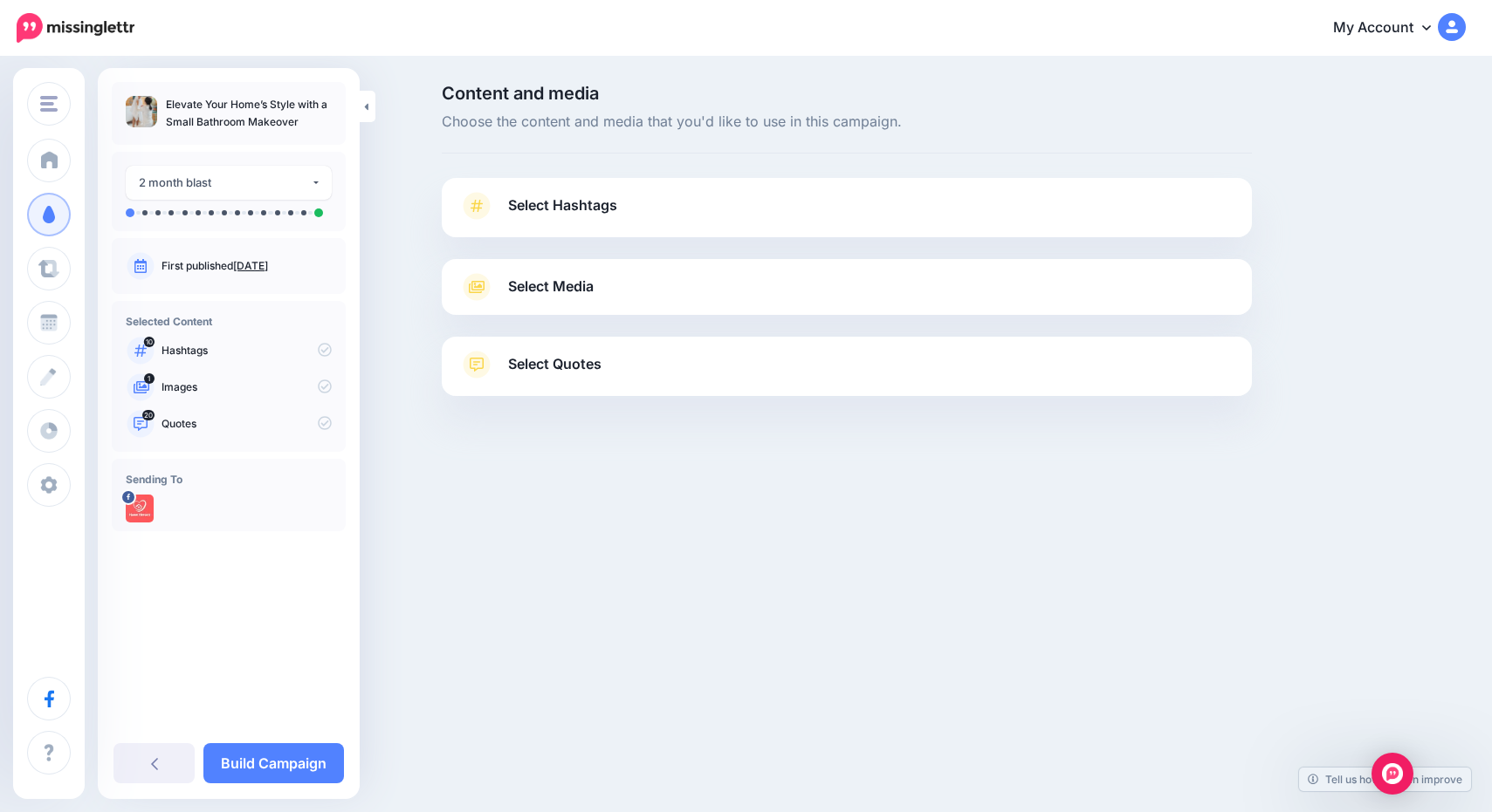
click at [578, 218] on link "Select Hashtags" at bounding box center [847, 214] width 775 height 45
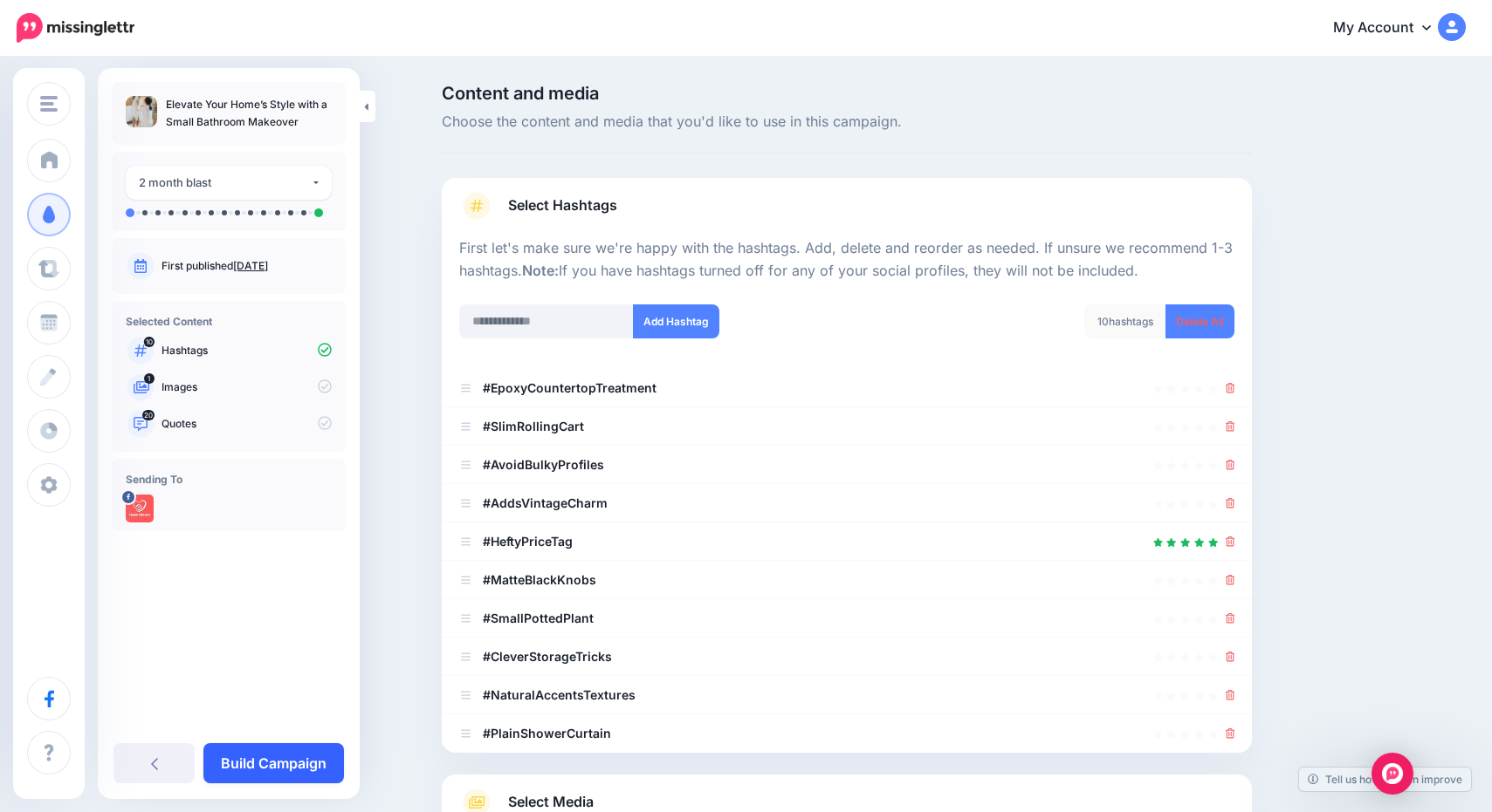
click at [289, 774] on link "Build Campaign" at bounding box center [273, 764] width 141 height 40
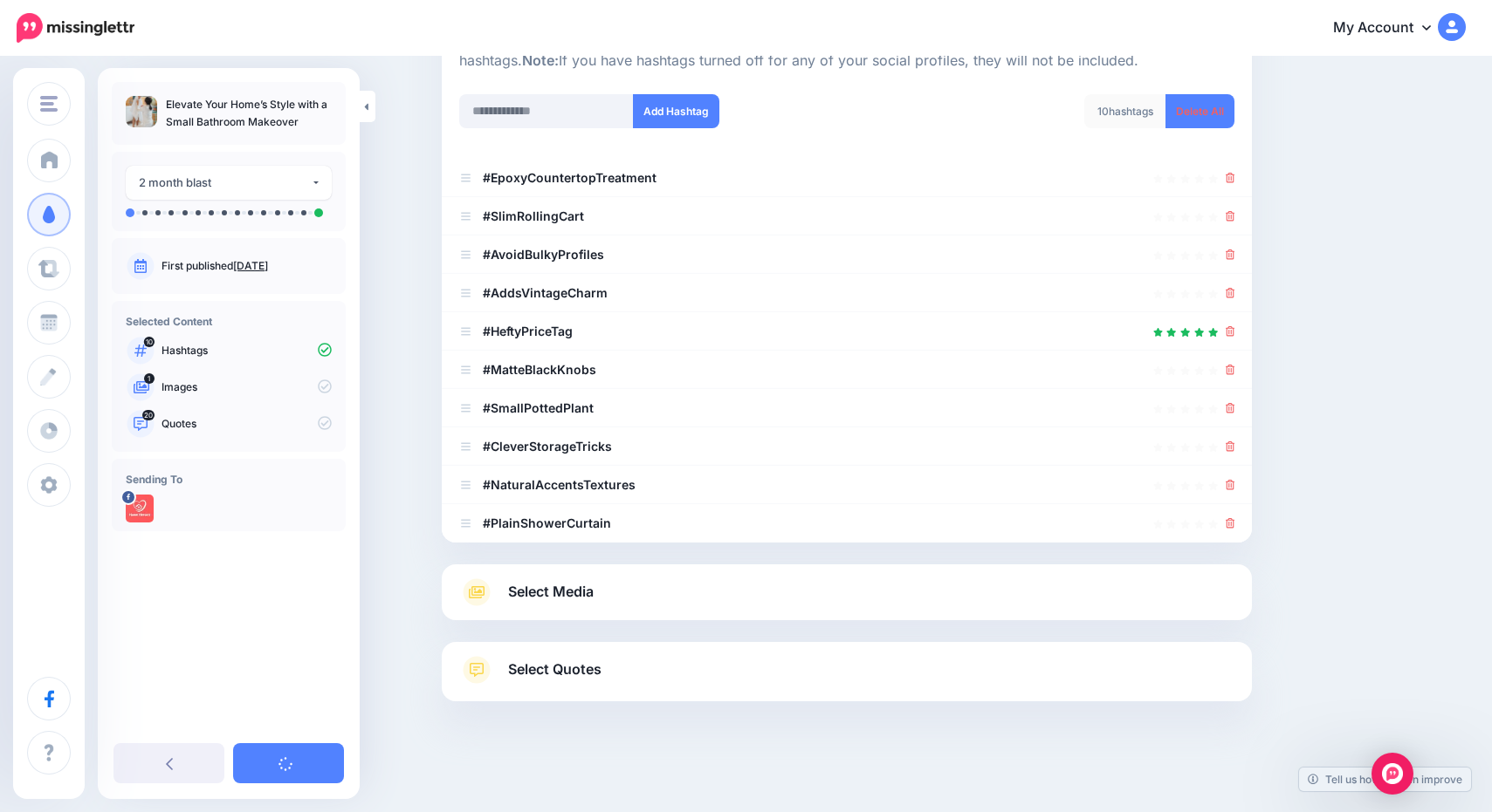
click at [537, 592] on span "Select Media" at bounding box center [550, 592] width 85 height 24
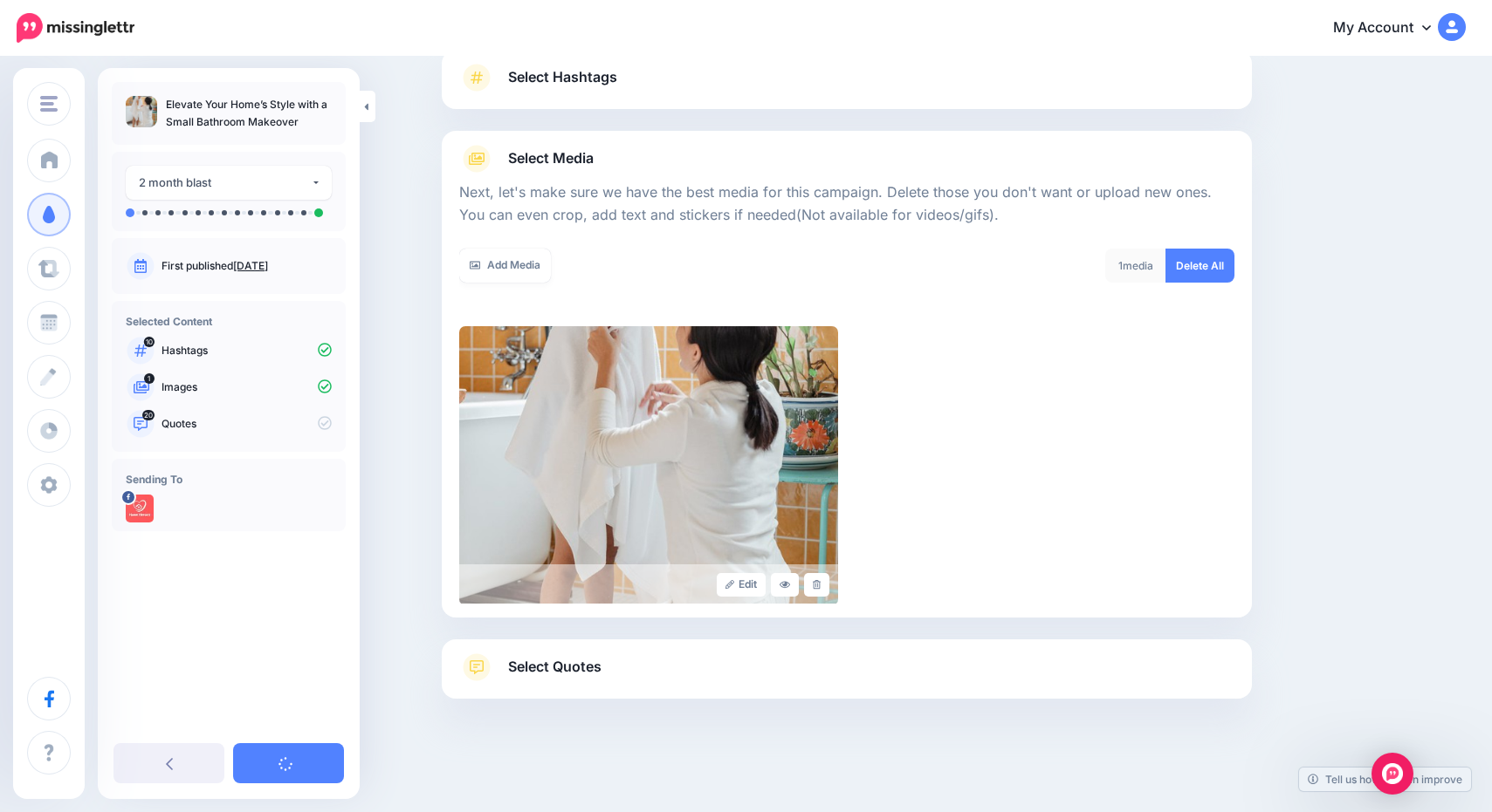
scroll to position [128, 0]
click at [573, 645] on div "Select Quotes Choose your favourite quotes or go with our recommendations. The …" at bounding box center [847, 672] width 810 height 59
click at [567, 651] on div "Select Quotes Choose your favourite quotes or go with our recommendations. The …" at bounding box center [847, 672] width 810 height 59
click at [551, 674] on span "Select Quotes" at bounding box center [554, 669] width 93 height 24
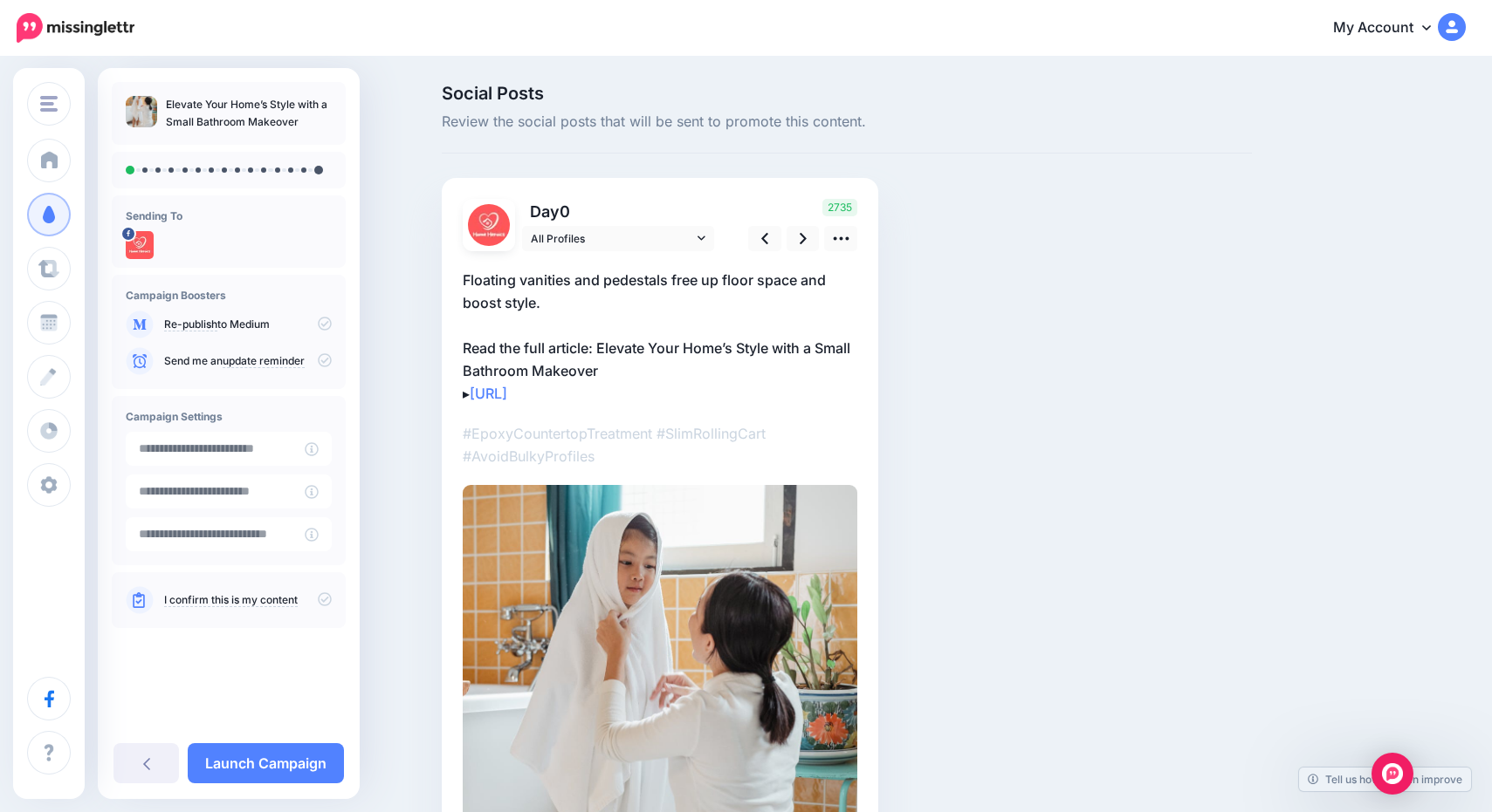
click at [571, 667] on img at bounding box center [659, 760] width 394 height 550
click at [797, 239] on link at bounding box center [803, 239] width 34 height 25
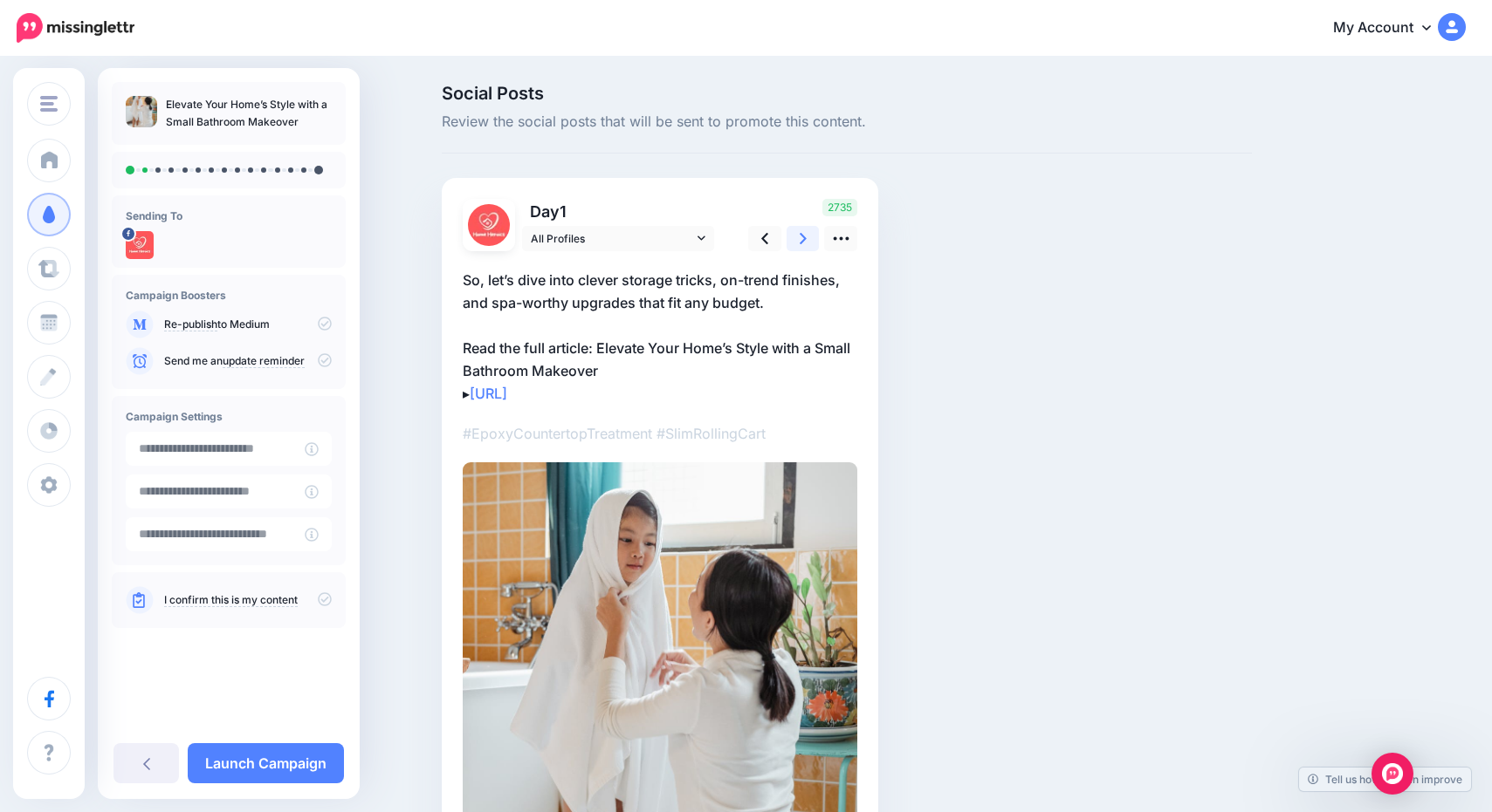
click at [797, 239] on link at bounding box center [803, 239] width 34 height 25
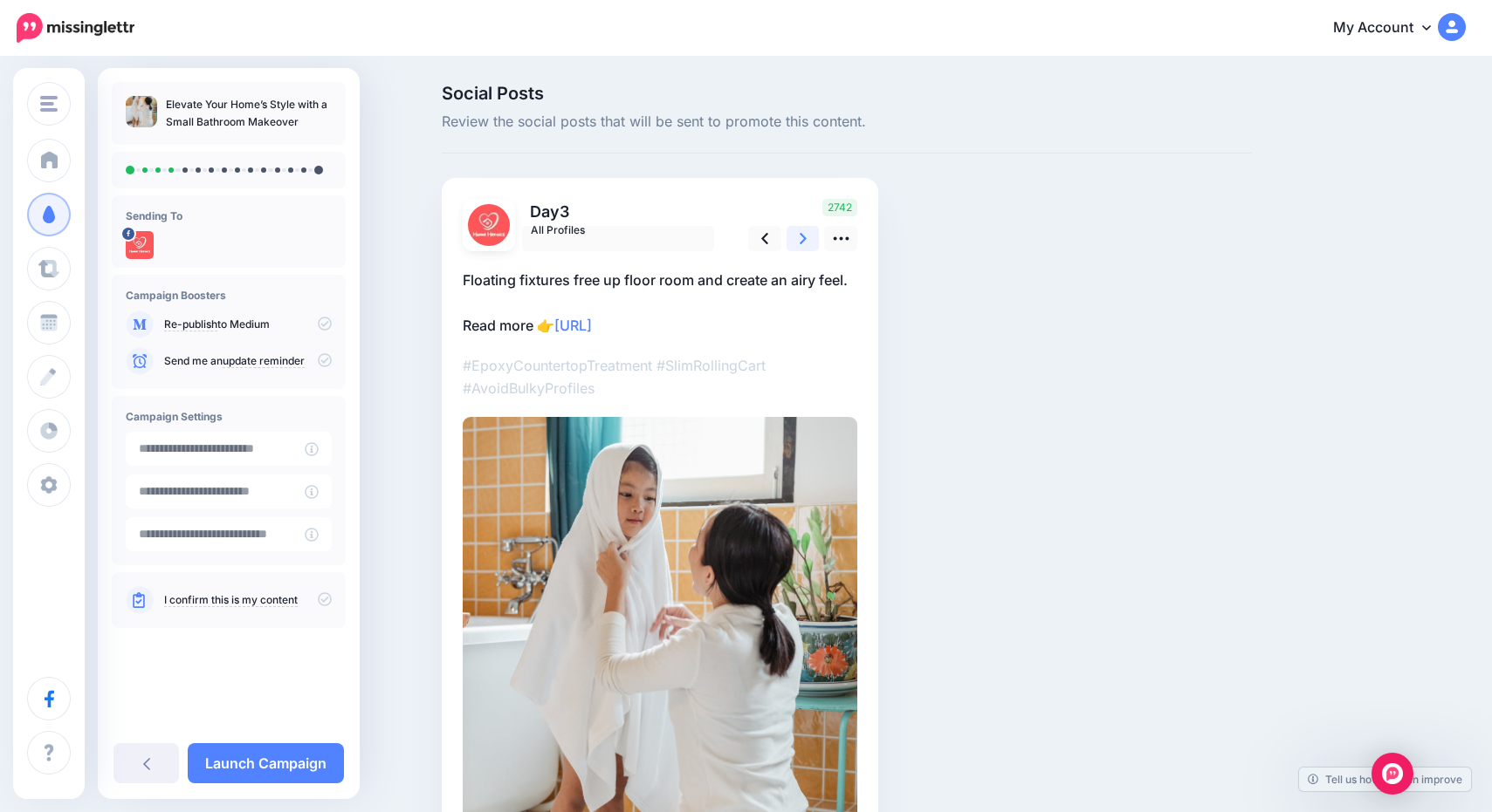
click at [797, 239] on link at bounding box center [803, 239] width 34 height 25
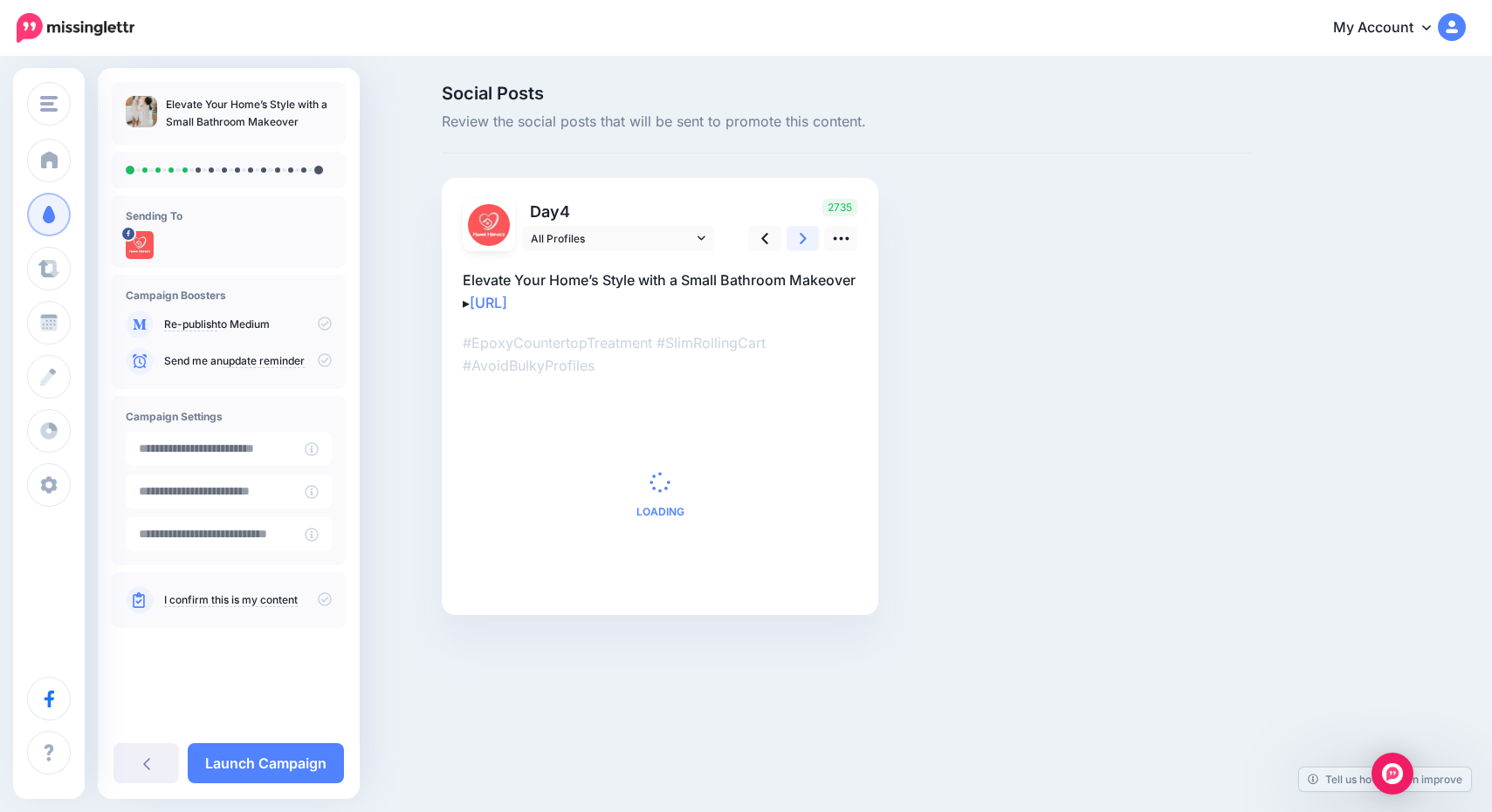
click at [797, 239] on link at bounding box center [803, 239] width 34 height 25
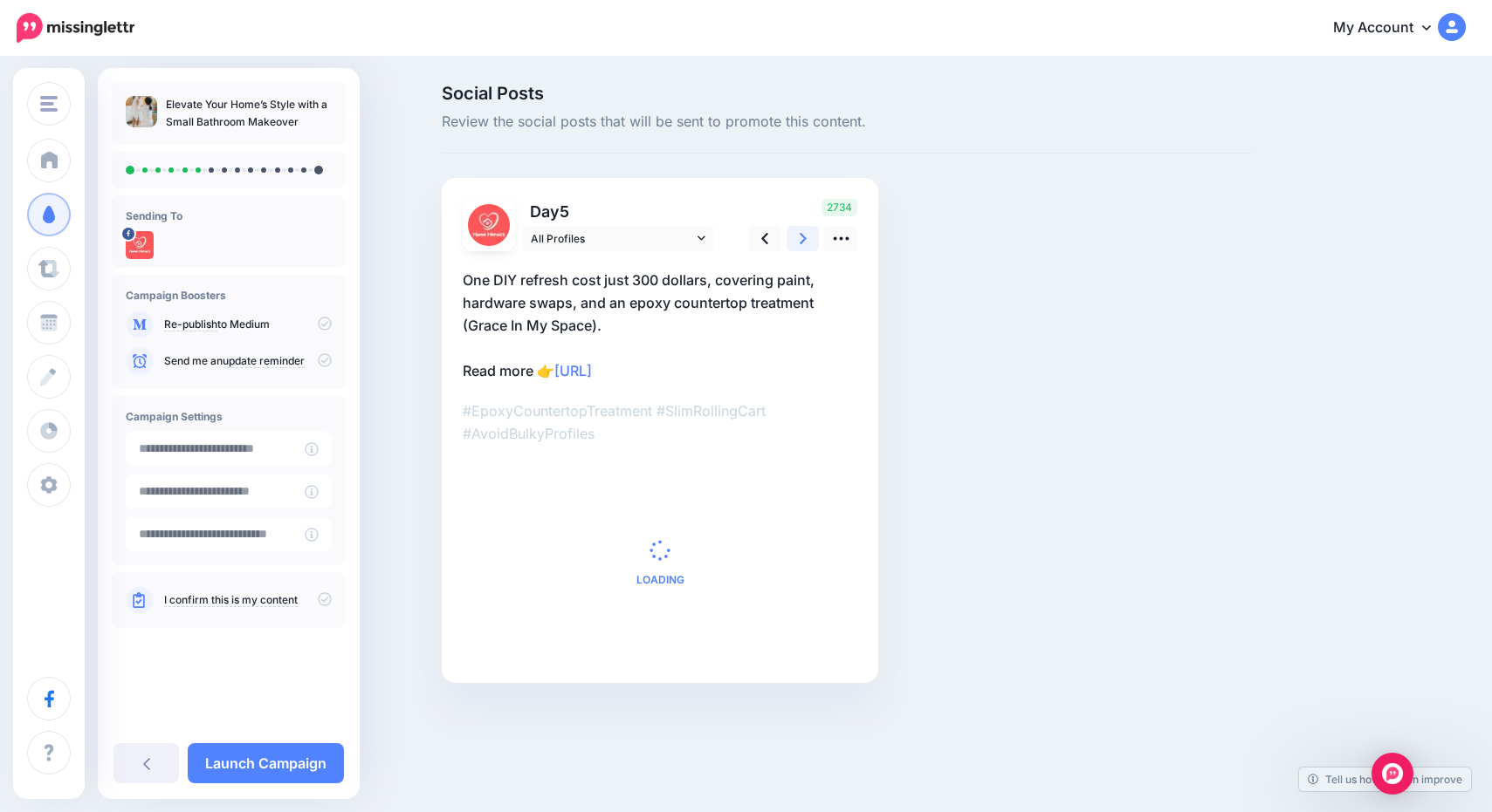
click at [797, 239] on link at bounding box center [803, 239] width 34 height 25
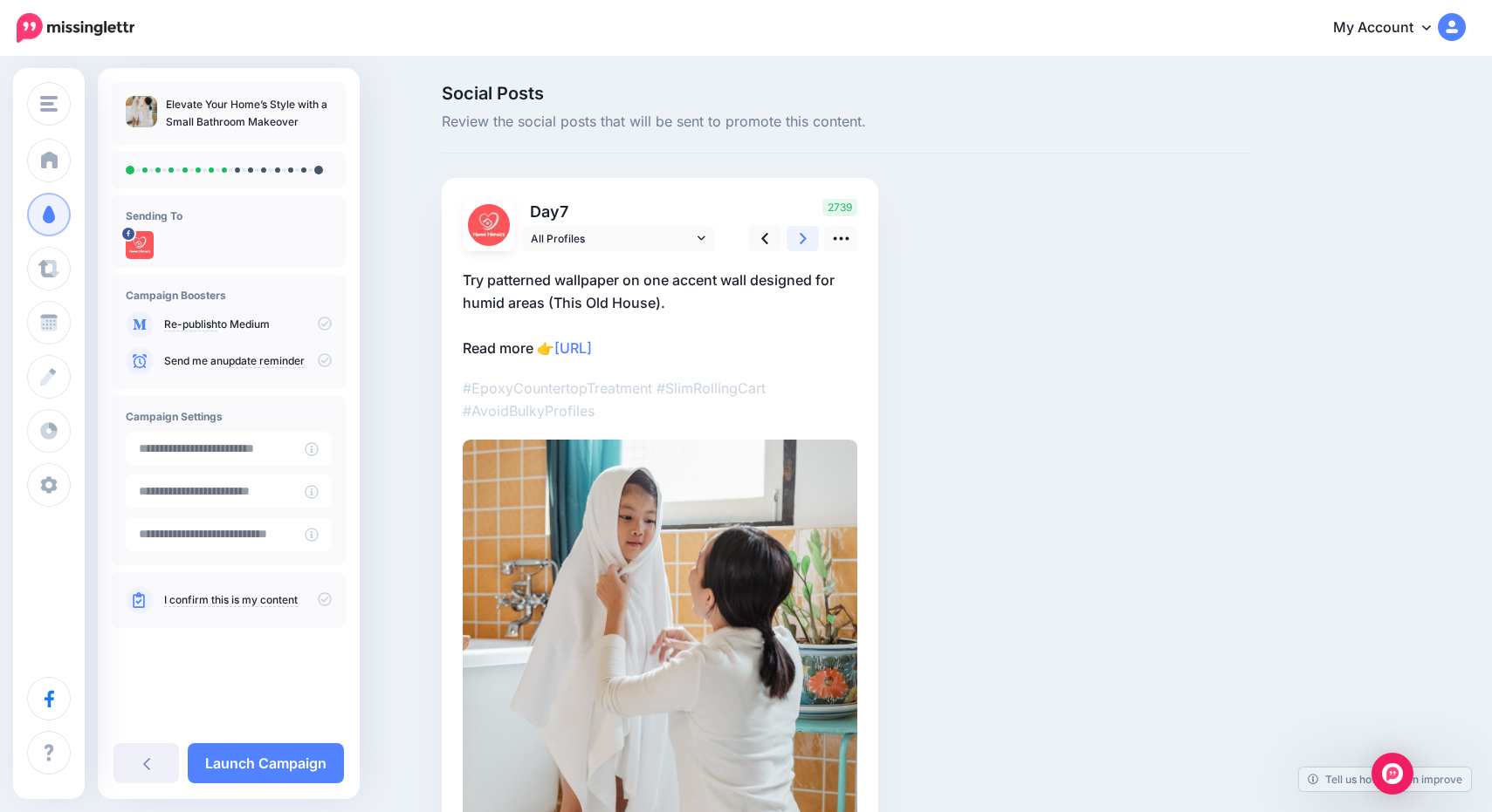
click at [797, 239] on link at bounding box center [803, 239] width 34 height 25
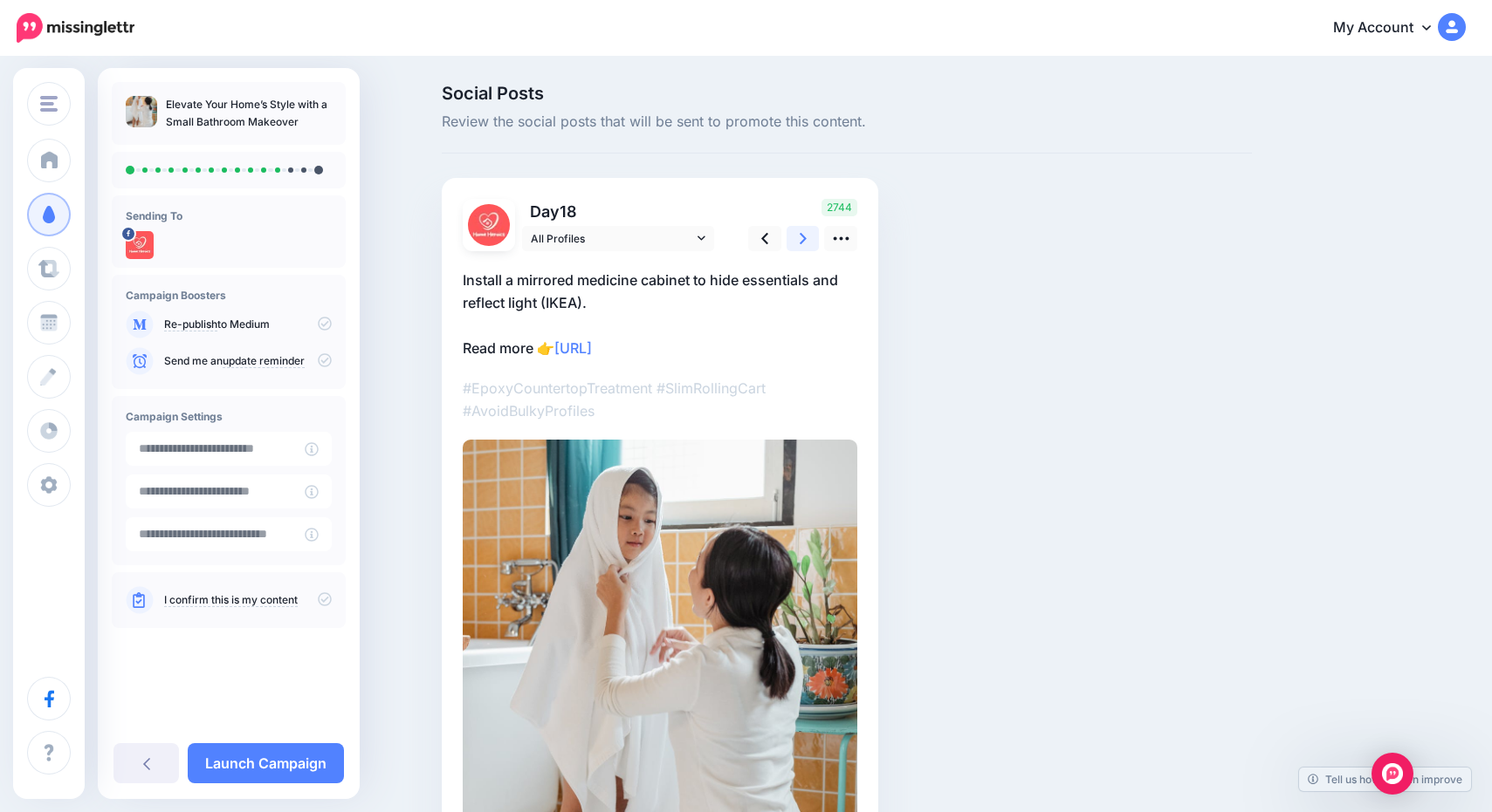
click at [797, 239] on link at bounding box center [803, 239] width 34 height 25
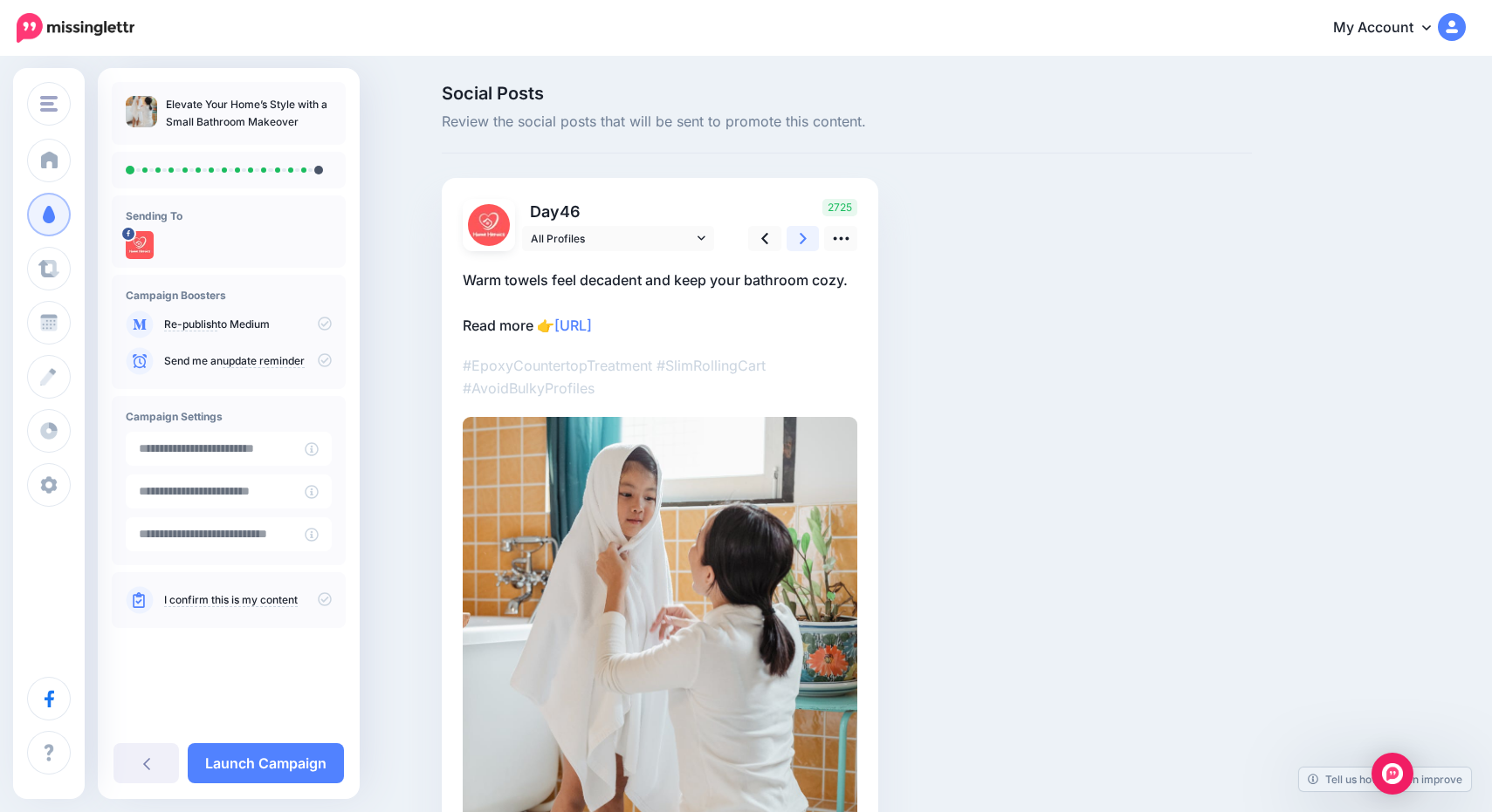
click at [797, 239] on link at bounding box center [803, 239] width 34 height 25
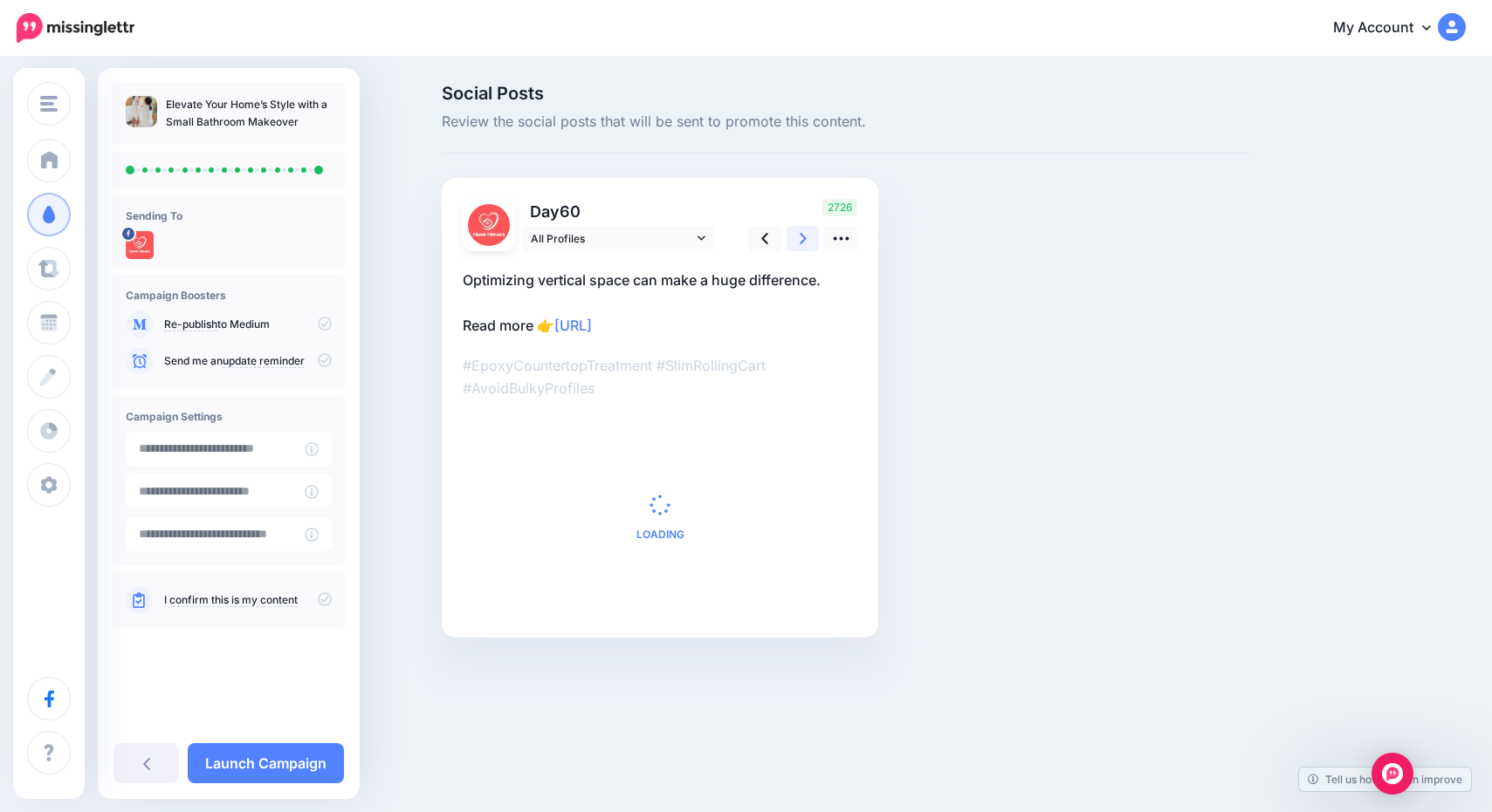
click at [797, 239] on link at bounding box center [803, 239] width 34 height 25
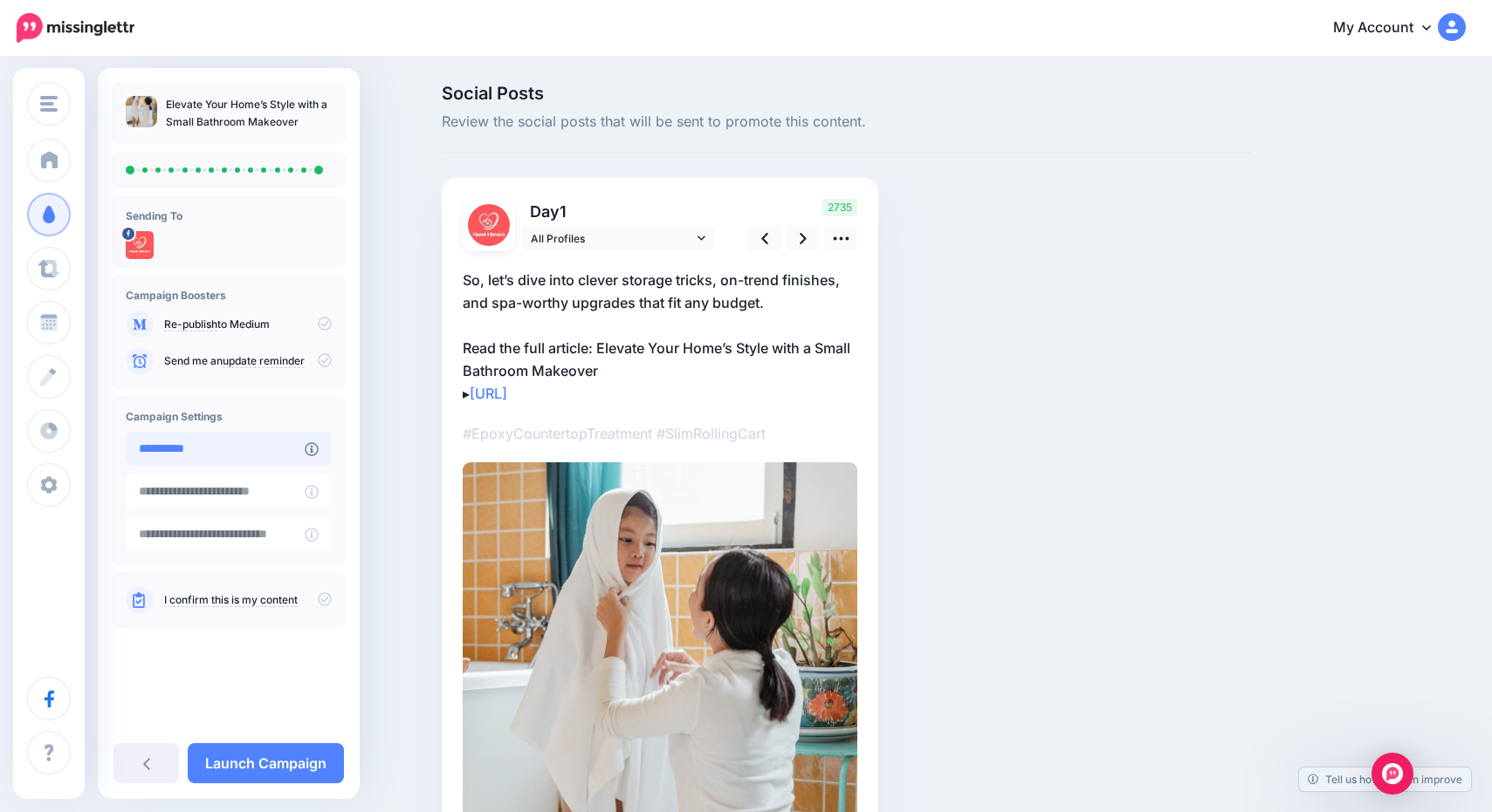
click at [293, 447] on input "**********" at bounding box center [215, 450] width 179 height 35
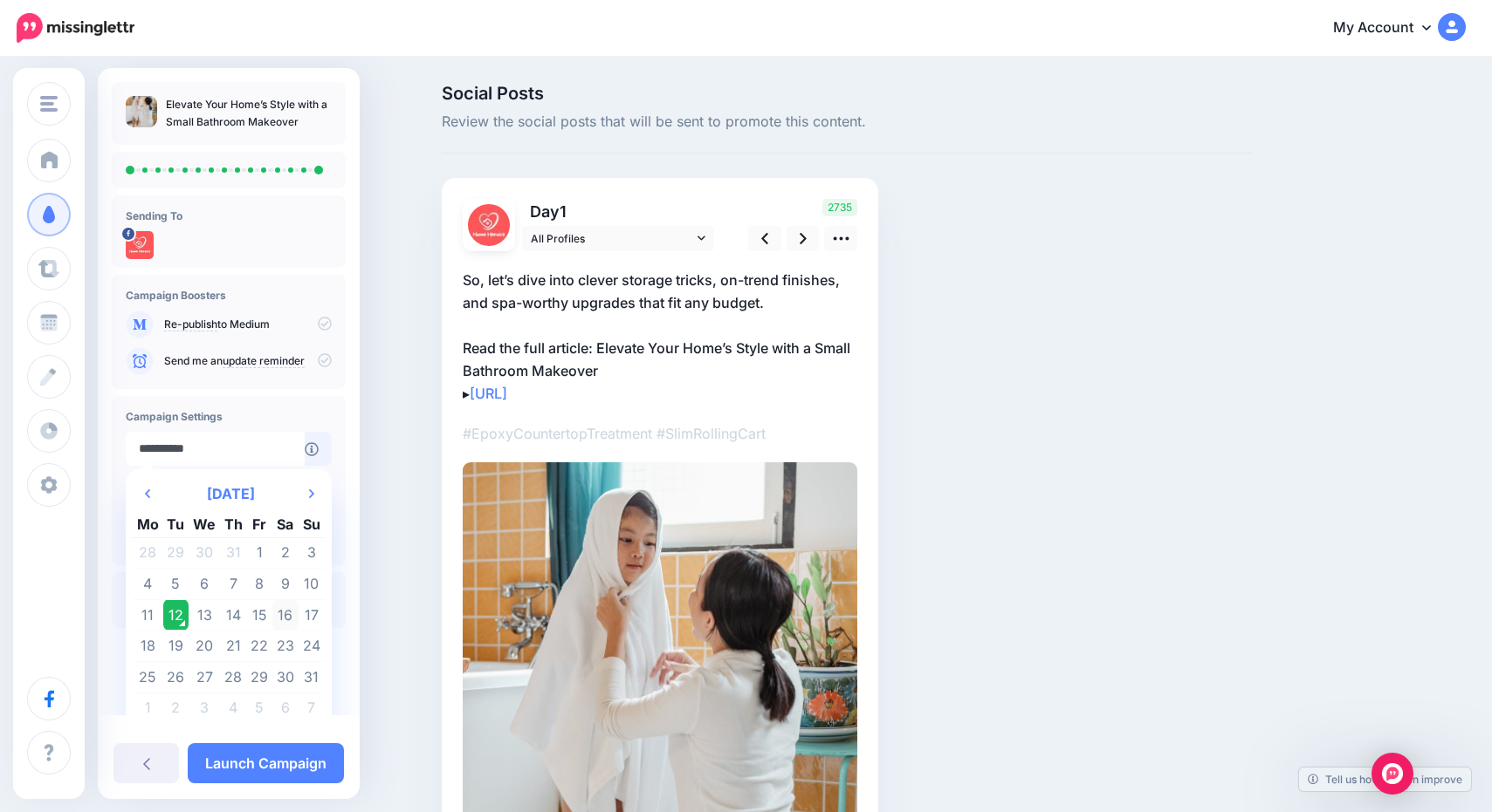
click at [291, 617] on td "16" at bounding box center [285, 615] width 26 height 32
type input "**********"
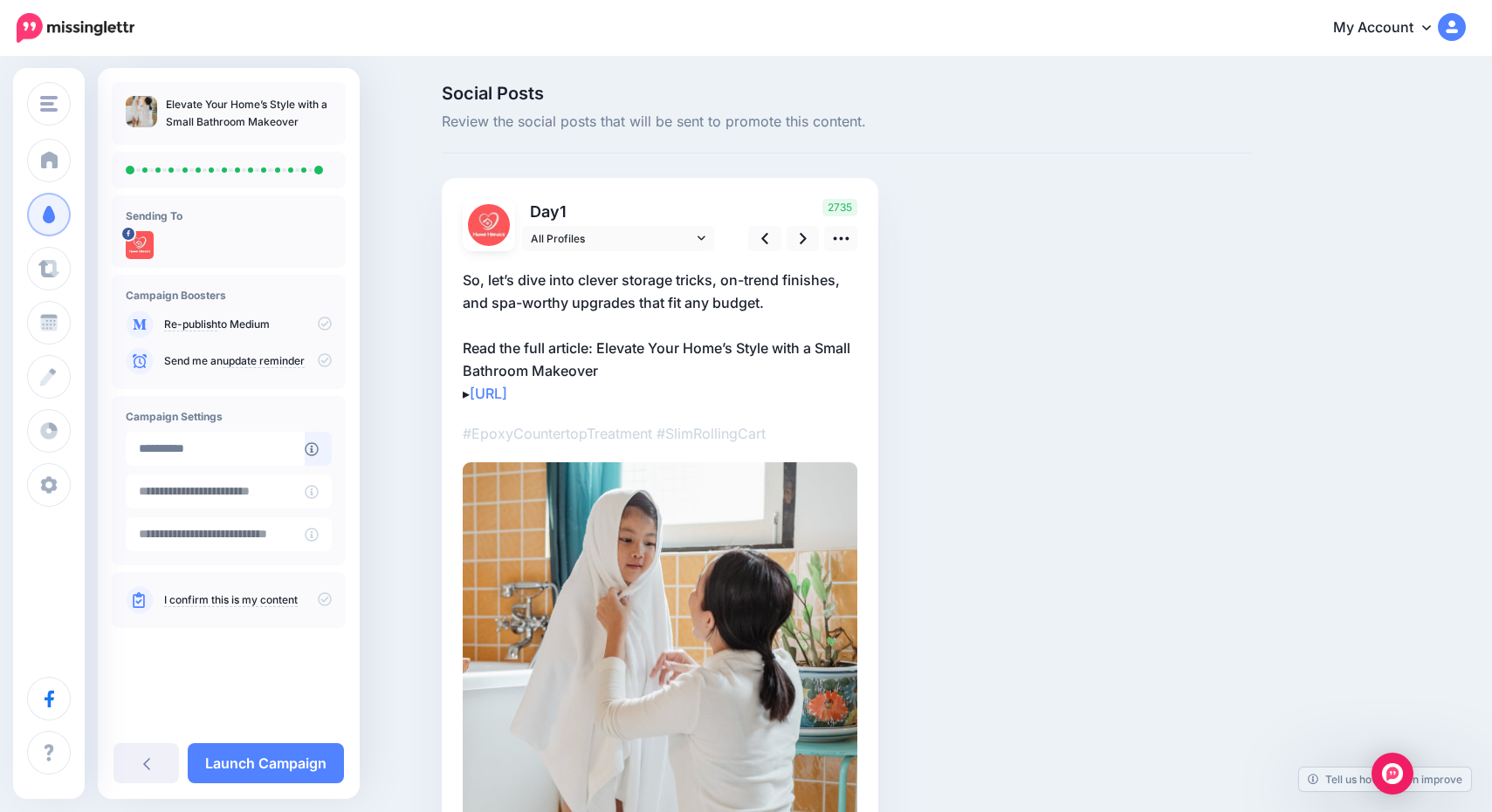
drag, startPoint x: 326, startPoint y: 595, endPoint x: 325, endPoint y: 611, distance: 16.0
click at [325, 595] on icon at bounding box center [324, 599] width 14 height 14
click at [319, 786] on div "Elevate Your Home’s Style with a Small Bathroom Makeover Sending To" at bounding box center [228, 433] width 262 height 731
click at [315, 771] on link "Launch Campaign" at bounding box center [266, 764] width 156 height 40
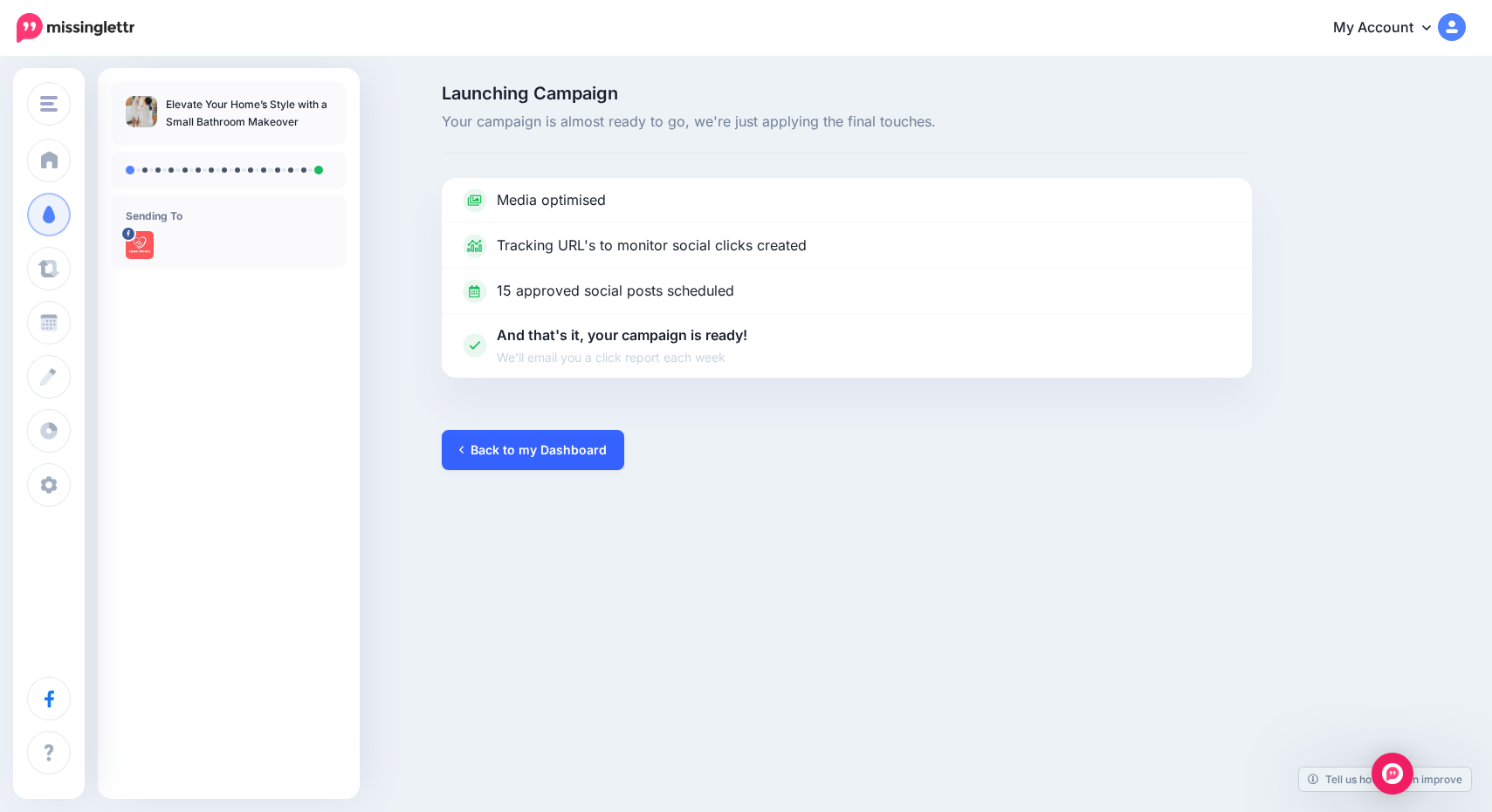
click at [534, 448] on link "Back to my Dashboard" at bounding box center [533, 451] width 182 height 40
